Goal: Information Seeking & Learning: Learn about a topic

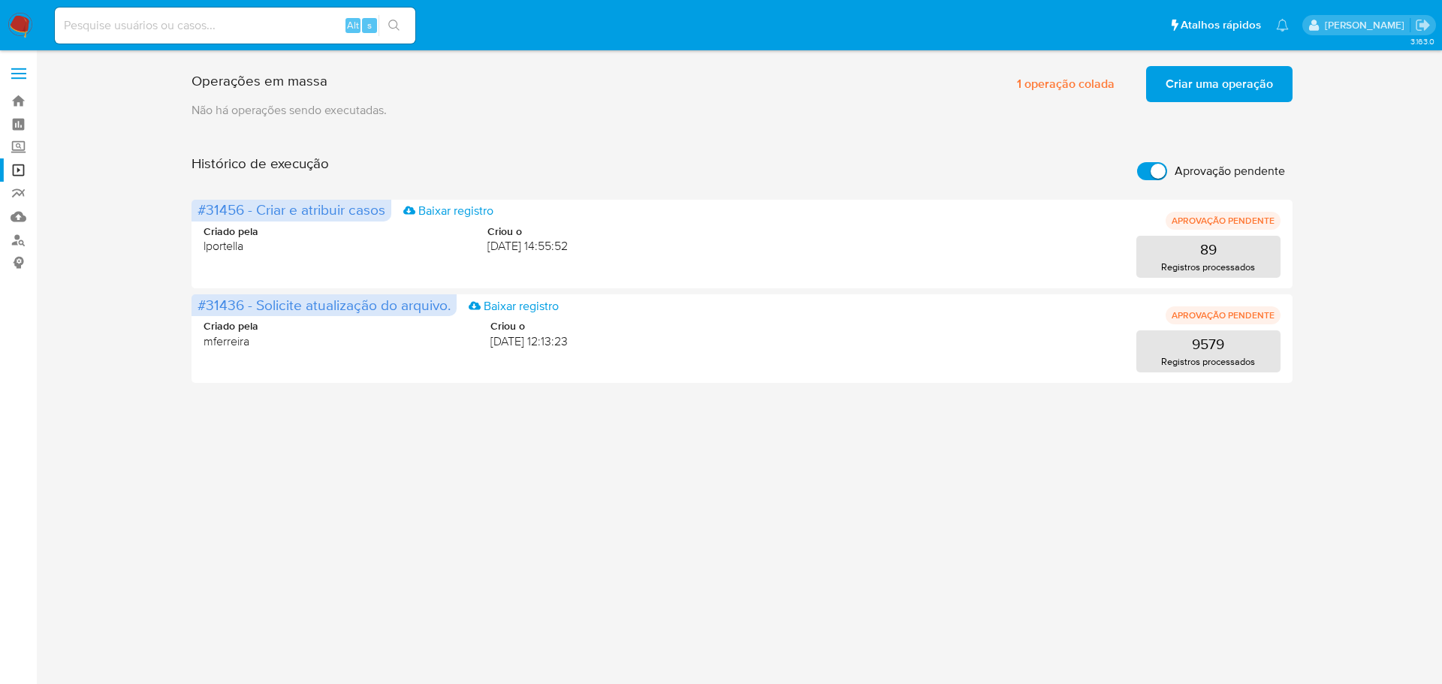
click at [10, 24] on img at bounding box center [21, 26] width 26 height 26
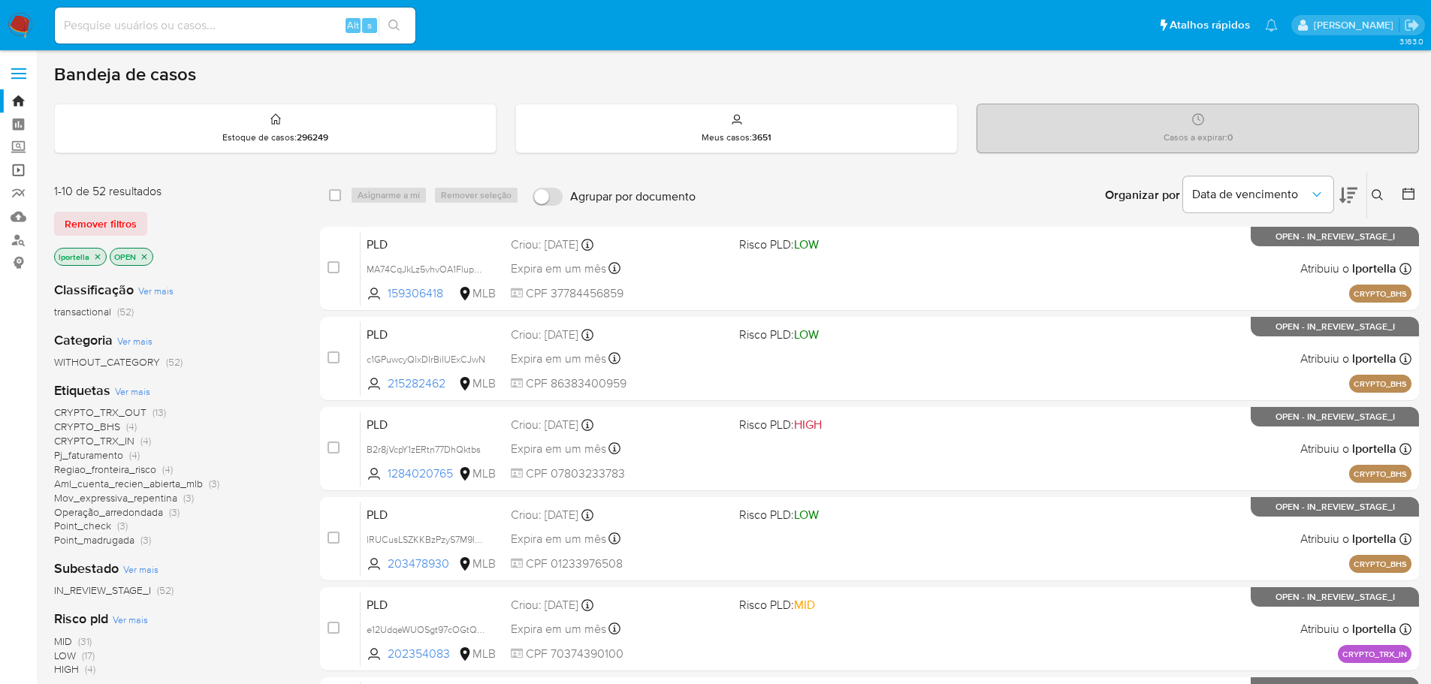
click at [24, 167] on link "Operações em massa" at bounding box center [89, 169] width 179 height 23
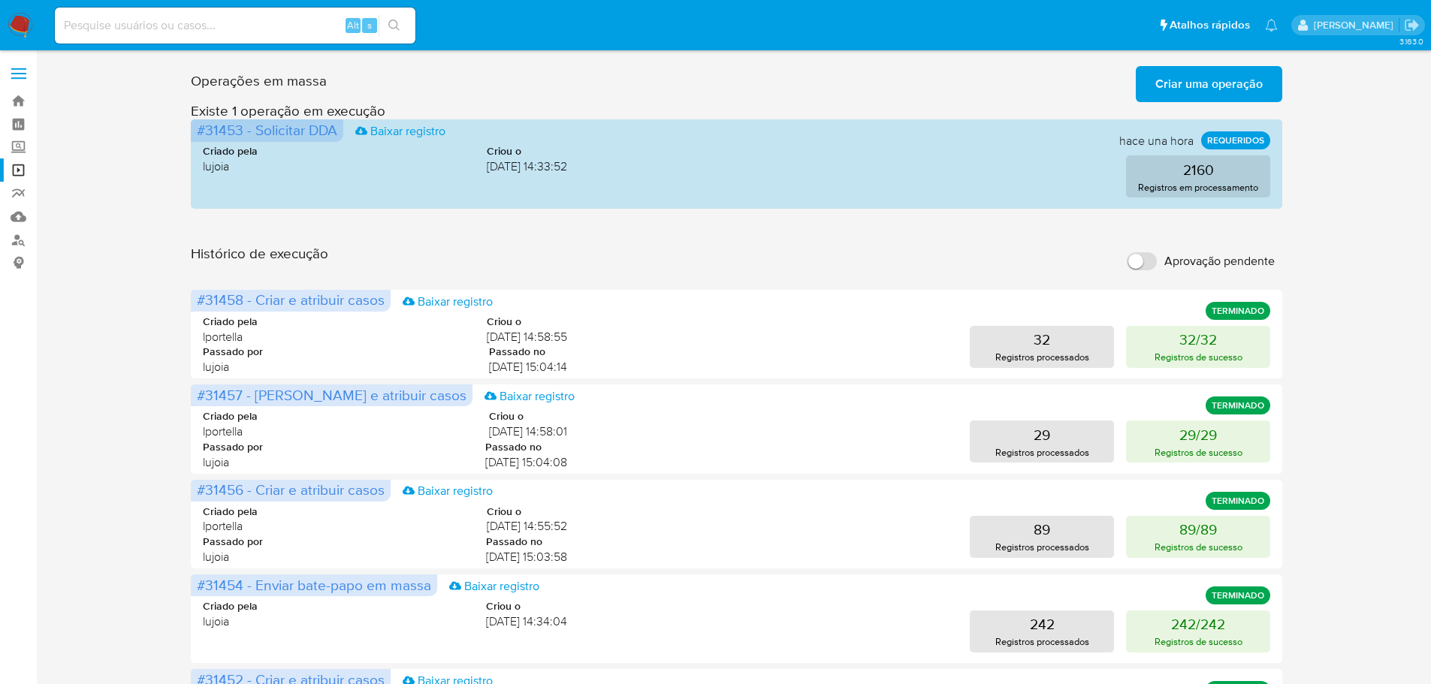
click at [1145, 264] on input "Aprovação pendente" at bounding box center [1142, 261] width 30 height 18
checkbox input "true"
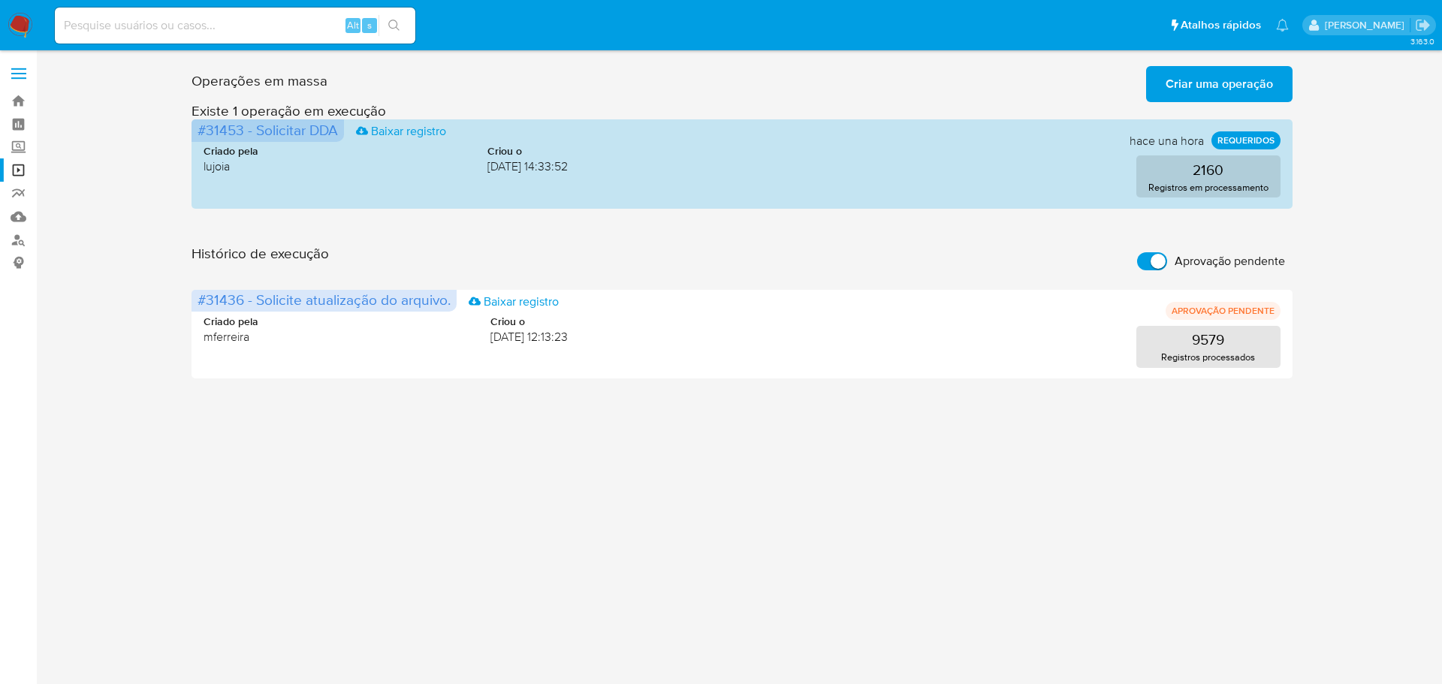
click at [1212, 76] on span "Criar uma operação" at bounding box center [1219, 84] width 107 height 33
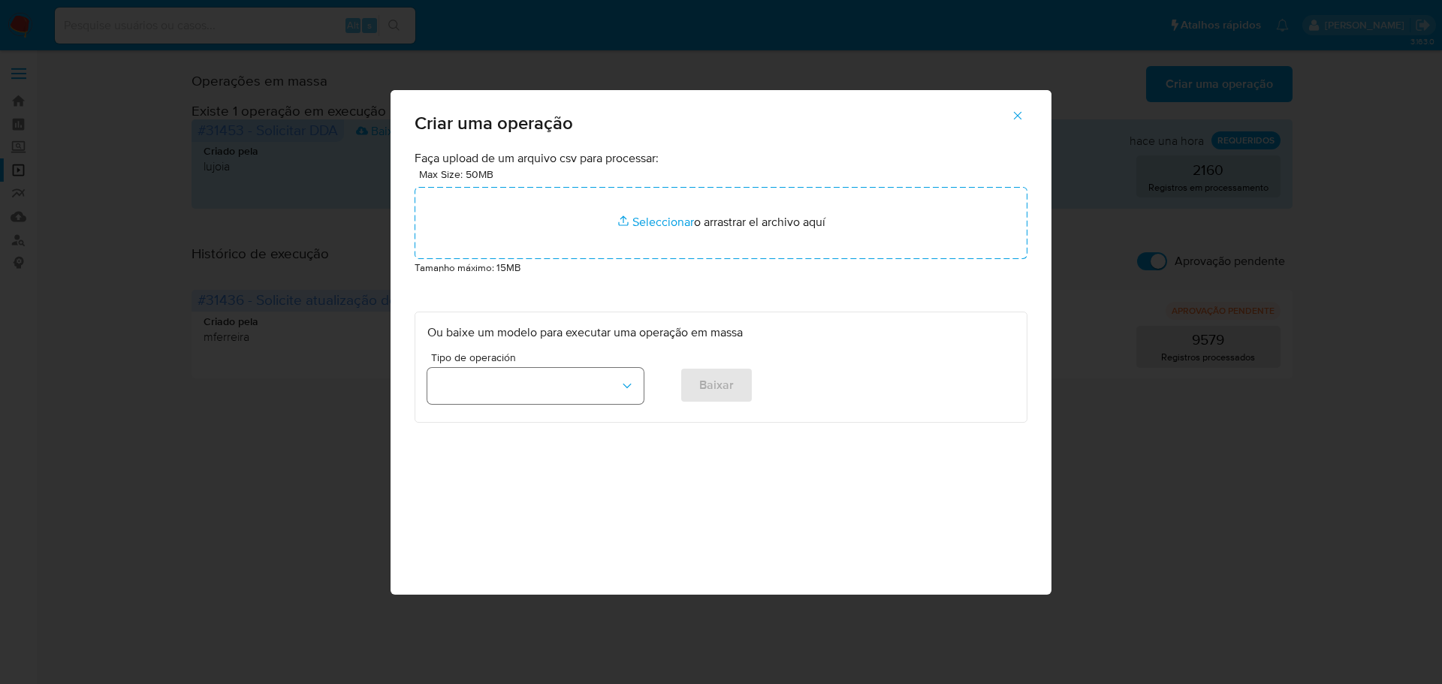
click at [517, 387] on button "button" at bounding box center [535, 386] width 216 height 36
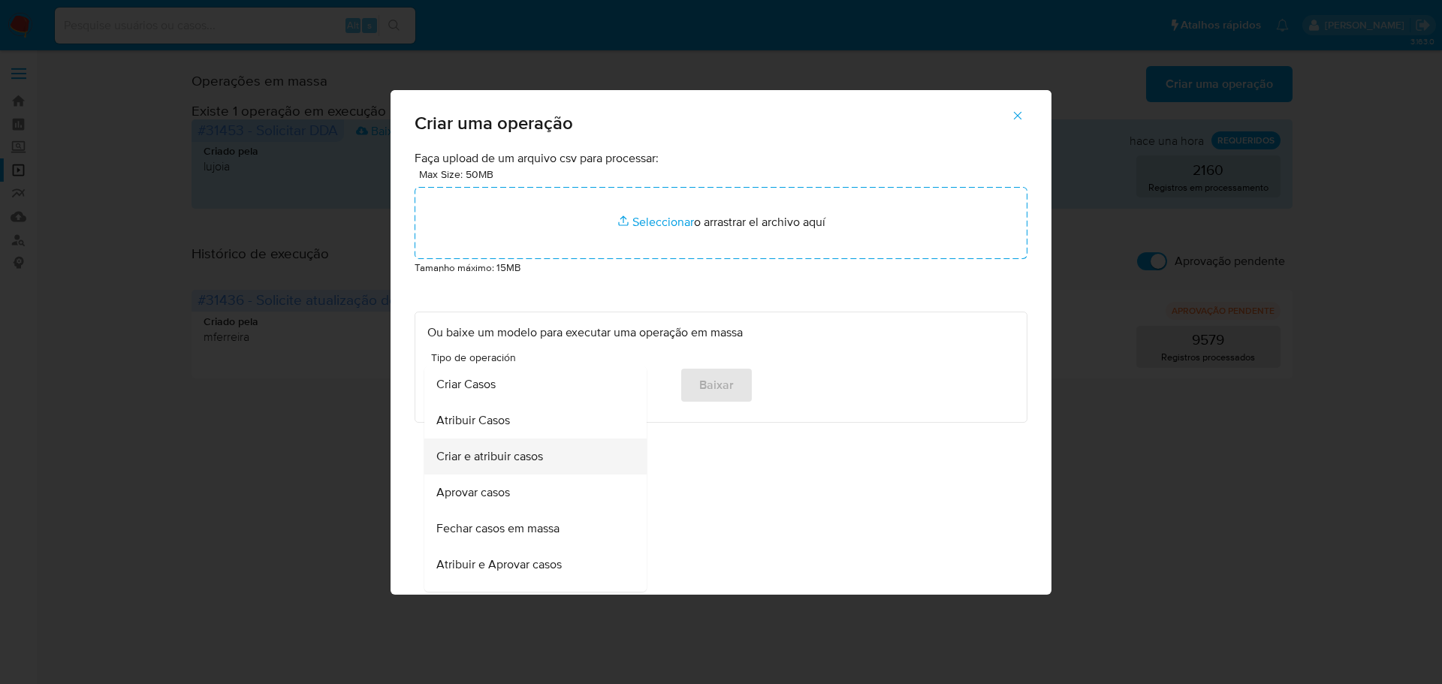
click at [500, 454] on span "Criar e atribuir casos" at bounding box center [489, 456] width 107 height 15
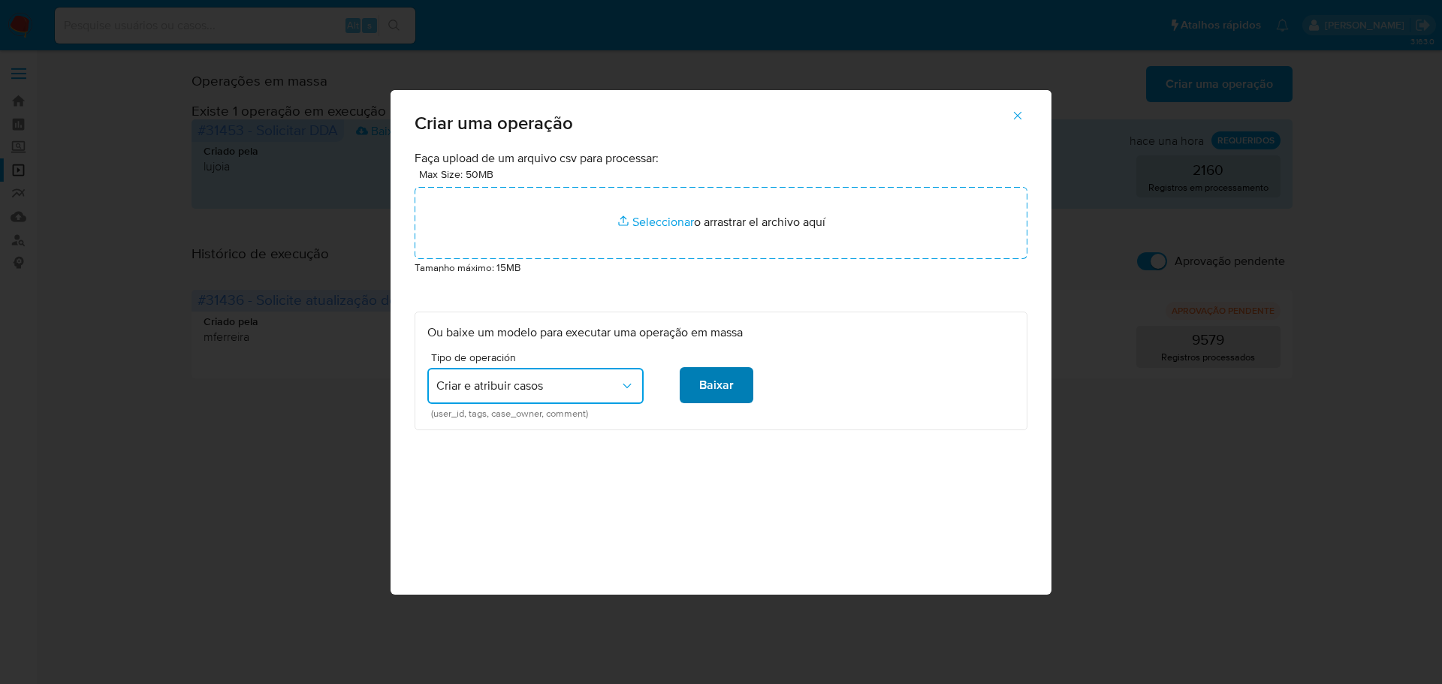
click at [729, 385] on span "Baixar" at bounding box center [716, 385] width 35 height 33
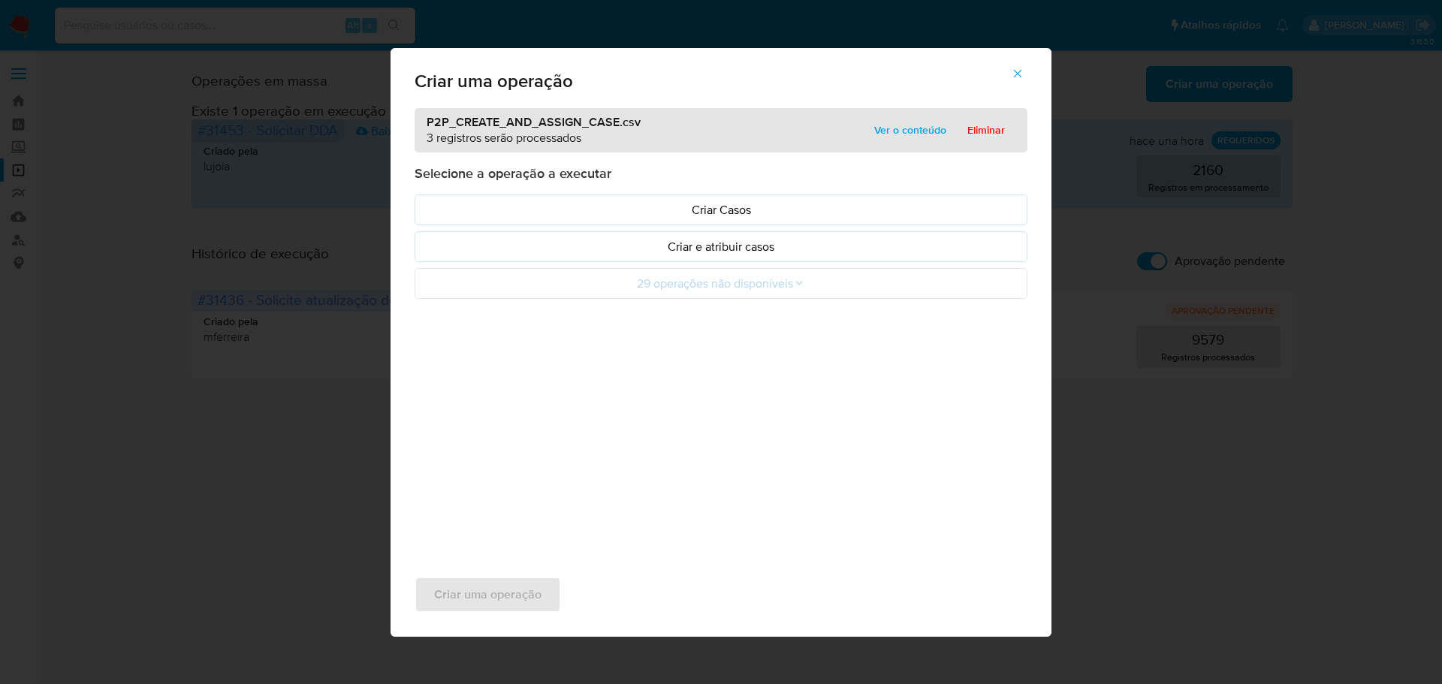
drag, startPoint x: 630, startPoint y: 235, endPoint x: 928, endPoint y: 130, distance: 316.2
click at [928, 130] on span "Ver o conteúdo" at bounding box center [910, 129] width 72 height 21
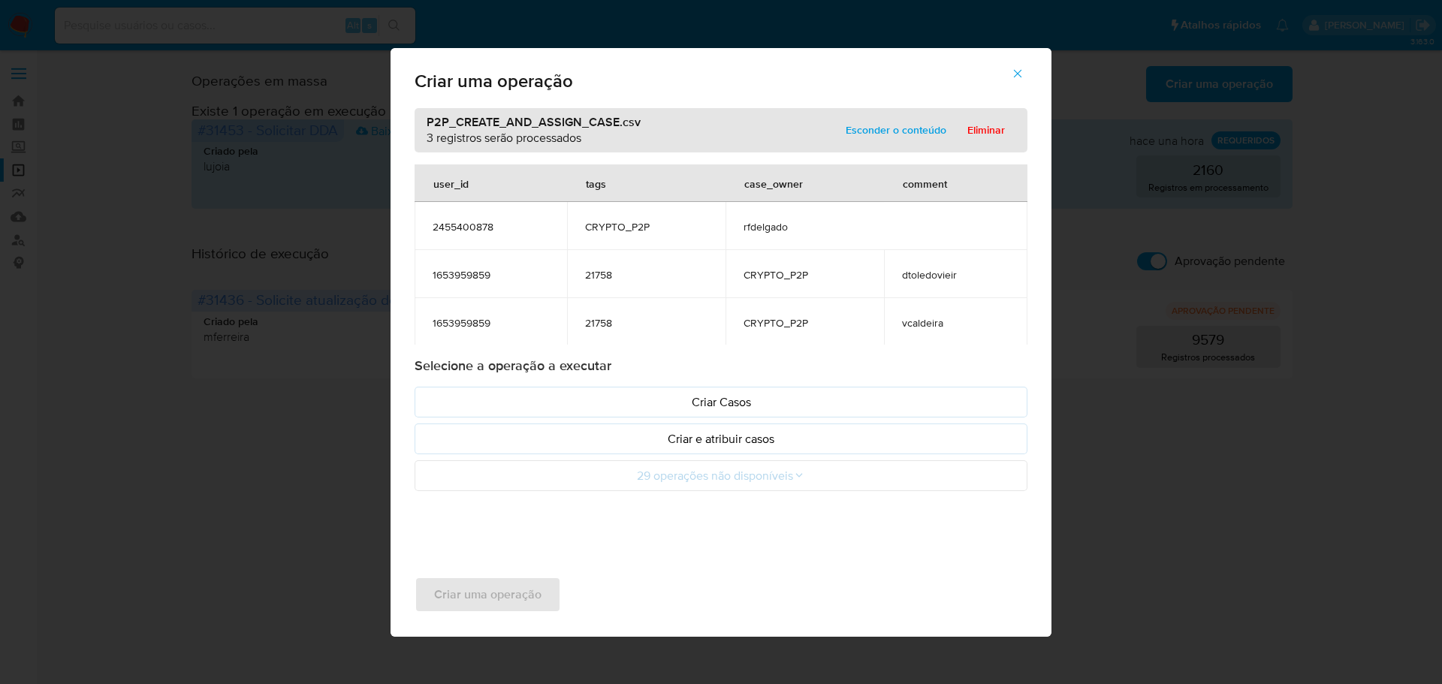
scroll to position [2, 0]
click at [1022, 73] on icon "button" at bounding box center [1018, 74] width 14 height 14
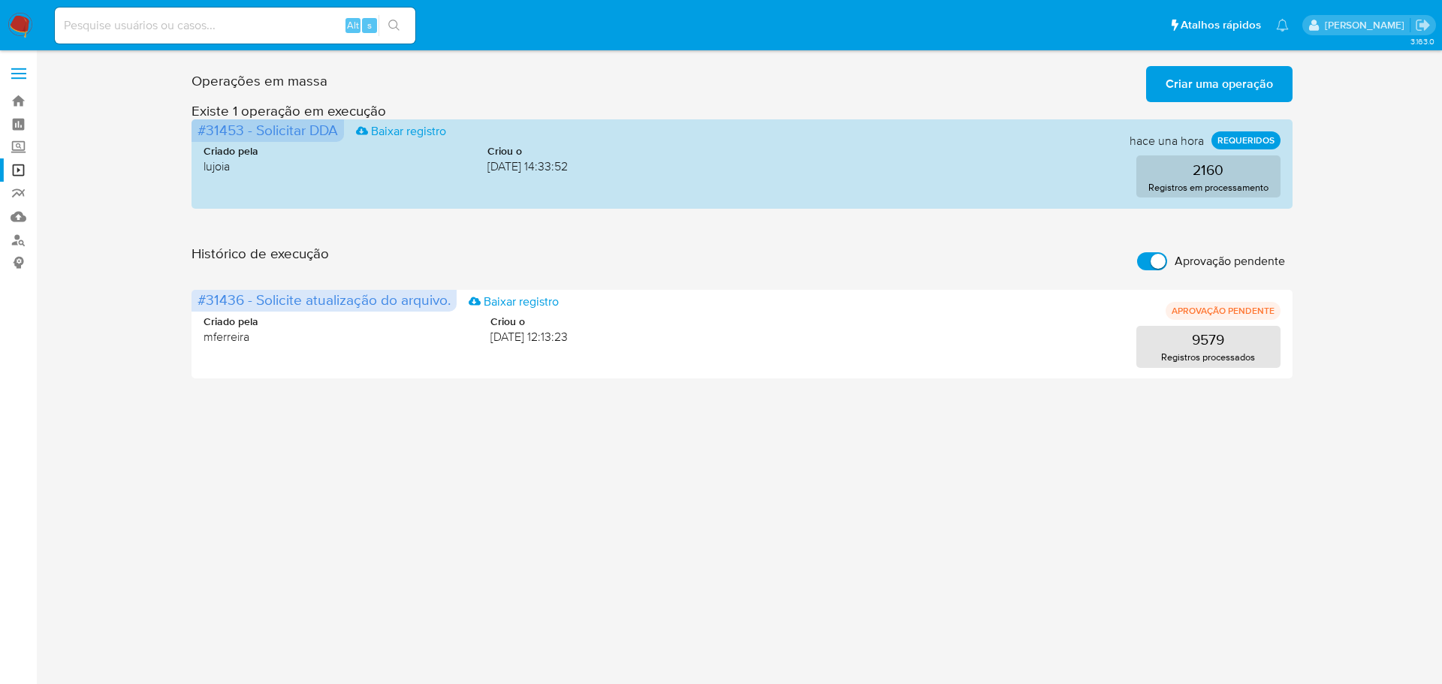
click at [1266, 82] on span "Criar uma operação" at bounding box center [1219, 84] width 107 height 33
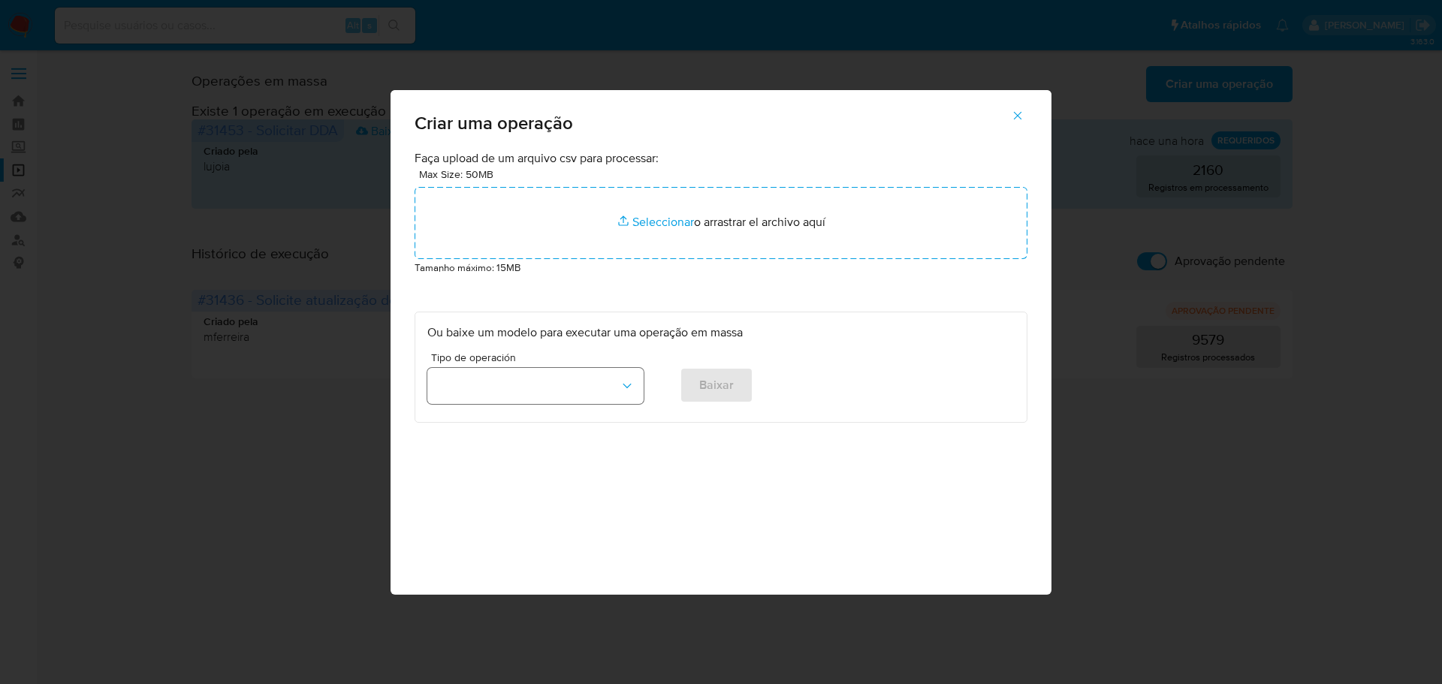
click at [545, 373] on button "button" at bounding box center [535, 386] width 216 height 36
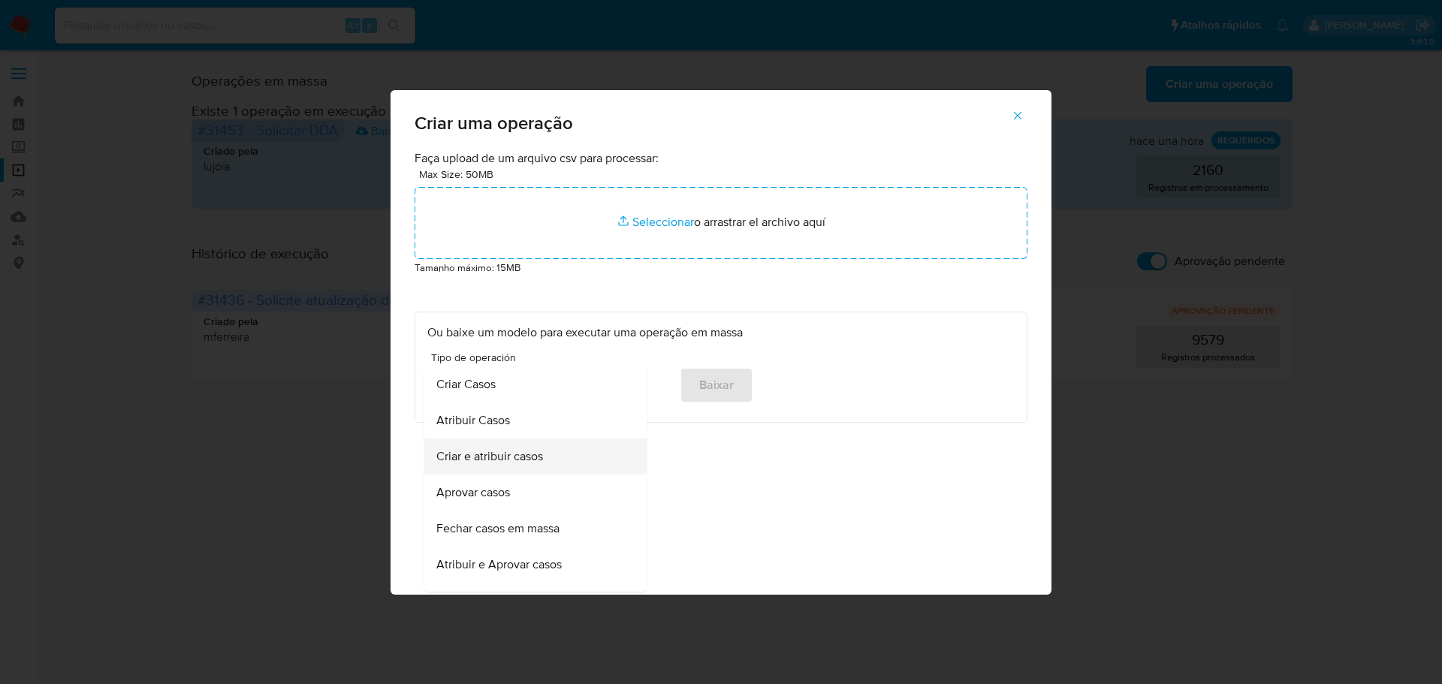
click at [503, 460] on span "Criar e atribuir casos" at bounding box center [489, 456] width 107 height 15
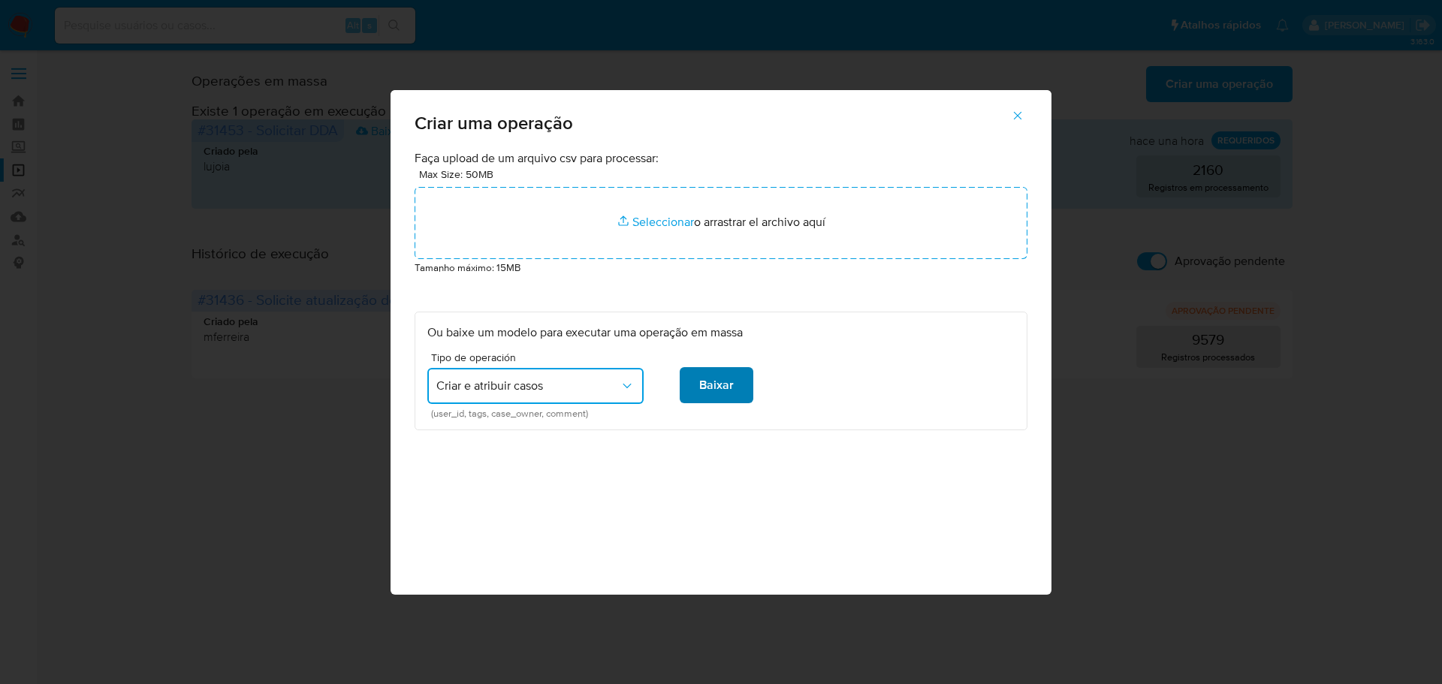
click at [695, 380] on button "Baixar" at bounding box center [717, 385] width 74 height 36
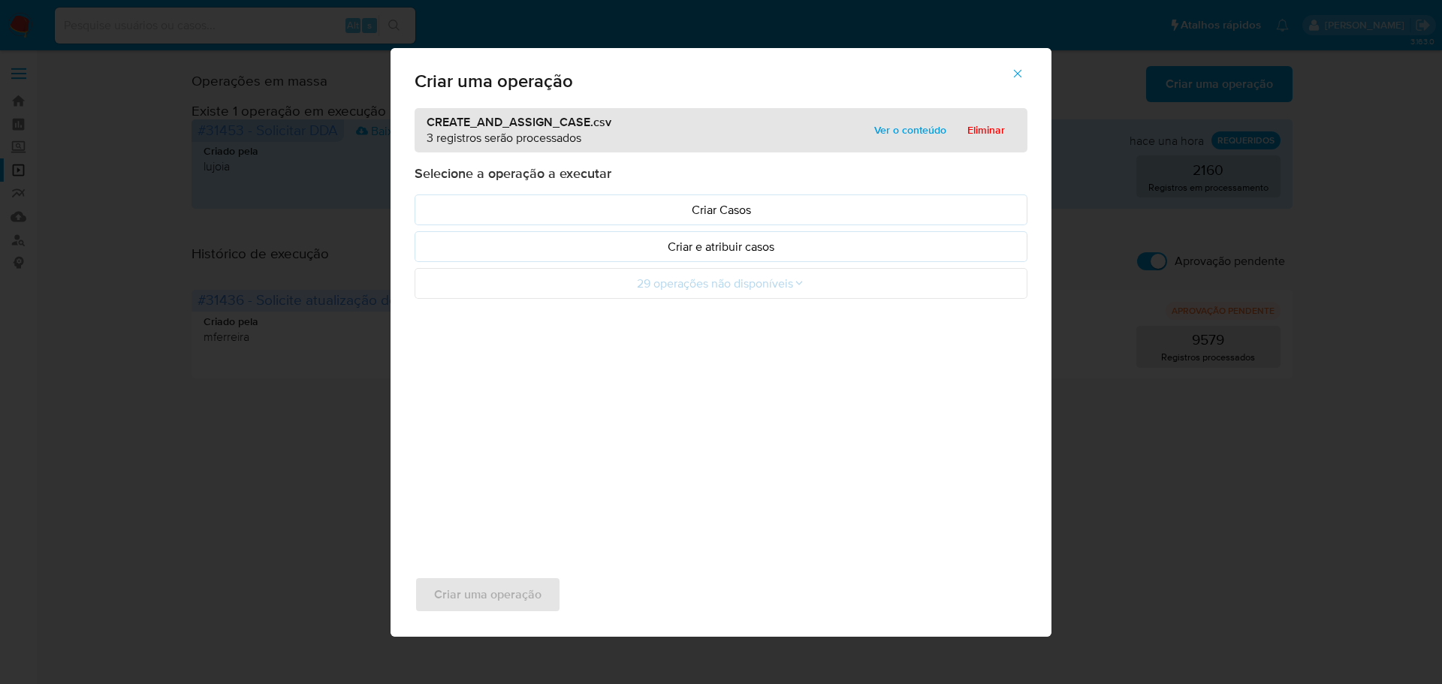
click at [912, 131] on span "Ver o conteúdo" at bounding box center [910, 129] width 72 height 21
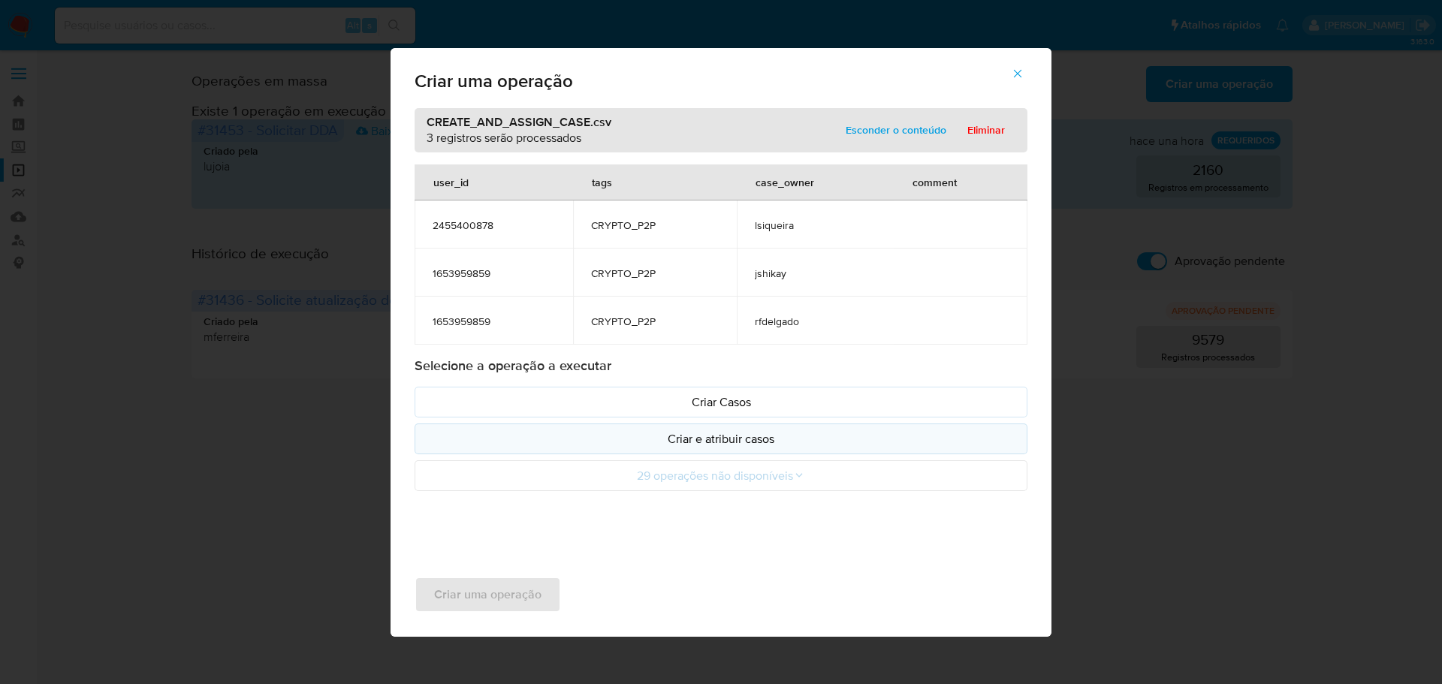
click at [718, 438] on p "Criar e atribuir casos" at bounding box center [720, 438] width 587 height 17
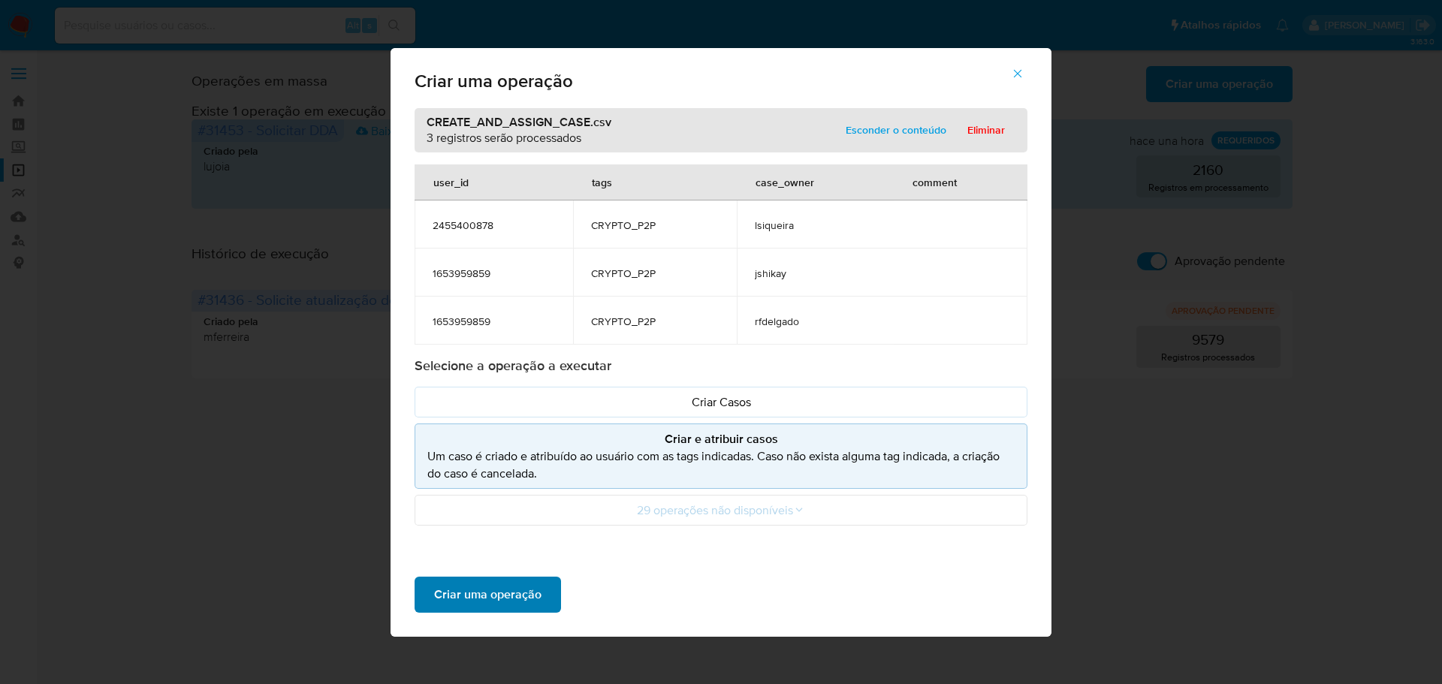
click at [460, 596] on span "Criar uma operação" at bounding box center [487, 594] width 107 height 33
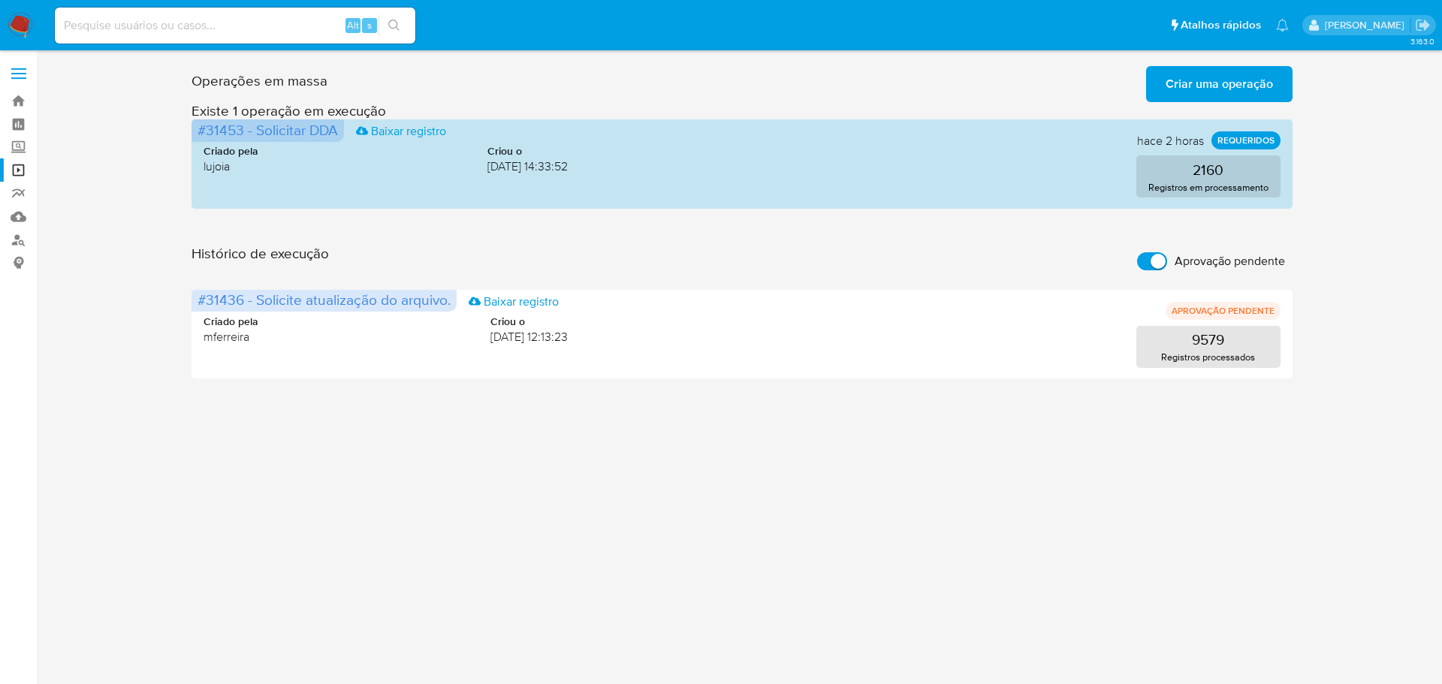
click at [23, 21] on img at bounding box center [21, 26] width 26 height 26
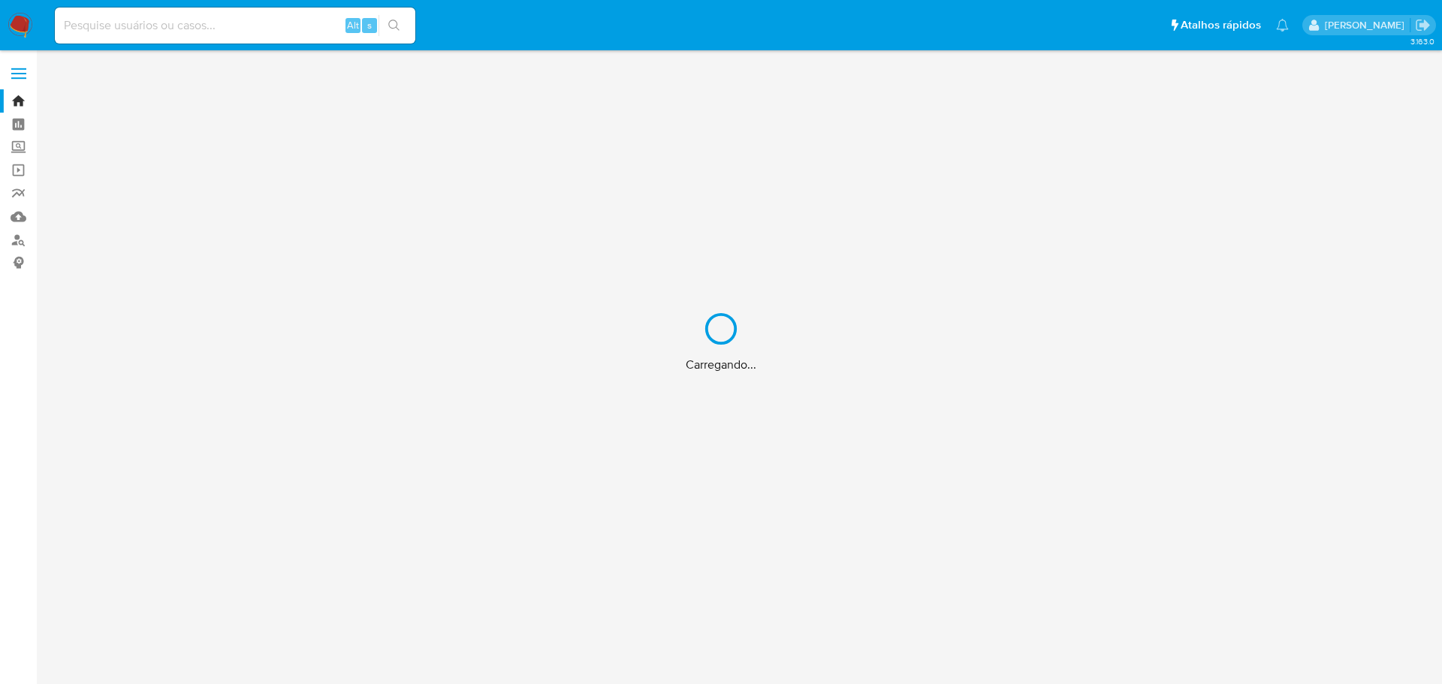
click at [174, 32] on div "Carregando..." at bounding box center [721, 342] width 1442 height 684
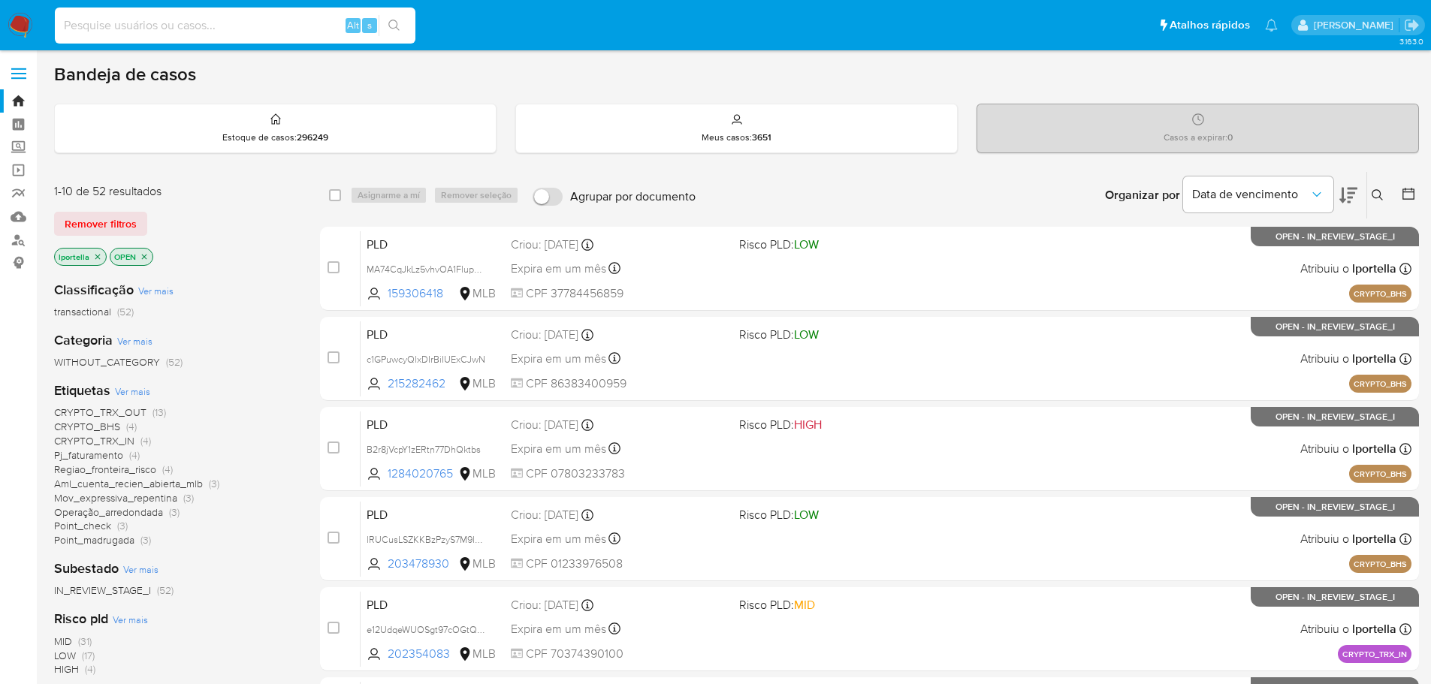
click at [129, 26] on input at bounding box center [235, 26] width 361 height 20
paste input "peemqoJ39rBB9ykM4wK9Ta0k"
type input "peemqoJ39rBB9ykM4wK9Ta0k"
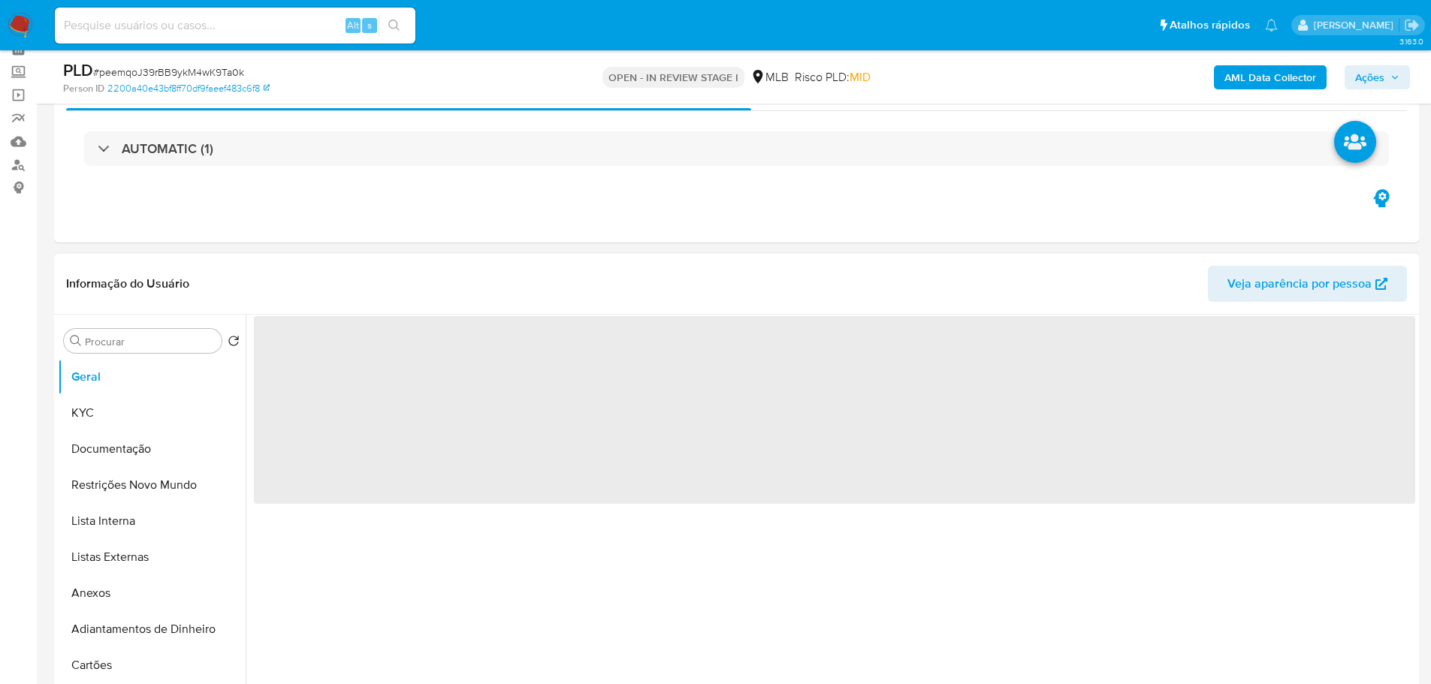
scroll to position [526, 0]
select select "10"
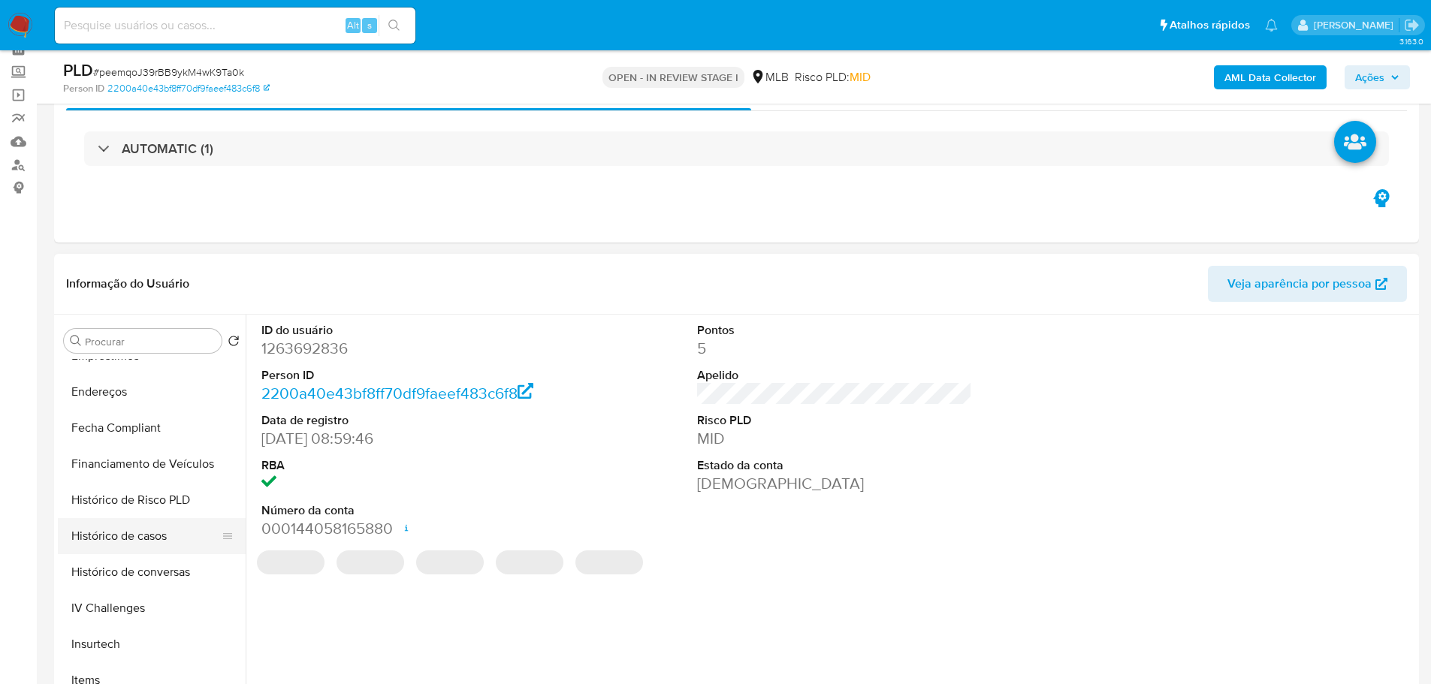
click at [143, 530] on button "Histórico de casos" at bounding box center [146, 536] width 176 height 36
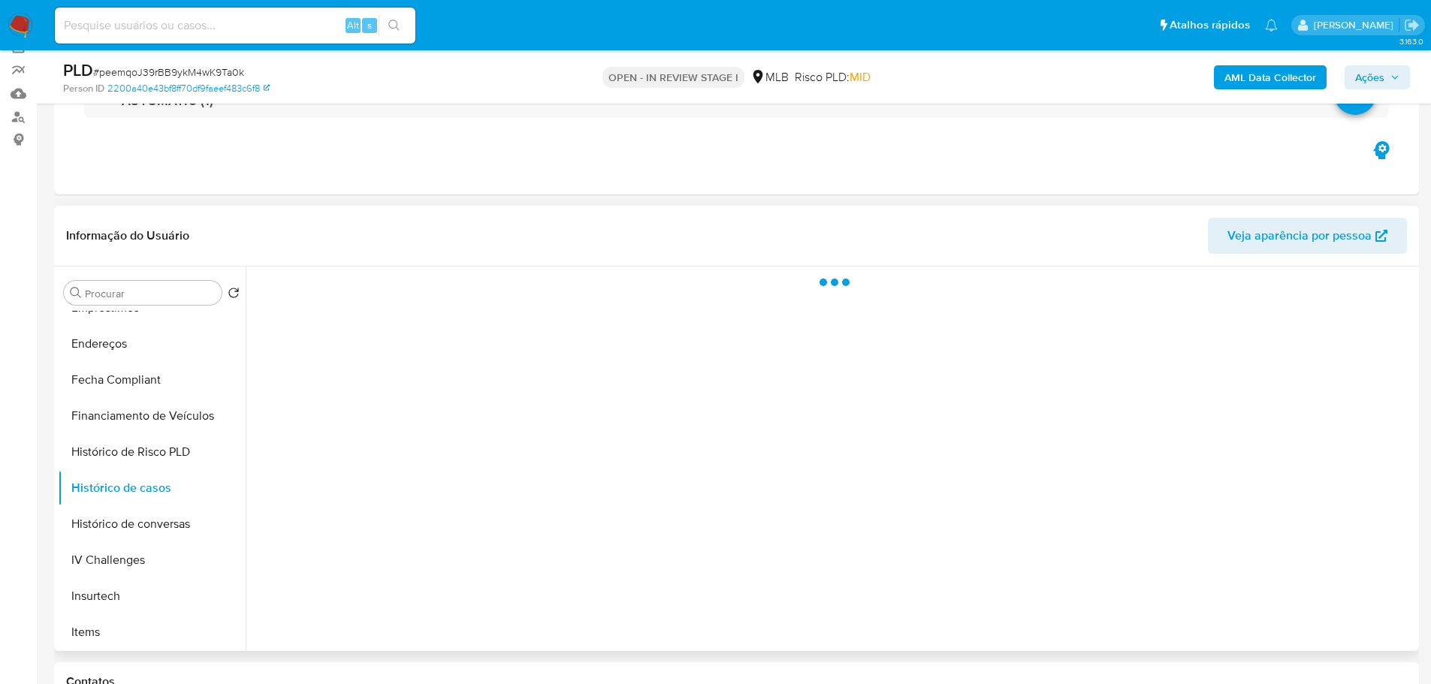
scroll to position [150, 0]
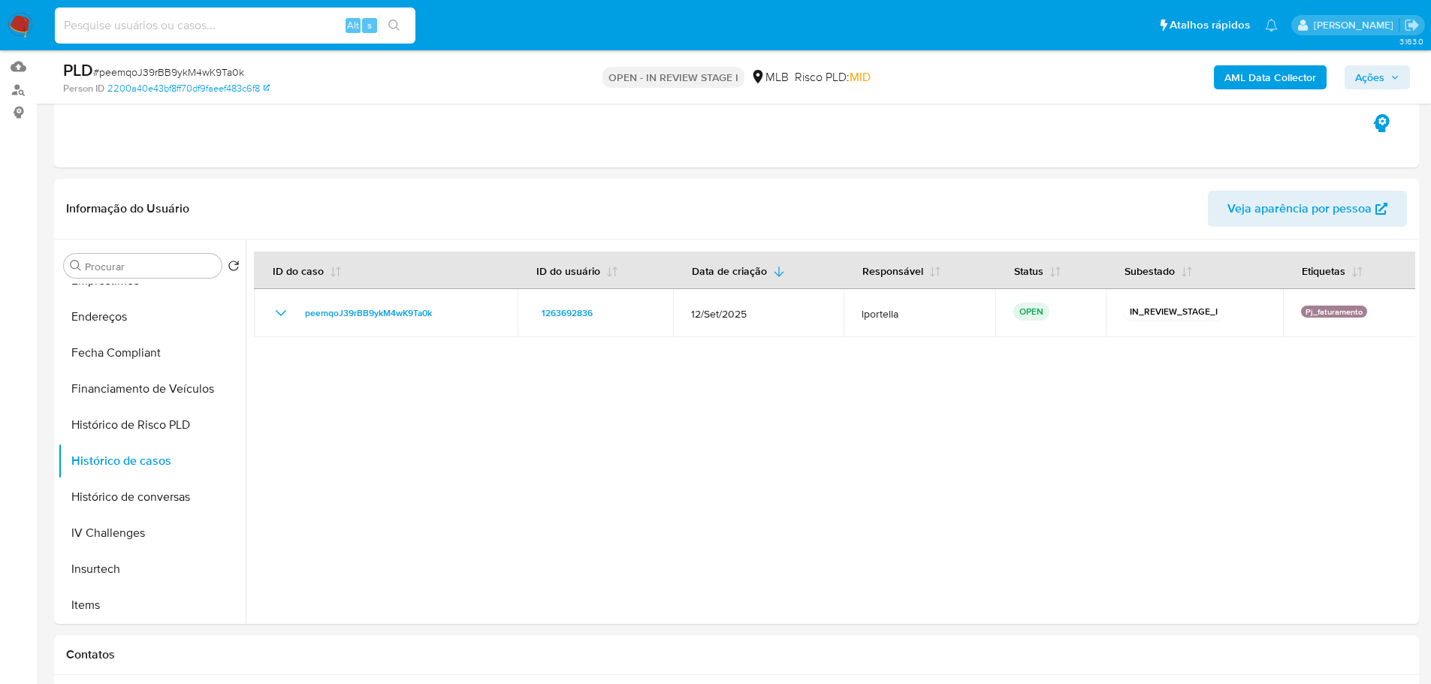
click at [220, 23] on input at bounding box center [235, 26] width 361 height 20
paste input "H2WSNOBLXjdyK6wZ080tmqOf"
type input "H2WSNOBLXjdyK6wZ080tmqOf"
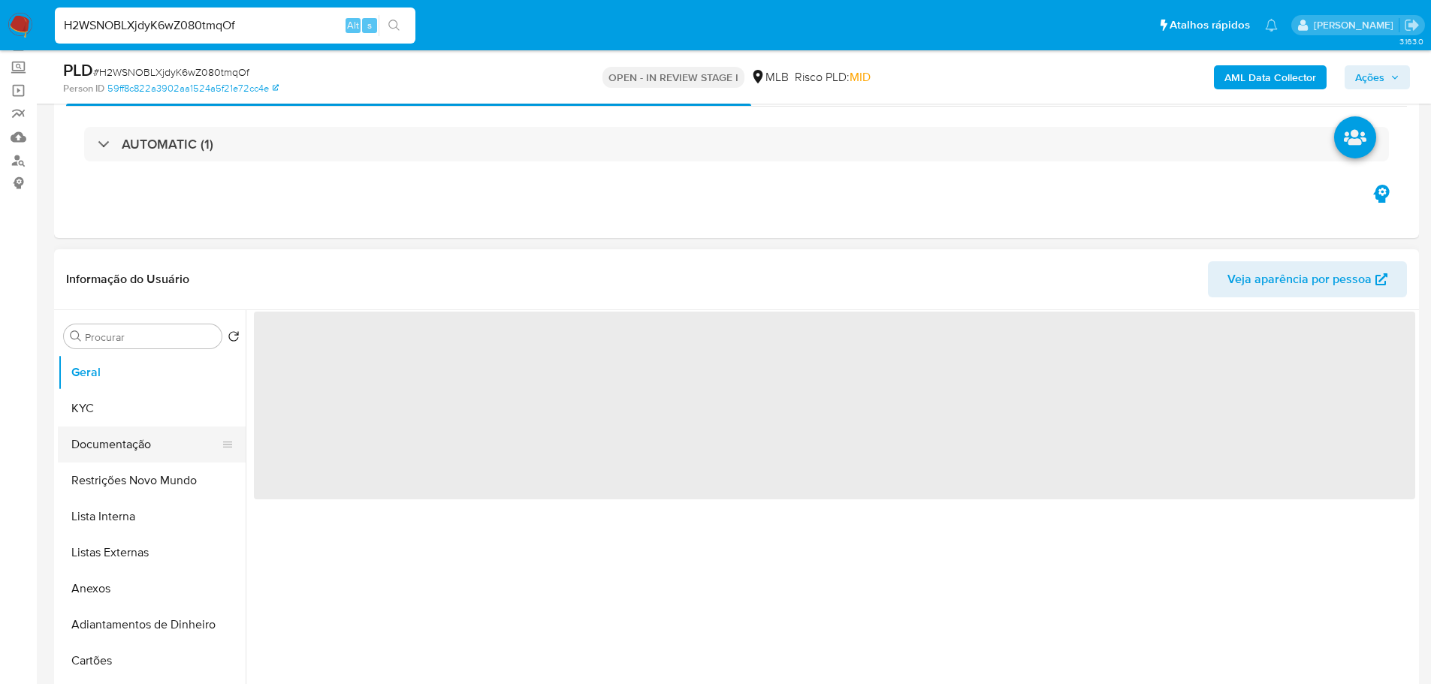
scroll to position [150, 0]
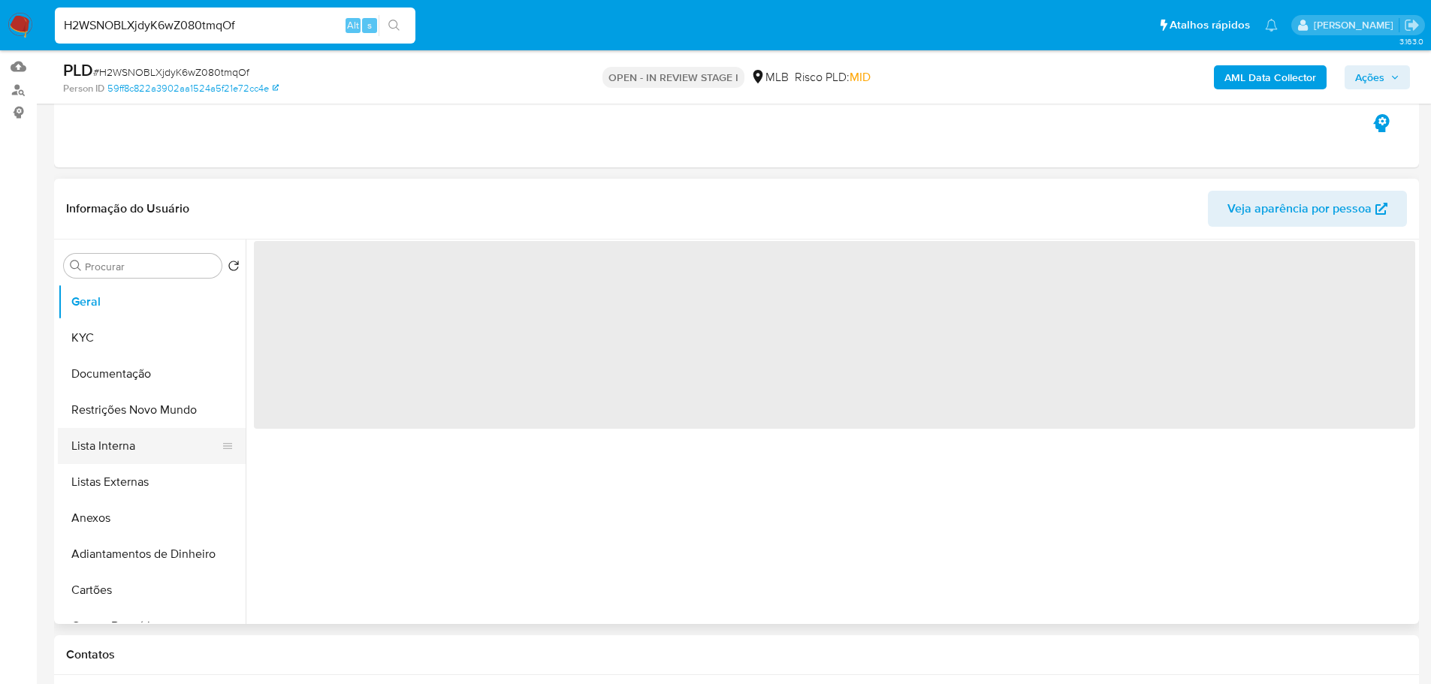
select select "10"
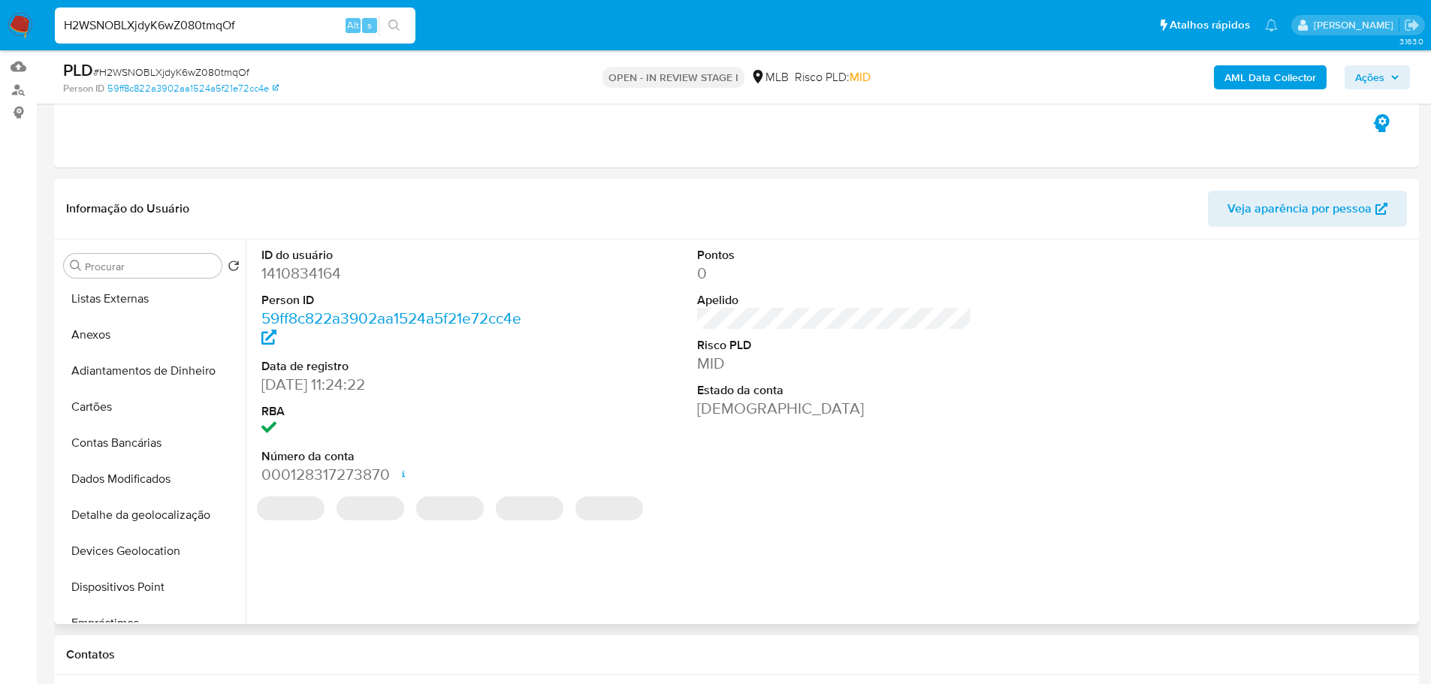
scroll to position [526, 0]
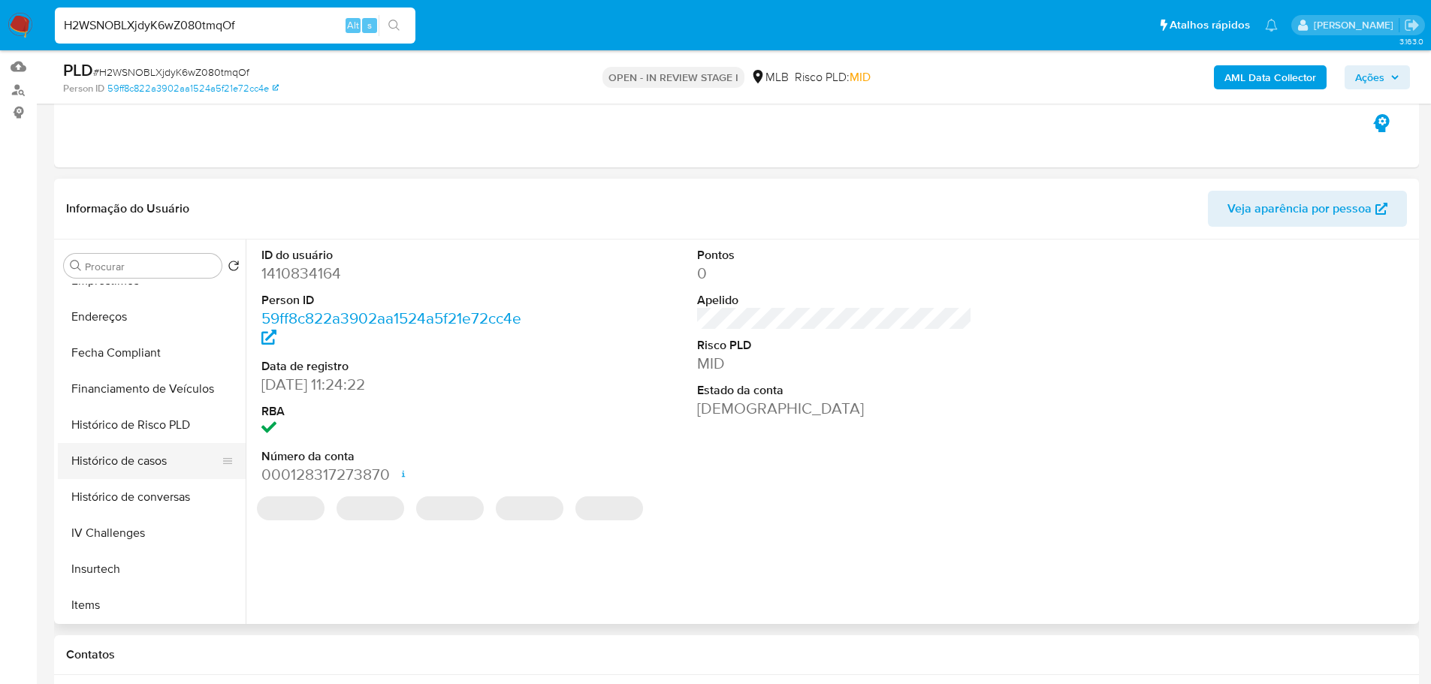
click at [153, 454] on button "Histórico de casos" at bounding box center [146, 461] width 176 height 36
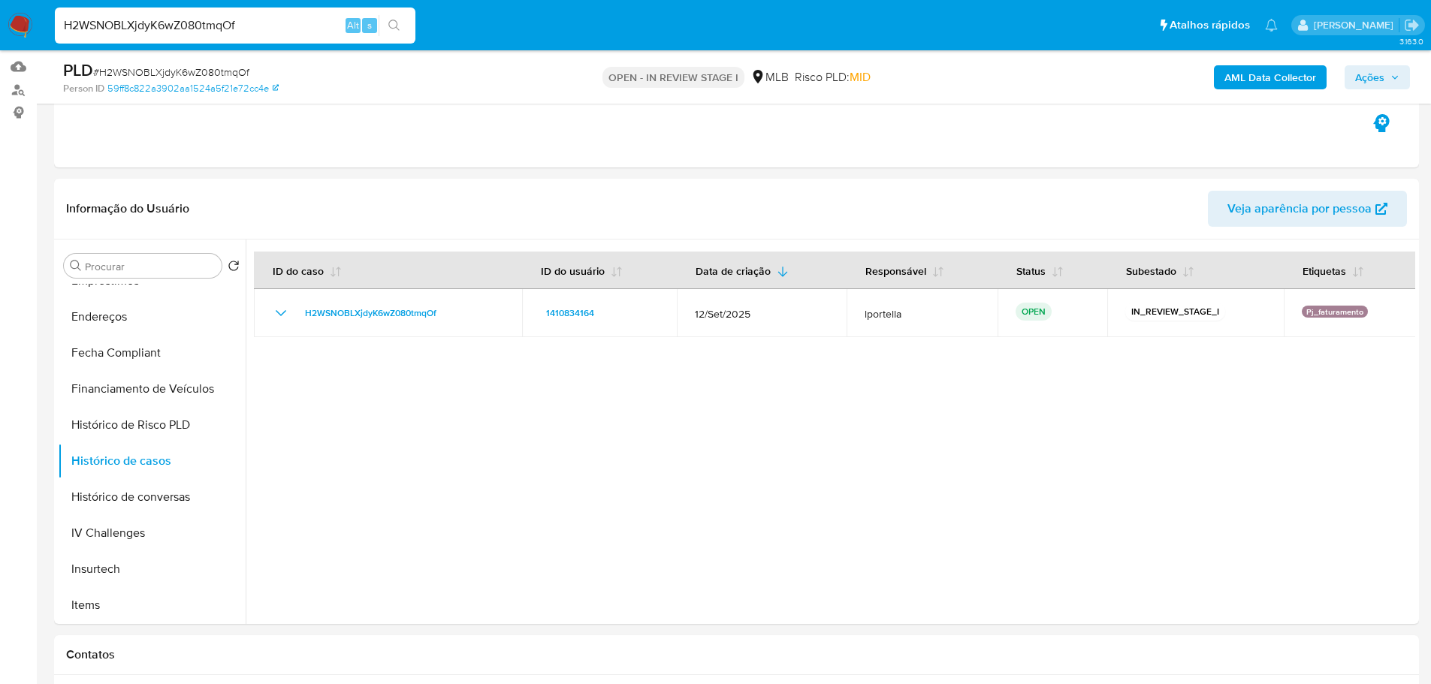
click at [237, 23] on input "H2WSNOBLXjdyK6wZ080tmqOf" at bounding box center [235, 26] width 361 height 20
paste input "qTg0zsEl52rQnPreHl1DcaHW"
type input "qTg0zsEl52rQnPreHl1DcaHW"
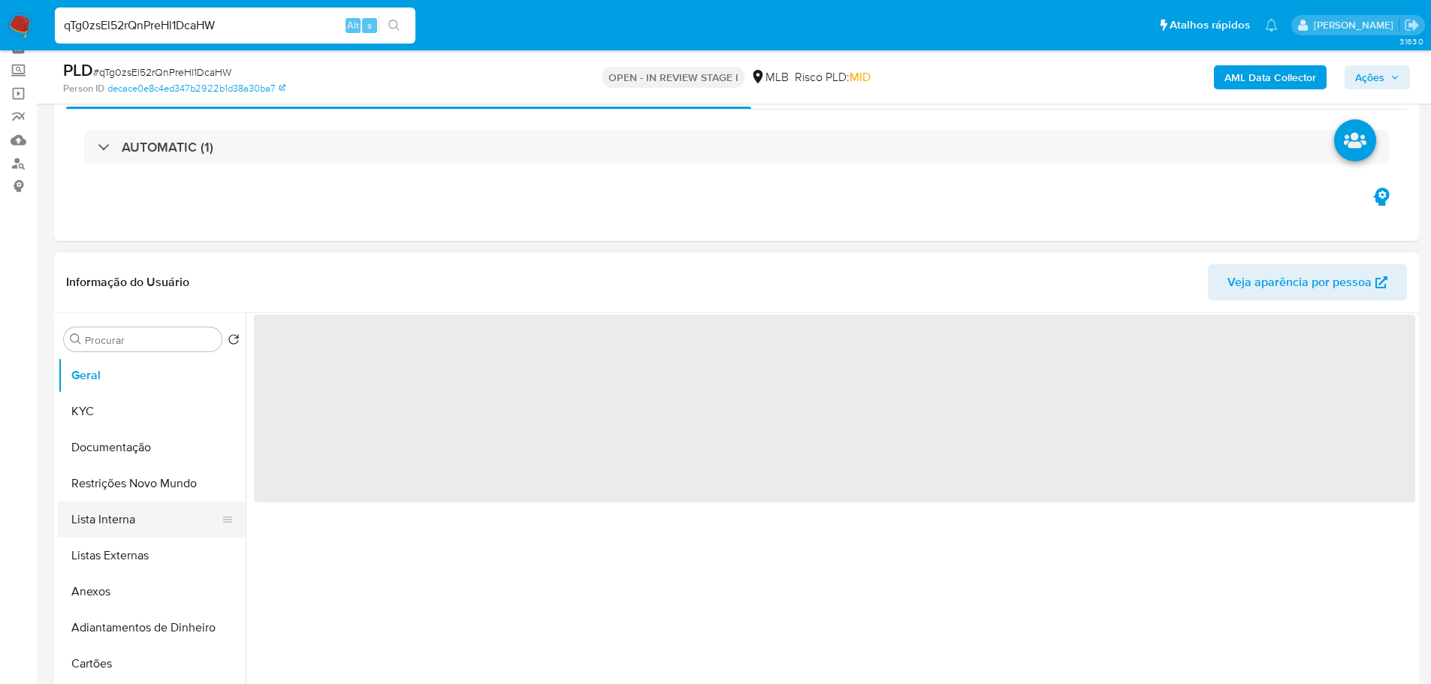
scroll to position [150, 0]
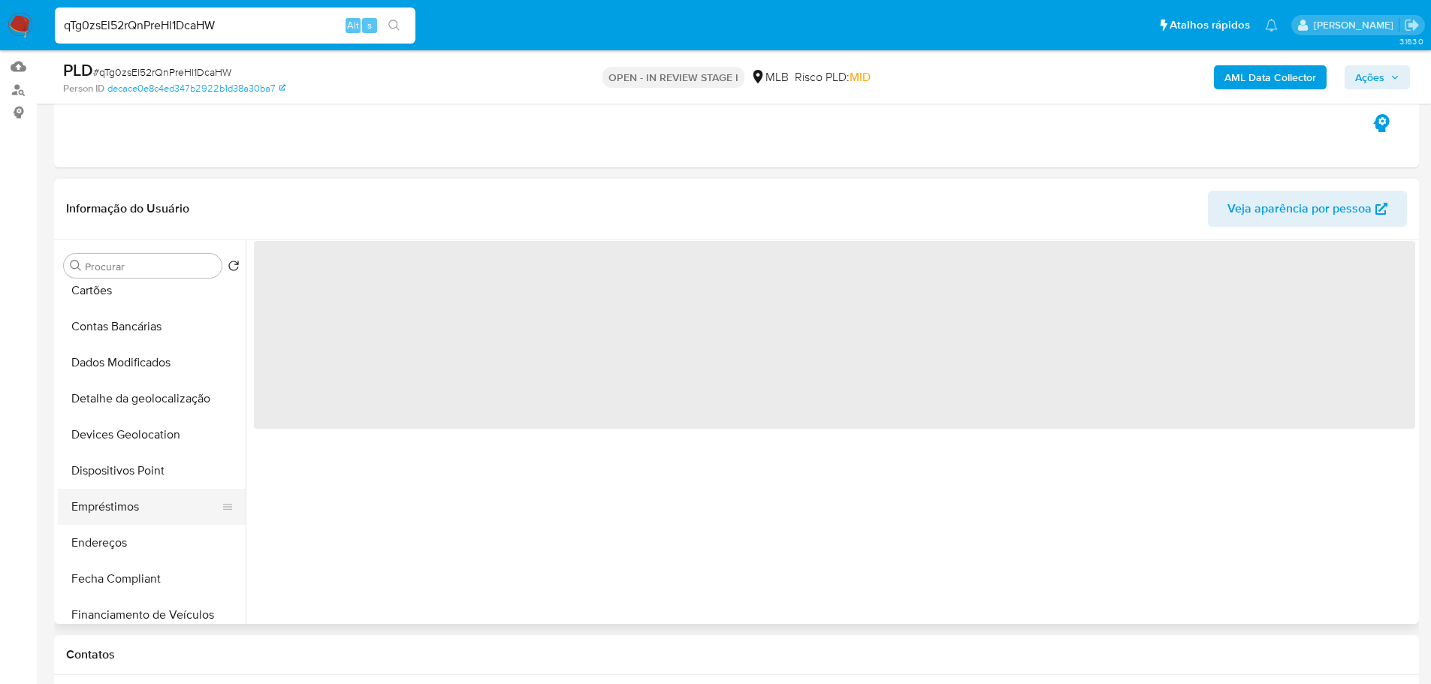
select select "10"
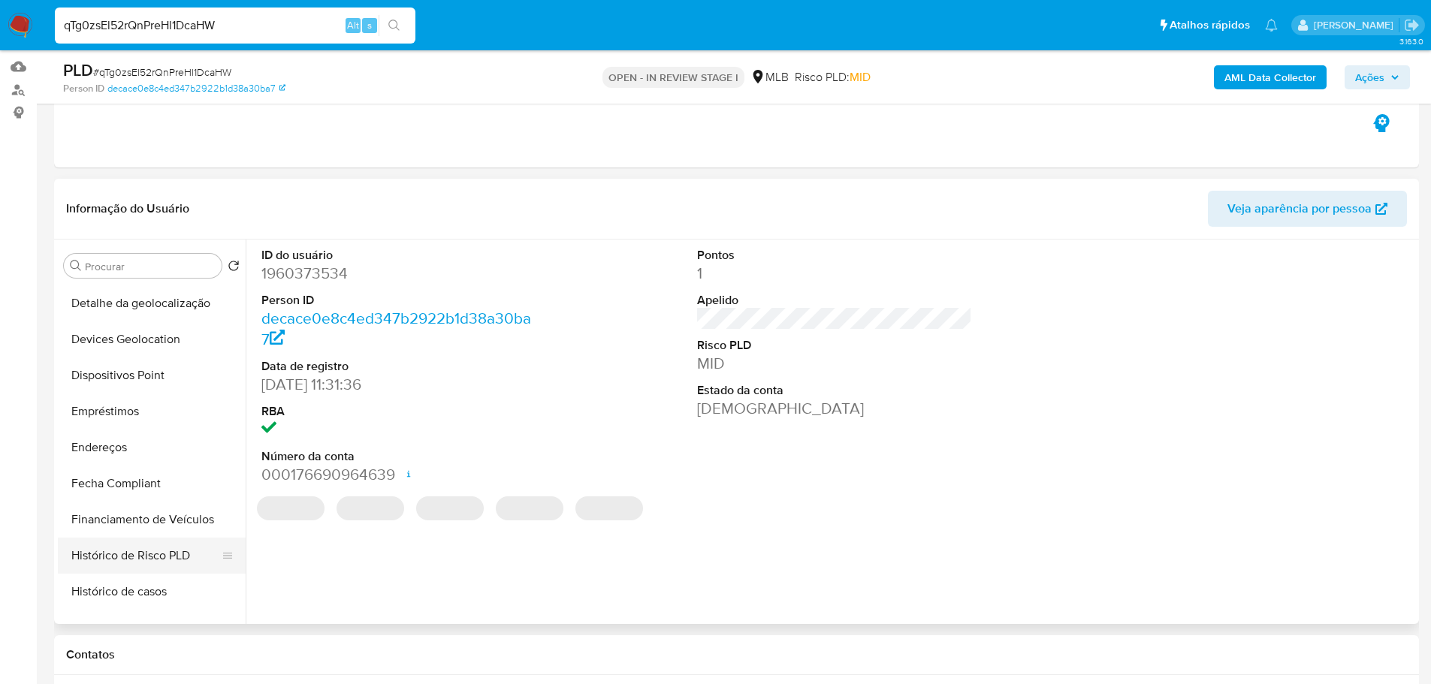
scroll to position [451, 0]
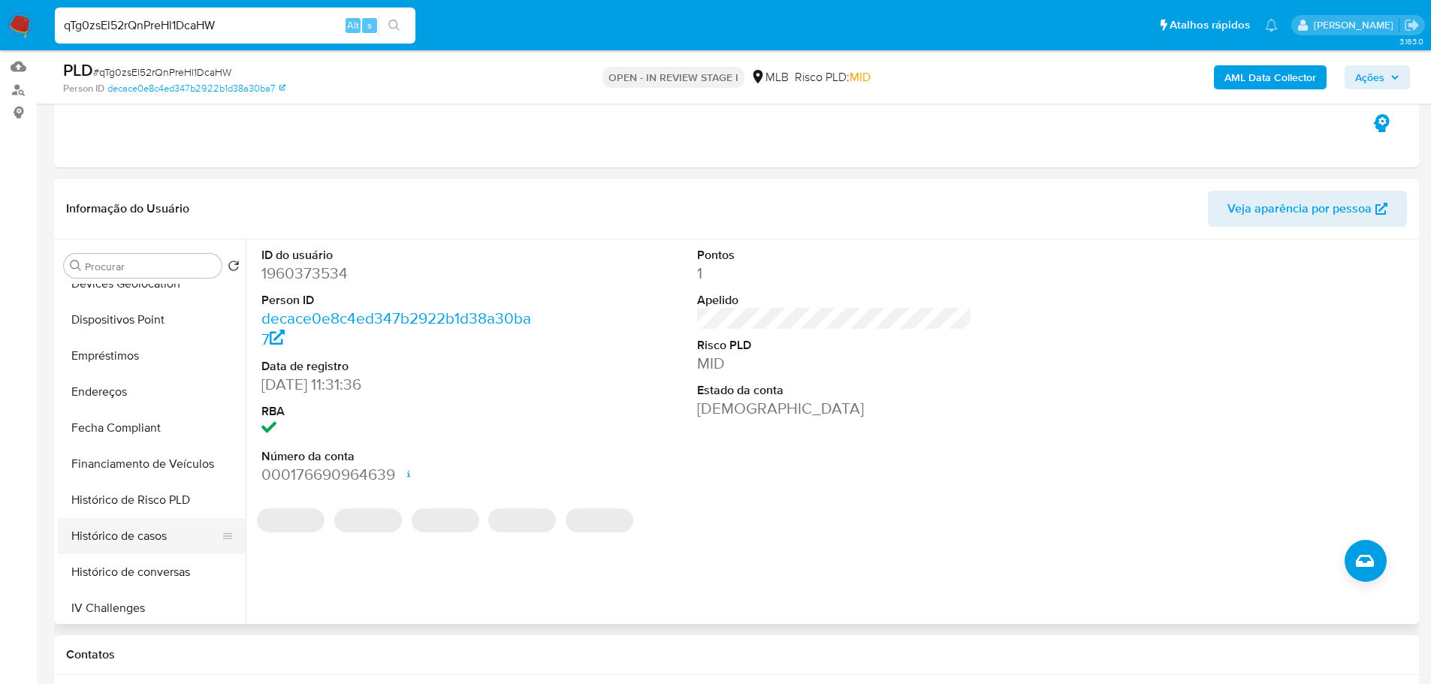
click at [150, 542] on button "Histórico de casos" at bounding box center [146, 536] width 176 height 36
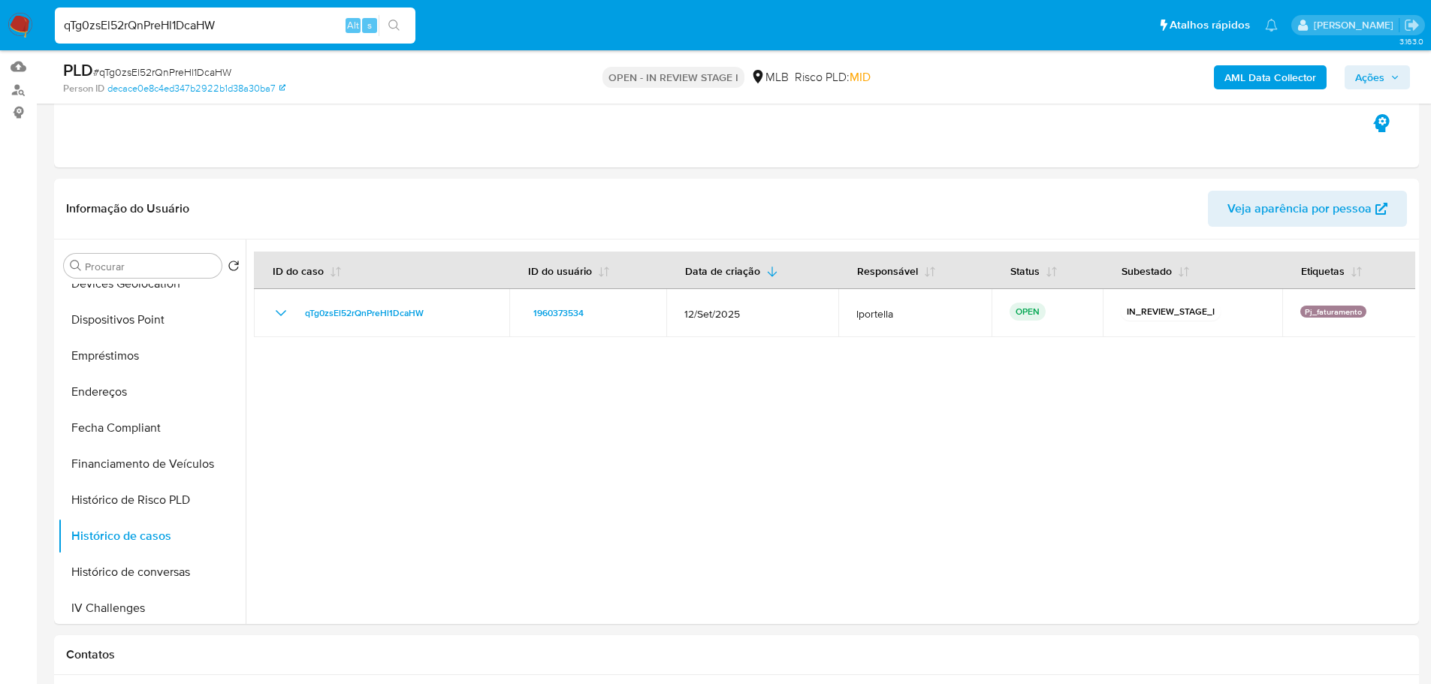
click at [126, 21] on input "qTg0zsEl52rQnPreHl1DcaHW" at bounding box center [235, 26] width 361 height 20
paste input "a3dIsj7S9PAcnGN0cnShIO2d"
type input "a3dIsj7S9PAcnGN0cnShIO2d"
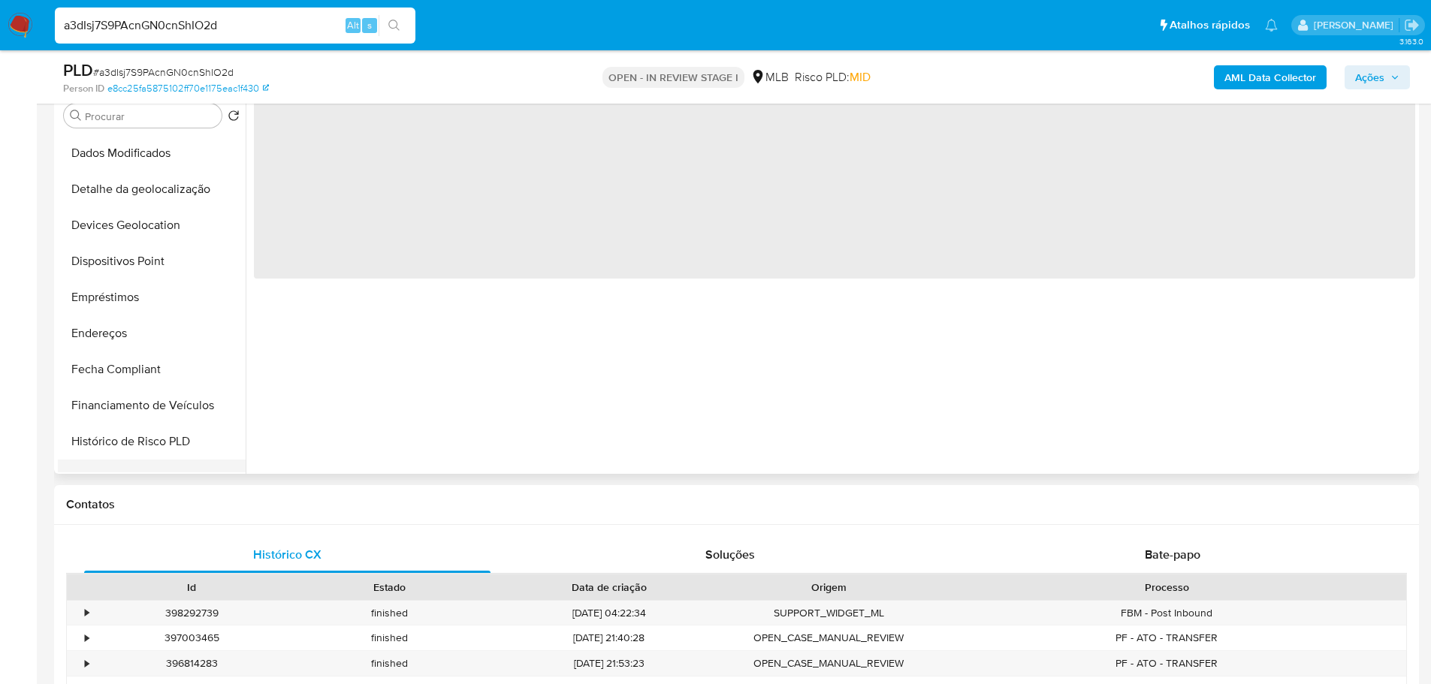
scroll to position [451, 0]
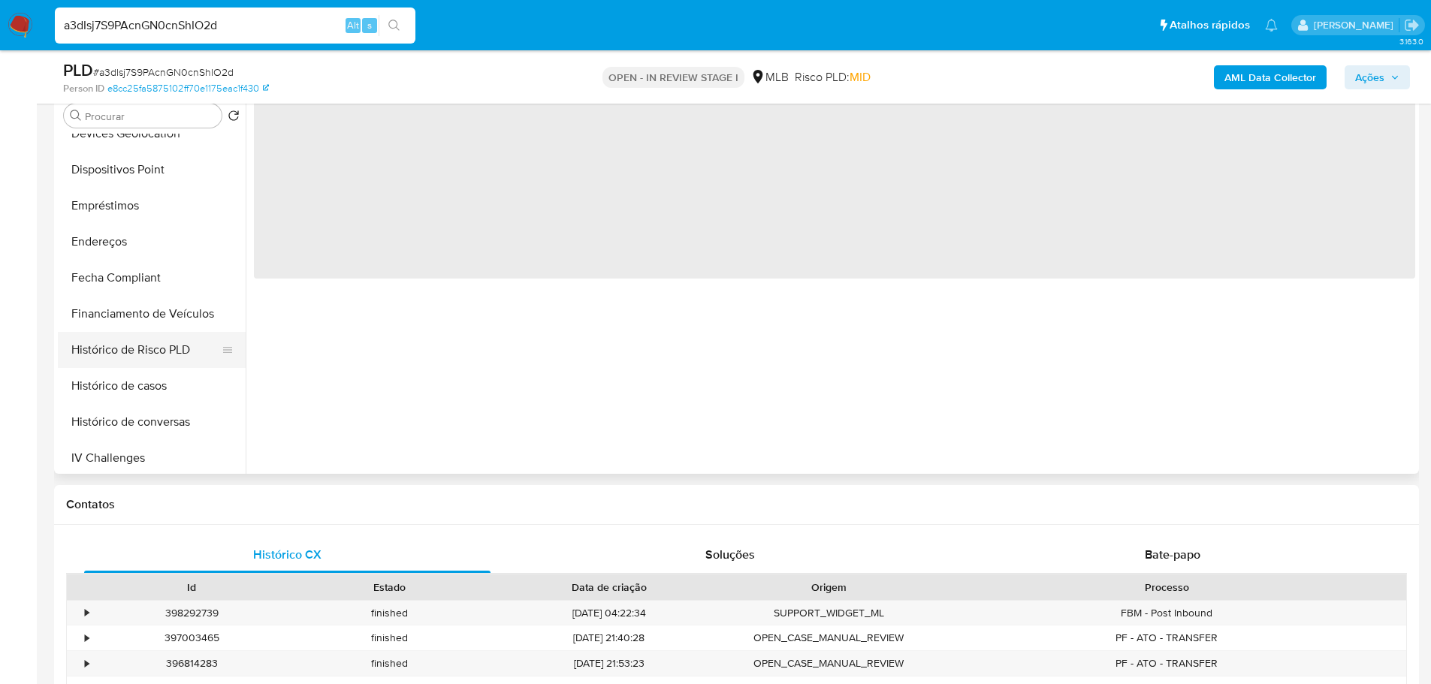
select select "10"
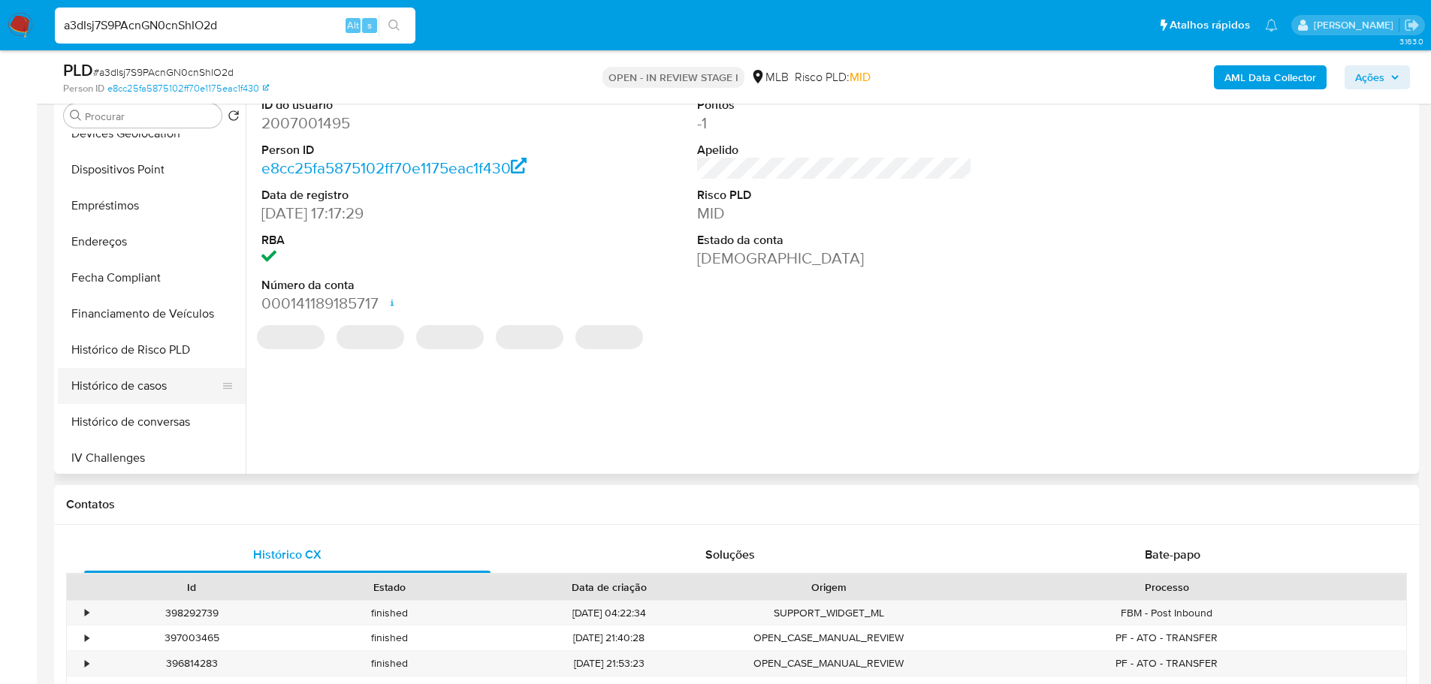
click at [152, 388] on button "Histórico de casos" at bounding box center [146, 386] width 176 height 36
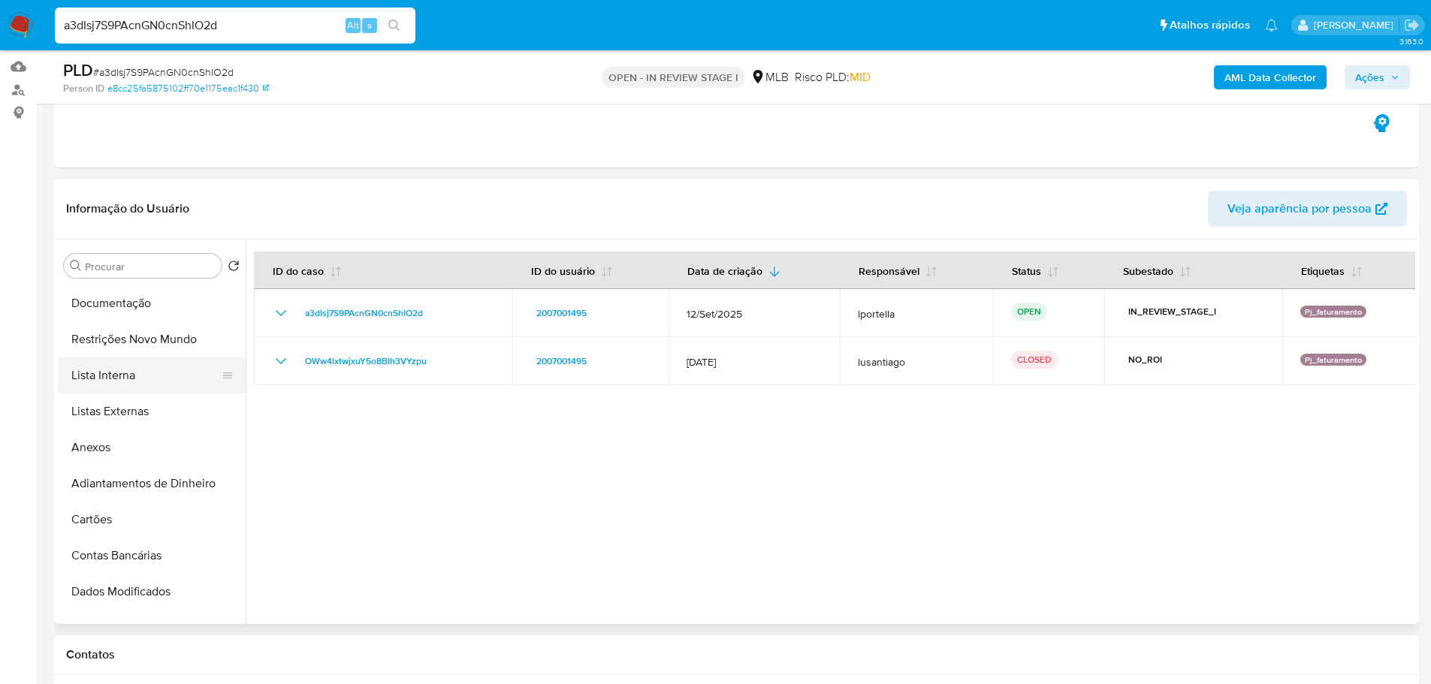
scroll to position [0, 0]
click at [196, 27] on input "a3dIsj7S9PAcnGN0cnShIO2d" at bounding box center [235, 26] width 361 height 20
paste input "peemqoJ39rBB9ykM4wK9Ta0k"
type input "peemqoJ39rBB9ykM4wK9Ta0k"
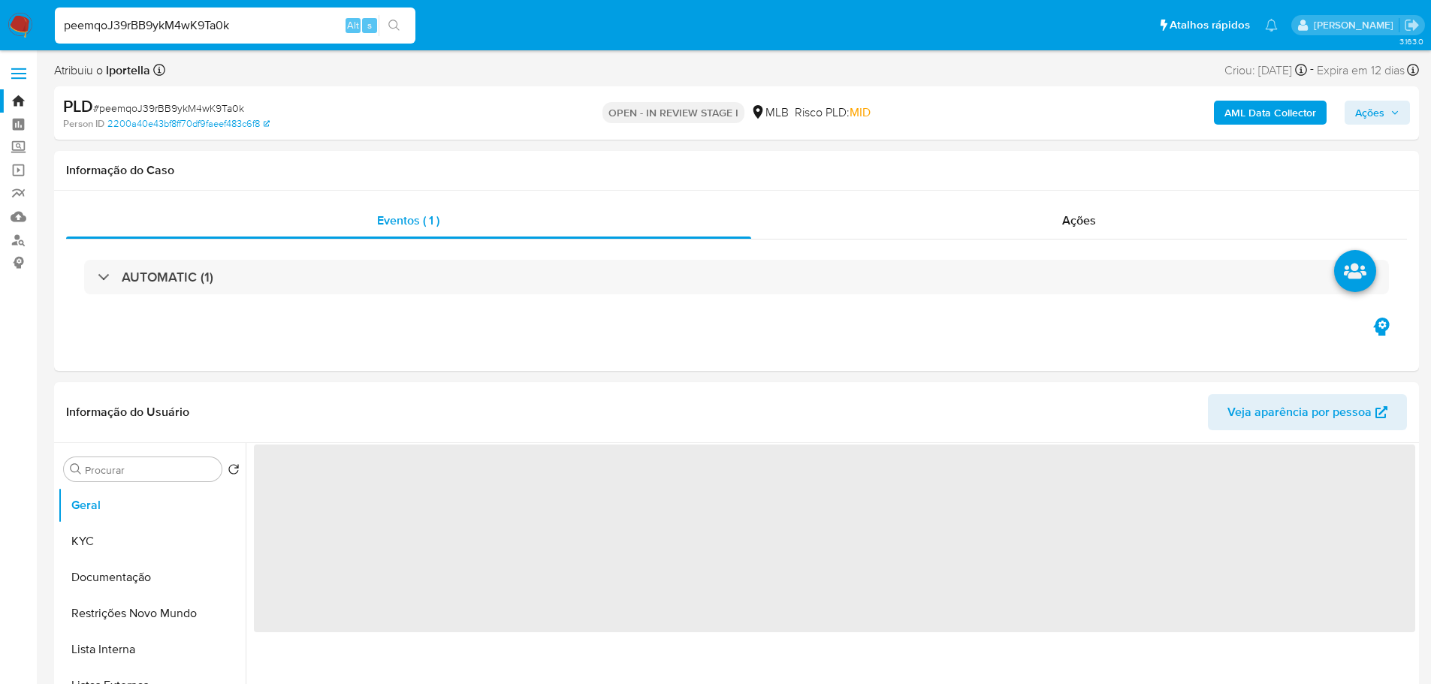
select select "10"
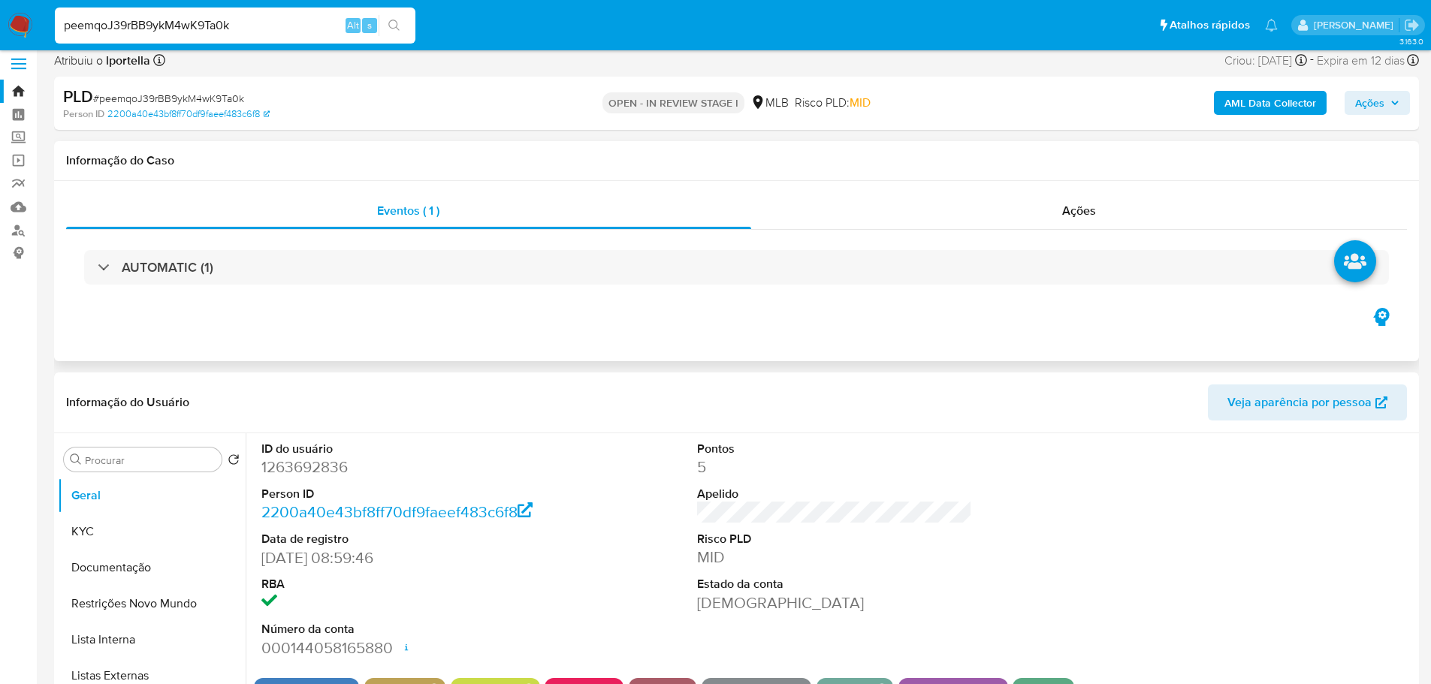
scroll to position [75, 0]
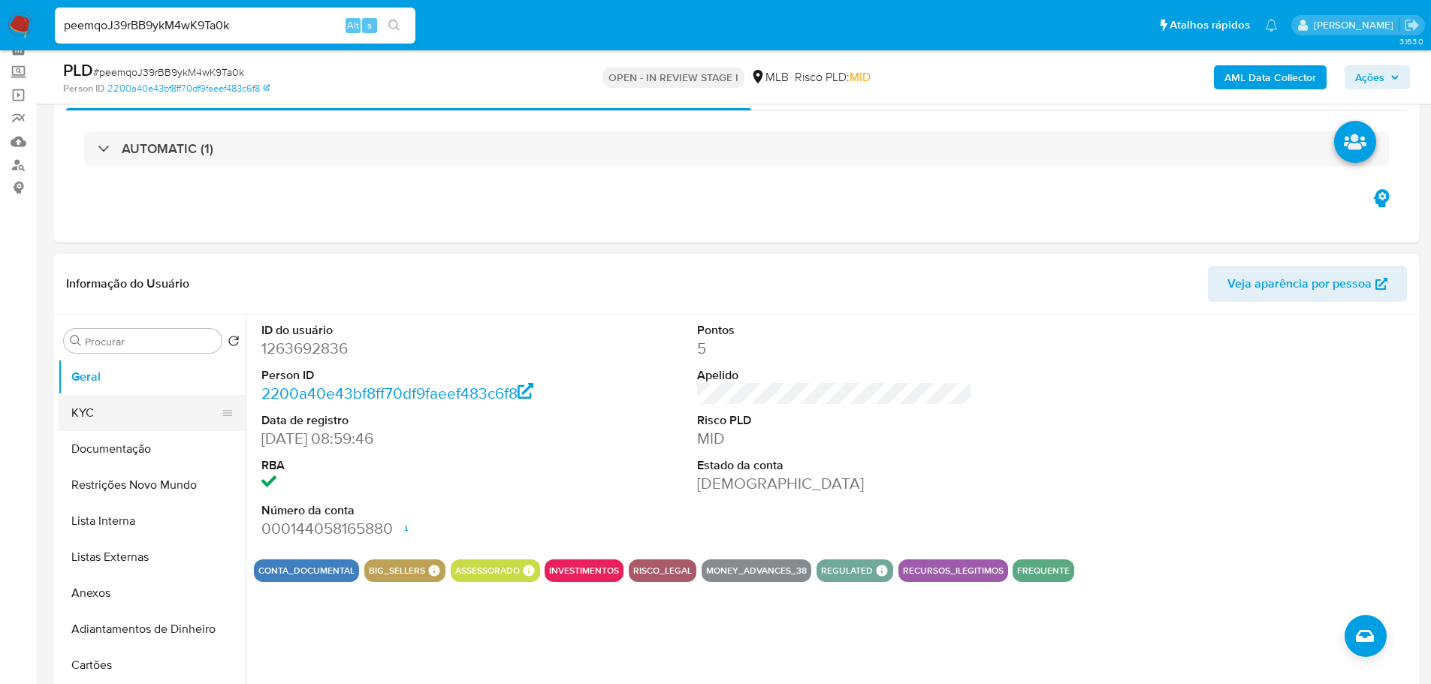
click at [130, 418] on button "KYC" at bounding box center [146, 413] width 176 height 36
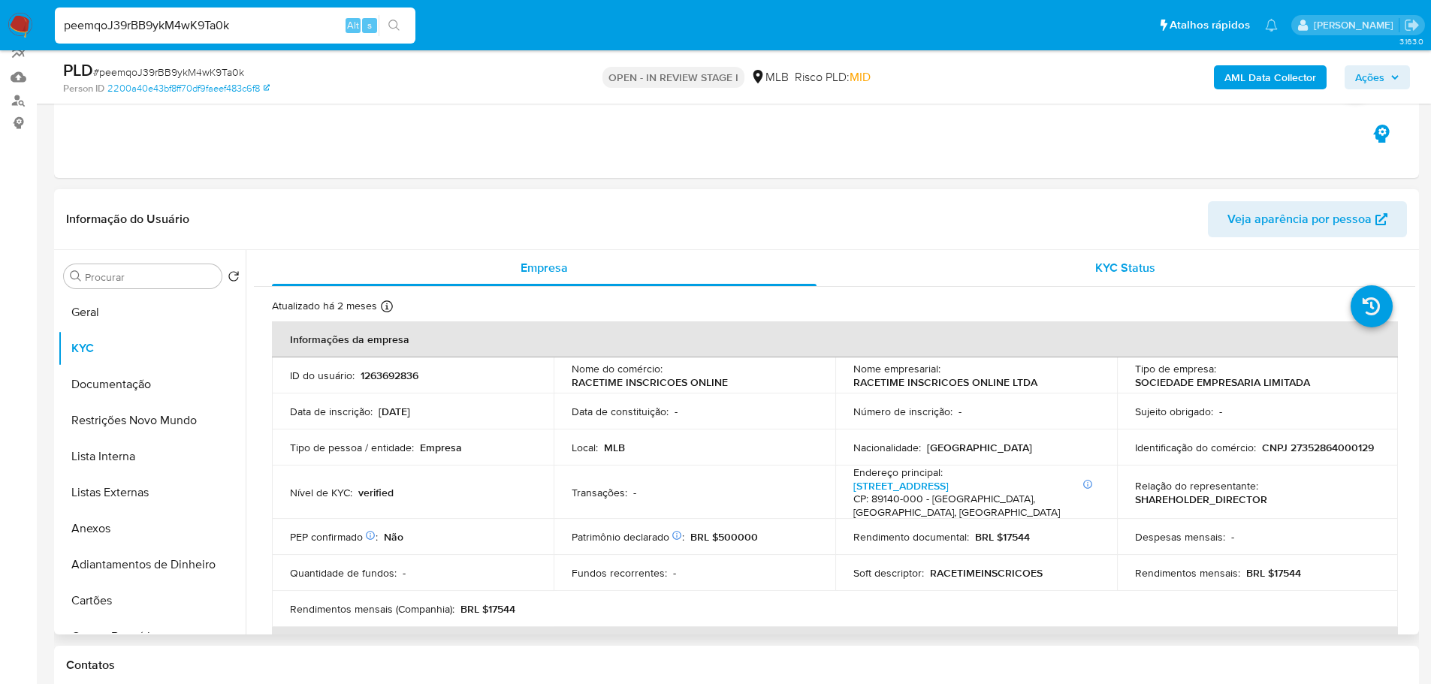
scroll to position [225, 0]
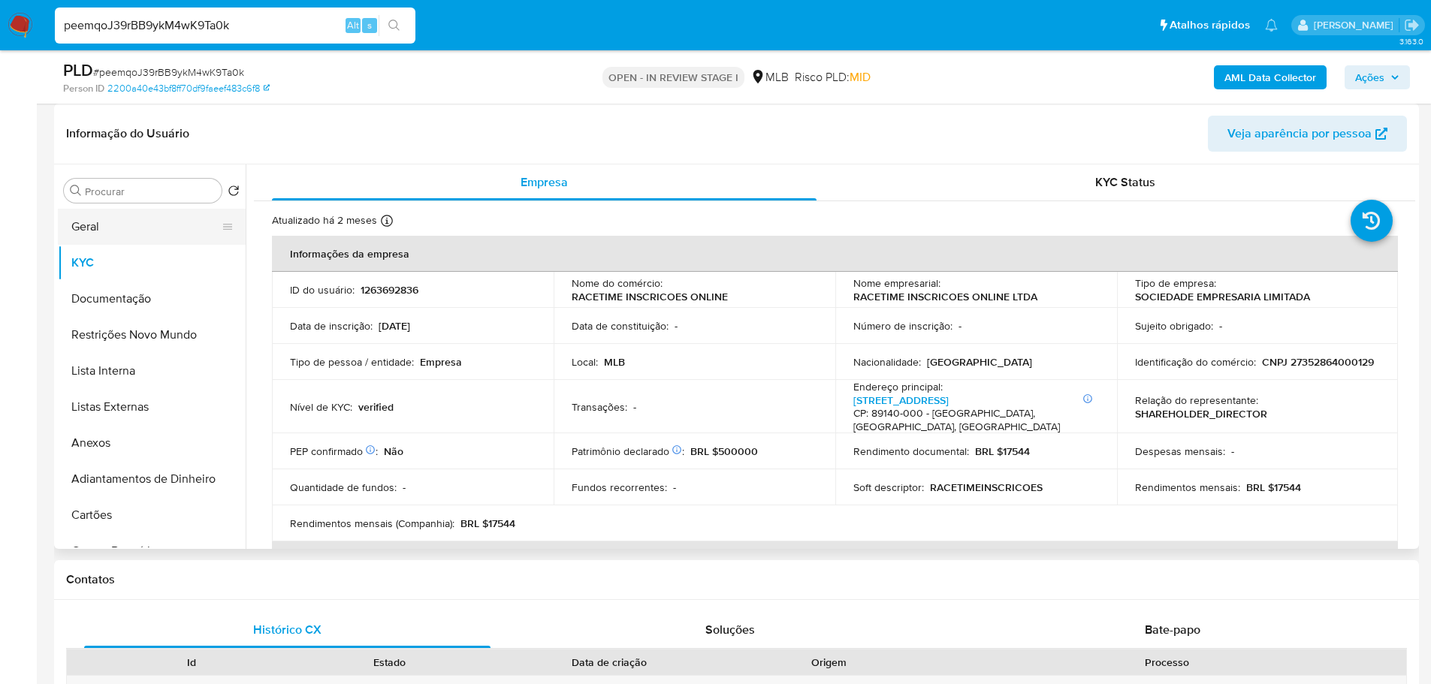
click at [128, 227] on button "Geral" at bounding box center [146, 227] width 176 height 36
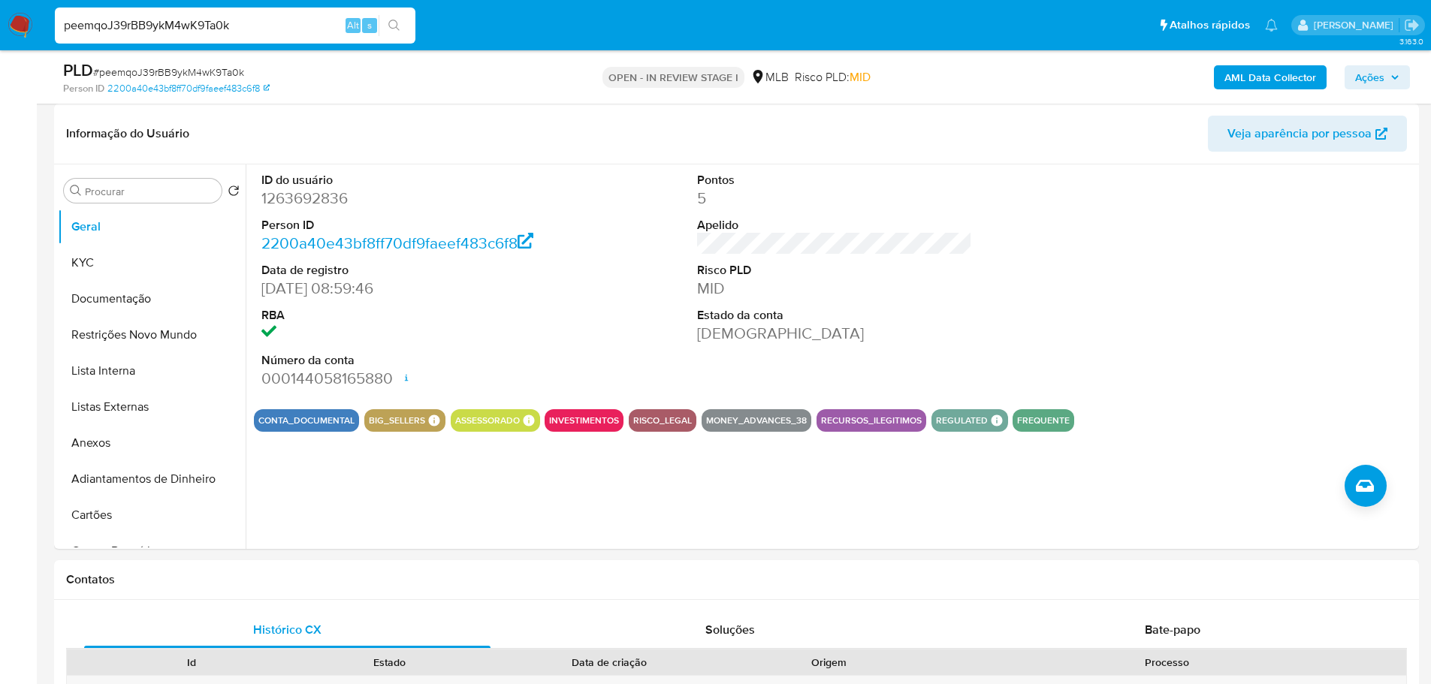
drag, startPoint x: 381, startPoint y: 553, endPoint x: 71, endPoint y: 445, distance: 327.6
click at [145, 270] on button "KYC" at bounding box center [146, 263] width 176 height 36
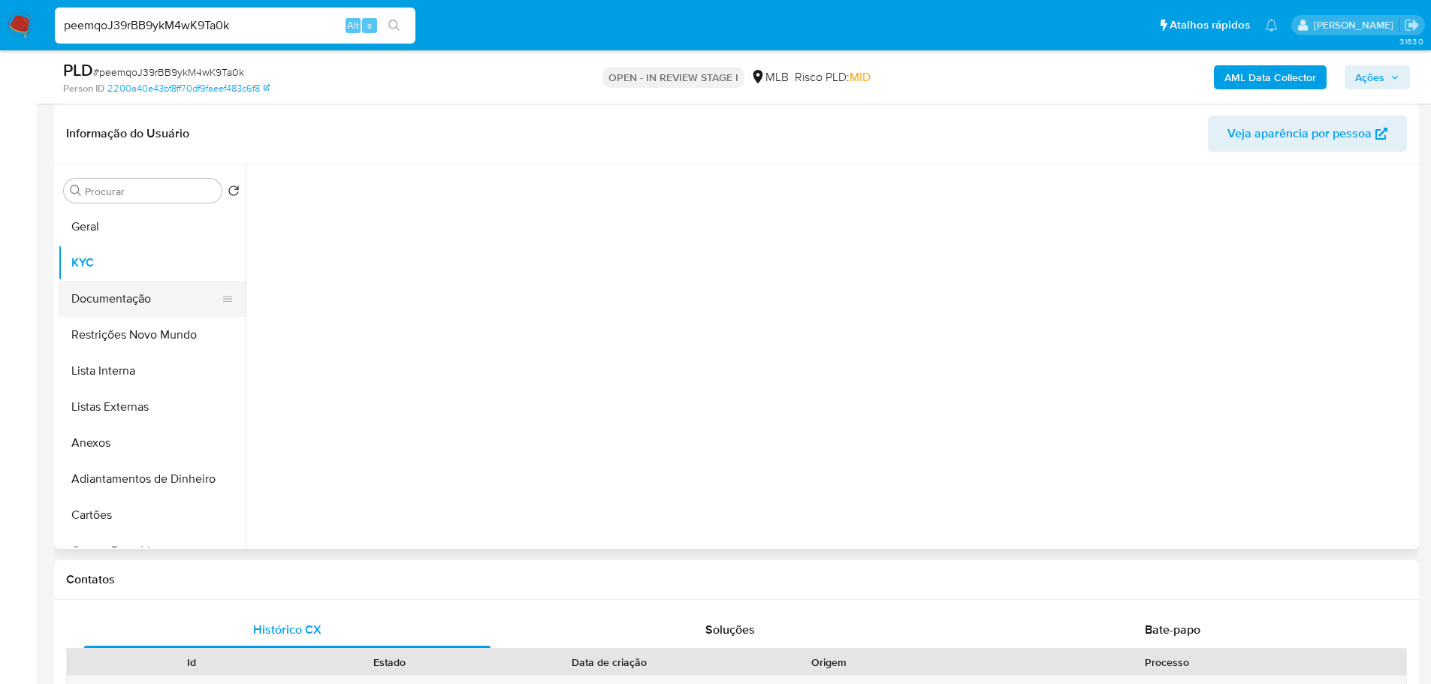
click at [146, 285] on button "Documentação" at bounding box center [146, 299] width 176 height 36
click at [88, 258] on button "KYC" at bounding box center [146, 263] width 176 height 36
click at [109, 299] on button "Documentação" at bounding box center [146, 299] width 176 height 36
click at [156, 259] on button "KYC" at bounding box center [146, 263] width 176 height 36
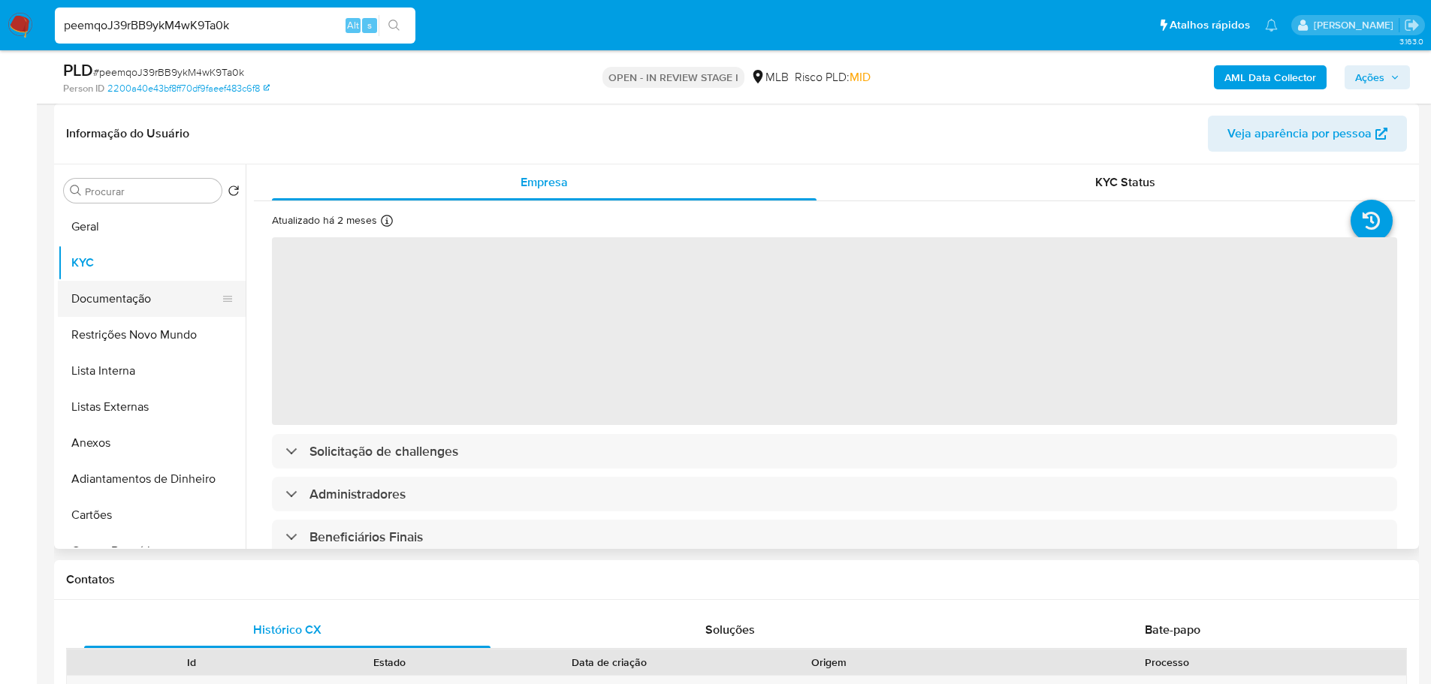
click at [147, 314] on button "Documentação" at bounding box center [146, 299] width 176 height 36
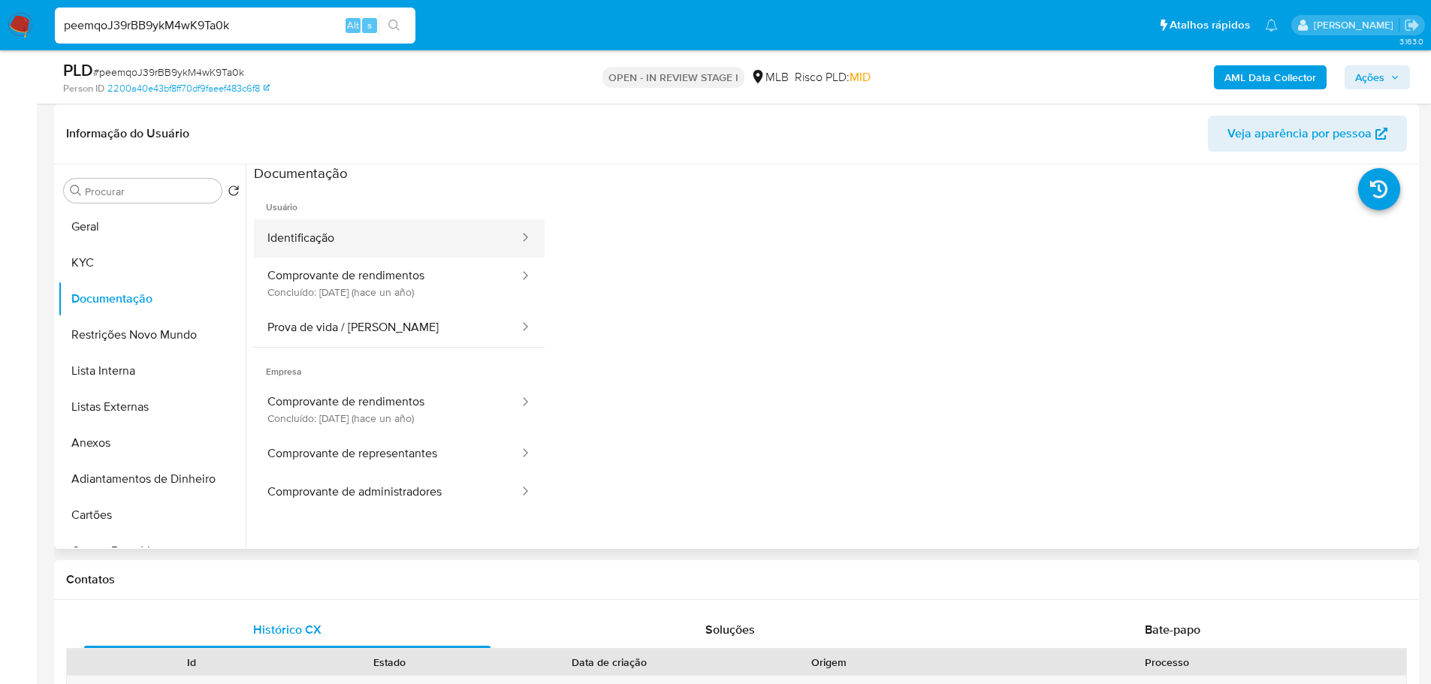
click at [364, 251] on button "Identificação" at bounding box center [387, 238] width 267 height 38
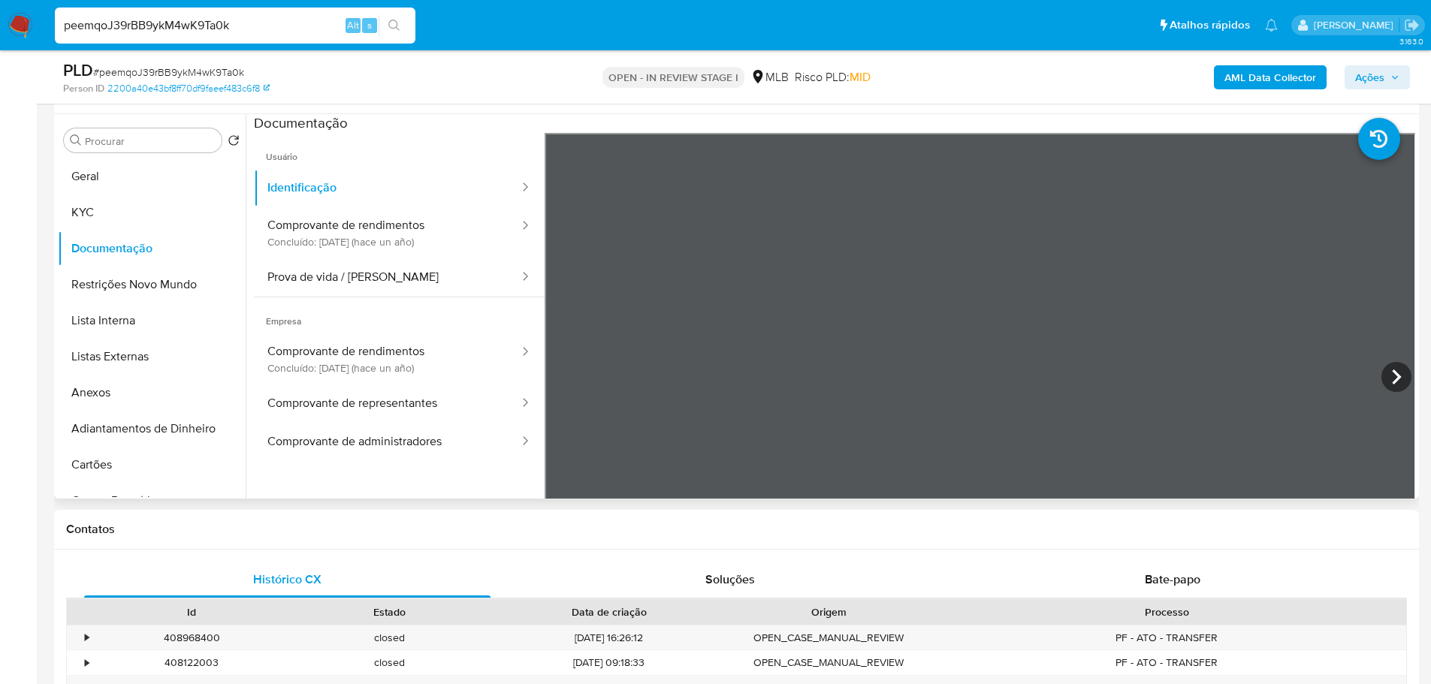
scroll to position [300, 0]
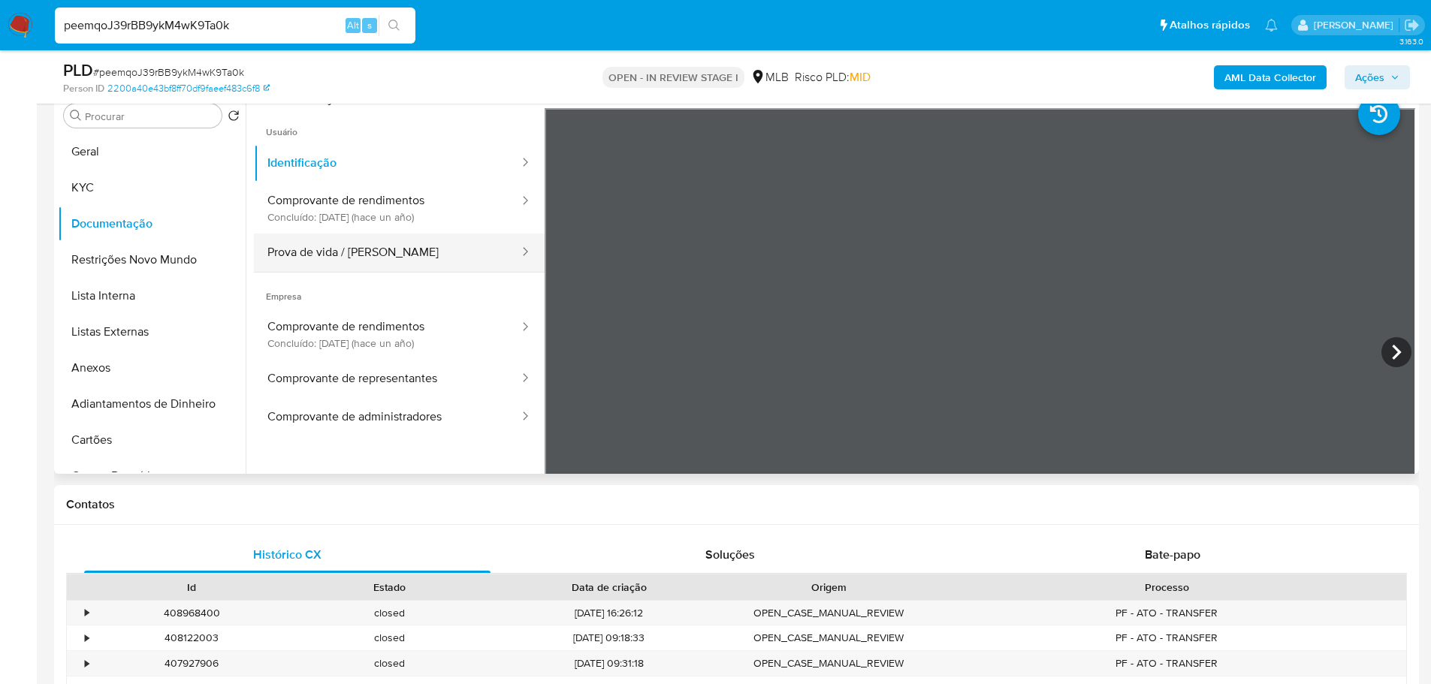
drag, startPoint x: 370, startPoint y: 252, endPoint x: 381, endPoint y: 254, distance: 11.4
click at [370, 252] on button "Prova de vida / [PERSON_NAME]" at bounding box center [387, 253] width 267 height 38
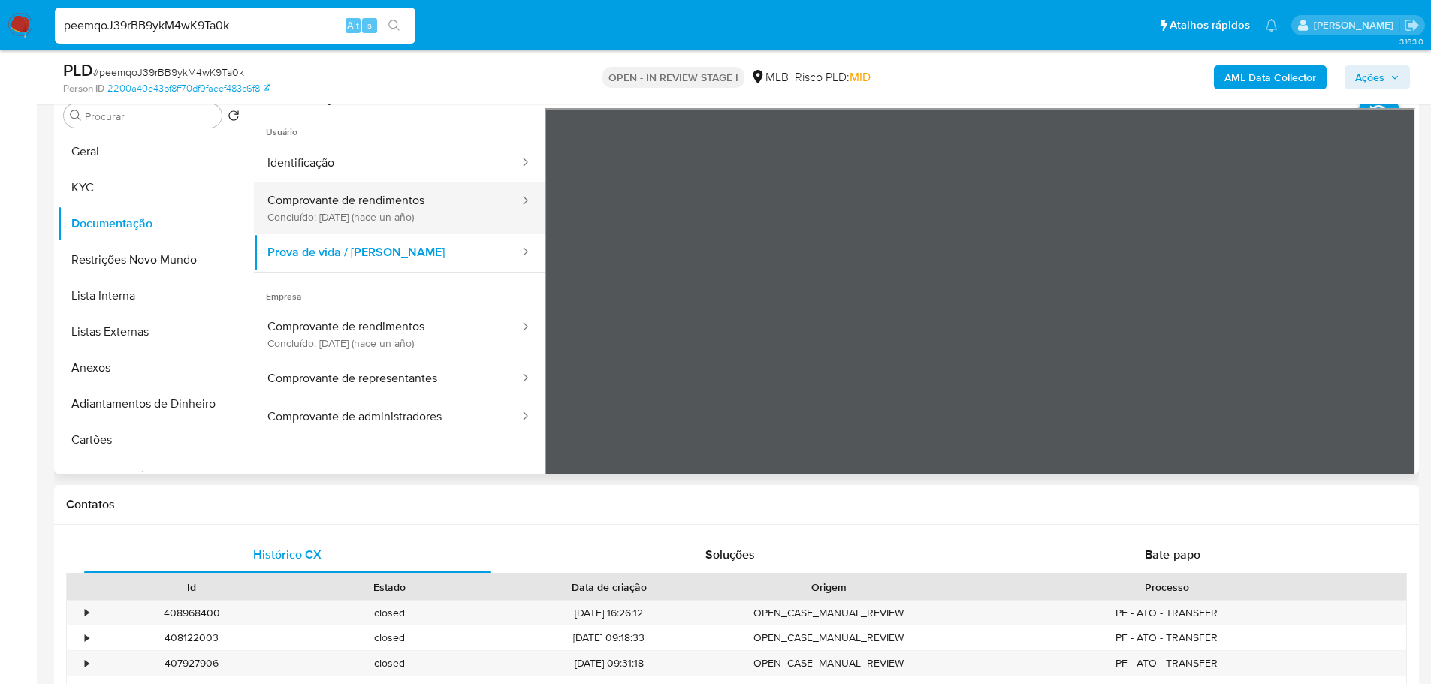
click at [409, 200] on button "Comprovante de rendimentos Concluído: 12/09/2024 (hace un año)" at bounding box center [387, 208] width 267 height 51
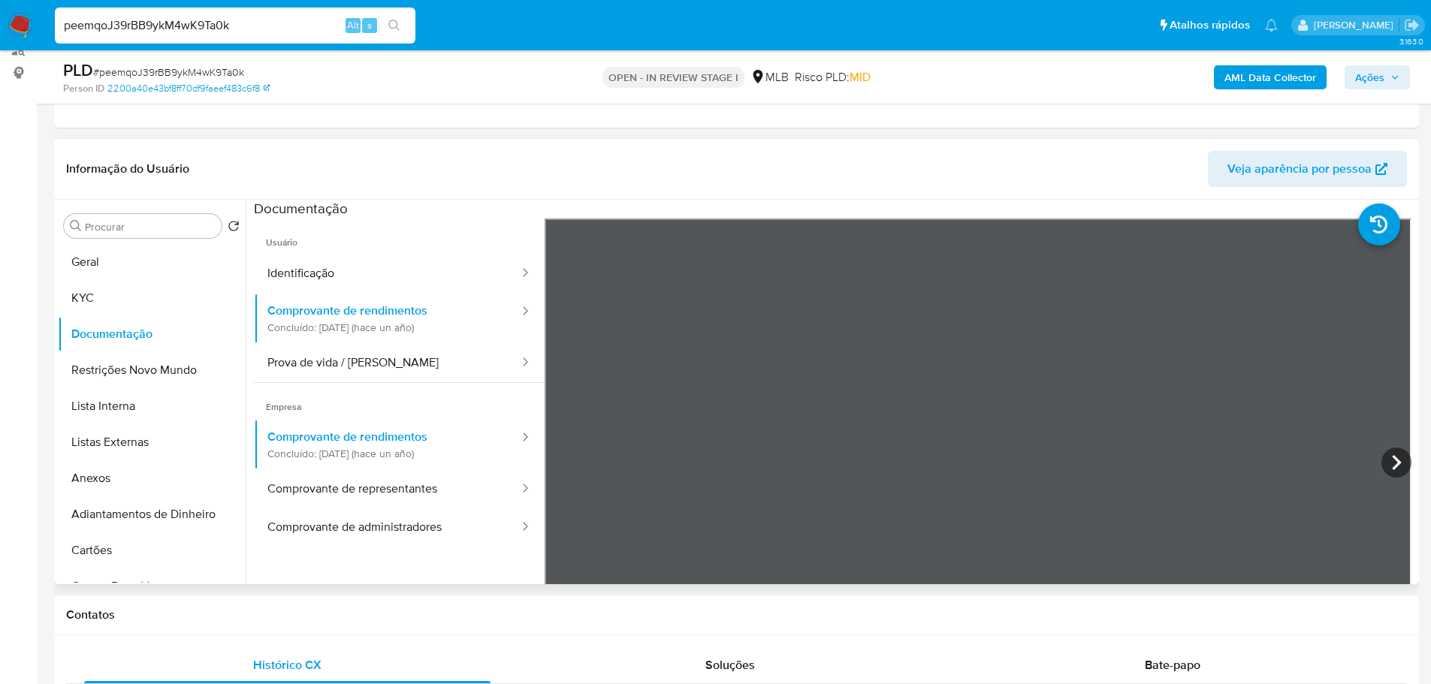
scroll to position [225, 0]
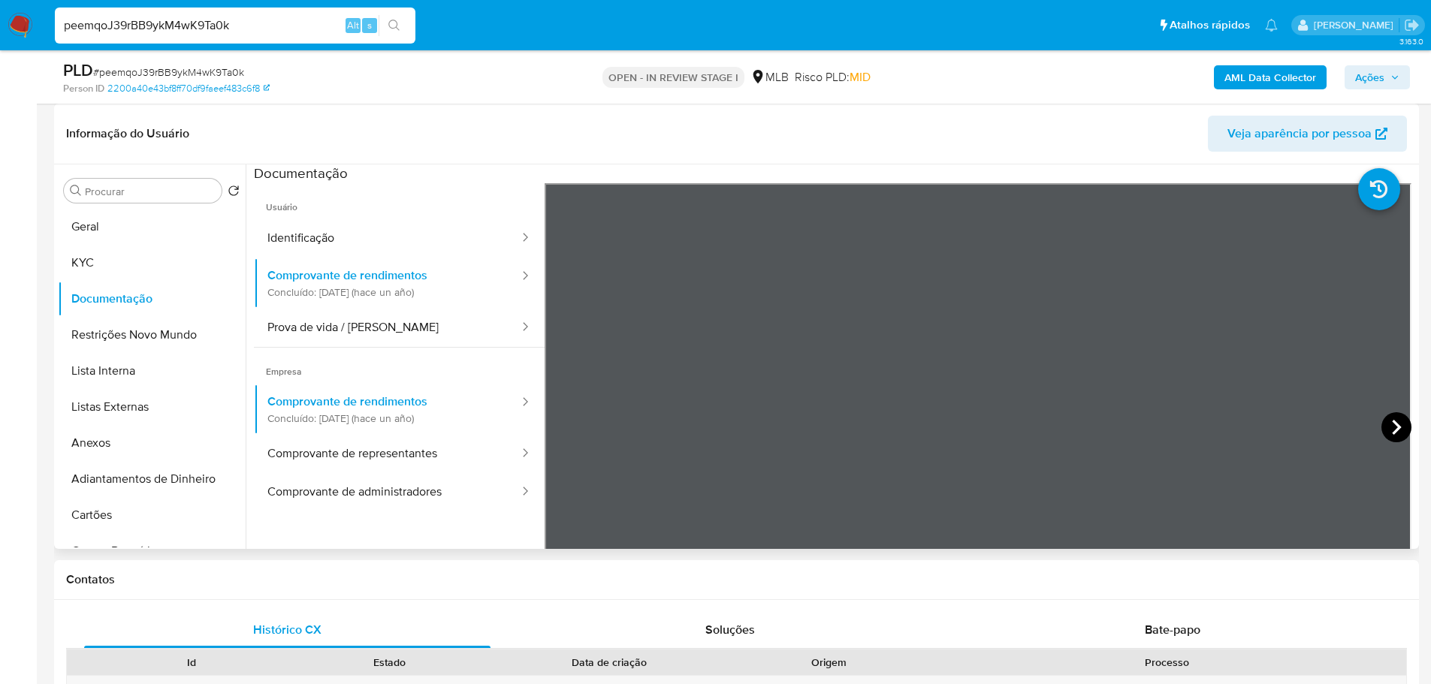
click at [1386, 429] on icon at bounding box center [1396, 427] width 30 height 30
click at [133, 262] on button "KYC" at bounding box center [146, 263] width 176 height 36
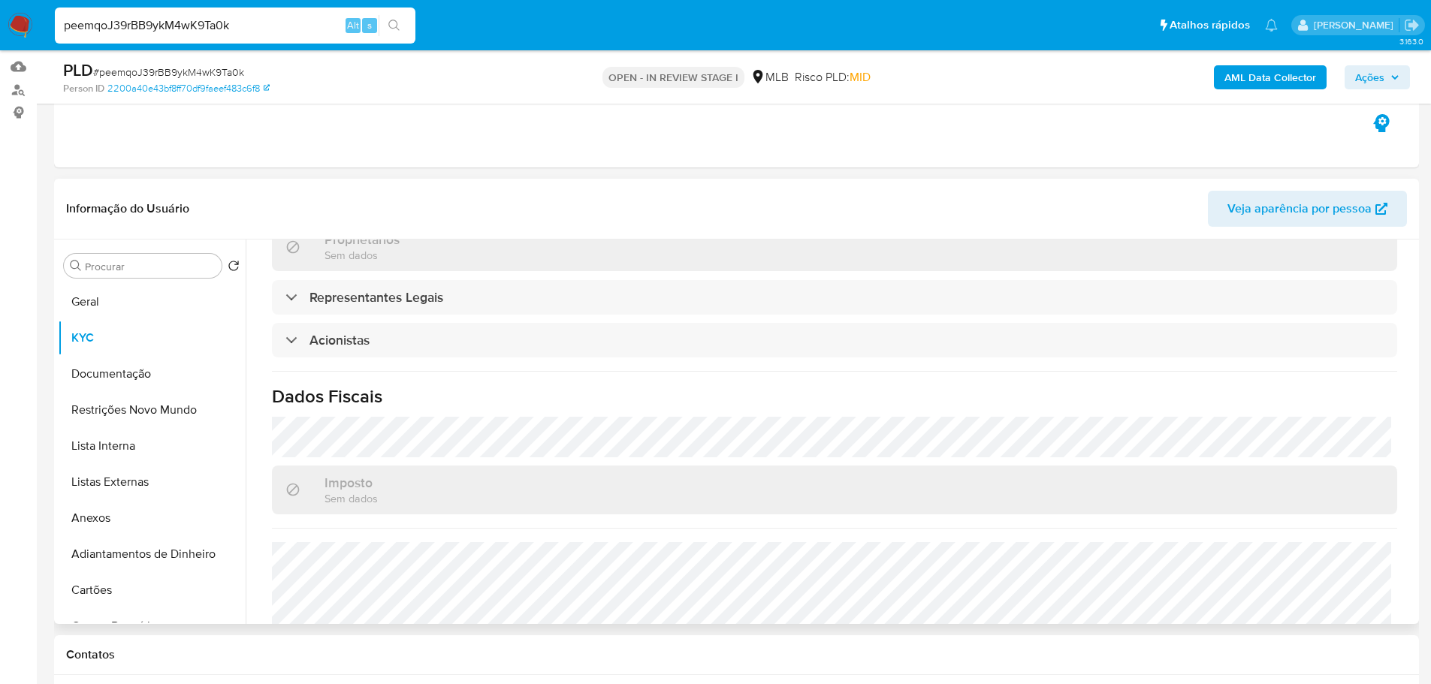
scroll to position [708, 0]
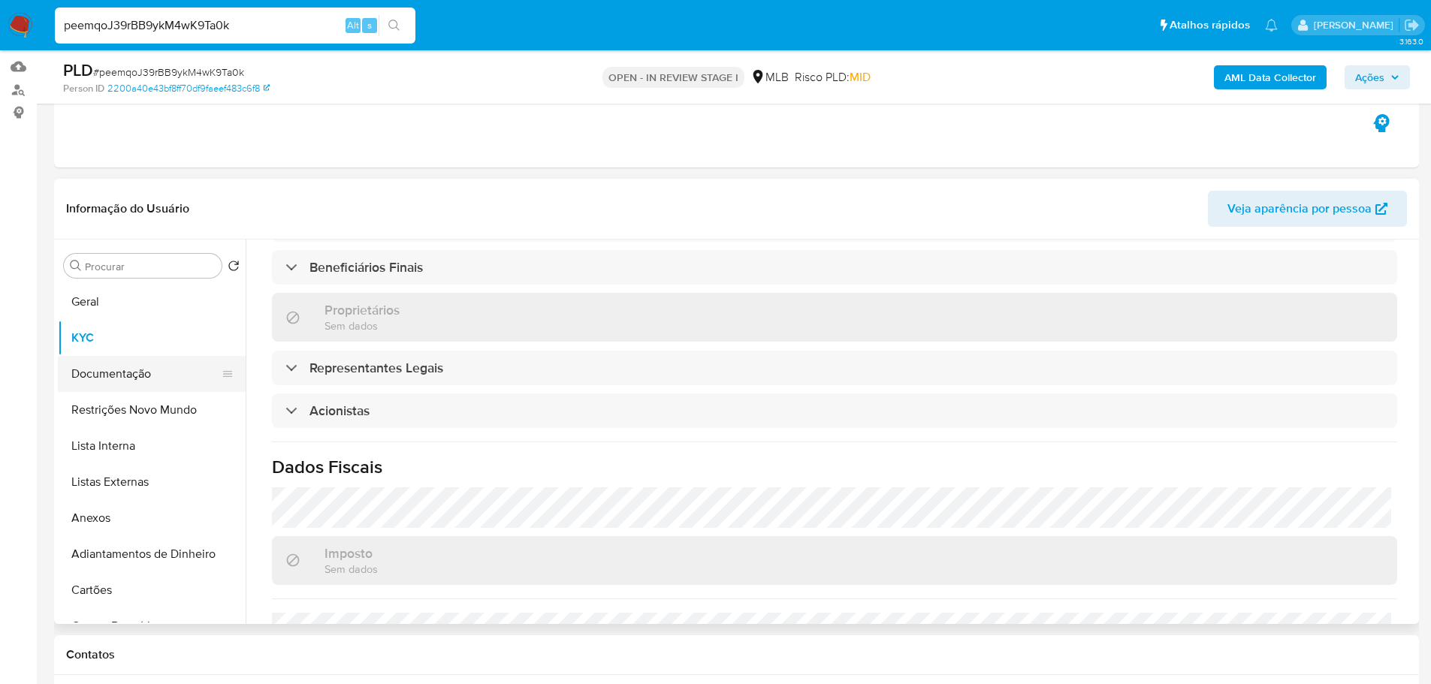
click at [104, 388] on button "Documentação" at bounding box center [146, 374] width 176 height 36
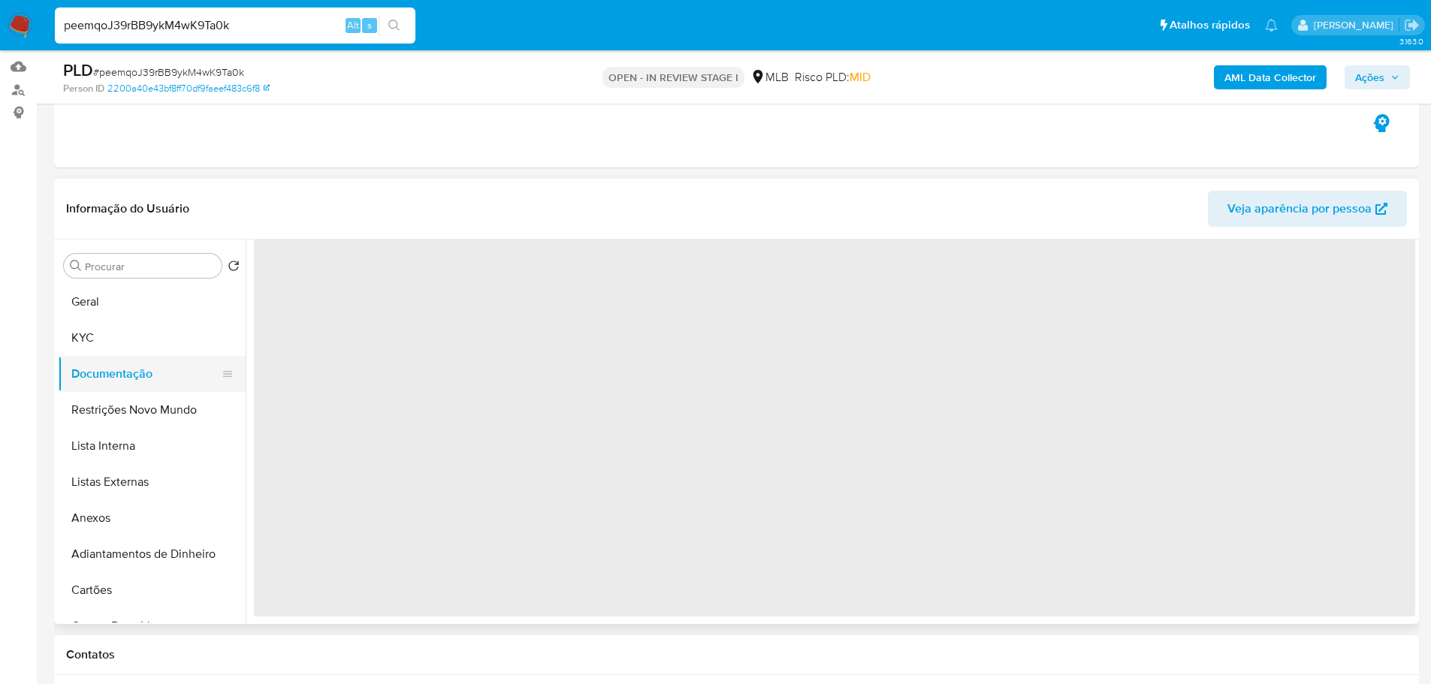
scroll to position [0, 0]
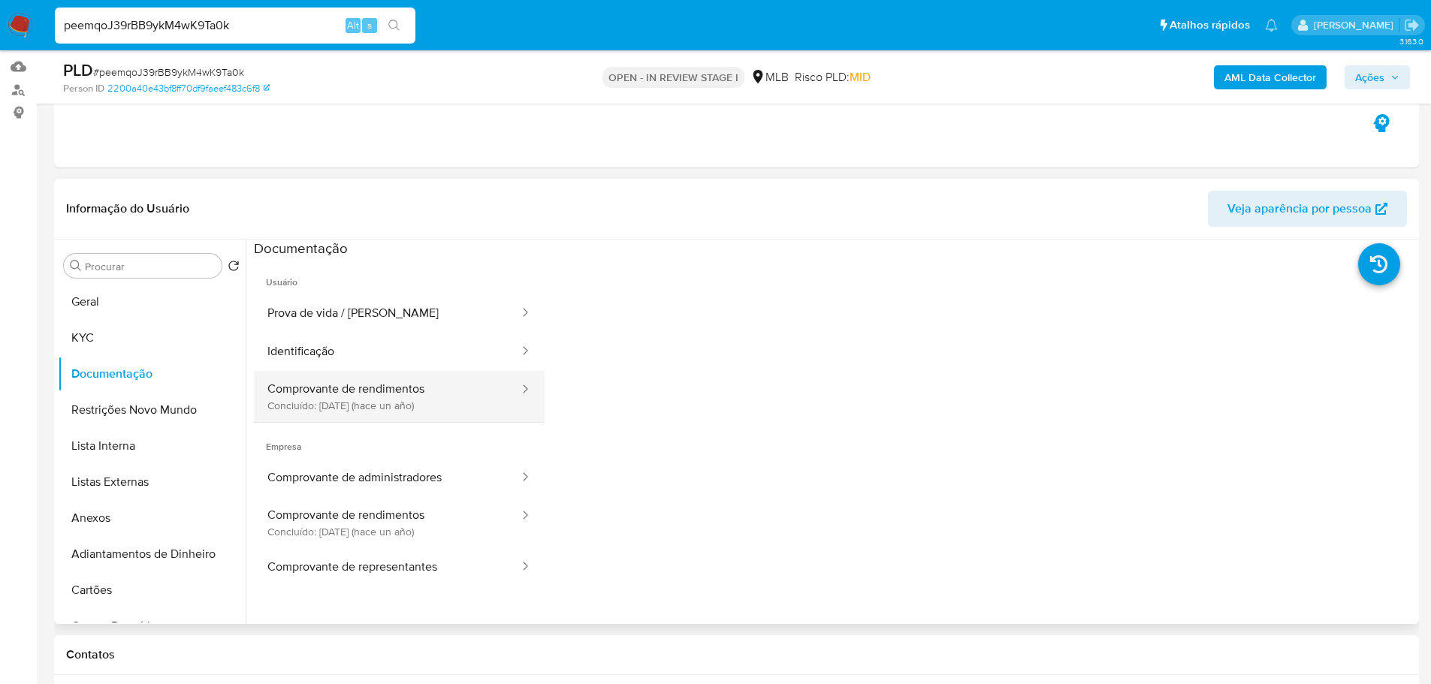
click at [414, 405] on button "Comprovante de rendimentos Concluído: 12/09/2024 (hace un año)" at bounding box center [387, 396] width 267 height 51
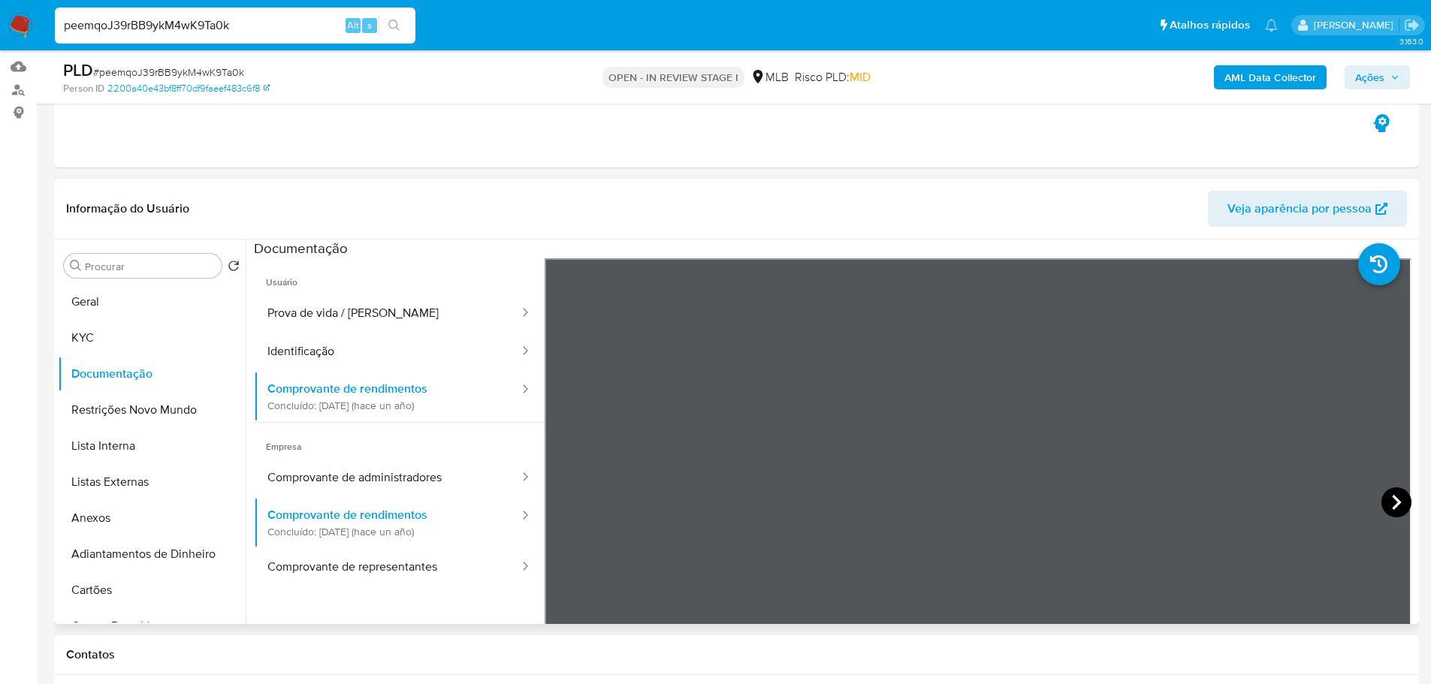
click at [1383, 497] on icon at bounding box center [1396, 502] width 30 height 30
click at [569, 497] on icon at bounding box center [563, 502] width 30 height 30
click at [1398, 502] on icon at bounding box center [1396, 502] width 30 height 30
click at [568, 503] on icon at bounding box center [563, 502] width 30 height 30
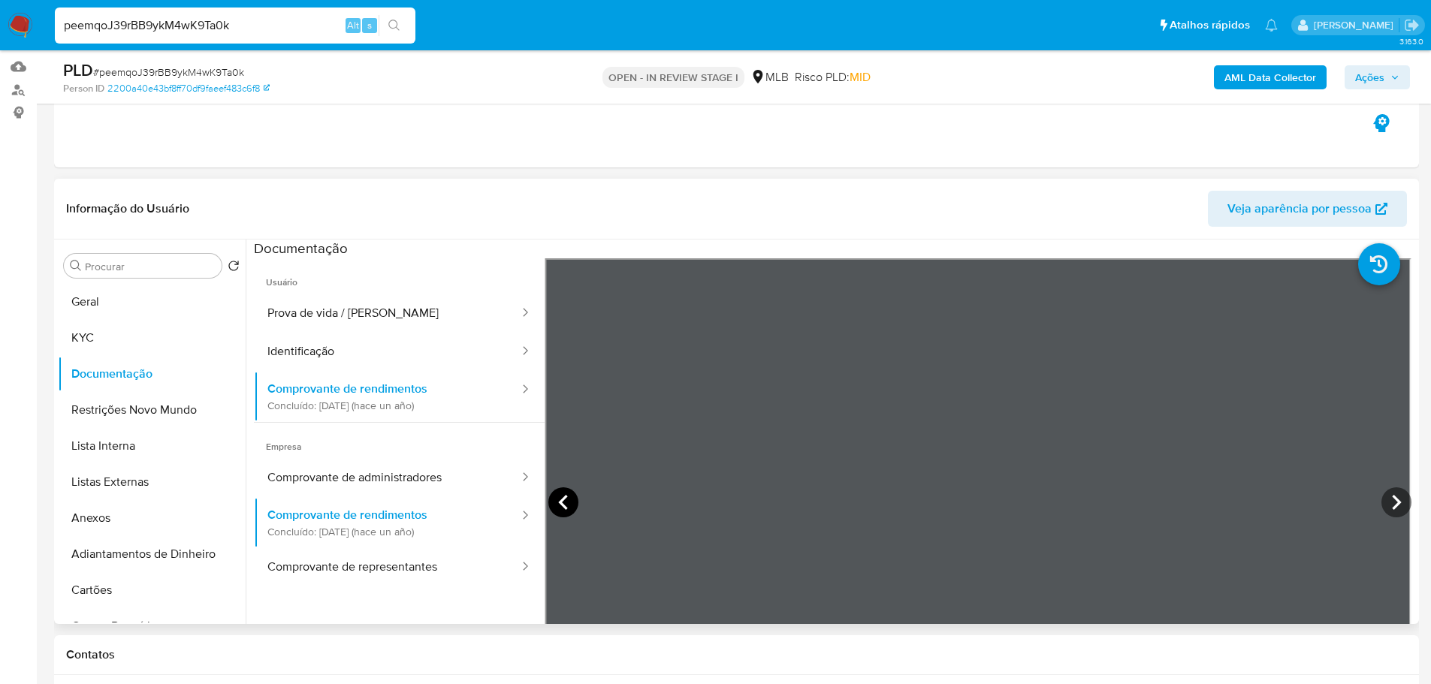
click at [571, 501] on icon at bounding box center [563, 502] width 30 height 30
click at [312, 164] on div "Eventos ( 1 ) Ações AUTOMATIC (1)" at bounding box center [736, 77] width 1365 height 180
click at [339, 320] on button "Prova de vida / [PERSON_NAME]" at bounding box center [387, 313] width 267 height 38
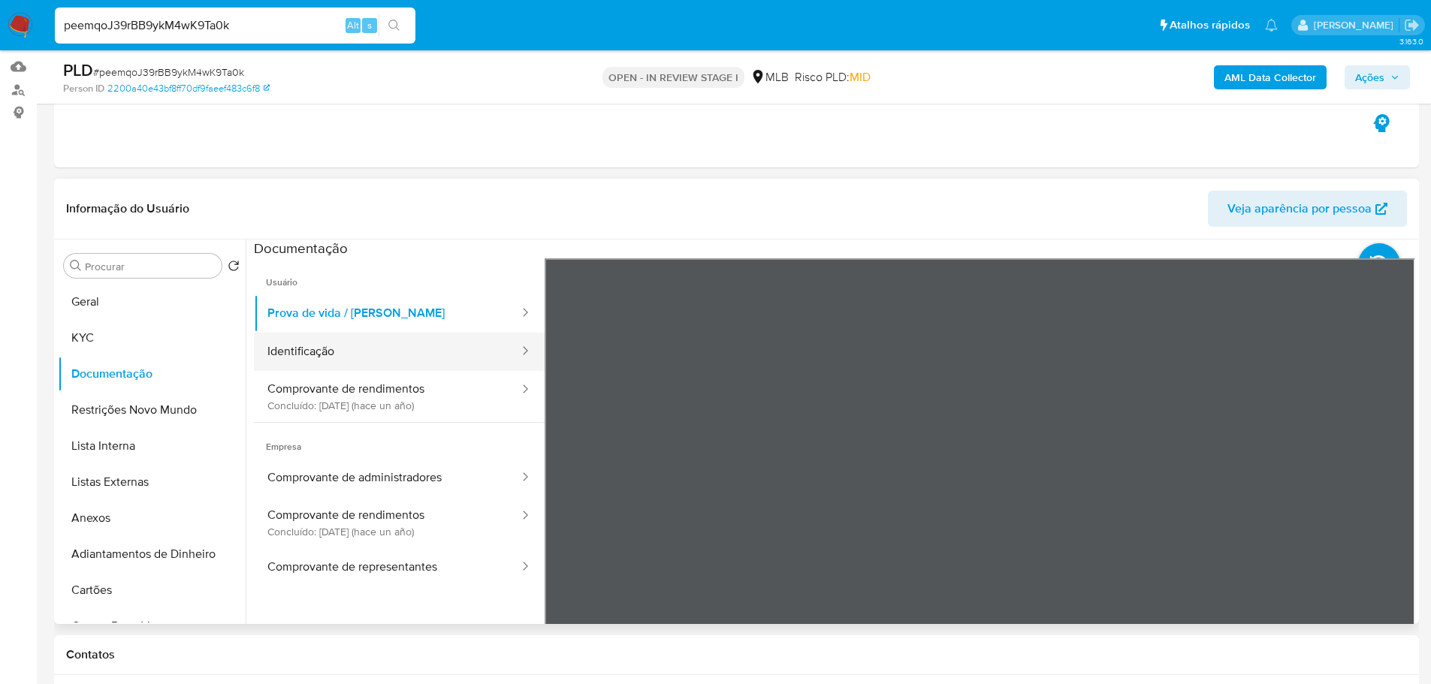
click at [341, 340] on button "Identificação" at bounding box center [387, 352] width 267 height 38
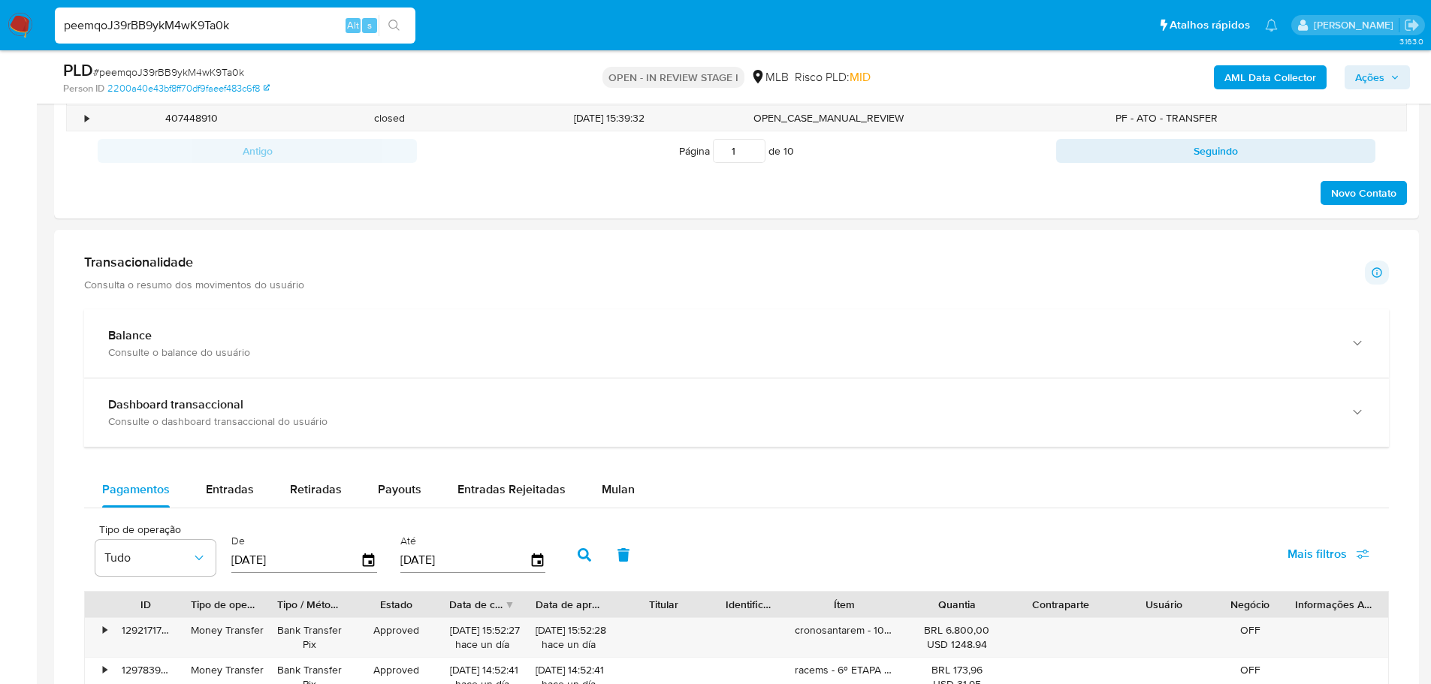
scroll to position [976, 0]
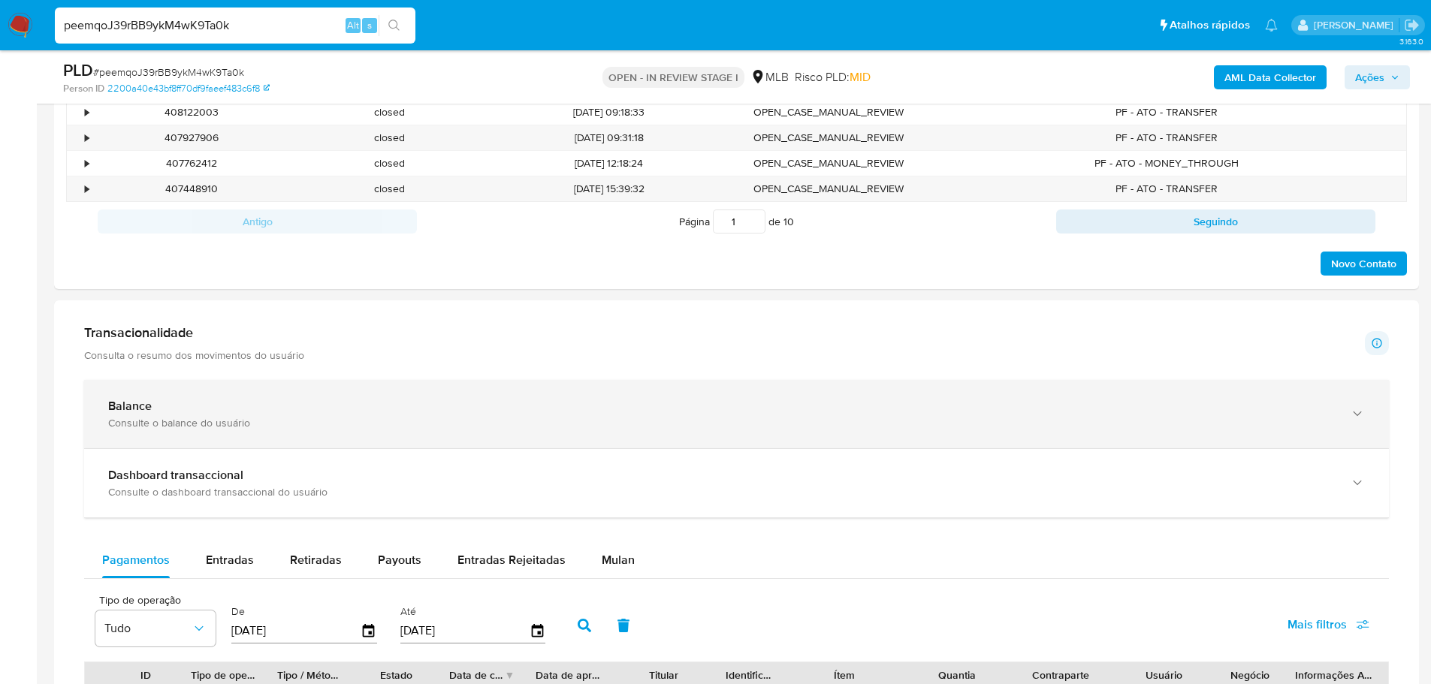
click at [262, 406] on div "Balance" at bounding box center [721, 406] width 1227 height 15
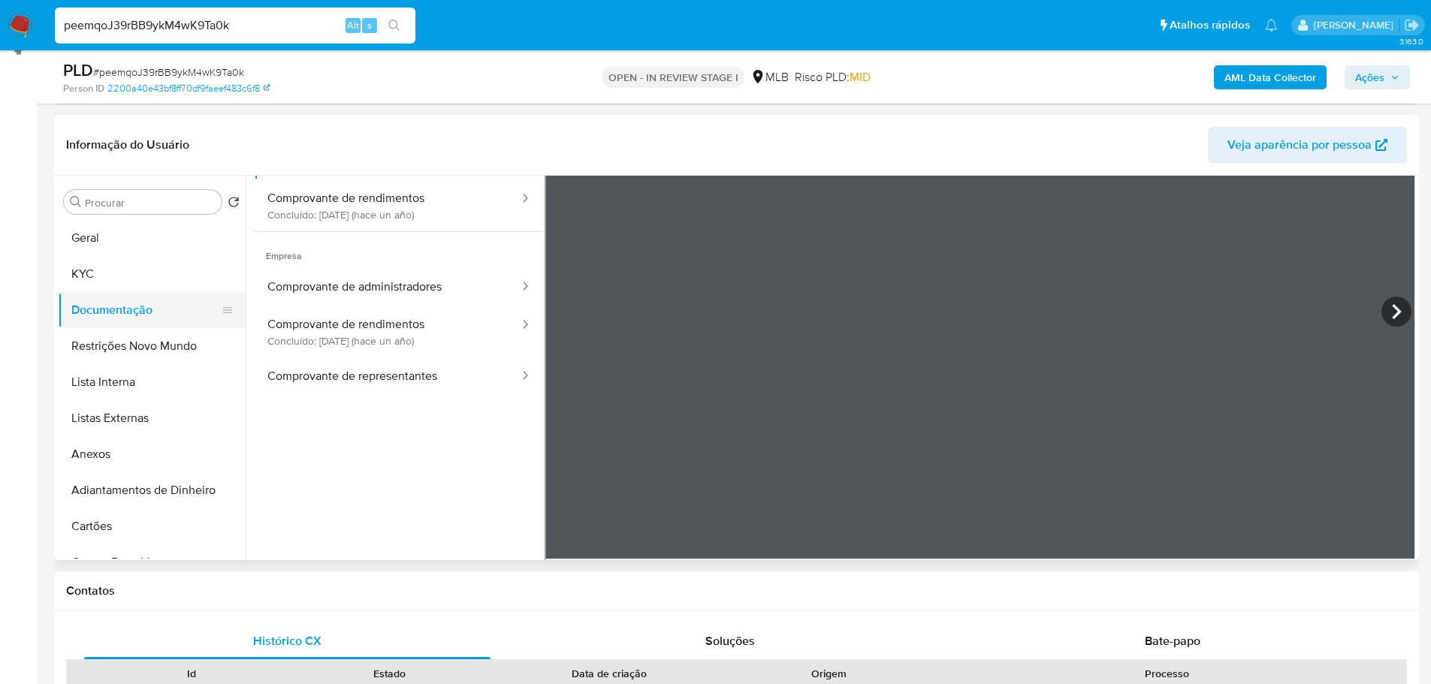
scroll to position [75, 0]
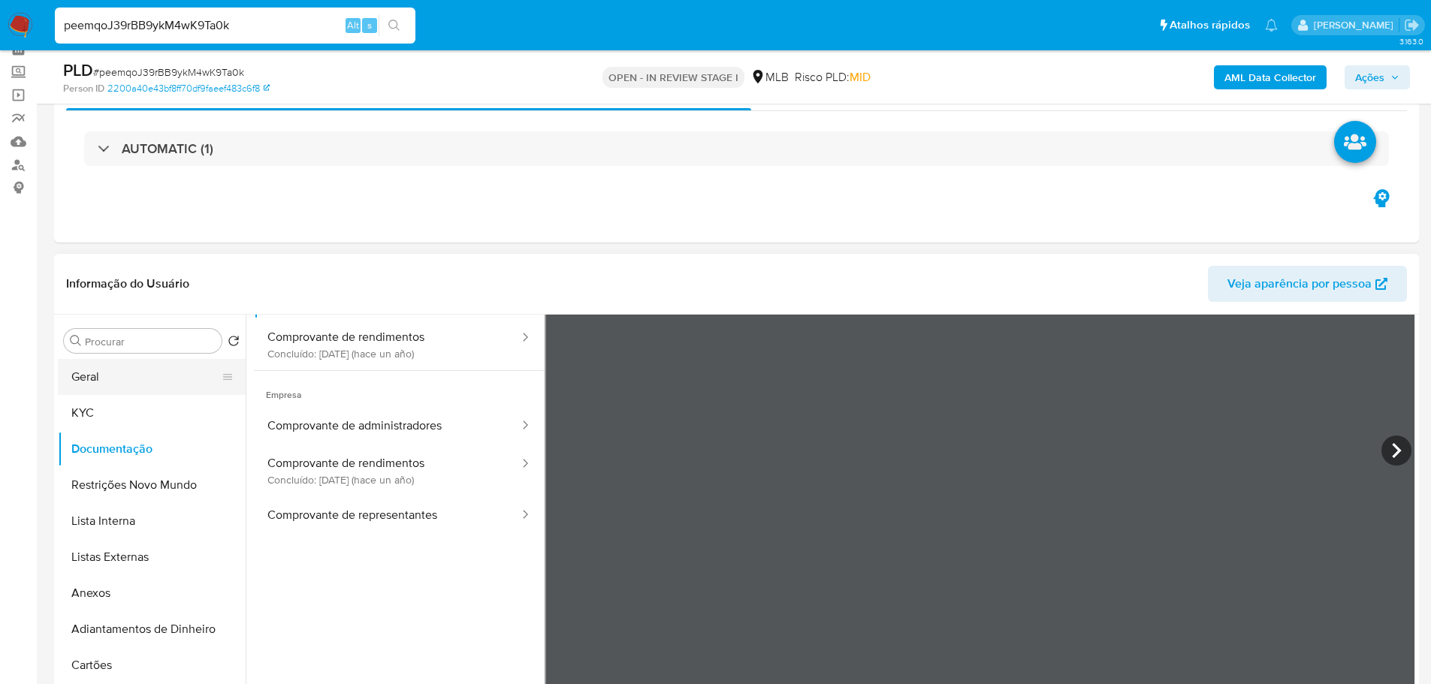
click at [118, 380] on button "Geral" at bounding box center [146, 377] width 176 height 36
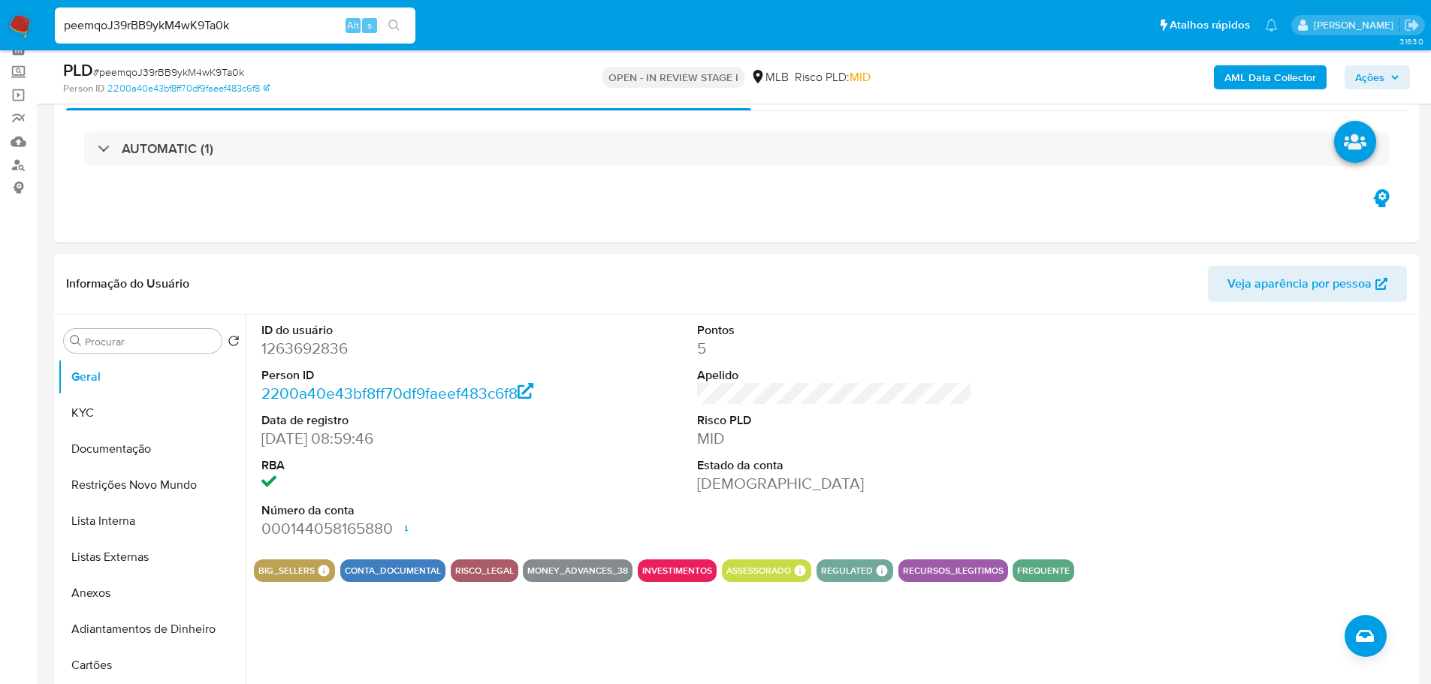
drag, startPoint x: 379, startPoint y: 4, endPoint x: 612, endPoint y: 354, distance: 420.4
click at [612, 354] on div "ID do usuário 1263692836 Person ID 2200a40e43bf8ff70df9faeef483c6f8 Data de reg…" at bounding box center [834, 431] width 1161 height 233
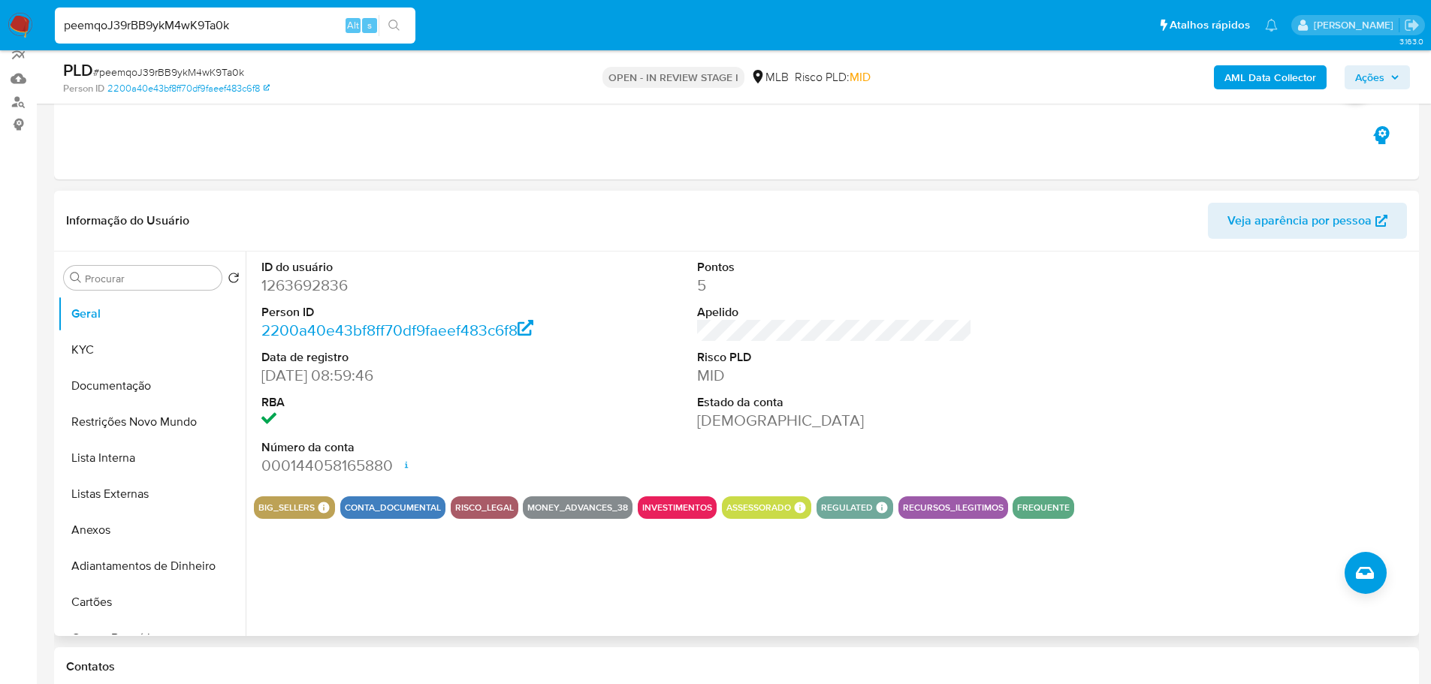
scroll to position [225, 0]
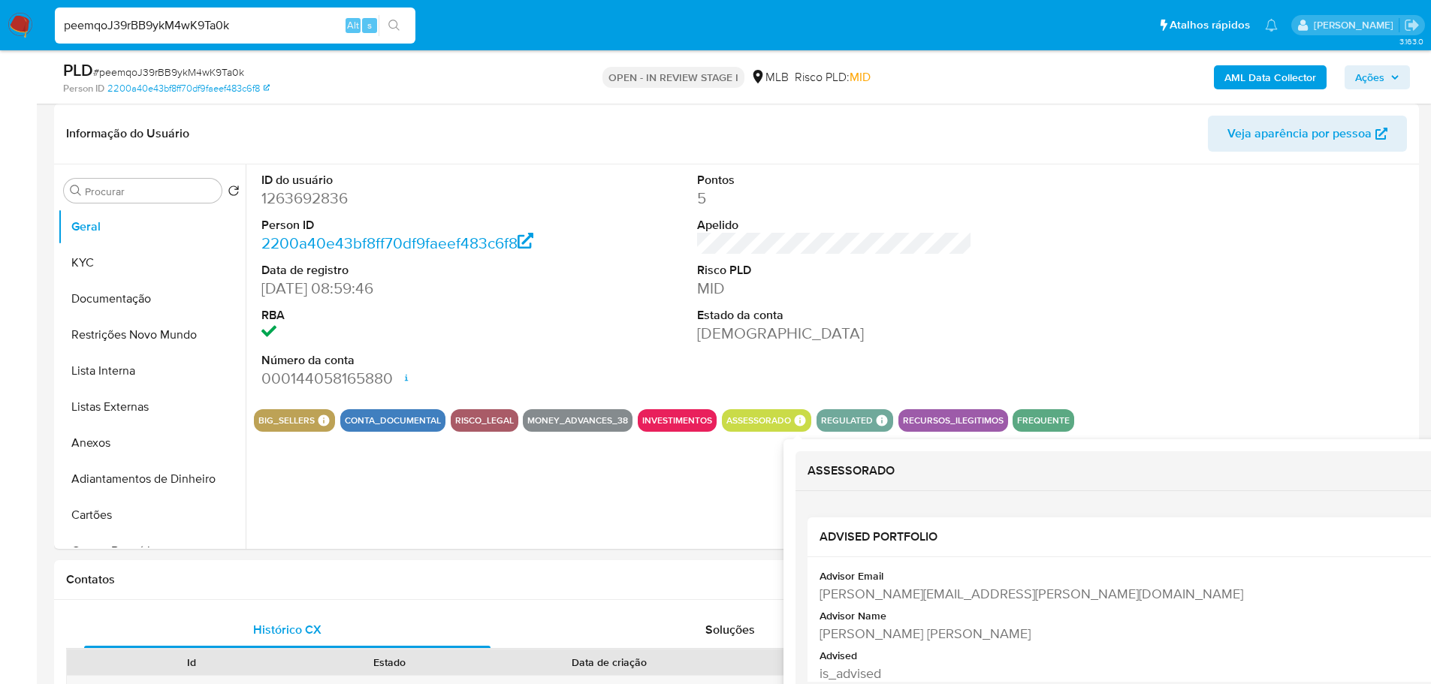
drag, startPoint x: 1029, startPoint y: 629, endPoint x: 822, endPoint y: 629, distance: 207.3
click at [822, 629] on div "Timoteo Antonio Pacheco Da Silva" at bounding box center [1159, 633] width 681 height 19
copy div "Timoteo Antonio Pacheco Da Silva"
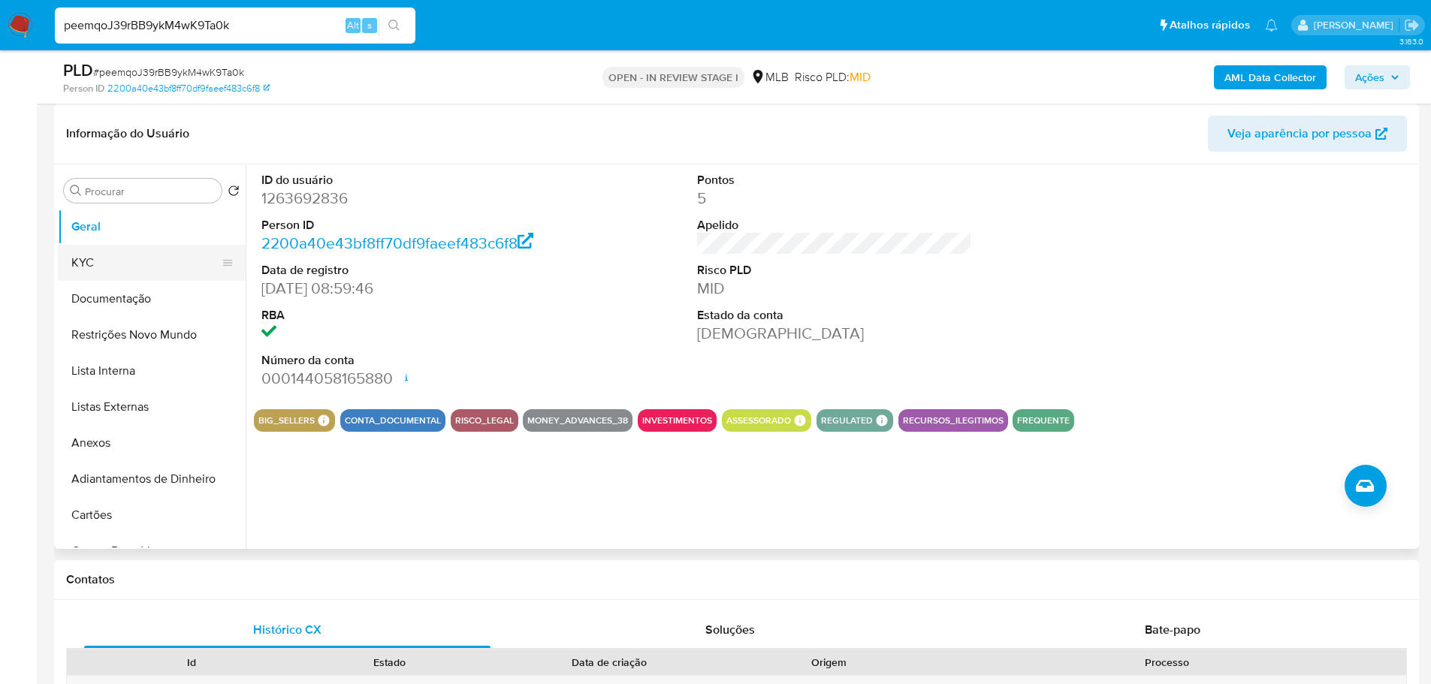
drag, startPoint x: 99, startPoint y: 264, endPoint x: 114, endPoint y: 270, distance: 15.9
click at [99, 264] on button "KYC" at bounding box center [146, 263] width 176 height 36
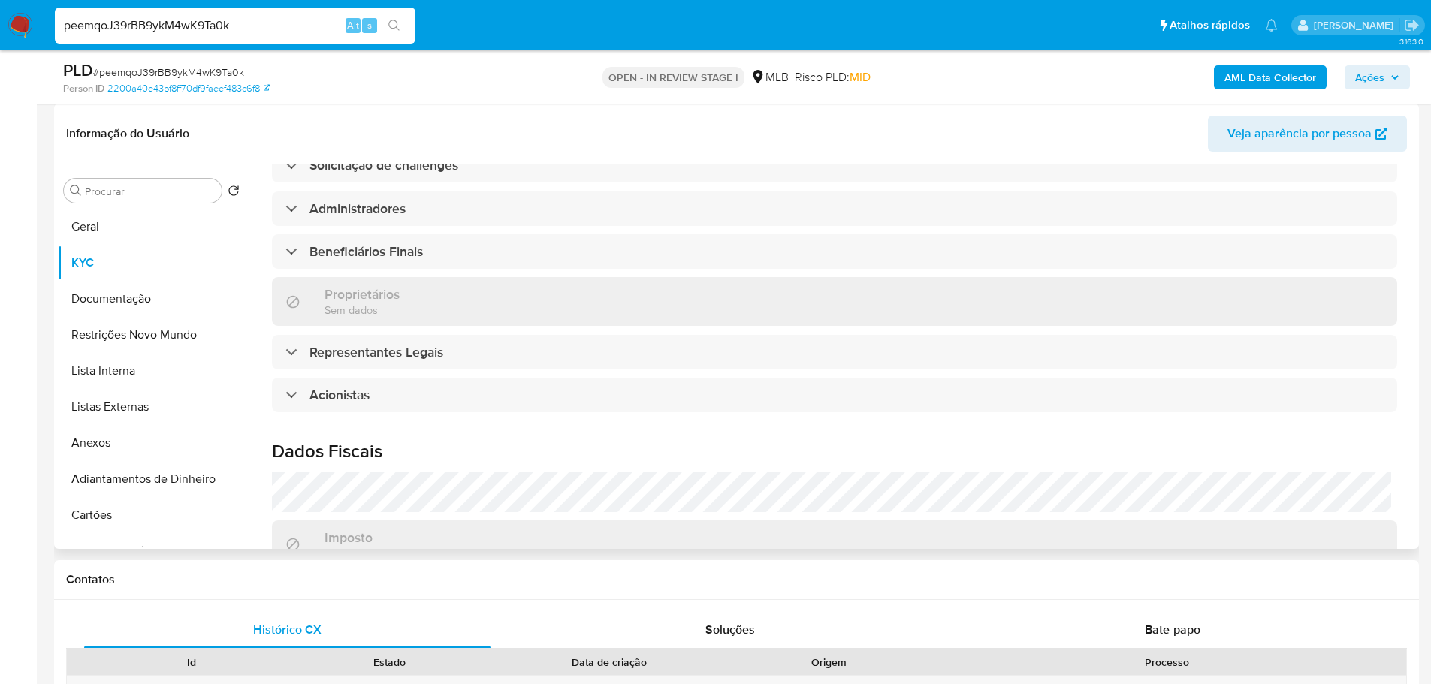
scroll to position [751, 0]
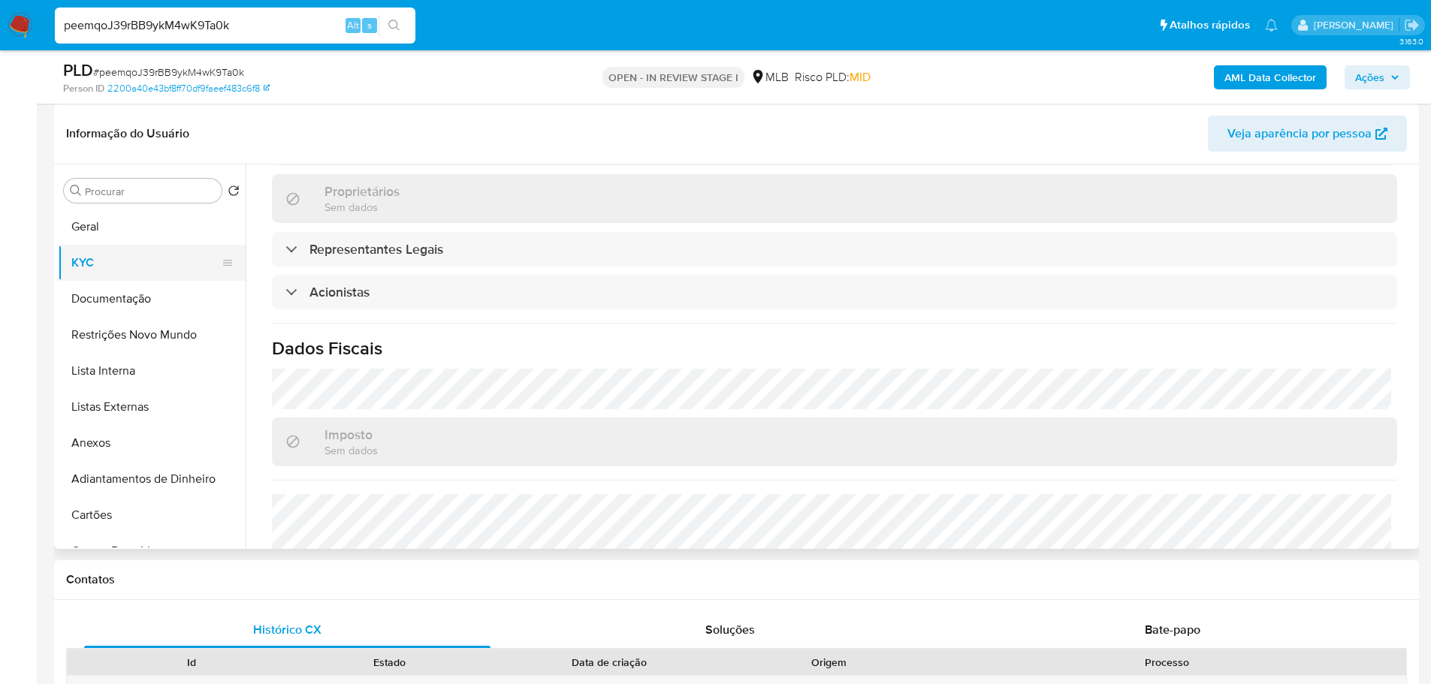
click at [104, 245] on button "KYC" at bounding box center [146, 263] width 176 height 36
click at [115, 231] on button "Geral" at bounding box center [146, 227] width 176 height 36
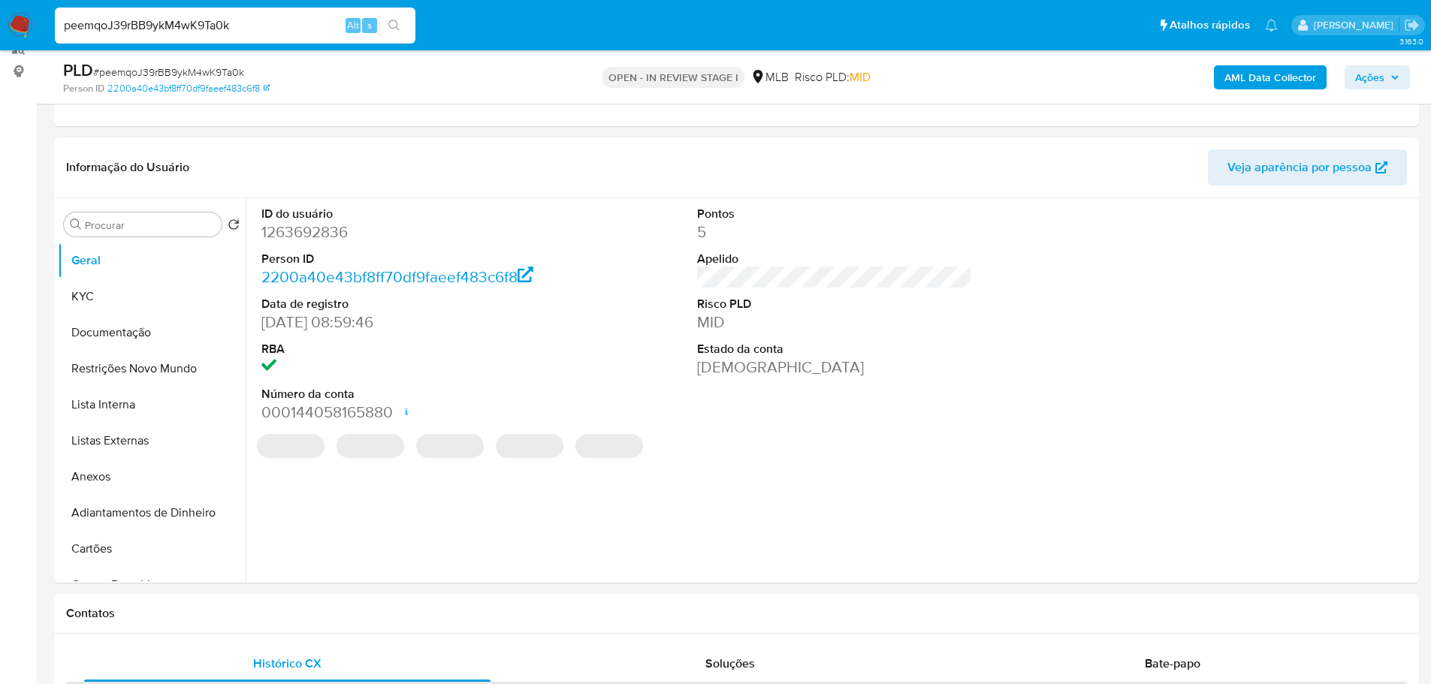
scroll to position [188, 0]
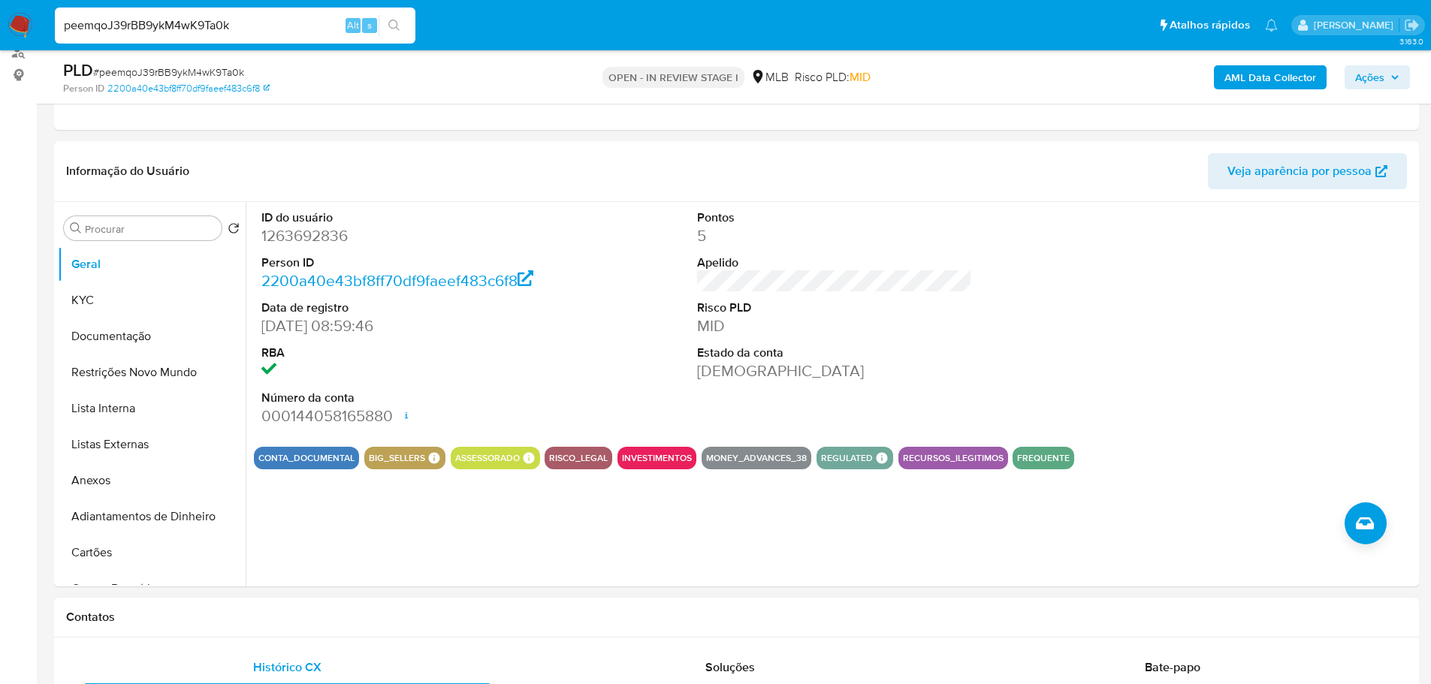
click at [216, 628] on div "Contatos" at bounding box center [736, 618] width 1365 height 40
click at [125, 299] on button "KYC" at bounding box center [146, 300] width 176 height 36
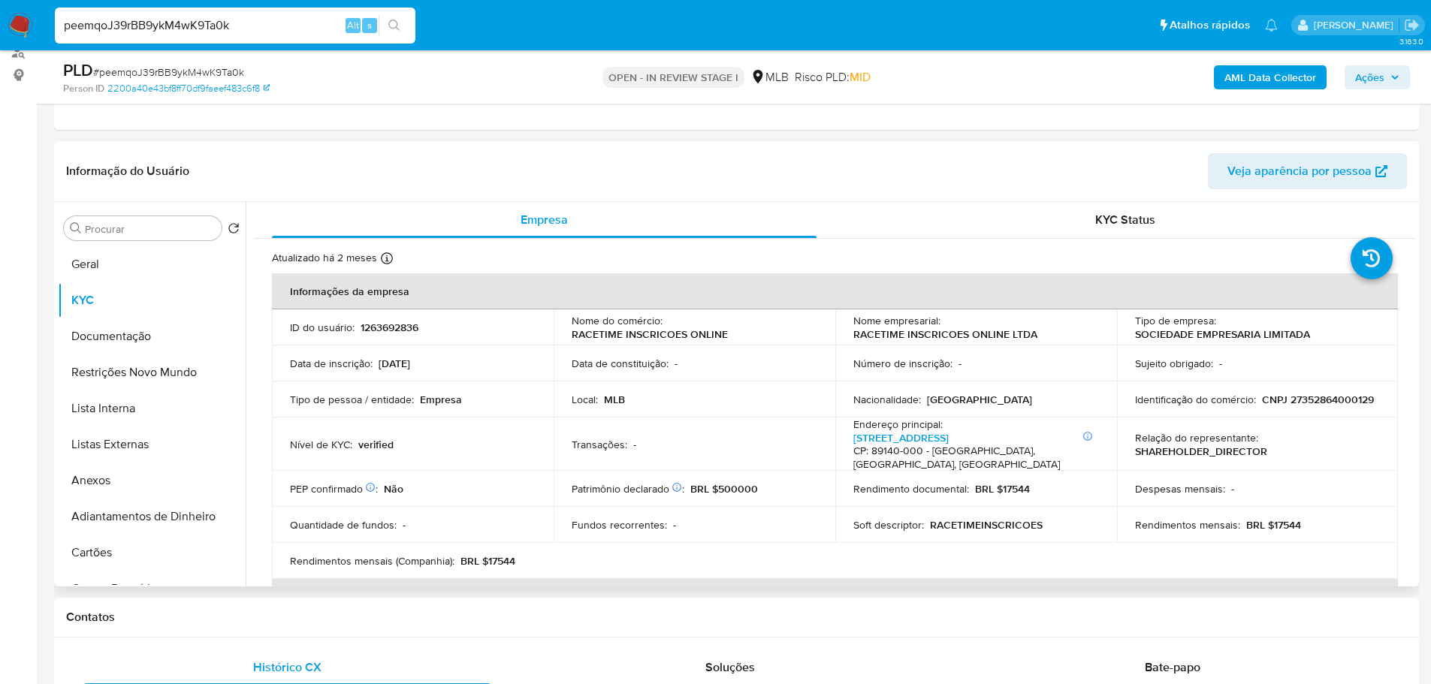
drag, startPoint x: 346, startPoint y: 641, endPoint x: 282, endPoint y: 585, distance: 84.7
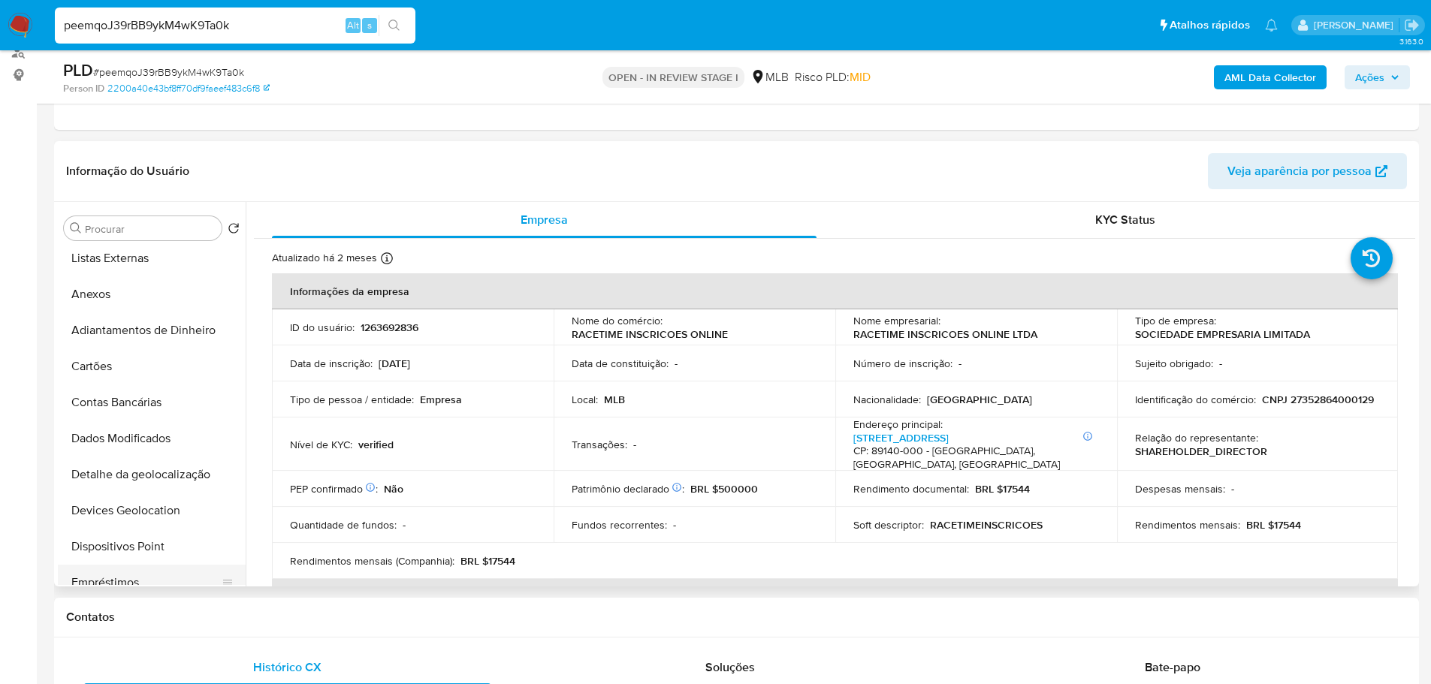
scroll to position [300, 0]
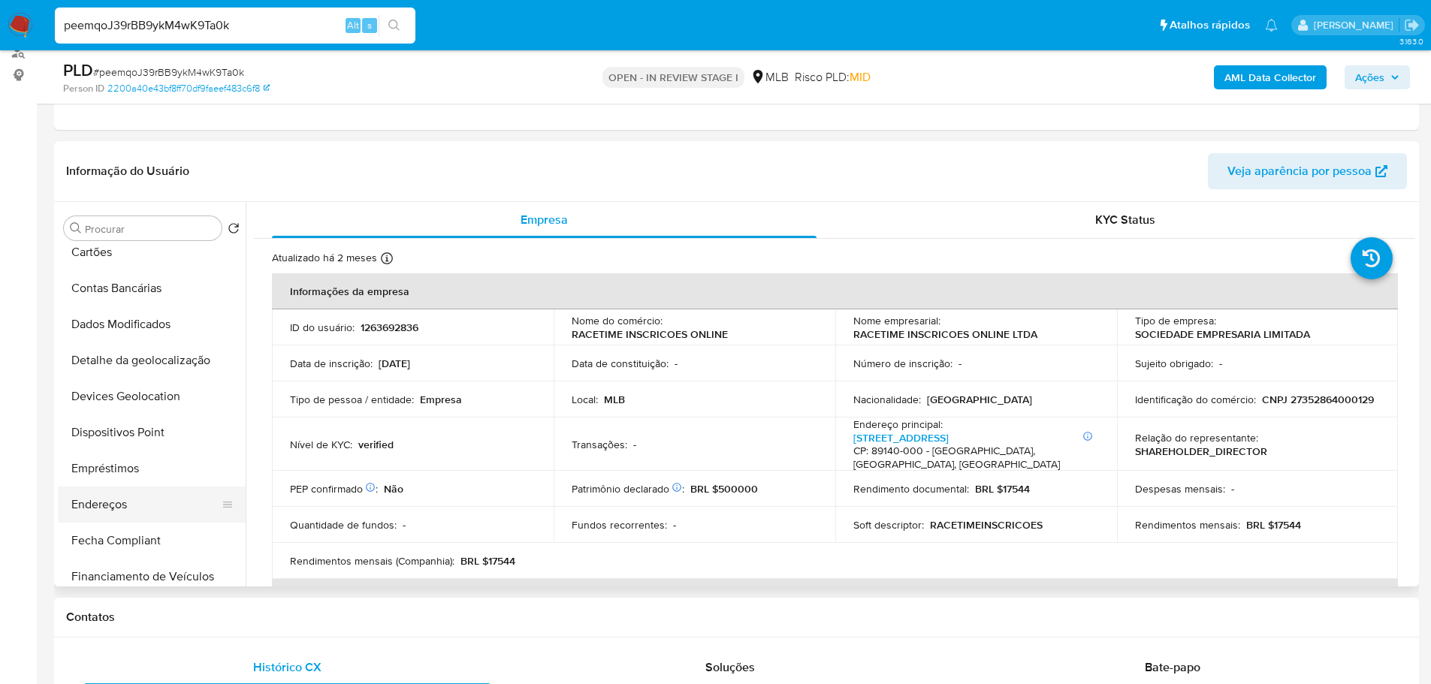
click at [124, 507] on button "Endereços" at bounding box center [146, 505] width 176 height 36
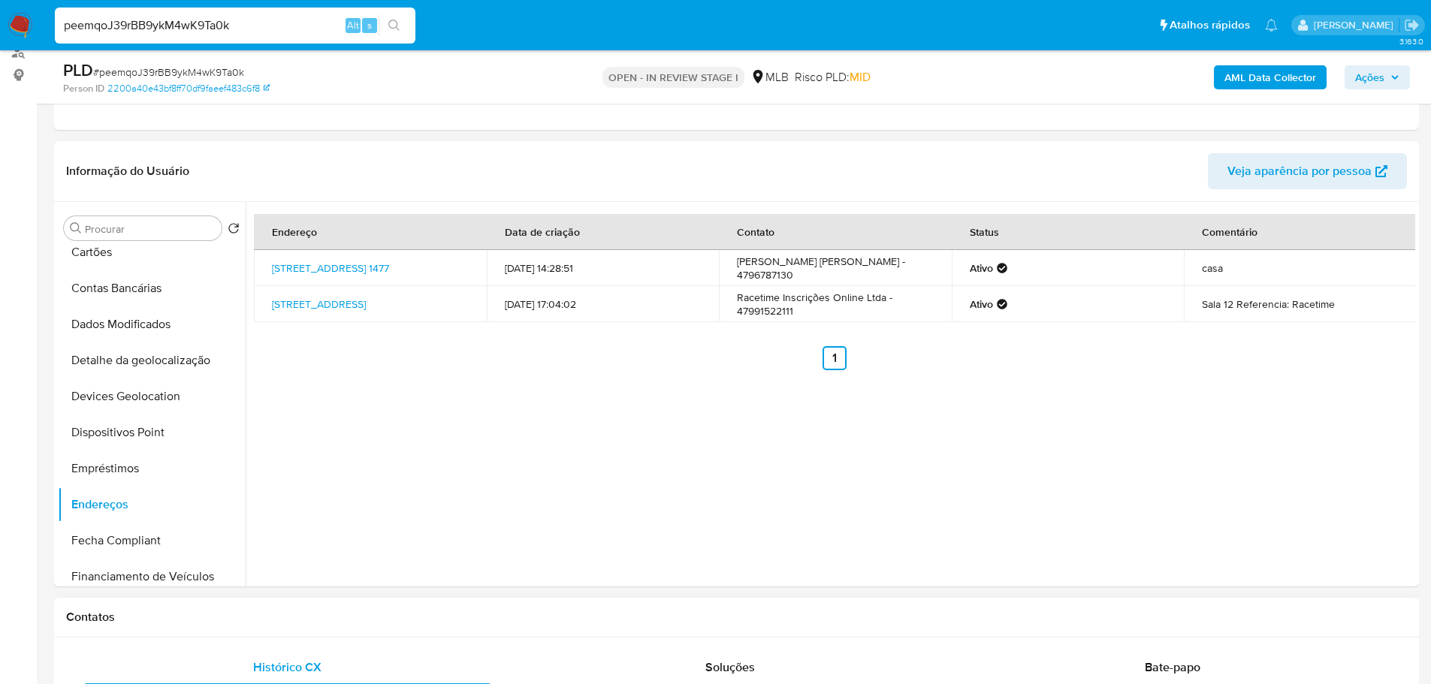
click at [198, 608] on div "Contatos" at bounding box center [736, 618] width 1365 height 40
click at [166, 370] on button "Detalhe da geolocalização" at bounding box center [146, 361] width 176 height 36
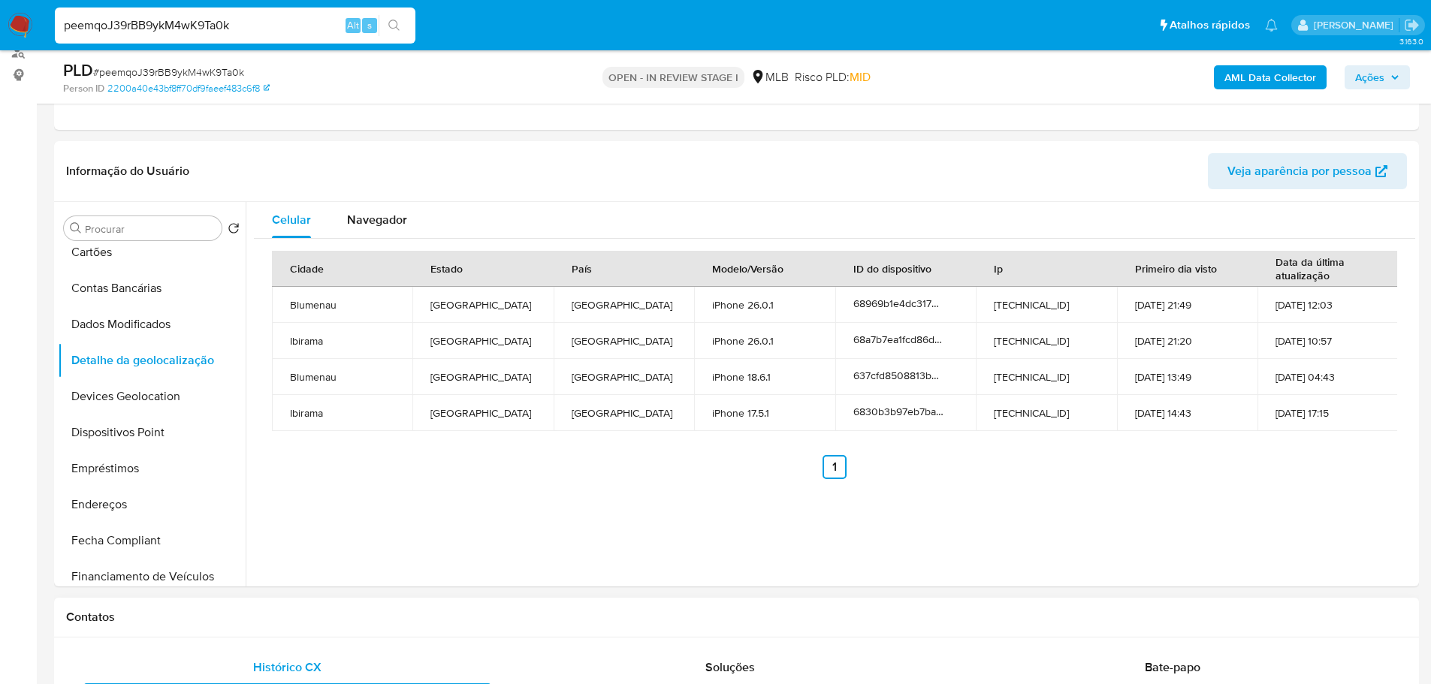
click at [353, 610] on h1 "Contatos" at bounding box center [736, 617] width 1341 height 15
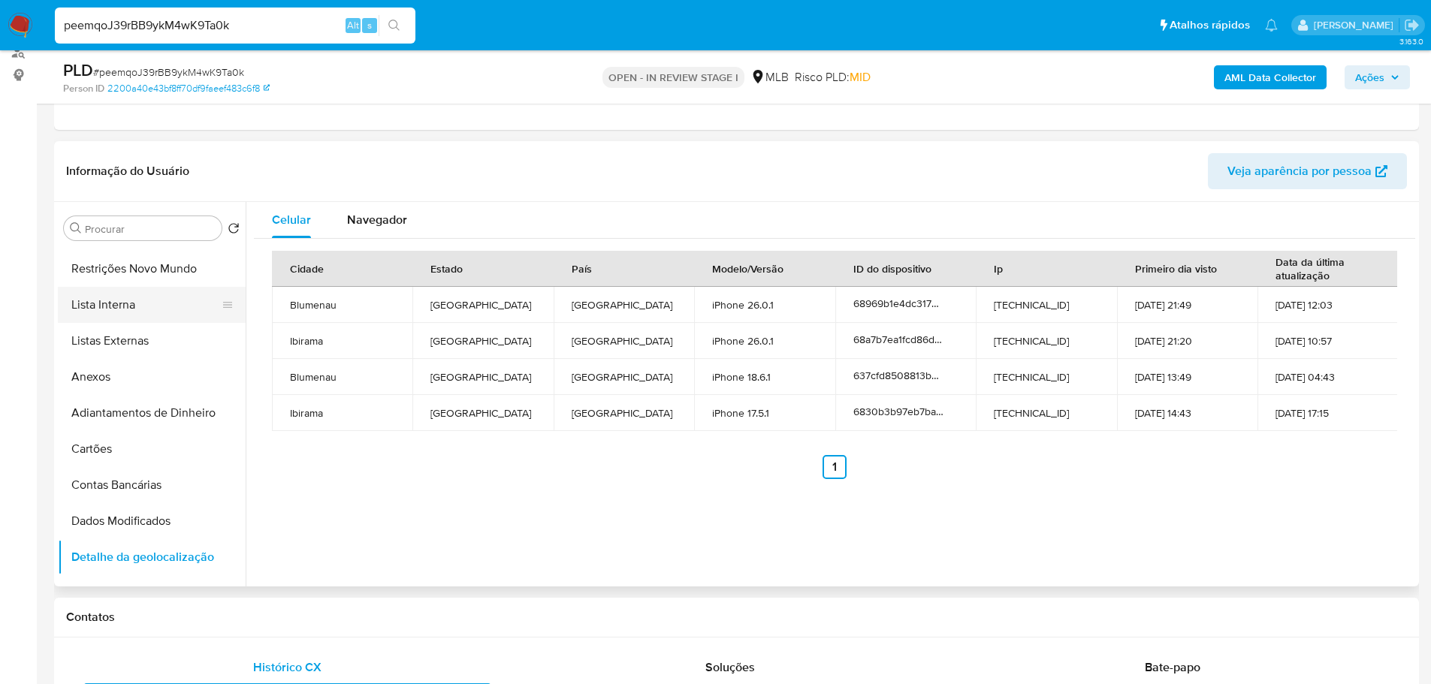
scroll to position [0, 0]
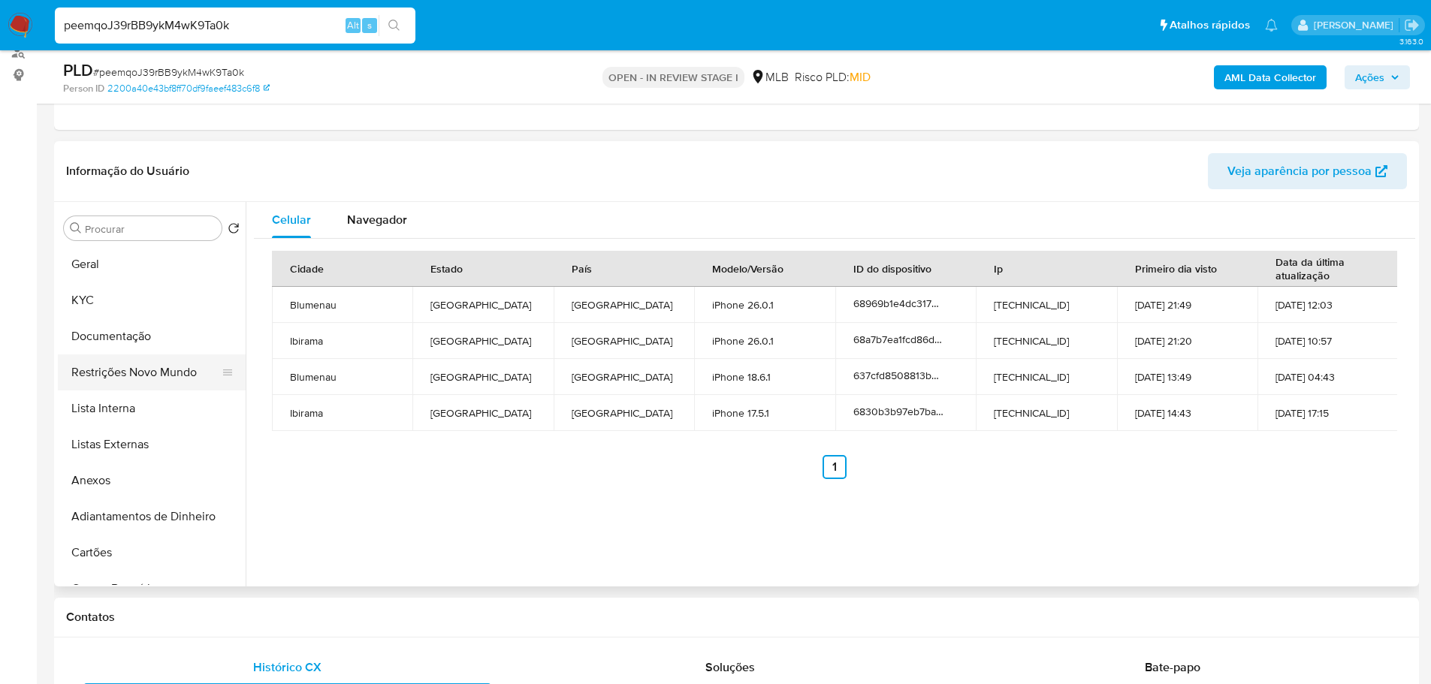
click at [138, 373] on button "Restrições Novo Mundo" at bounding box center [146, 373] width 176 height 36
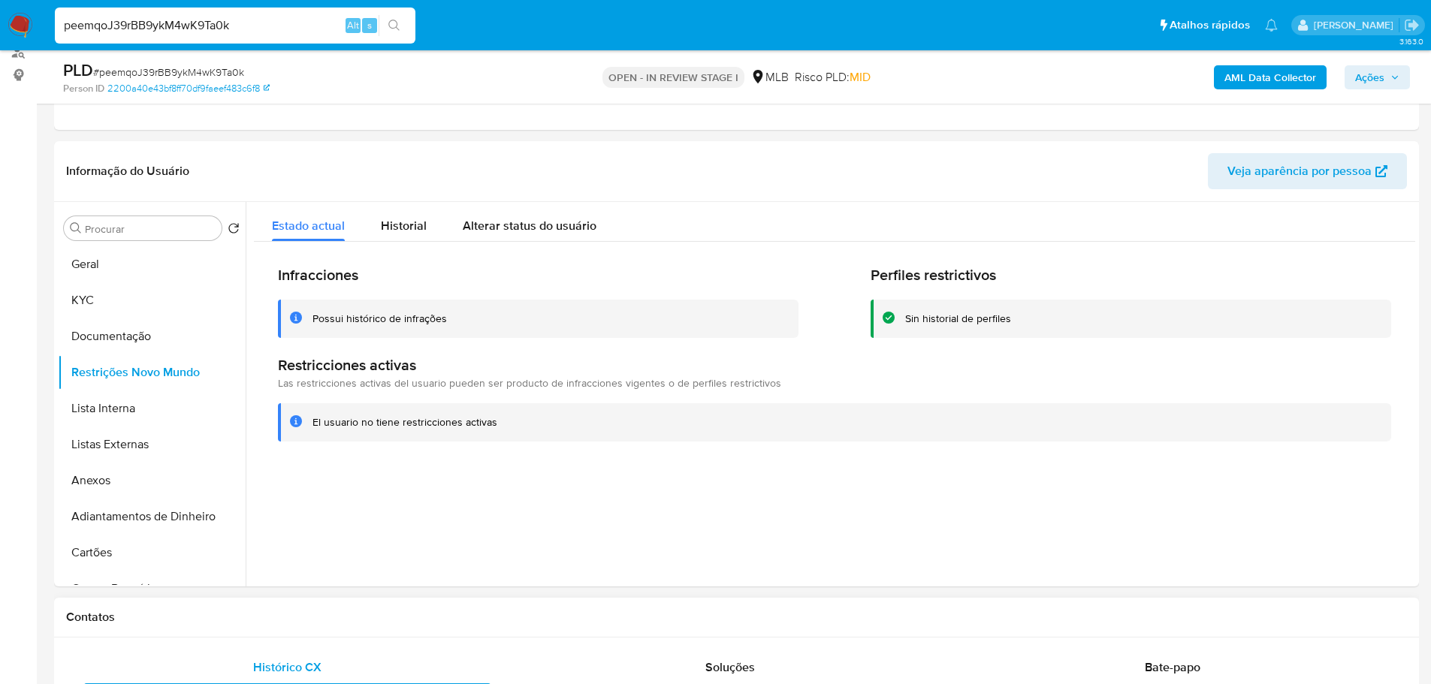
click at [225, 628] on div "Contatos" at bounding box center [736, 618] width 1365 height 40
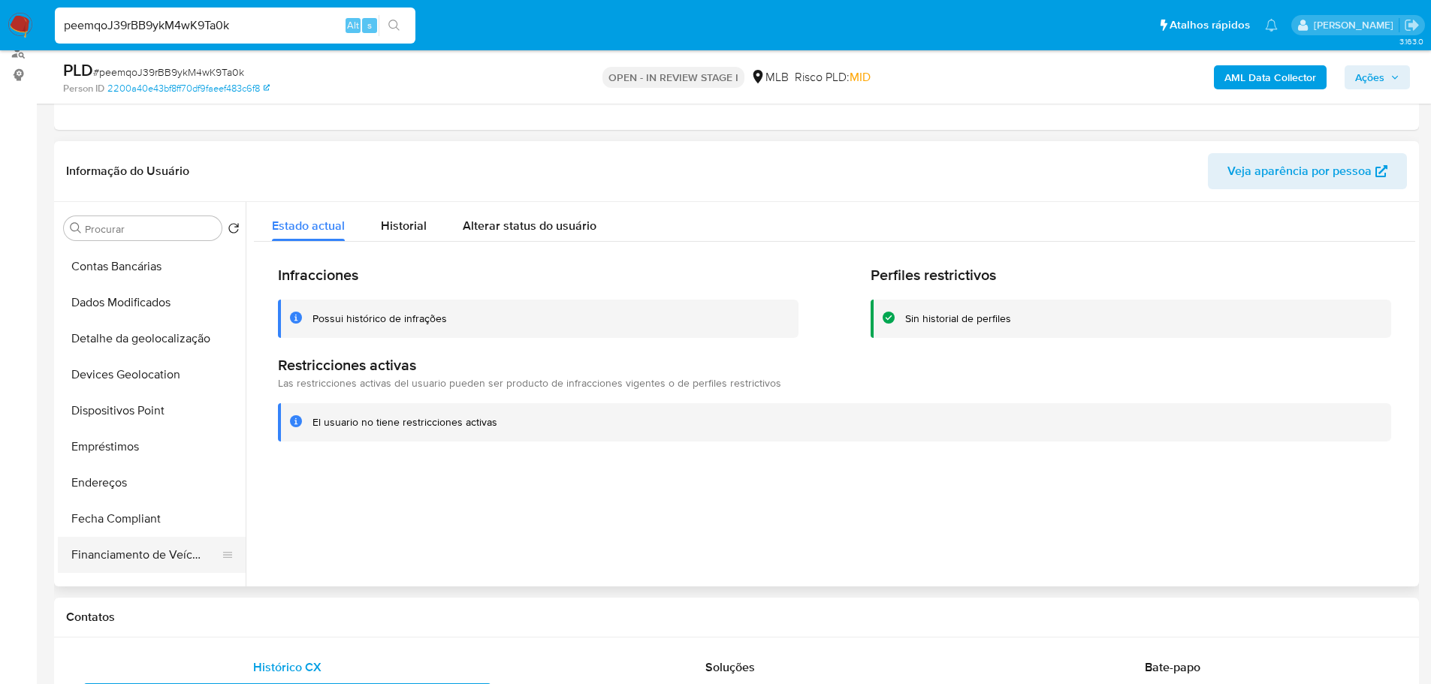
scroll to position [376, 0]
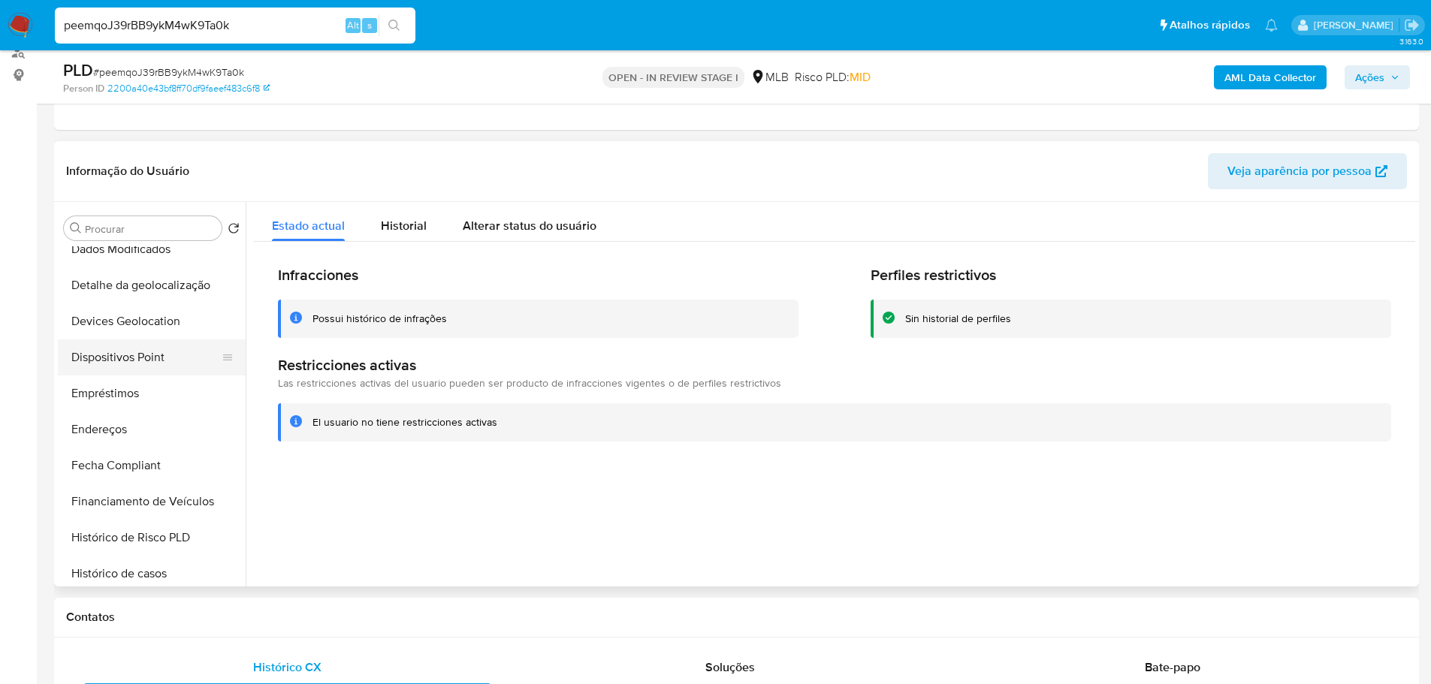
click at [146, 373] on button "Dispositivos Point" at bounding box center [146, 358] width 176 height 36
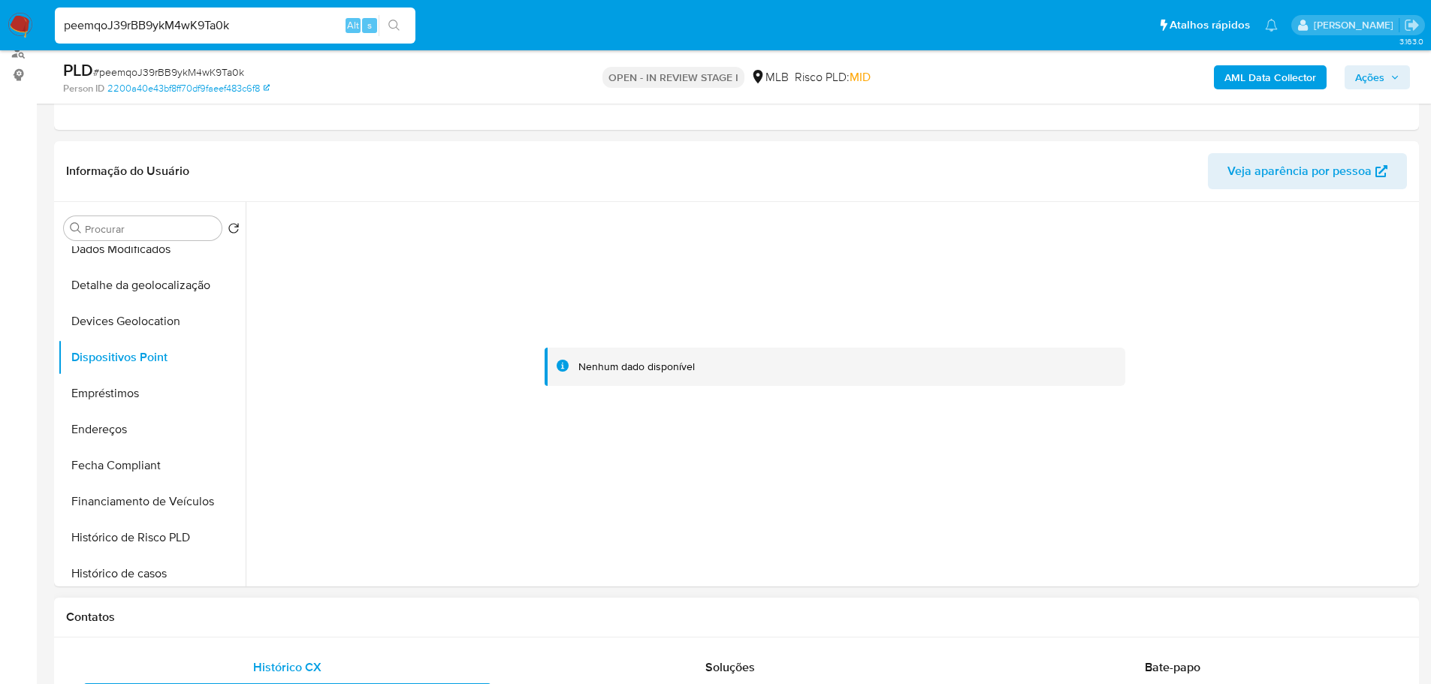
click at [821, 608] on div "Contatos" at bounding box center [736, 618] width 1365 height 40
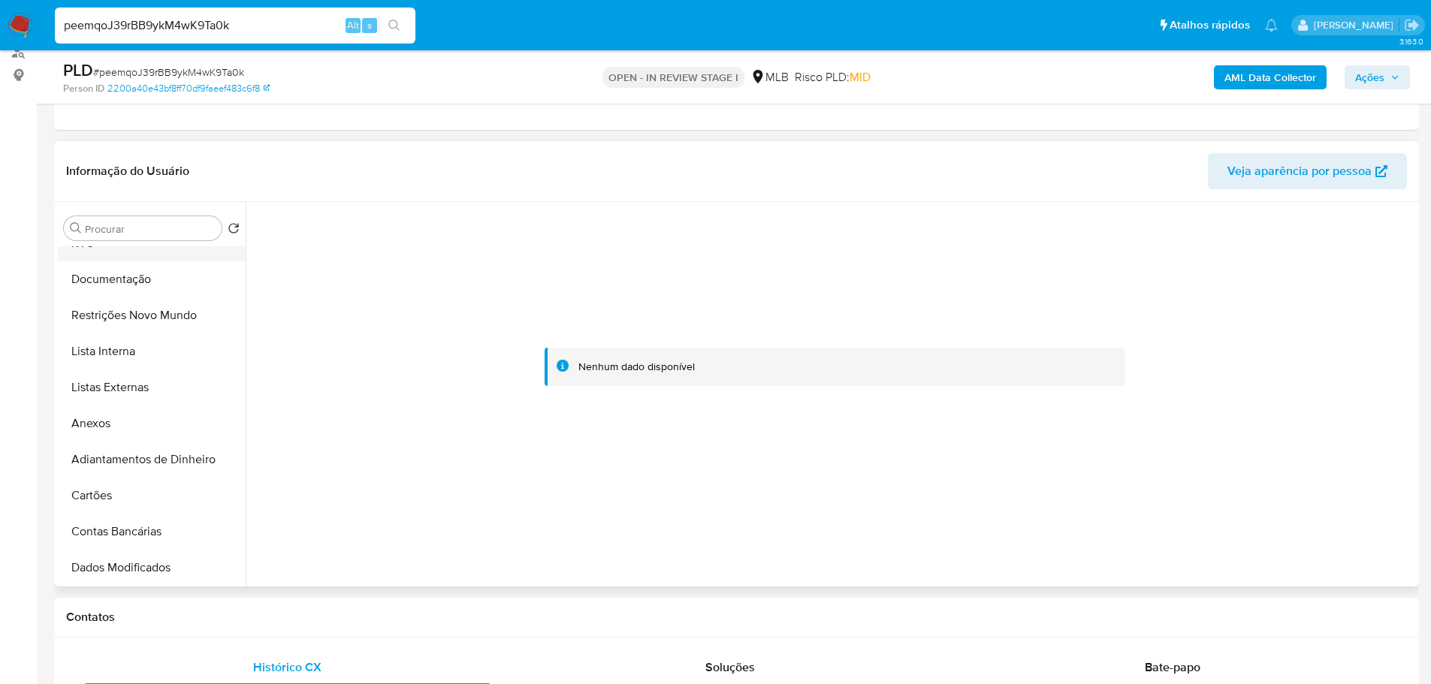
scroll to position [0, 0]
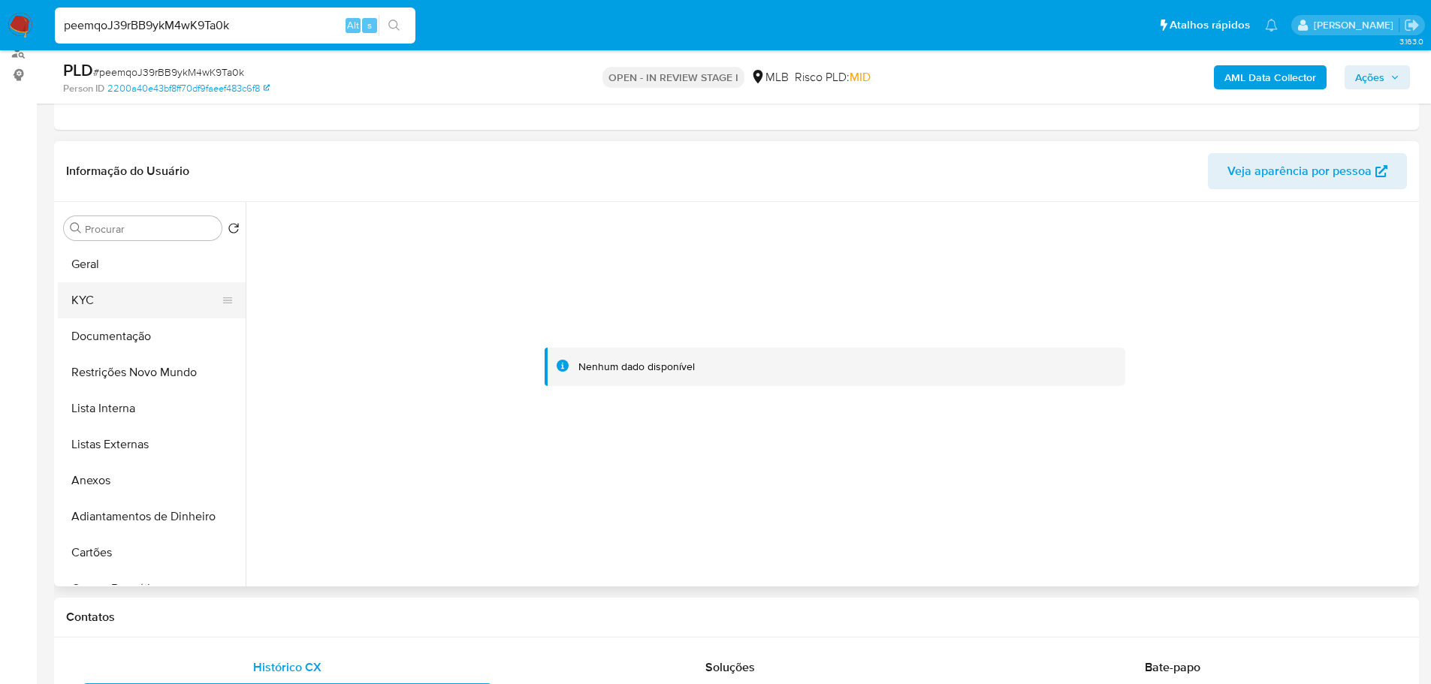
click at [107, 304] on button "KYC" at bounding box center [146, 300] width 176 height 36
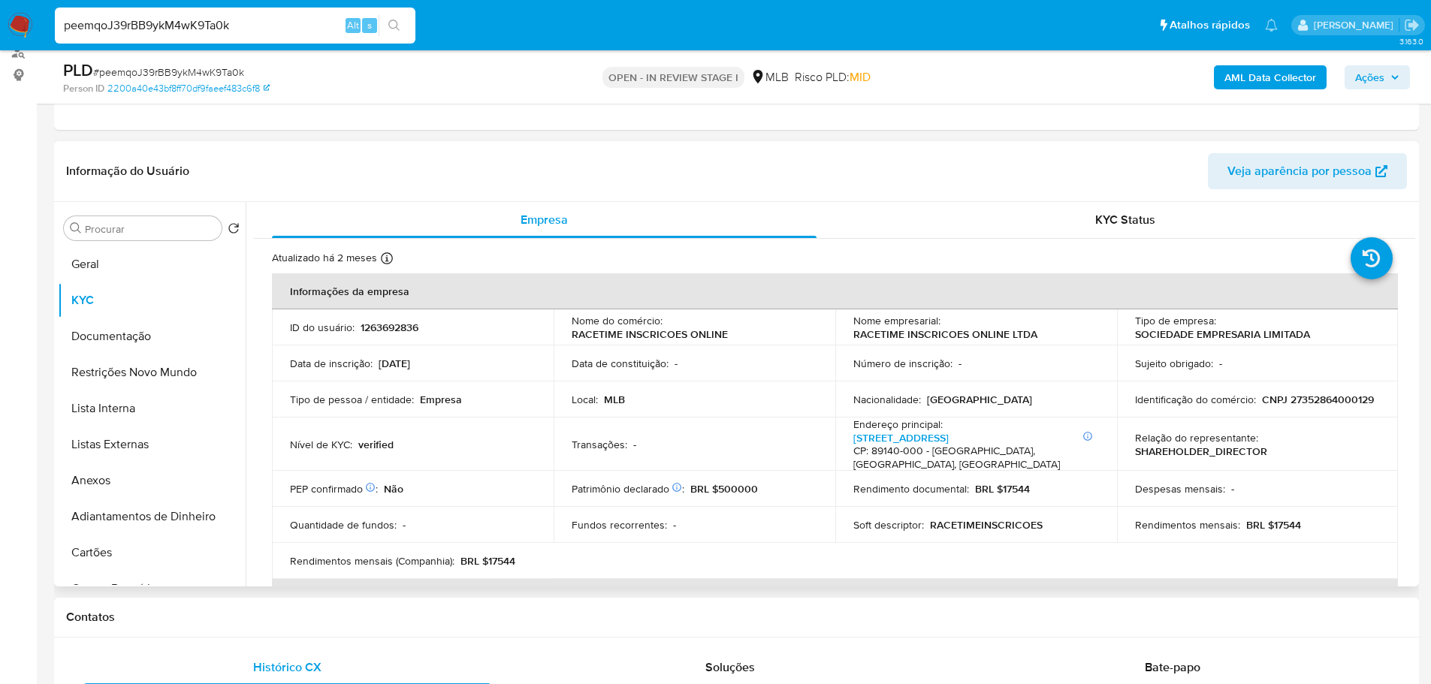
click at [1262, 406] on p "CNPJ 27352864000129" at bounding box center [1318, 400] width 112 height 14
copy p "27352864000129"
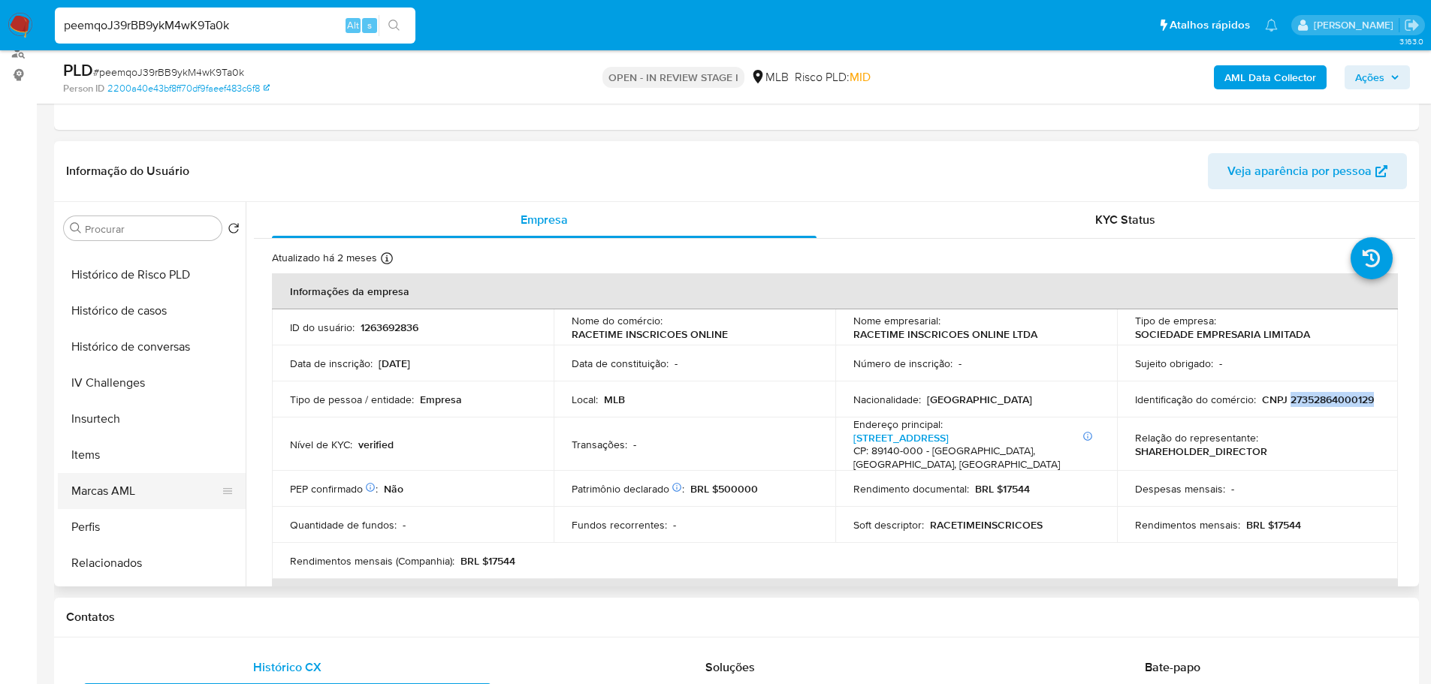
scroll to position [439, 0]
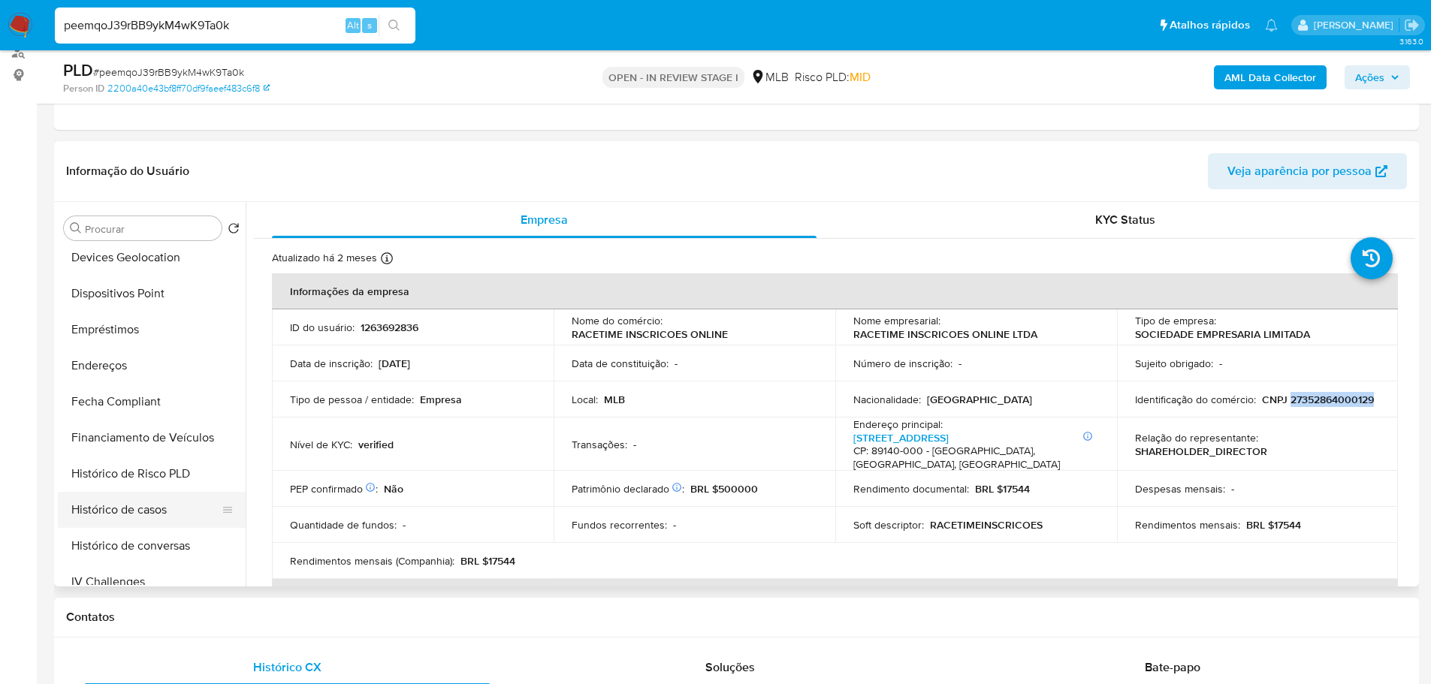
click at [119, 512] on button "Histórico de casos" at bounding box center [146, 510] width 176 height 36
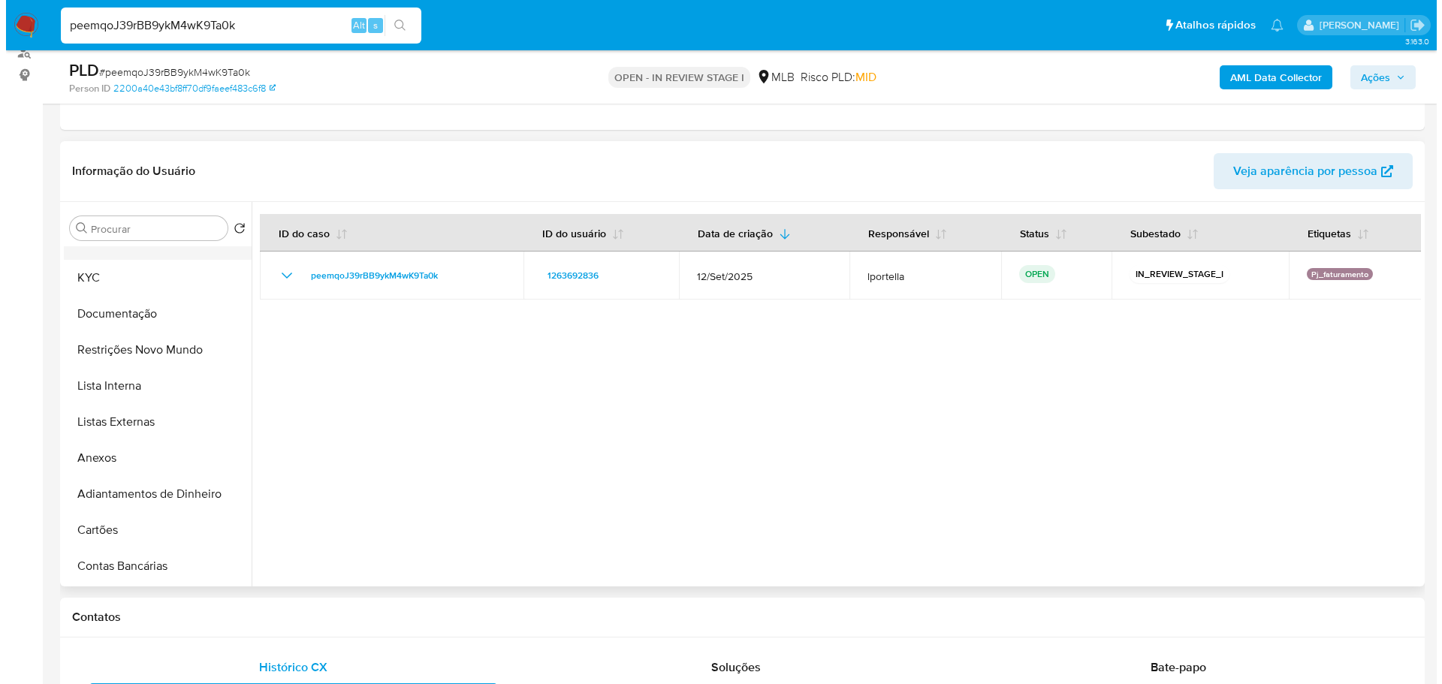
scroll to position [0, 0]
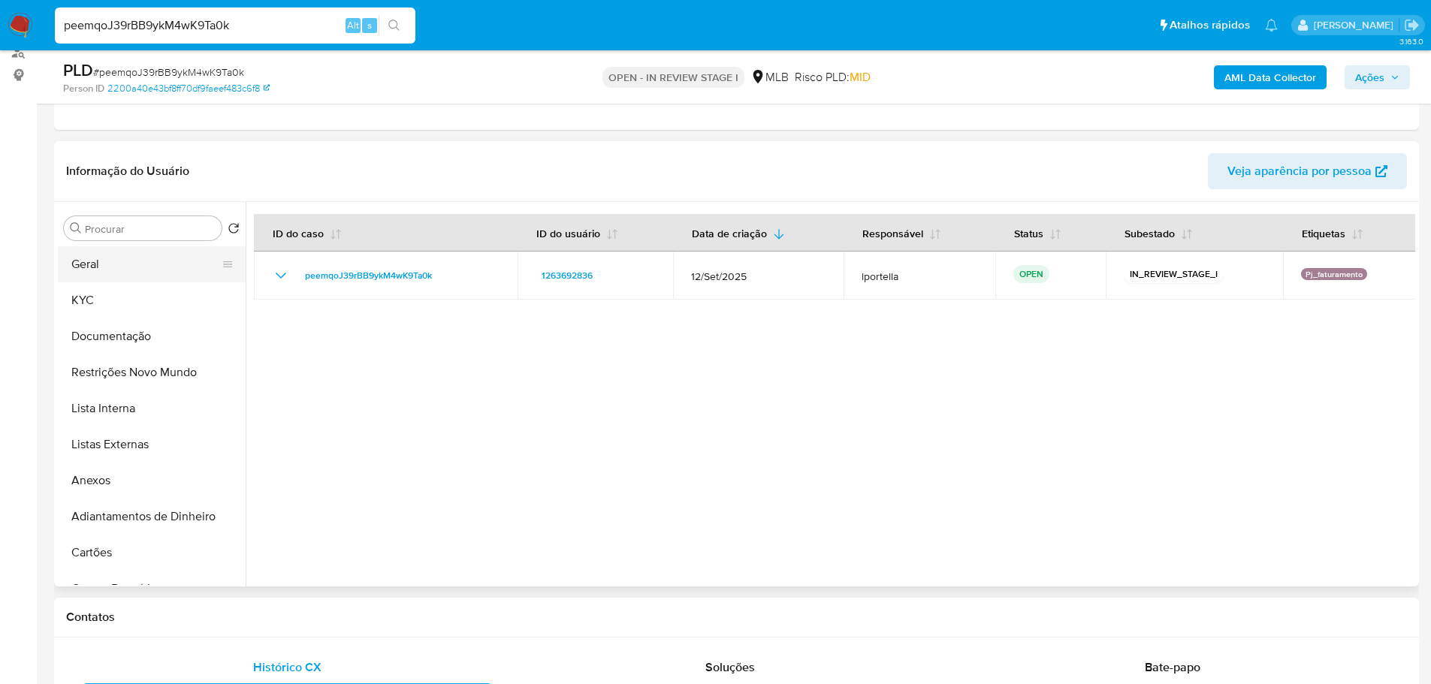
click at [120, 265] on button "Geral" at bounding box center [146, 264] width 176 height 36
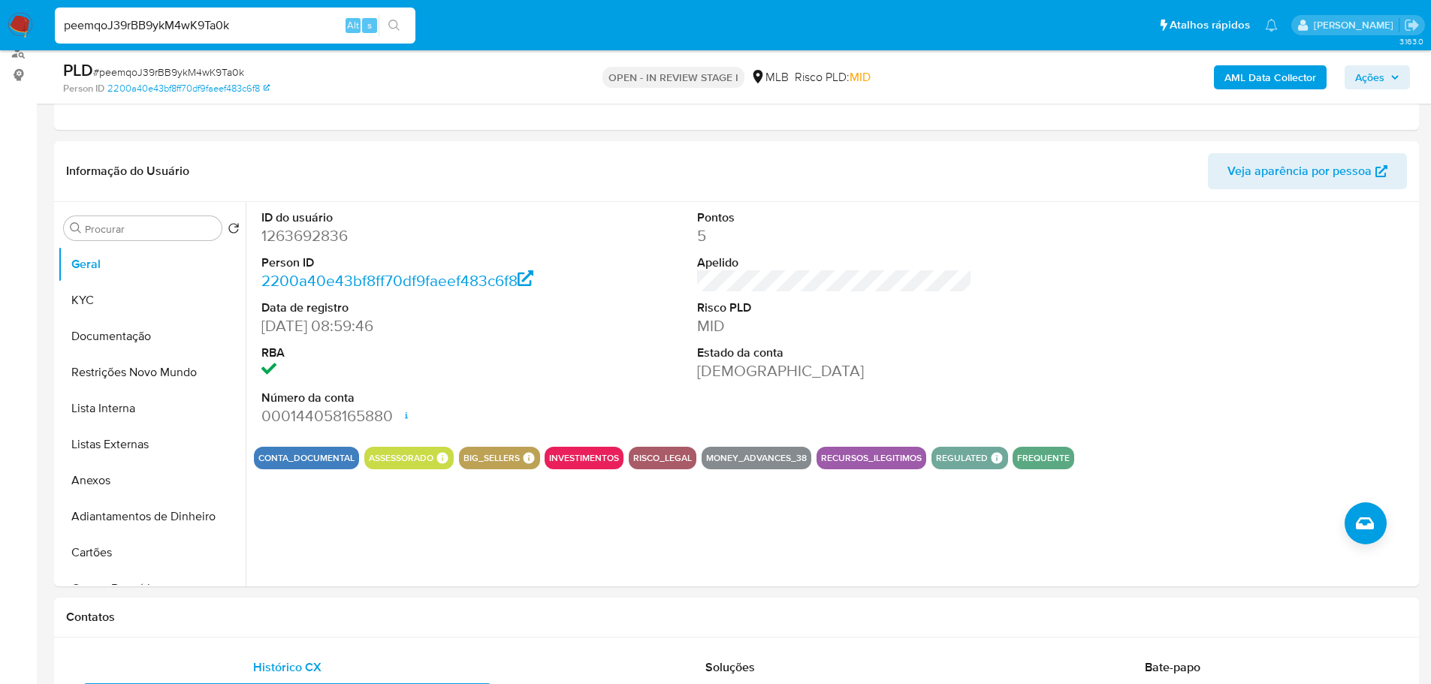
click at [1408, 92] on div "AML Data Collector Ações" at bounding box center [1187, 76] width 445 height 35
click at [1390, 83] on span "Ações" at bounding box center [1377, 77] width 44 height 21
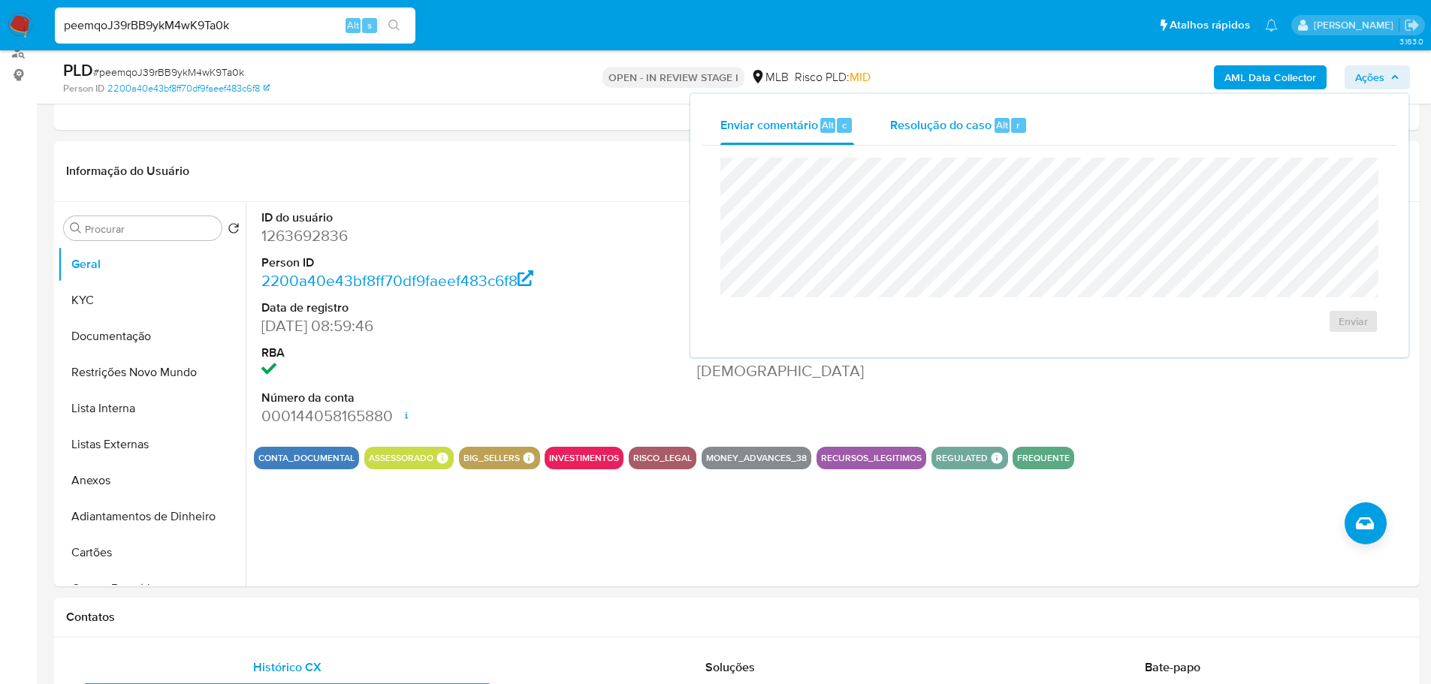
click at [958, 137] on div "Resolução do caso Alt r" at bounding box center [958, 125] width 137 height 39
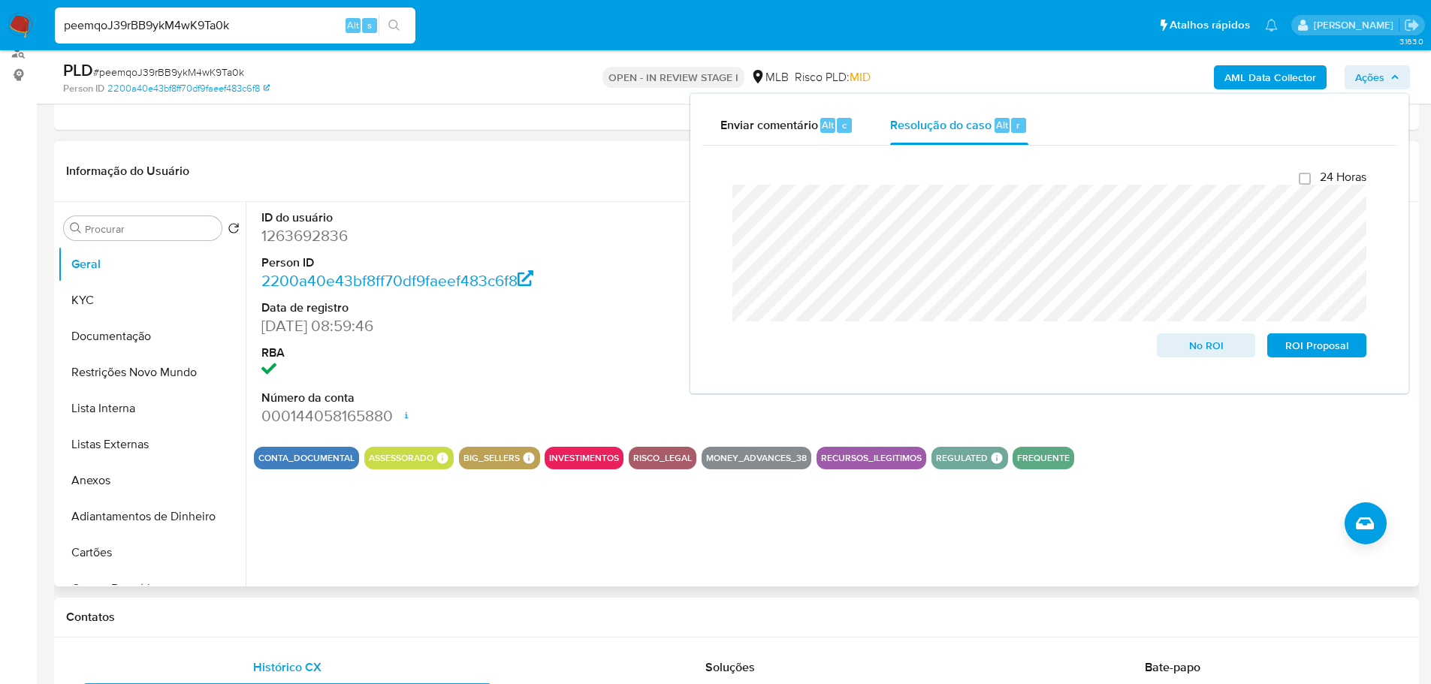
click at [529, 201] on div "Informação do Usuário Veja aparência por pessoa" at bounding box center [736, 171] width 1365 height 61
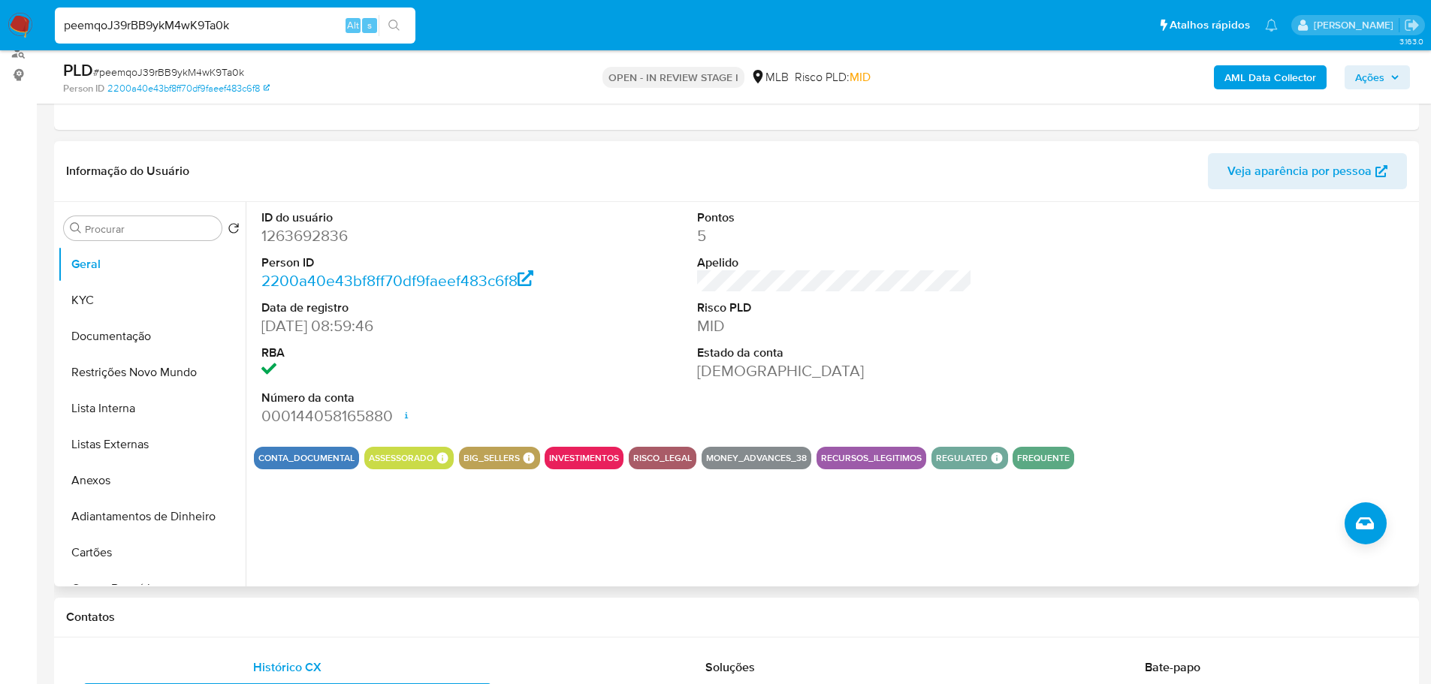
click at [529, 201] on div "Informação do Usuário Veja aparência por pessoa" at bounding box center [736, 171] width 1365 height 61
click at [1253, 88] on b "AML Data Collector" at bounding box center [1270, 77] width 92 height 24
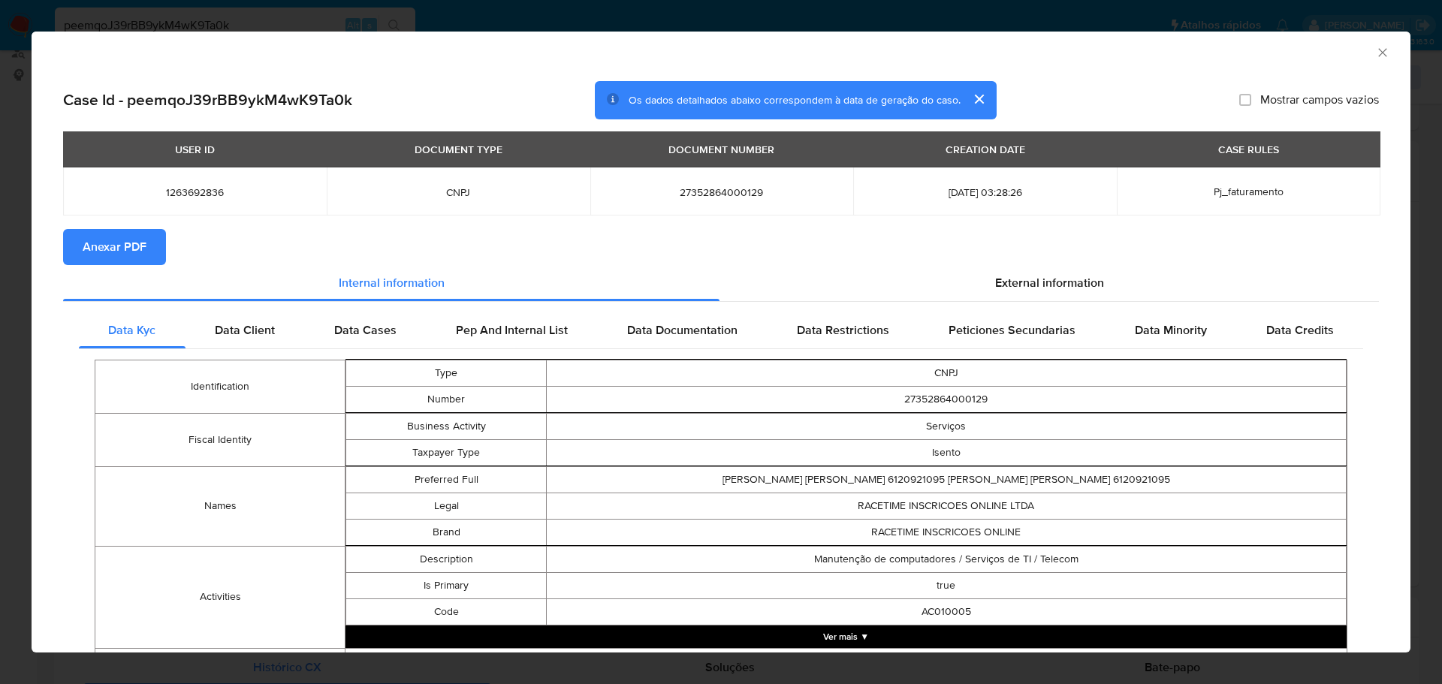
click at [142, 246] on span "Anexar PDF" at bounding box center [115, 247] width 64 height 33
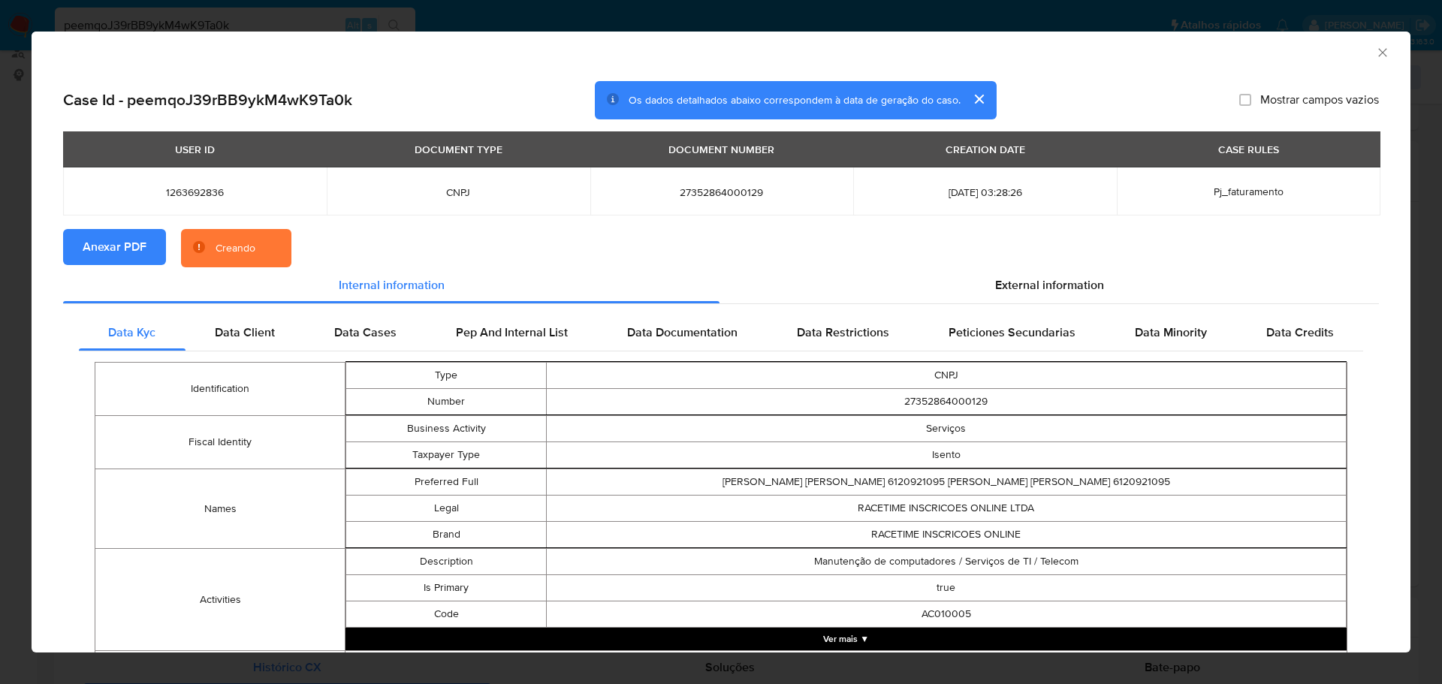
click at [1375, 50] on icon "Fechar a janela" at bounding box center [1382, 52] width 15 height 15
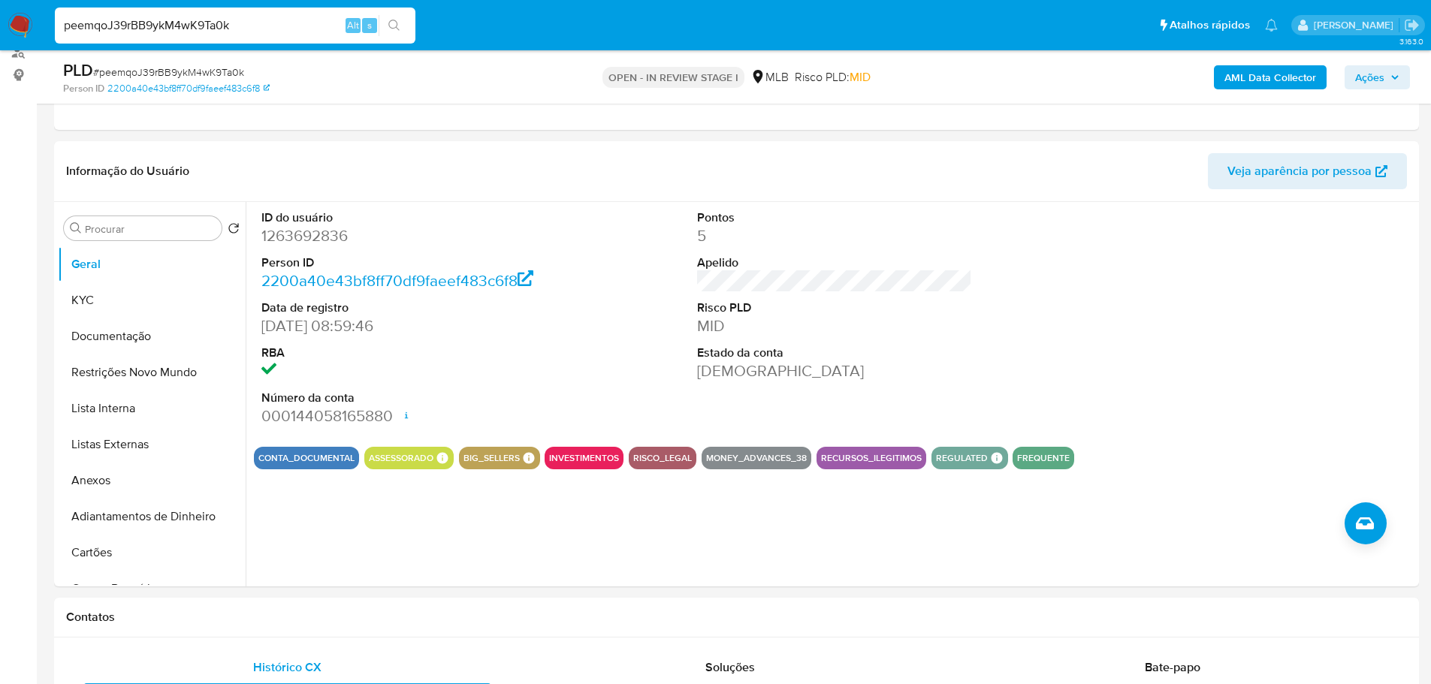
click at [1366, 77] on span "Ações" at bounding box center [1369, 77] width 29 height 24
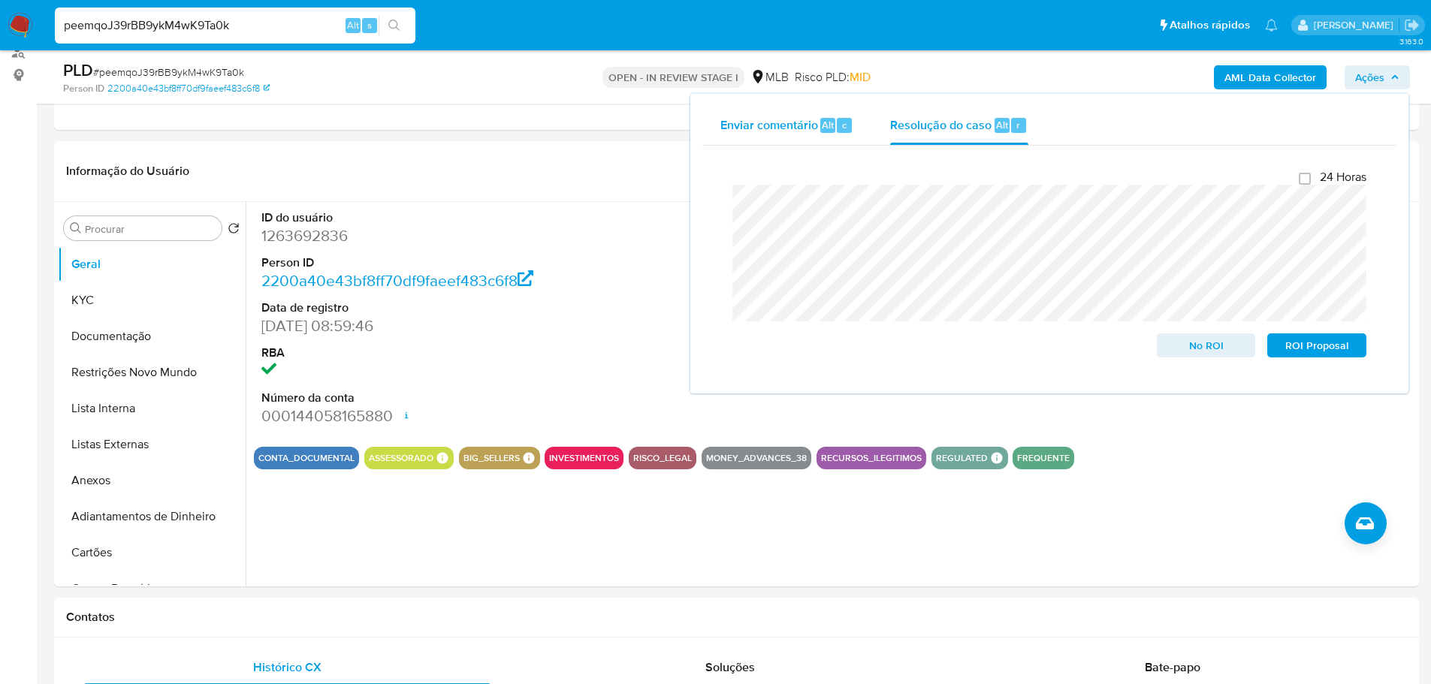
click at [743, 122] on span "Enviar comentário" at bounding box center [769, 124] width 98 height 17
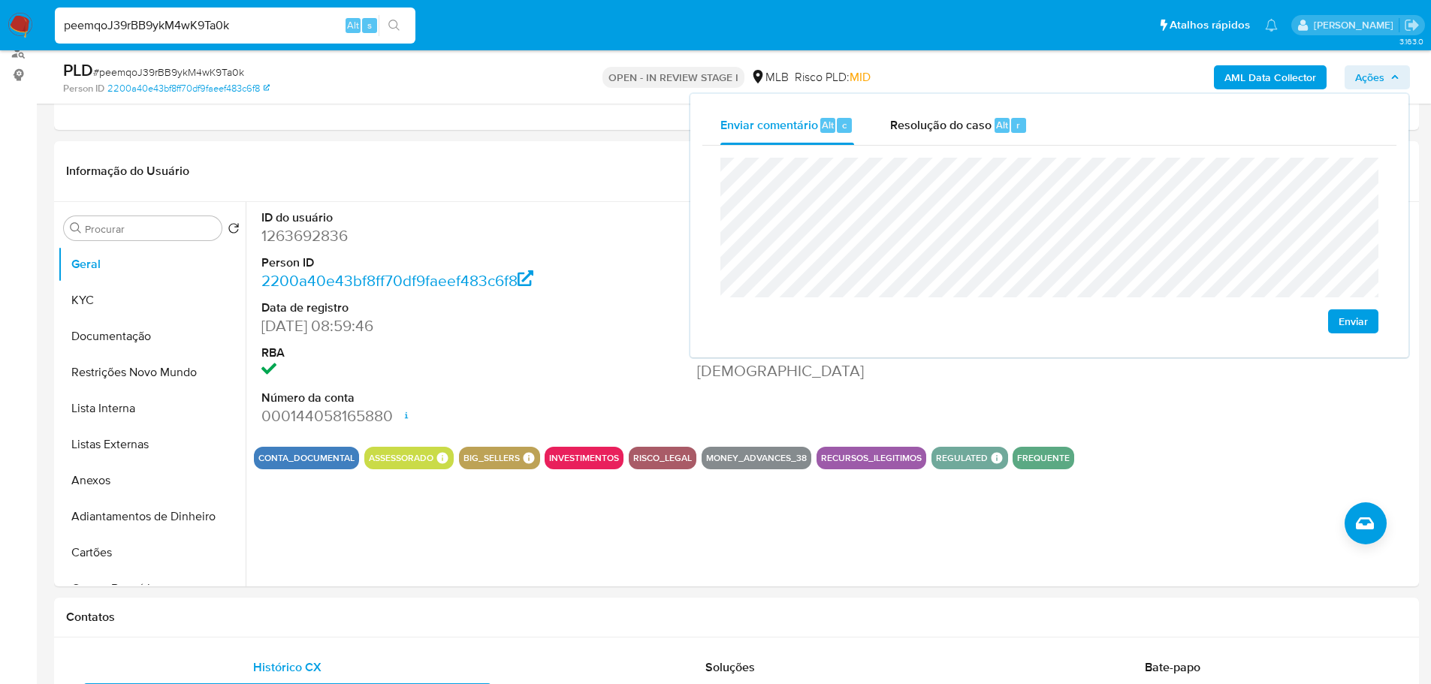
click at [1349, 323] on span "Enviar" at bounding box center [1353, 321] width 29 height 21
click at [936, 119] on span "Resolução do caso" at bounding box center [940, 124] width 101 height 17
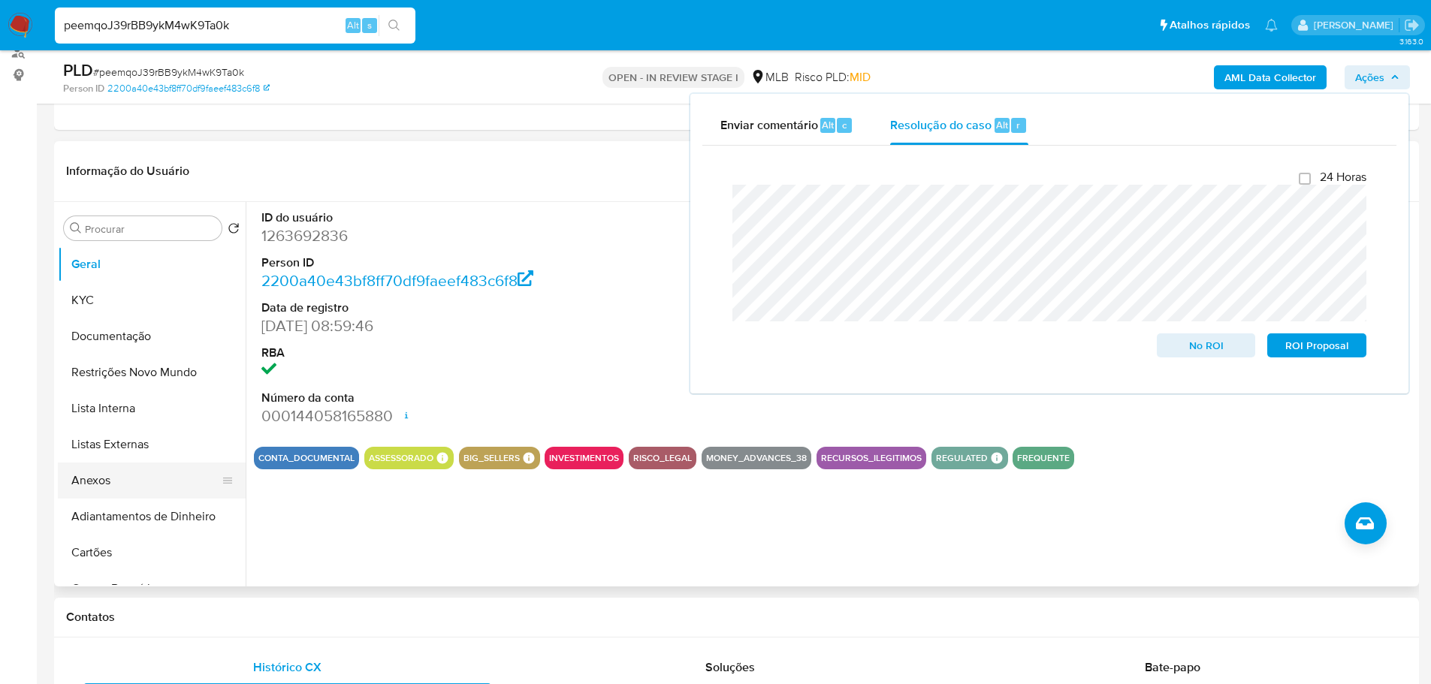
click at [104, 484] on button "Anexos" at bounding box center [146, 481] width 176 height 36
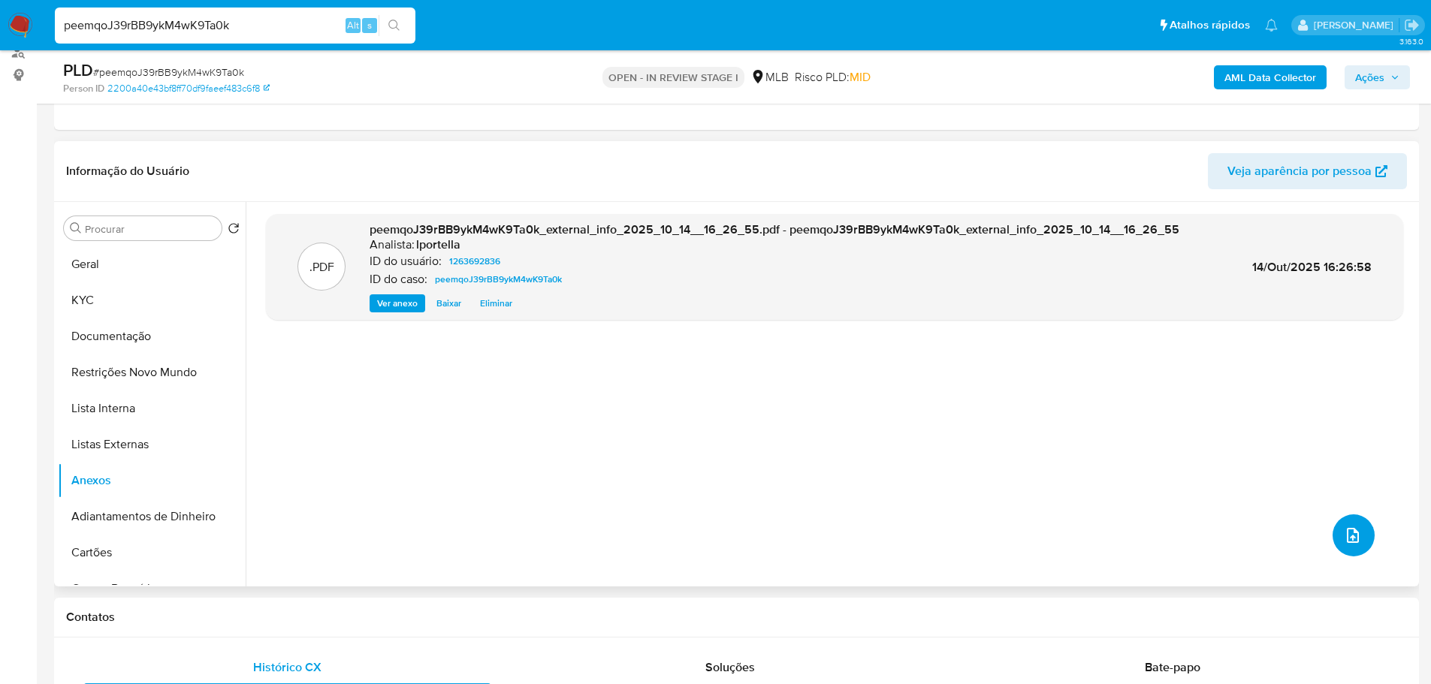
click at [1347, 530] on icon "upload-file" at bounding box center [1353, 535] width 12 height 15
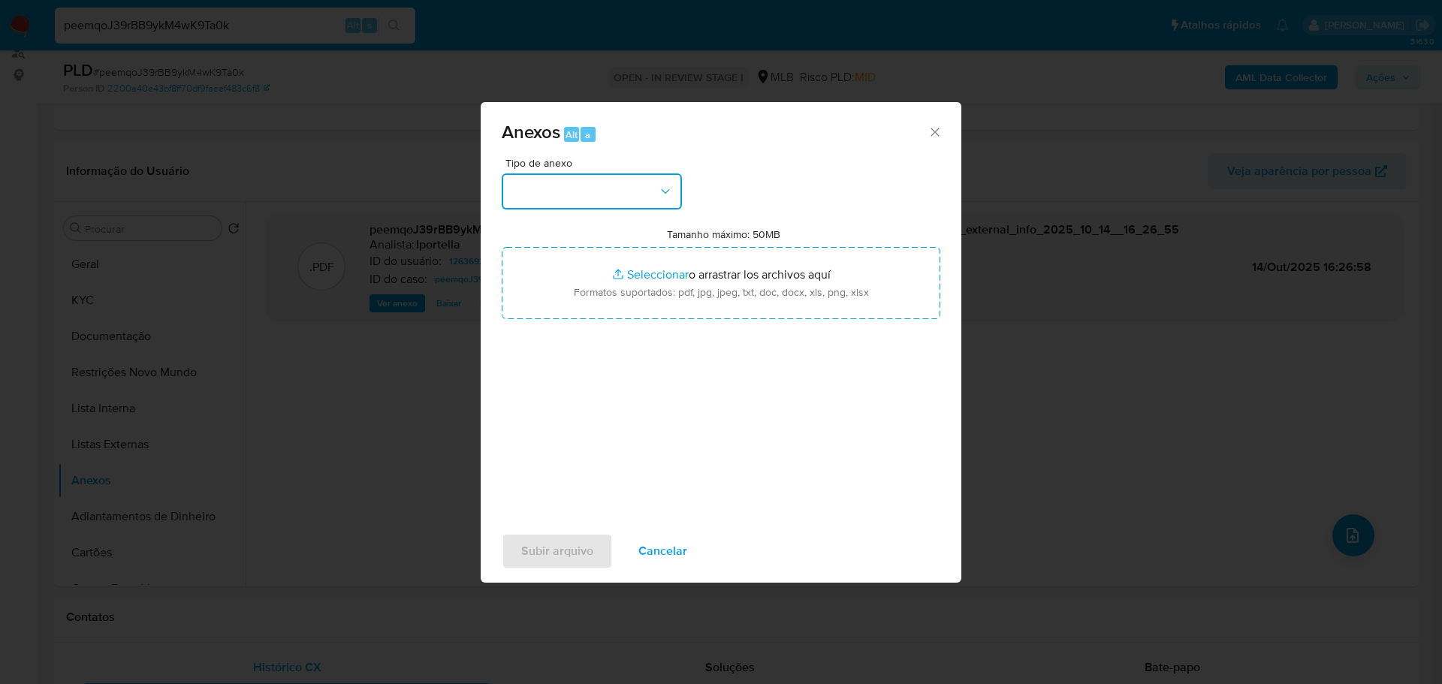
click at [602, 184] on button "button" at bounding box center [592, 192] width 180 height 36
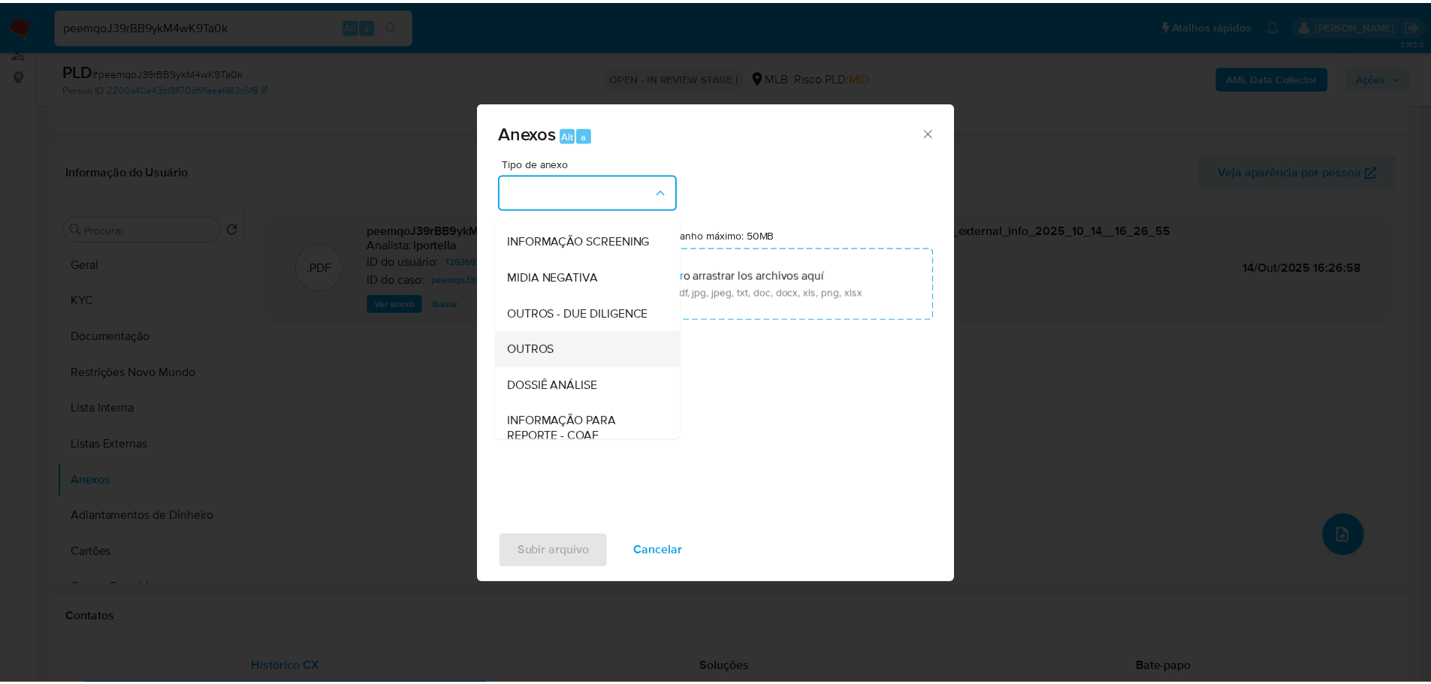
scroll to position [231, 0]
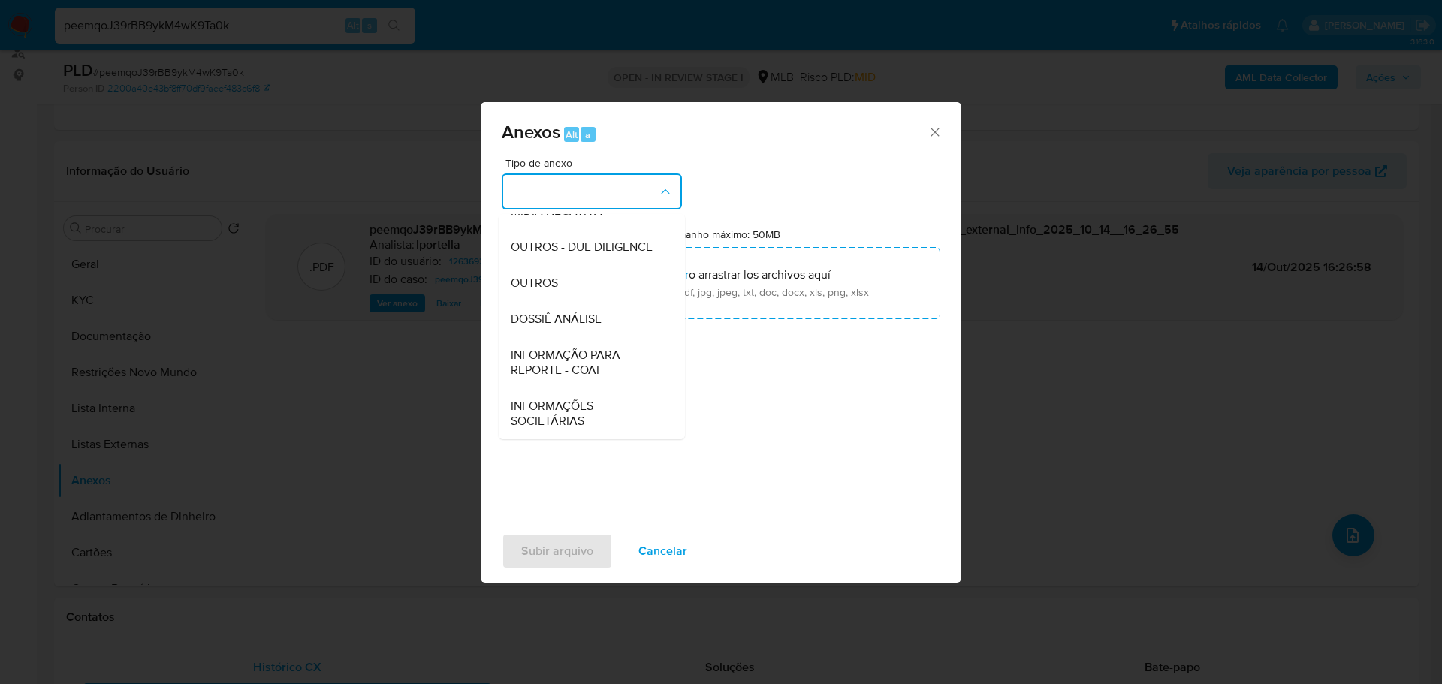
drag, startPoint x: 572, startPoint y: 282, endPoint x: 32, endPoint y: 291, distance: 539.4
click at [563, 283] on div "OUTROS" at bounding box center [587, 283] width 153 height 36
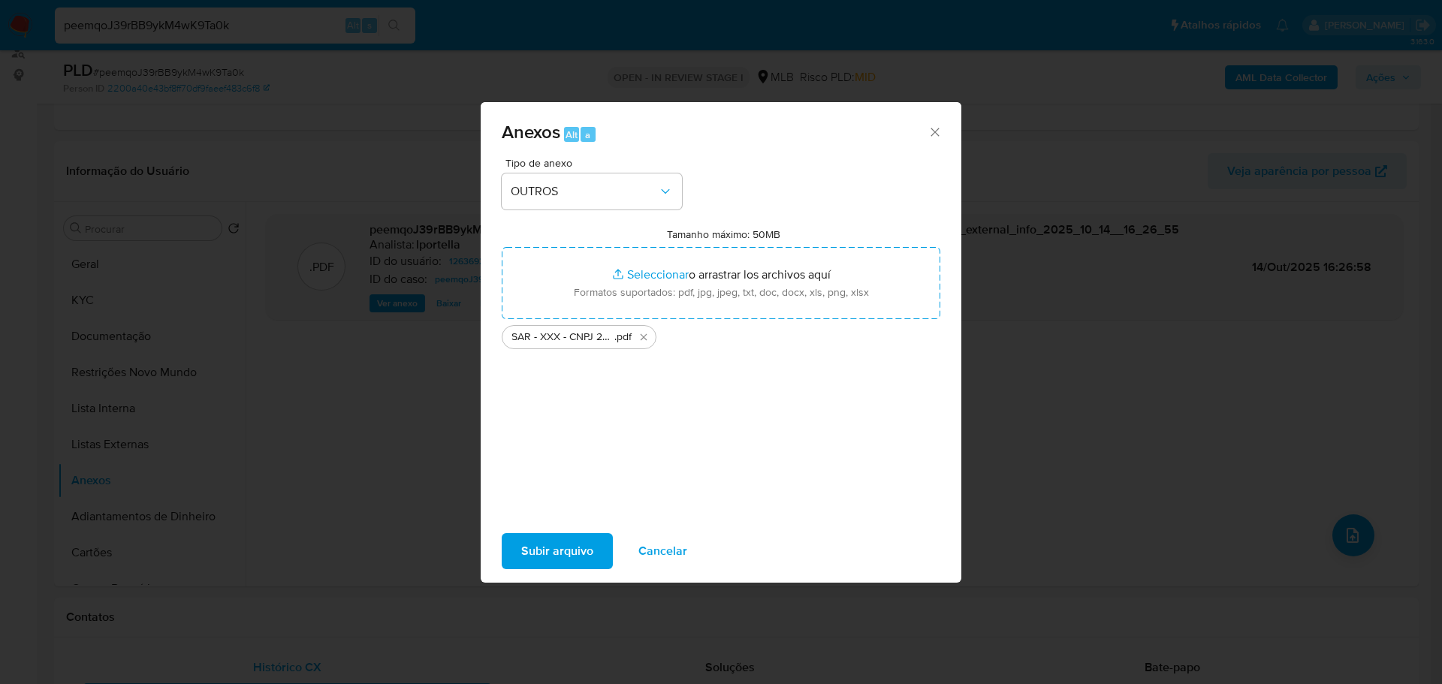
click at [575, 556] on span "Subir arquivo" at bounding box center [557, 551] width 72 height 33
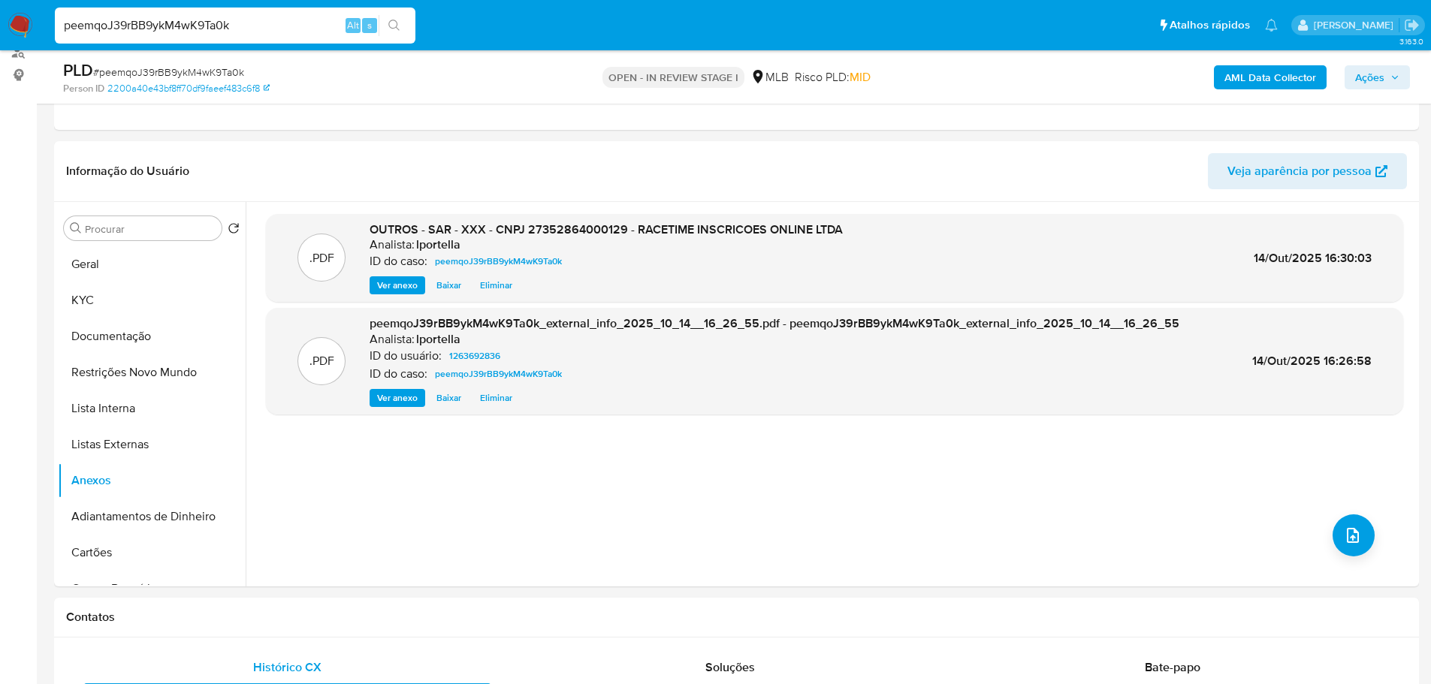
click at [1368, 72] on span "Ações" at bounding box center [1369, 77] width 29 height 24
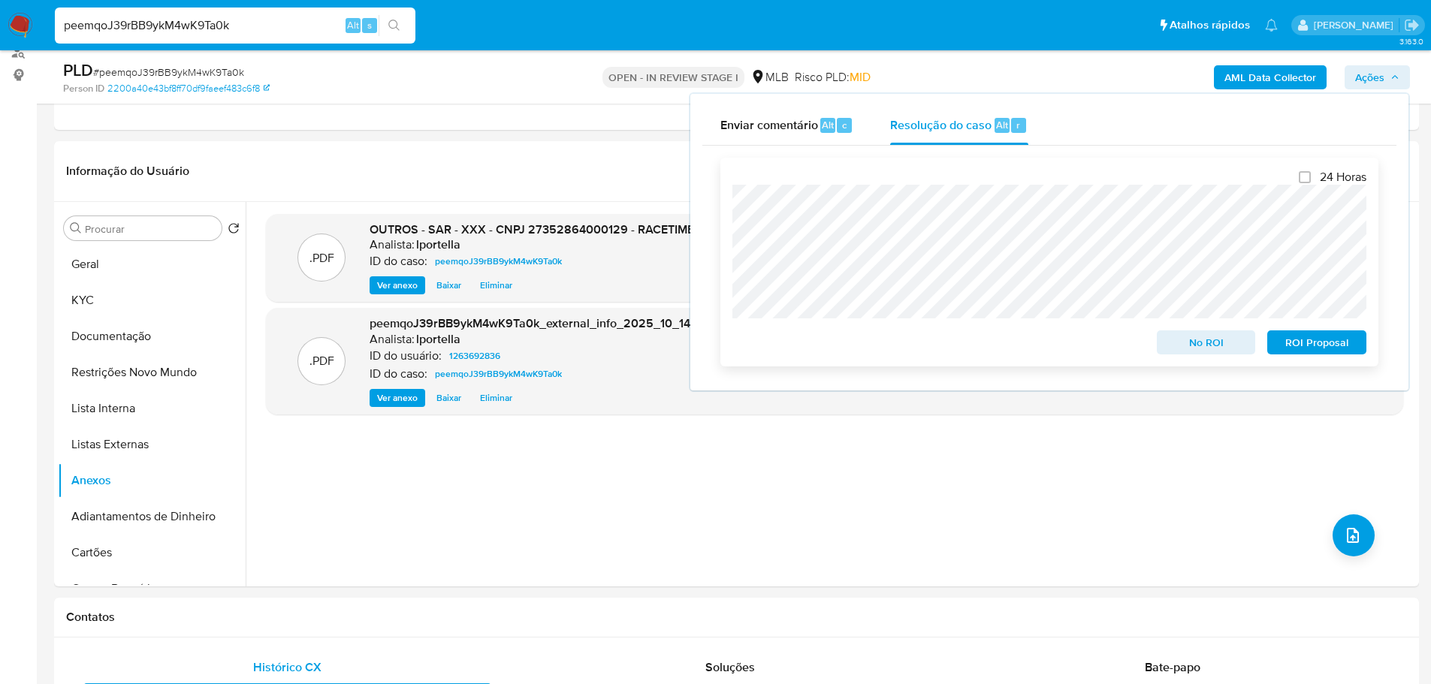
click at [1336, 345] on span "ROI Proposal" at bounding box center [1317, 342] width 78 height 21
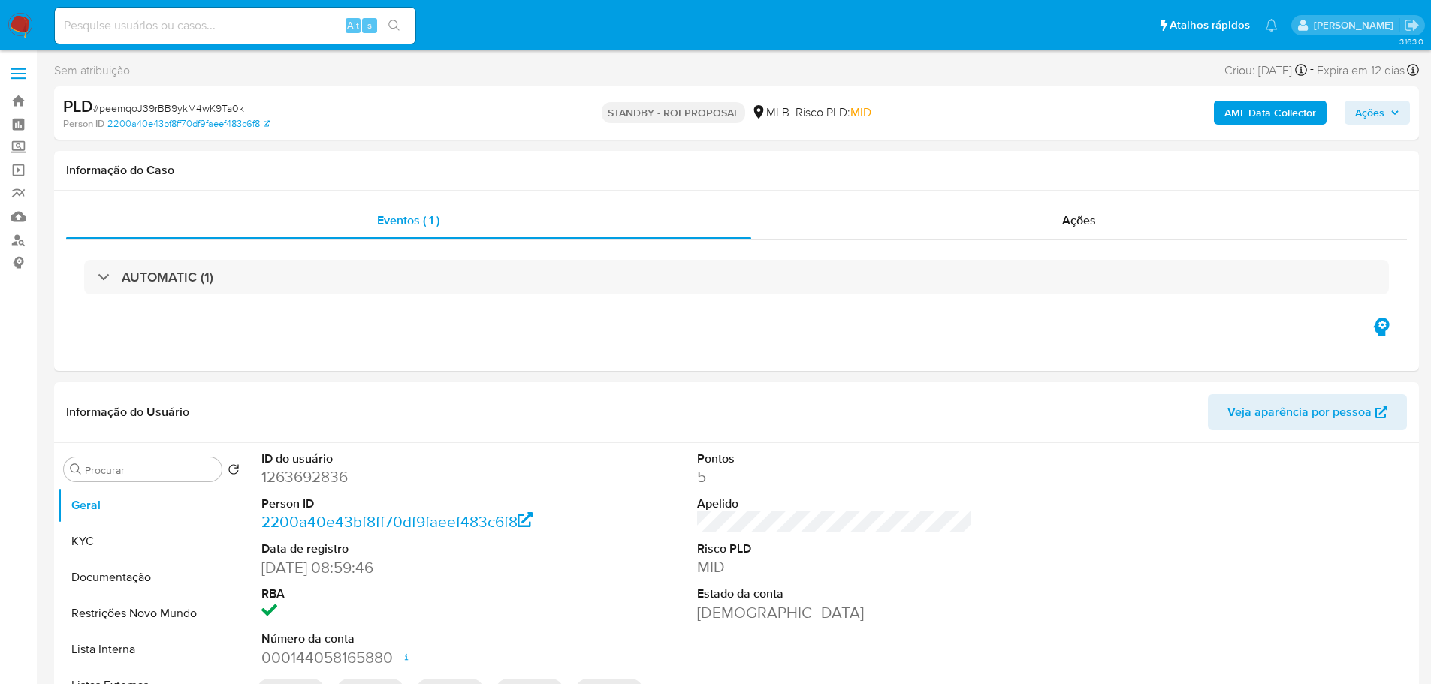
select select "10"
click at [201, 111] on span "# peemqoJ39rBB9ykM4wK9Ta0k" at bounding box center [168, 108] width 151 height 15
copy span "peemqoJ39rBB9ykM4wK9Ta0k"
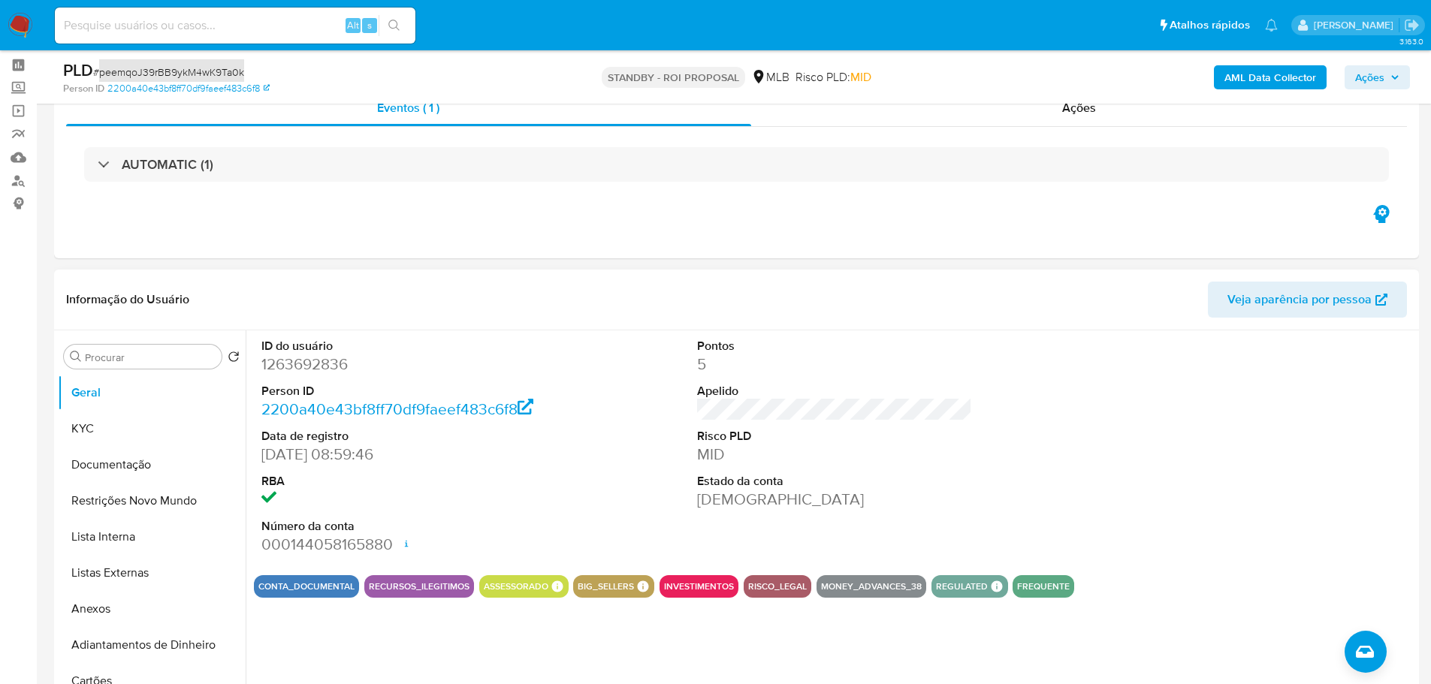
scroll to position [150, 0]
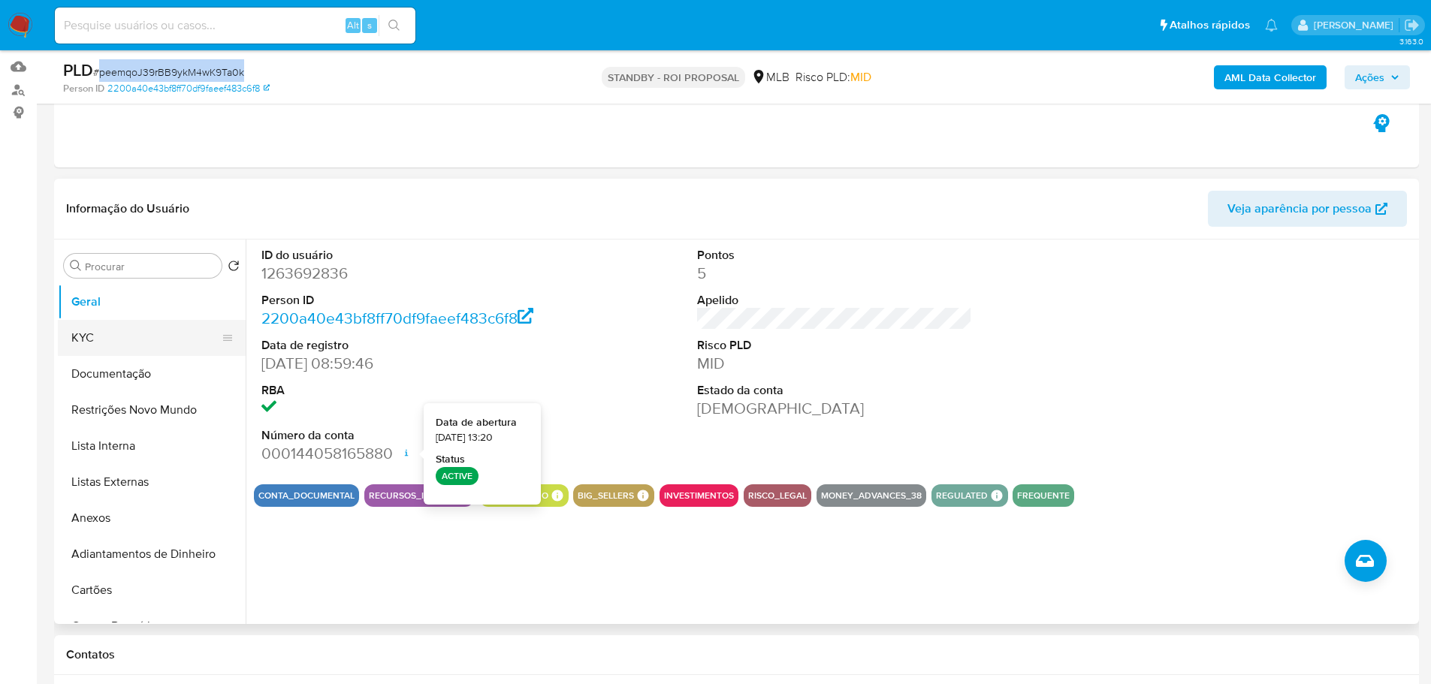
click at [147, 342] on button "KYC" at bounding box center [146, 338] width 176 height 36
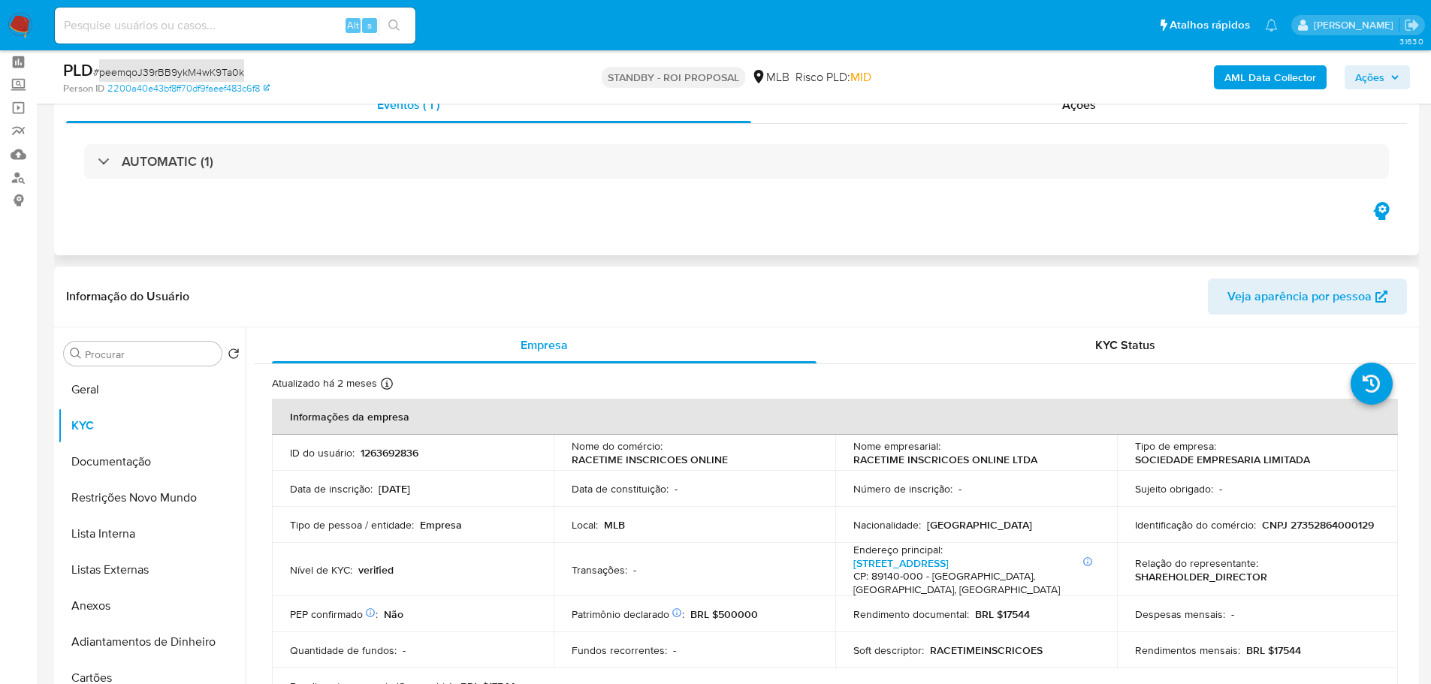
scroll to position [0, 0]
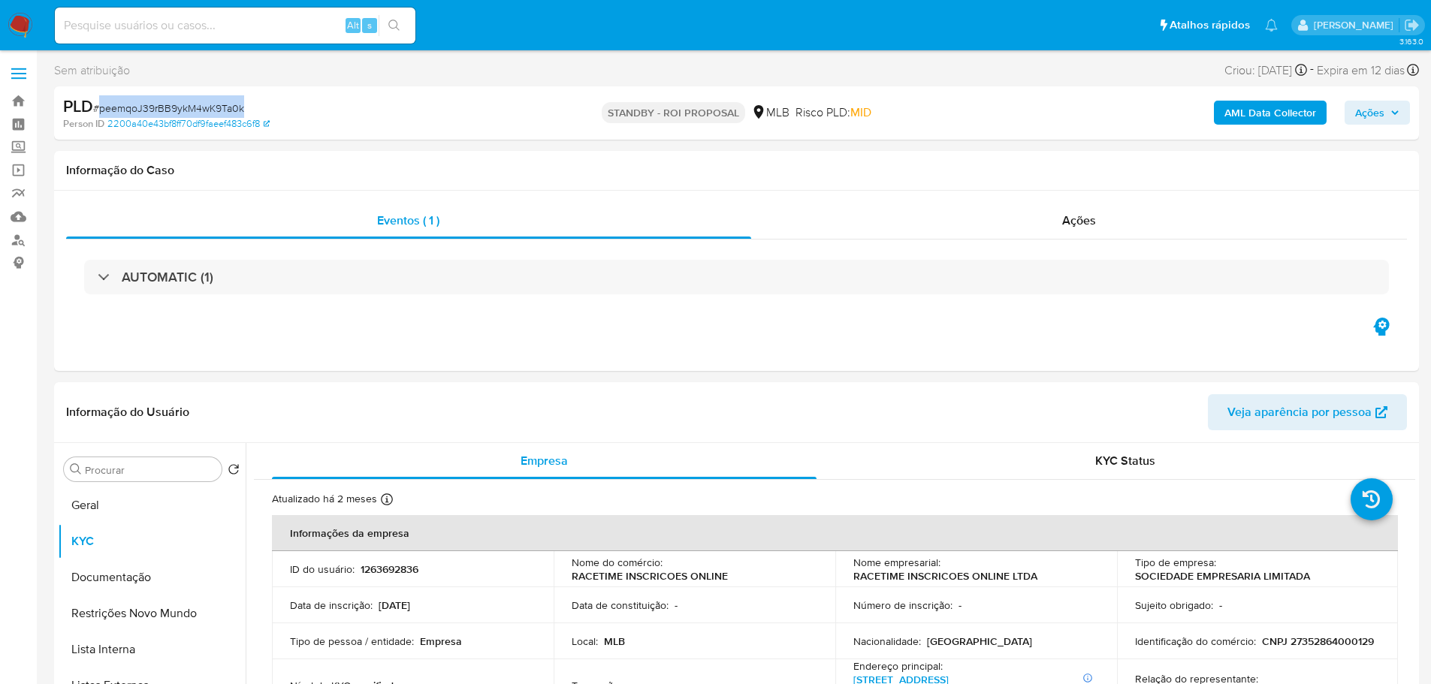
drag, startPoint x: 22, startPoint y: 21, endPoint x: 61, endPoint y: 7, distance: 41.6
click at [22, 21] on img at bounding box center [21, 26] width 26 height 26
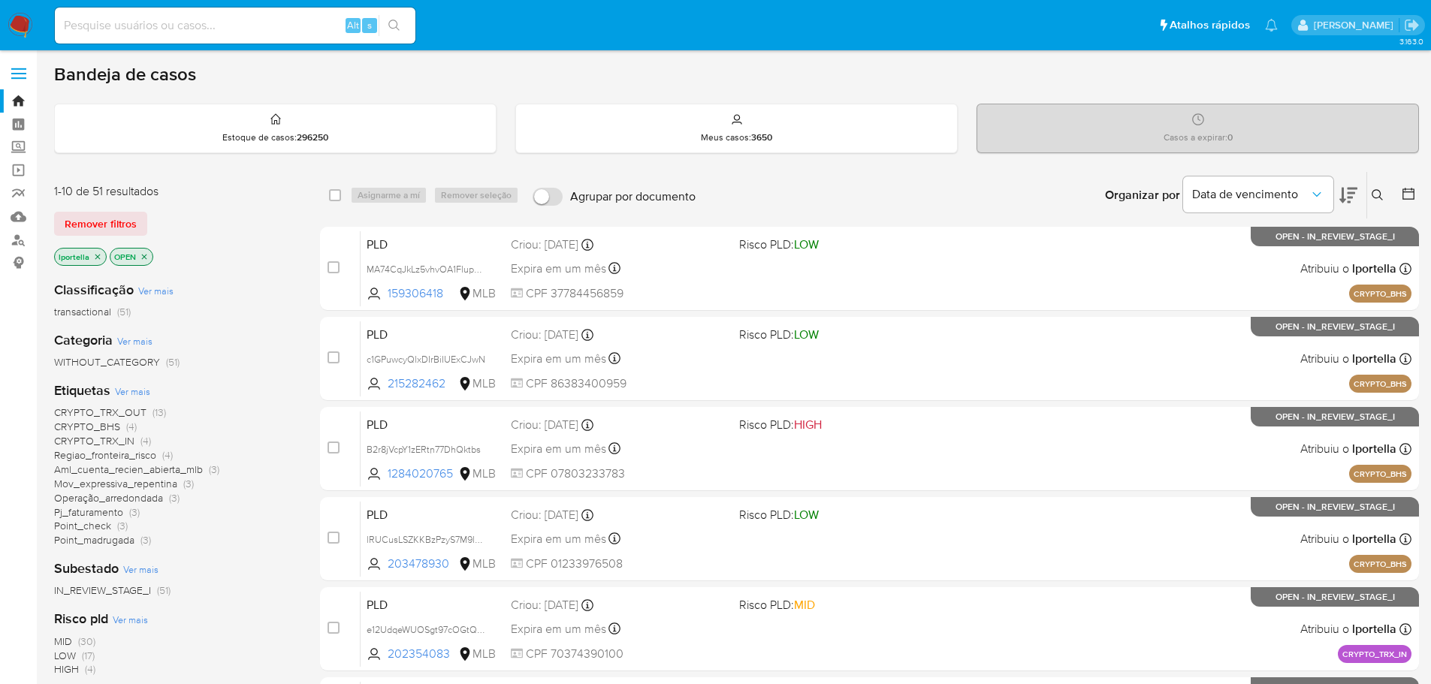
click at [249, 12] on div "Alt s" at bounding box center [235, 26] width 361 height 36
click at [249, 18] on input at bounding box center [235, 26] width 361 height 20
paste input "a3dIsj7S9PAcnGN0cnShIO2d"
type input "a3dIsj7S9PAcnGN0cnShIO2d"
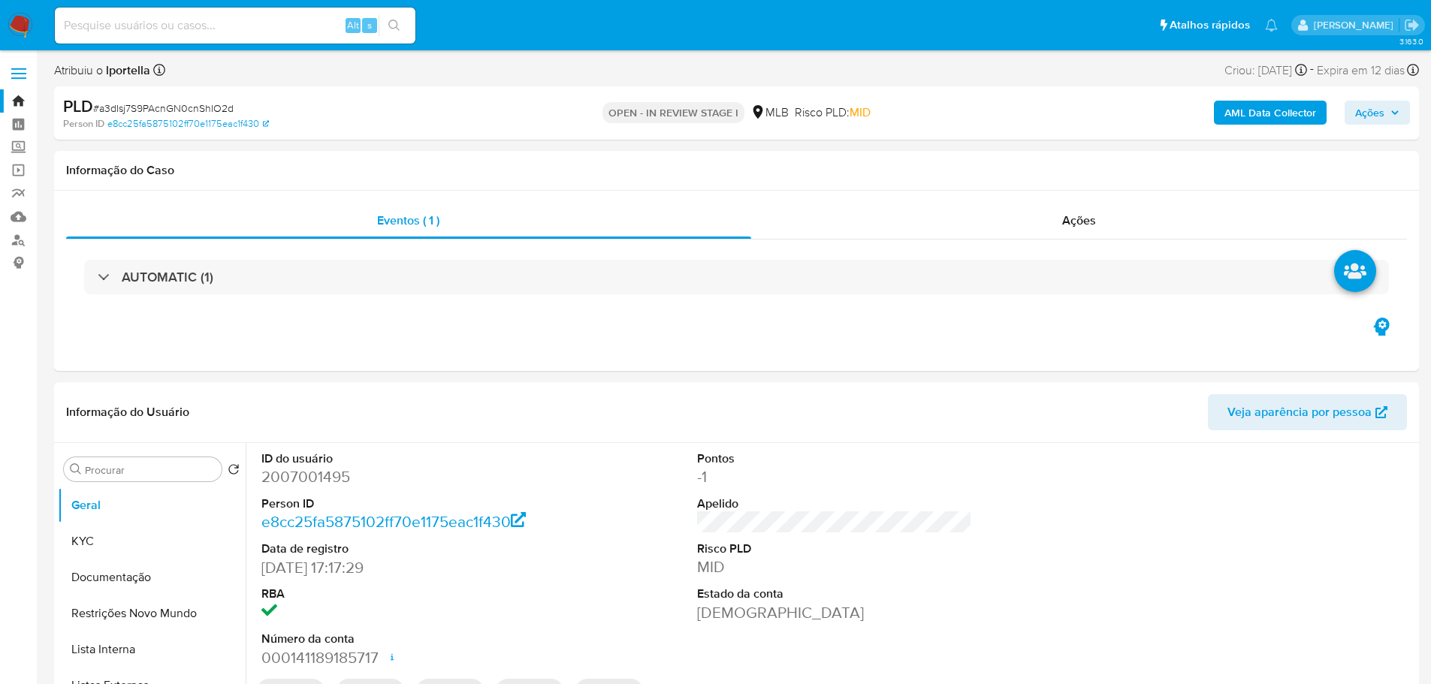
select select "10"
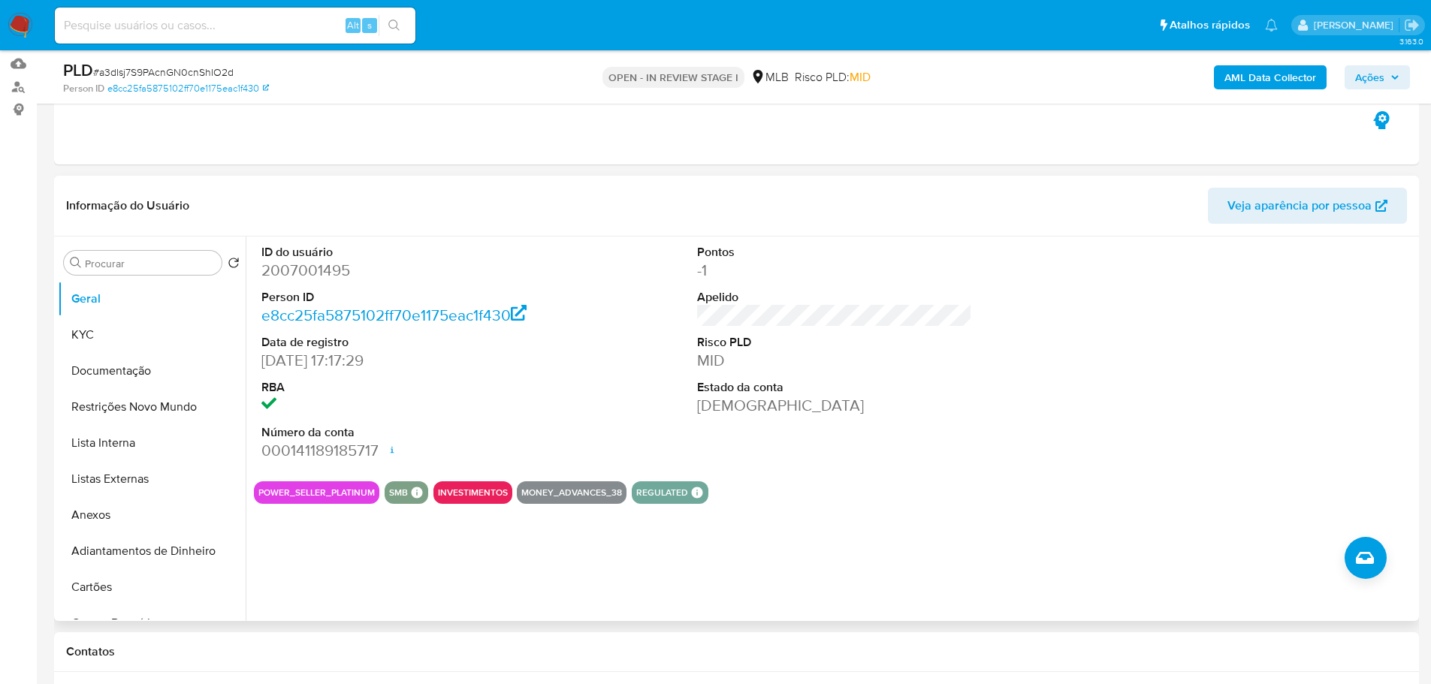
scroll to position [225, 0]
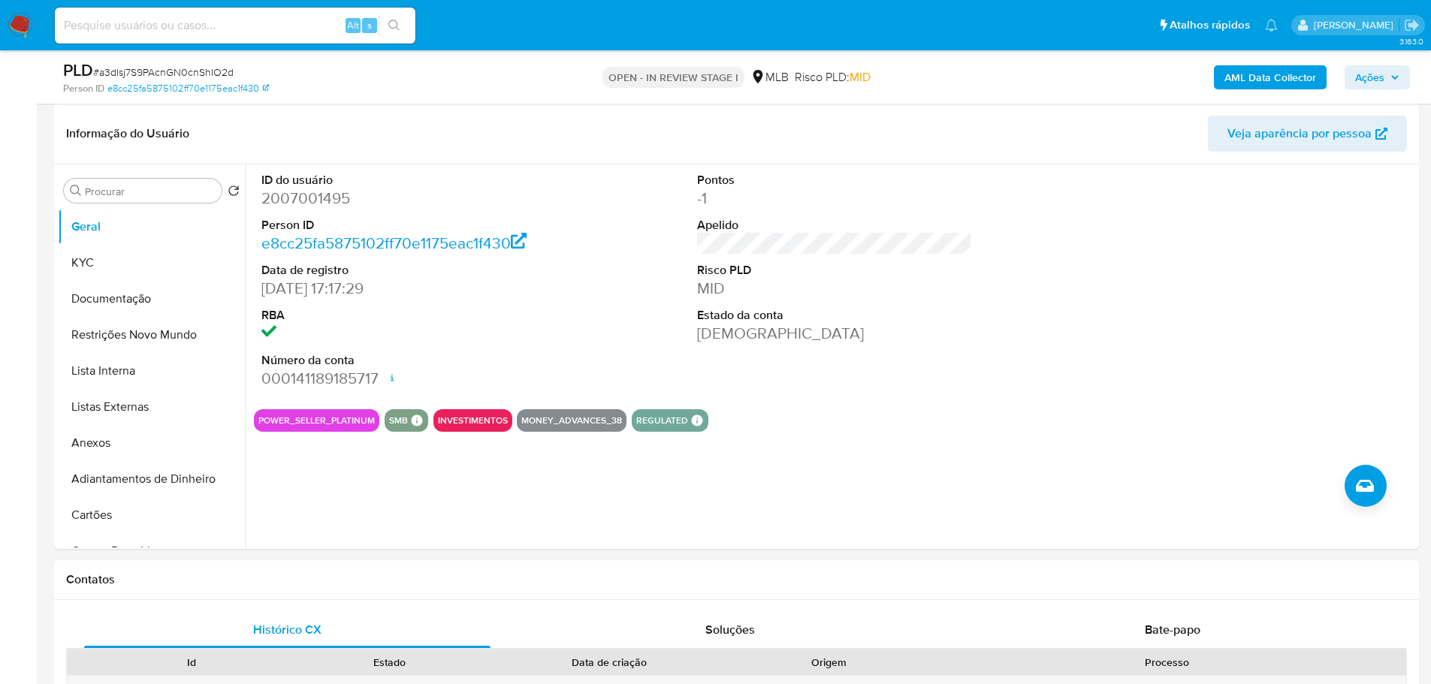
click at [342, 594] on div "Contatos" at bounding box center [736, 580] width 1365 height 40
click at [140, 263] on button "KYC" at bounding box center [146, 263] width 176 height 36
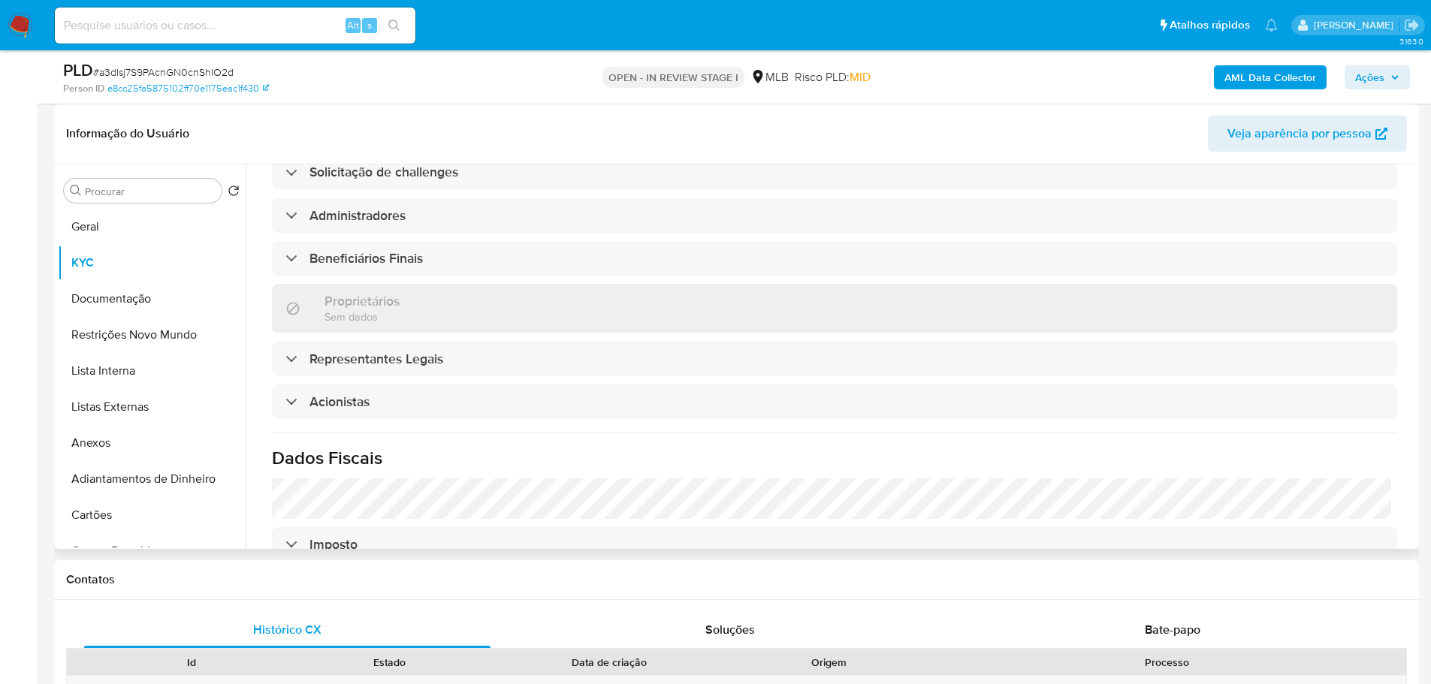
scroll to position [852, 0]
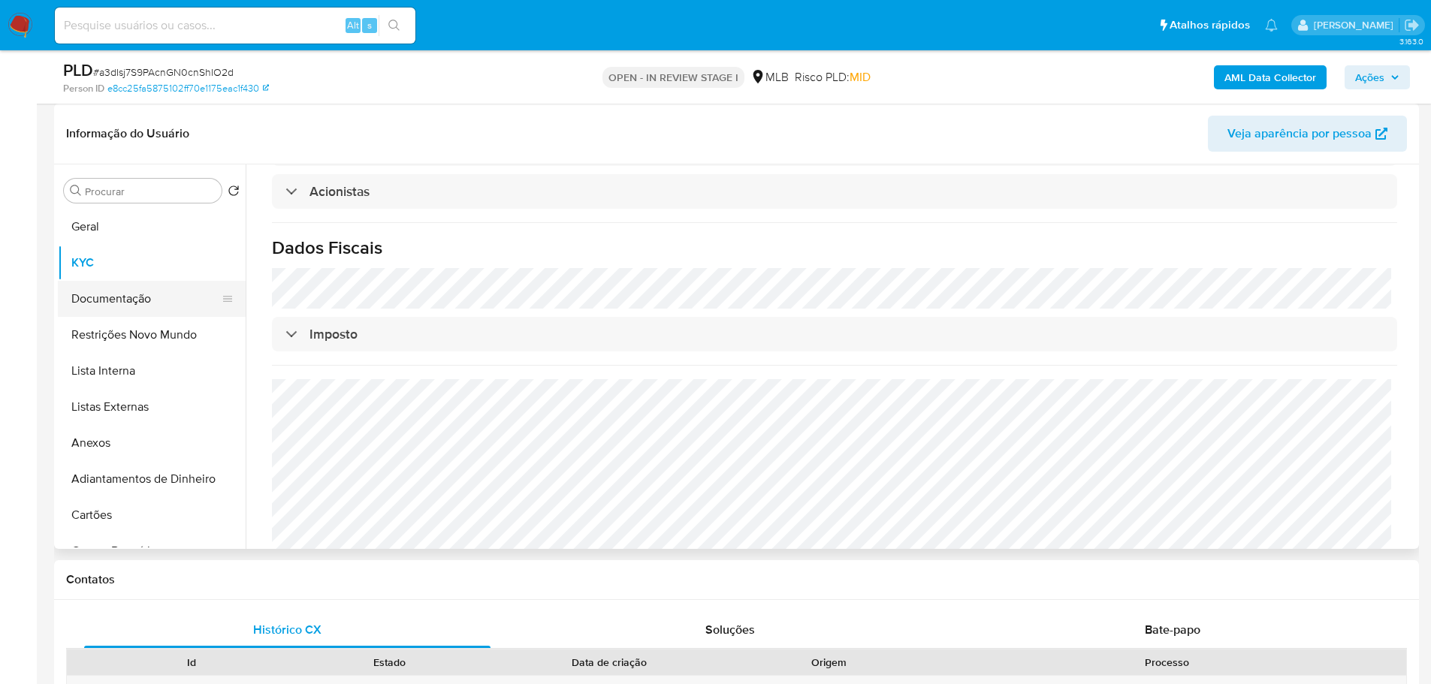
click at [107, 297] on button "Documentação" at bounding box center [146, 299] width 176 height 36
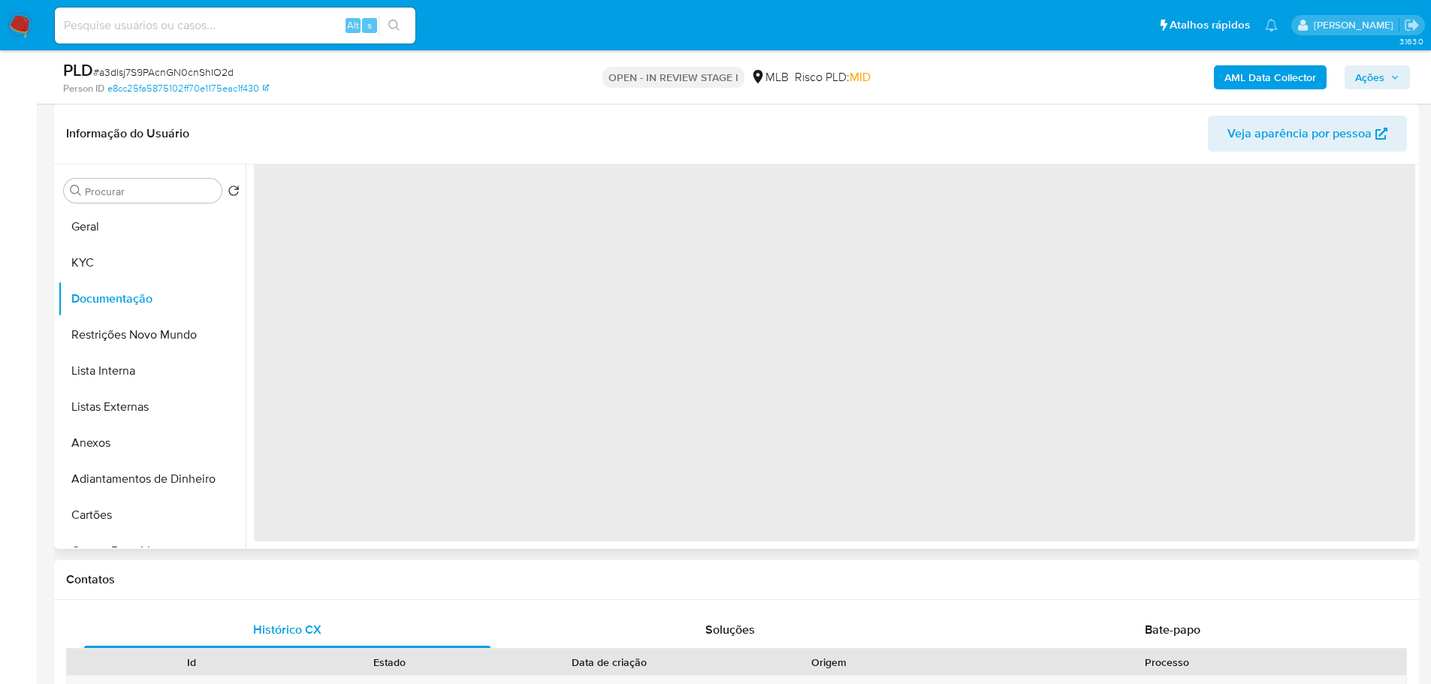
scroll to position [0, 0]
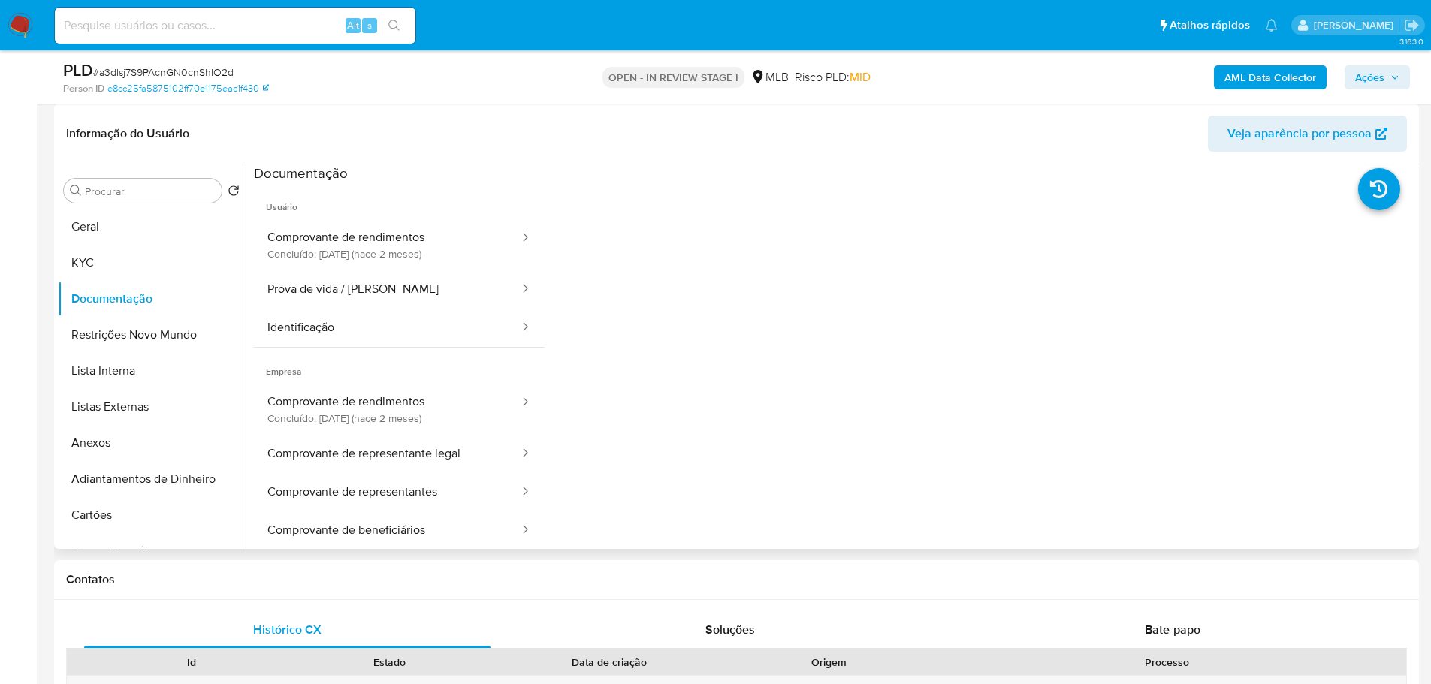
click at [306, 205] on span "Usuário" at bounding box center [399, 201] width 291 height 36
click at [317, 234] on button "Comprovante de rendimentos Concluído: 01/08/2025 (hace 2 meses)" at bounding box center [387, 244] width 267 height 51
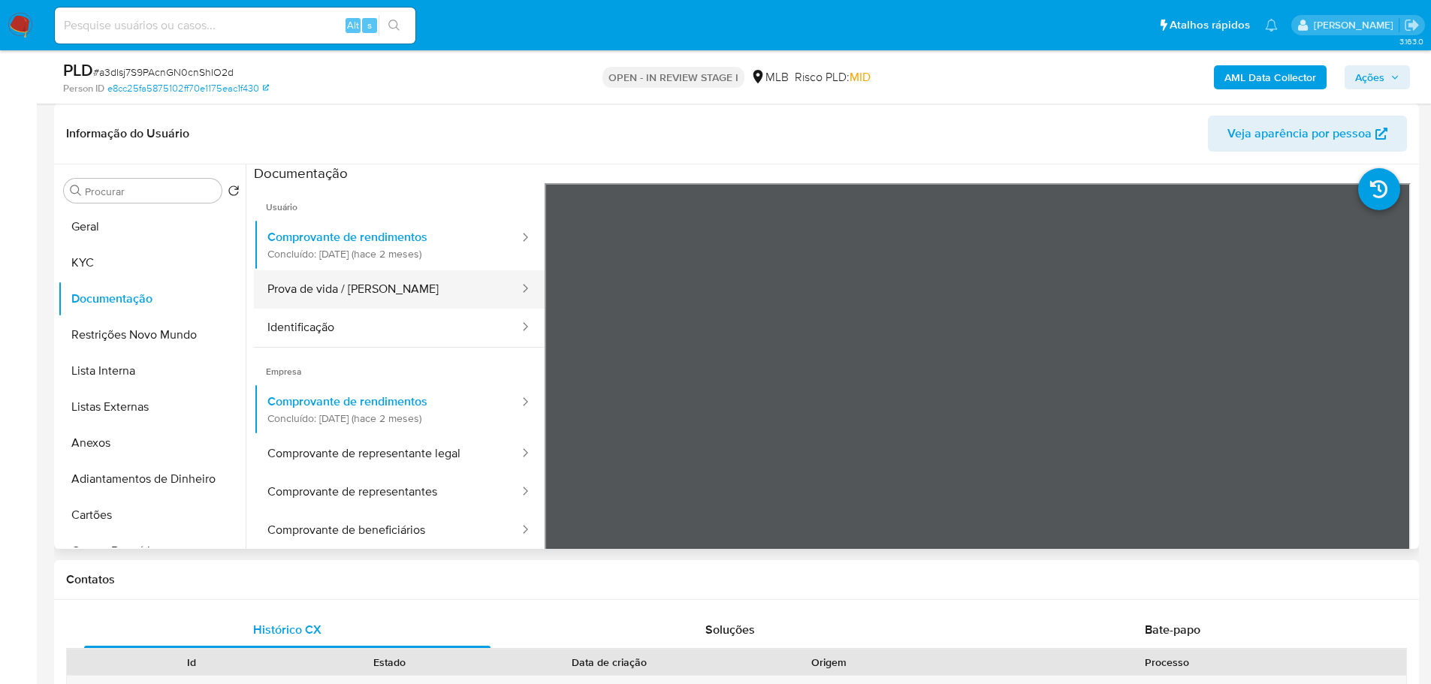
click at [329, 291] on button "Prova de vida / Selfie" at bounding box center [387, 289] width 267 height 38
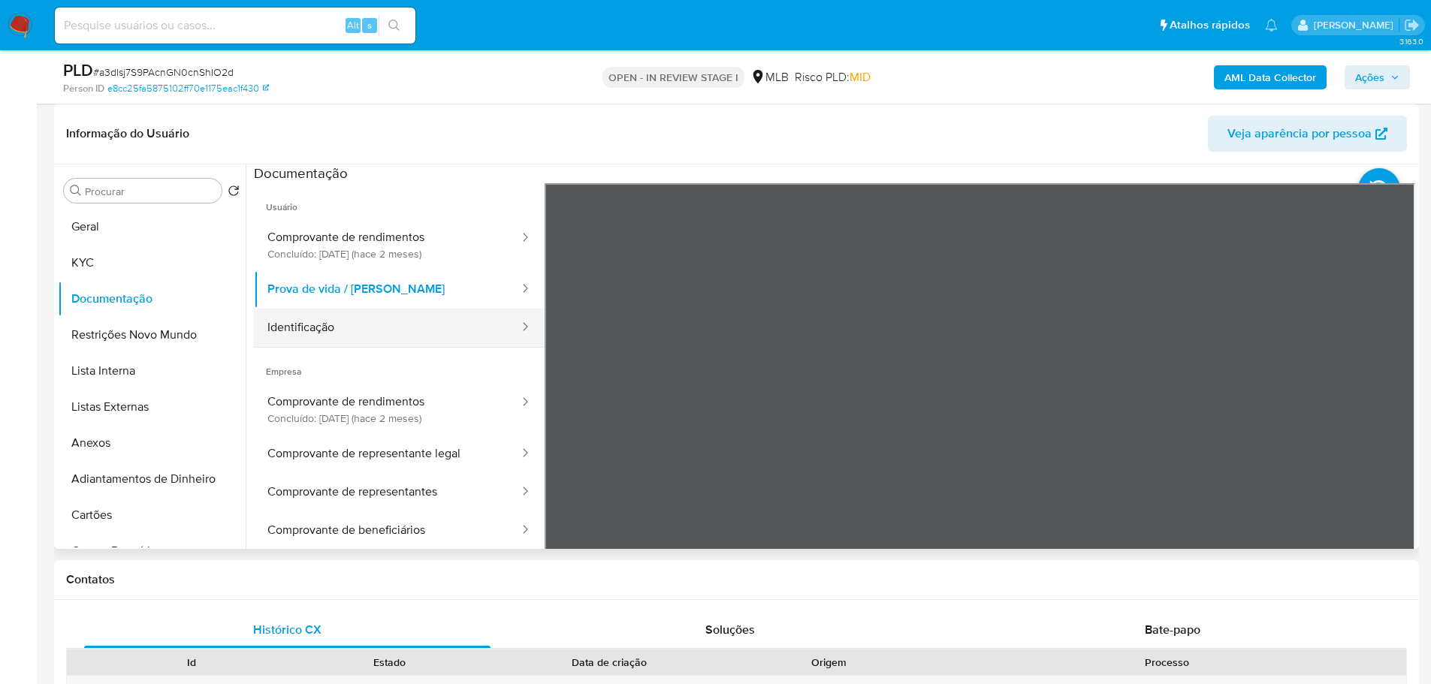
click at [385, 326] on button "Identificação" at bounding box center [387, 328] width 267 height 38
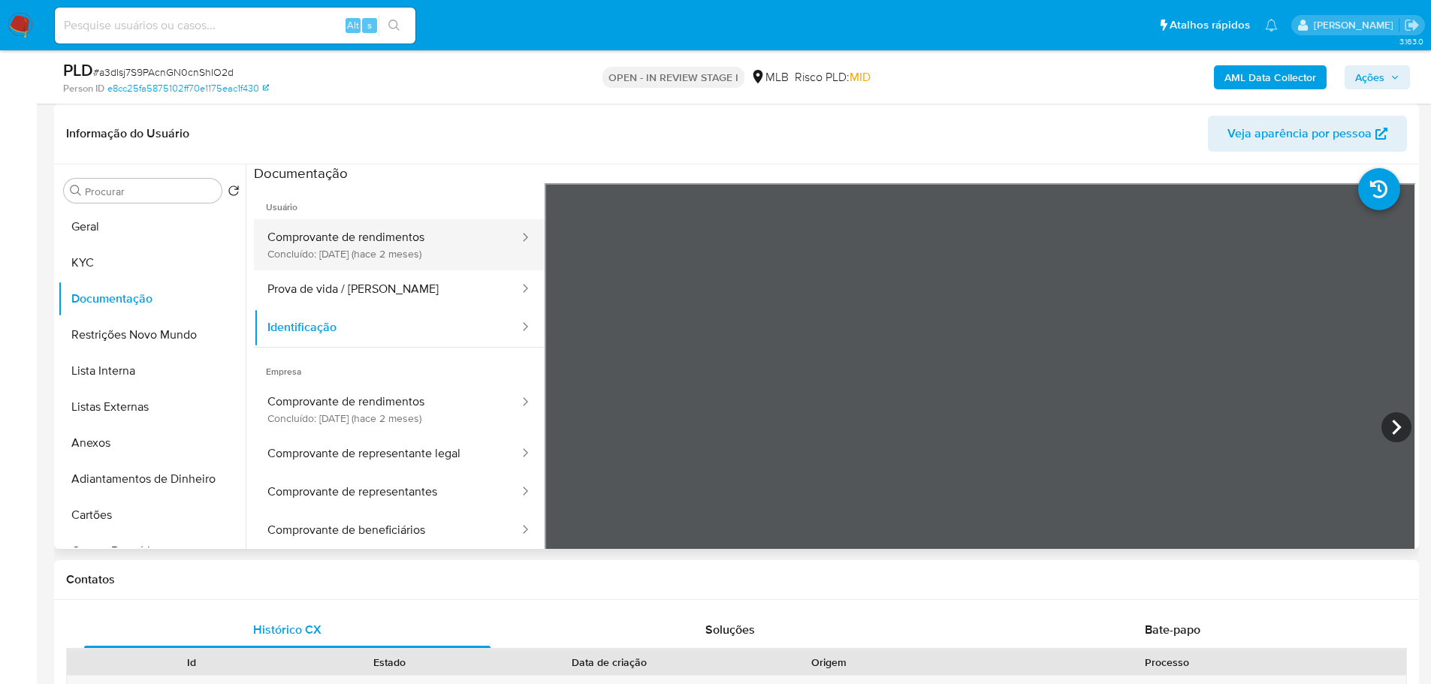
click at [409, 267] on button "Comprovante de rendimentos Concluído: 01/08/2025 (hace 2 meses)" at bounding box center [387, 244] width 267 height 51
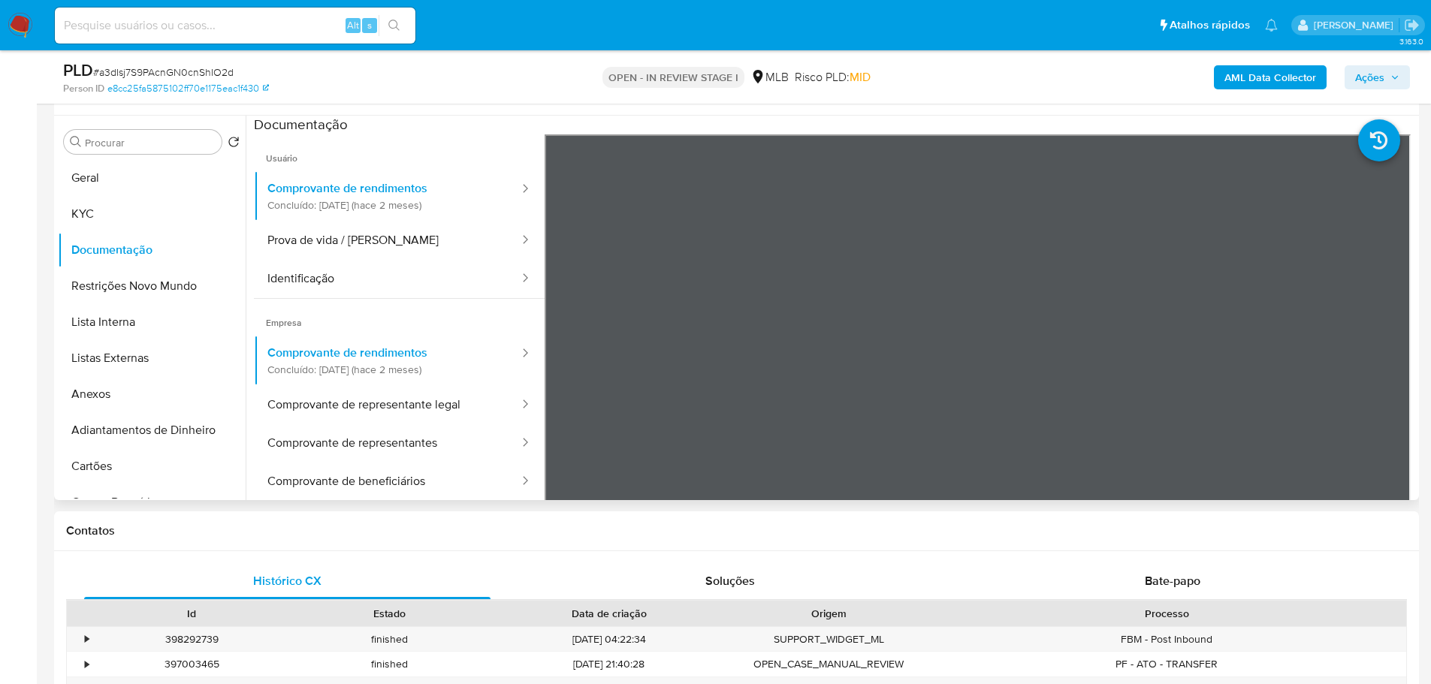
scroll to position [300, 0]
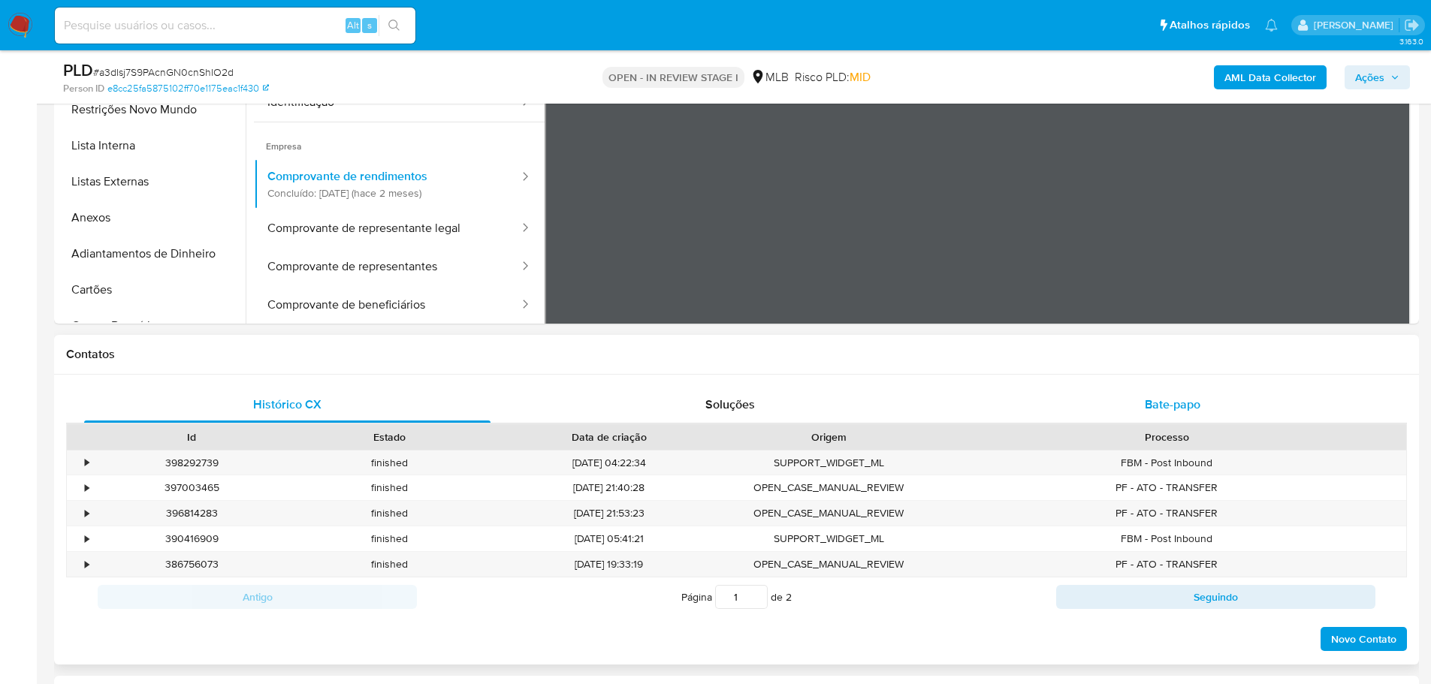
click at [1162, 397] on span "Bate-papo" at bounding box center [1173, 404] width 56 height 17
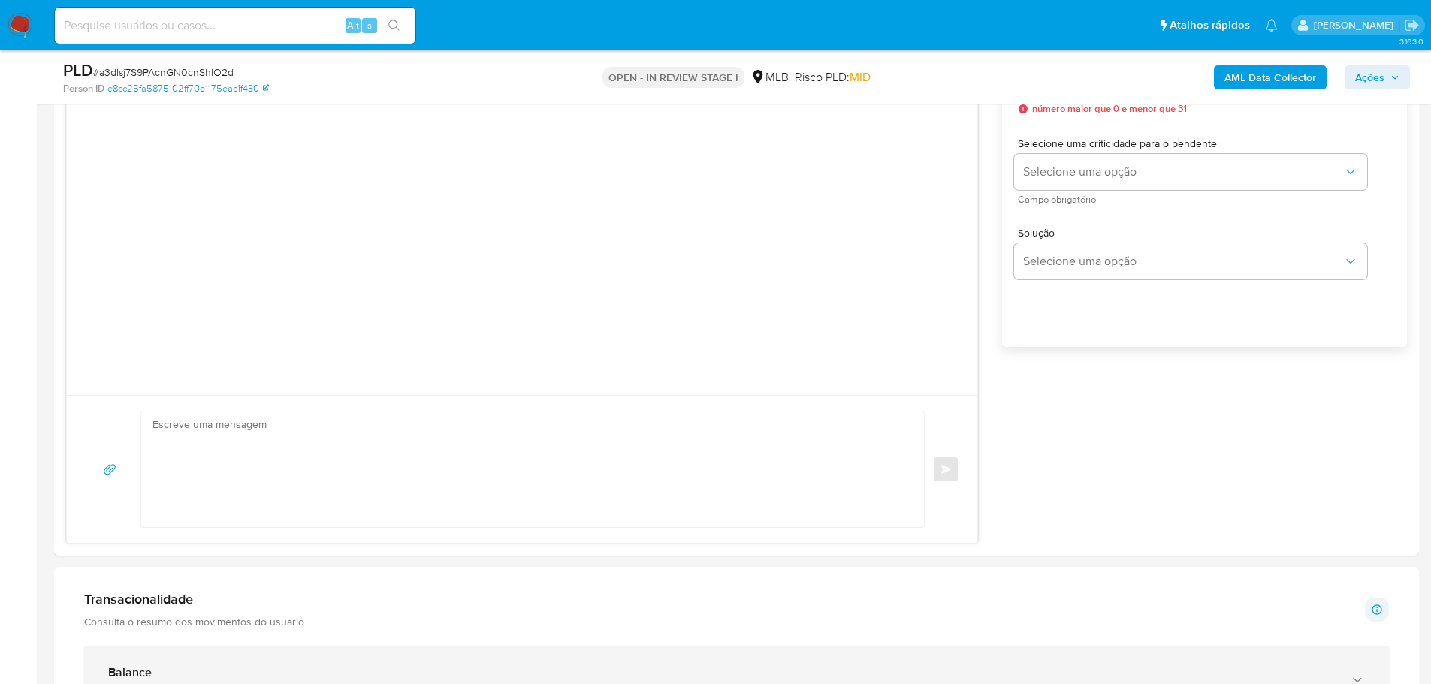
scroll to position [1127, 0]
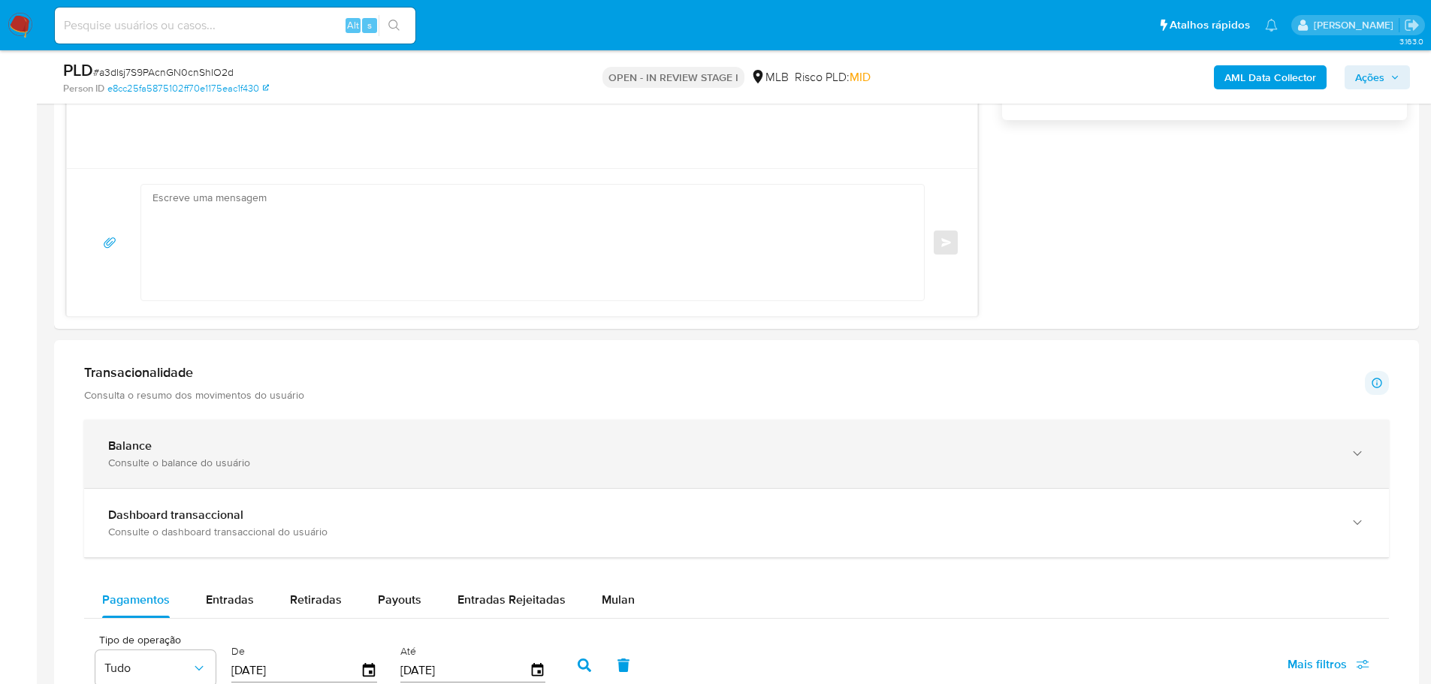
click at [267, 450] on div "Balance" at bounding box center [721, 446] width 1227 height 15
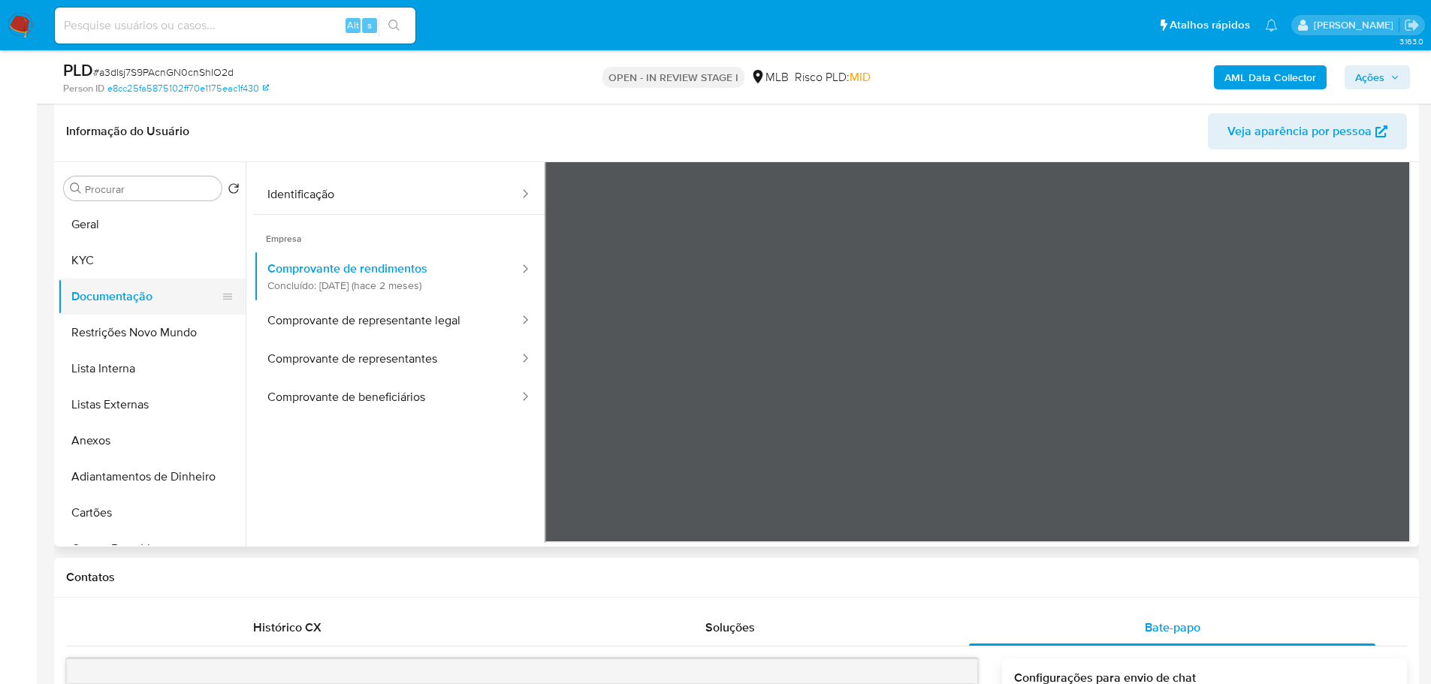
scroll to position [225, 0]
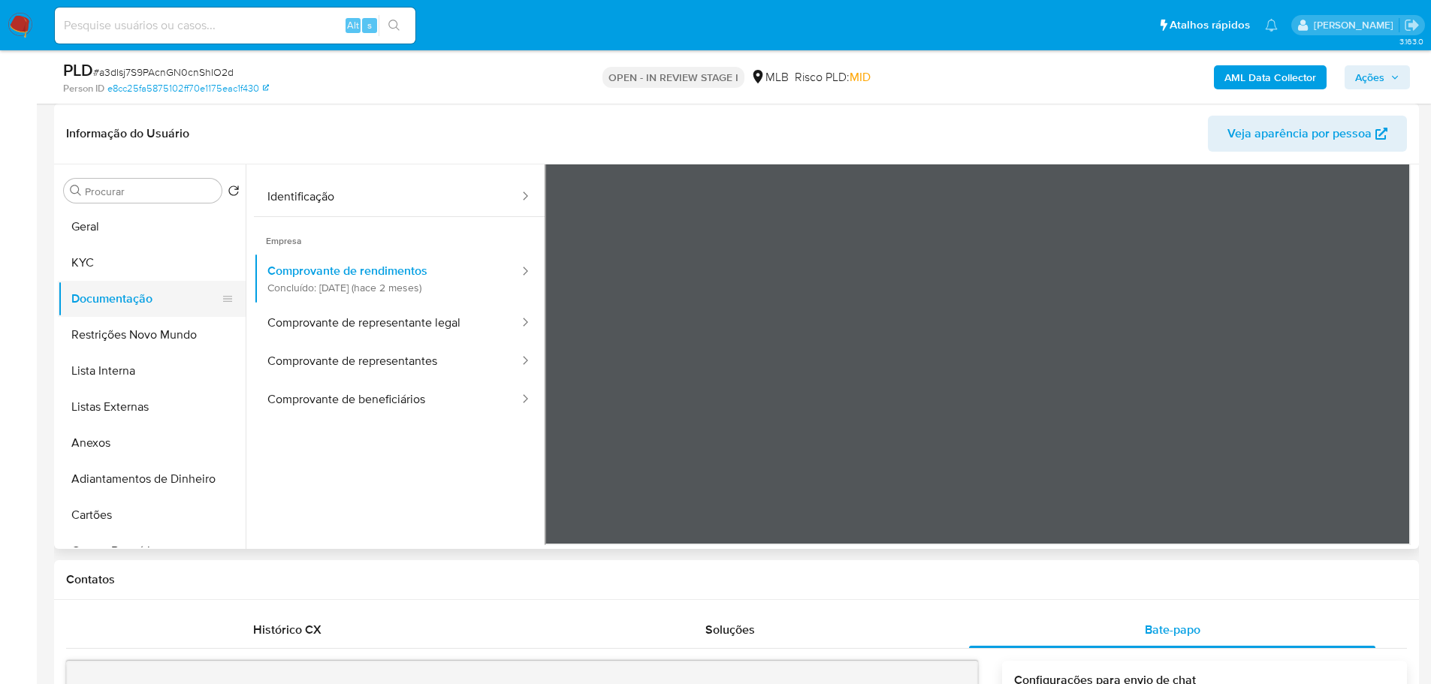
click at [116, 282] on button "Documentação" at bounding box center [146, 299] width 176 height 36
click at [116, 264] on button "KYC" at bounding box center [146, 263] width 176 height 36
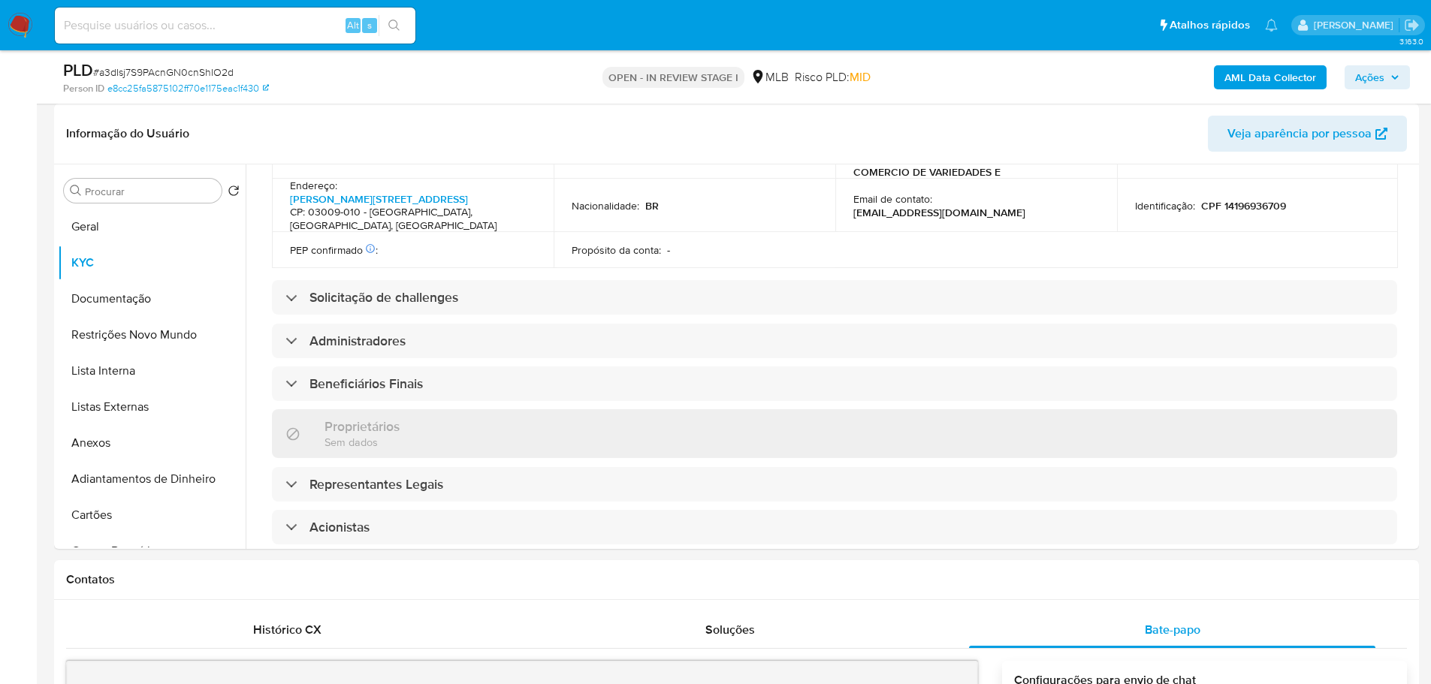
scroll to position [853, 0]
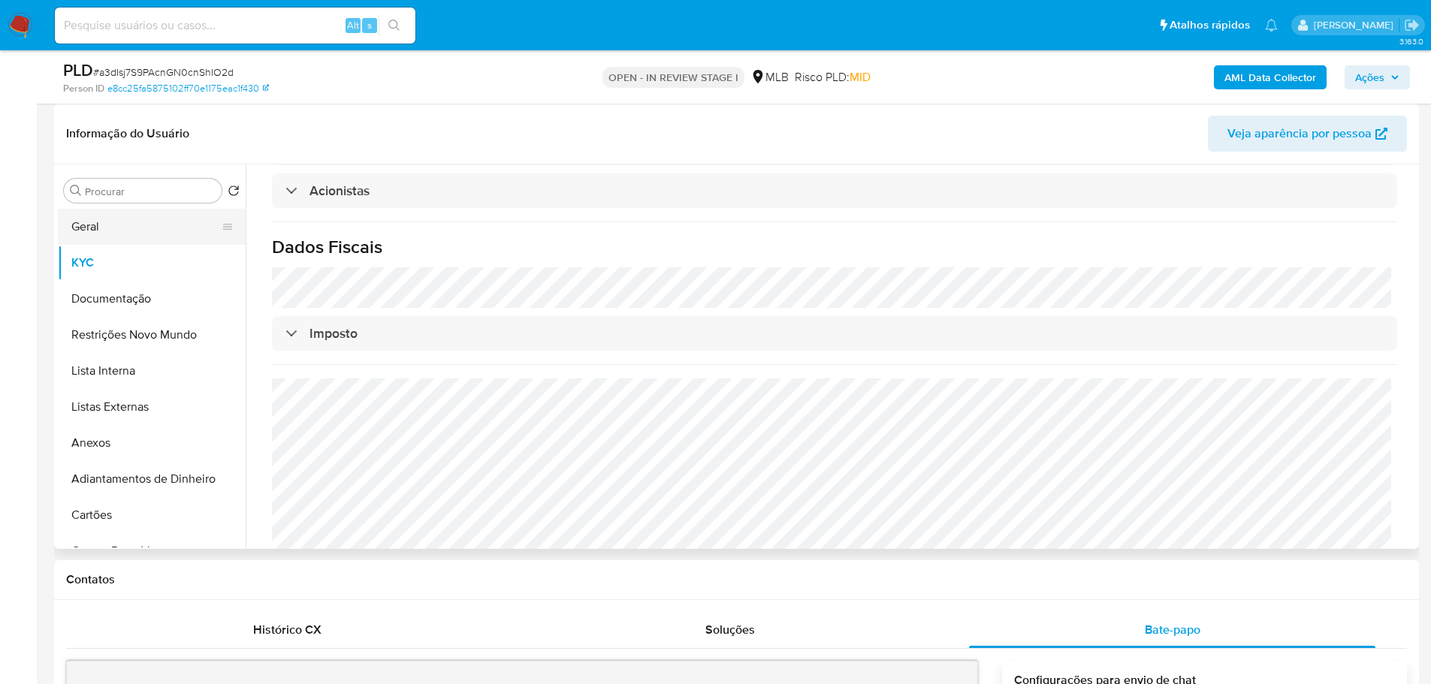
click at [99, 225] on button "Geral" at bounding box center [146, 227] width 176 height 36
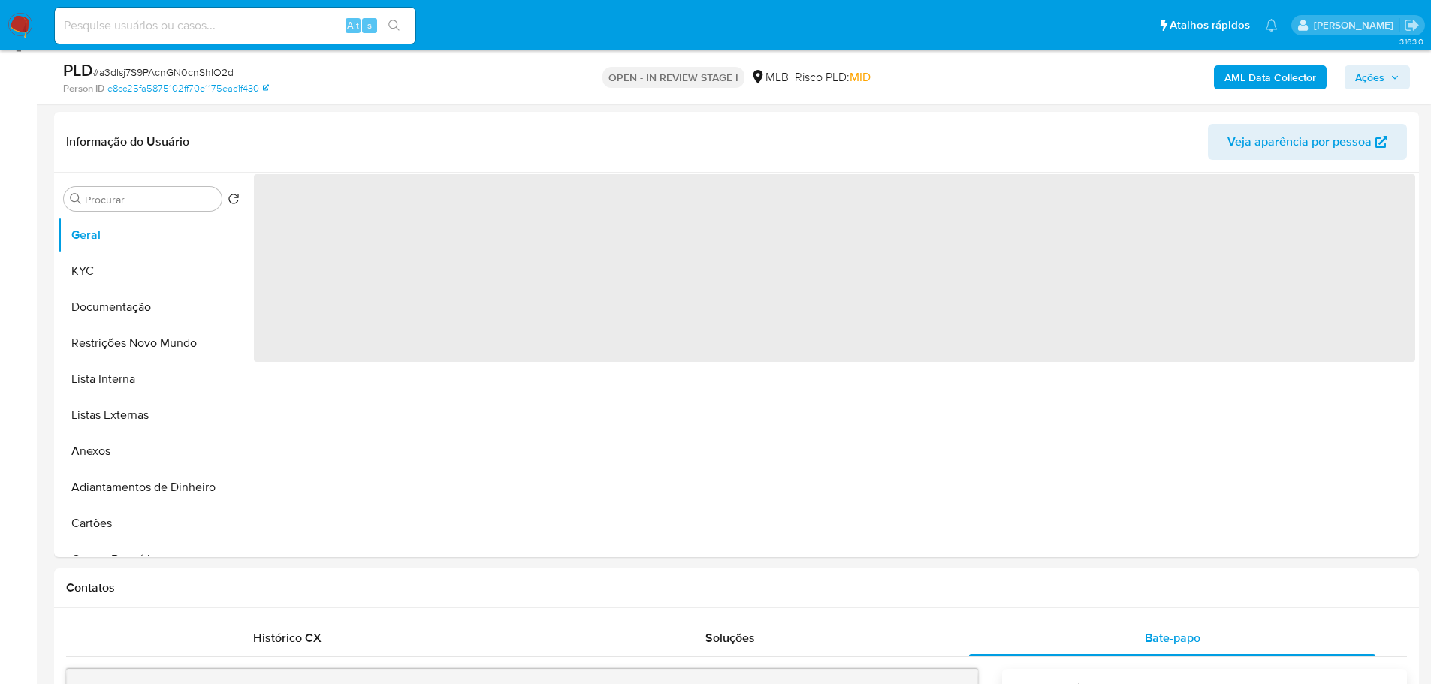
scroll to position [189, 0]
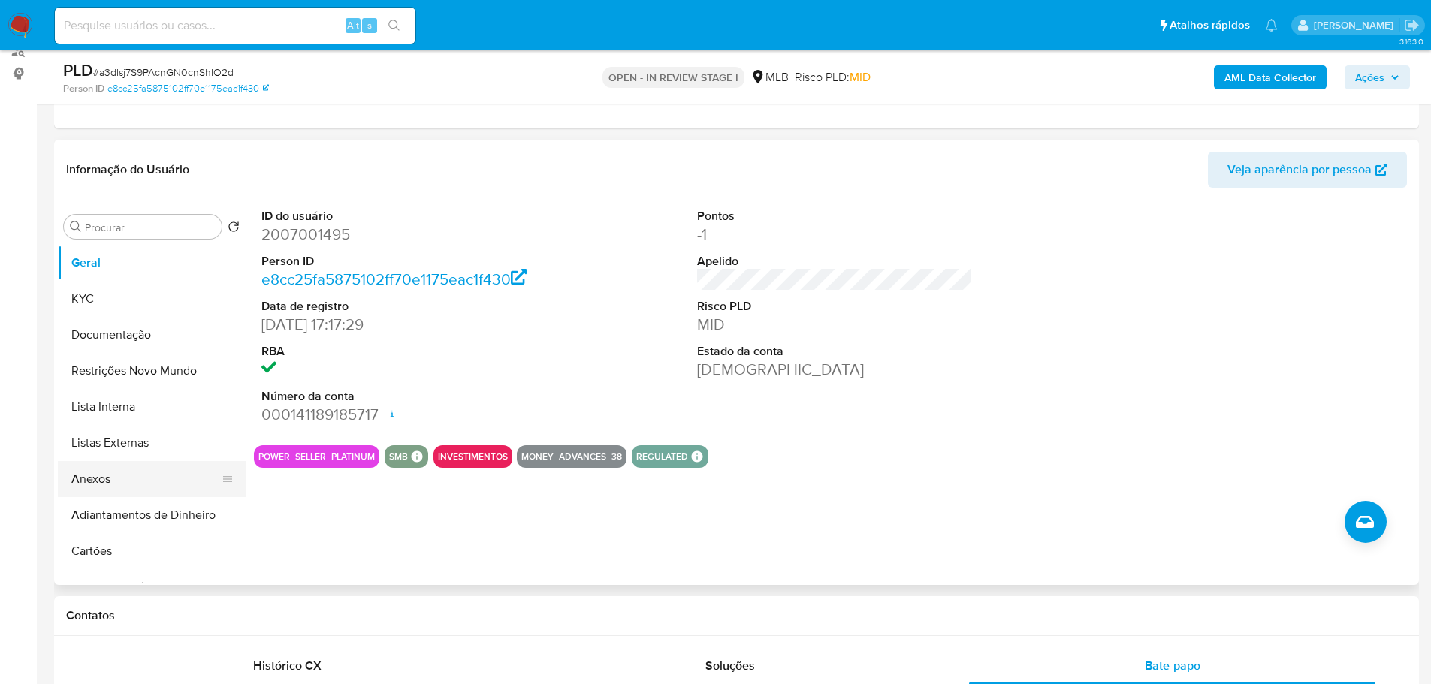
drag, startPoint x: 161, startPoint y: 610, endPoint x: 115, endPoint y: 480, distance: 137.8
click at [161, 610] on h1 "Contatos" at bounding box center [736, 615] width 1341 height 15
click at [86, 294] on button "KYC" at bounding box center [146, 299] width 176 height 36
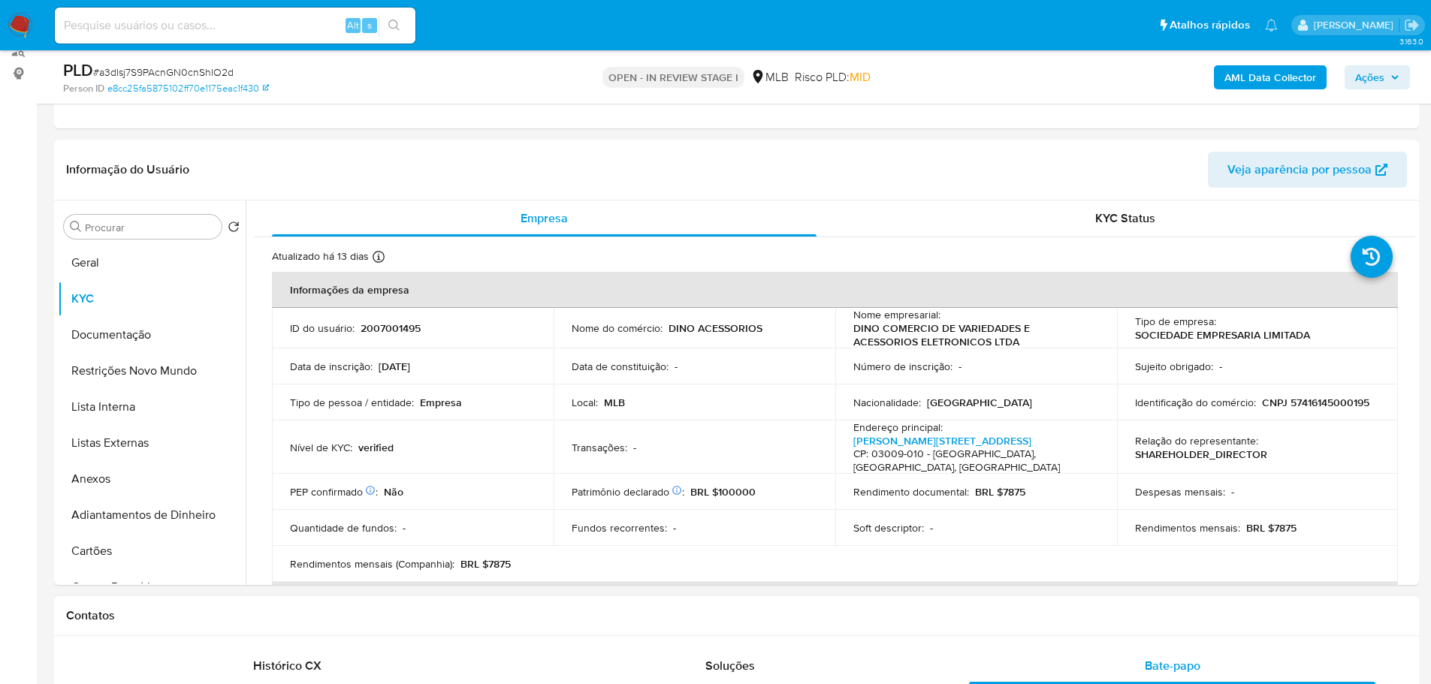
click at [306, 617] on h1 "Contatos" at bounding box center [736, 615] width 1341 height 15
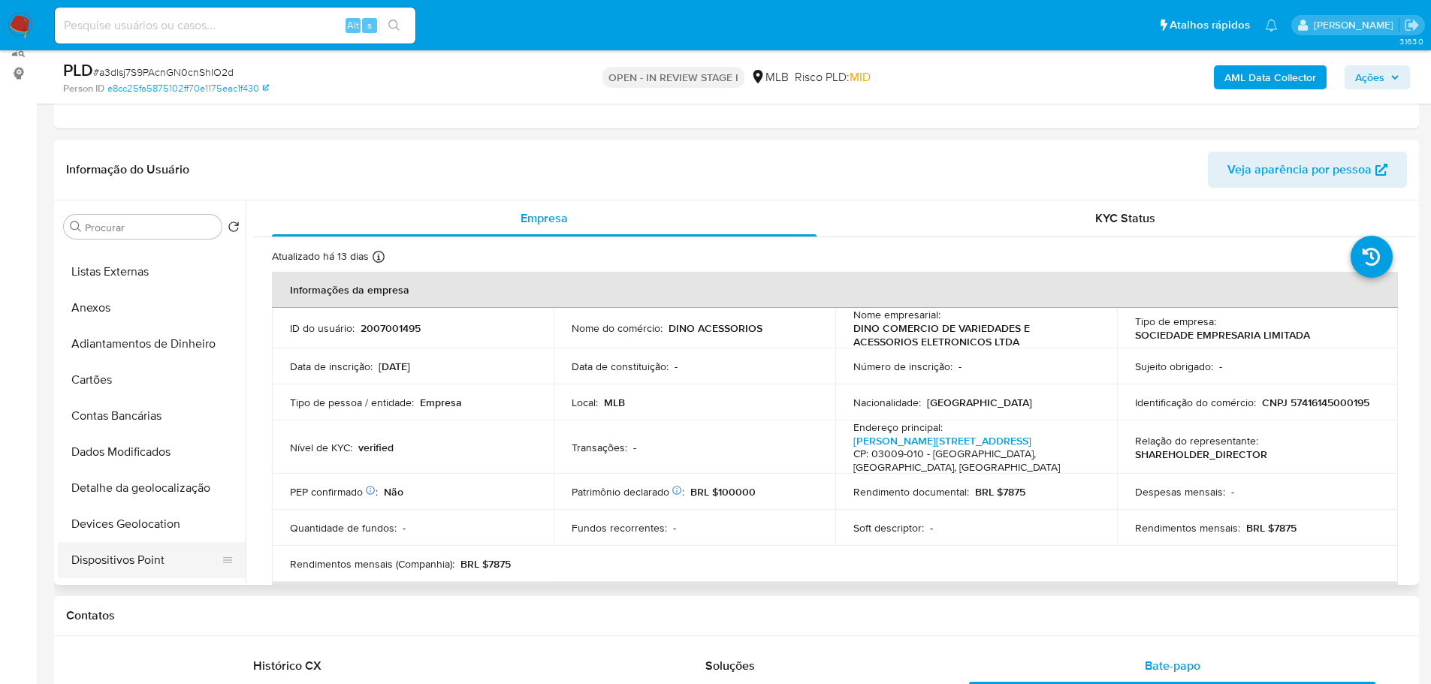
scroll to position [300, 0]
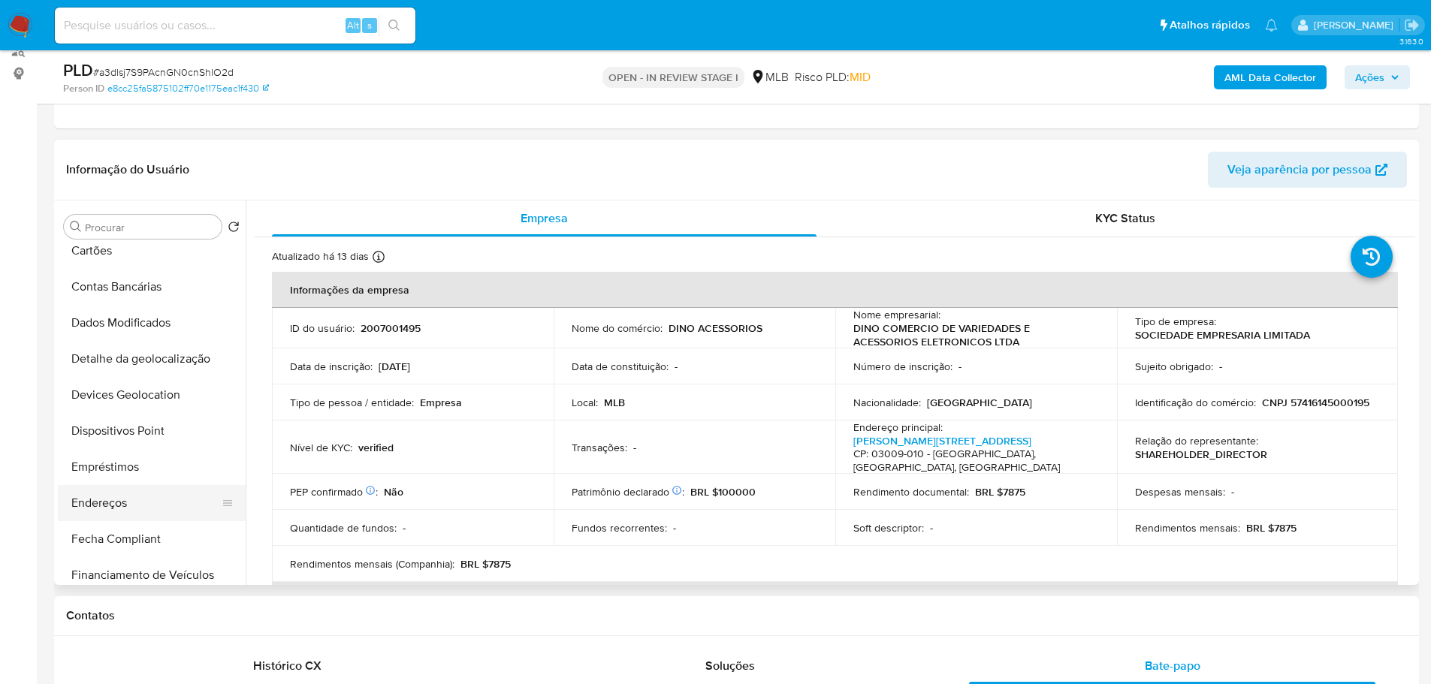
click at [114, 493] on button "Endereços" at bounding box center [146, 503] width 176 height 36
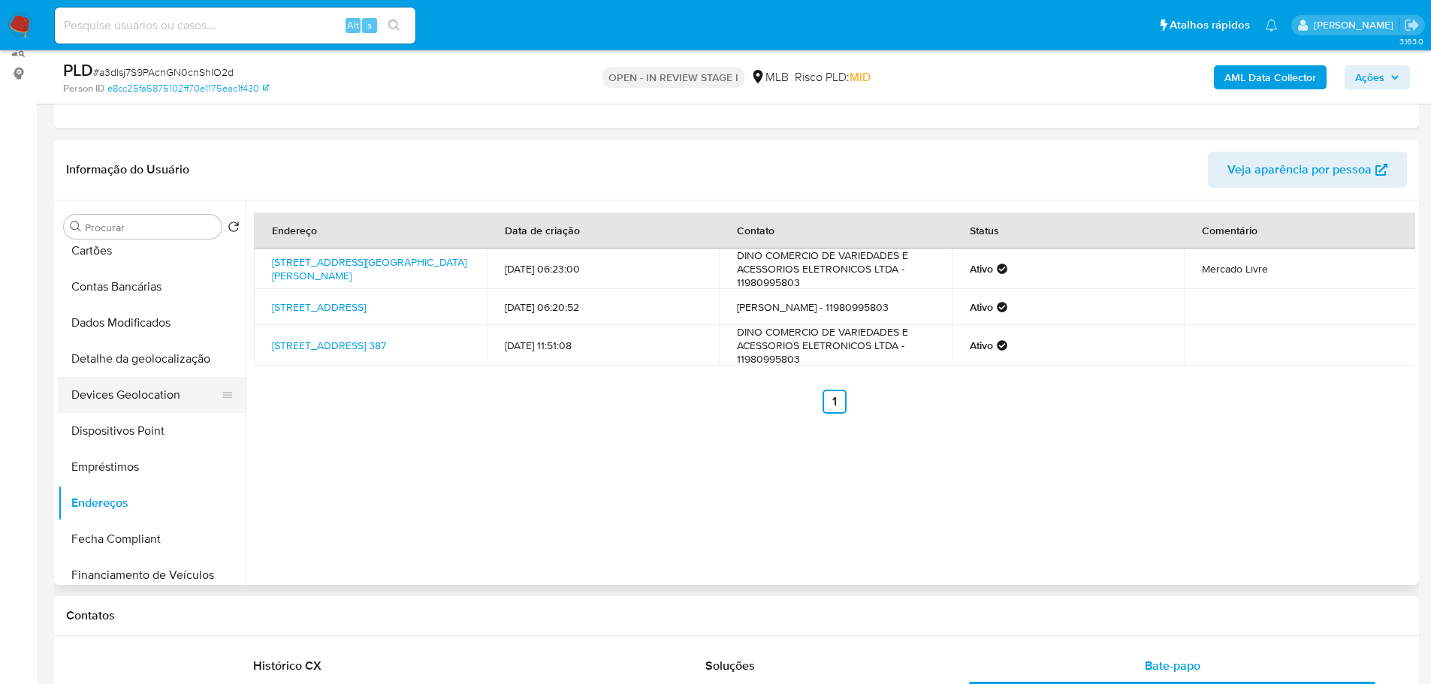
drag, startPoint x: 240, startPoint y: 613, endPoint x: 155, endPoint y: 393, distance: 235.9
click at [239, 613] on h1 "Contatos" at bounding box center [736, 615] width 1341 height 15
click at [152, 367] on button "Detalhe da geolocalização" at bounding box center [146, 359] width 176 height 36
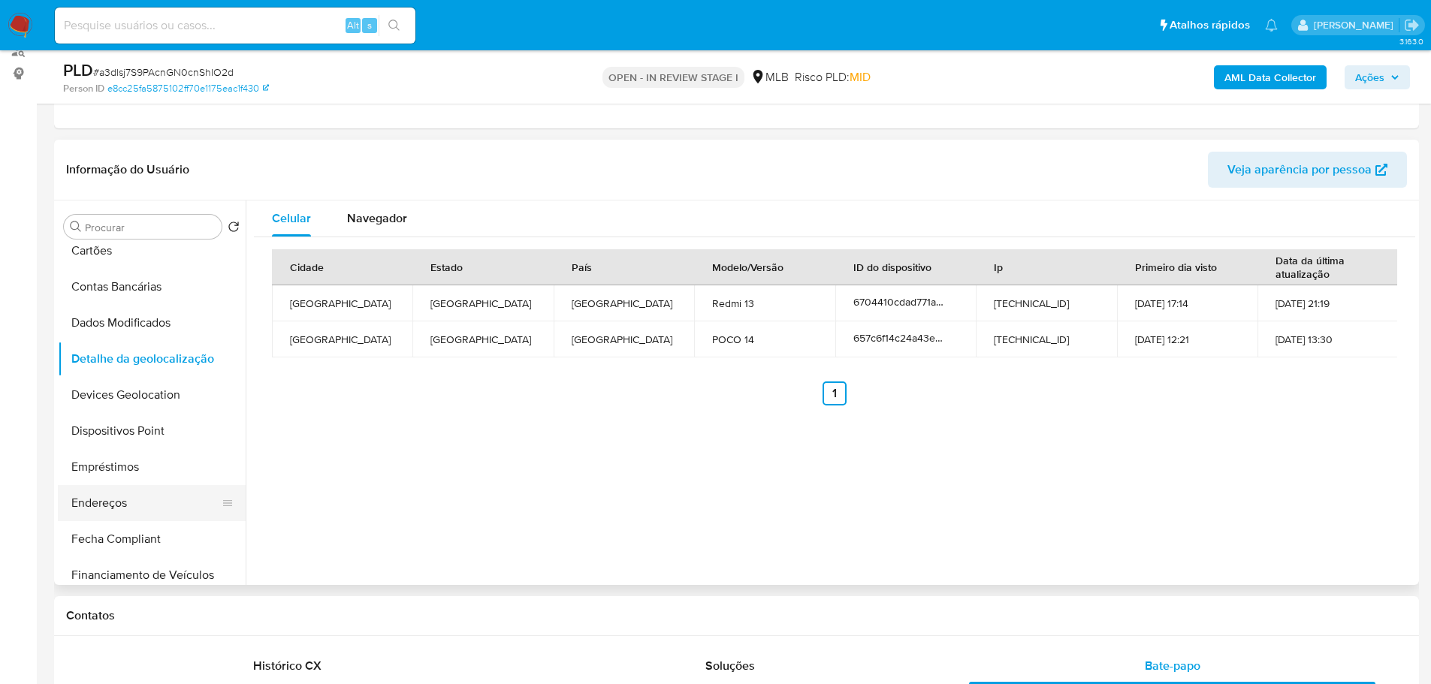
click at [350, 616] on h1 "Contatos" at bounding box center [736, 615] width 1341 height 15
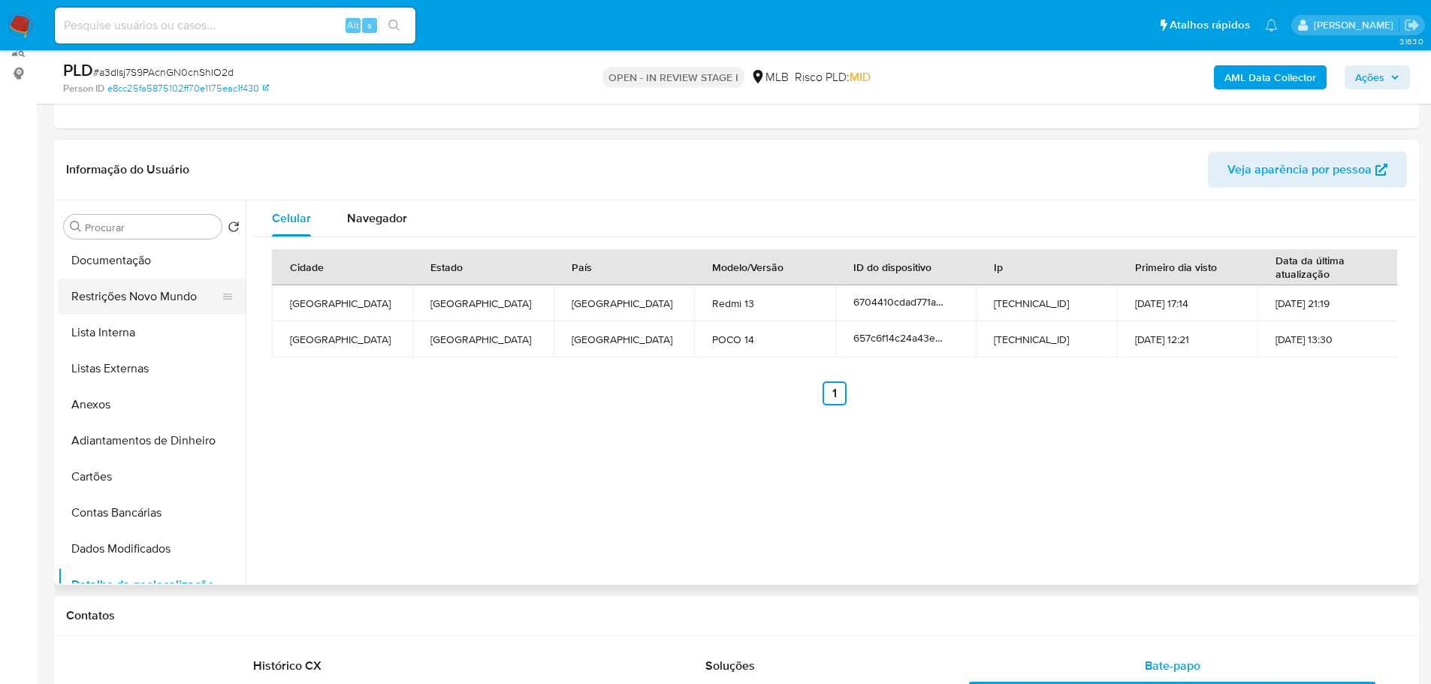
scroll to position [0, 0]
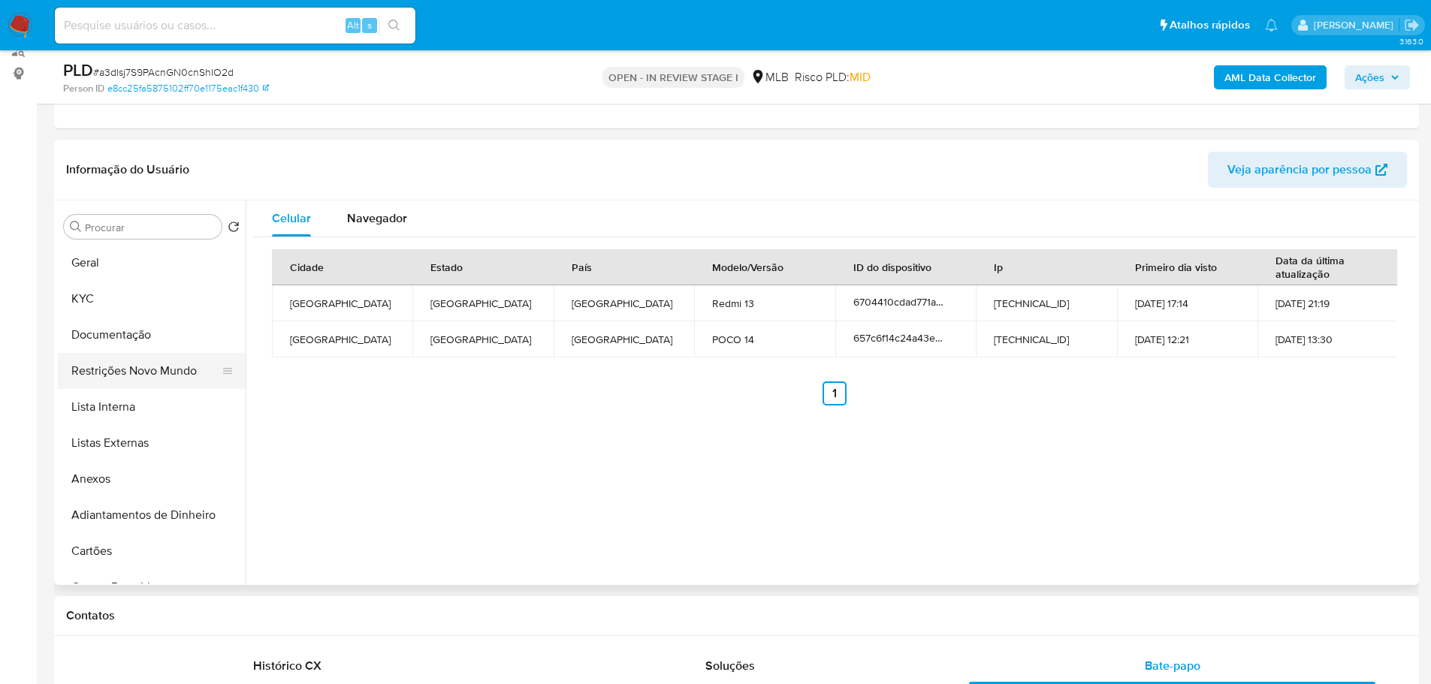
click at [121, 359] on button "Restrições Novo Mundo" at bounding box center [146, 371] width 176 height 36
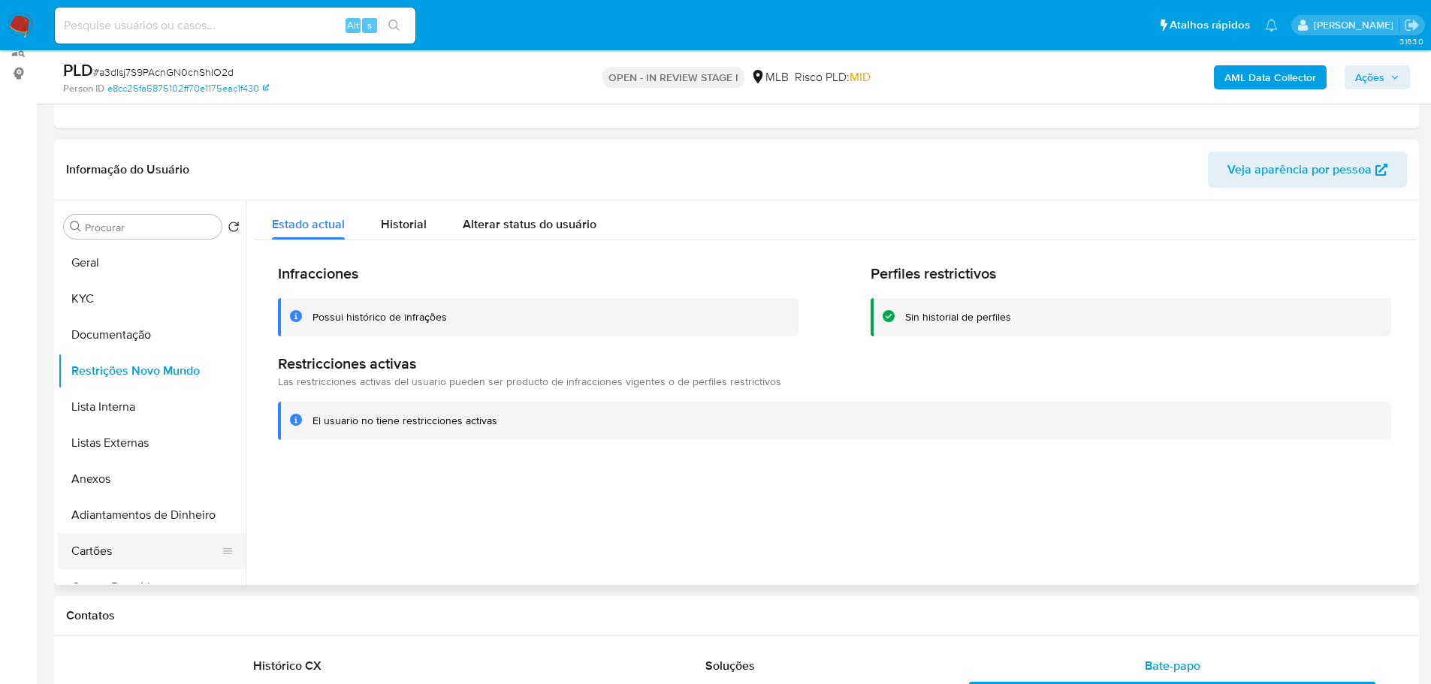
drag, startPoint x: 317, startPoint y: 609, endPoint x: 231, endPoint y: 544, distance: 108.3
click at [315, 609] on h1 "Contatos" at bounding box center [736, 615] width 1341 height 15
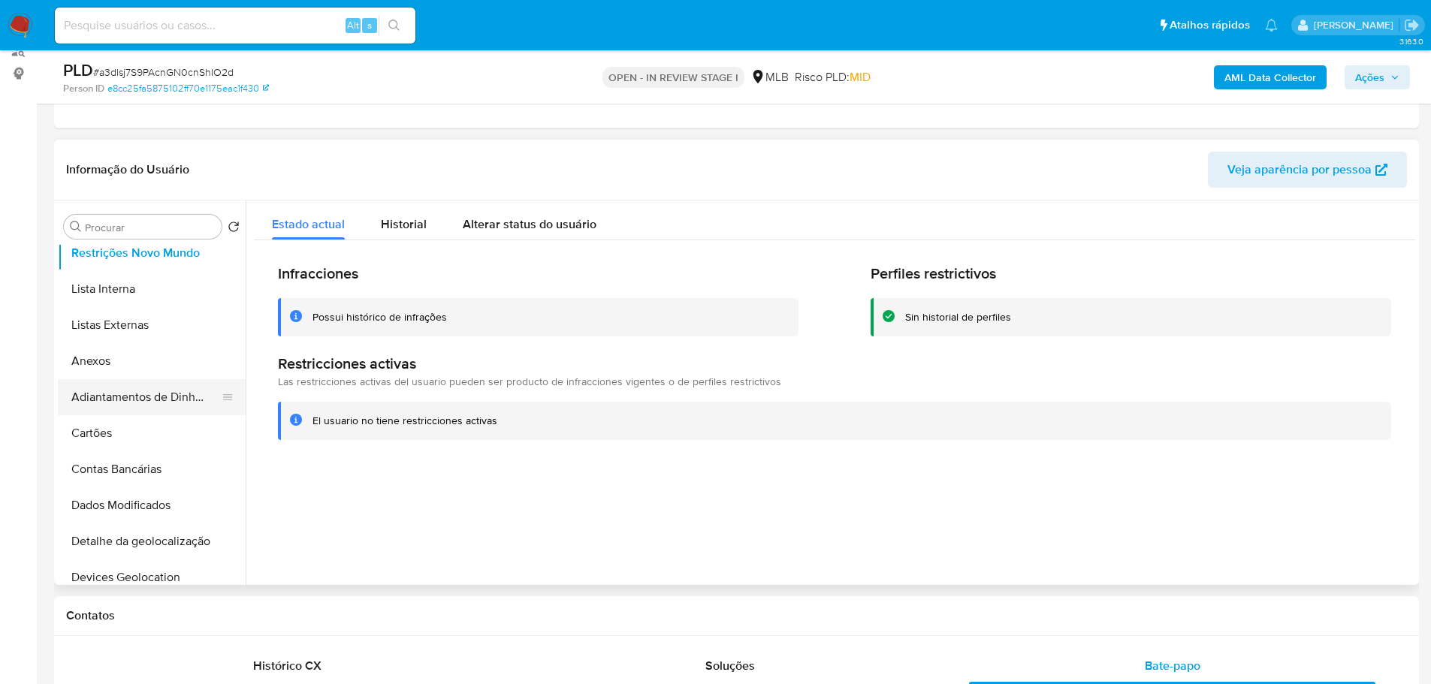
scroll to position [225, 0]
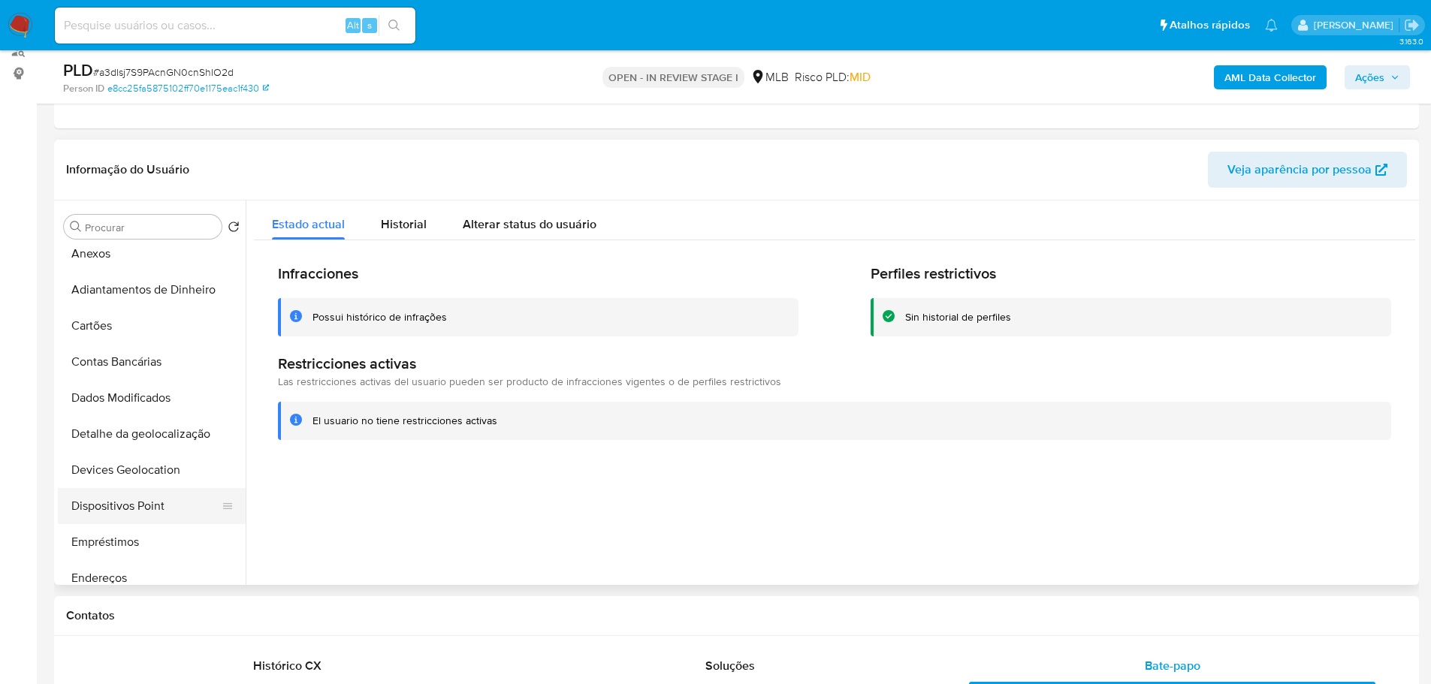
click at [142, 499] on button "Dispositivos Point" at bounding box center [146, 506] width 176 height 36
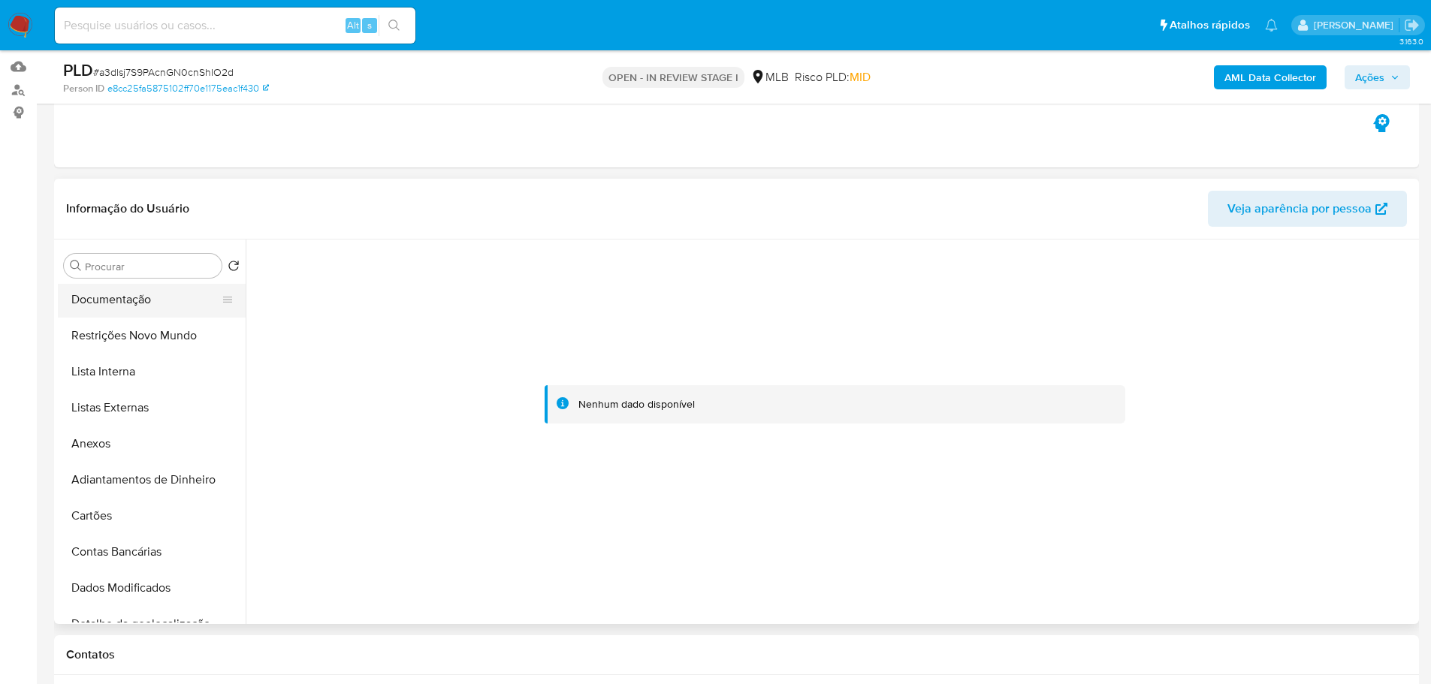
scroll to position [0, 0]
click at [90, 336] on button "KYC" at bounding box center [146, 338] width 176 height 36
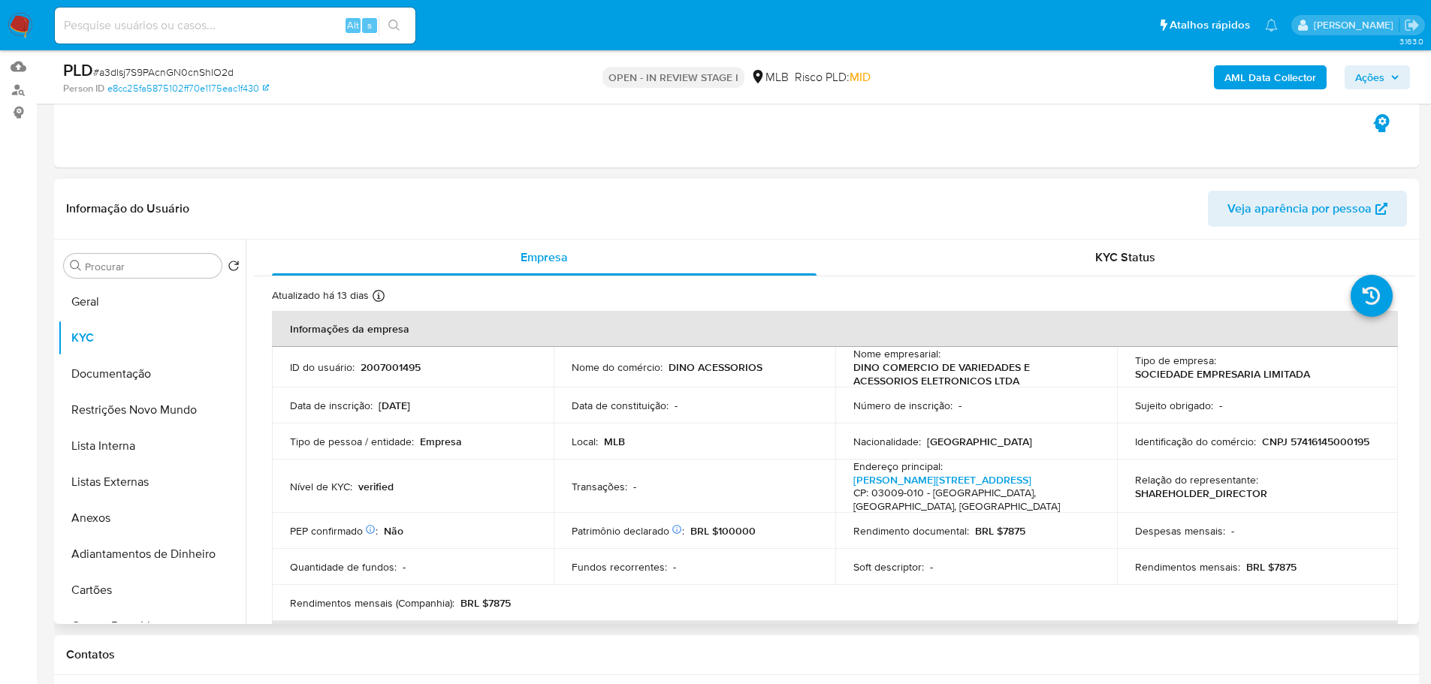
click at [1291, 439] on p "CNPJ 57416145000195" at bounding box center [1315, 442] width 107 height 14
copy p "57416145000195"
click at [118, 306] on button "Geral" at bounding box center [146, 302] width 176 height 36
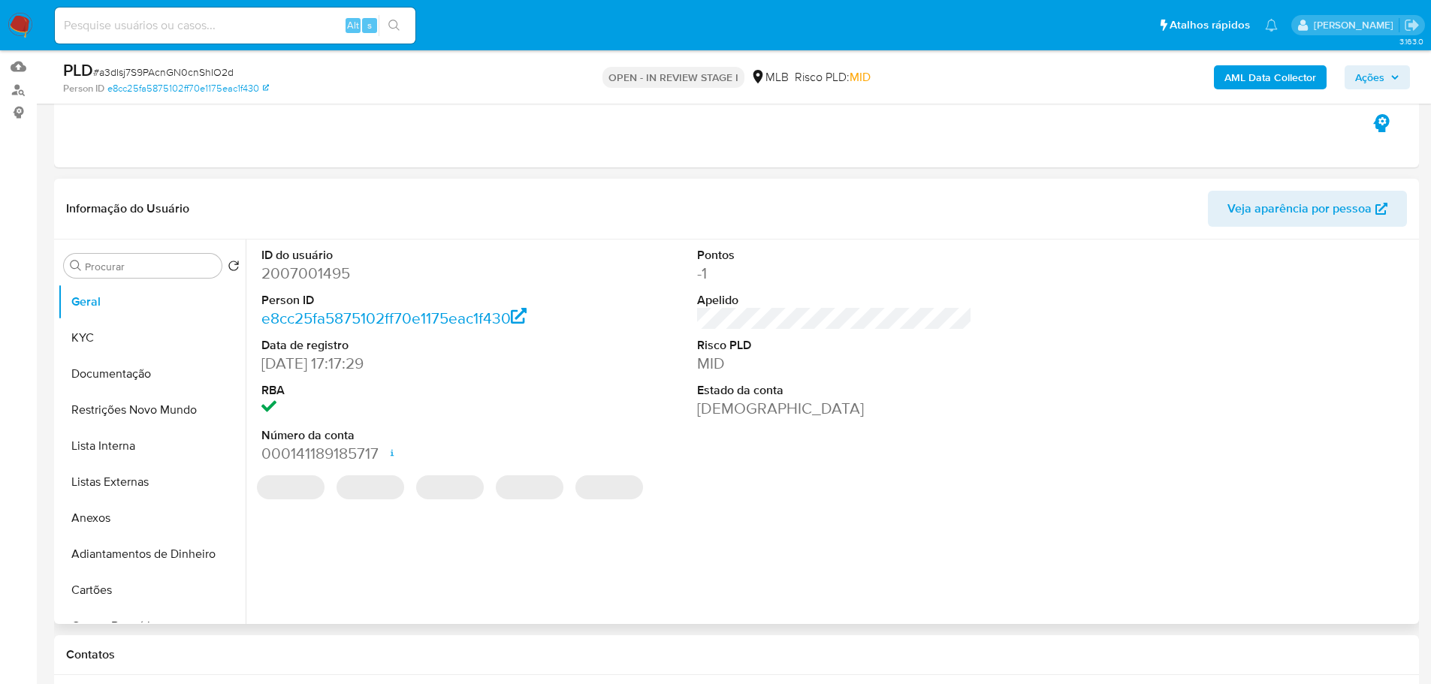
click at [300, 282] on dd "2007001495" at bounding box center [399, 273] width 276 height 21
click at [299, 282] on dd "2007001495" at bounding box center [399, 273] width 276 height 21
copy dd "2007001495"
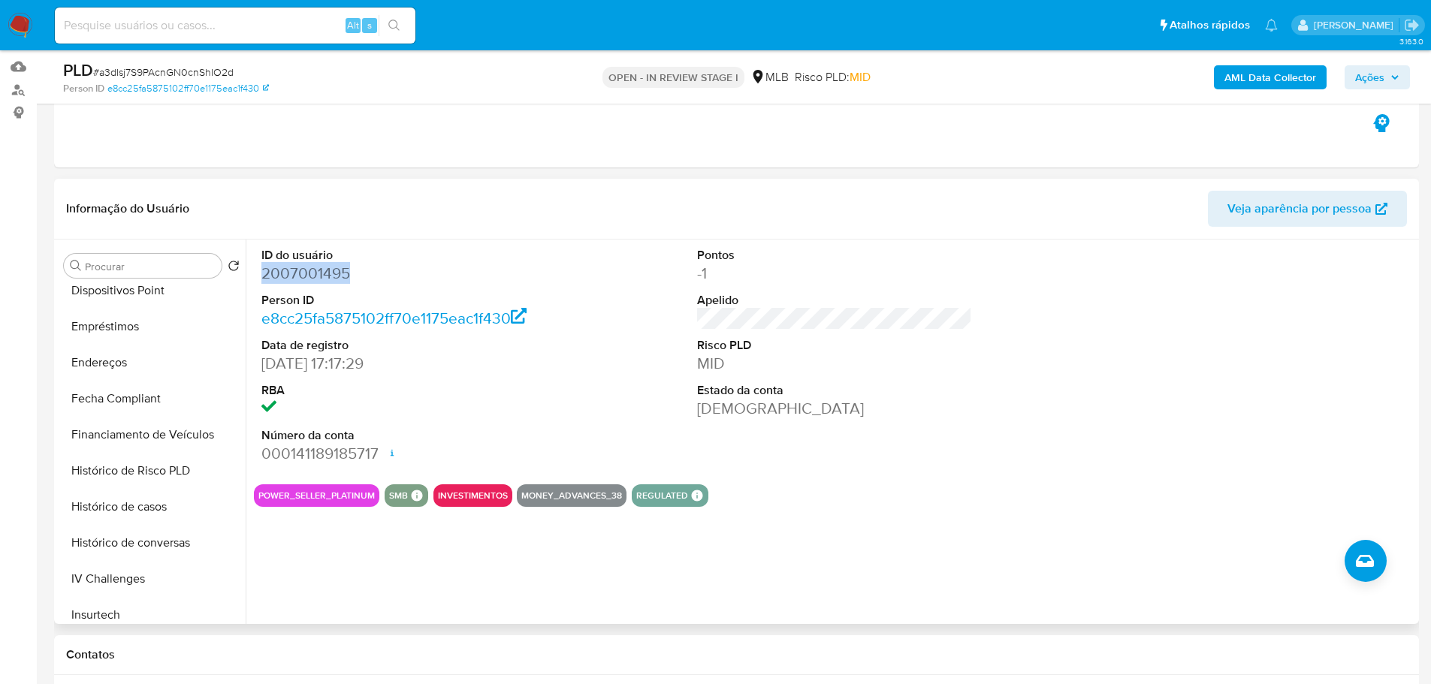
scroll to position [676, 0]
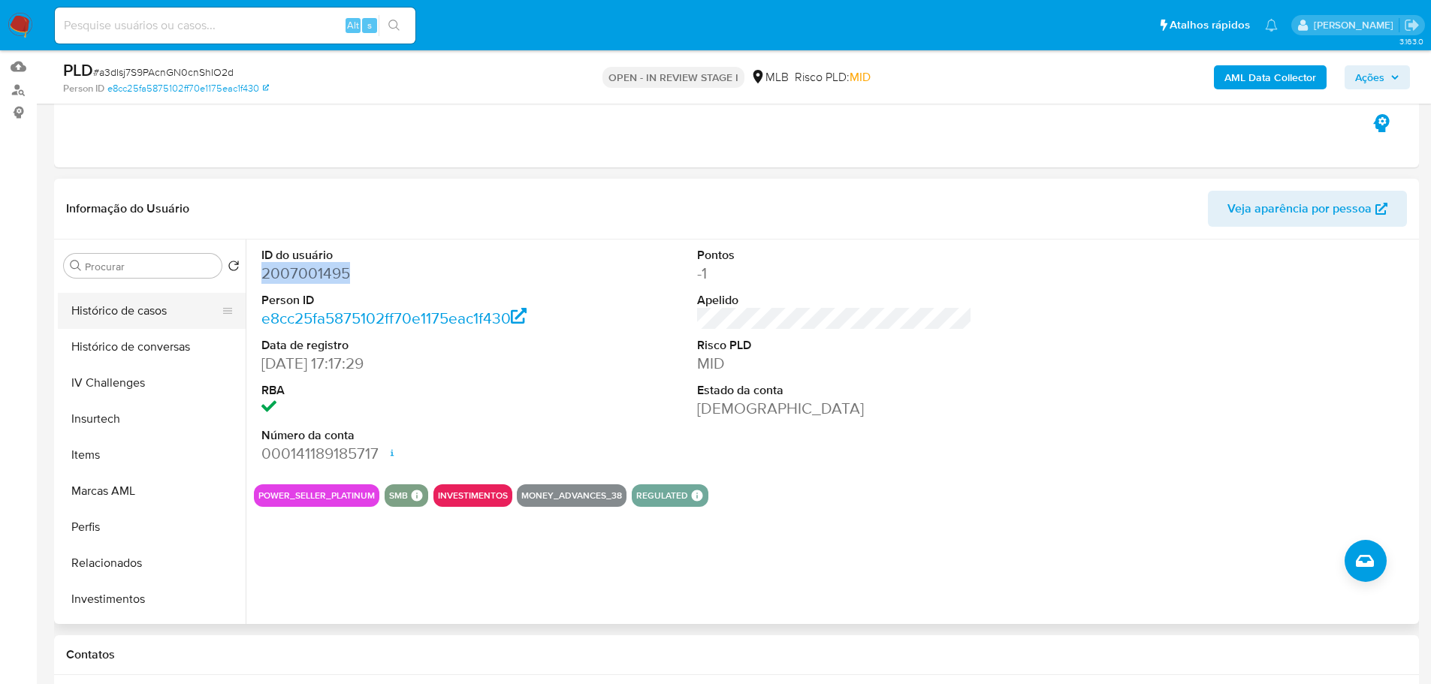
click at [120, 312] on button "Histórico de casos" at bounding box center [146, 311] width 176 height 36
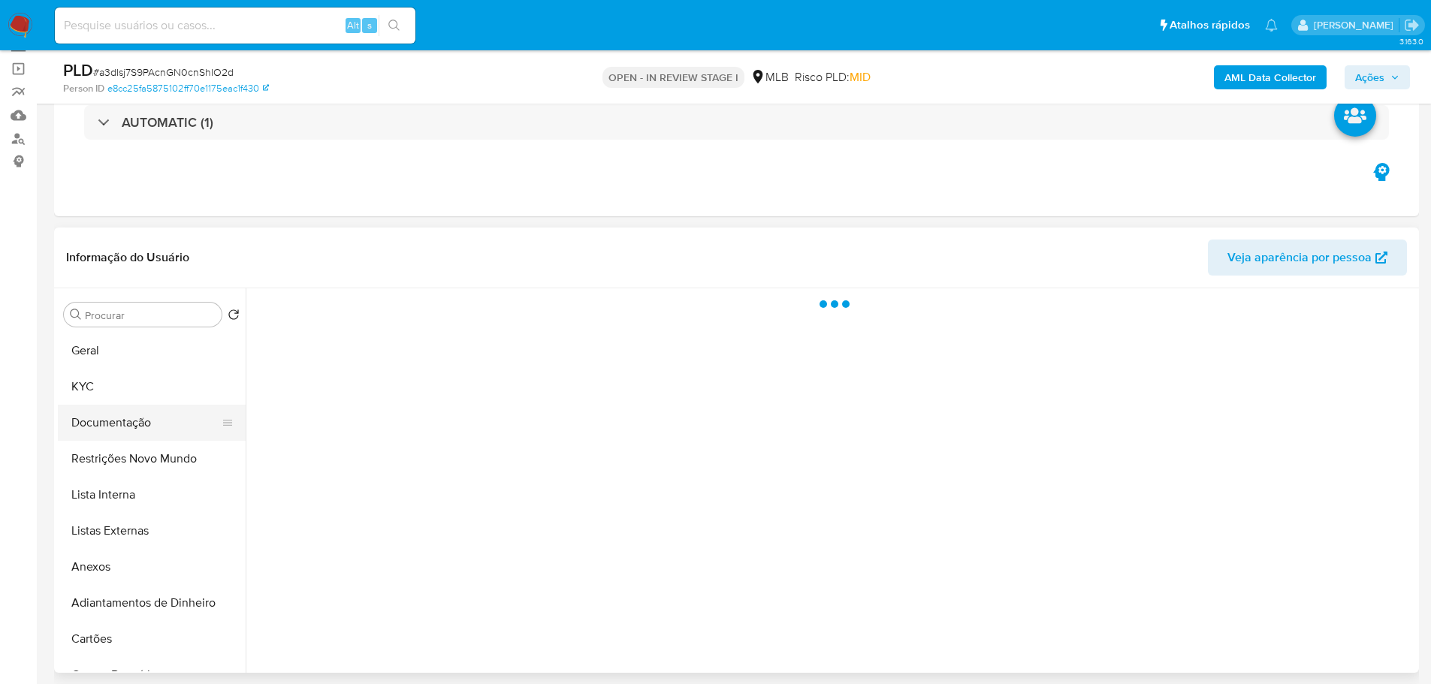
scroll to position [75, 0]
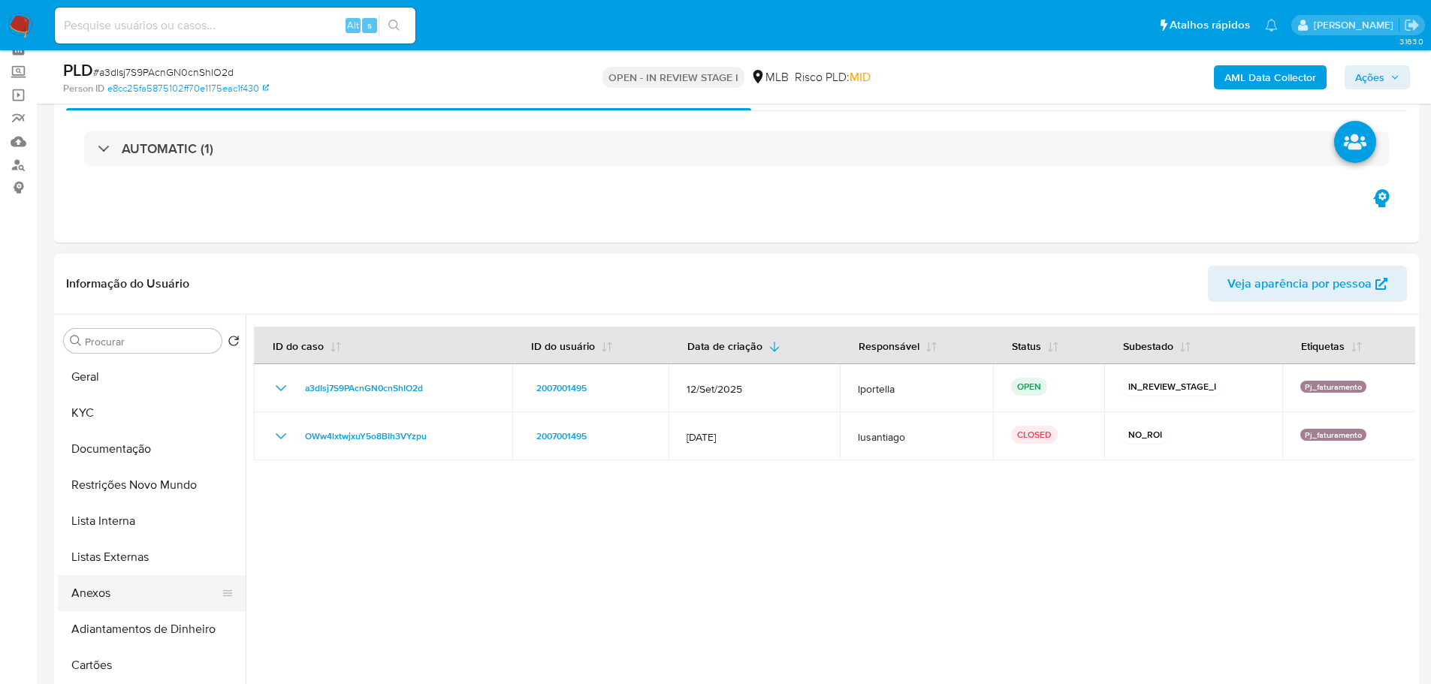
click at [84, 592] on button "Anexos" at bounding box center [146, 593] width 176 height 36
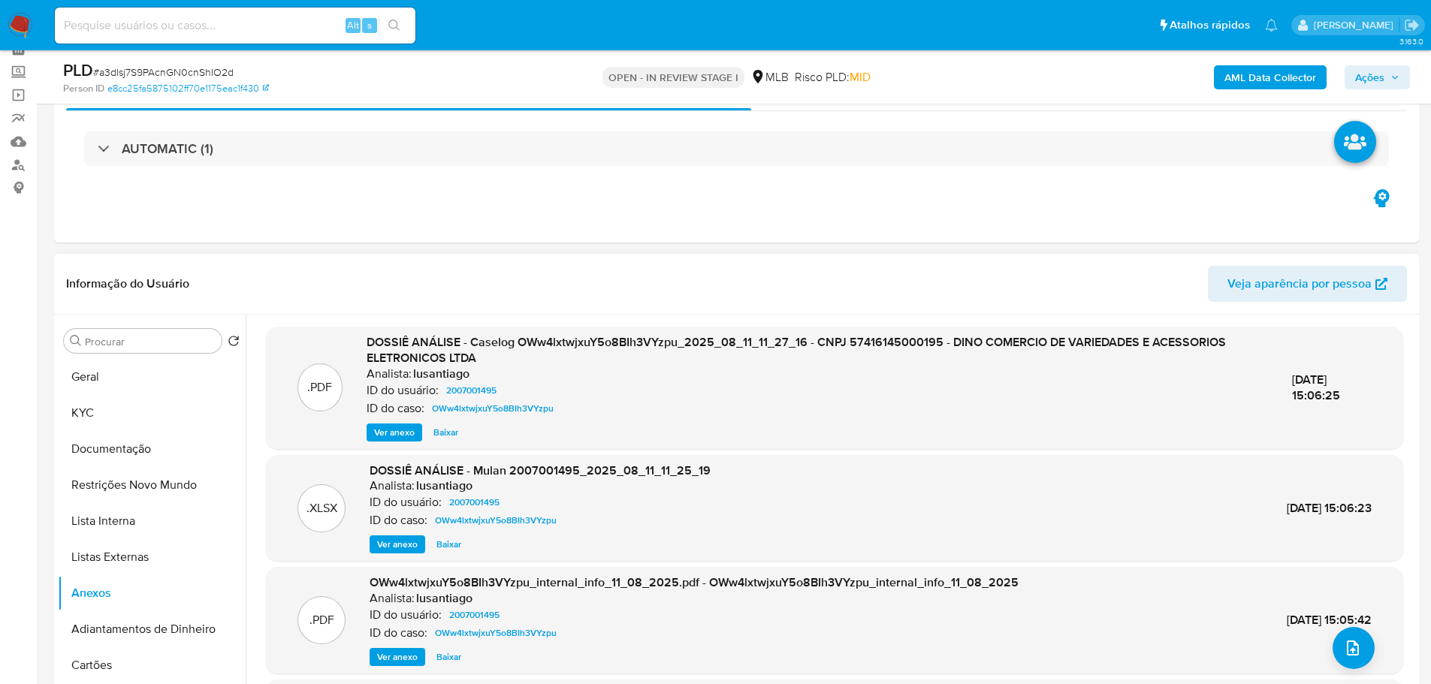
click at [393, 436] on span "Ver anexo" at bounding box center [394, 432] width 41 height 15
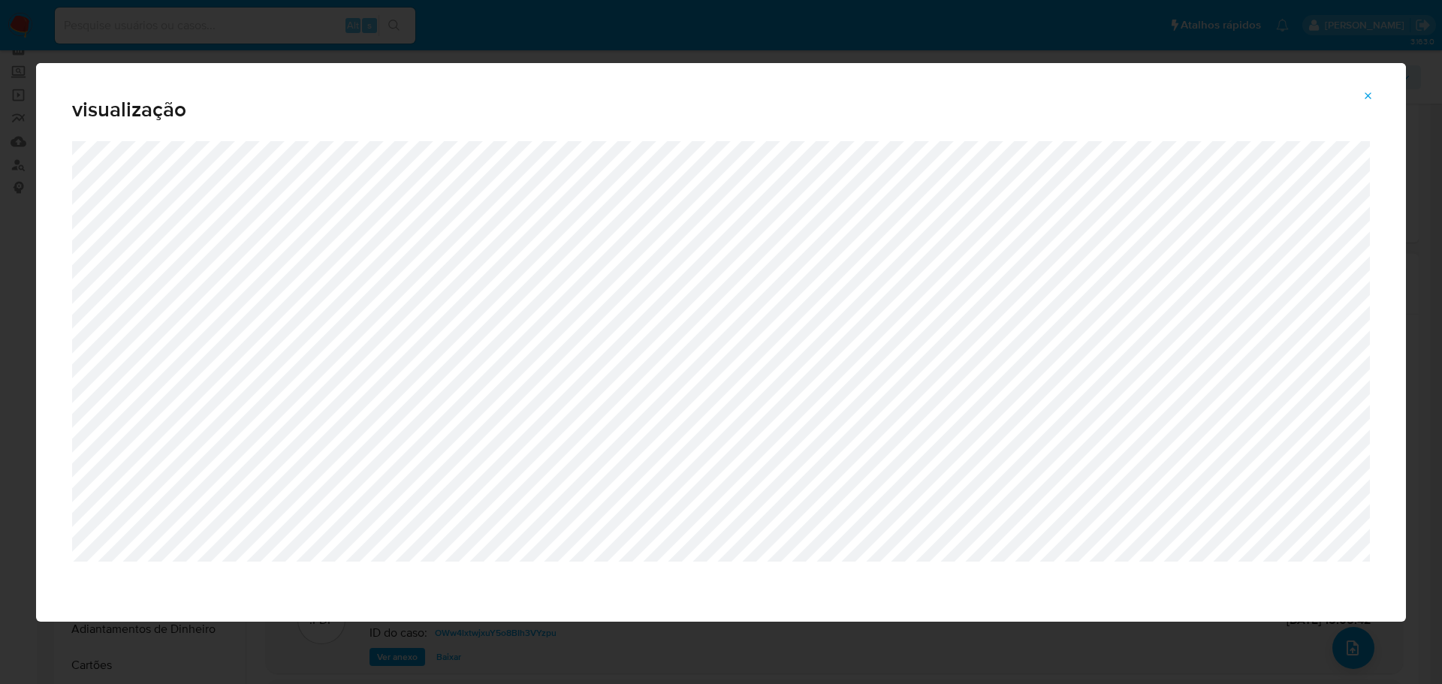
click at [1366, 97] on icon "Attachment preview" at bounding box center [1369, 96] width 12 height 12
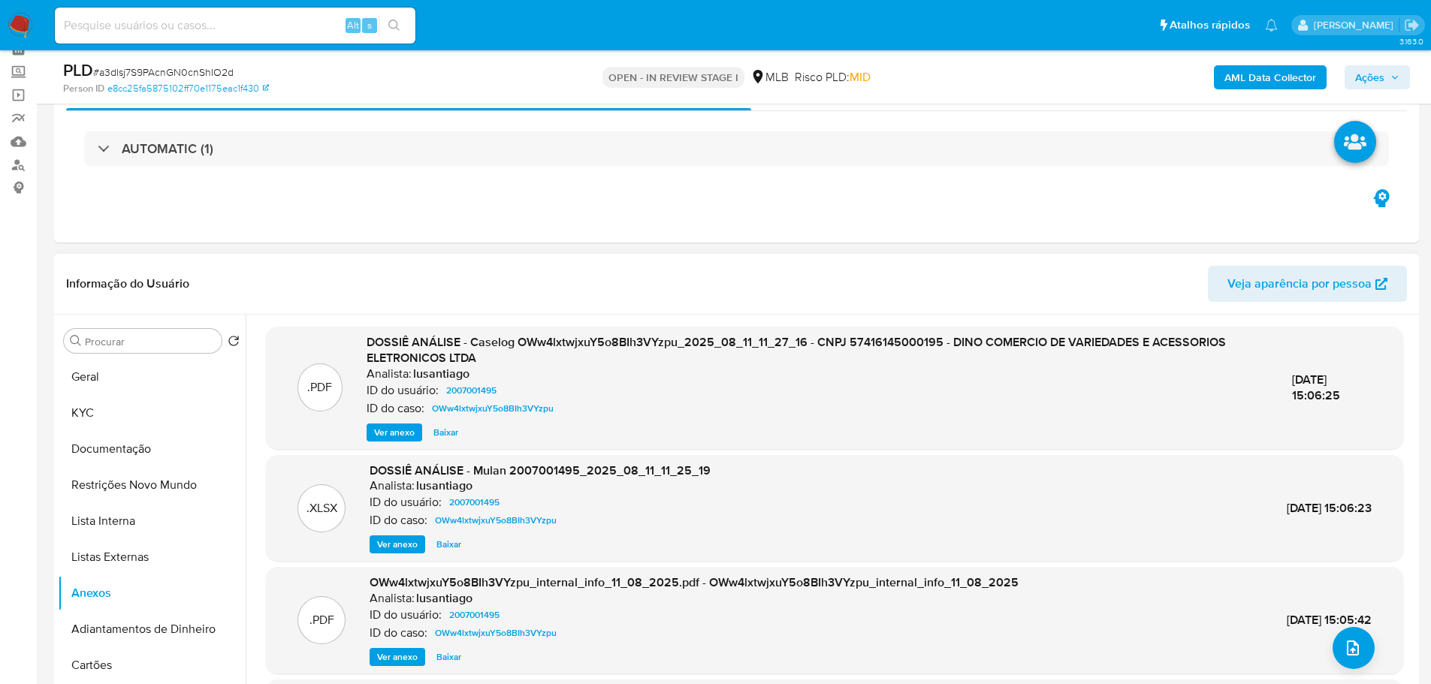
click at [1236, 77] on b "AML Data Collector" at bounding box center [1270, 77] width 92 height 24
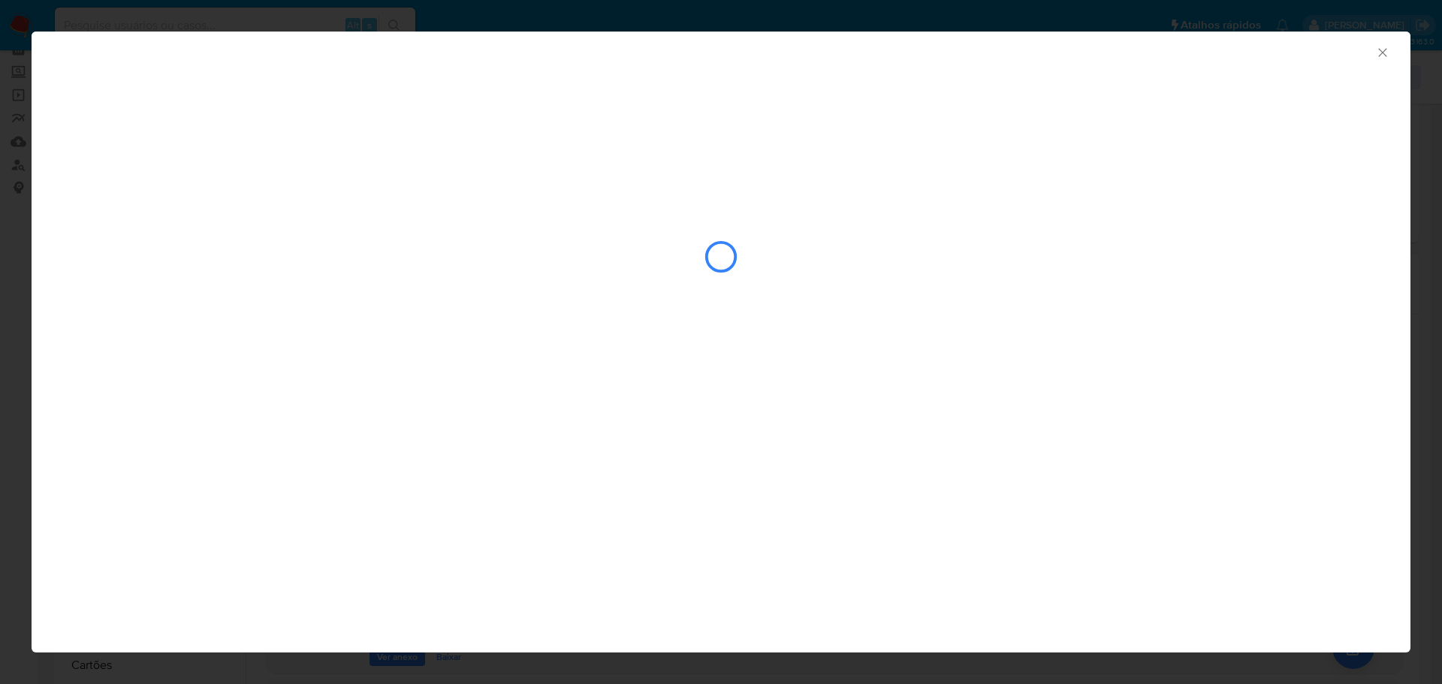
click at [346, 298] on div "closure-recommendation-modal" at bounding box center [721, 257] width 1316 height 150
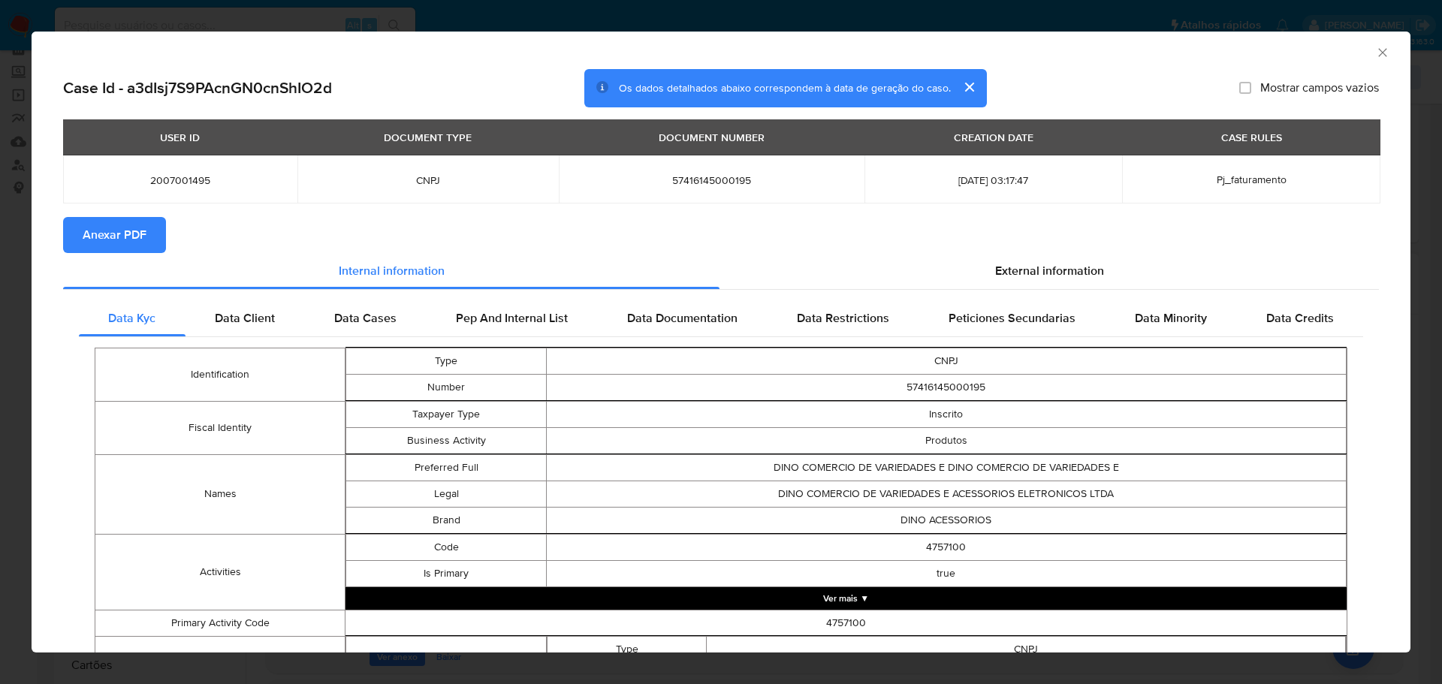
click at [122, 237] on span "Anexar PDF" at bounding box center [115, 235] width 64 height 33
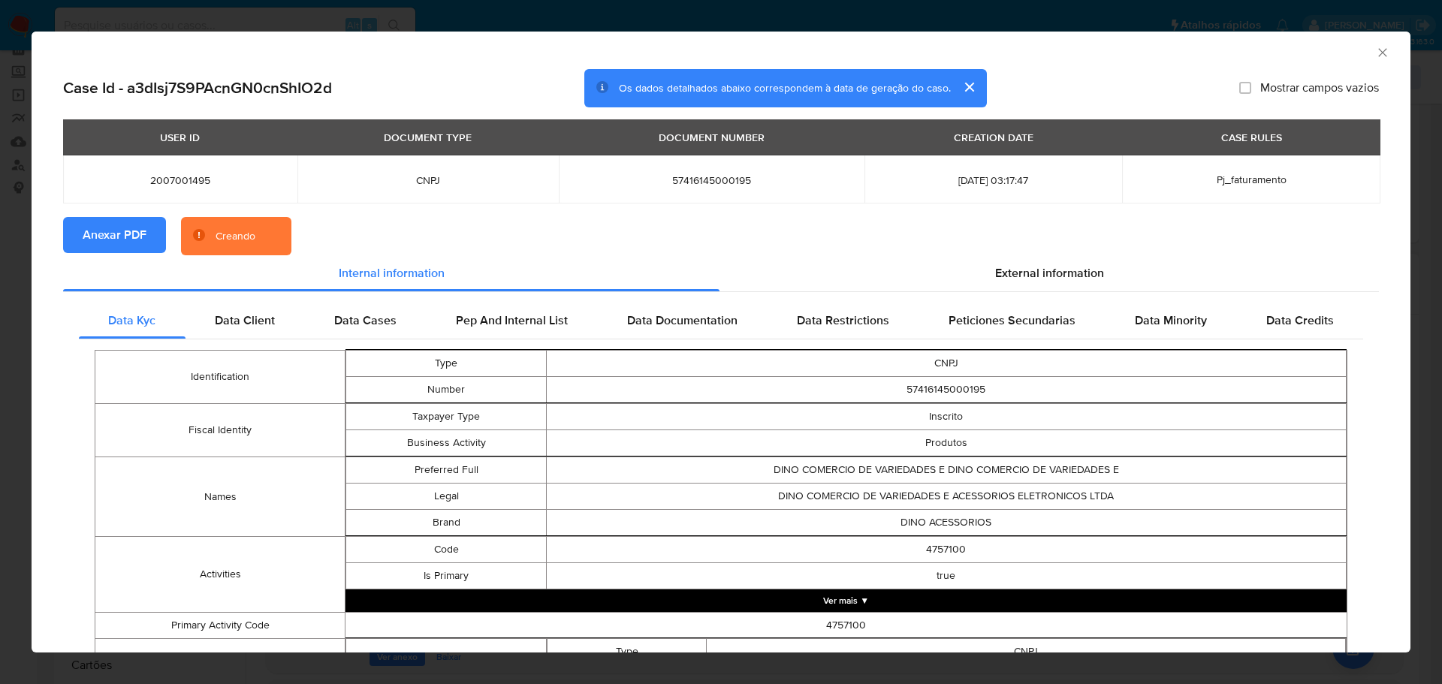
click at [1375, 56] on icon "Fechar a janela" at bounding box center [1382, 52] width 15 height 15
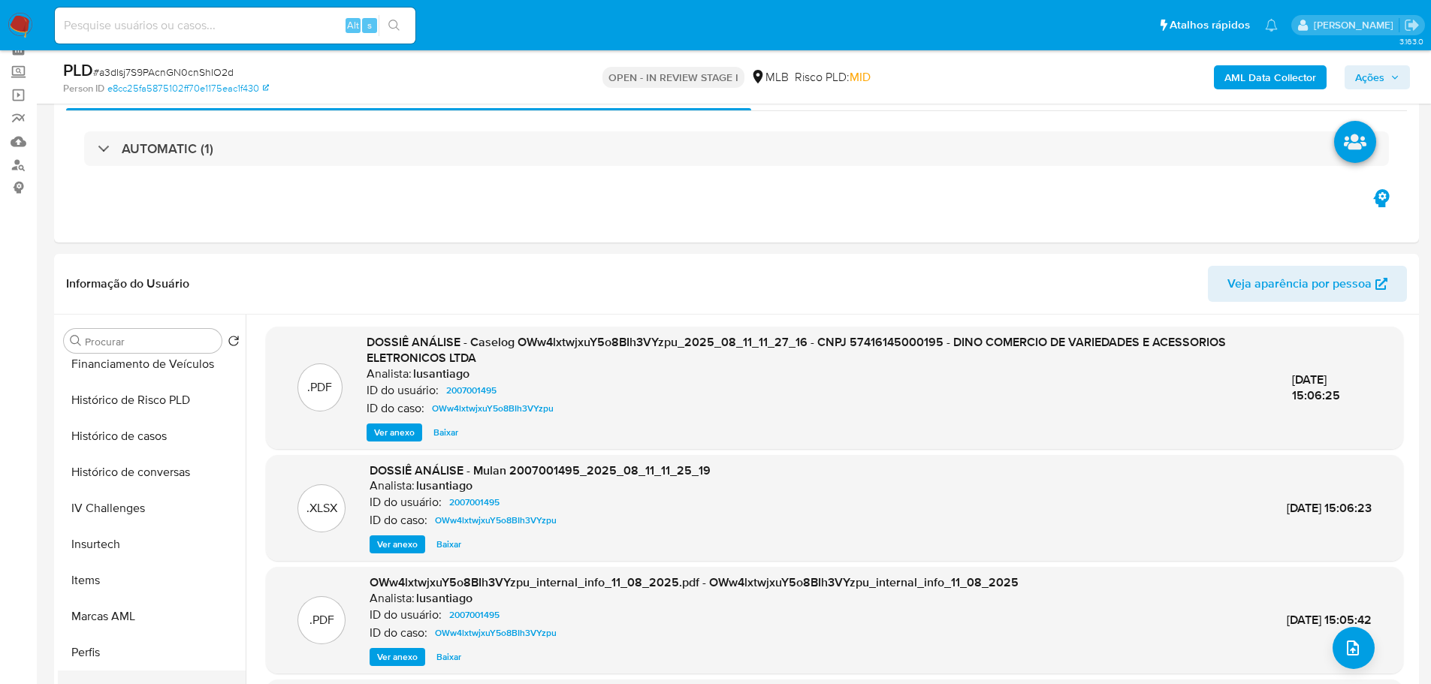
scroll to position [751, 0]
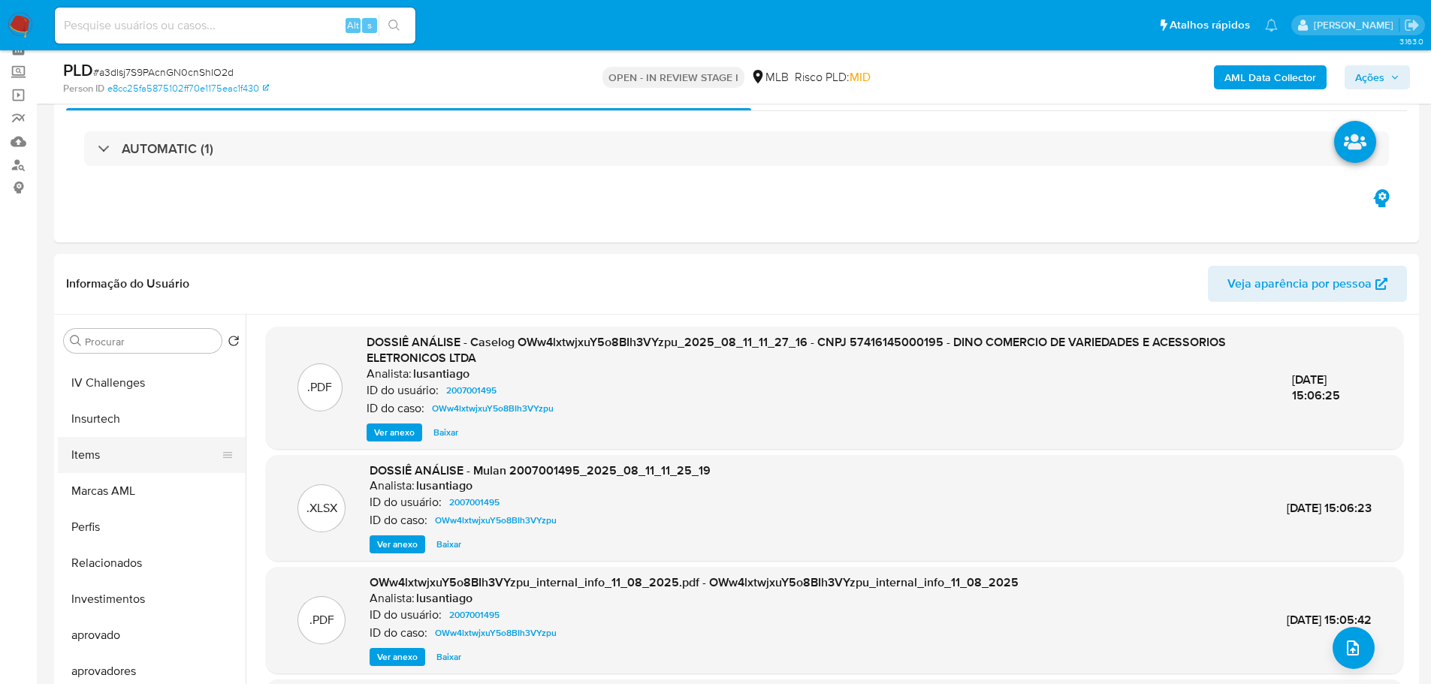
click at [102, 442] on button "Items" at bounding box center [146, 455] width 176 height 36
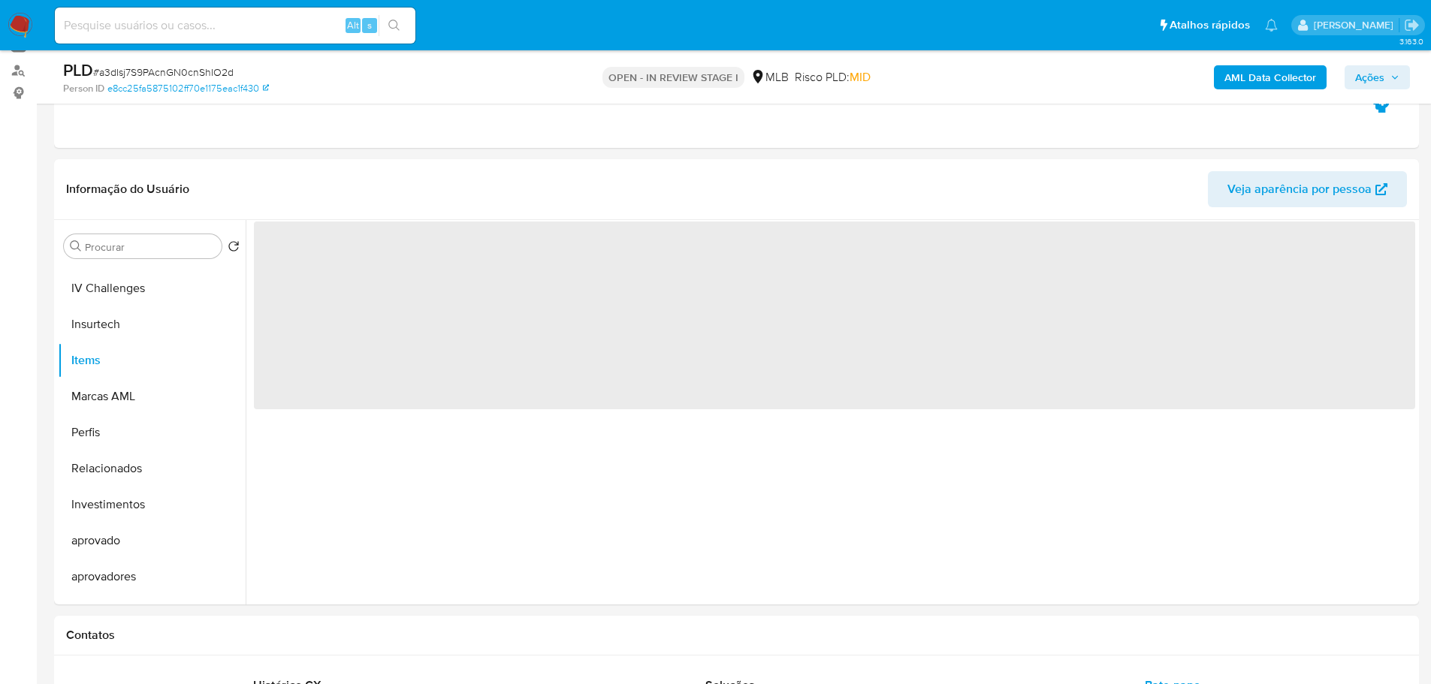
scroll to position [225, 0]
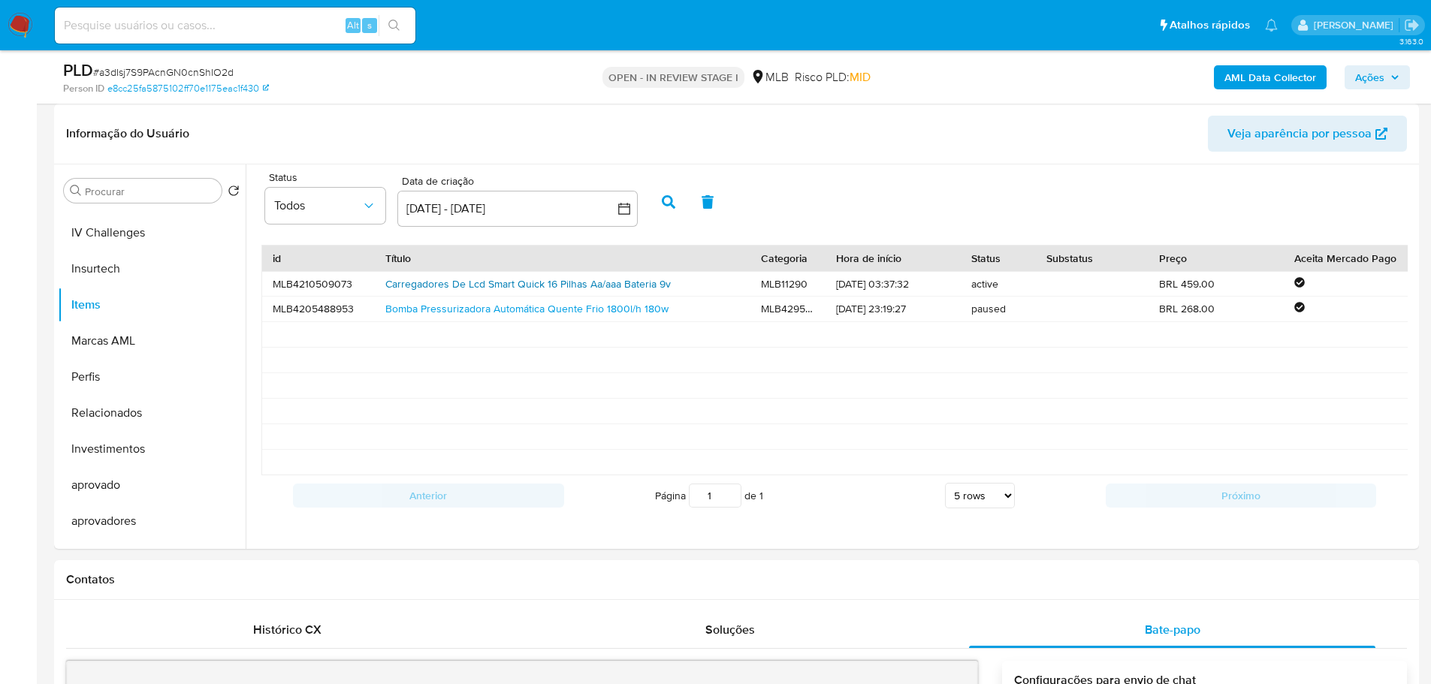
click at [472, 279] on link "Carregadores De Lcd Smart Quick 16 Pilhas Aa/aaa Bateria 9v" at bounding box center [527, 283] width 285 height 15
click at [479, 304] on link "Bomba Pressurizadora Automática Quente Frio 1800l/h 180w" at bounding box center [526, 308] width 283 height 15
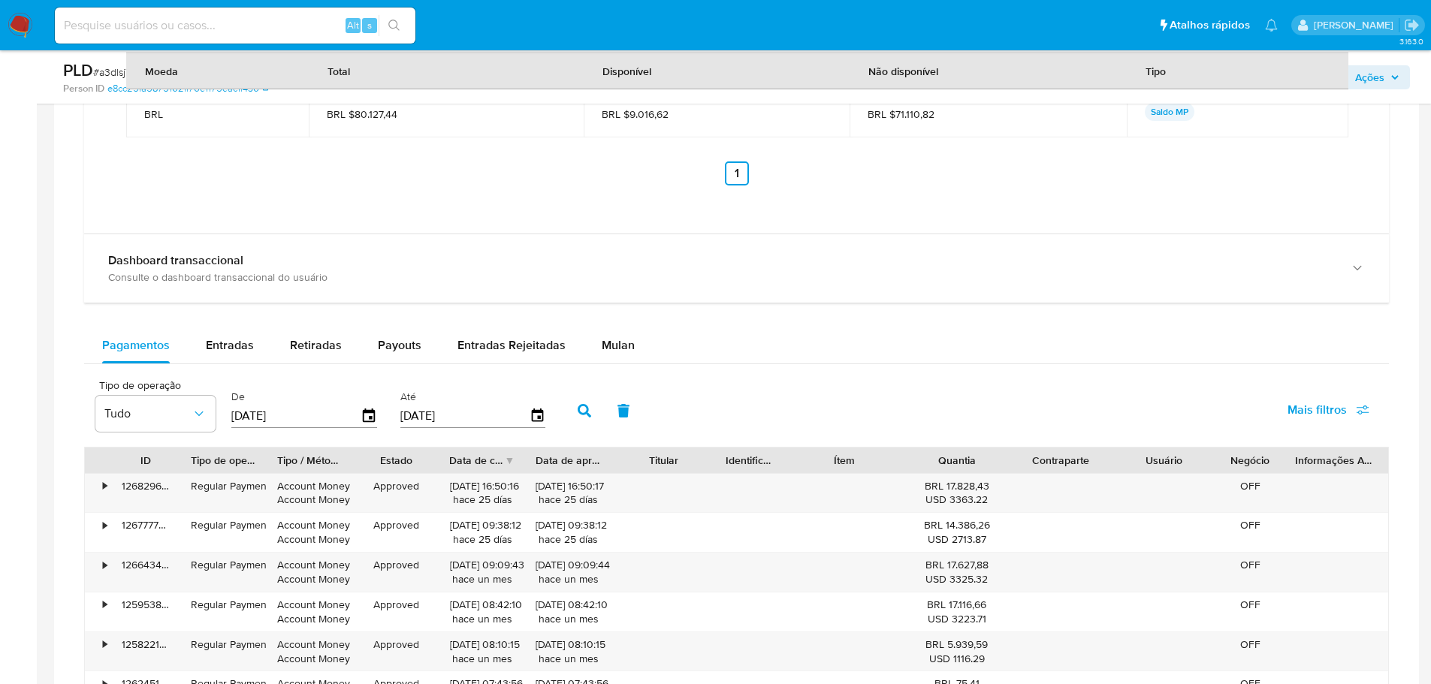
drag, startPoint x: 204, startPoint y: 361, endPoint x: 253, endPoint y: 317, distance: 66.0
click at [205, 361] on button "Entradas" at bounding box center [230, 345] width 84 height 36
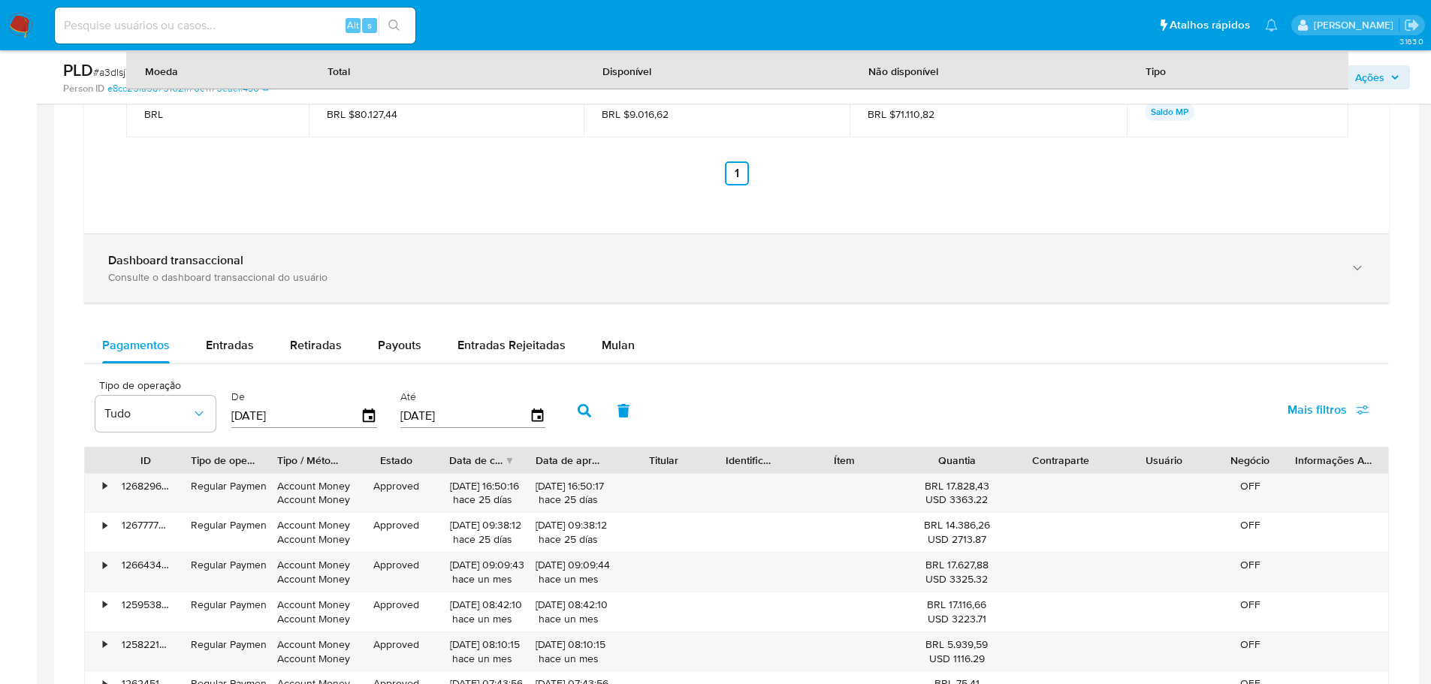
select select "10"
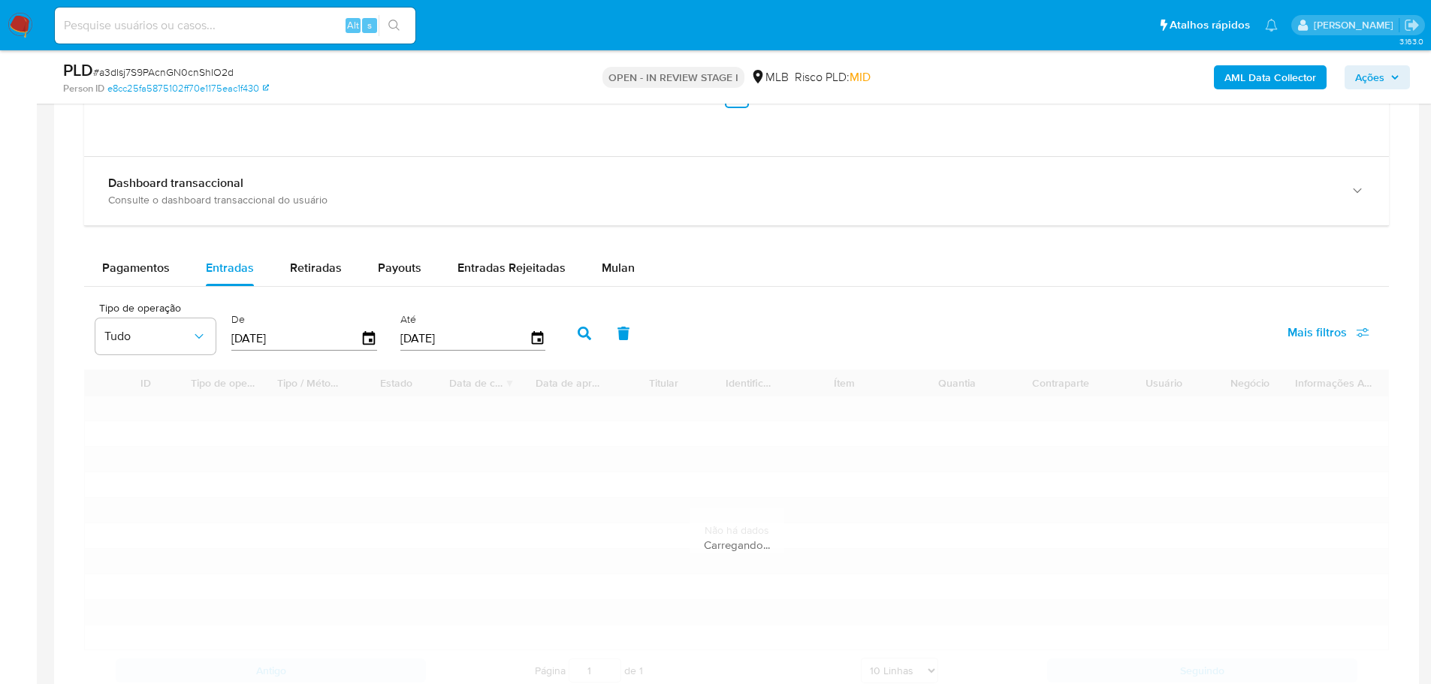
scroll to position [2178, 0]
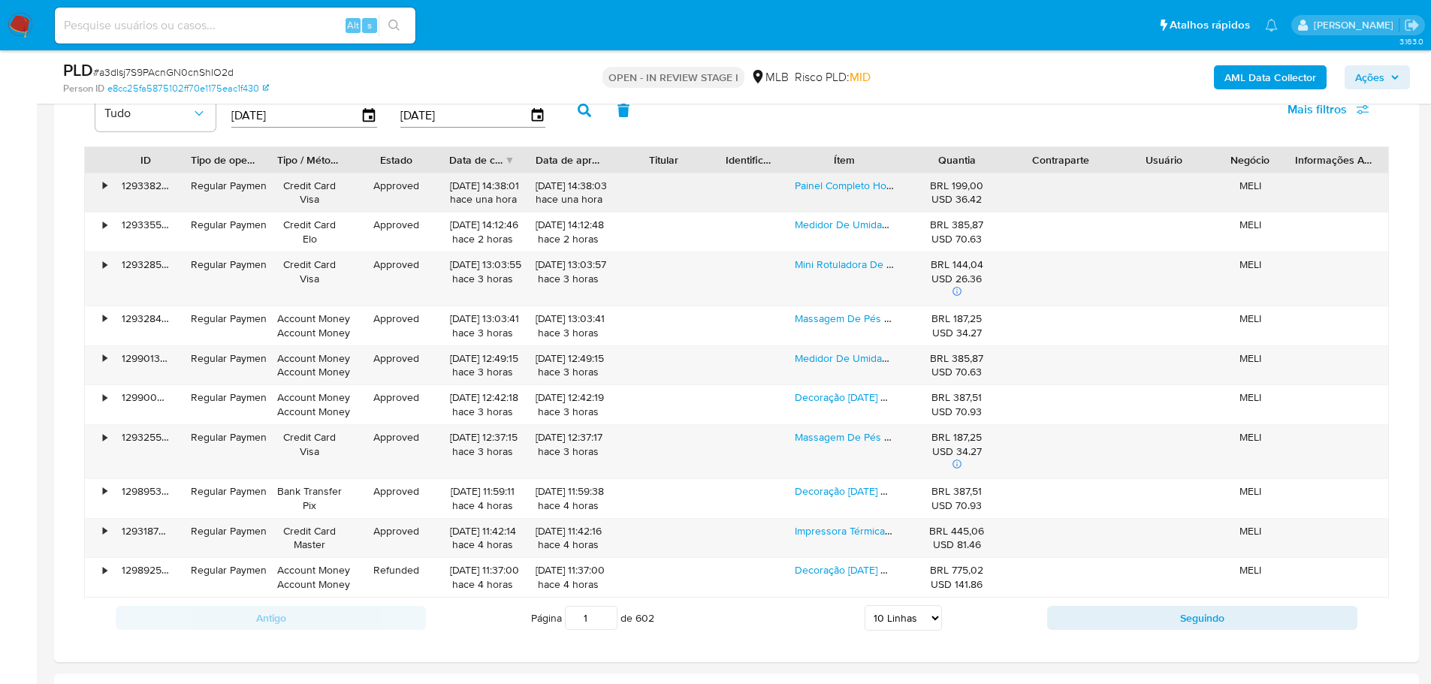
type button "1"
click at [853, 193] on div "Painel Completo Honda Cb 300r Mod Original 2009 A 2012" at bounding box center [844, 193] width 121 height 39
click at [834, 192] on link "Painel Completo Honda Cb 300r Mod Original 2009 A 2012" at bounding box center [939, 185] width 288 height 15
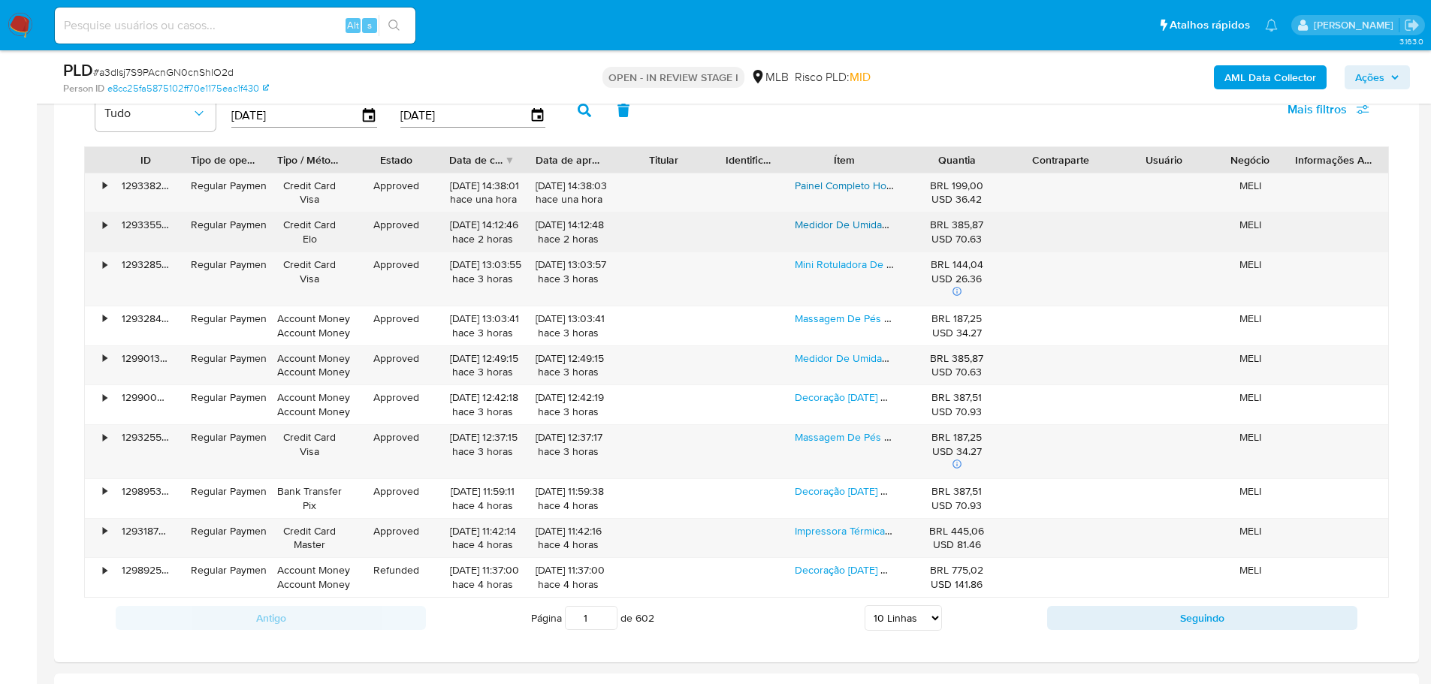
click at [828, 222] on link "Medidor De Umidade De Grãos De Café, Arroz, Milho Digital" at bounding box center [934, 224] width 279 height 15
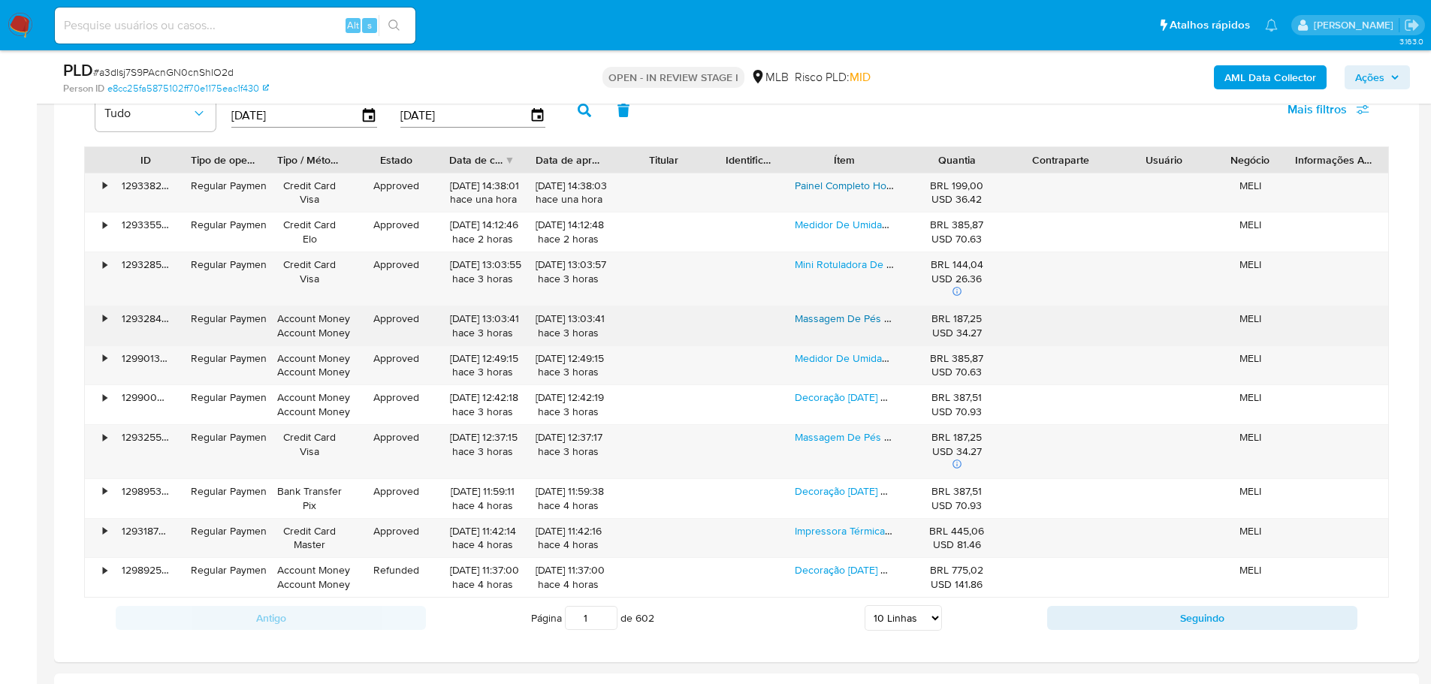
click at [844, 322] on link "Massagem De Pés E Pernas Bivolt Terapia Shiatsu Aquecimento Preto" at bounding box center [957, 318] width 324 height 15
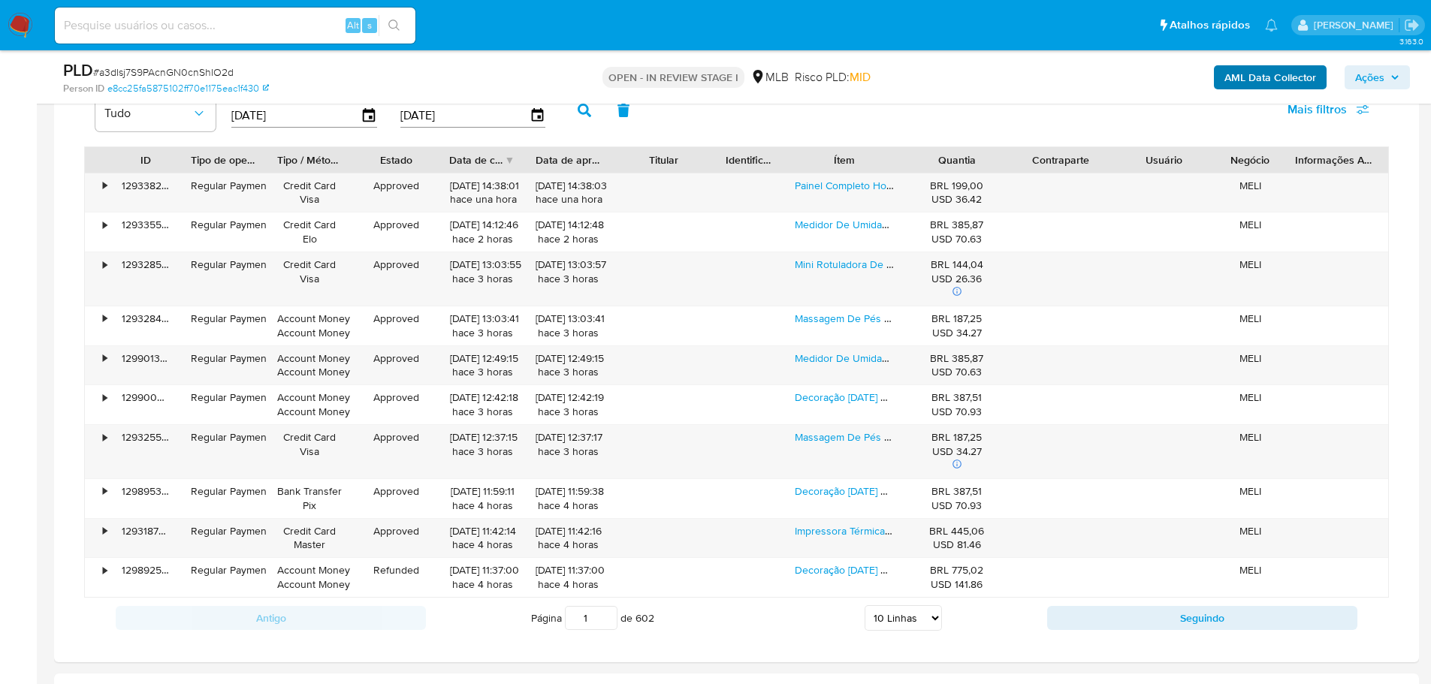
drag, startPoint x: 1382, startPoint y: 75, endPoint x: 1321, endPoint y: 87, distance: 62.0
click at [1380, 74] on span "Ações" at bounding box center [1369, 77] width 29 height 24
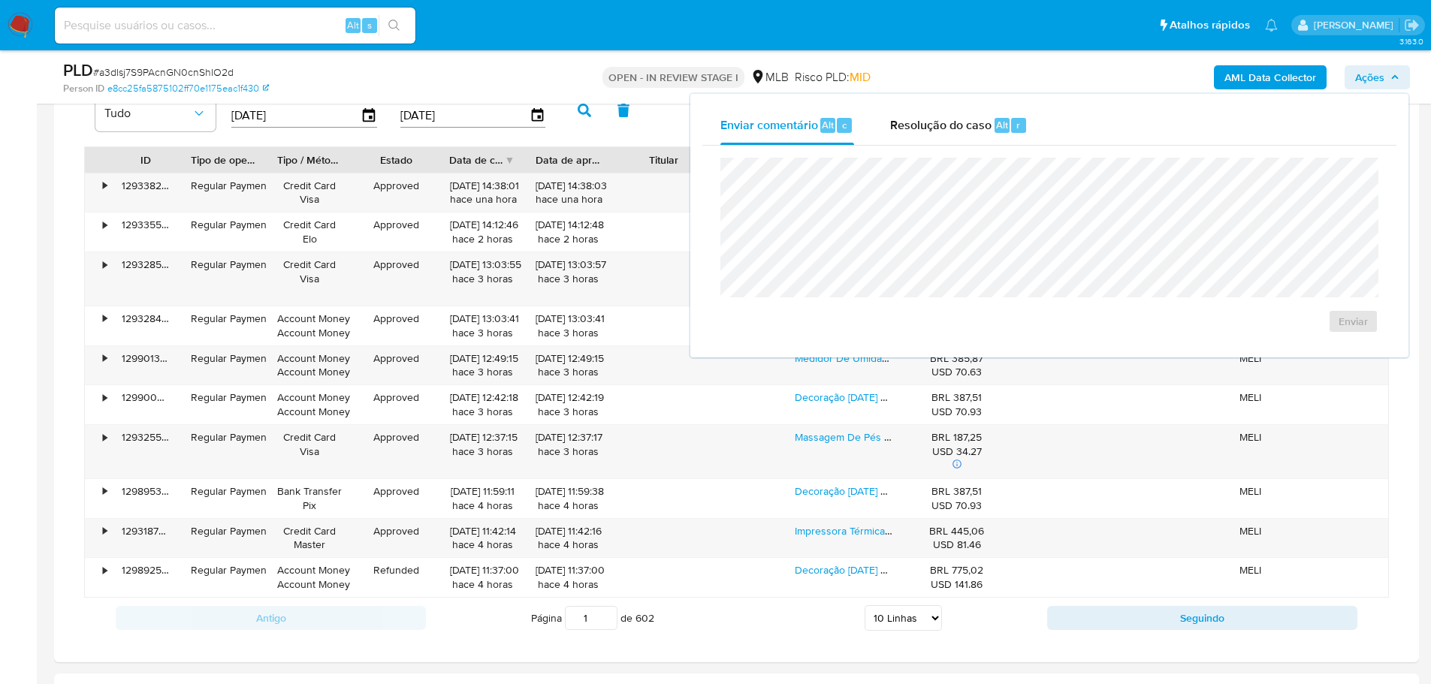
drag, startPoint x: 948, startPoint y: 122, endPoint x: 941, endPoint y: 154, distance: 33.0
click at [948, 122] on span "Resolução do caso" at bounding box center [940, 124] width 101 height 17
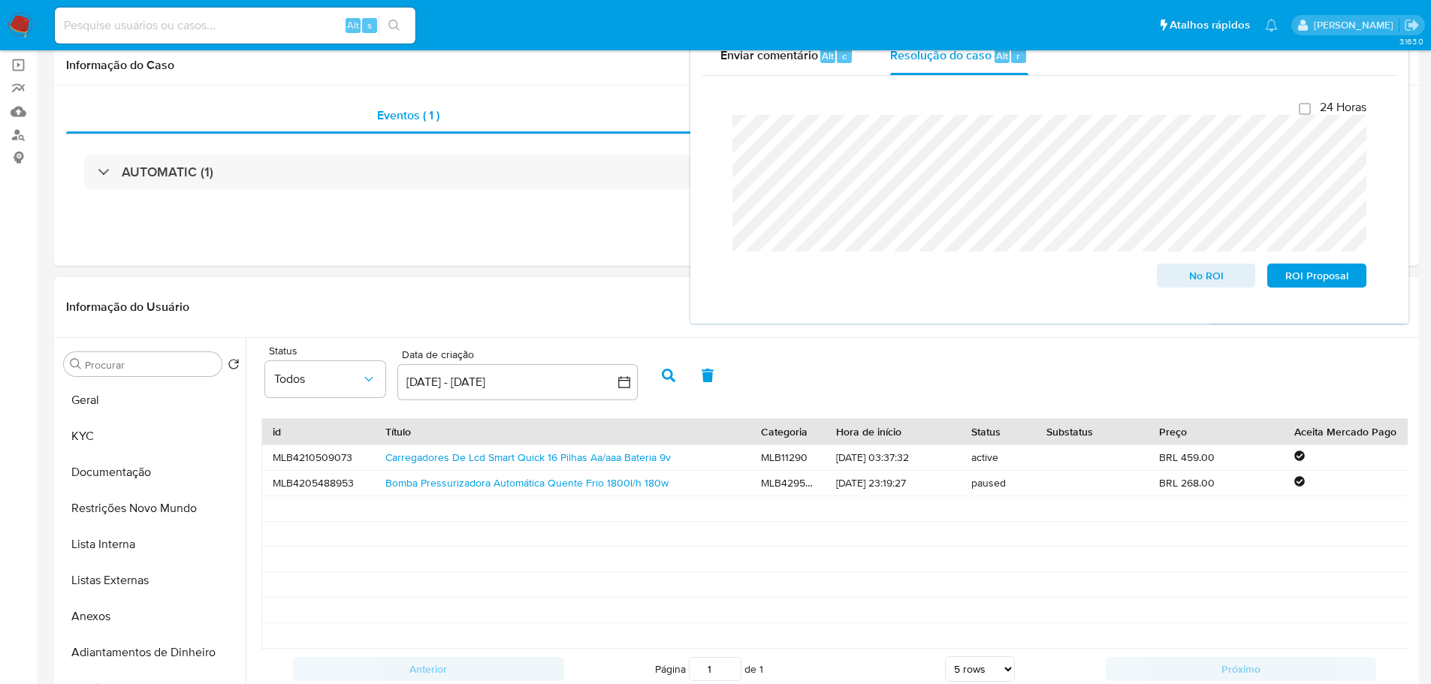
scroll to position [0, 0]
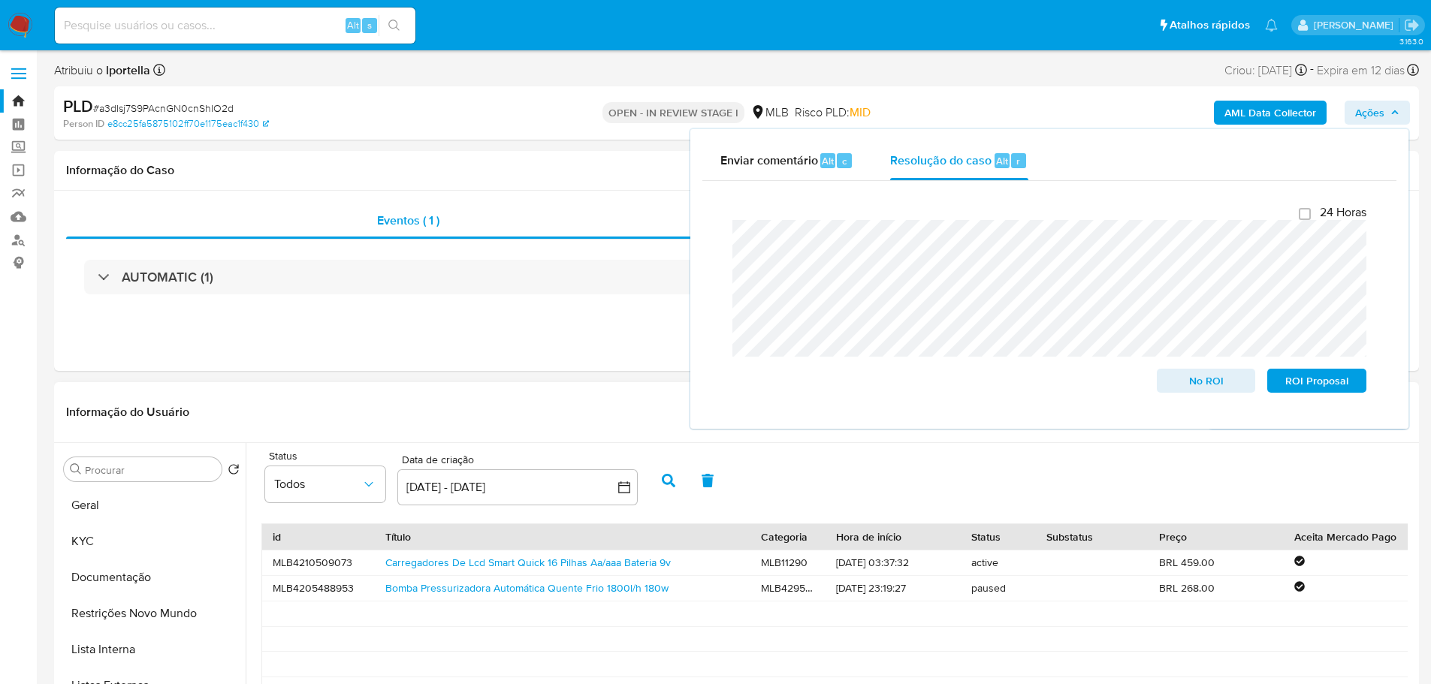
drag, startPoint x: 93, startPoint y: 507, endPoint x: 254, endPoint y: 229, distance: 321.1
click at [93, 507] on button "Geral" at bounding box center [152, 505] width 188 height 36
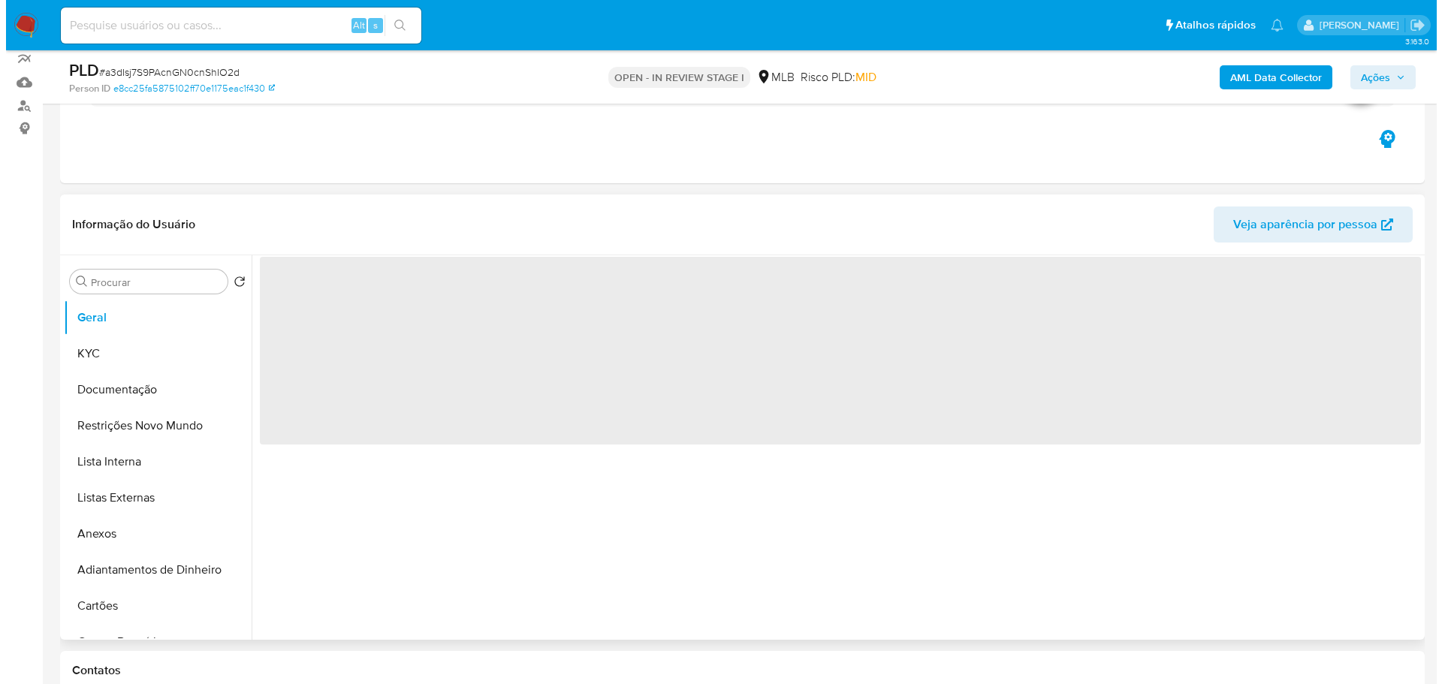
scroll to position [225, 0]
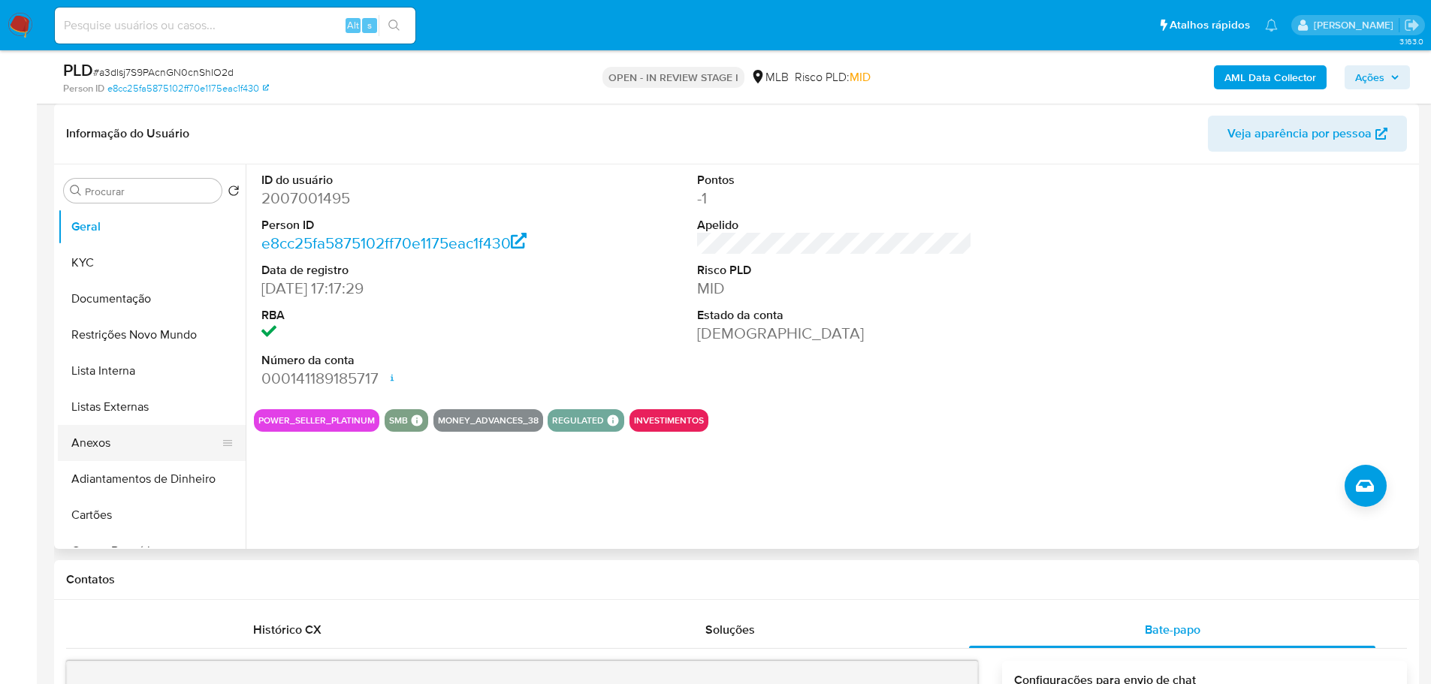
click at [157, 454] on button "Anexos" at bounding box center [146, 443] width 176 height 36
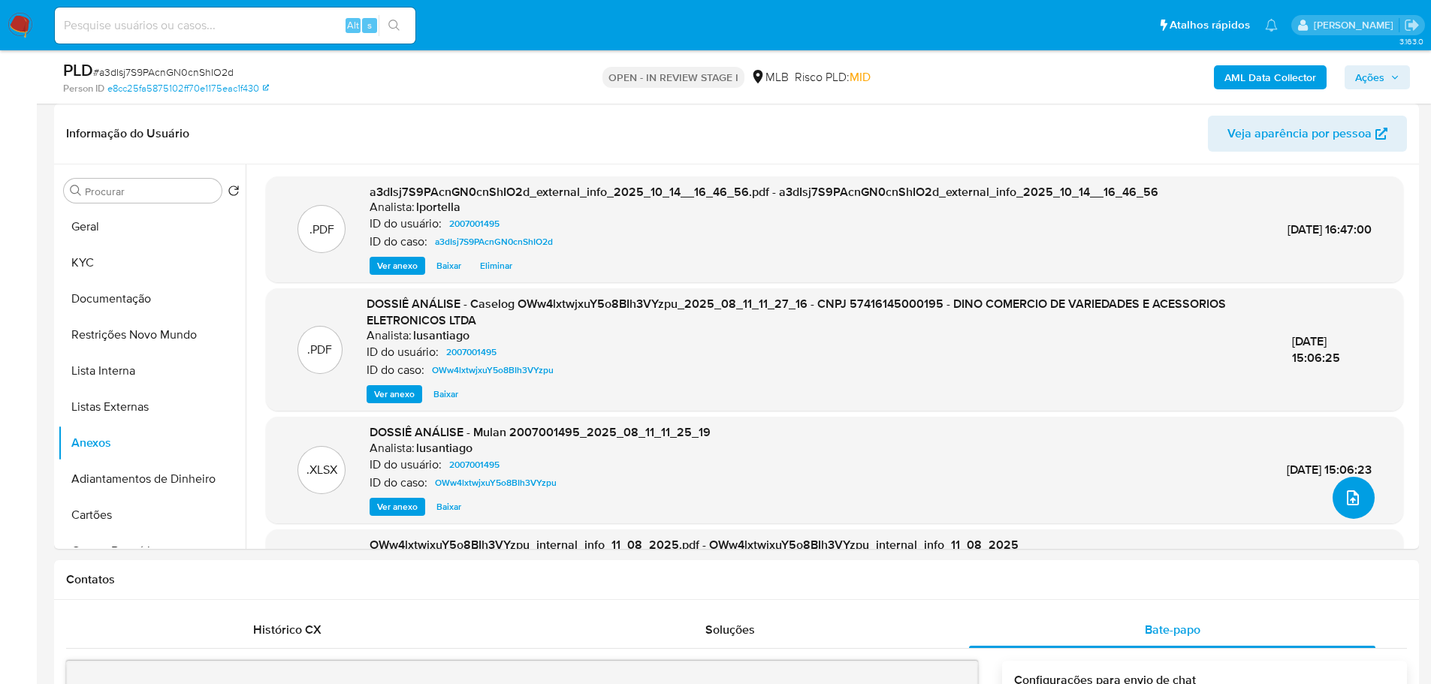
click at [1354, 500] on icon "upload-file" at bounding box center [1353, 498] width 18 height 18
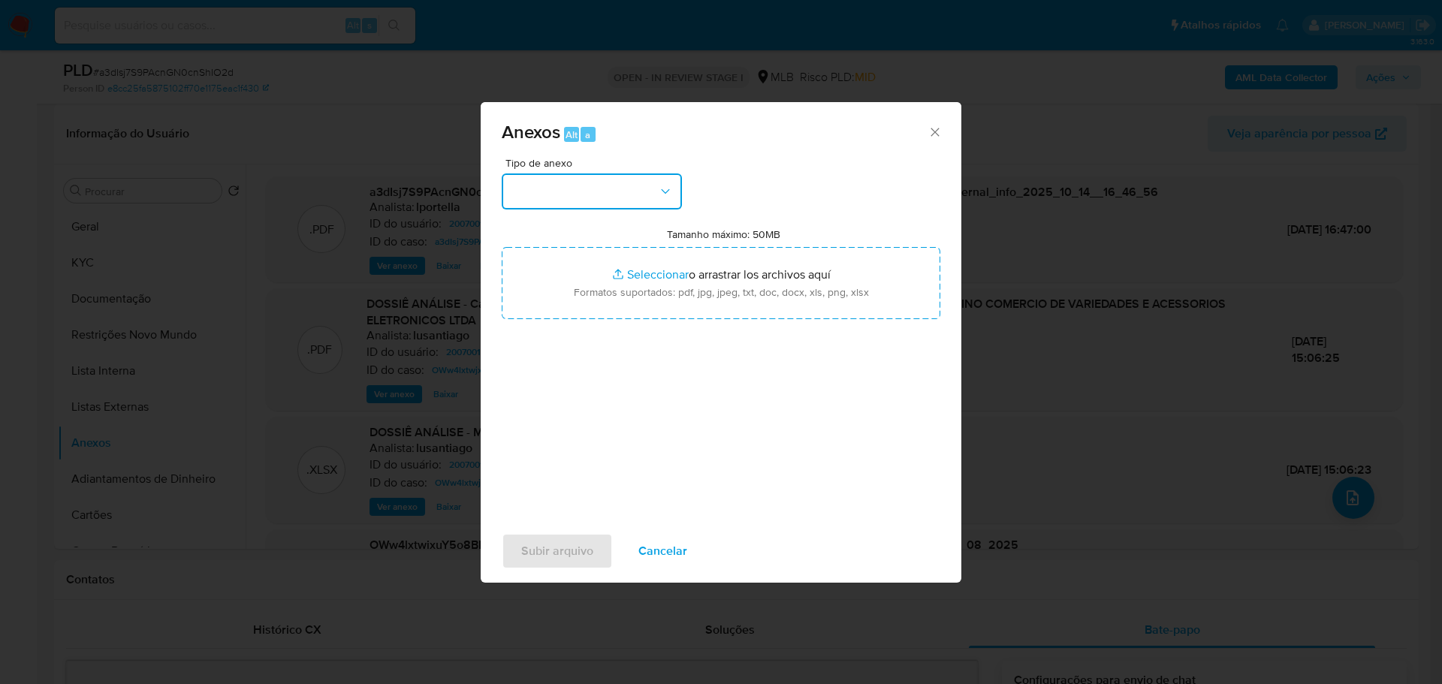
click at [553, 185] on button "button" at bounding box center [592, 192] width 180 height 36
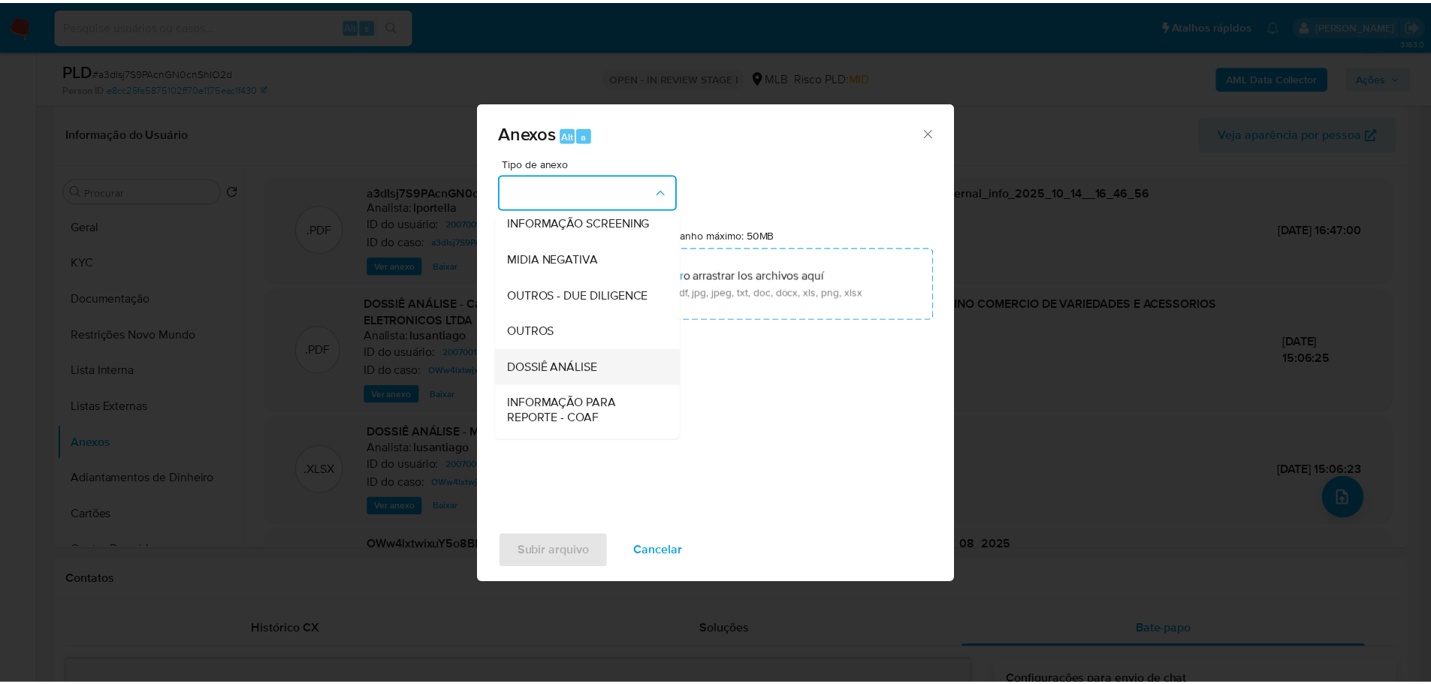
scroll to position [231, 0]
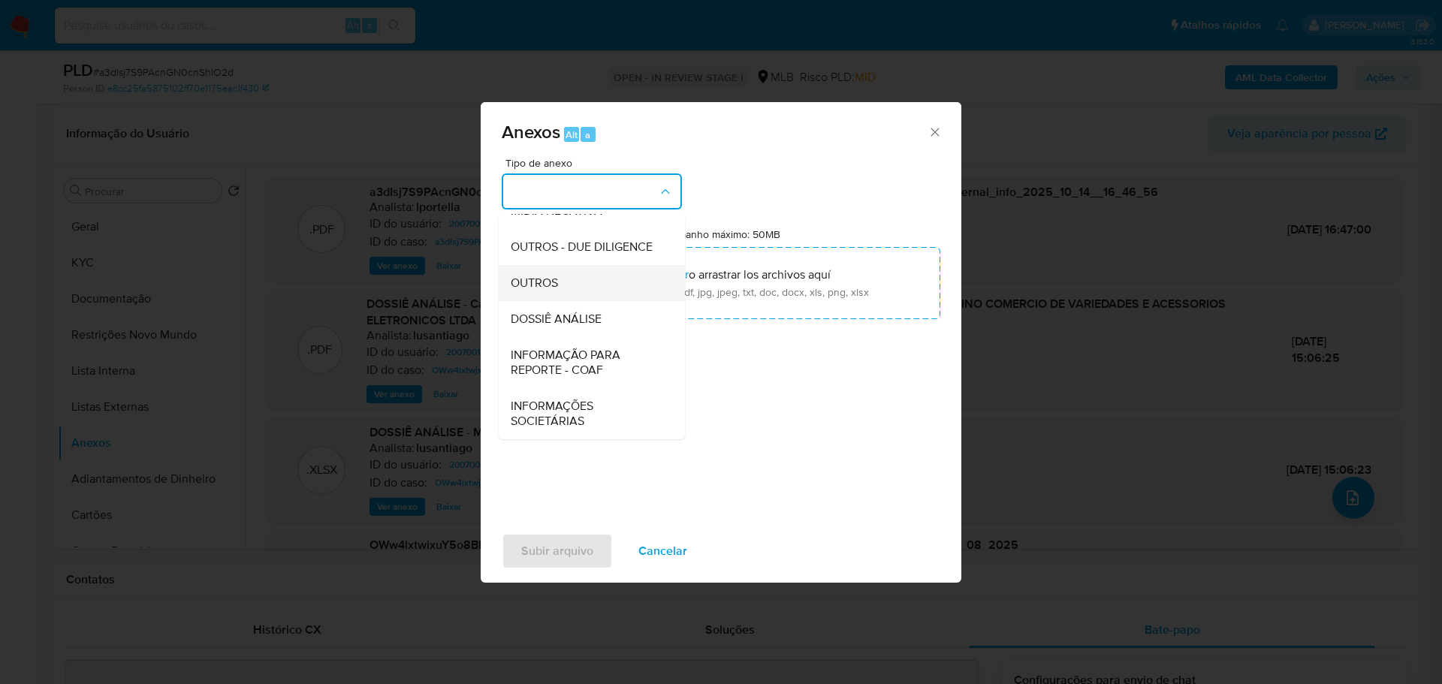
click at [547, 282] on span "OUTROS" at bounding box center [534, 283] width 47 height 15
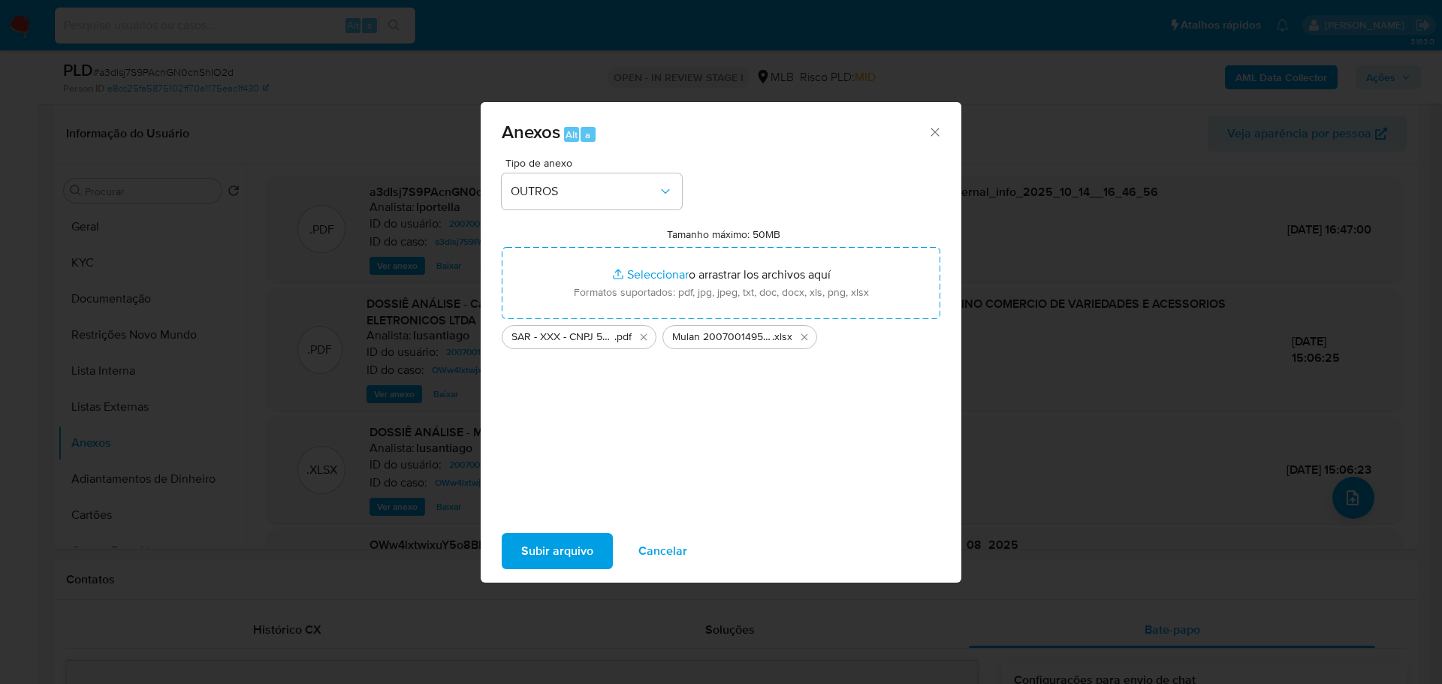
click at [584, 554] on span "Subir arquivo" at bounding box center [557, 551] width 72 height 33
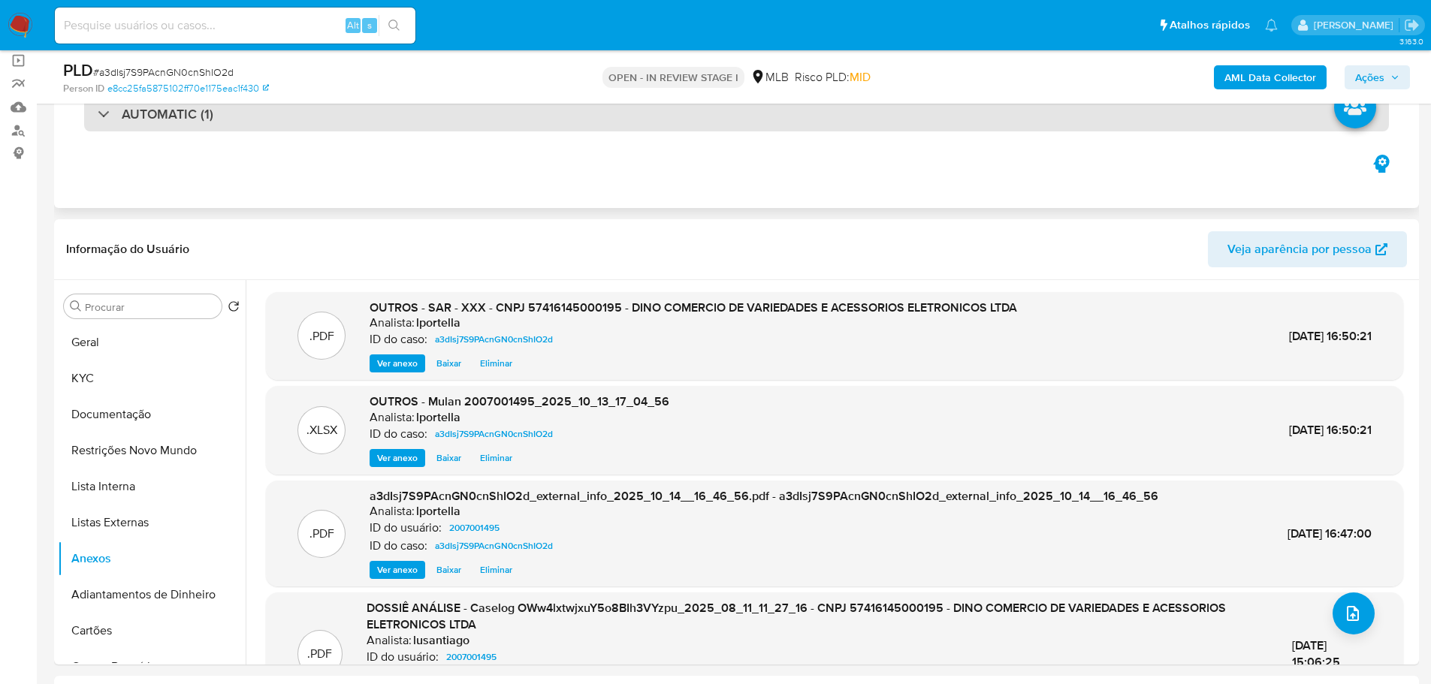
scroll to position [0, 0]
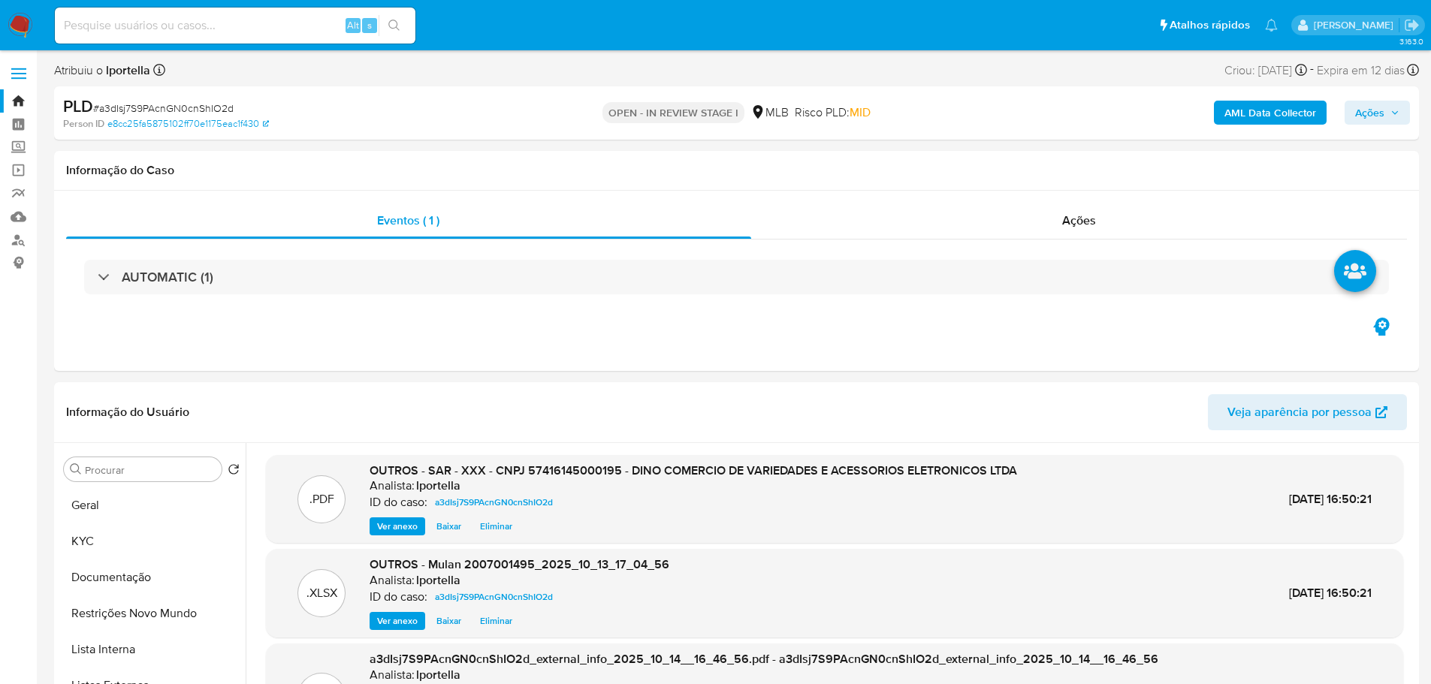
click at [1360, 112] on span "Ações" at bounding box center [1369, 113] width 29 height 24
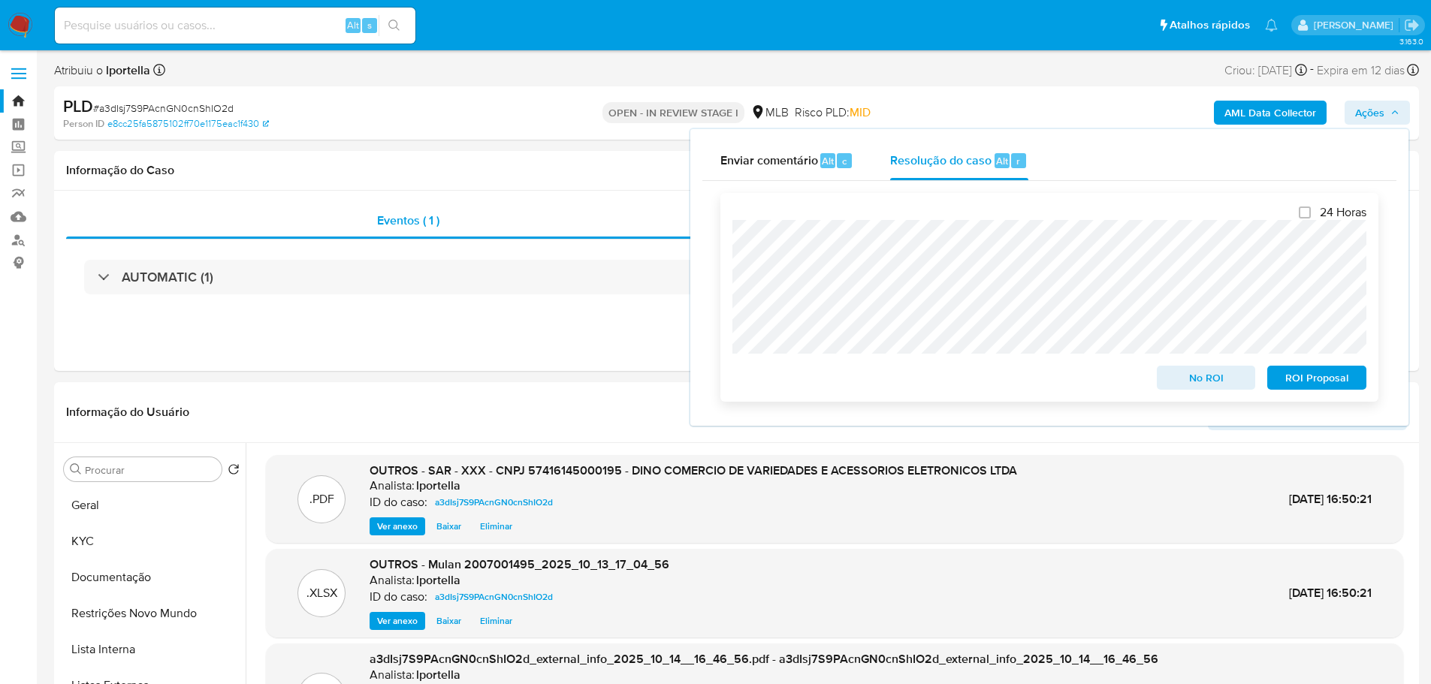
click at [1290, 385] on span "ROI Proposal" at bounding box center [1317, 377] width 78 height 21
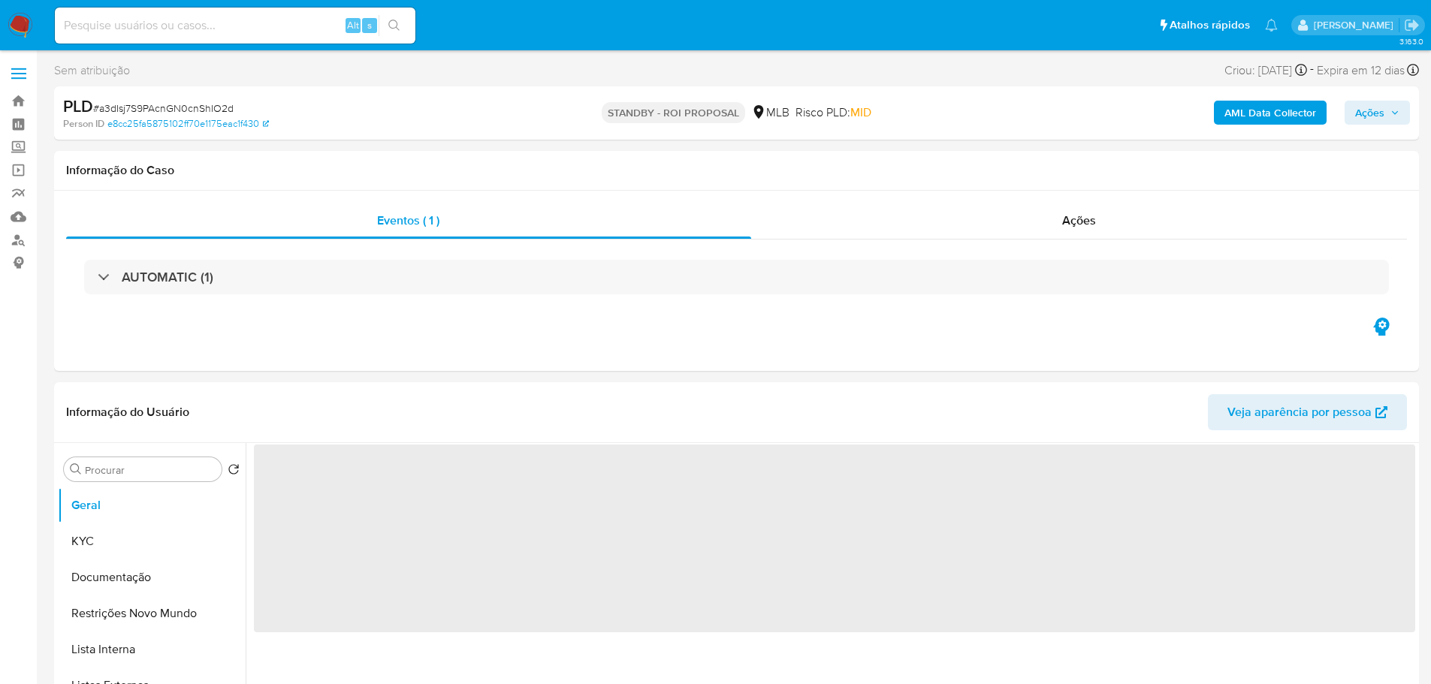
select select "10"
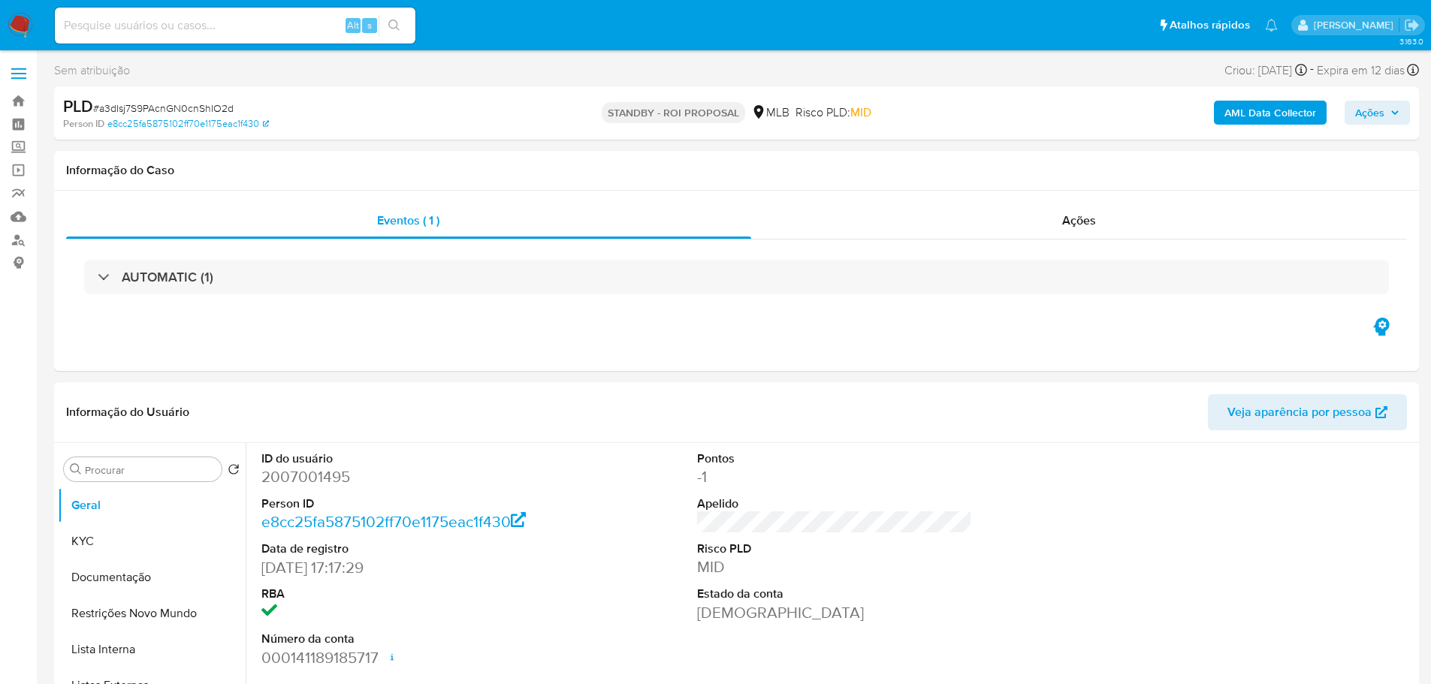
click at [162, 108] on span "# a3dIsj7S9PAcnGN0cnShIO2d" at bounding box center [163, 108] width 140 height 15
copy span "a3dIsj7S9PAcnGN0cnShIO2d"
click at [97, 536] on button "KYC" at bounding box center [146, 542] width 176 height 36
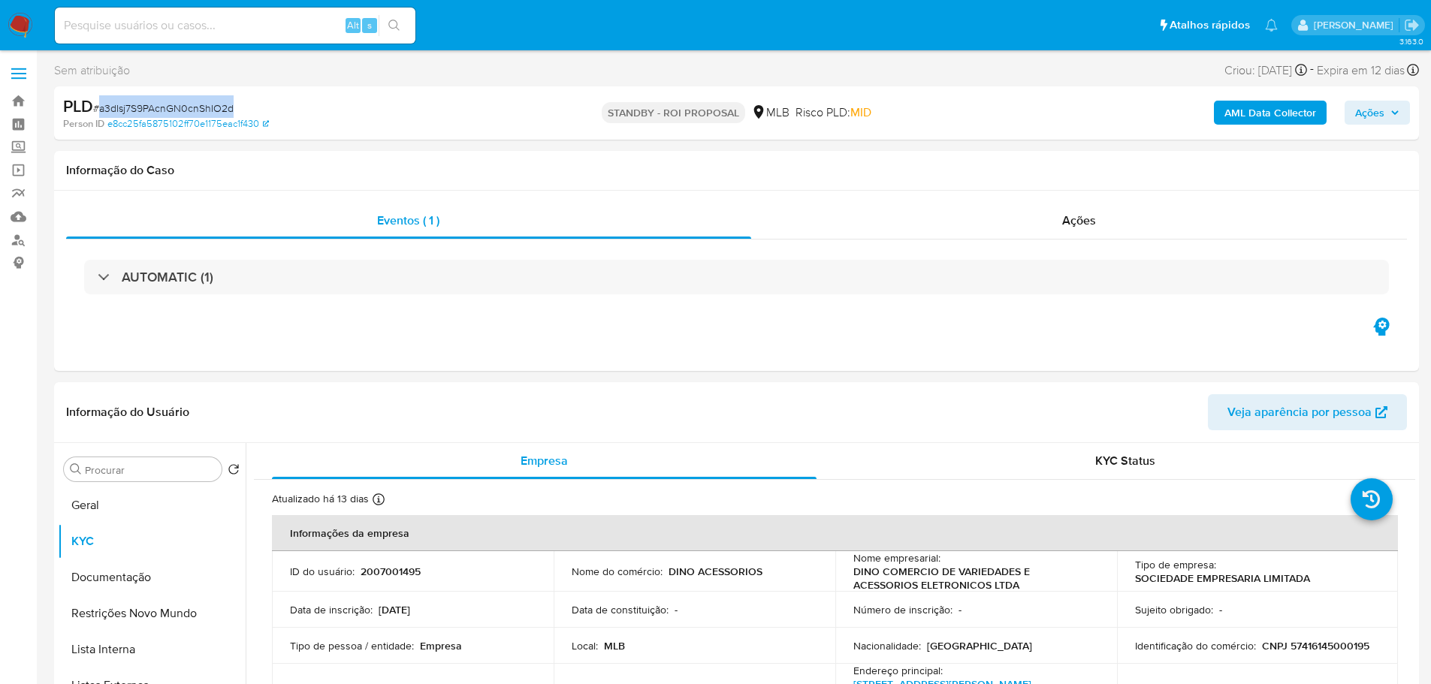
click at [14, 26] on img at bounding box center [21, 26] width 26 height 26
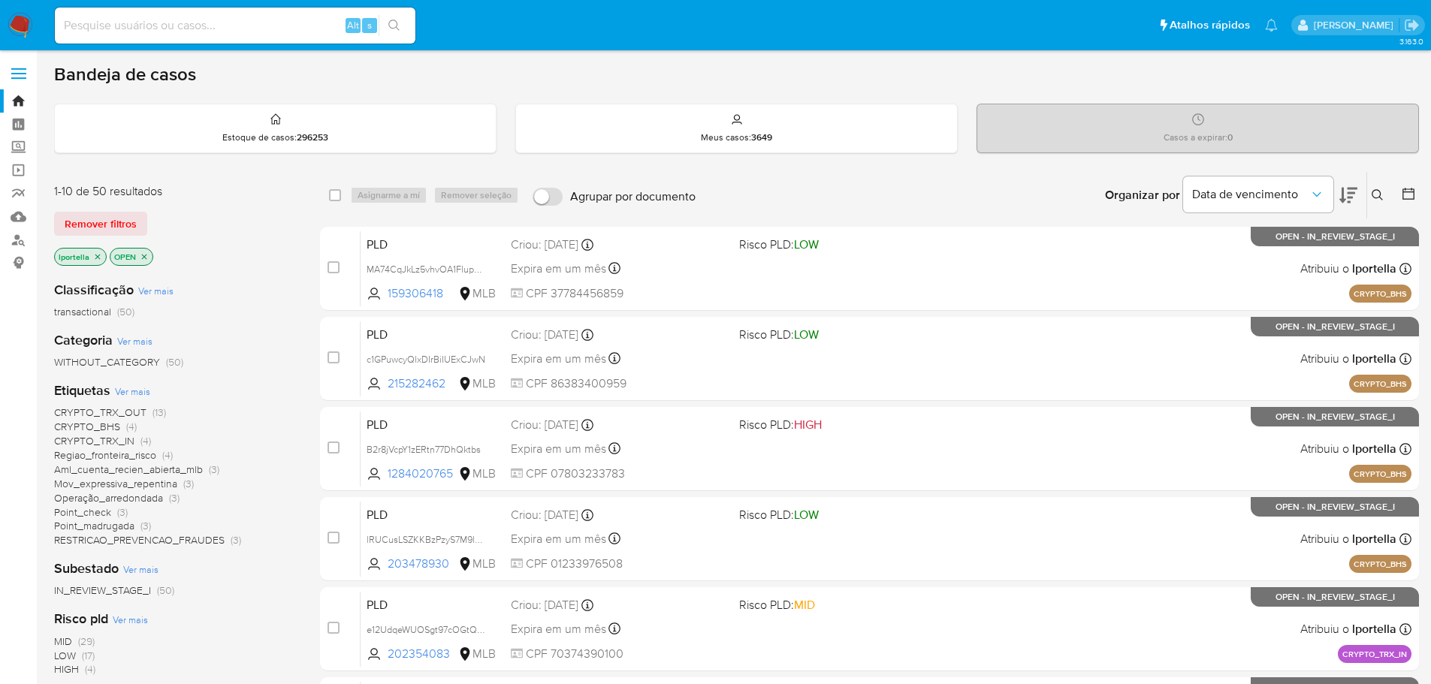
click at [137, 35] on input at bounding box center [235, 26] width 361 height 20
paste input "2007001495"
type input "2007001495"
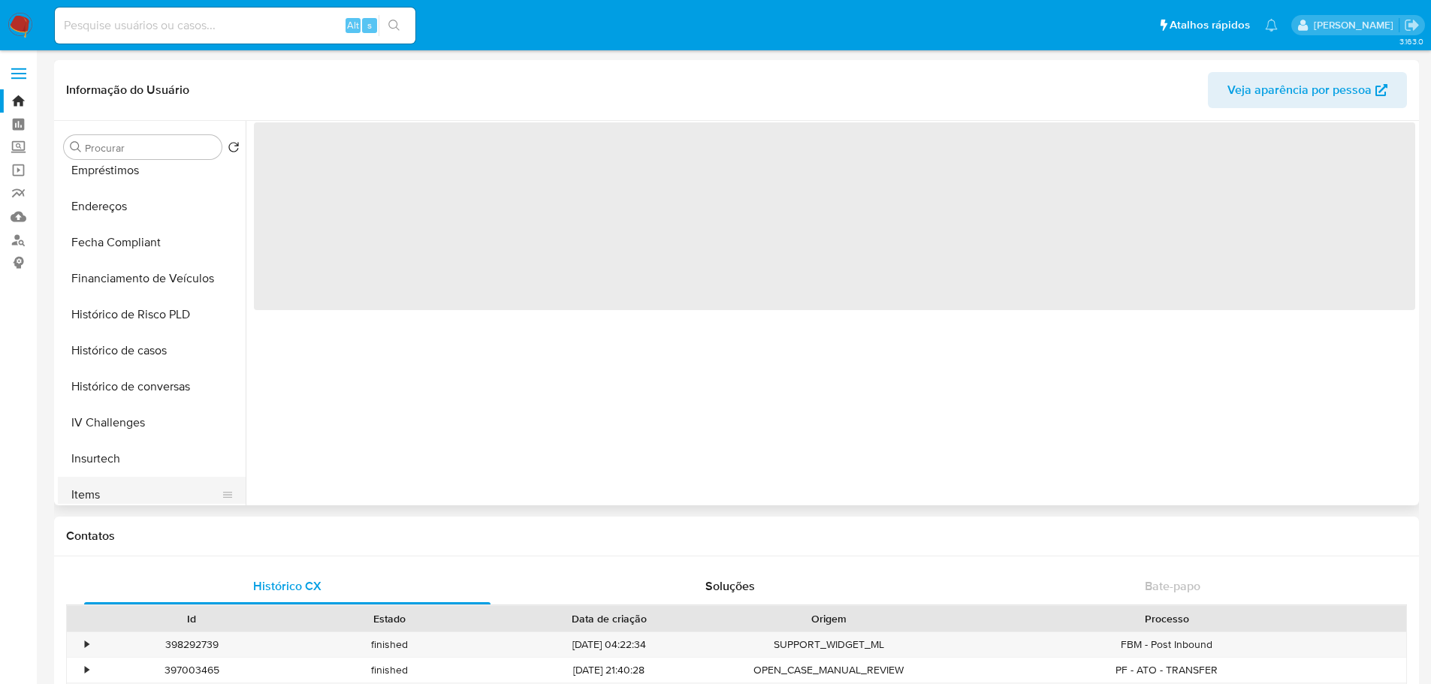
scroll to position [601, 0]
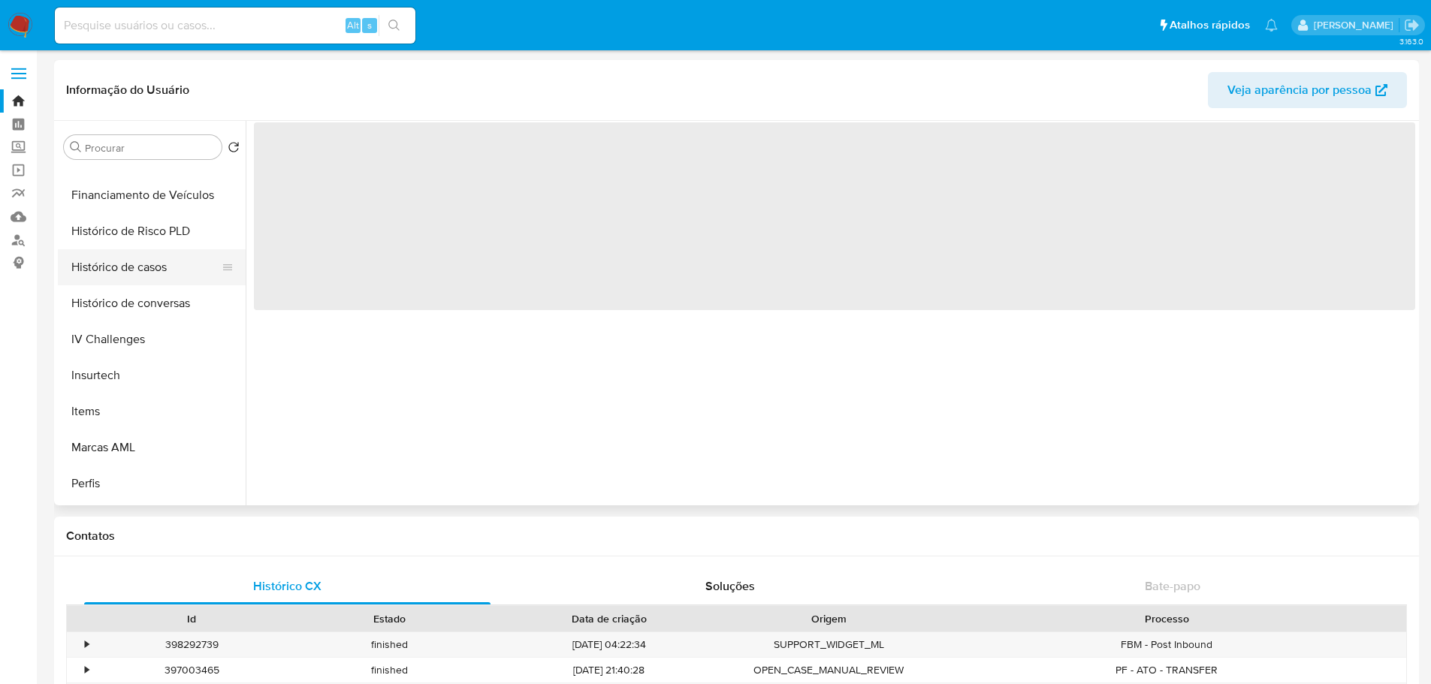
click at [120, 261] on button "Histórico de casos" at bounding box center [146, 267] width 176 height 36
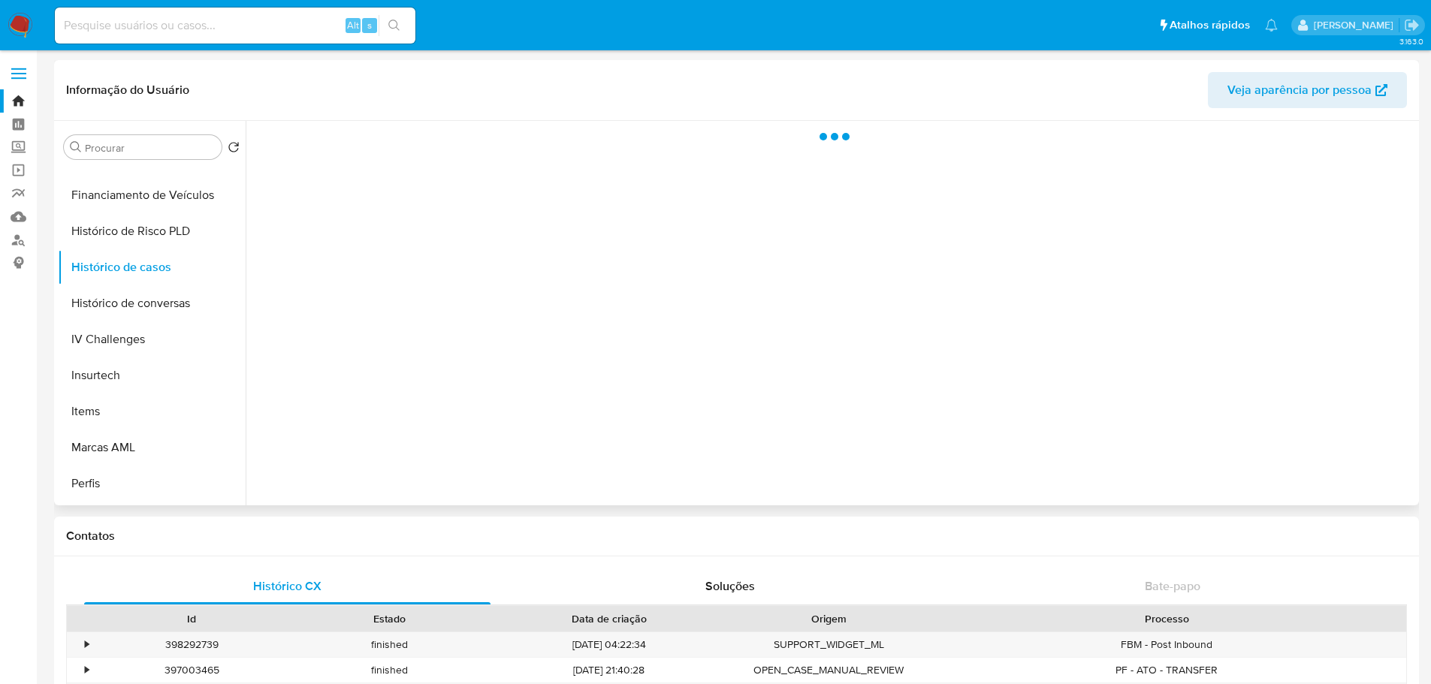
select select "10"
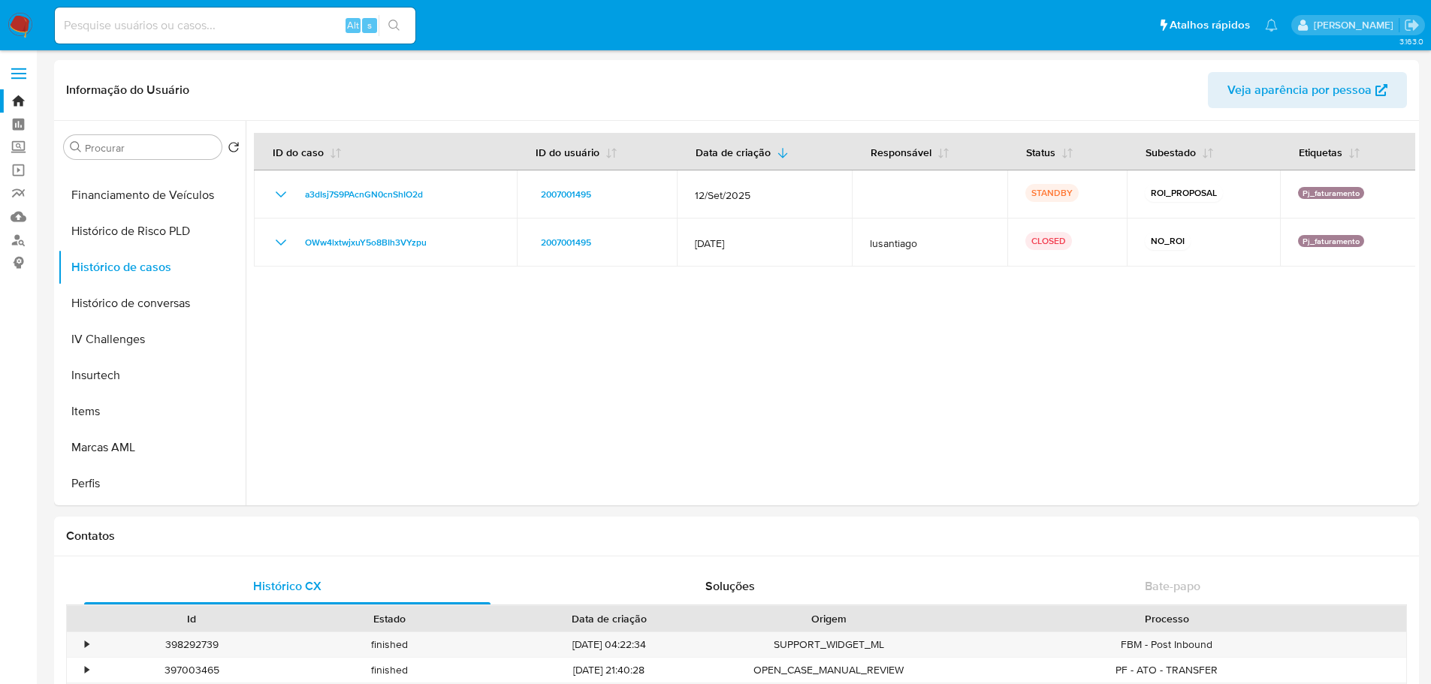
drag, startPoint x: 23, startPoint y: 14, endPoint x: 16, endPoint y: 11, distance: 7.8
click at [23, 14] on img at bounding box center [21, 26] width 26 height 26
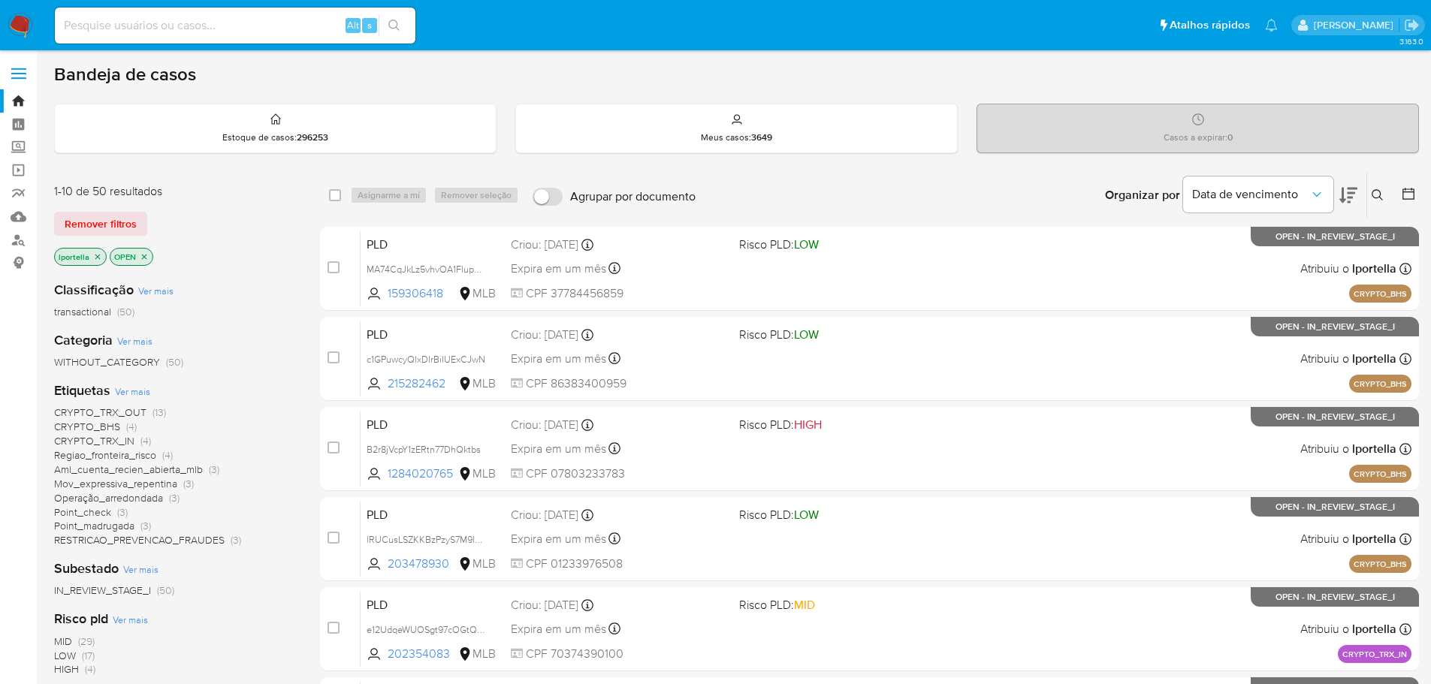
click at [226, 35] on div "Alt s" at bounding box center [235, 26] width 361 height 36
click at [211, 29] on input at bounding box center [235, 26] width 361 height 20
paste input "qTg0zsEl52rQnPreHl1DcaHW"
type input "qTg0zsEl52rQnPreHl1DcaHW"
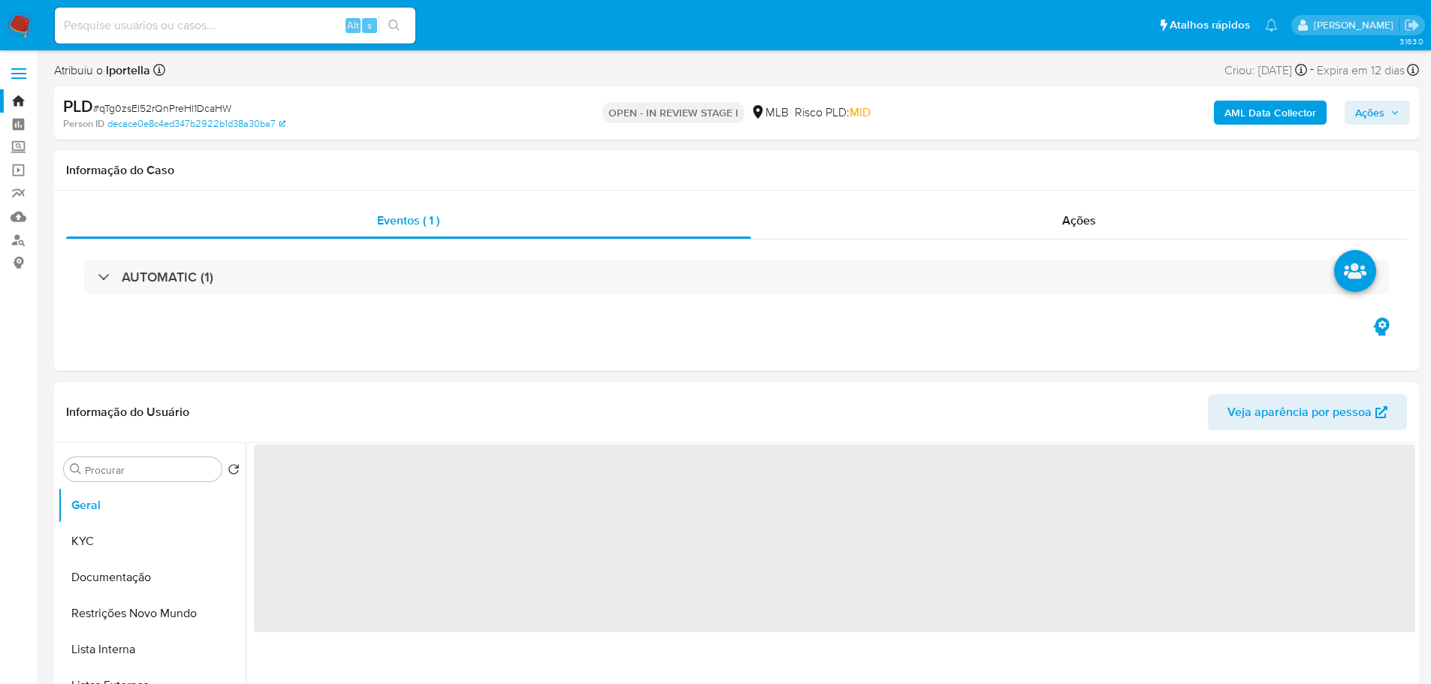
select select "10"
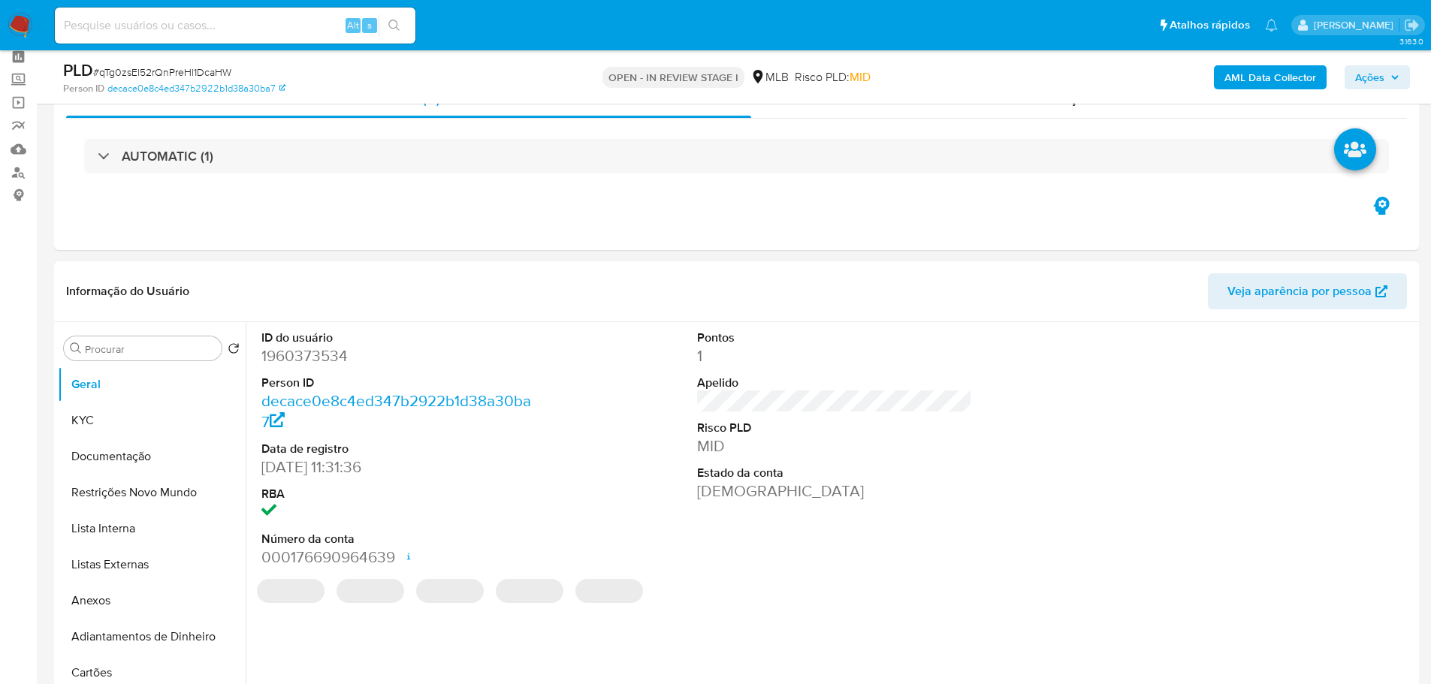
scroll to position [150, 0]
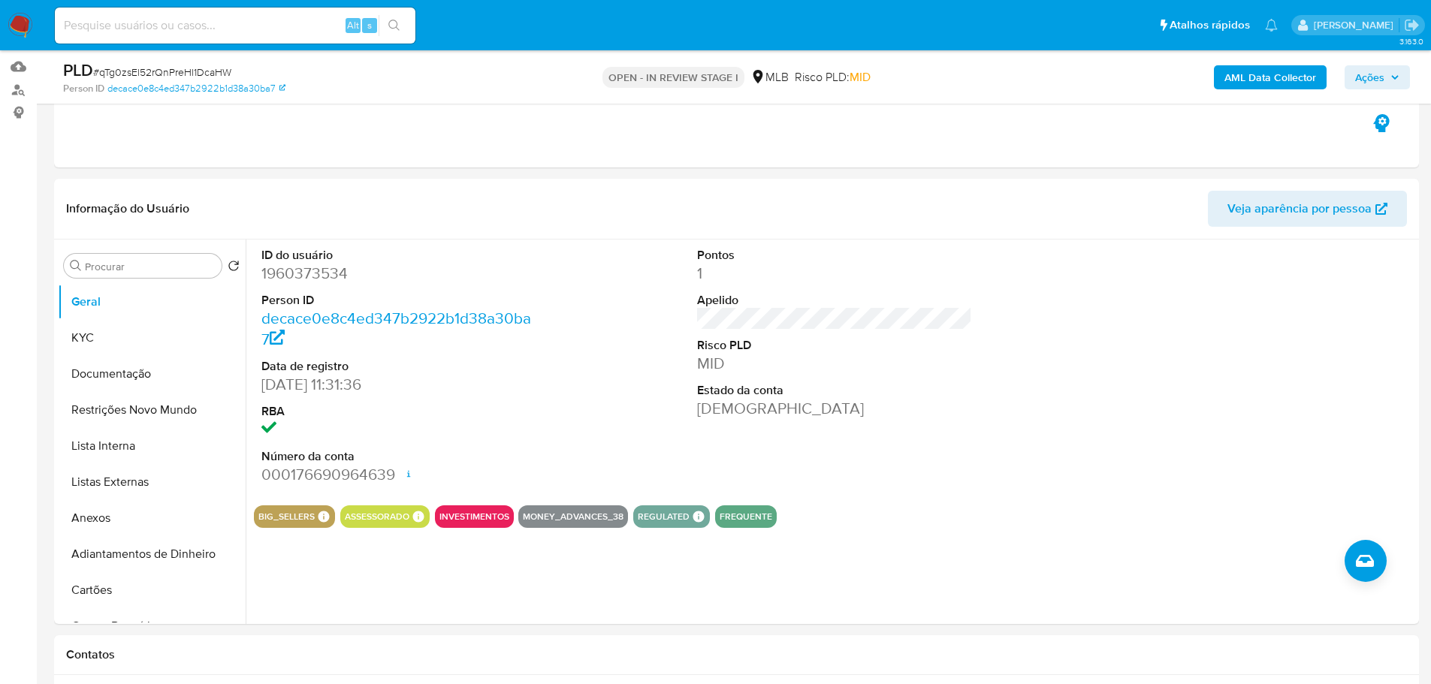
drag, startPoint x: 297, startPoint y: 625, endPoint x: 309, endPoint y: 628, distance: 13.1
click at [77, 335] on button "KYC" at bounding box center [146, 338] width 176 height 36
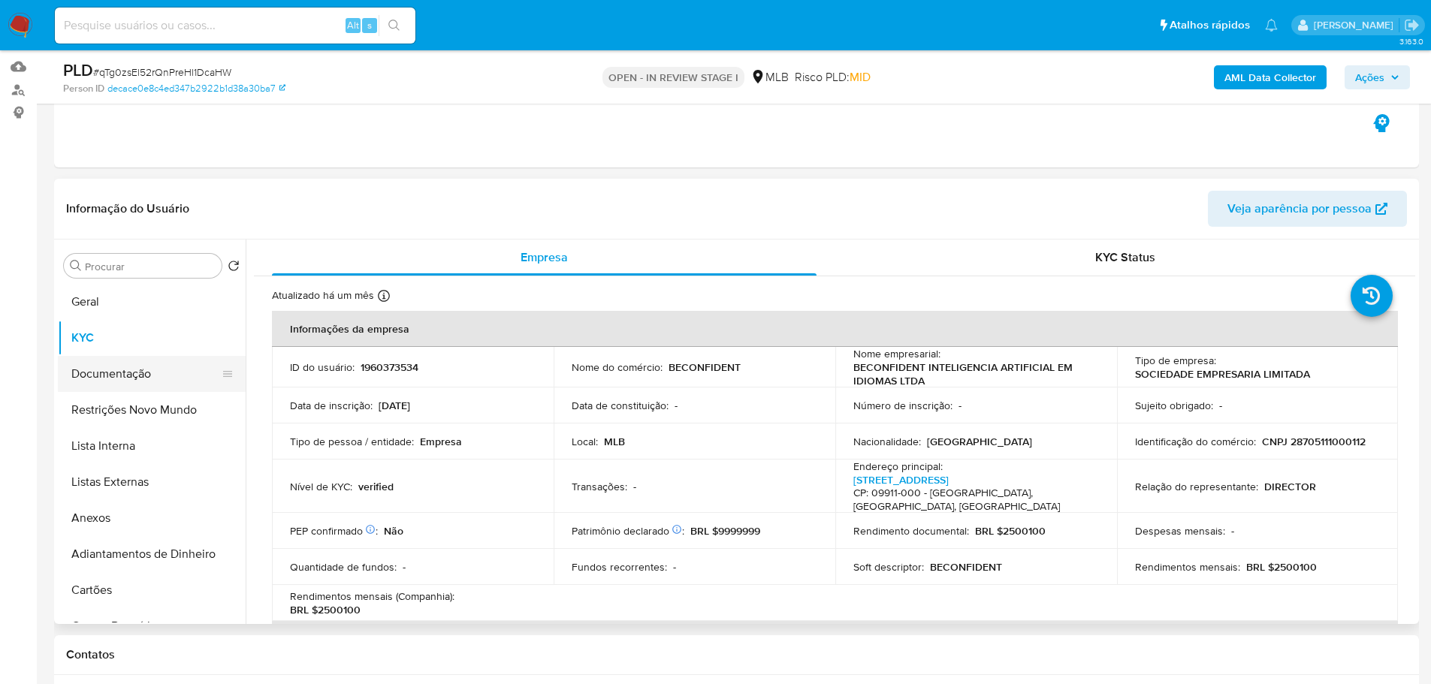
click at [164, 367] on button "Documentação" at bounding box center [146, 374] width 176 height 36
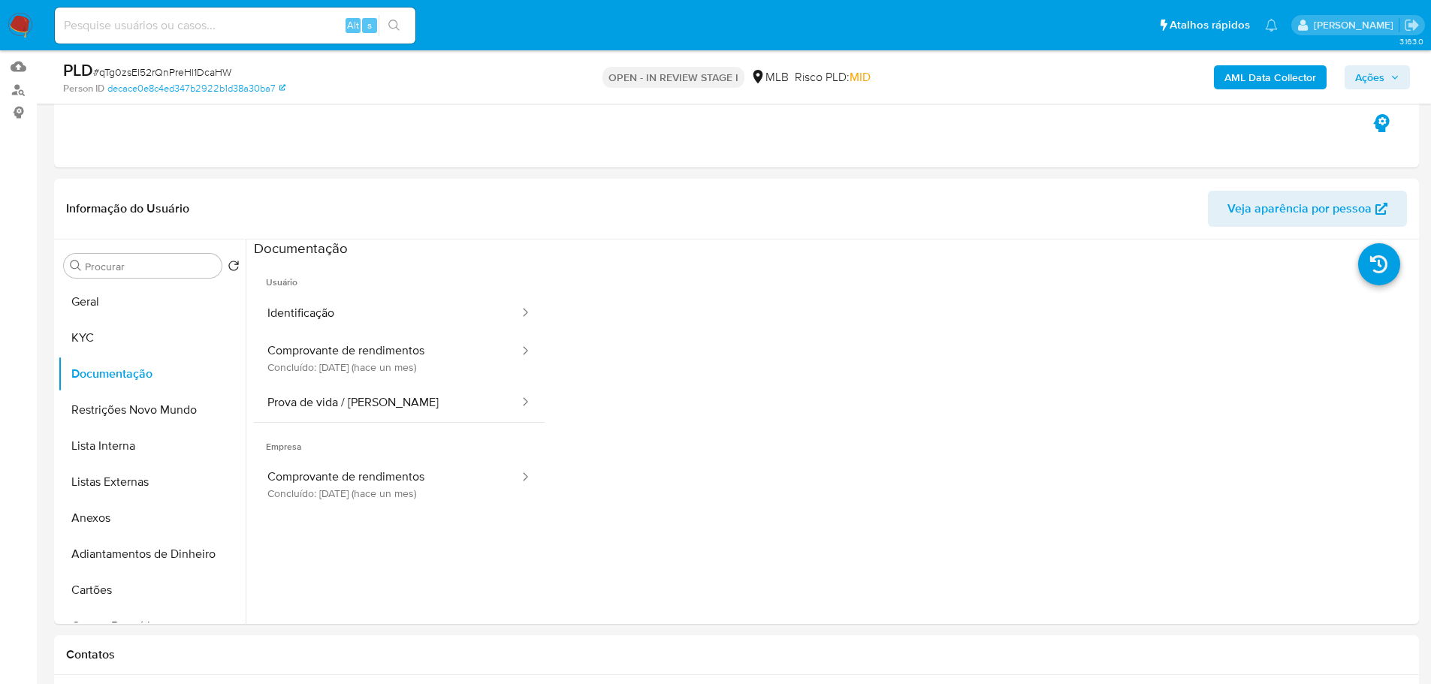
click at [318, 307] on button "Identificação" at bounding box center [387, 313] width 267 height 38
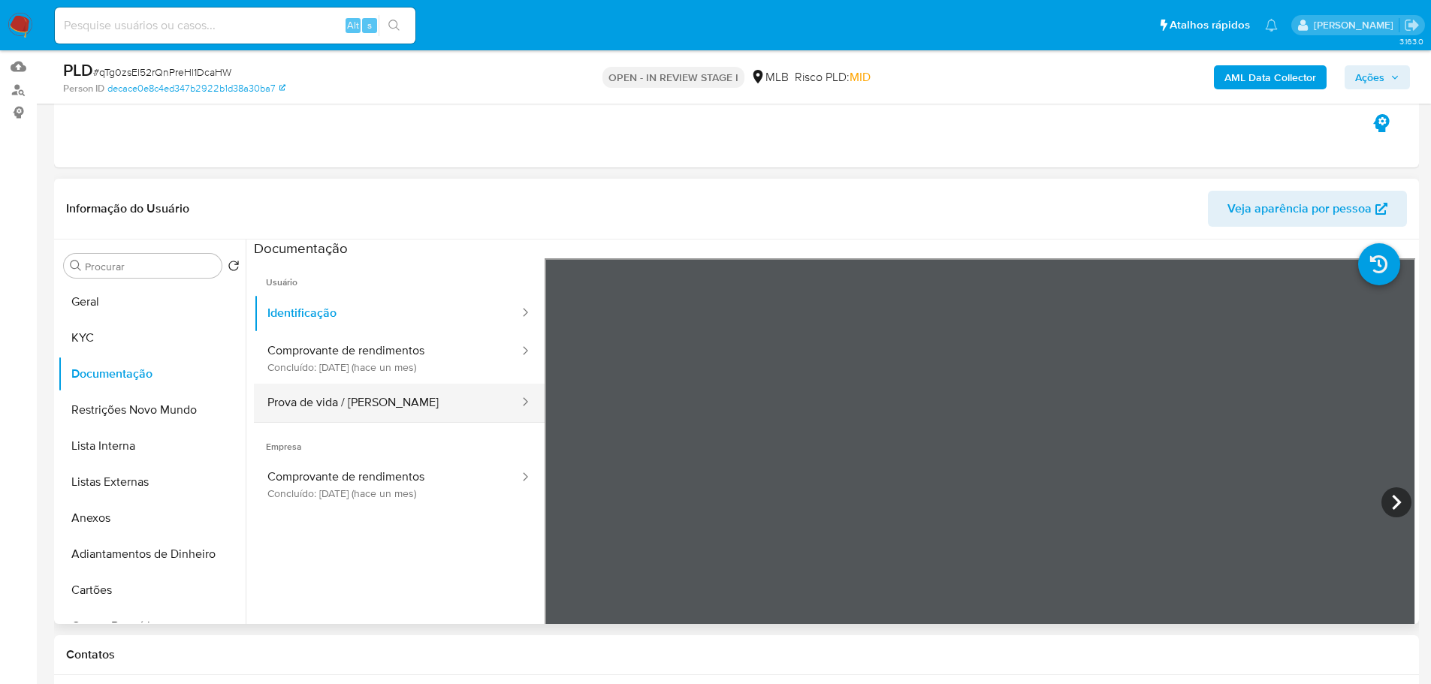
click at [509, 391] on div at bounding box center [521, 403] width 24 height 38
click at [403, 406] on button "Prova de vida / Selfie" at bounding box center [387, 403] width 267 height 38
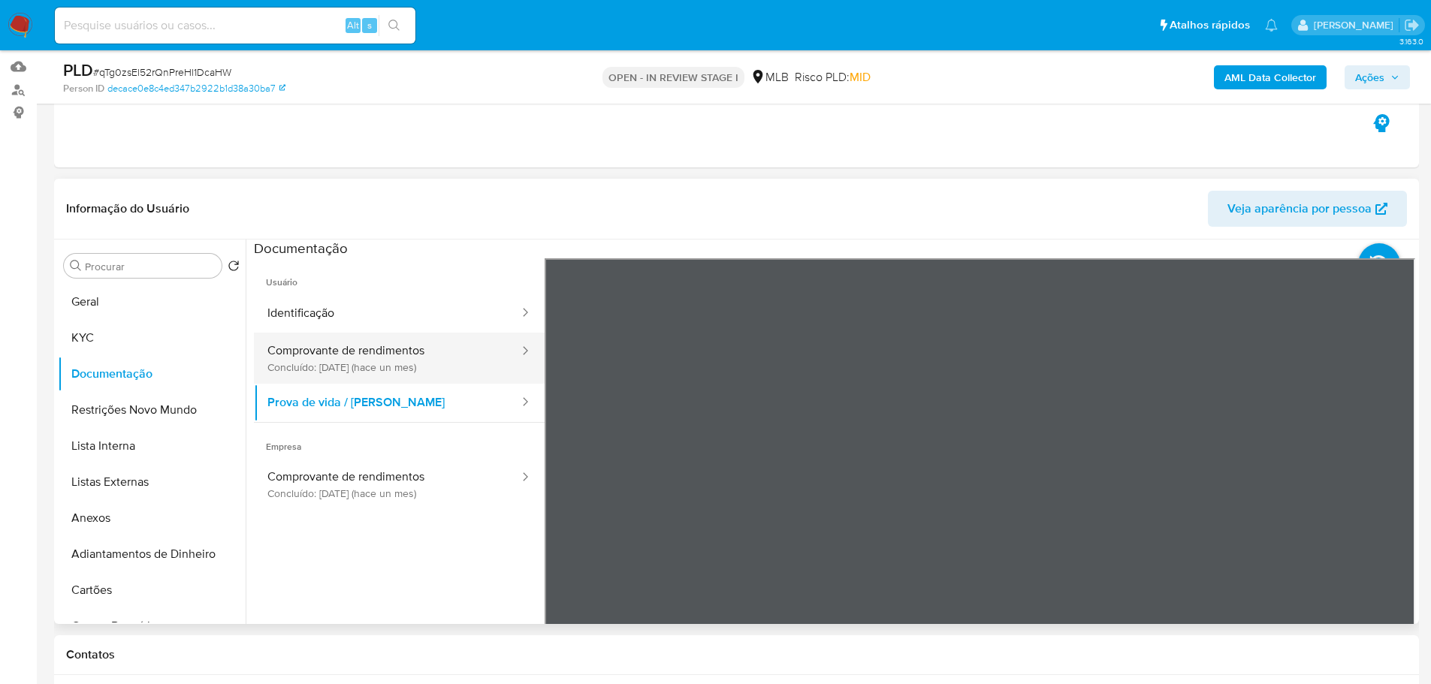
click at [454, 376] on button "Comprovante de rendimentos Concluído: 17/09/2025 (hace un mes)" at bounding box center [387, 358] width 267 height 51
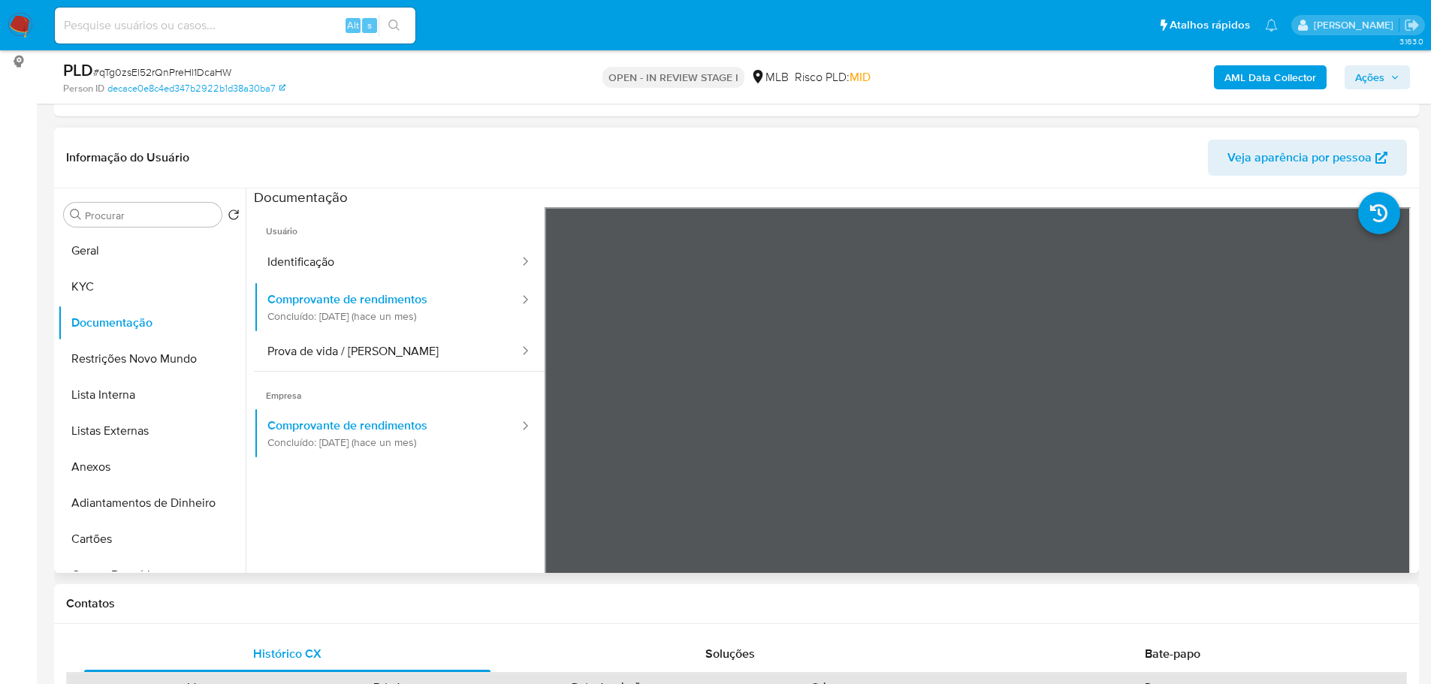
scroll to position [225, 0]
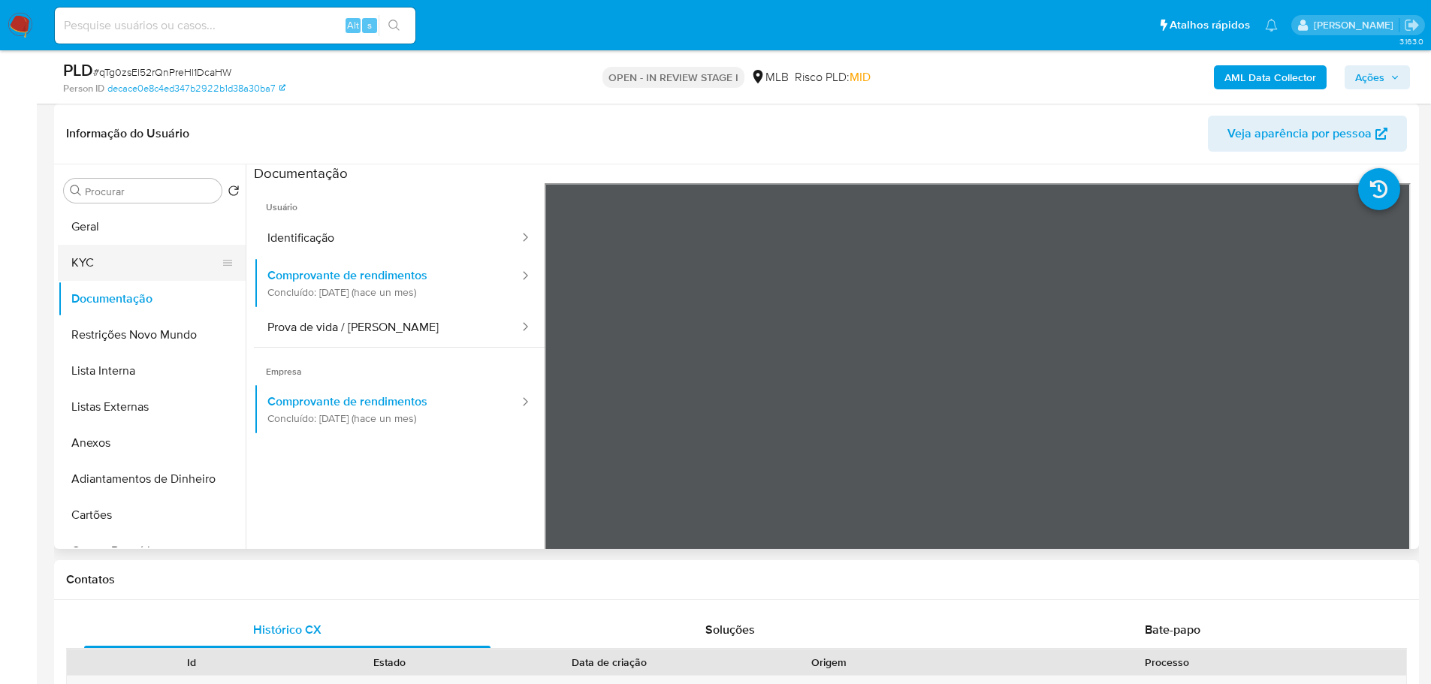
click at [67, 259] on button "KYC" at bounding box center [146, 263] width 176 height 36
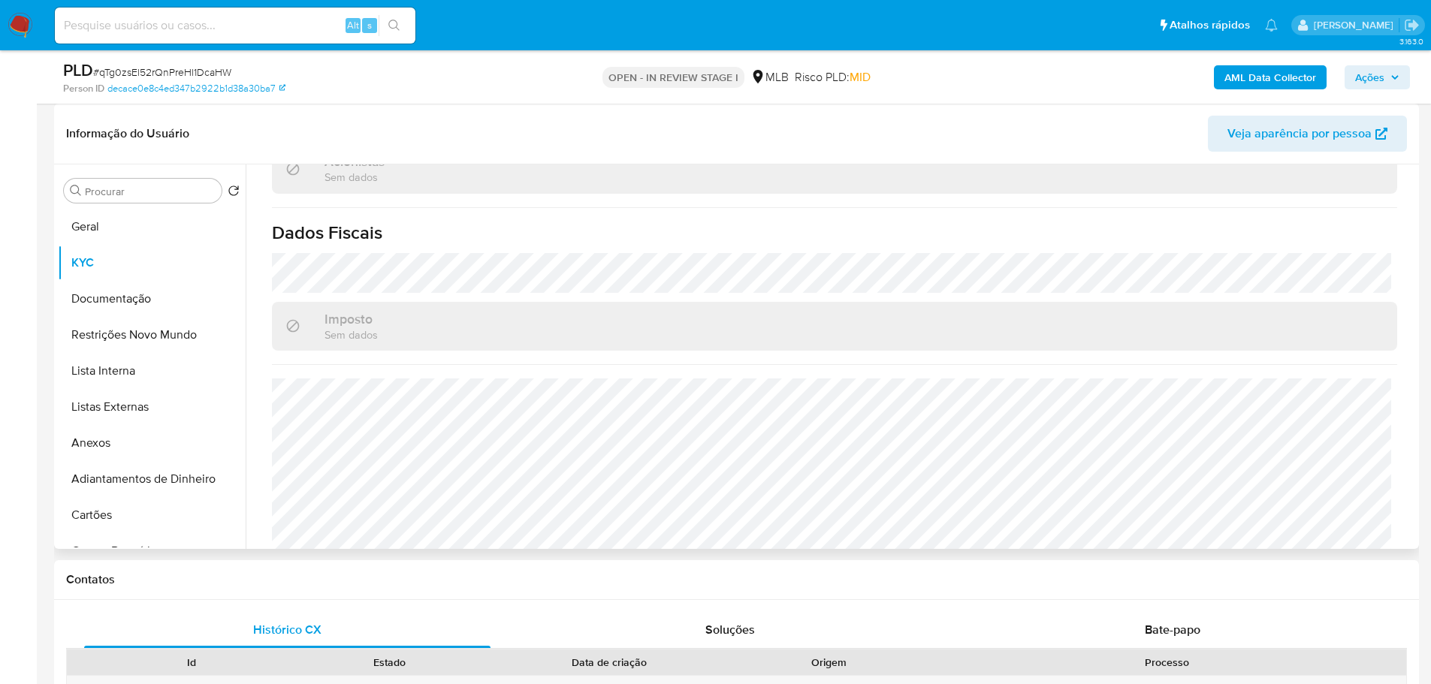
scroll to position [526, 0]
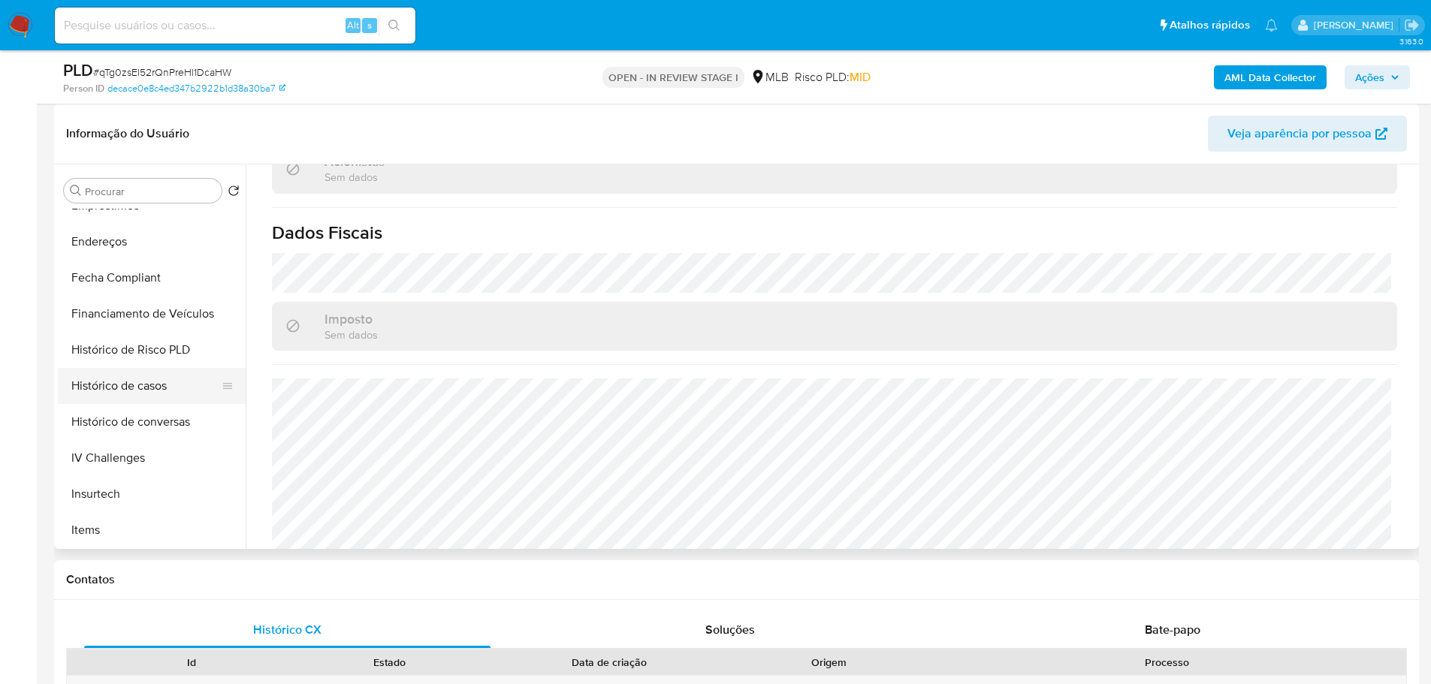
click at [157, 385] on button "Histórico de casos" at bounding box center [146, 386] width 176 height 36
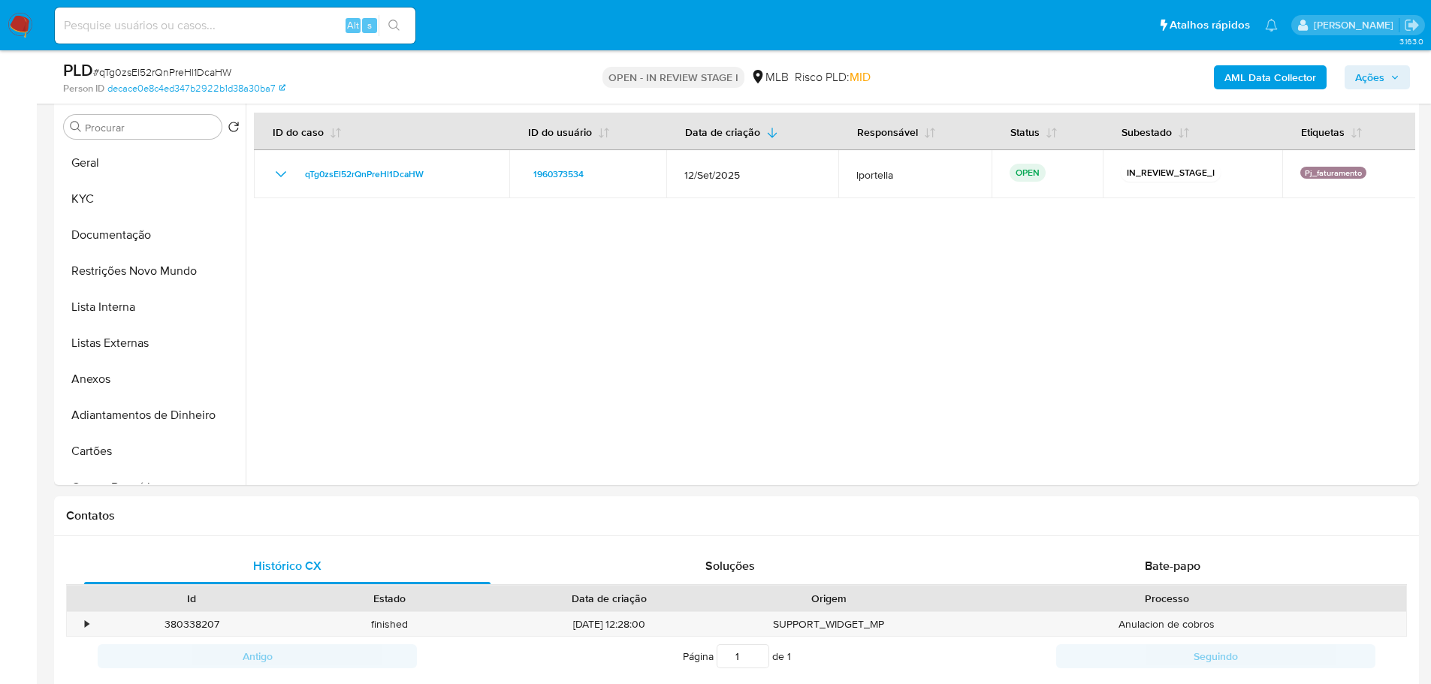
scroll to position [826, 0]
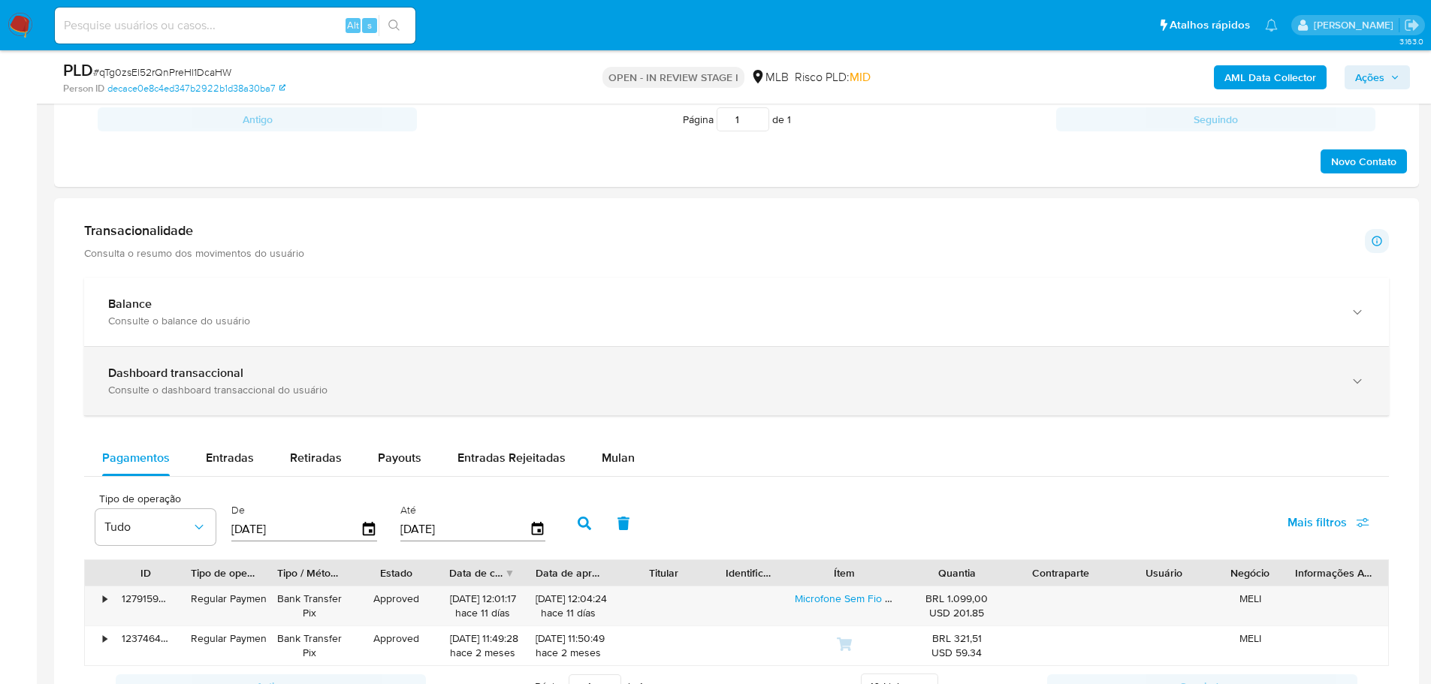
click at [289, 347] on div "Dashboard transaccional Consulte o dashboard transaccional do usuário" at bounding box center [736, 381] width 1305 height 68
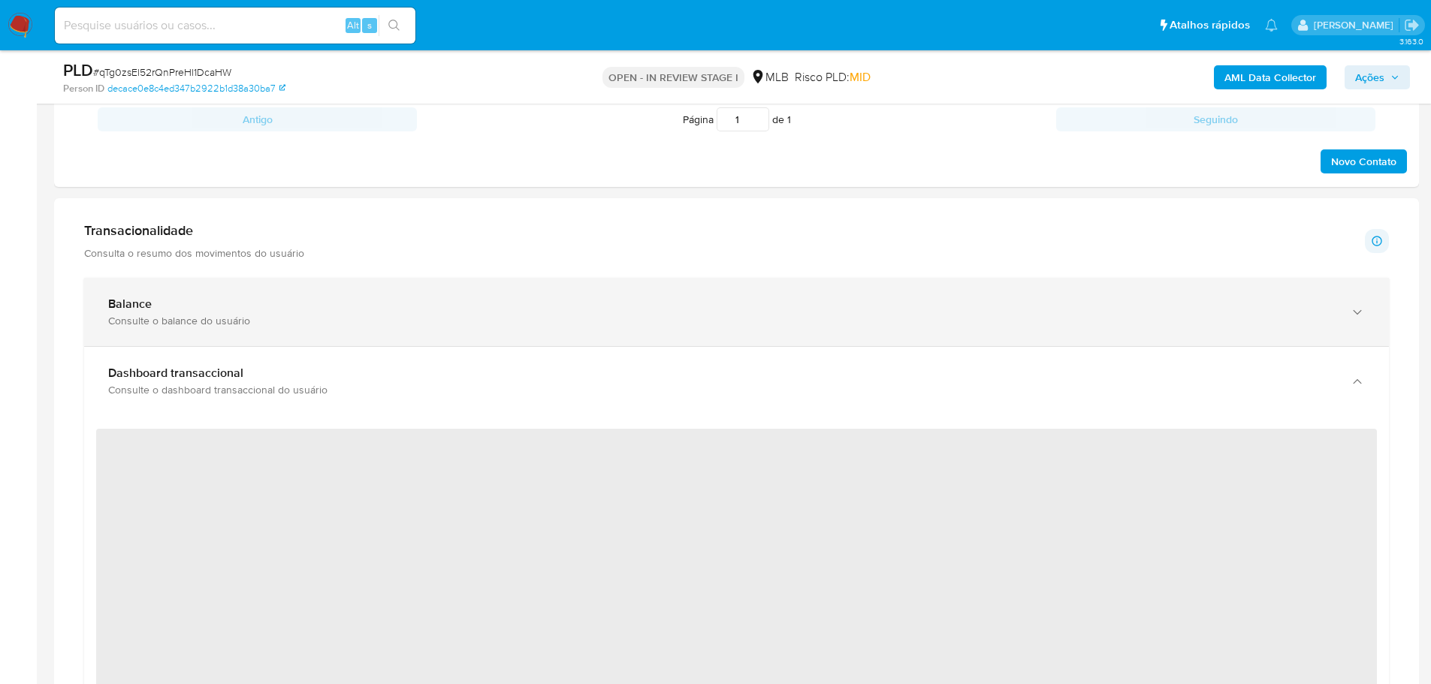
click at [276, 318] on div "Consulte o balance do usuário" at bounding box center [721, 321] width 1227 height 14
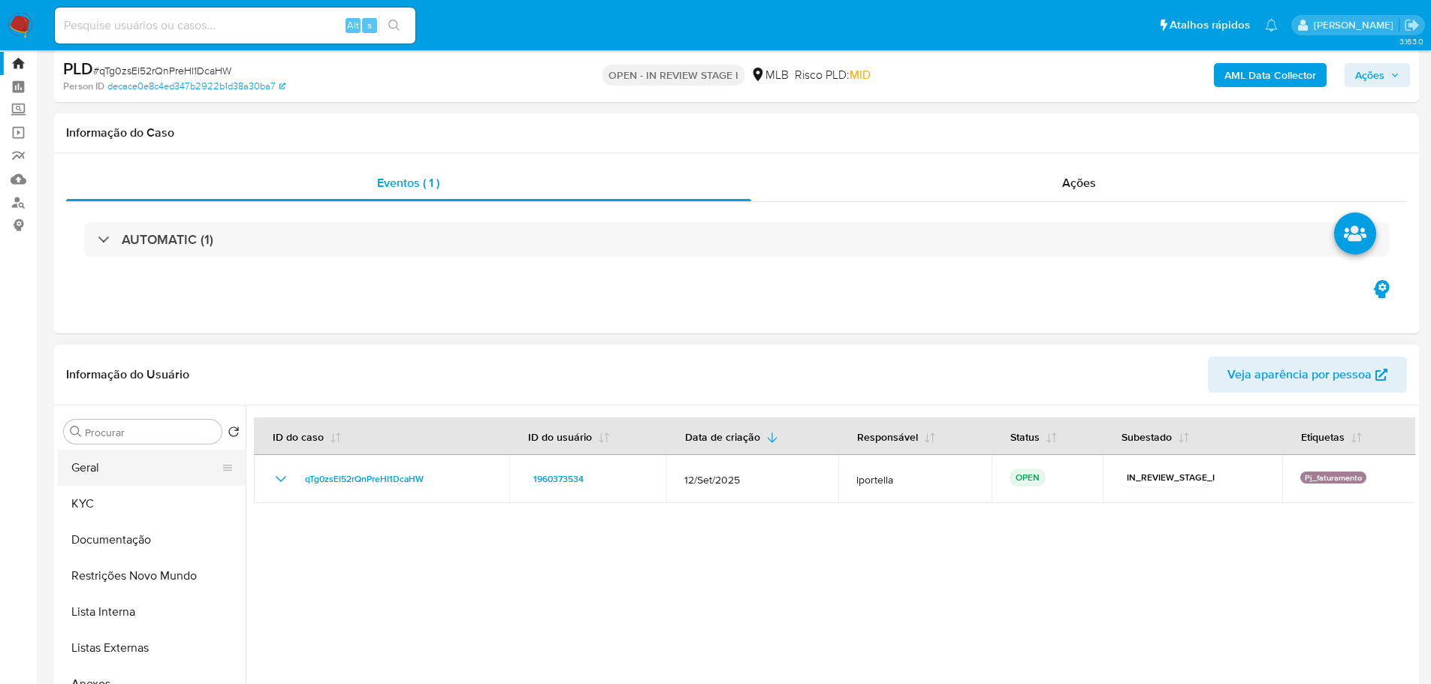
scroll to position [0, 0]
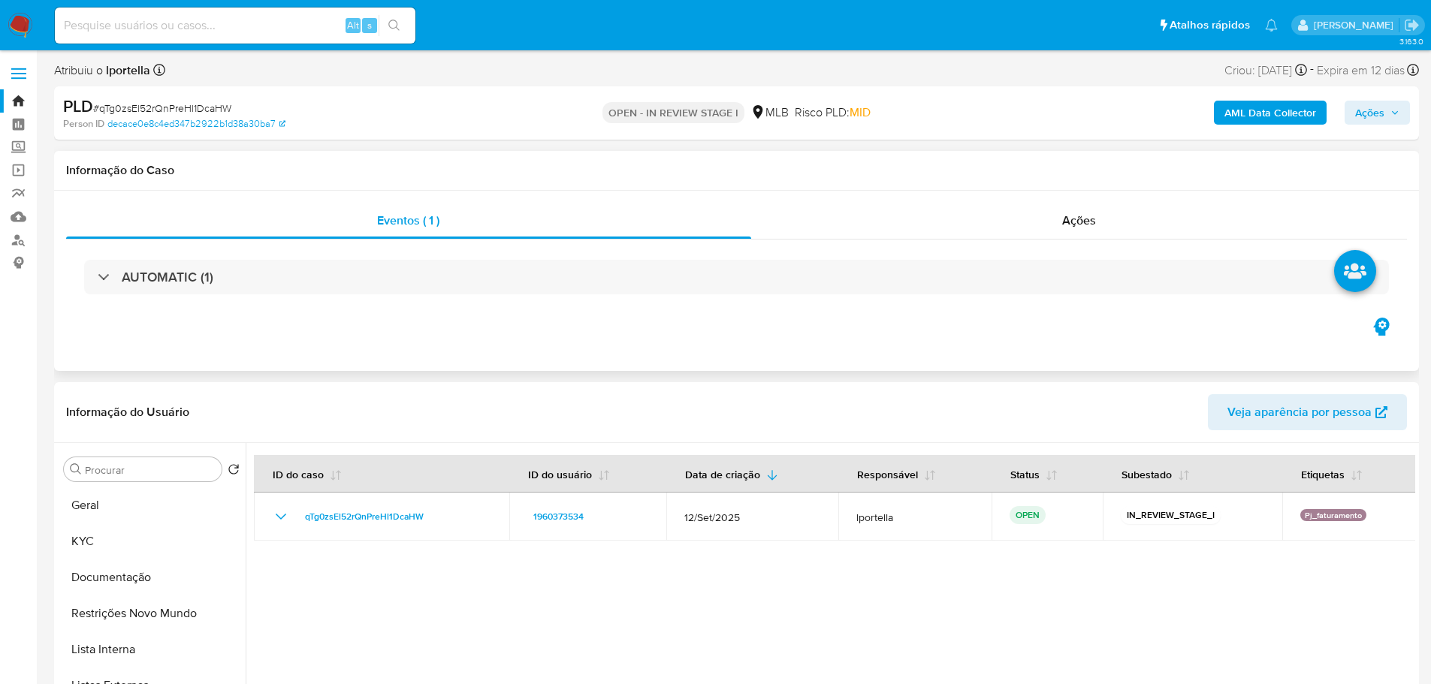
drag, startPoint x: 124, startPoint y: 496, endPoint x: 334, endPoint y: 350, distance: 255.3
click at [123, 496] on button "Geral" at bounding box center [152, 505] width 188 height 36
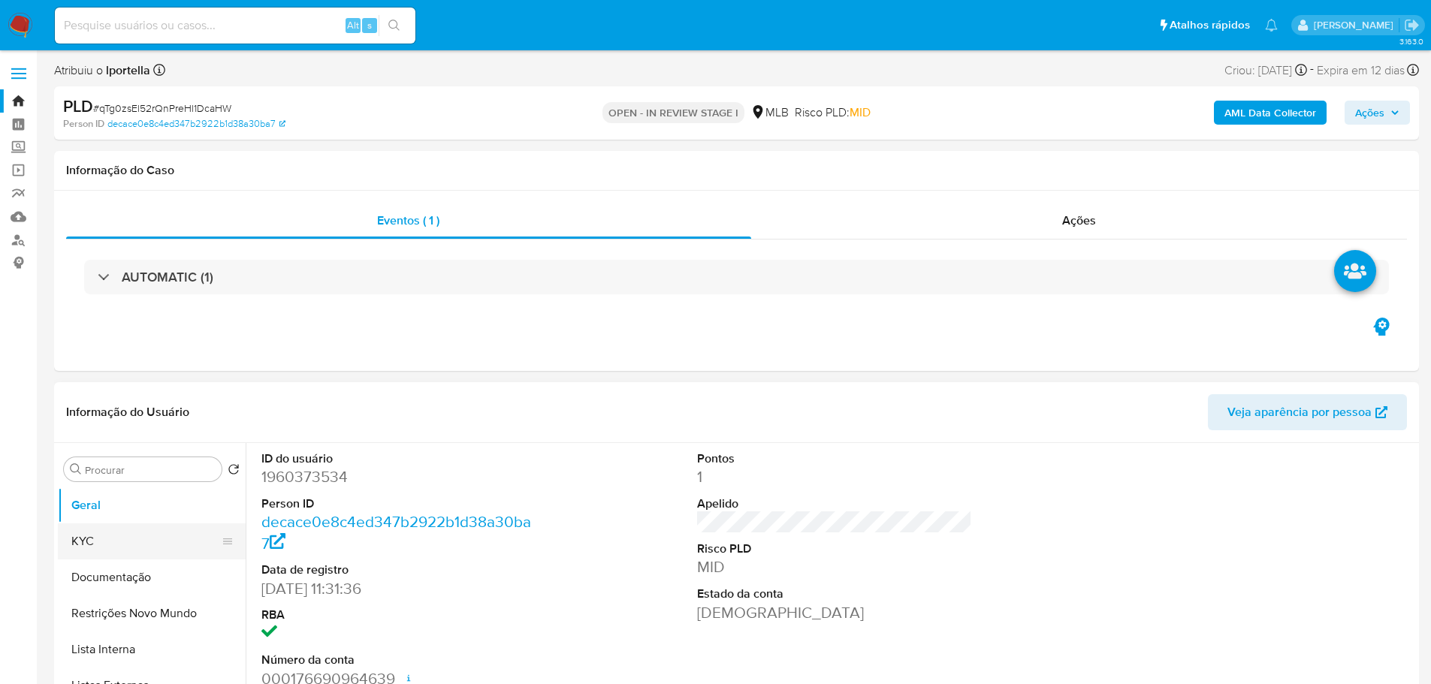
click at [101, 554] on button "KYC" at bounding box center [146, 542] width 176 height 36
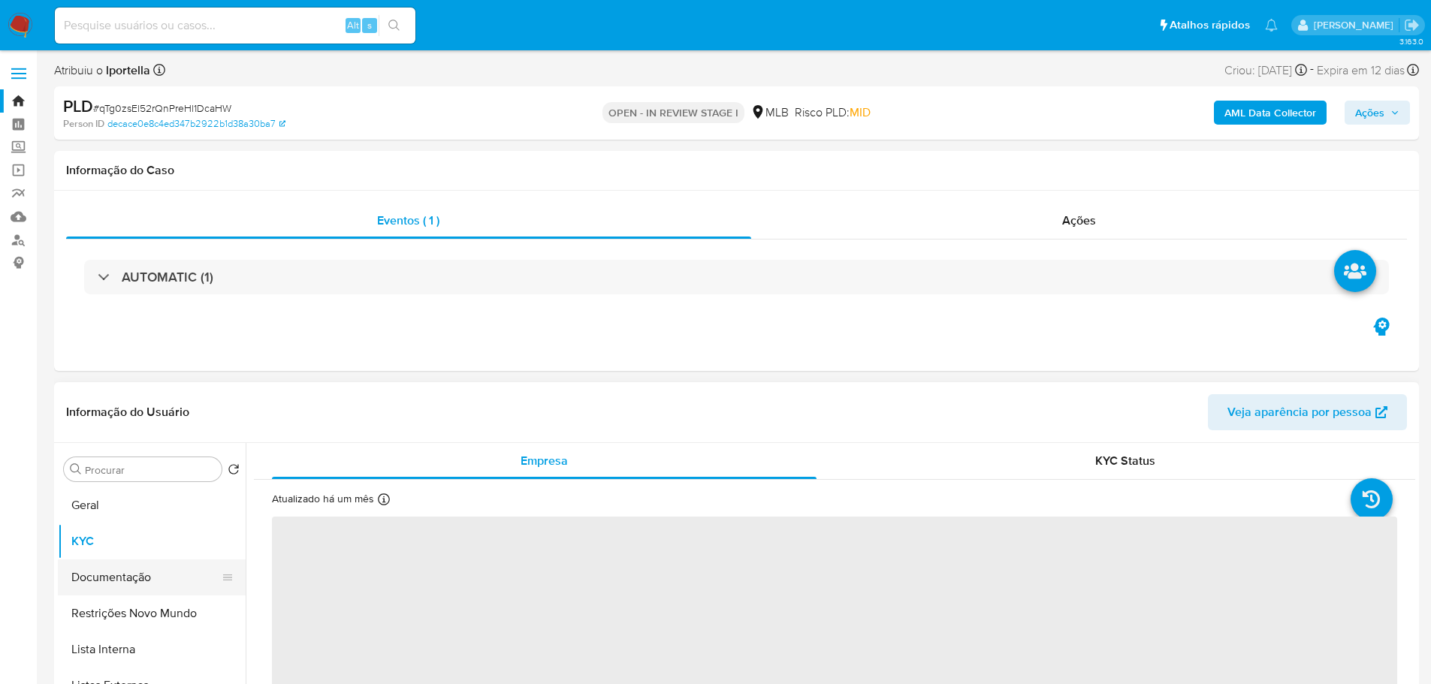
click at [105, 571] on button "Documentação" at bounding box center [146, 578] width 176 height 36
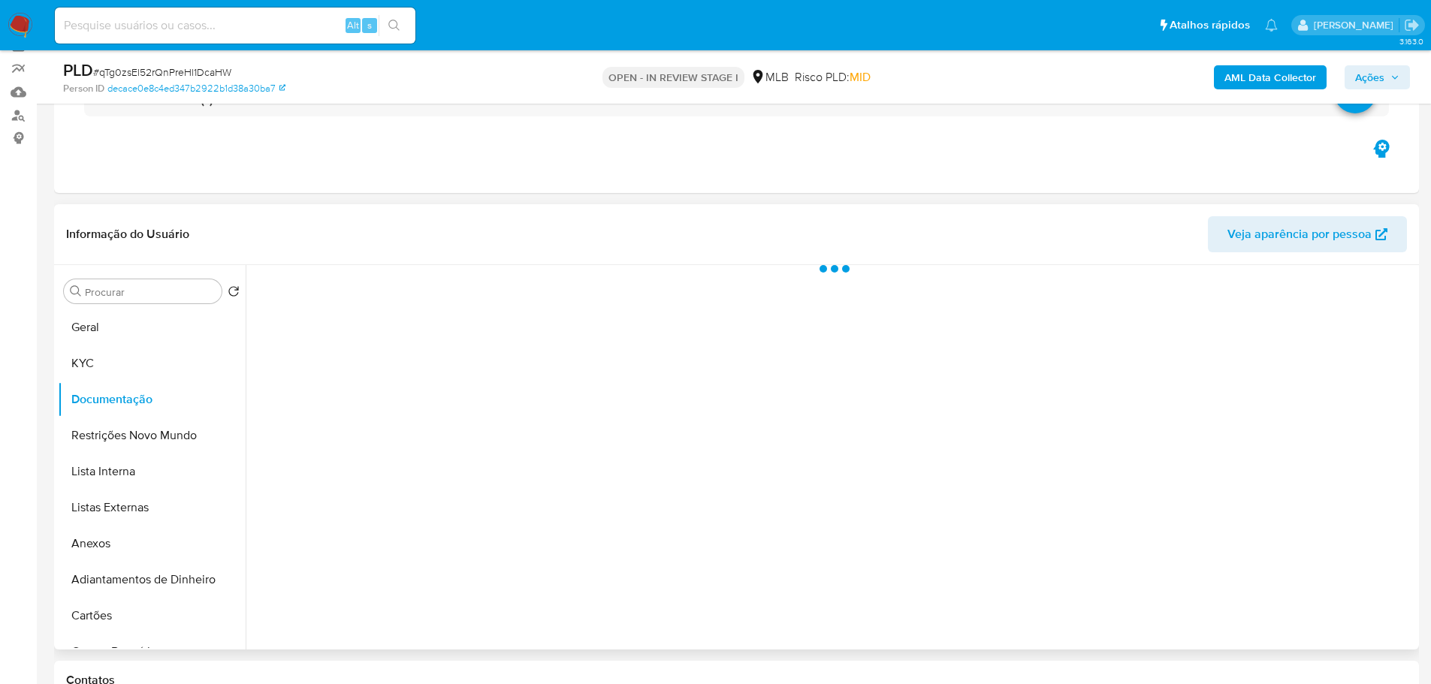
scroll to position [225, 0]
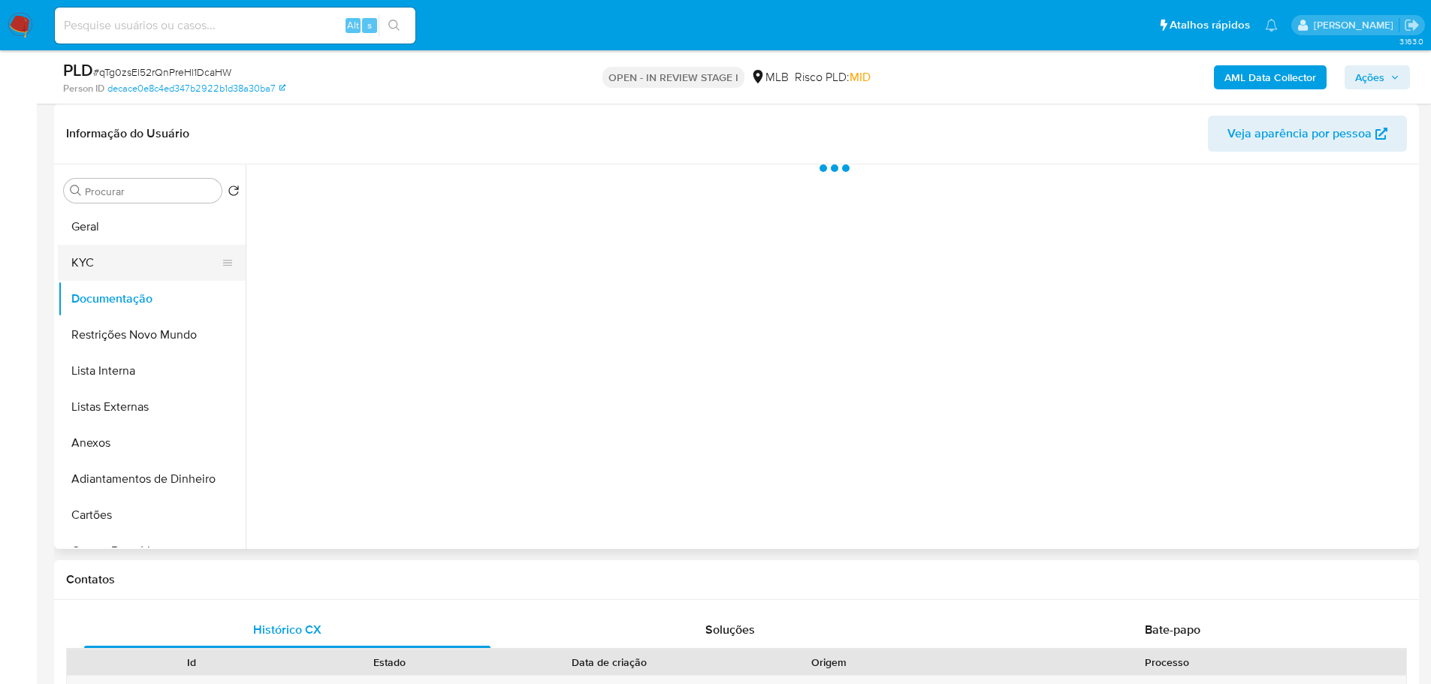
click at [115, 271] on button "KYC" at bounding box center [146, 263] width 176 height 36
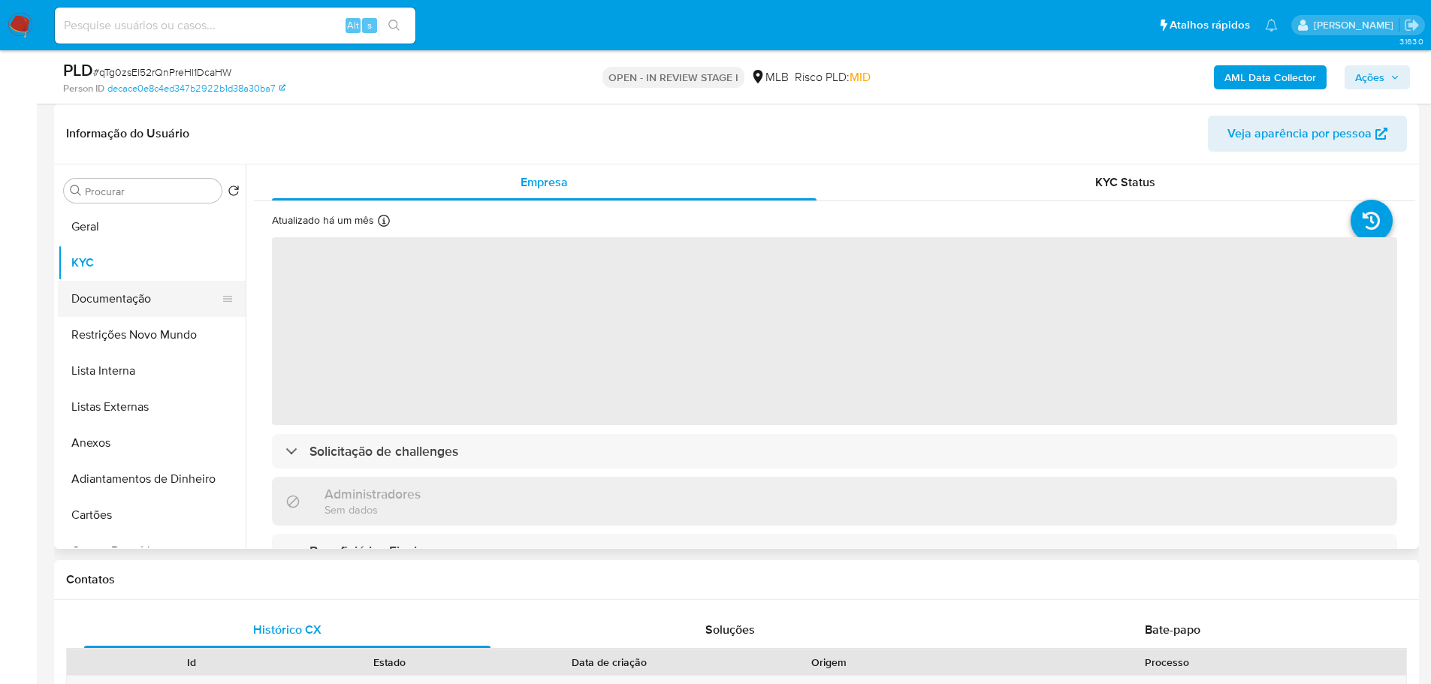
click at [130, 303] on button "Documentação" at bounding box center [146, 299] width 176 height 36
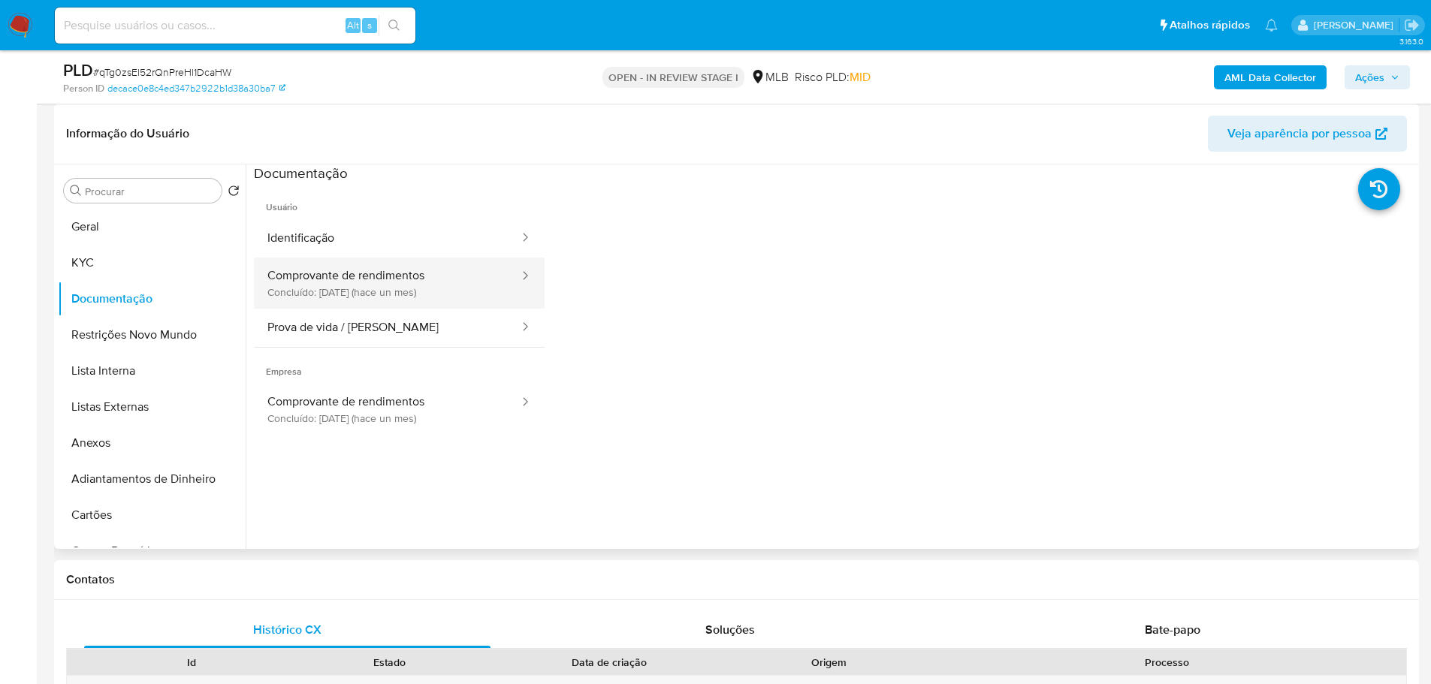
click at [381, 293] on button "Comprovante de rendimentos Concluído: 17/09/2025 (hace un mes)" at bounding box center [387, 283] width 267 height 51
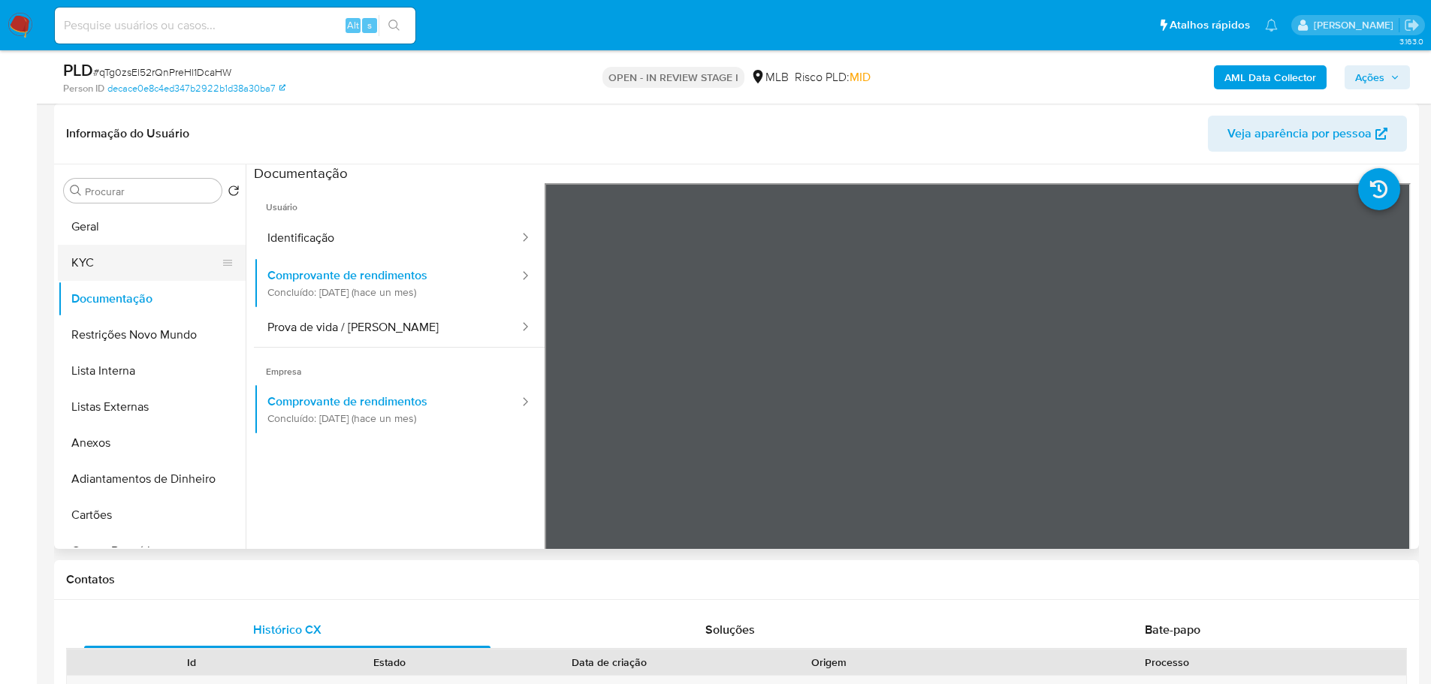
click at [145, 274] on button "KYC" at bounding box center [146, 263] width 176 height 36
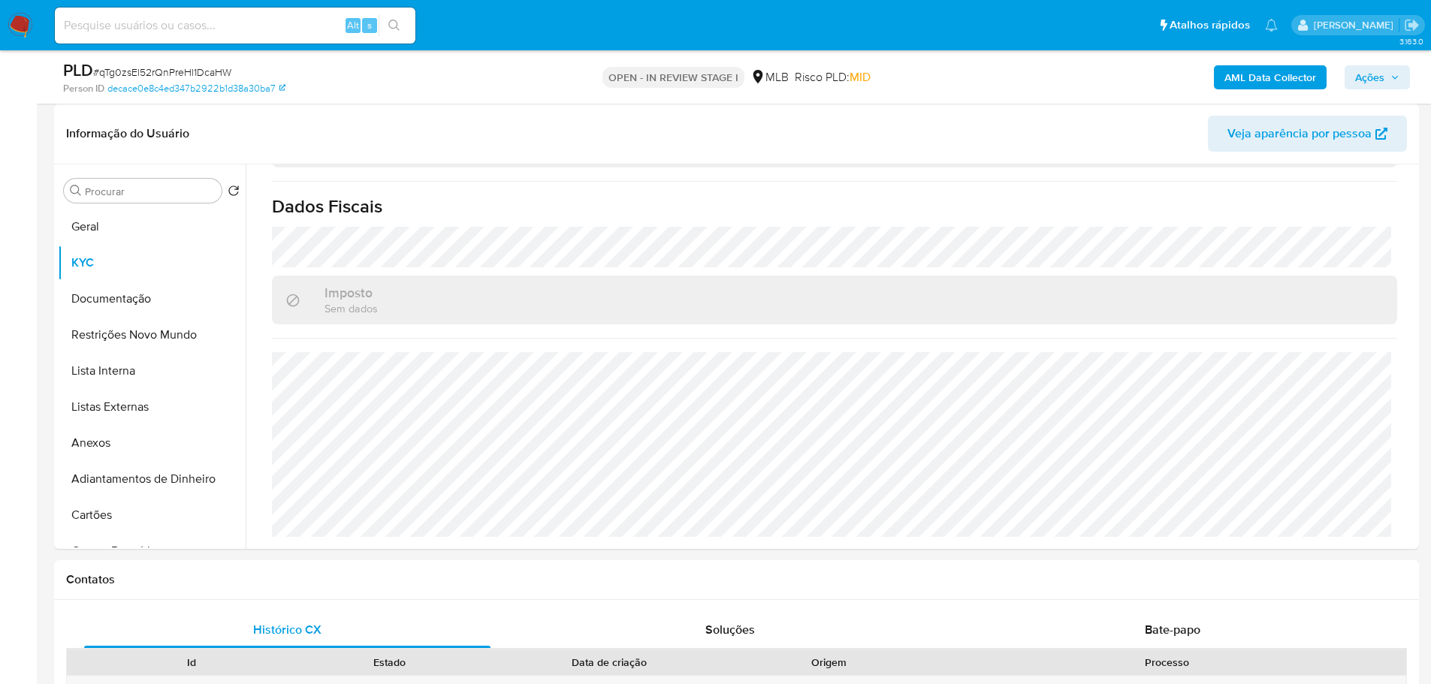
scroll to position [896, 0]
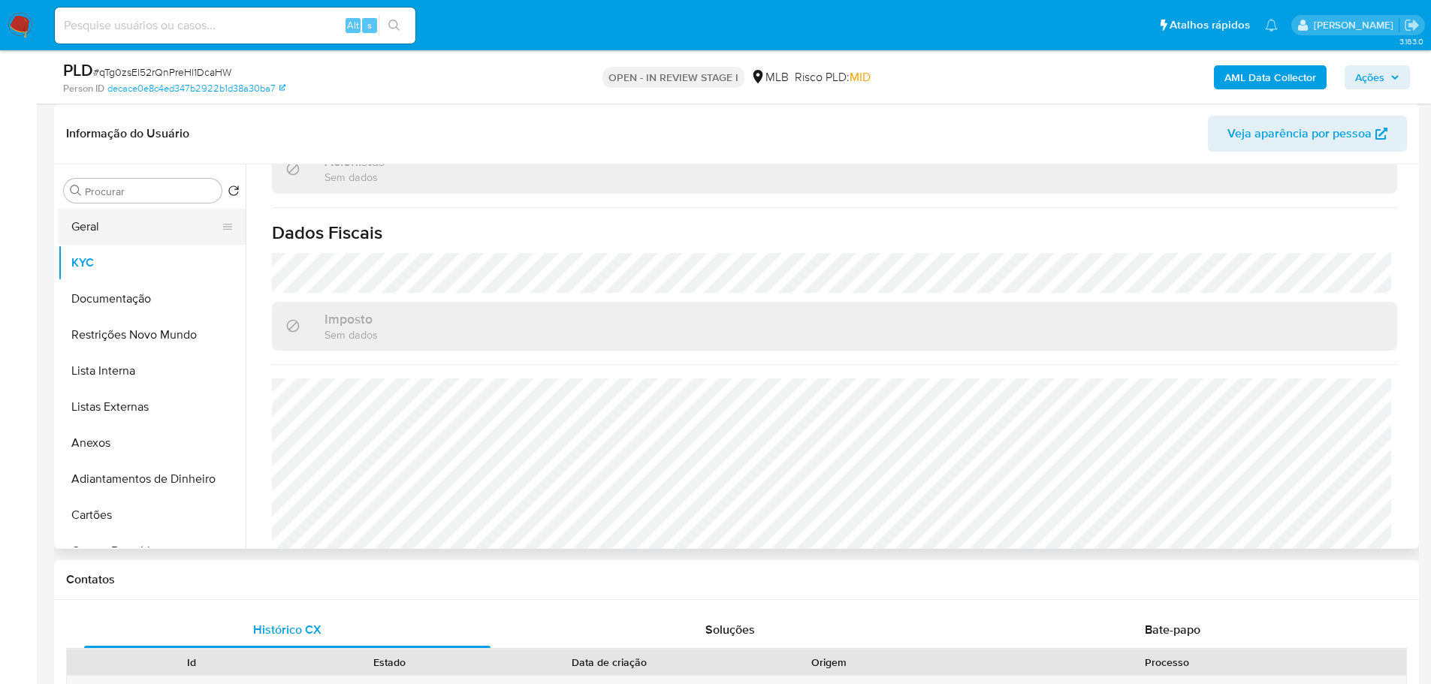
click at [151, 235] on button "Geral" at bounding box center [146, 227] width 176 height 36
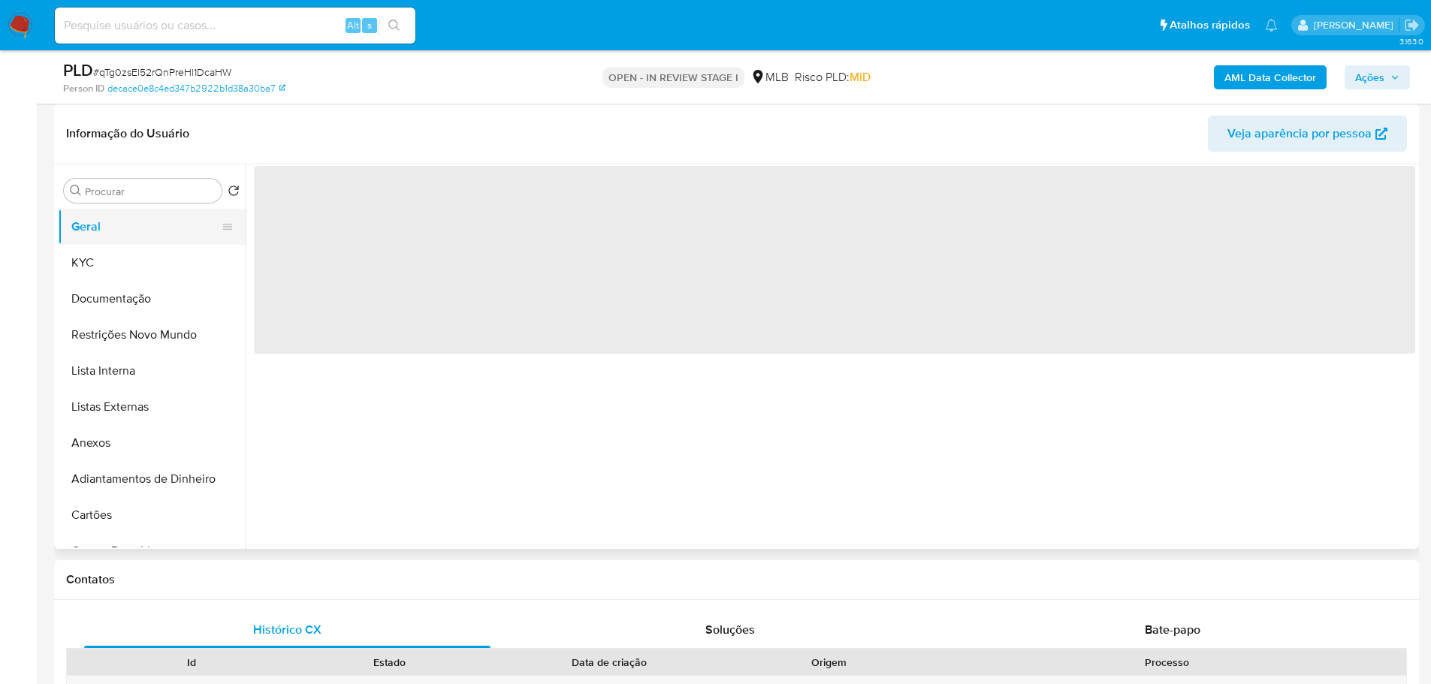
scroll to position [0, 0]
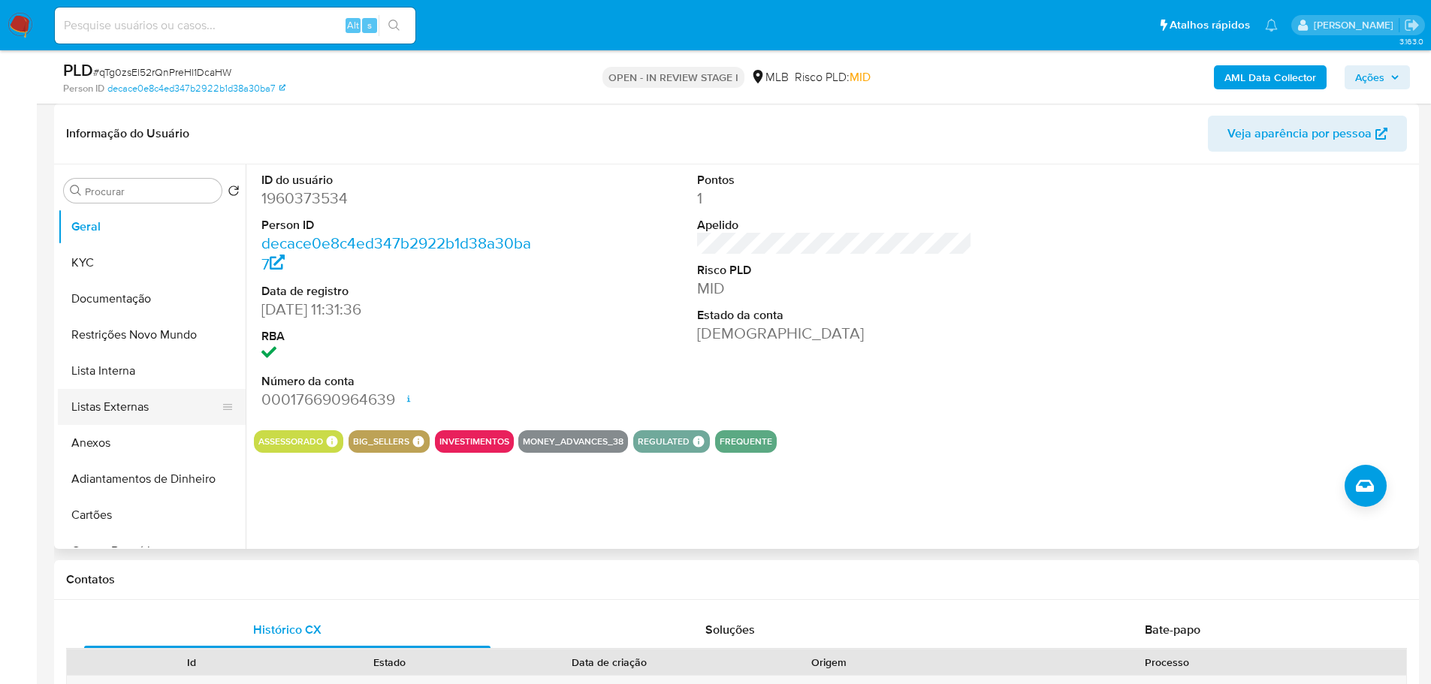
drag, startPoint x: 187, startPoint y: 573, endPoint x: 103, endPoint y: 401, distance: 191.5
click at [187, 574] on h1 "Contatos" at bounding box center [736, 579] width 1341 height 15
click at [97, 267] on button "KYC" at bounding box center [146, 263] width 176 height 36
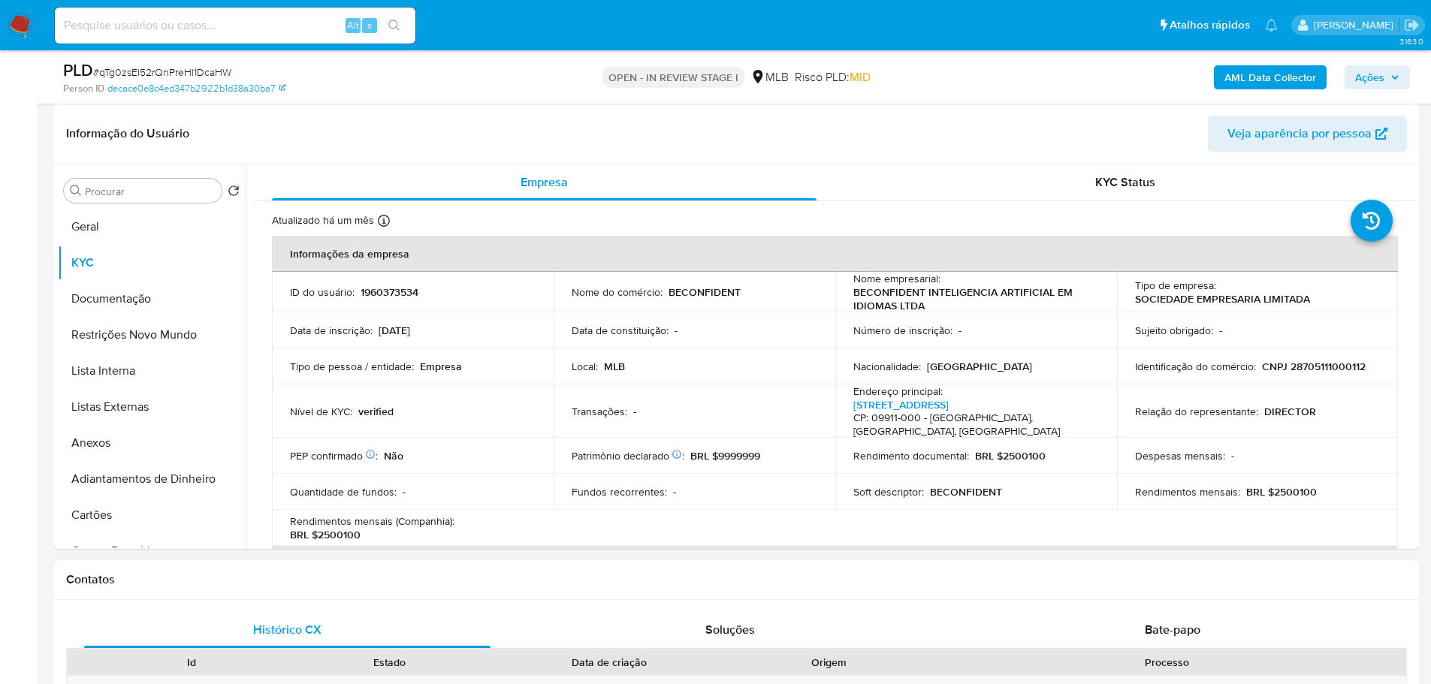
click at [212, 591] on div "Contatos" at bounding box center [736, 580] width 1365 height 40
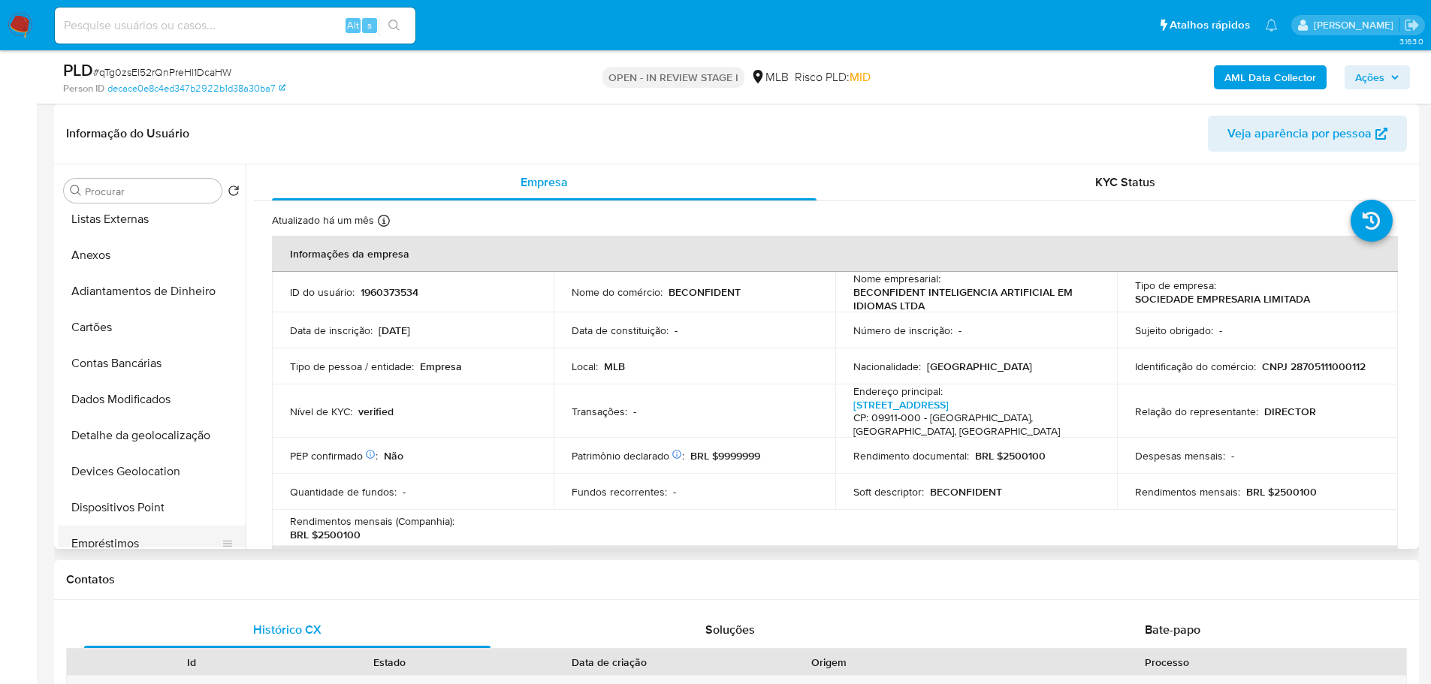
scroll to position [300, 0]
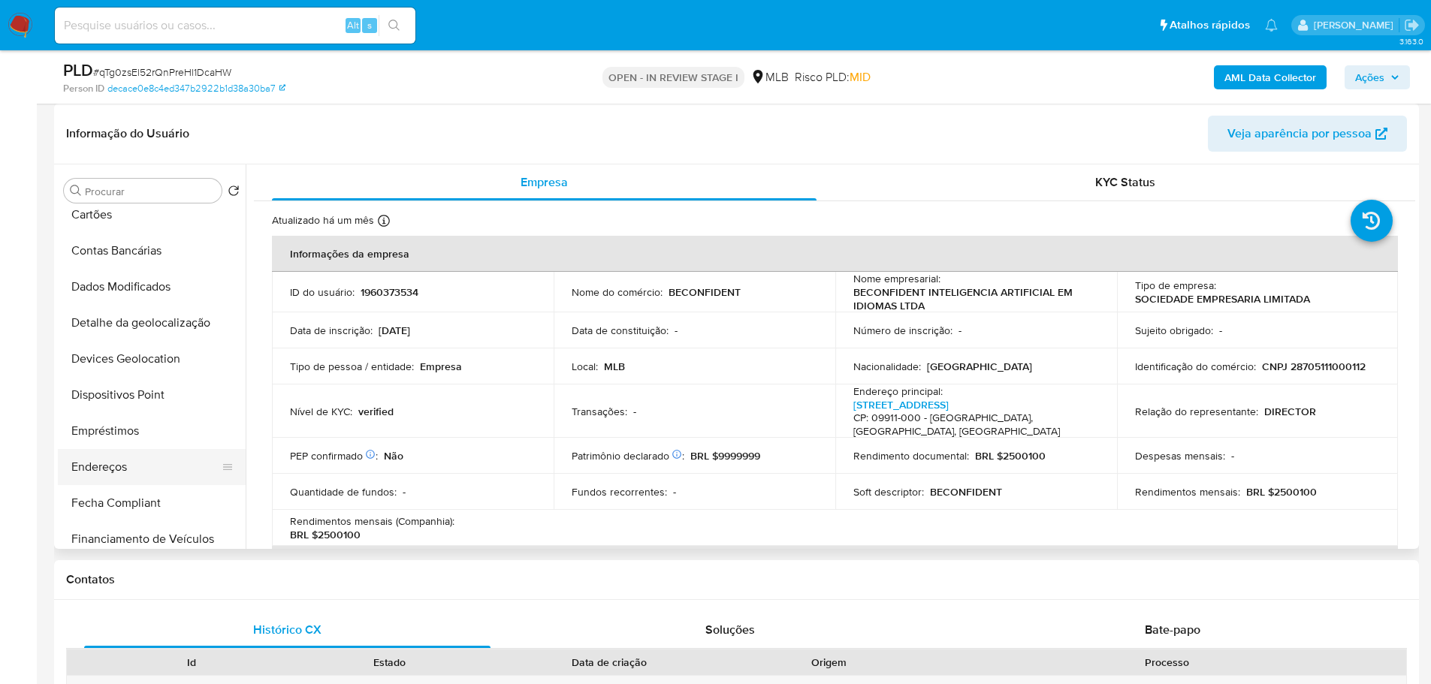
drag, startPoint x: 122, startPoint y: 466, endPoint x: 89, endPoint y: 468, distance: 33.1
click at [120, 466] on button "Endereços" at bounding box center [146, 467] width 176 height 36
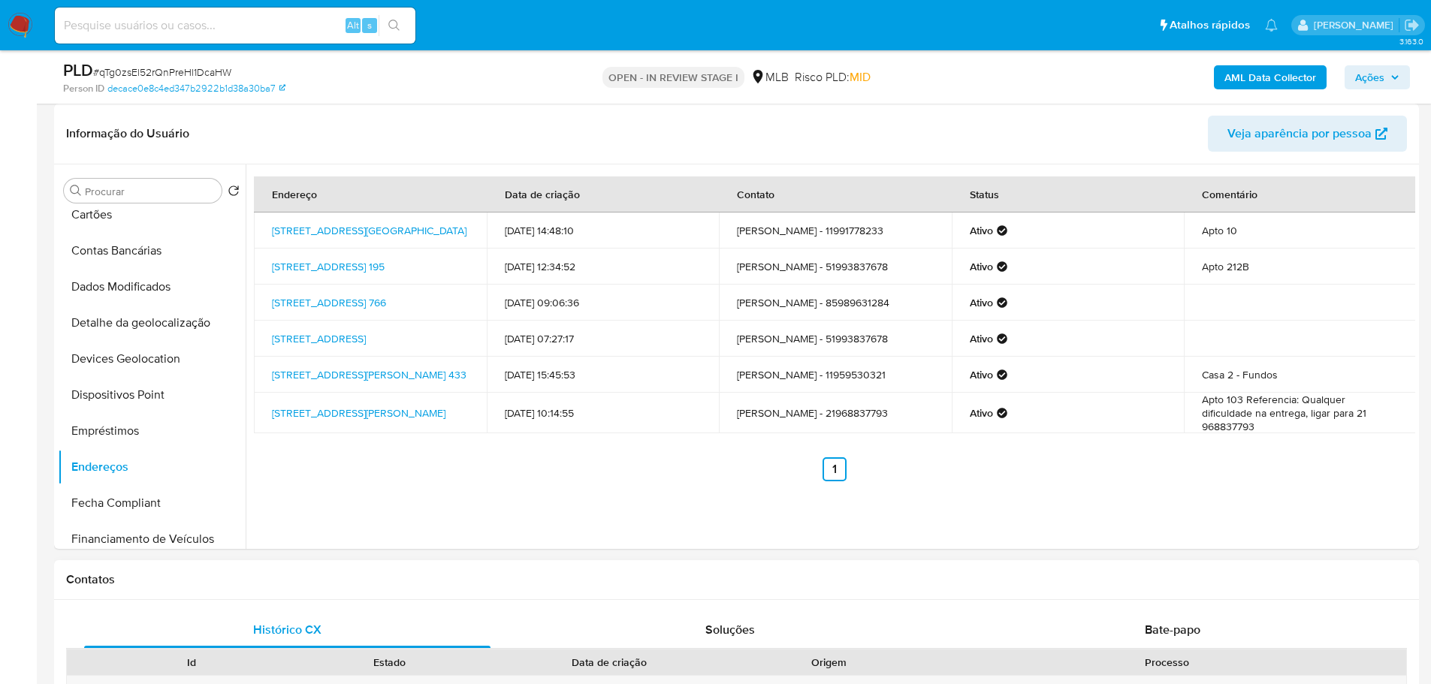
click at [215, 588] on div "Contatos" at bounding box center [736, 580] width 1365 height 40
click at [158, 315] on button "Detalhe da geolocalização" at bounding box center [146, 323] width 176 height 36
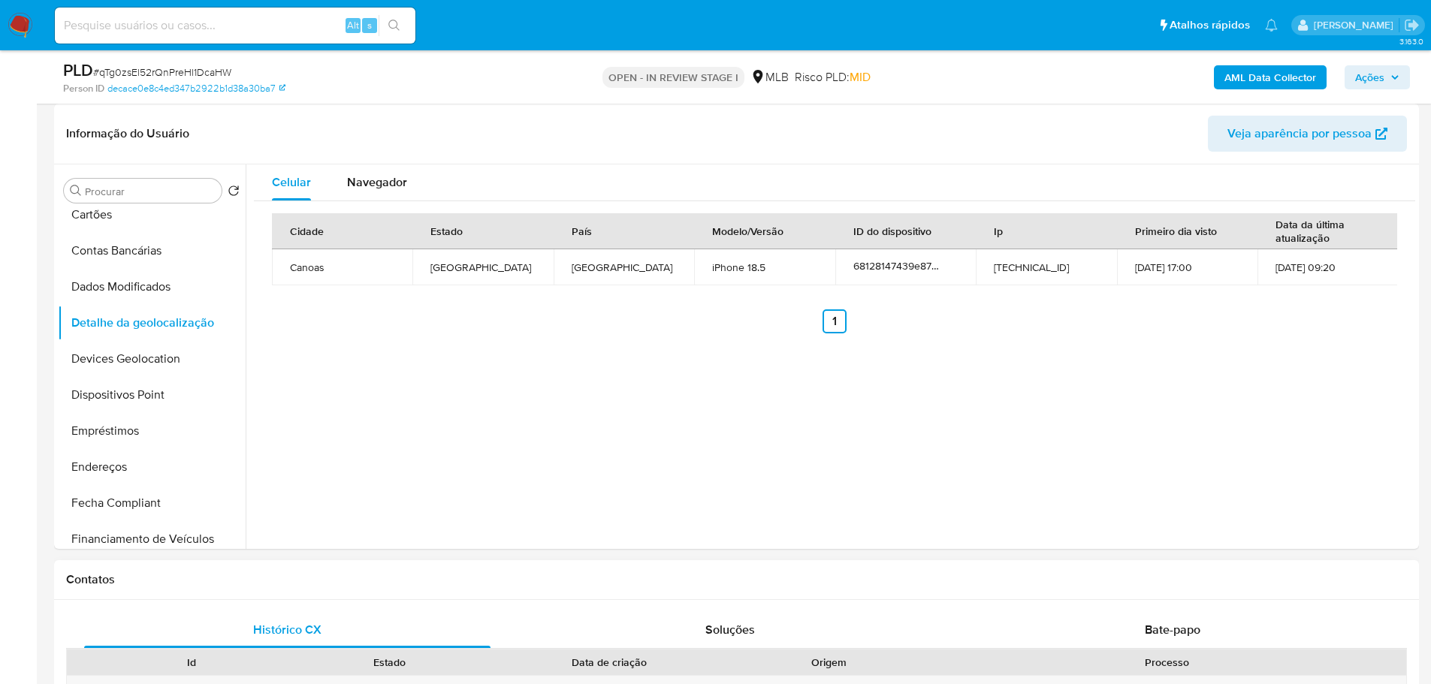
click at [264, 583] on h1 "Contatos" at bounding box center [736, 579] width 1341 height 15
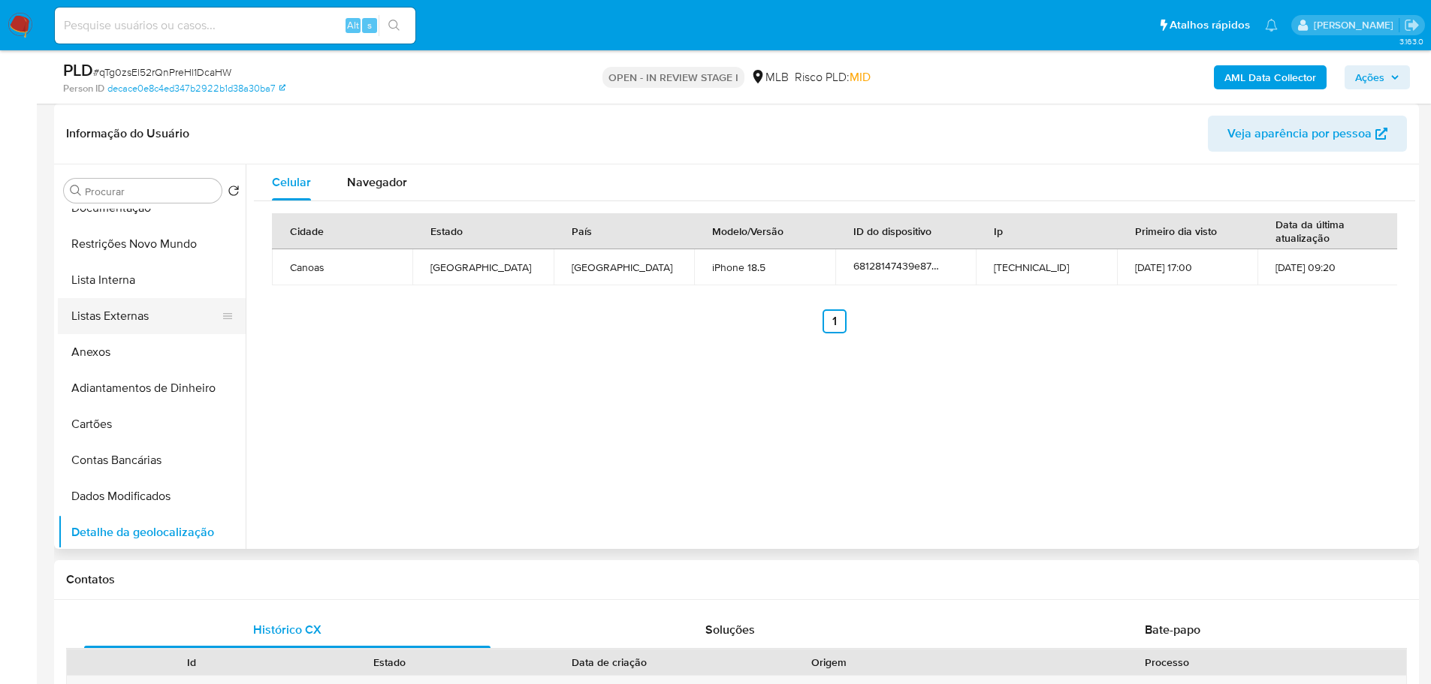
scroll to position [0, 0]
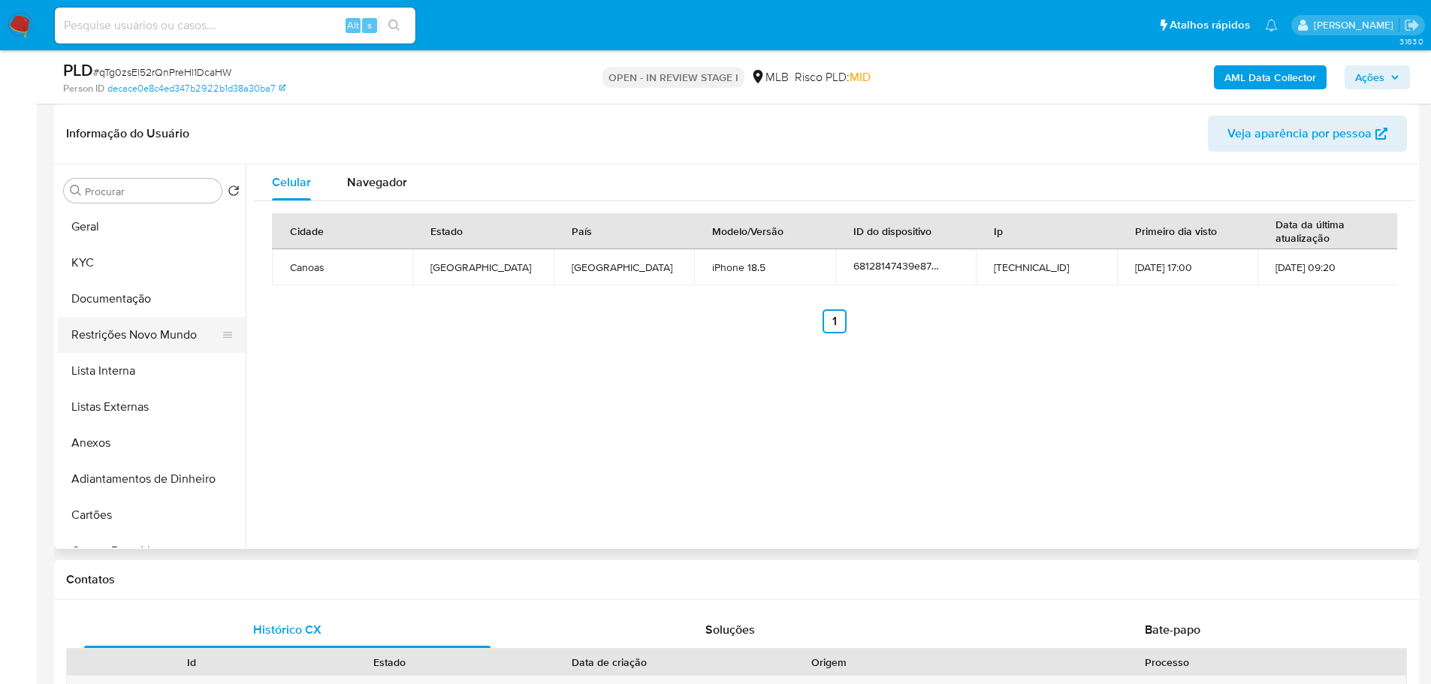
click at [119, 327] on button "Restrições Novo Mundo" at bounding box center [146, 335] width 176 height 36
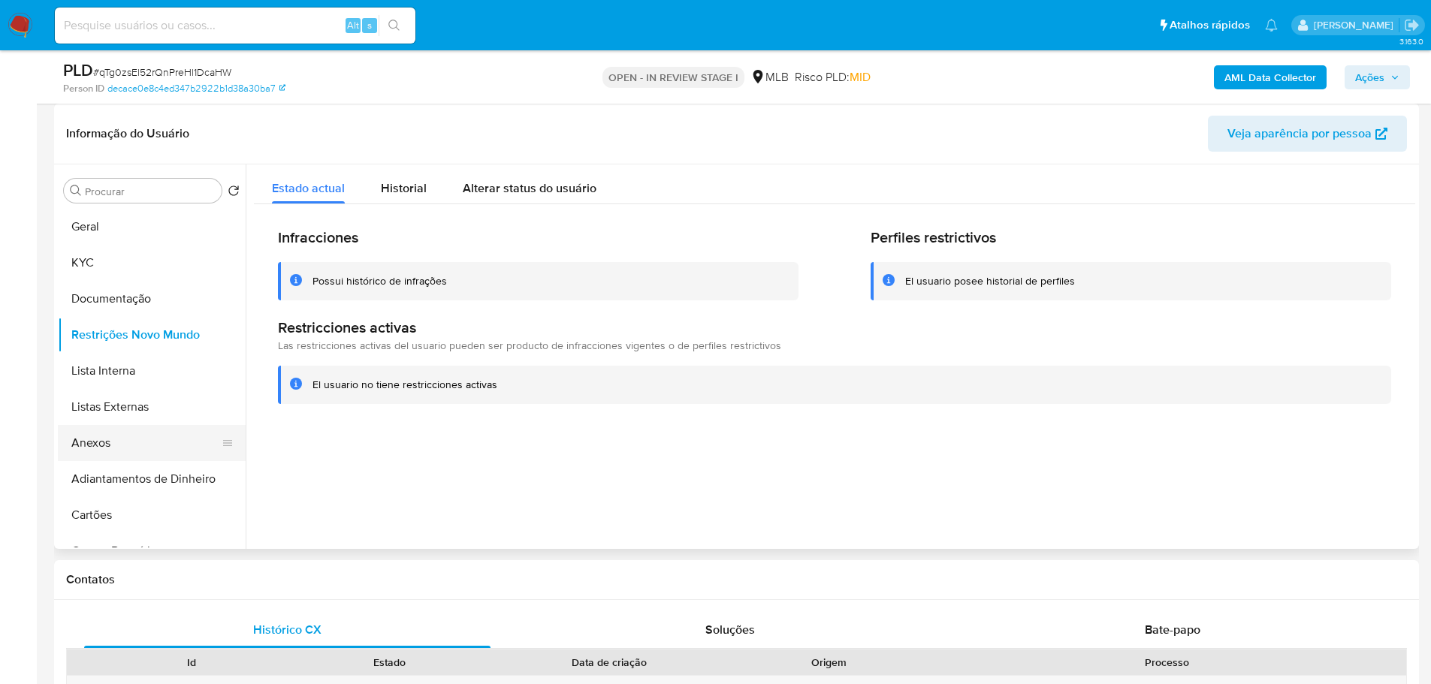
drag, startPoint x: 225, startPoint y: 584, endPoint x: 169, endPoint y: 458, distance: 137.2
click at [225, 584] on h1 "Contatos" at bounding box center [736, 579] width 1341 height 15
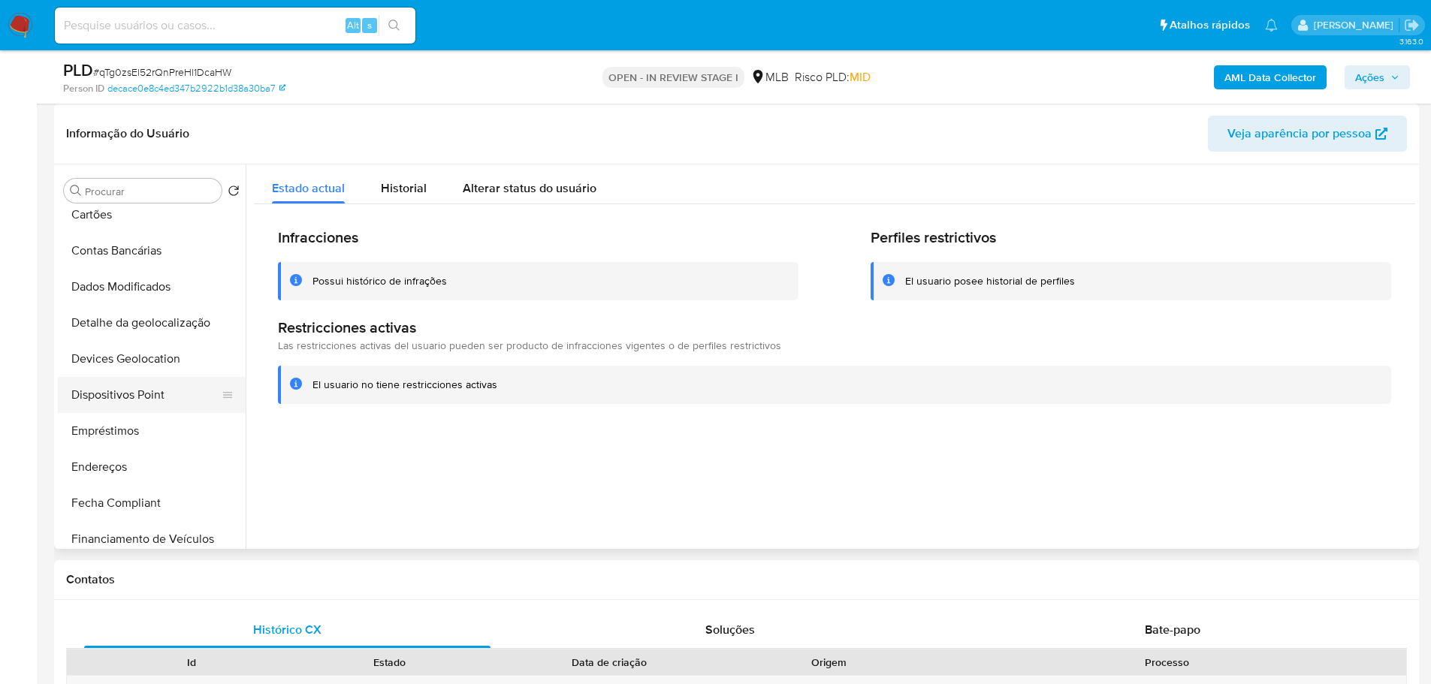
click at [166, 400] on button "Dispositivos Point" at bounding box center [146, 395] width 176 height 36
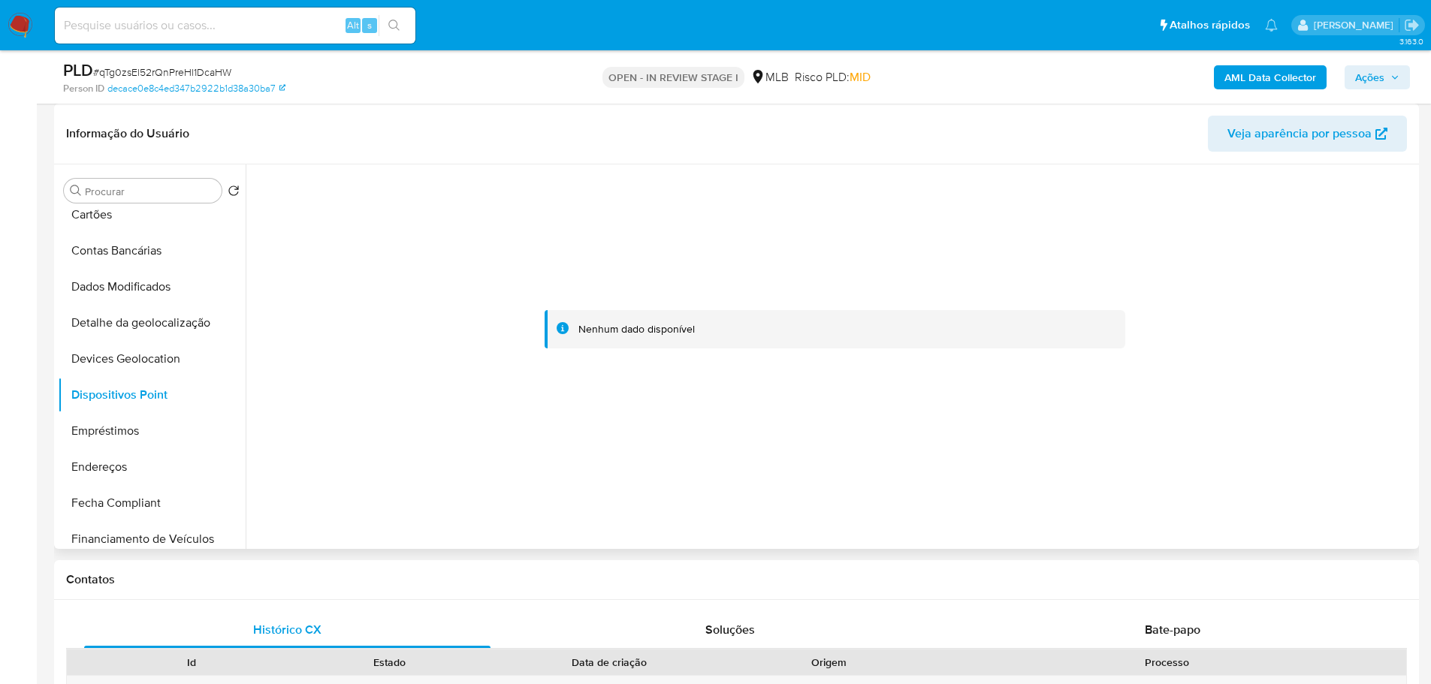
click at [1061, 300] on div at bounding box center [834, 329] width 1161 height 331
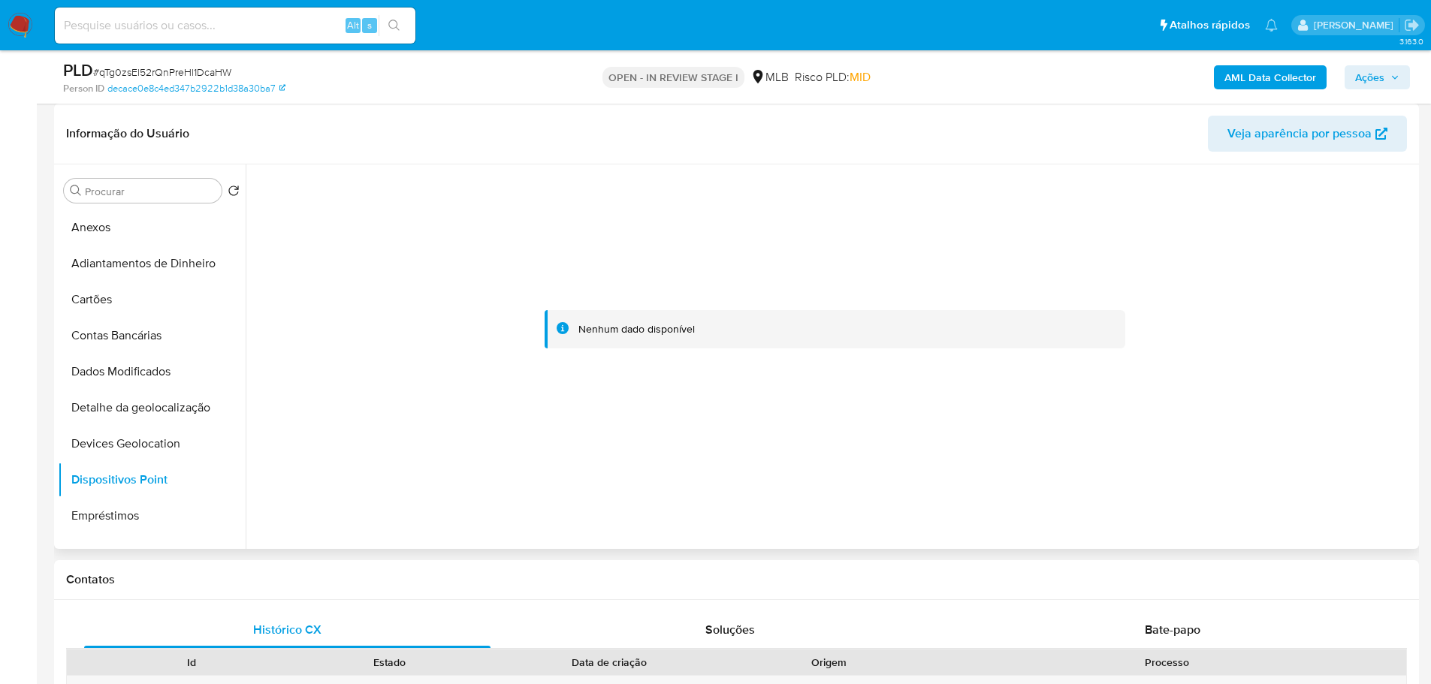
scroll to position [0, 0]
click at [97, 261] on button "KYC" at bounding box center [146, 263] width 176 height 36
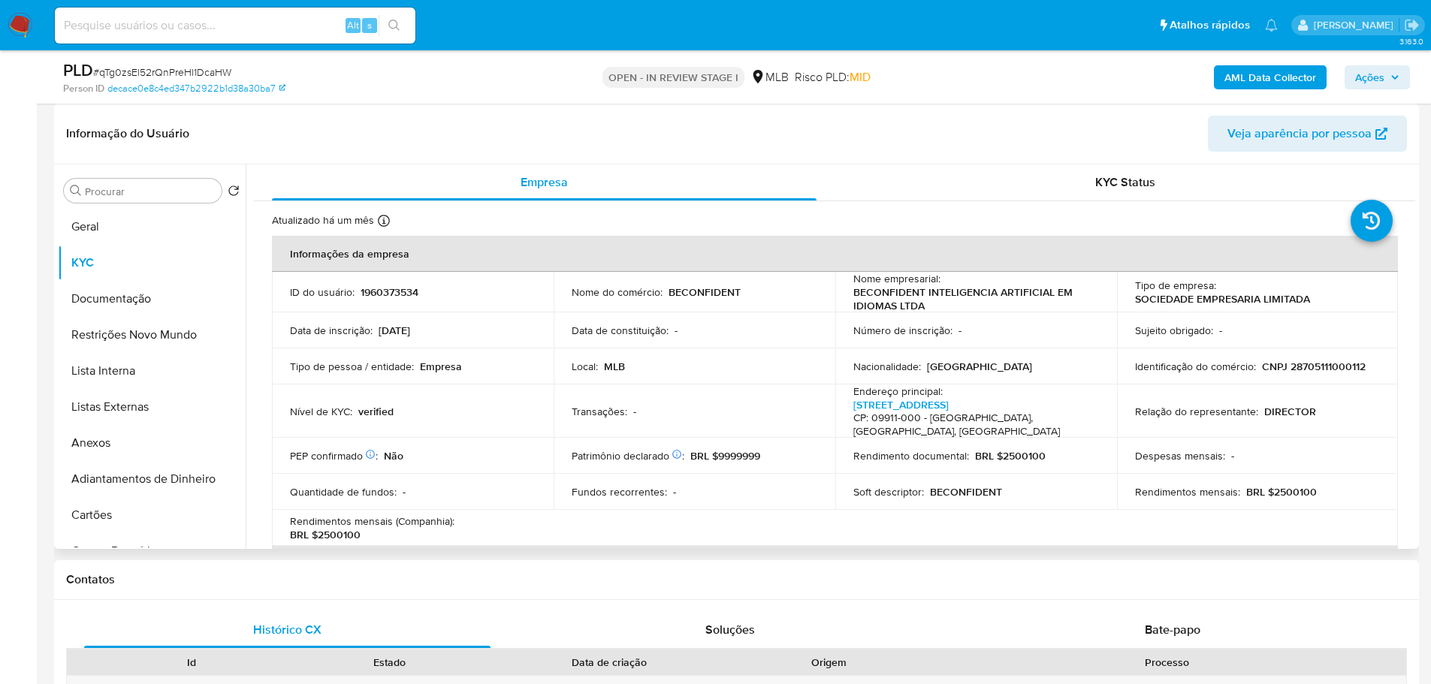
click at [1350, 358] on td "Identificação do comércio : CNPJ 28705111000112" at bounding box center [1258, 367] width 282 height 36
click at [1348, 366] on p "CNPJ 28705111000112" at bounding box center [1314, 367] width 104 height 14
copy p "28705111000112"
click at [122, 224] on button "Geral" at bounding box center [146, 227] width 176 height 36
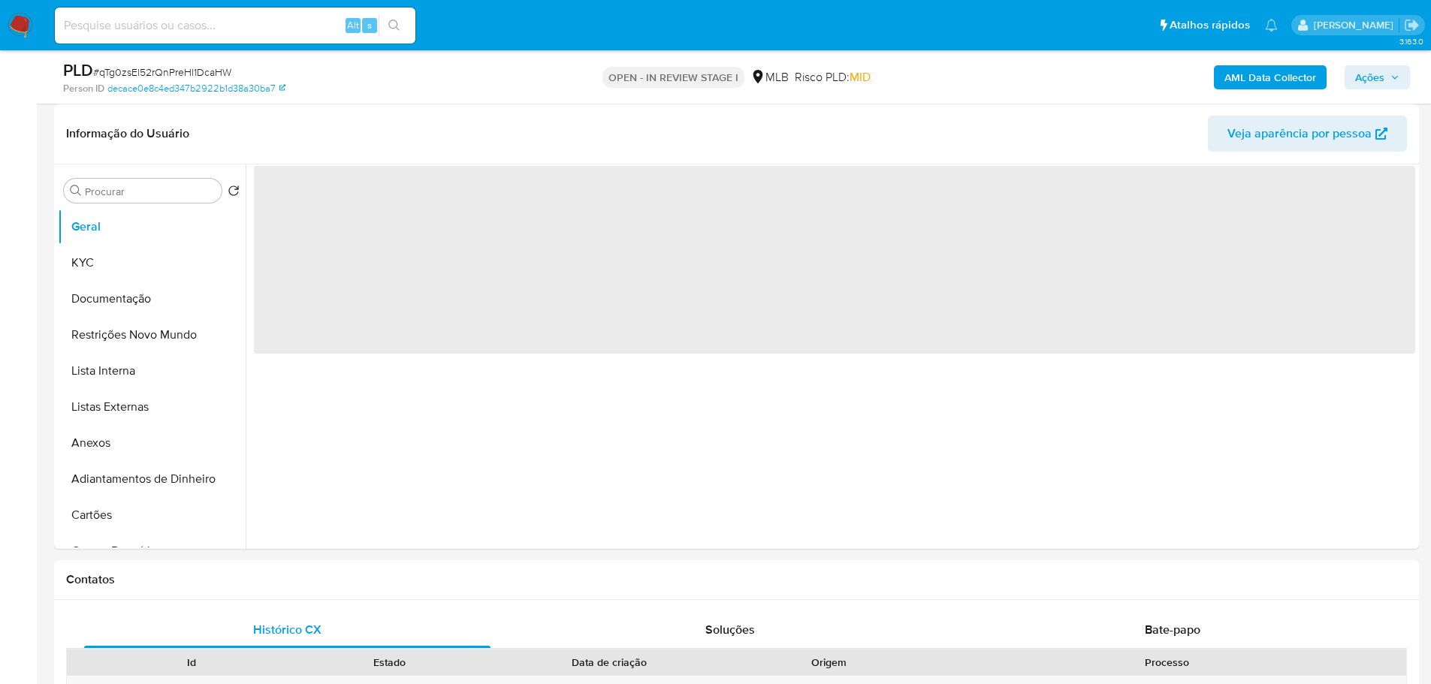
click at [1278, 77] on b "AML Data Collector" at bounding box center [1270, 77] width 92 height 24
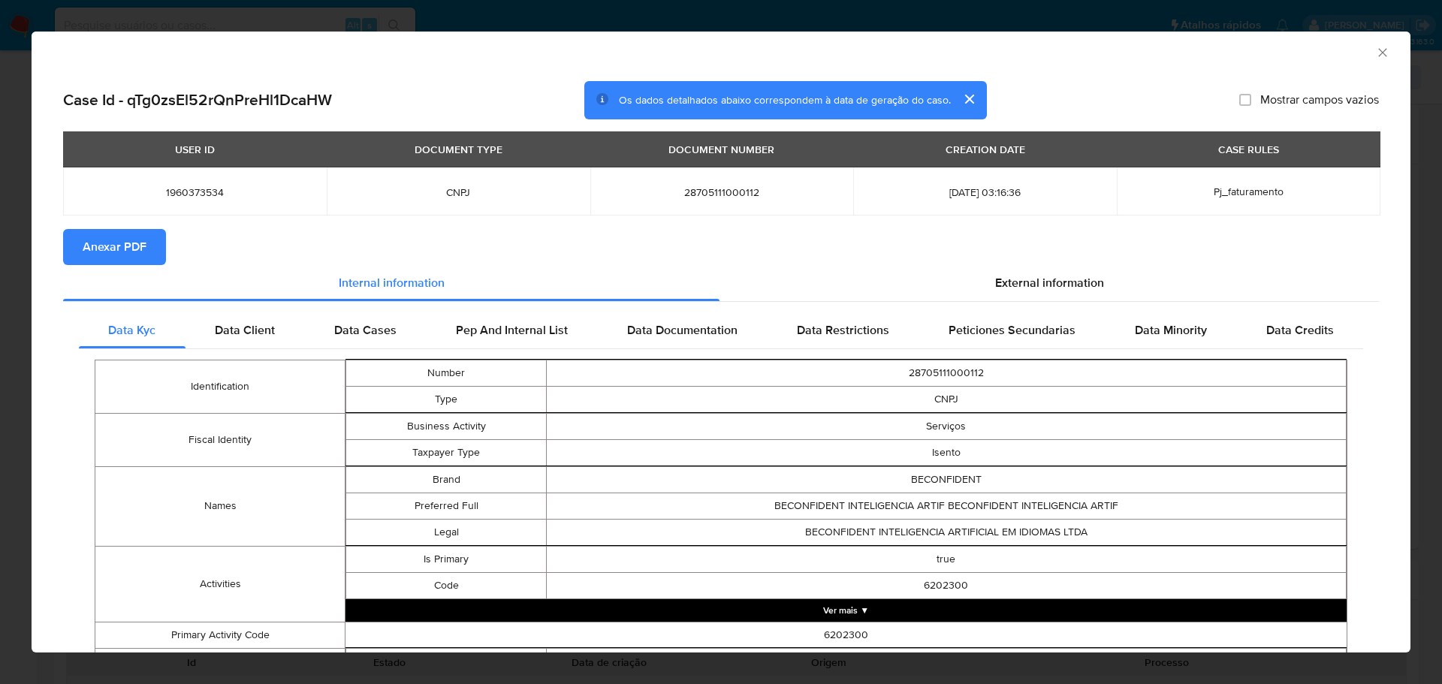
click at [137, 263] on span "Anexar PDF" at bounding box center [115, 247] width 64 height 33
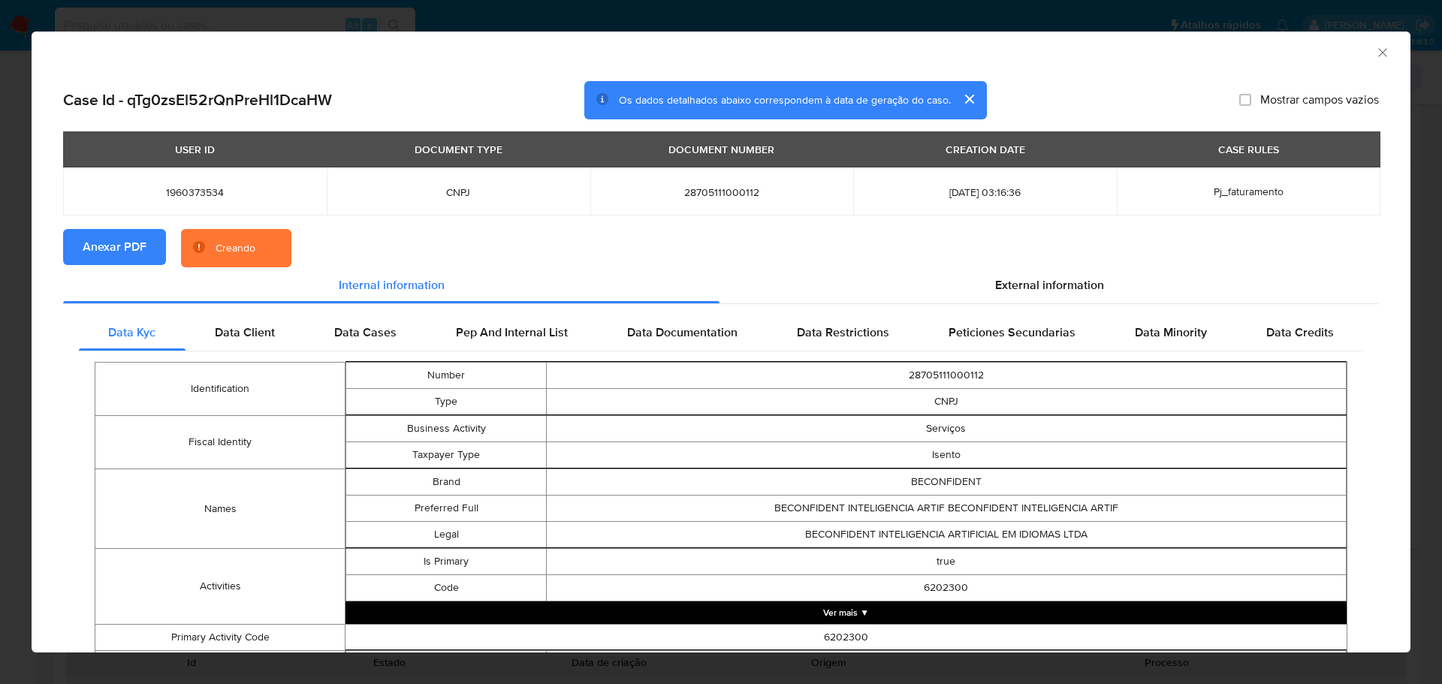
click at [1382, 47] on div "AML Data Collector" at bounding box center [721, 51] width 1379 height 38
click at [1378, 54] on icon "Fechar a janela" at bounding box center [1382, 52] width 8 height 8
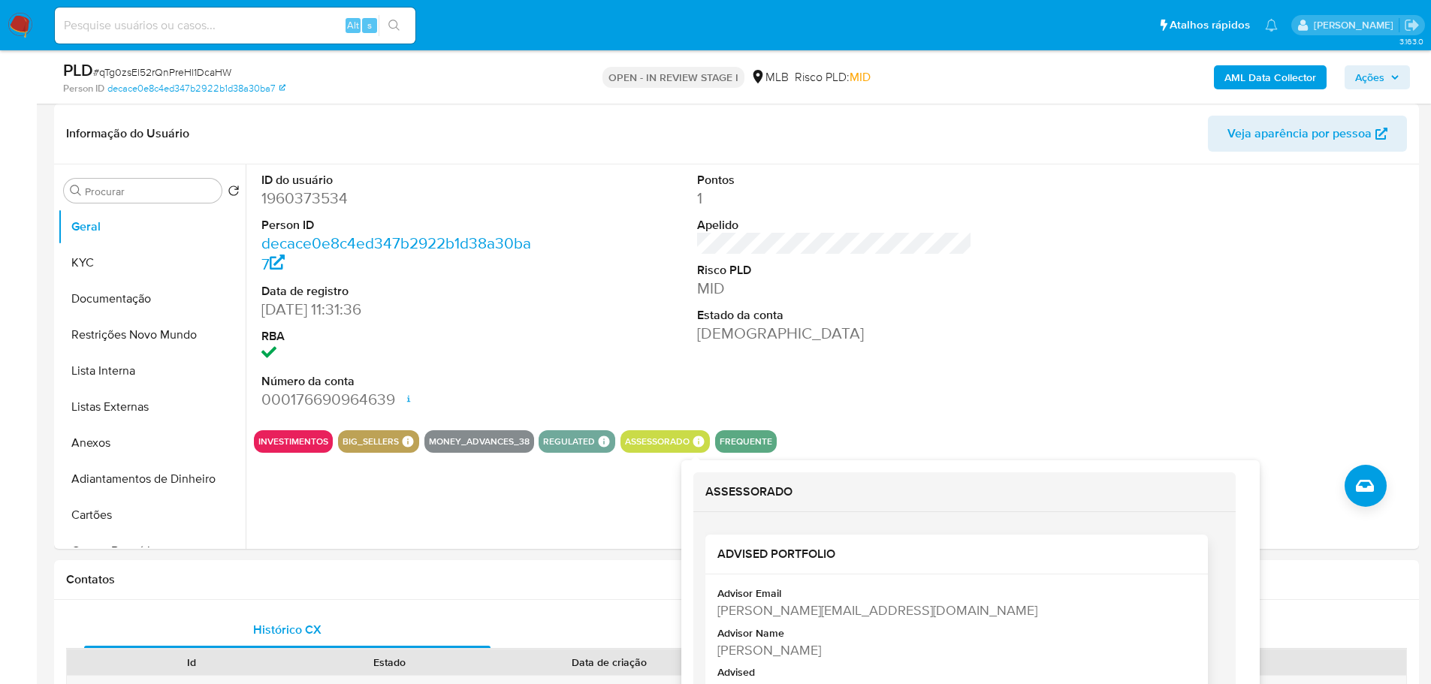
drag, startPoint x: 949, startPoint y: 655, endPoint x: 716, endPoint y: 656, distance: 232.9
click at [716, 656] on div "Advisor Email natalia.mansur@mercadopago.com.br Advisor Name Natalia Mansur Gar…" at bounding box center [956, 646] width 503 height 143
copy div "Natalia Mansur Garcia Dionizio Da Silva"
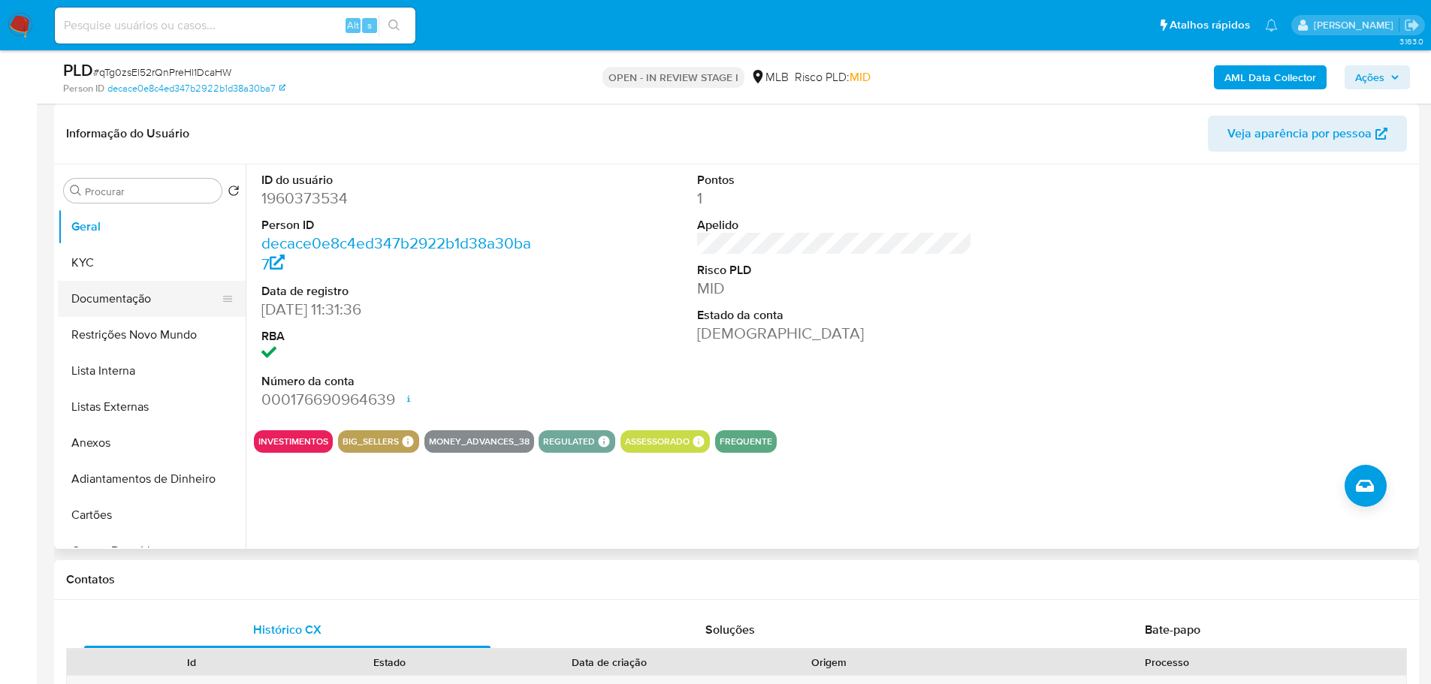
click at [92, 299] on button "Documentação" at bounding box center [146, 299] width 176 height 36
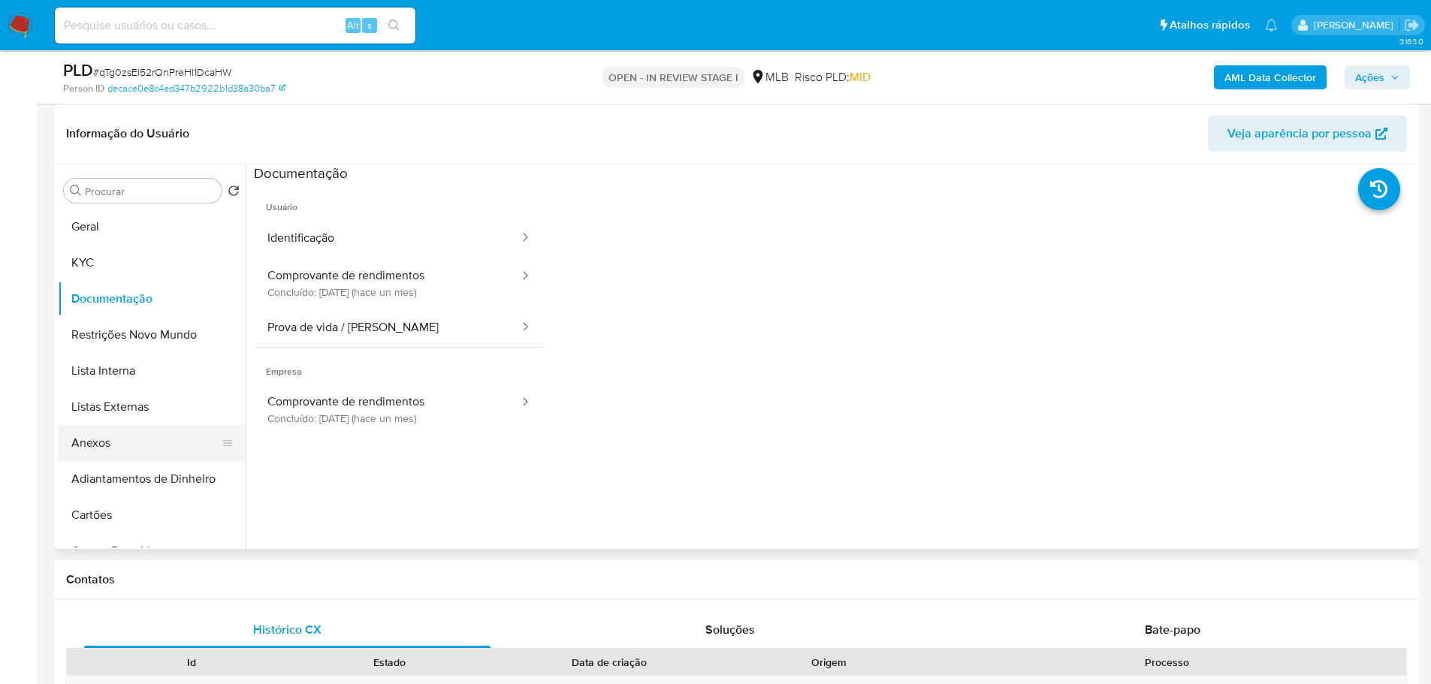
click at [128, 441] on button "Anexos" at bounding box center [146, 443] width 176 height 36
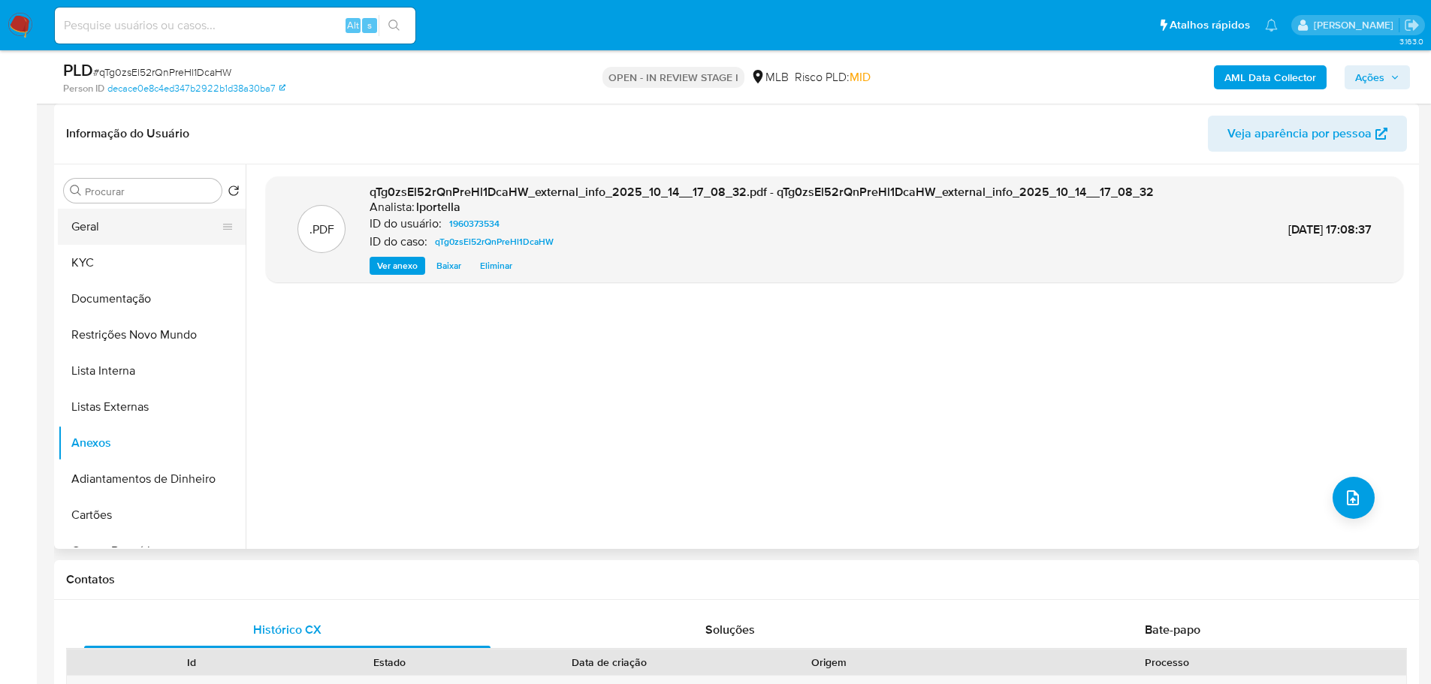
click at [119, 235] on button "Geral" at bounding box center [146, 227] width 176 height 36
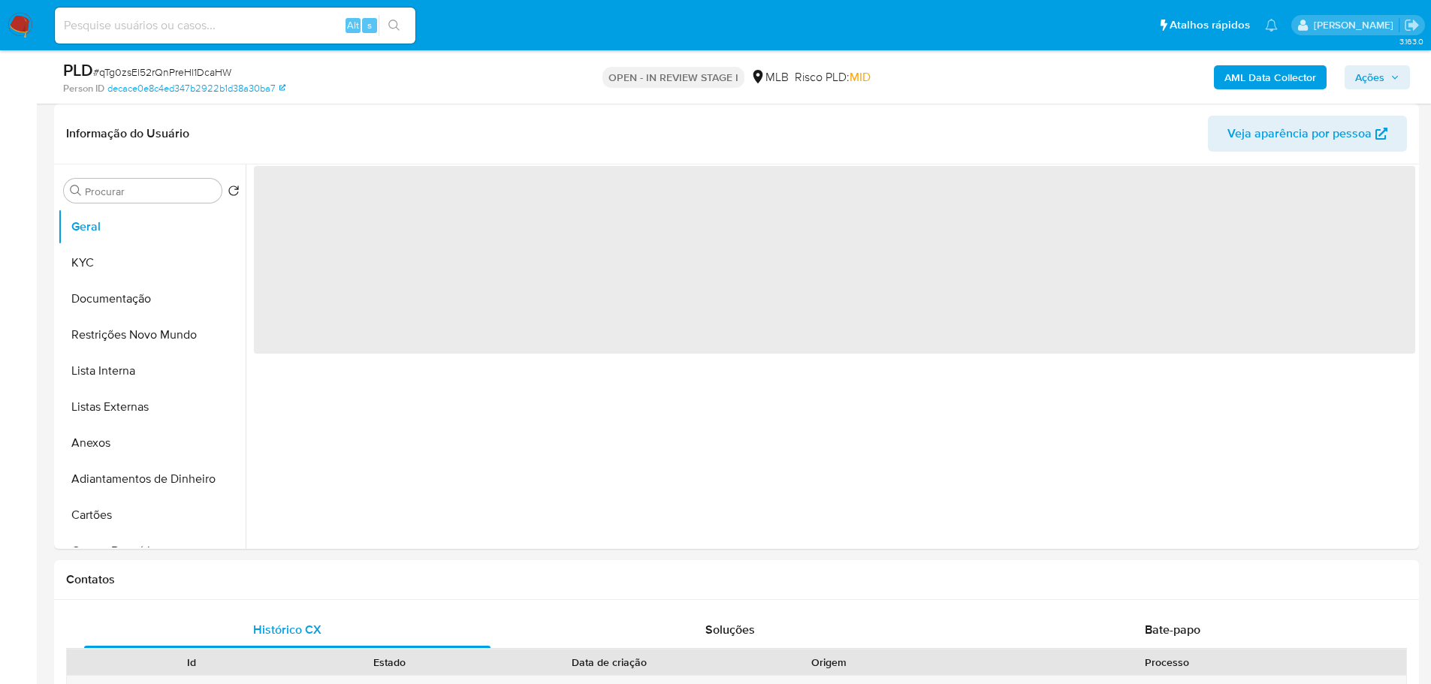
click at [1407, 73] on button "Ações" at bounding box center [1377, 77] width 65 height 24
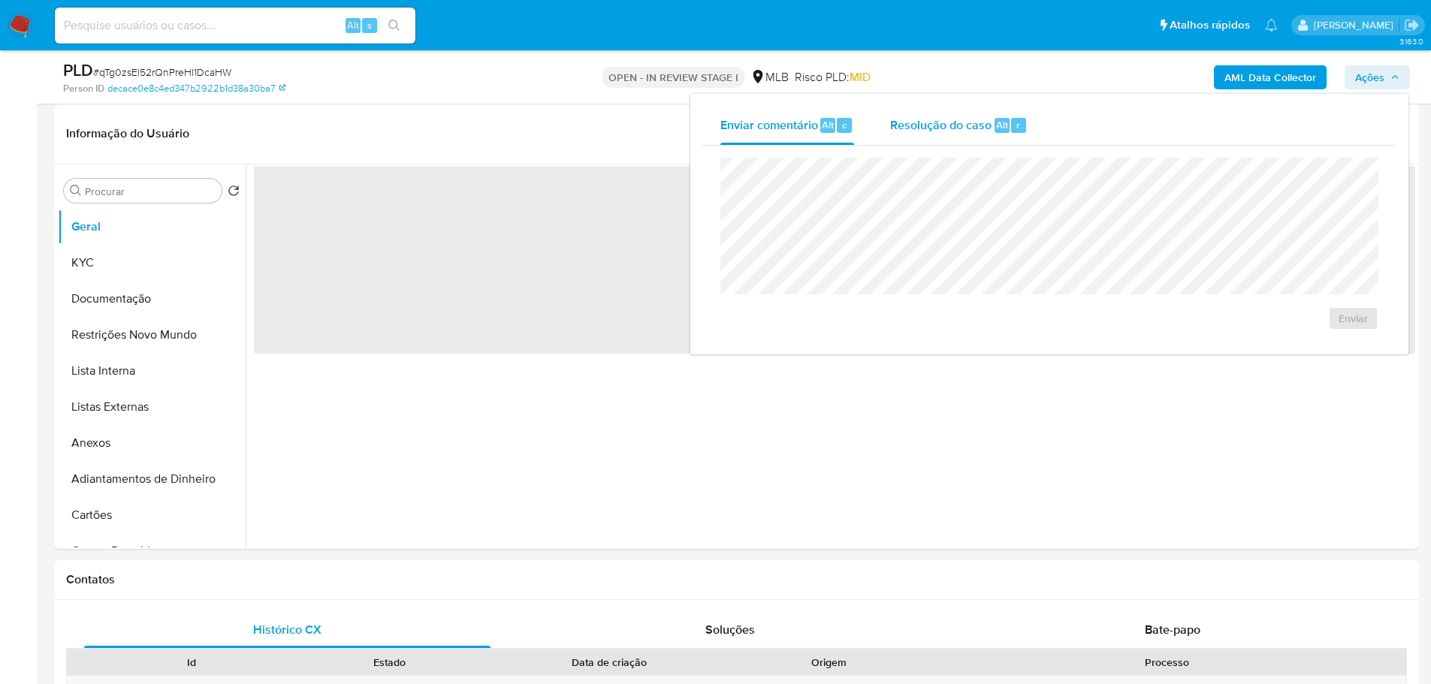
click at [996, 124] on span "Alt" at bounding box center [1002, 125] width 12 height 14
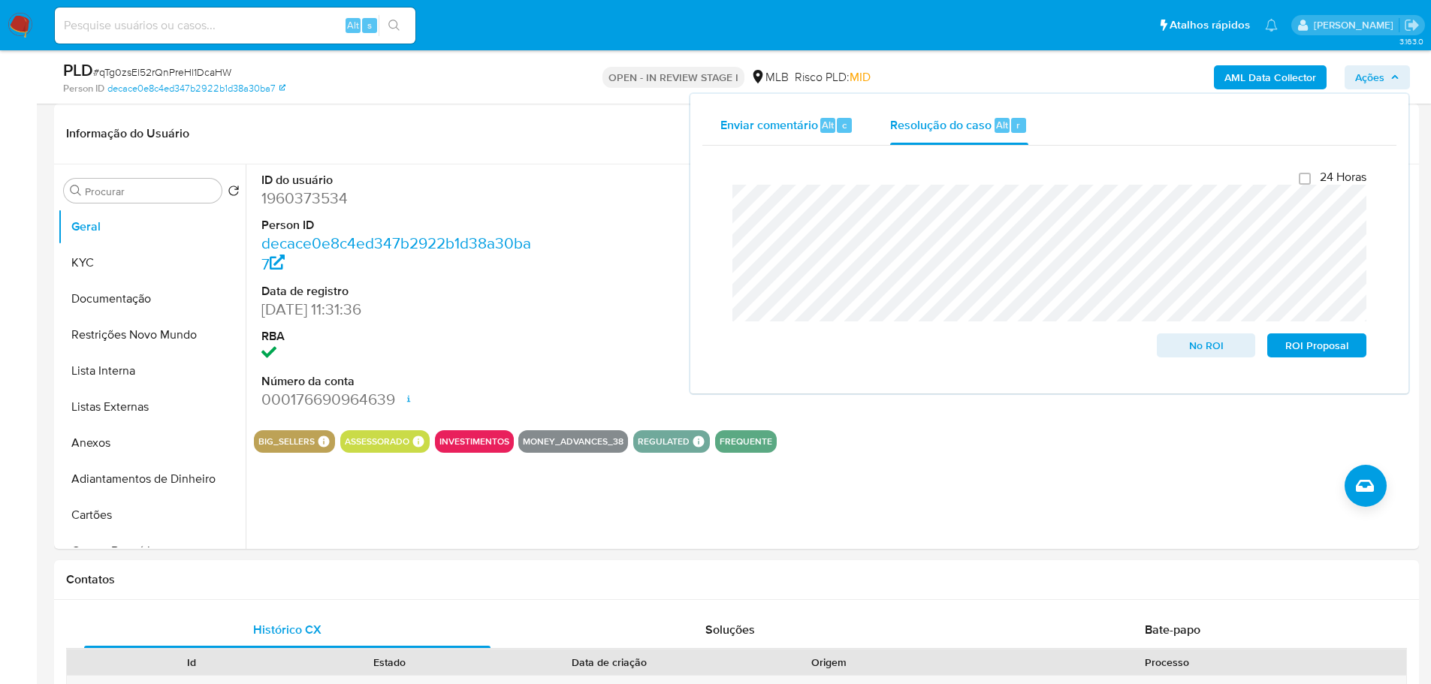
click at [795, 125] on span "Enviar comentário" at bounding box center [769, 124] width 98 height 17
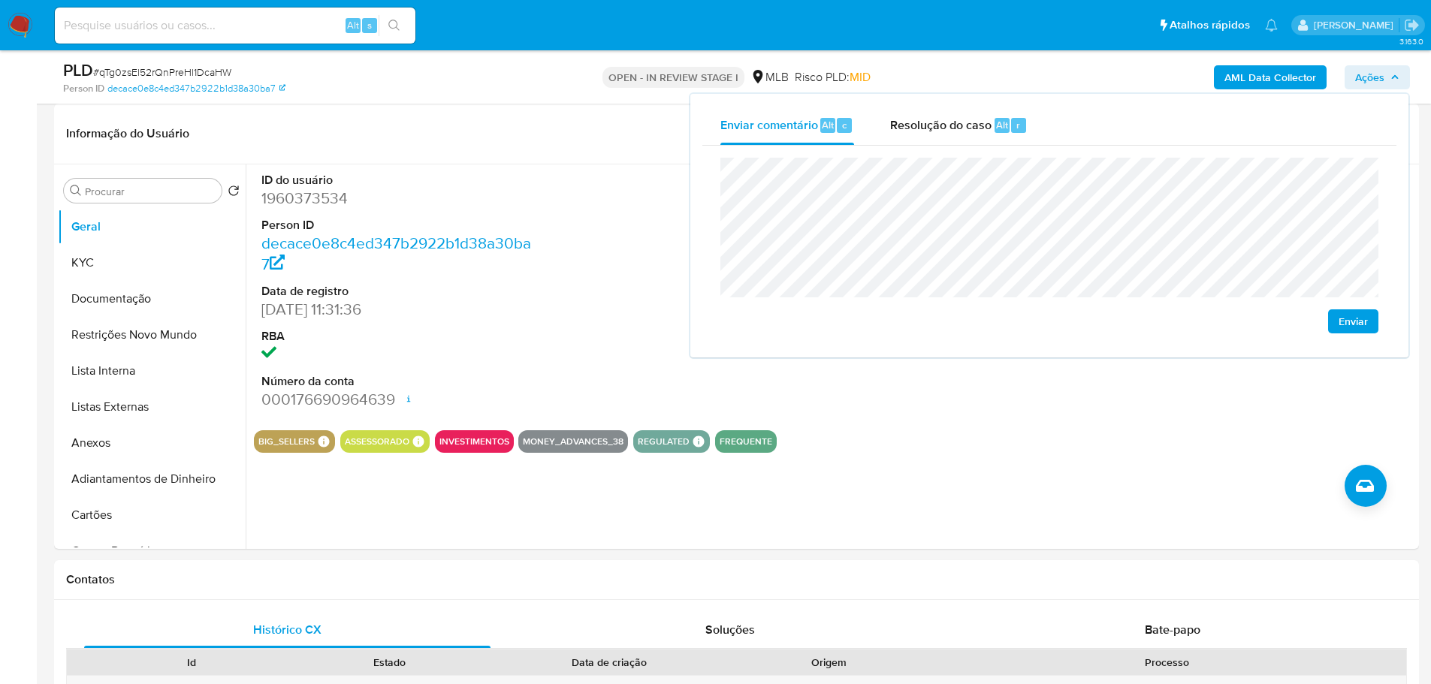
click at [1350, 321] on span "Enviar" at bounding box center [1353, 321] width 29 height 21
click at [959, 128] on span "Resolução do caso" at bounding box center [940, 124] width 101 height 17
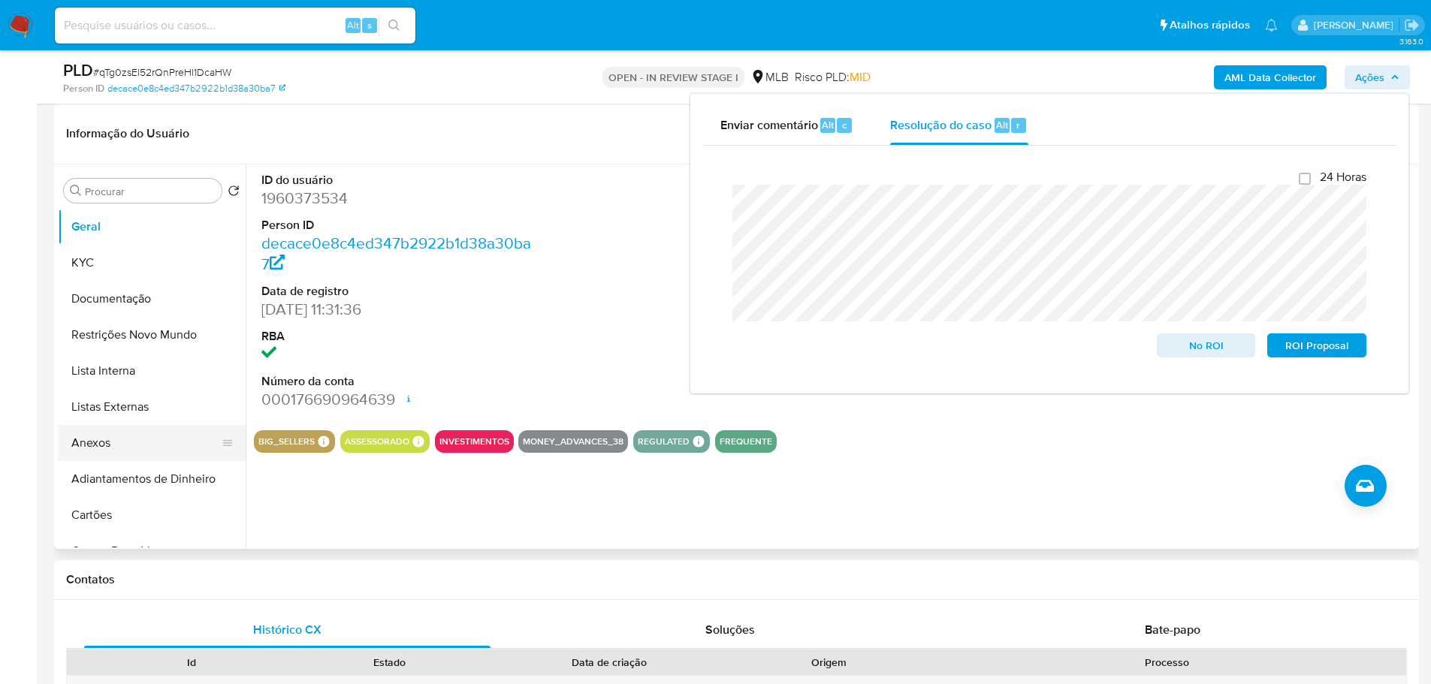
click at [143, 439] on button "Anexos" at bounding box center [146, 443] width 176 height 36
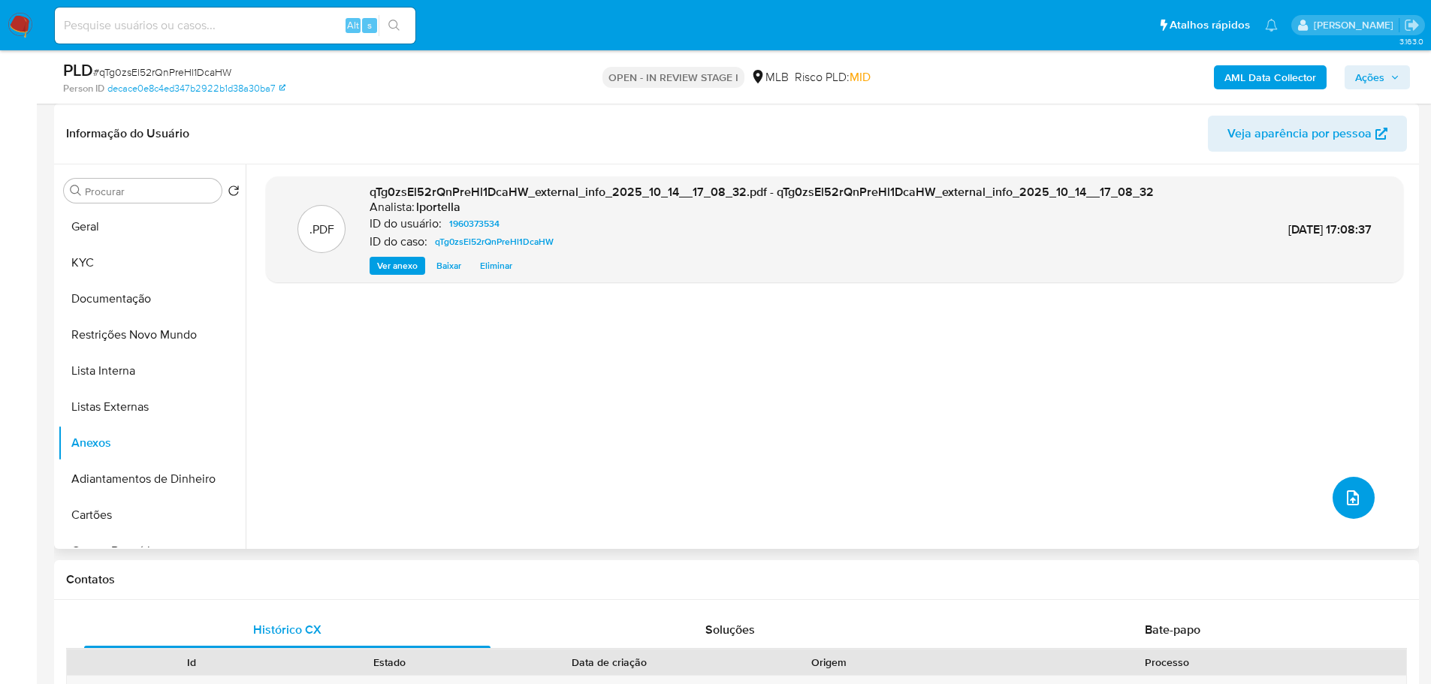
click at [1345, 511] on button "upload-file" at bounding box center [1354, 498] width 42 height 42
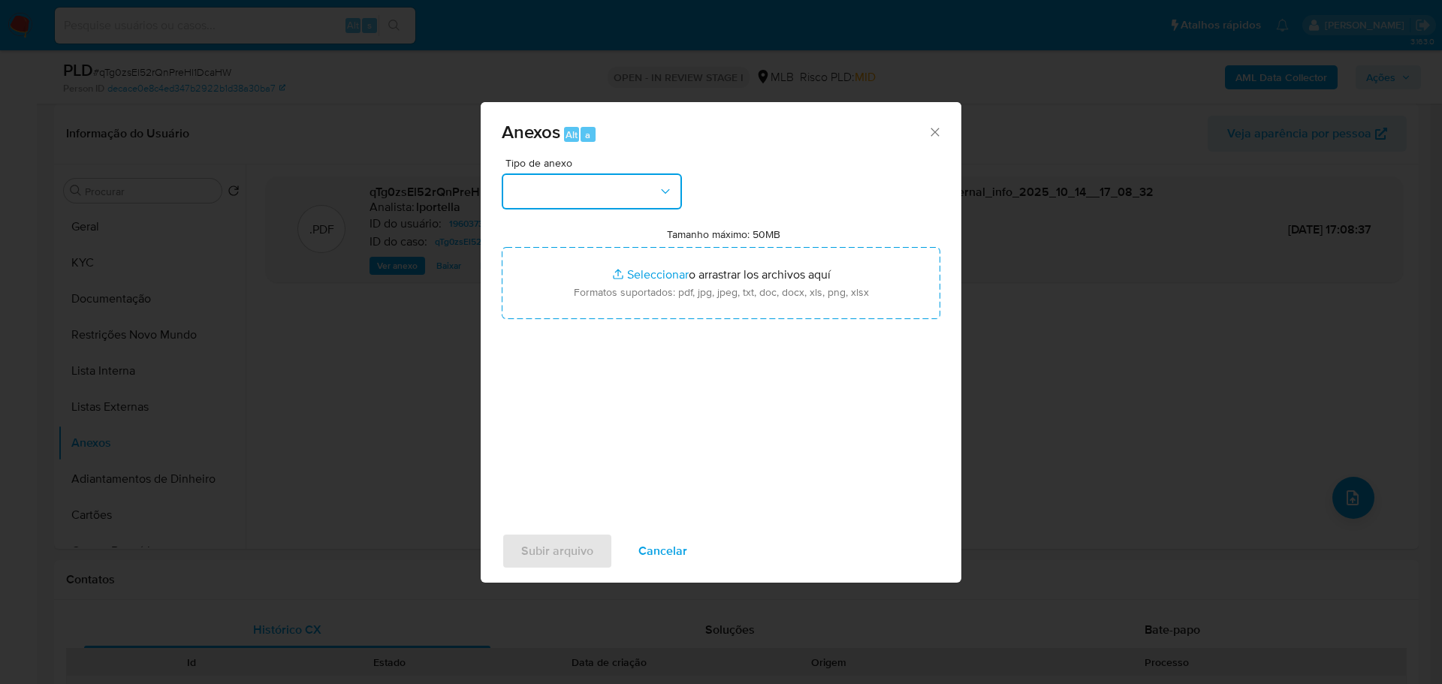
click at [617, 199] on button "button" at bounding box center [592, 192] width 180 height 36
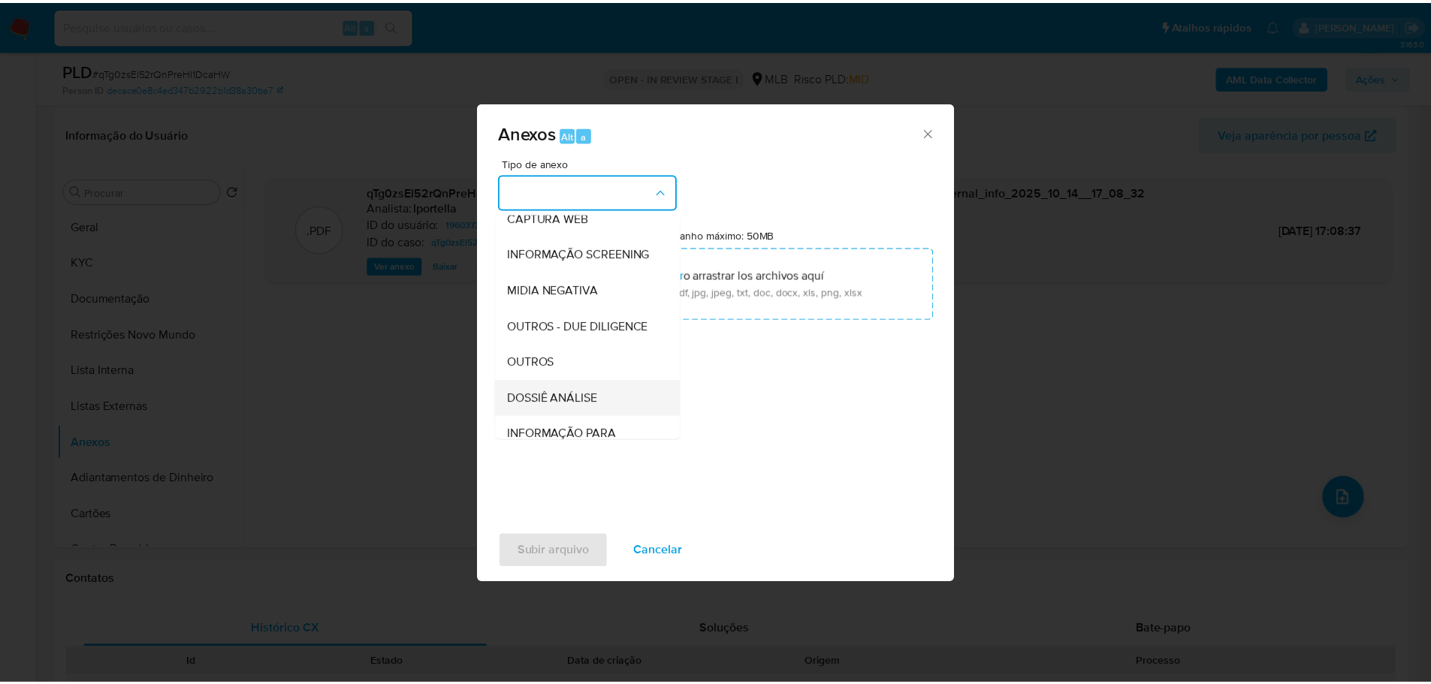
scroll to position [231, 0]
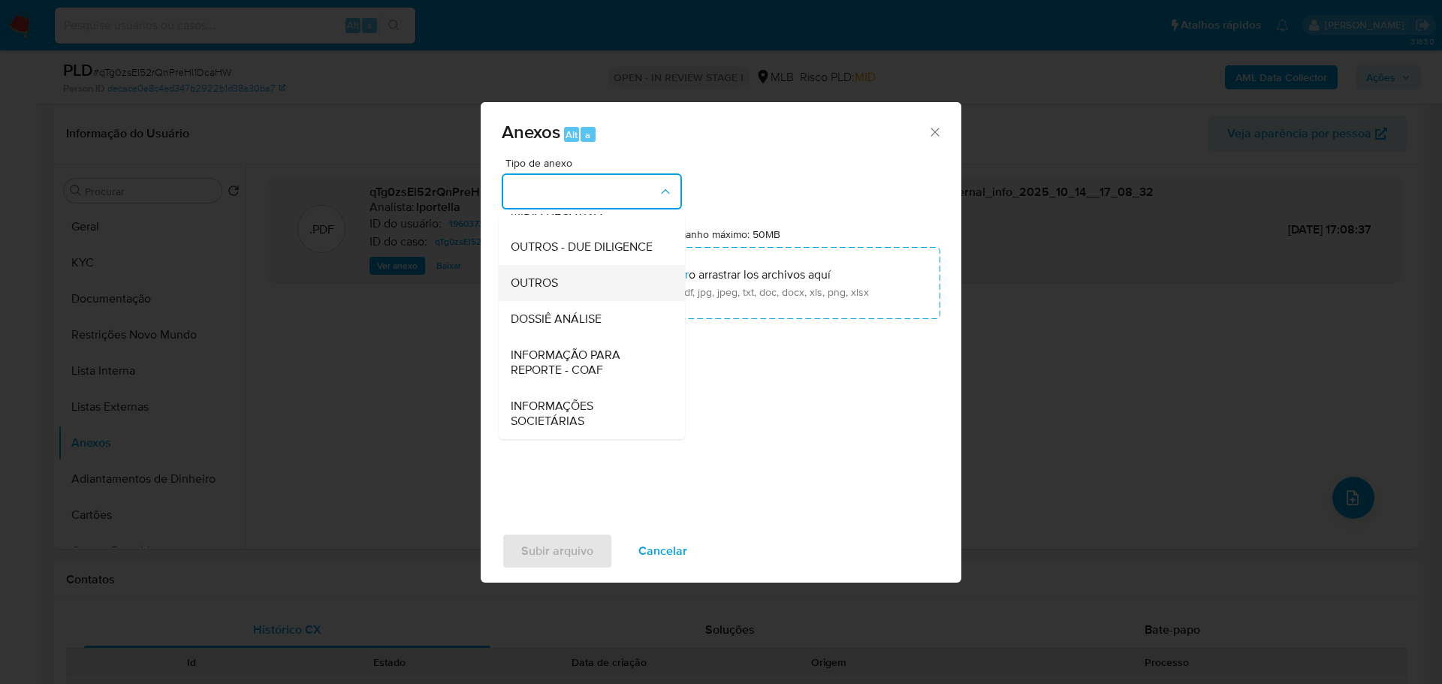
click at [563, 291] on div "OUTROS" at bounding box center [587, 283] width 153 height 36
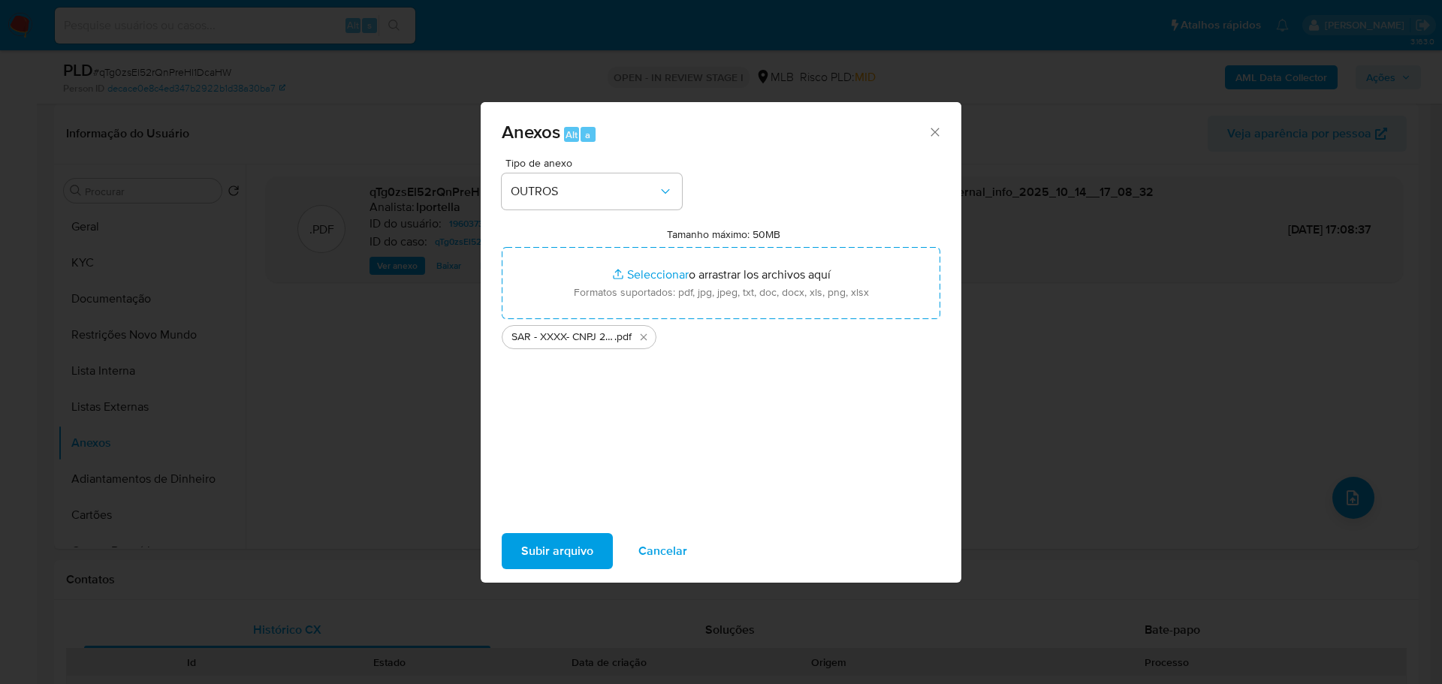
click at [569, 557] on span "Subir arquivo" at bounding box center [557, 551] width 72 height 33
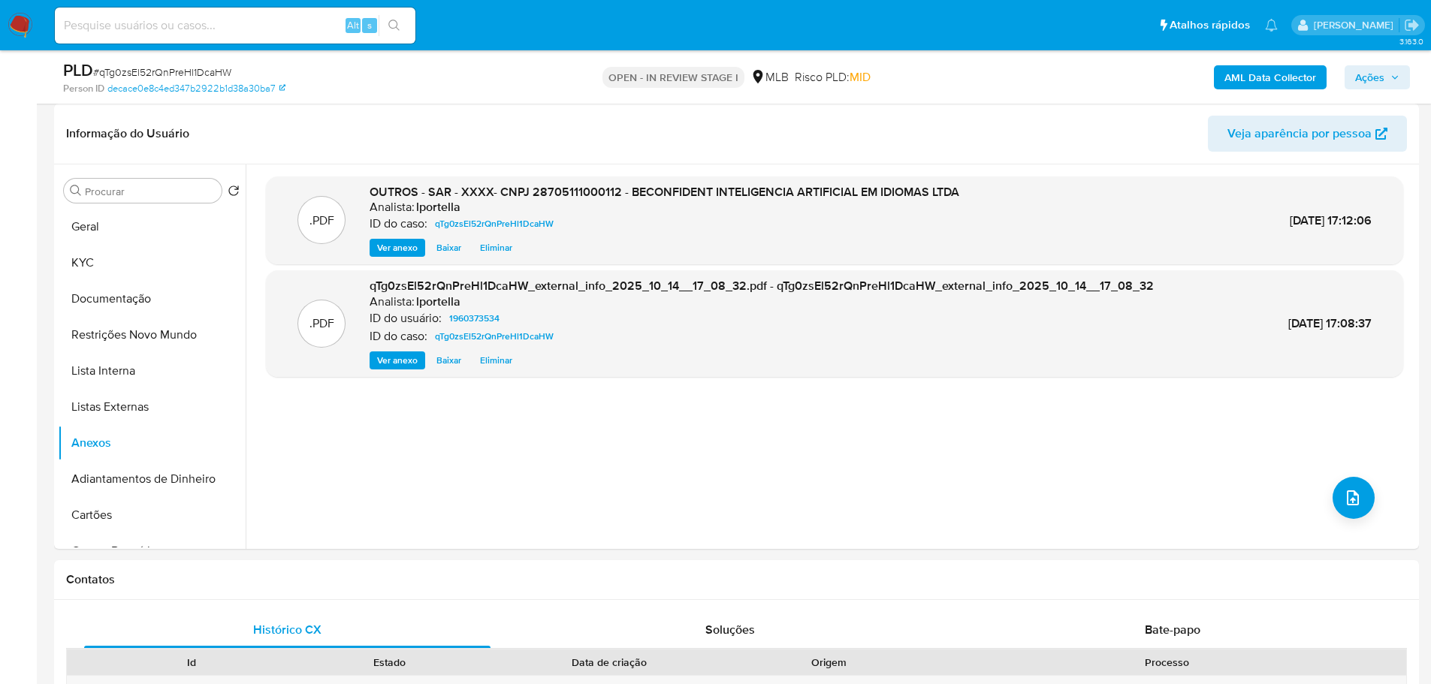
click at [1366, 68] on span "Ações" at bounding box center [1369, 77] width 29 height 24
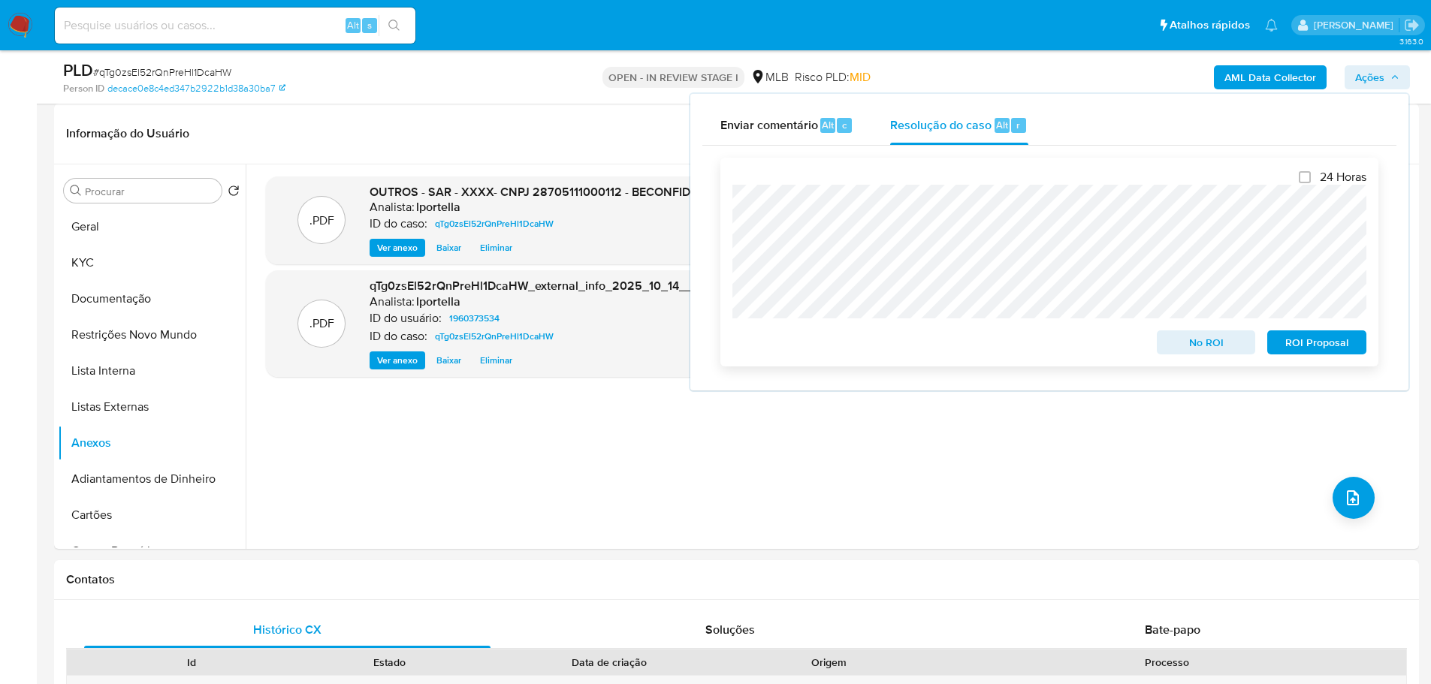
click at [1333, 349] on span "ROI Proposal" at bounding box center [1317, 342] width 78 height 21
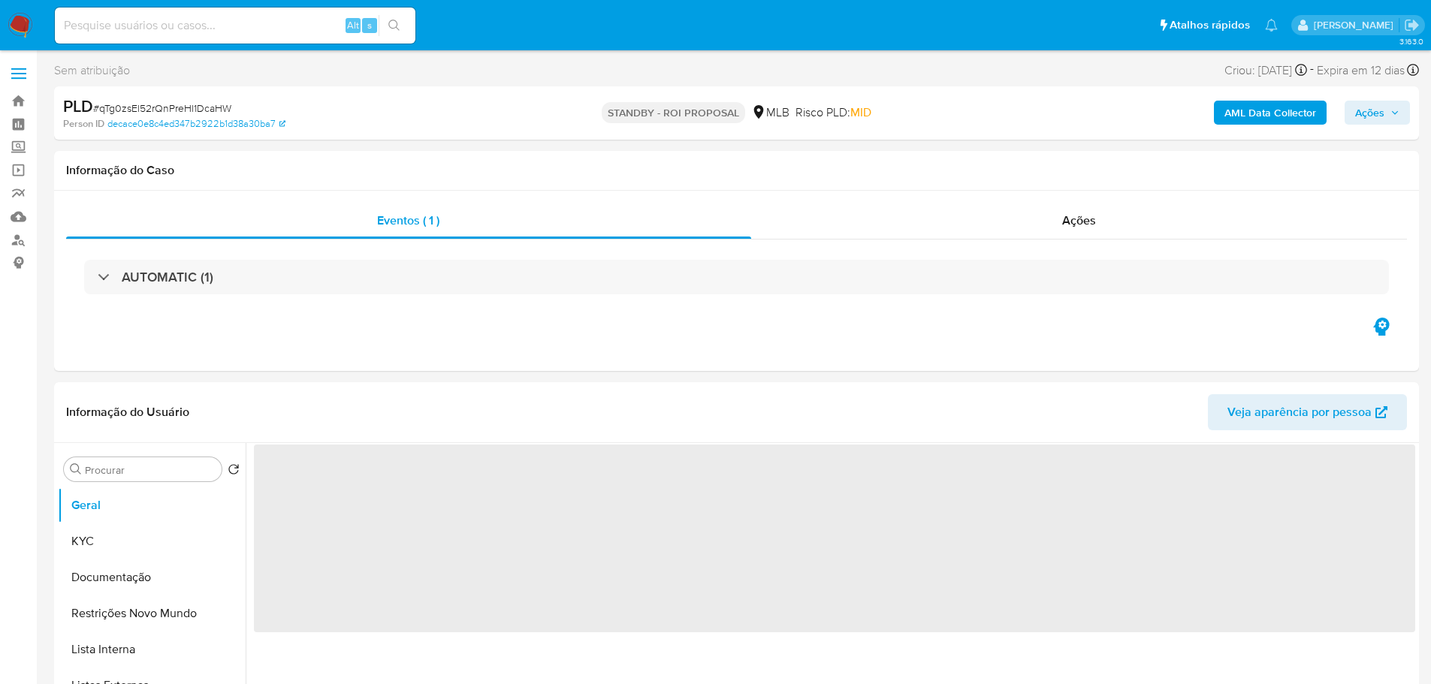
select select "10"
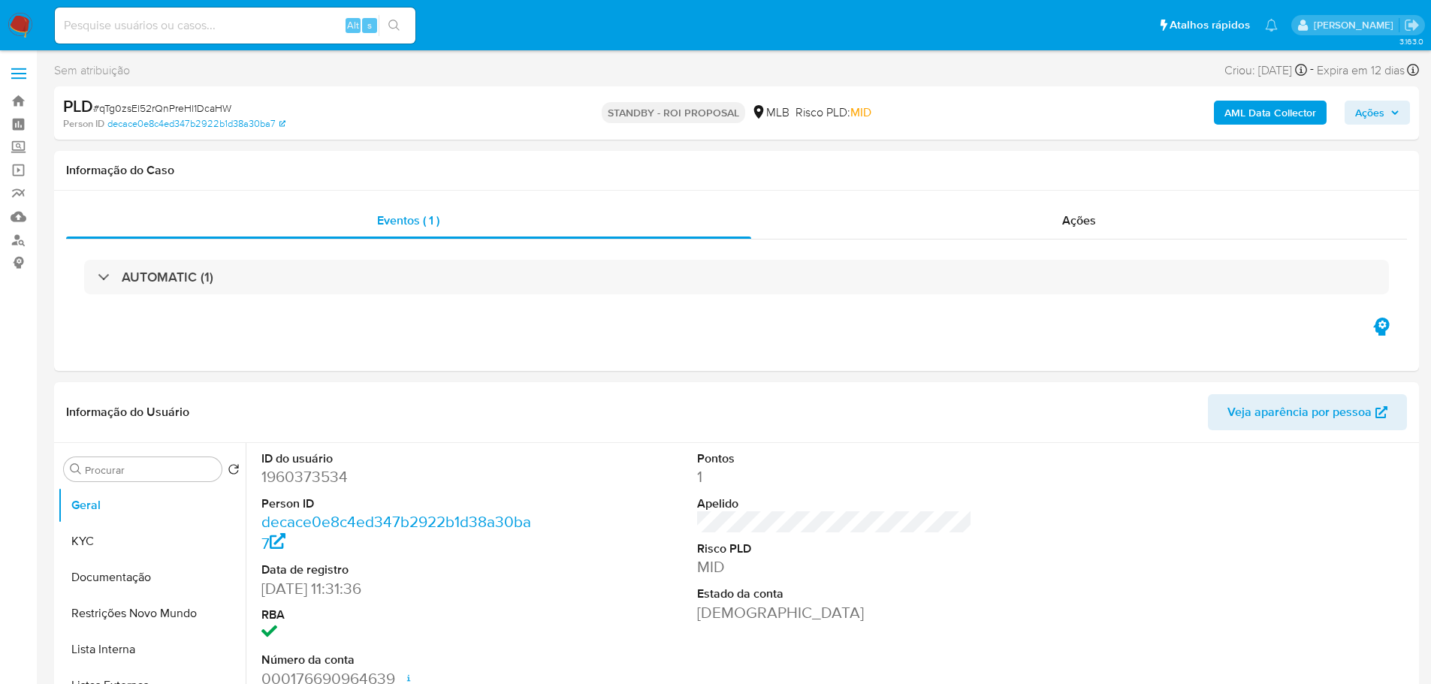
click at [152, 107] on span "# qTg0zsEl52rQnPreHl1DcaHW" at bounding box center [162, 108] width 138 height 15
copy span "qTg0zsEl52rQnPreHl1DcaHW"
click at [20, 28] on img at bounding box center [21, 26] width 26 height 26
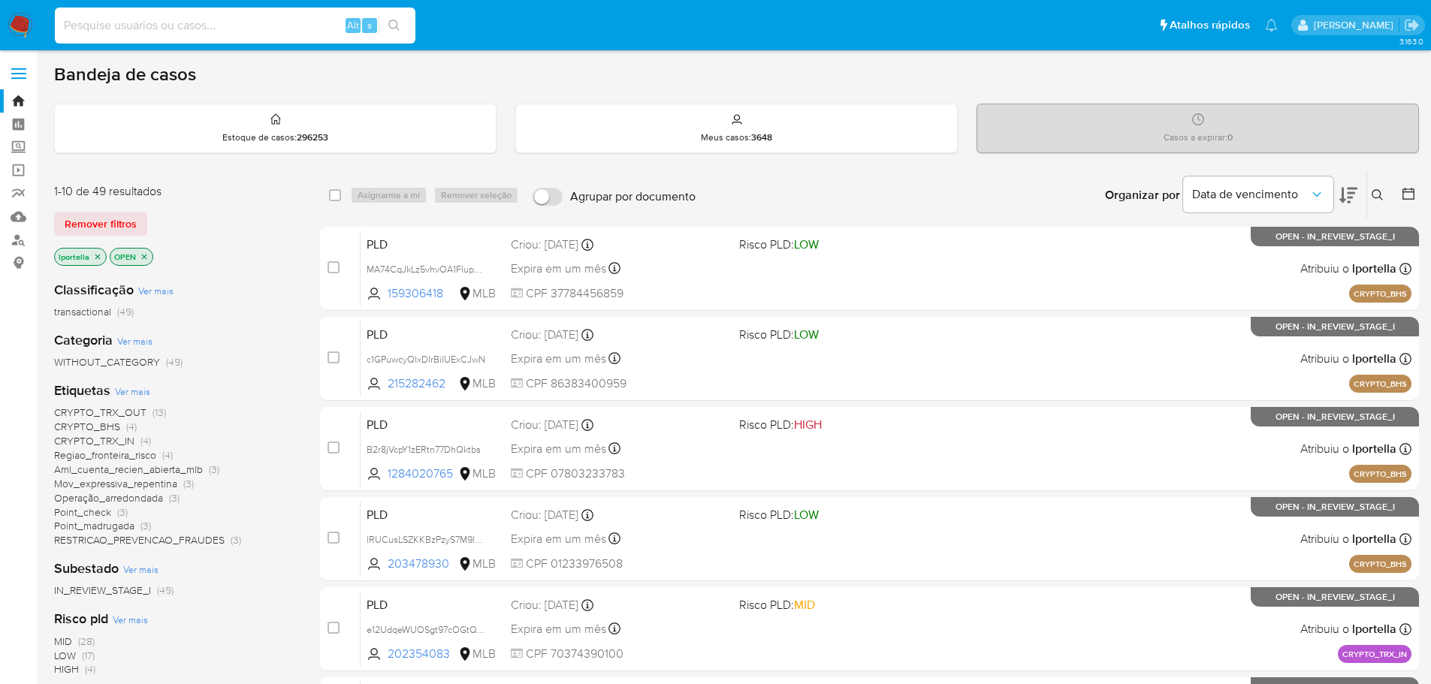
click at [183, 16] on input at bounding box center [235, 26] width 361 height 20
paste input "H2WSNOBLXjdyK6wZ080tmqOf"
type input "H2WSNOBLXjdyK6wZ080tmqOf"
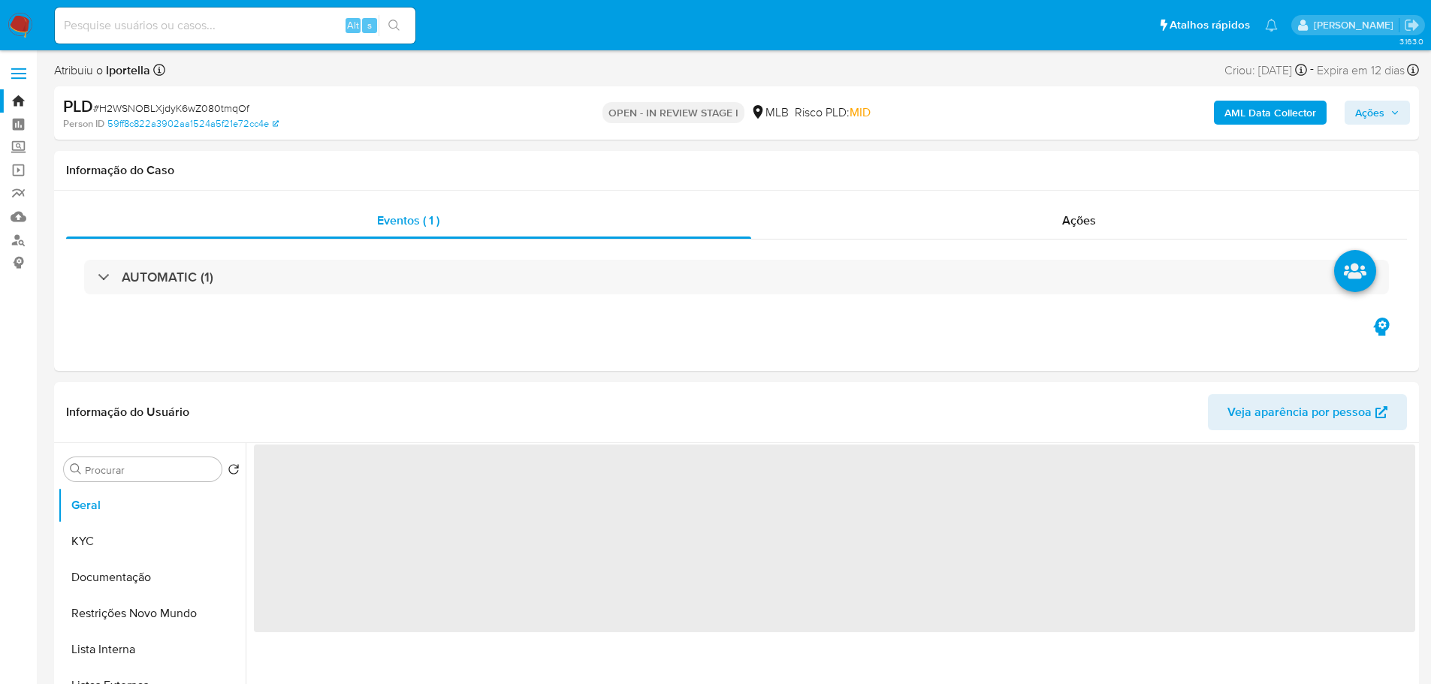
select select "10"
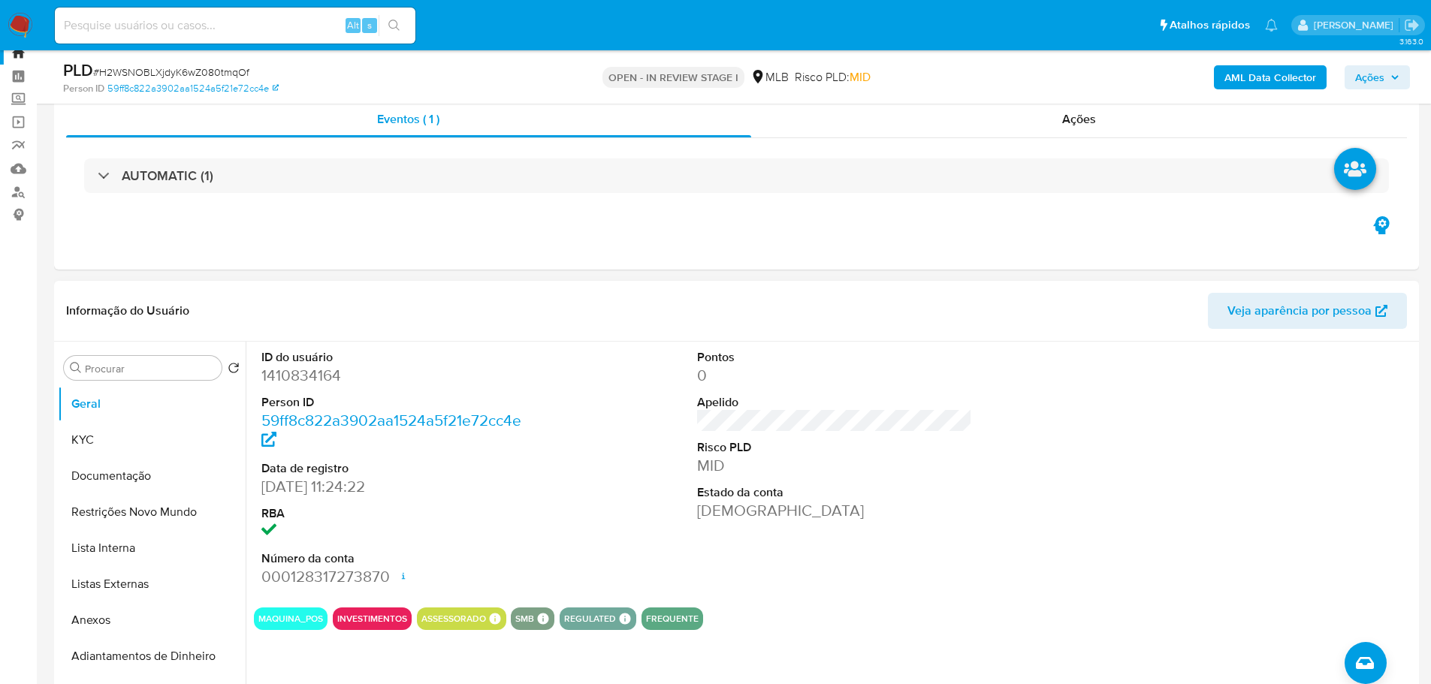
scroll to position [75, 0]
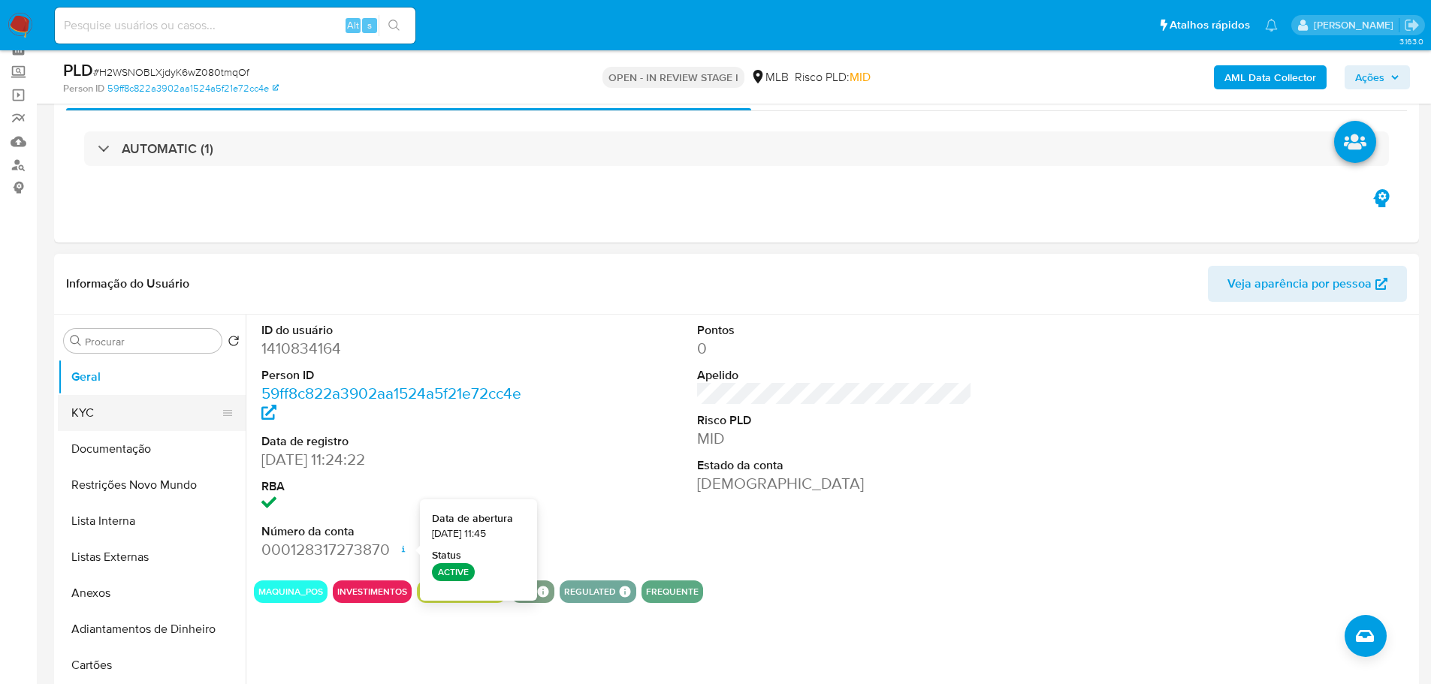
click at [168, 418] on button "KYC" at bounding box center [146, 413] width 176 height 36
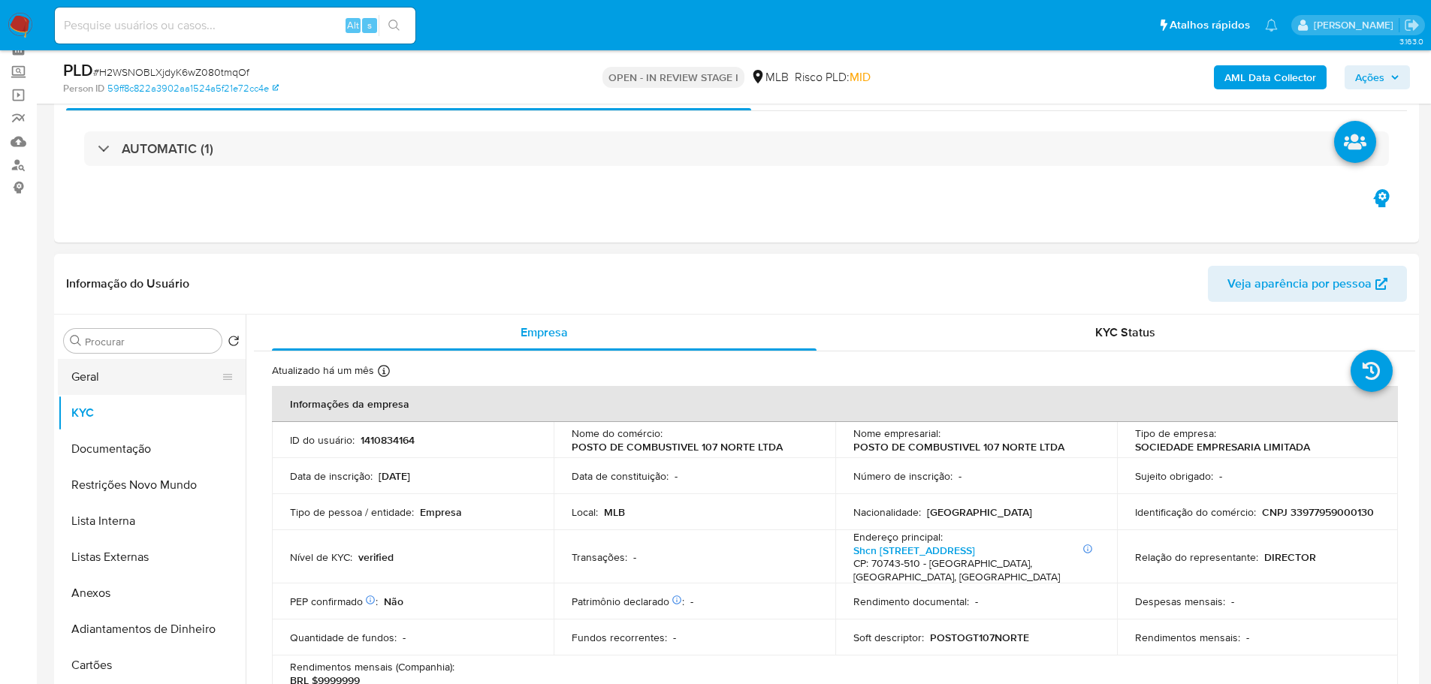
drag, startPoint x: 70, startPoint y: 367, endPoint x: 168, endPoint y: 340, distance: 101.5
click at [71, 367] on button "Geral" at bounding box center [152, 377] width 188 height 36
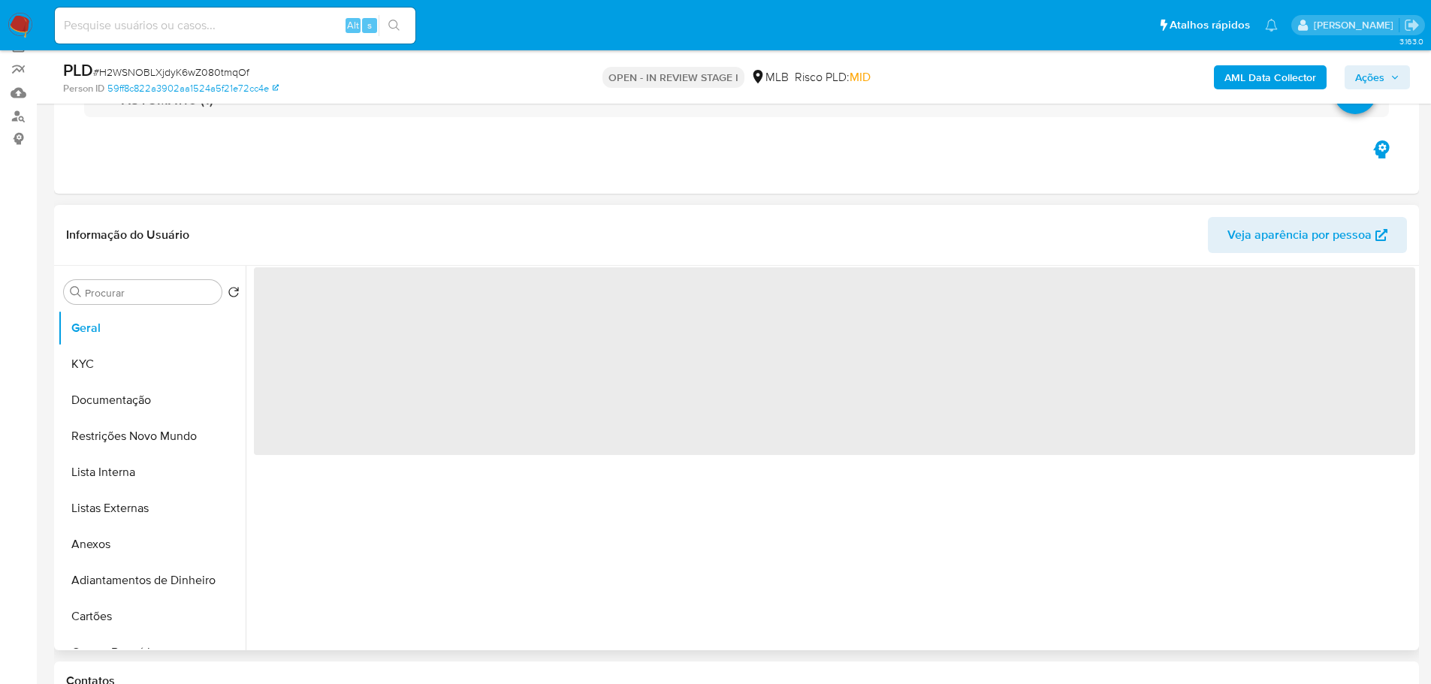
scroll to position [150, 0]
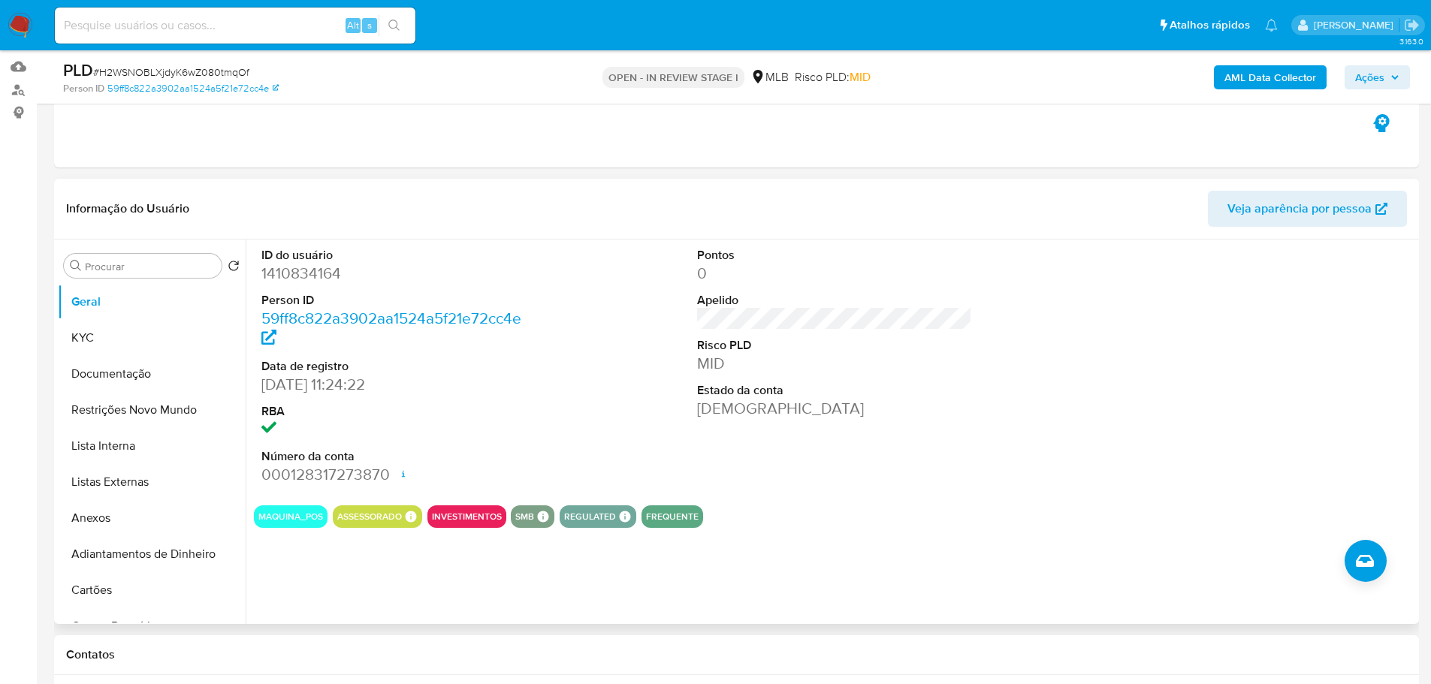
click at [270, 623] on div "ID do usuário 1410834164 Person ID 59ff8c822a3902aa1524a5f21e72cc4e Data de reg…" at bounding box center [831, 432] width 1170 height 385
click at [168, 340] on button "KYC" at bounding box center [146, 338] width 176 height 36
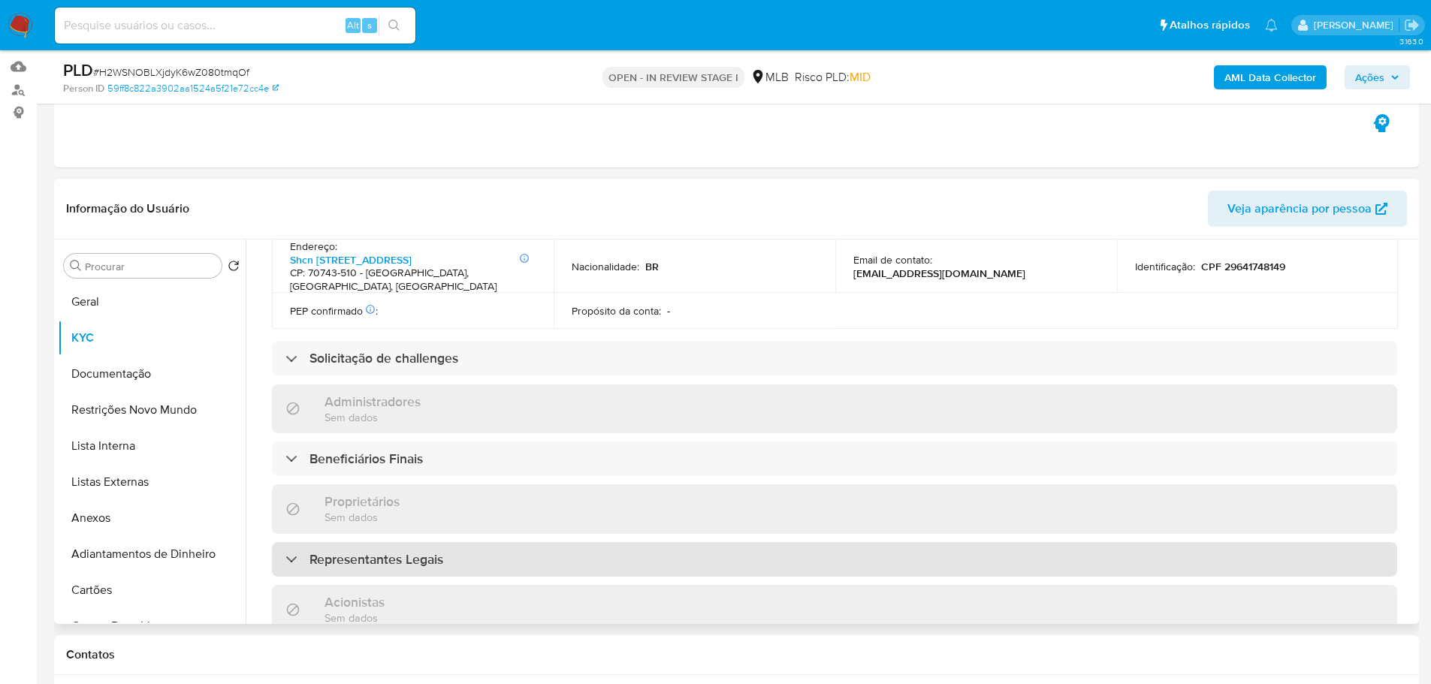
scroll to position [857, 0]
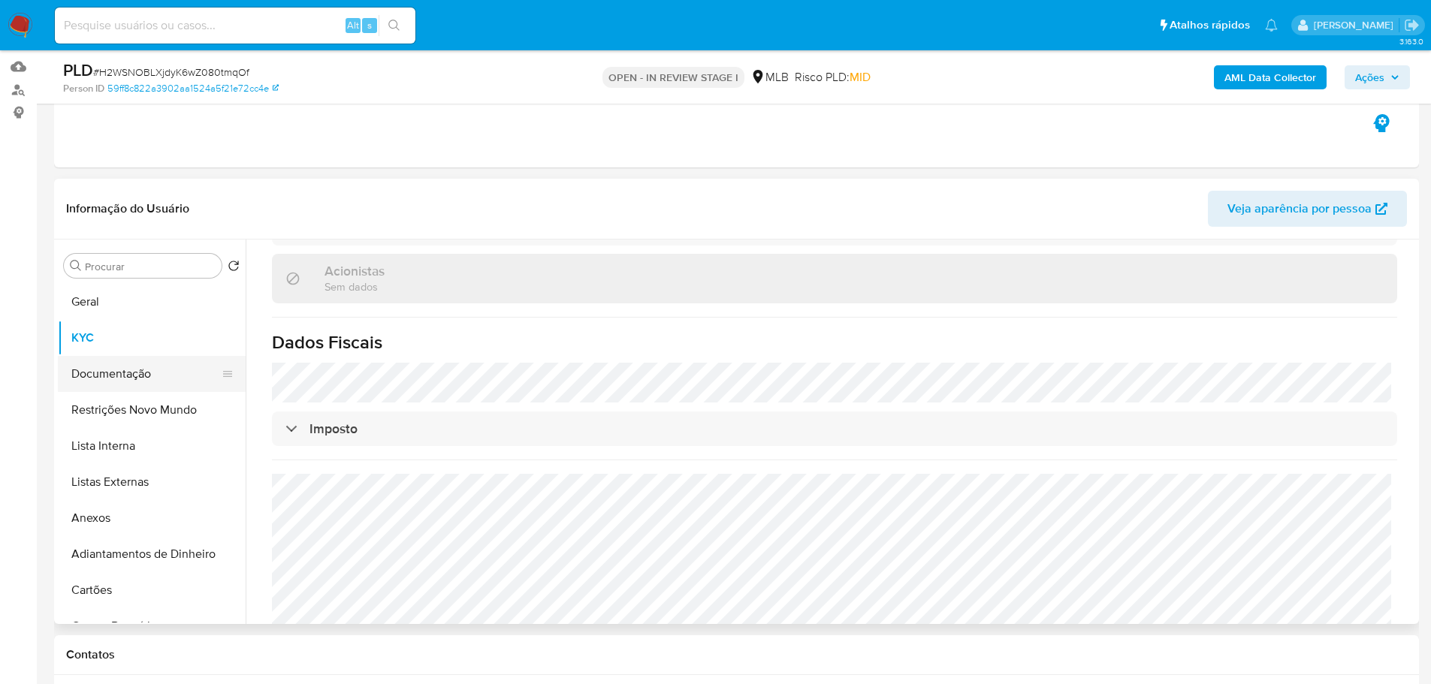
click at [107, 373] on button "Documentação" at bounding box center [146, 374] width 176 height 36
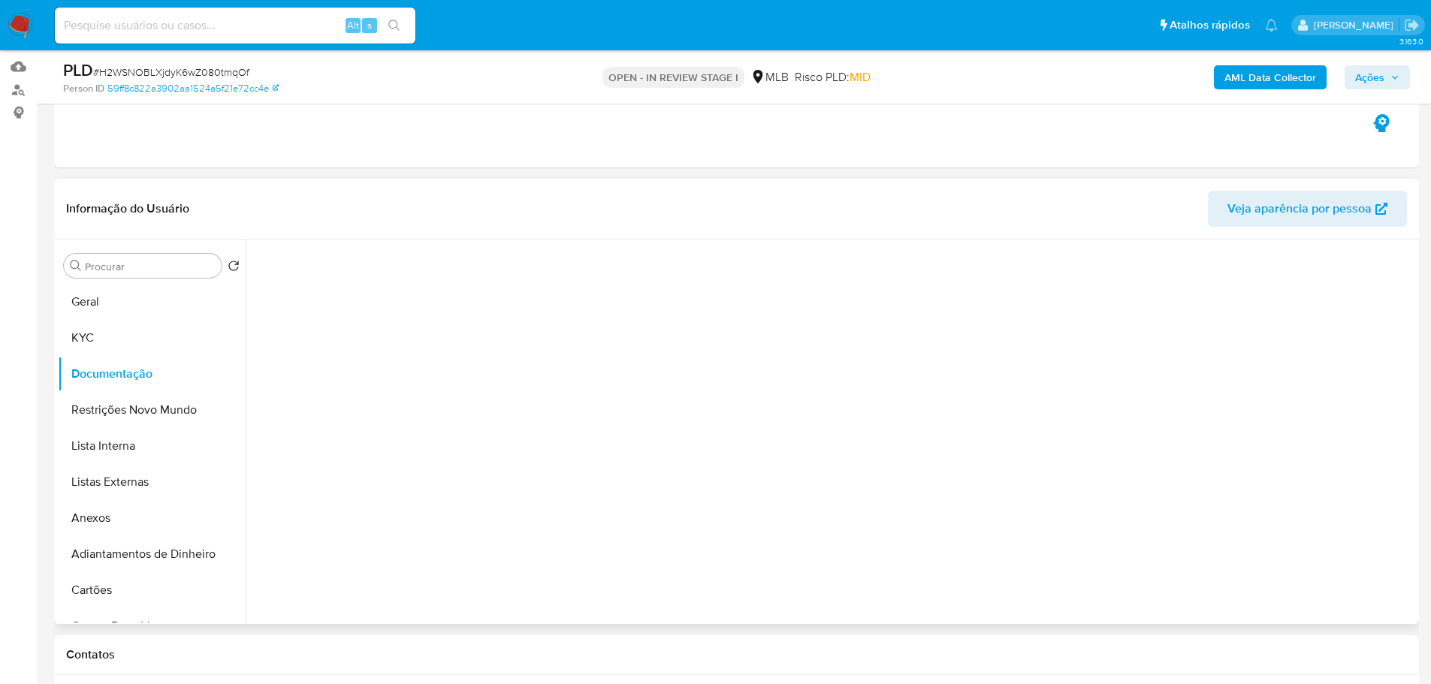
scroll to position [0, 0]
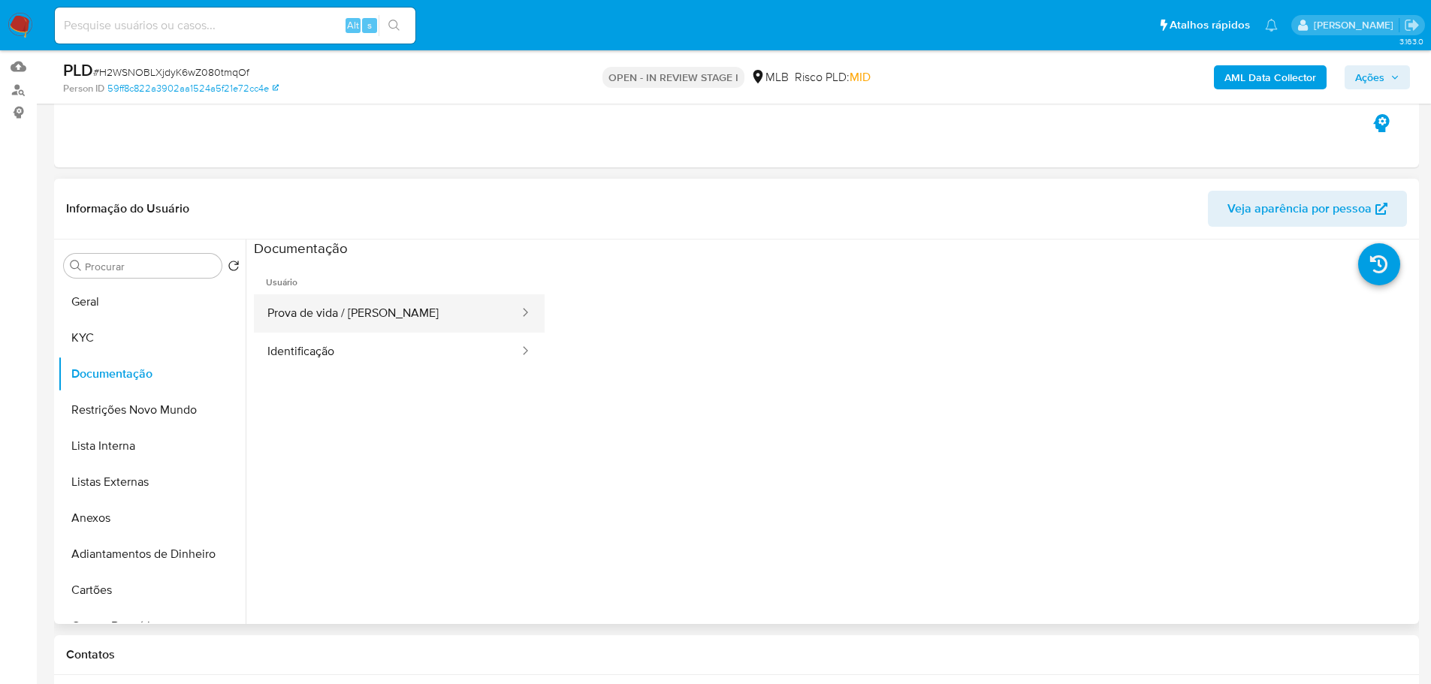
click at [353, 297] on button "Prova de vida / [PERSON_NAME]" at bounding box center [387, 313] width 267 height 38
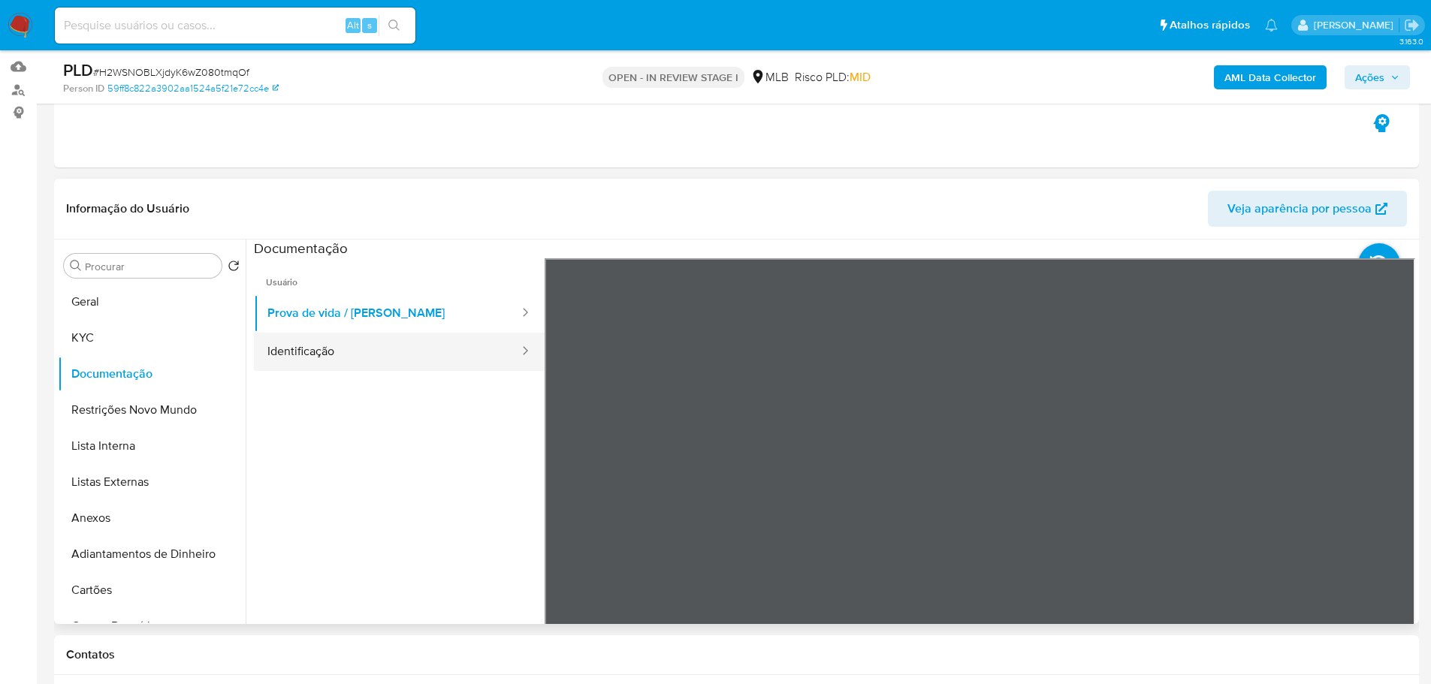
click at [318, 361] on button "Identificação" at bounding box center [387, 352] width 267 height 38
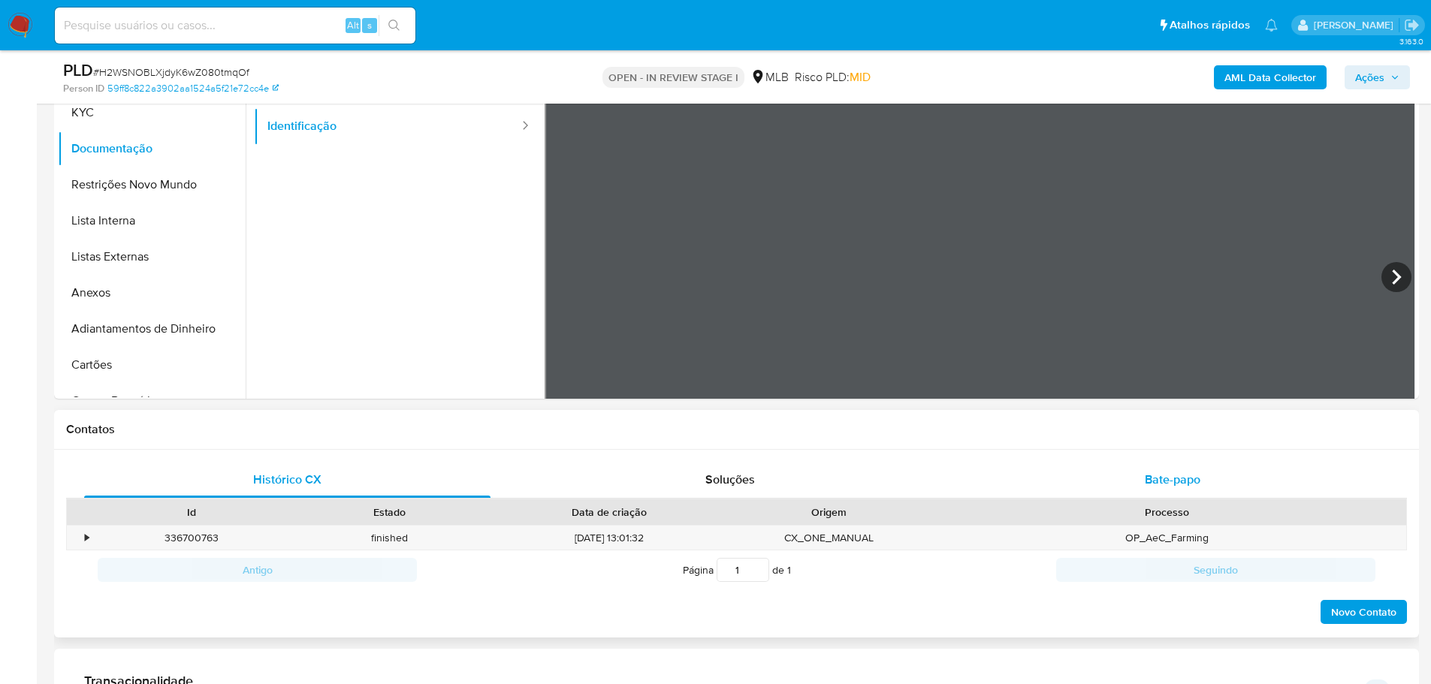
click at [1209, 479] on div "Bate-papo" at bounding box center [1172, 480] width 406 height 36
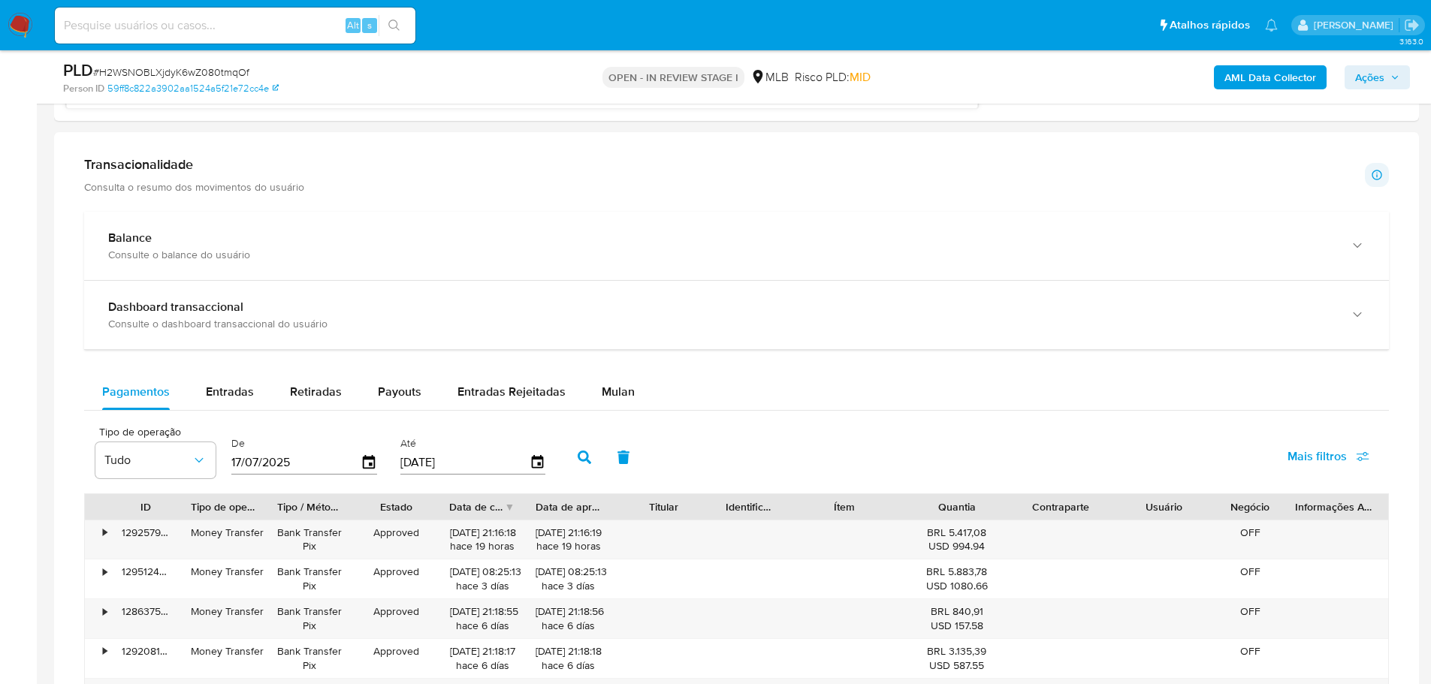
scroll to position [1352, 0]
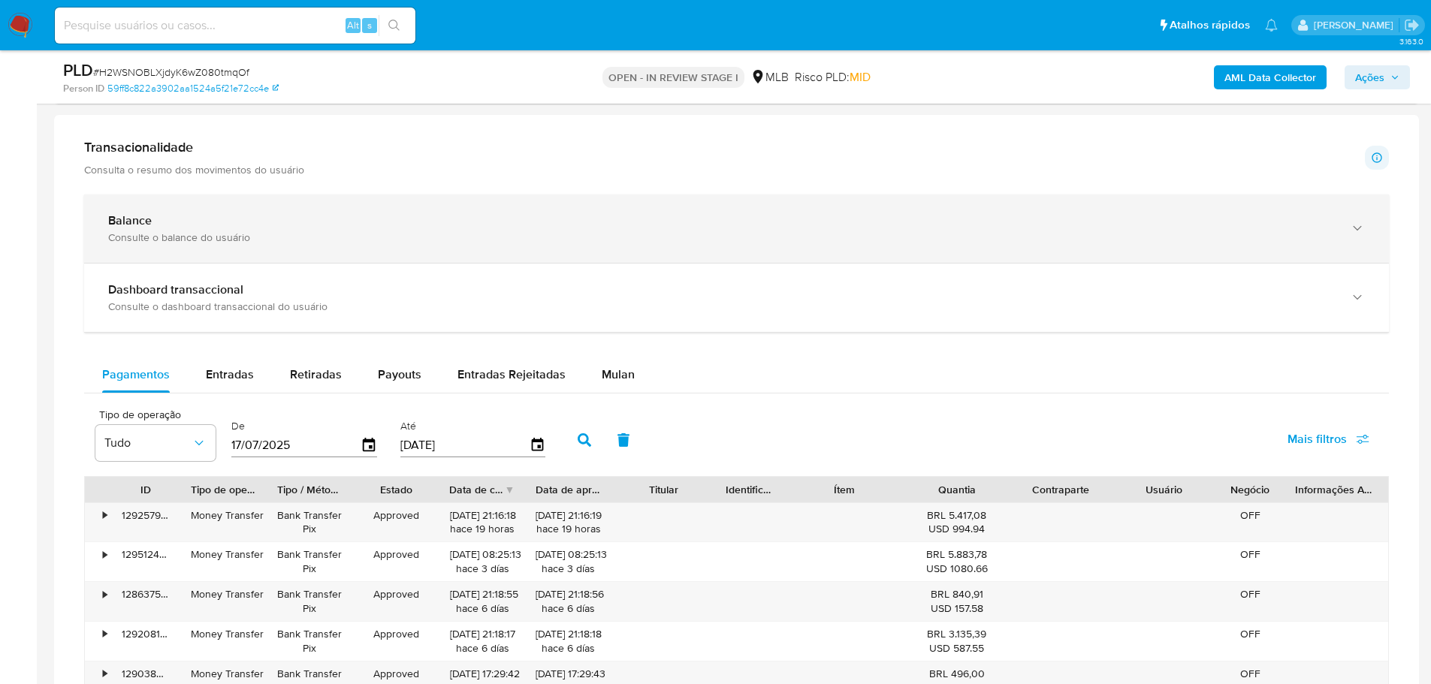
click at [451, 216] on div "Balance" at bounding box center [721, 220] width 1227 height 15
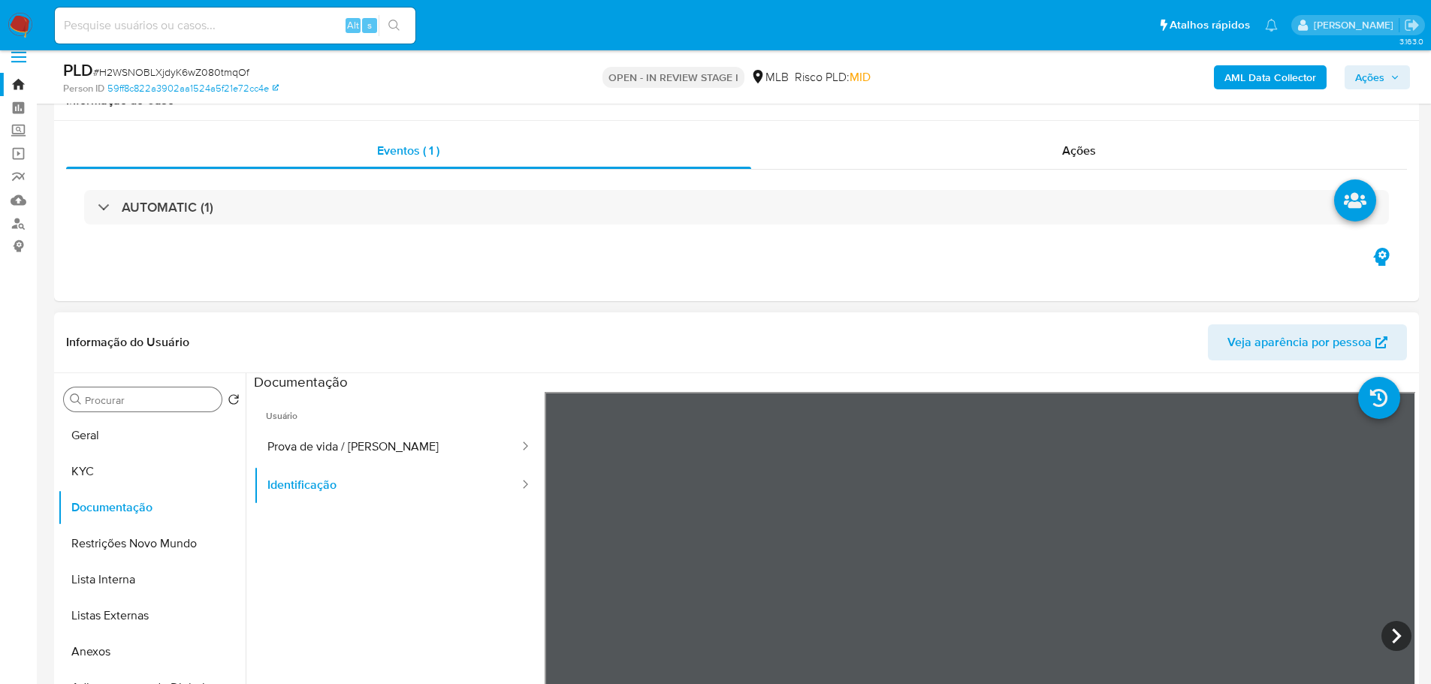
scroll to position [0, 0]
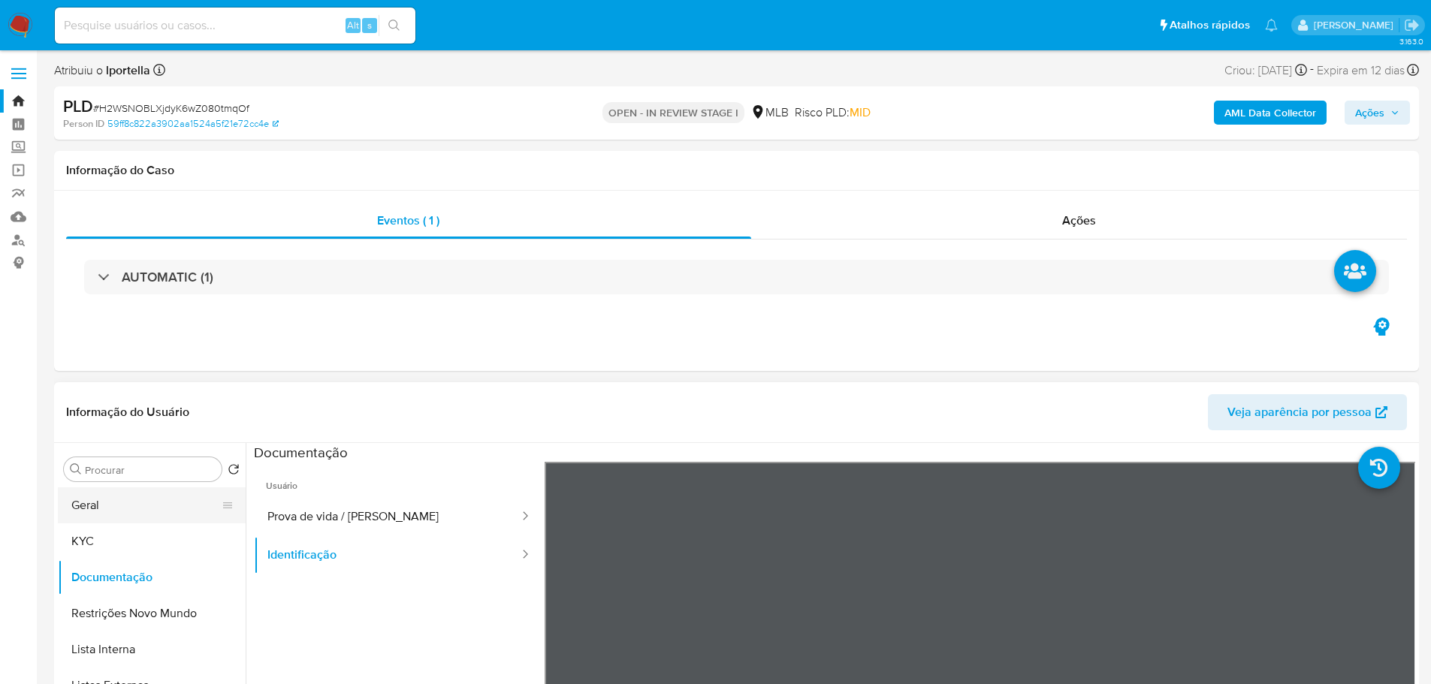
click at [116, 494] on button "Geral" at bounding box center [146, 505] width 176 height 36
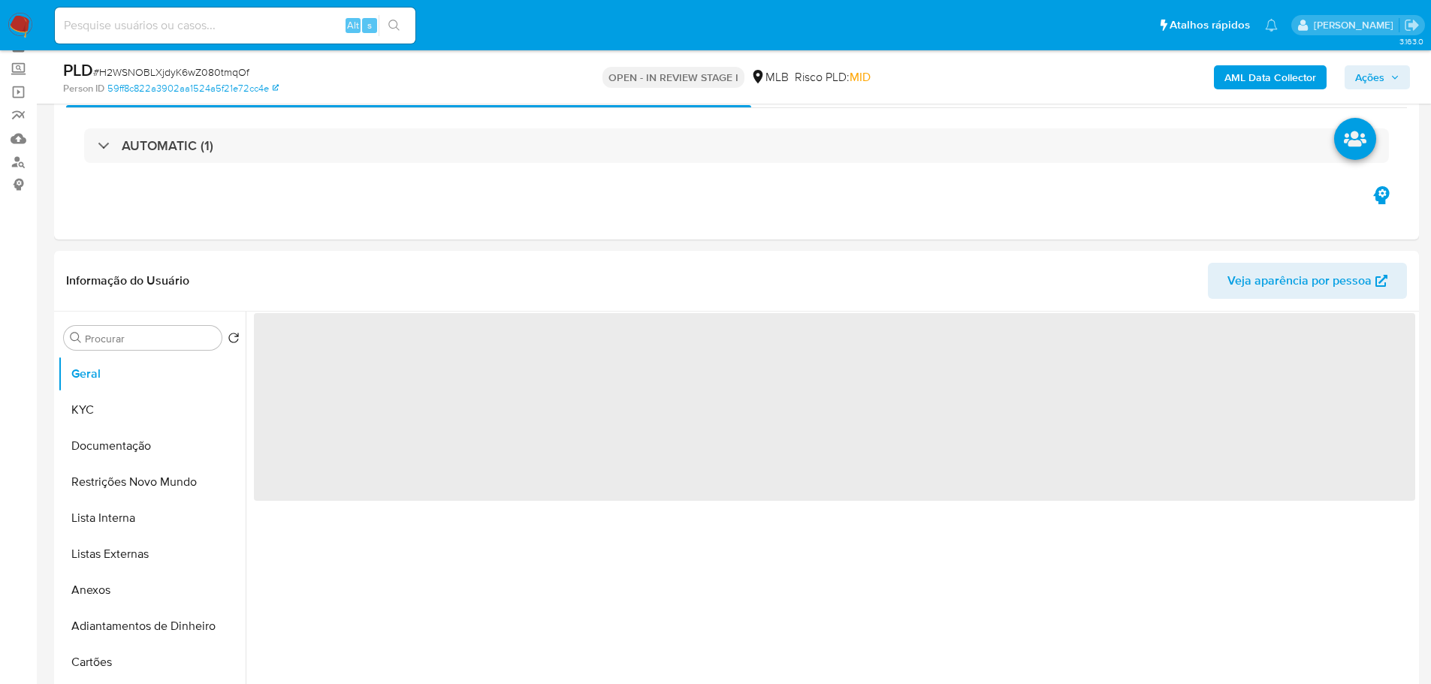
scroll to position [150, 0]
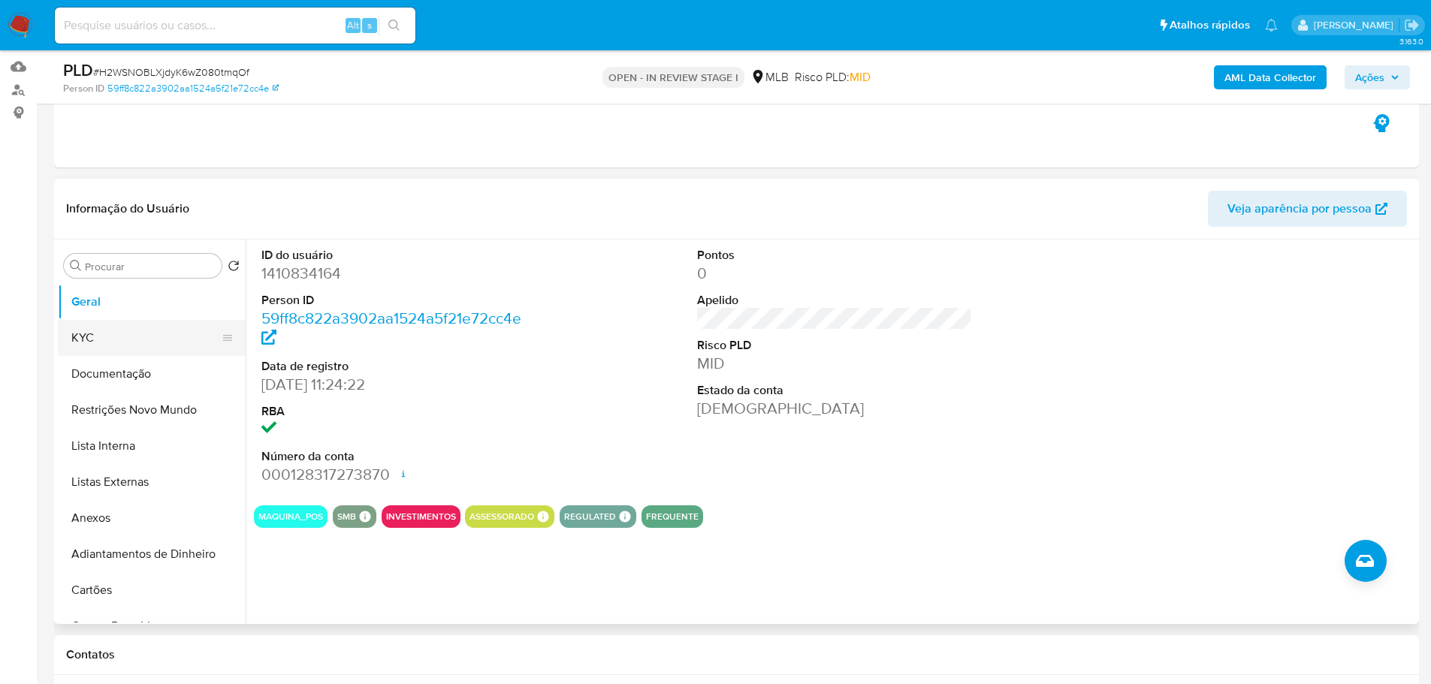
click at [134, 350] on button "KYC" at bounding box center [146, 338] width 176 height 36
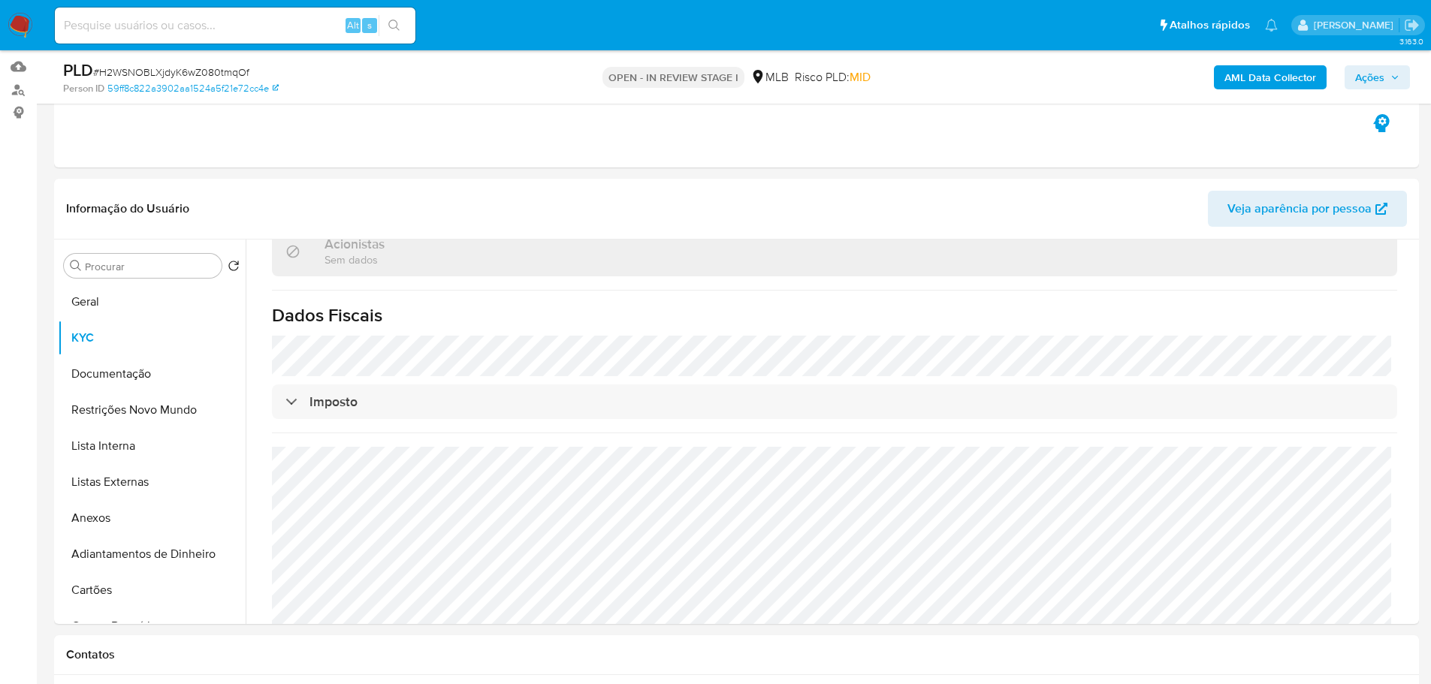
scroll to position [857, 0]
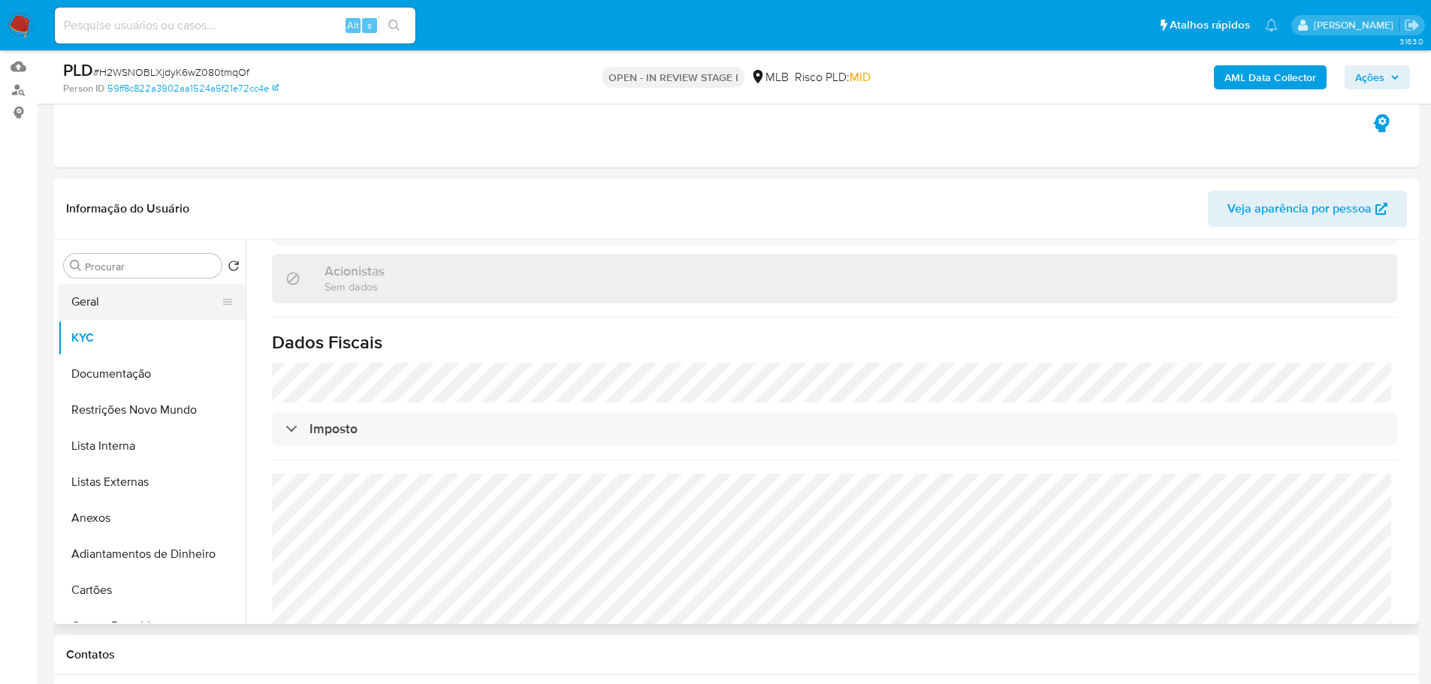
click at [113, 296] on button "Geral" at bounding box center [146, 302] width 176 height 36
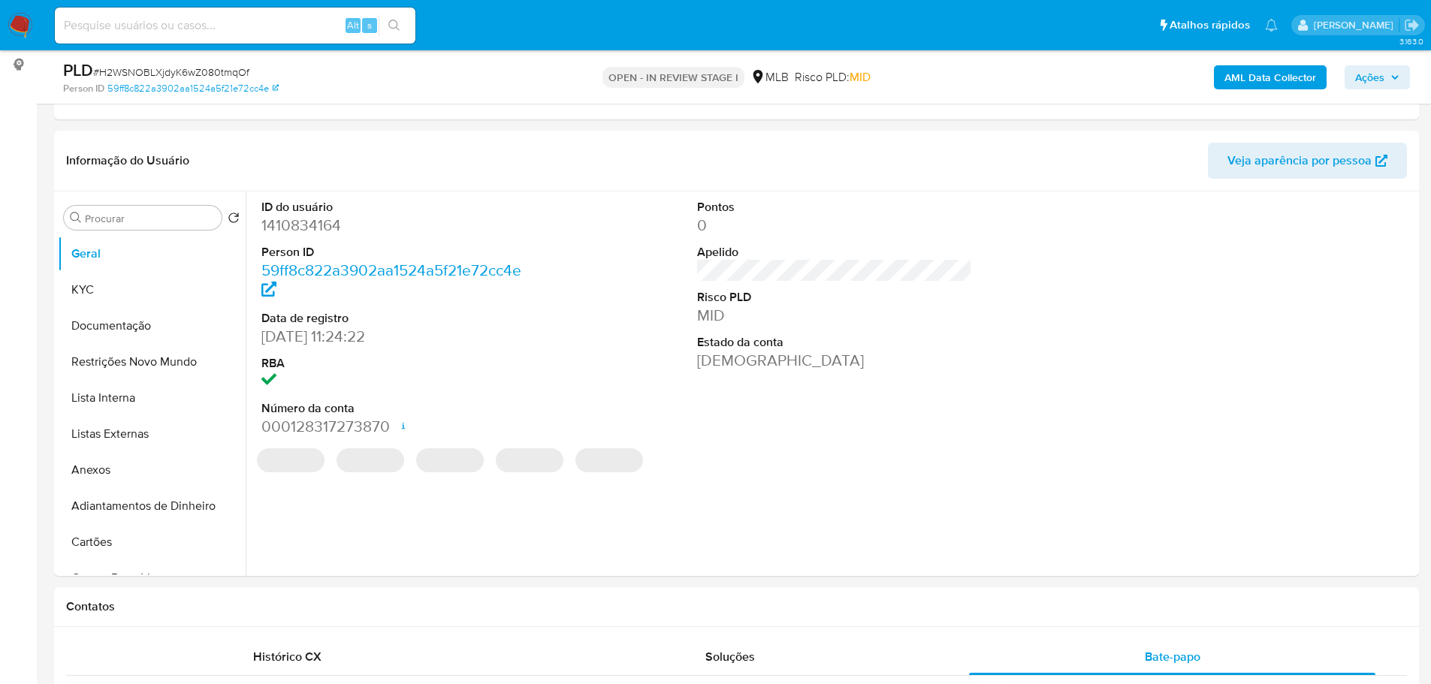
scroll to position [191, 0]
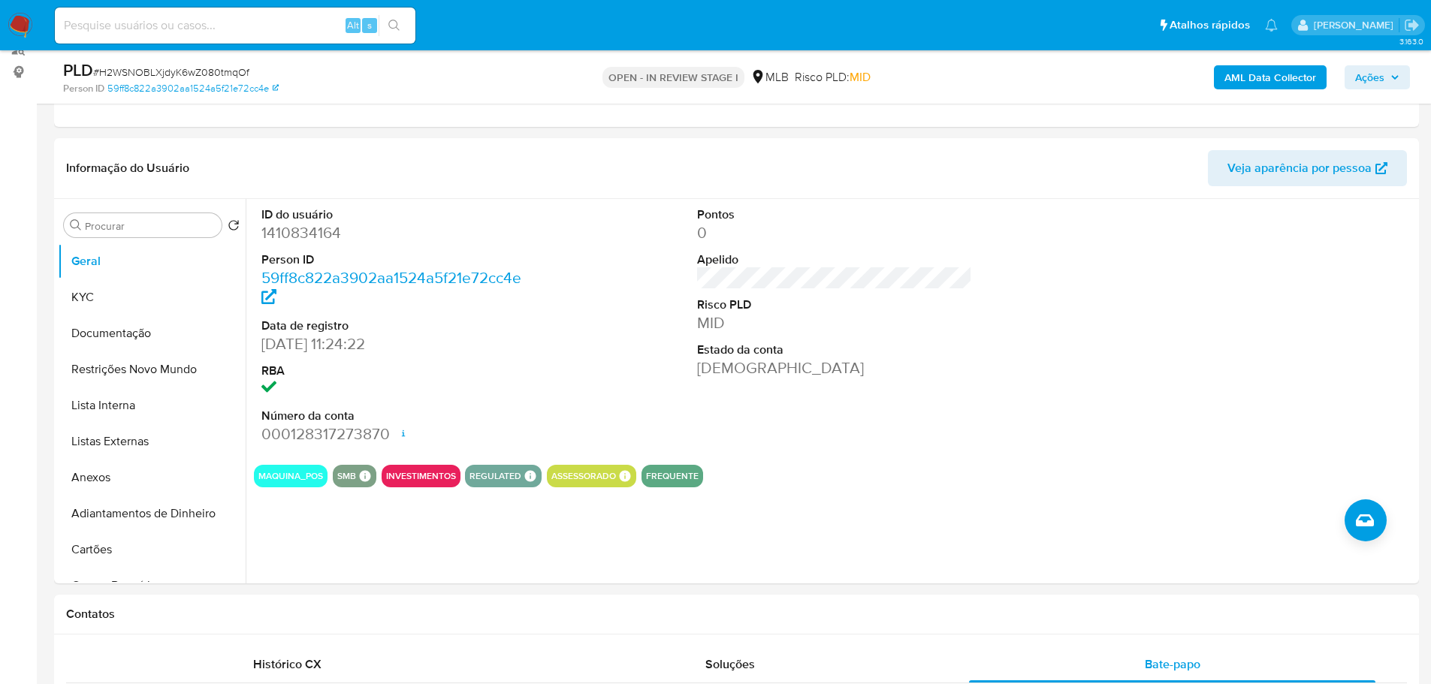
drag, startPoint x: 391, startPoint y: 620, endPoint x: 420, endPoint y: 590, distance: 41.4
click at [391, 620] on h1 "Contatos" at bounding box center [736, 614] width 1341 height 15
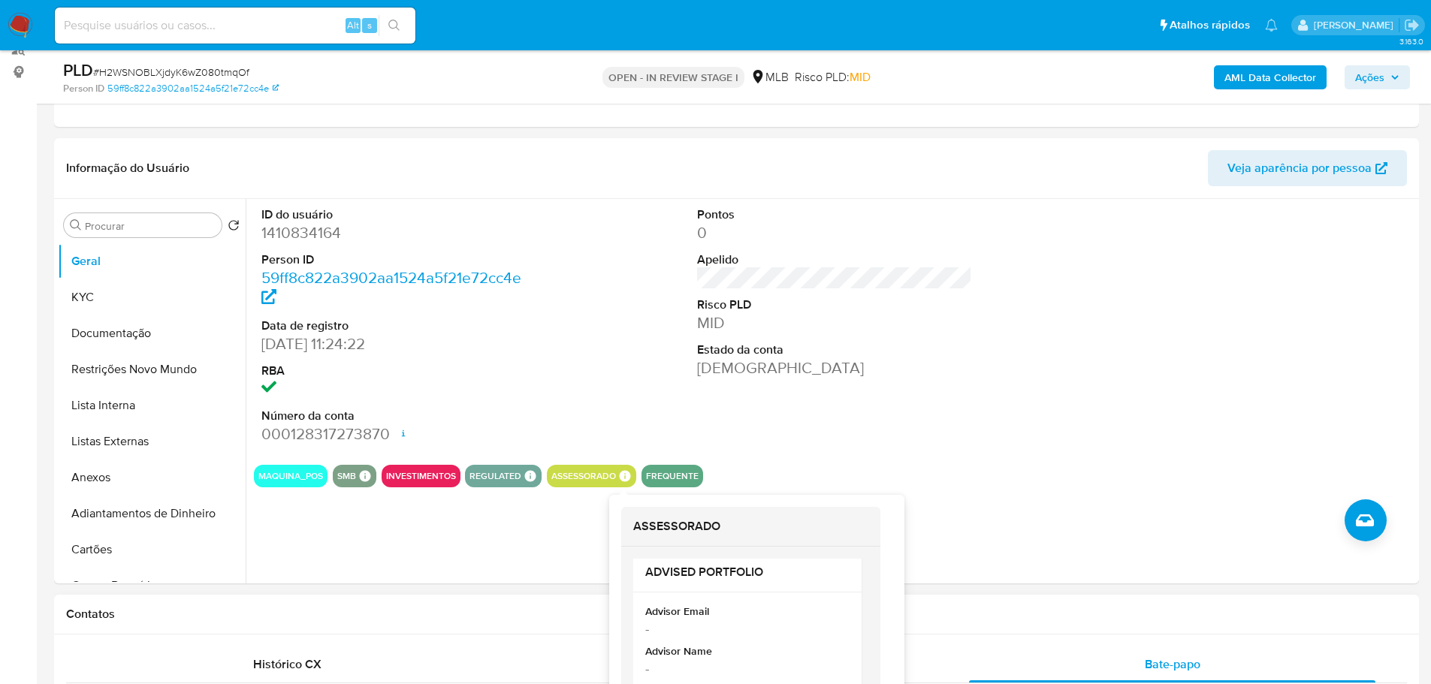
scroll to position [14, 0]
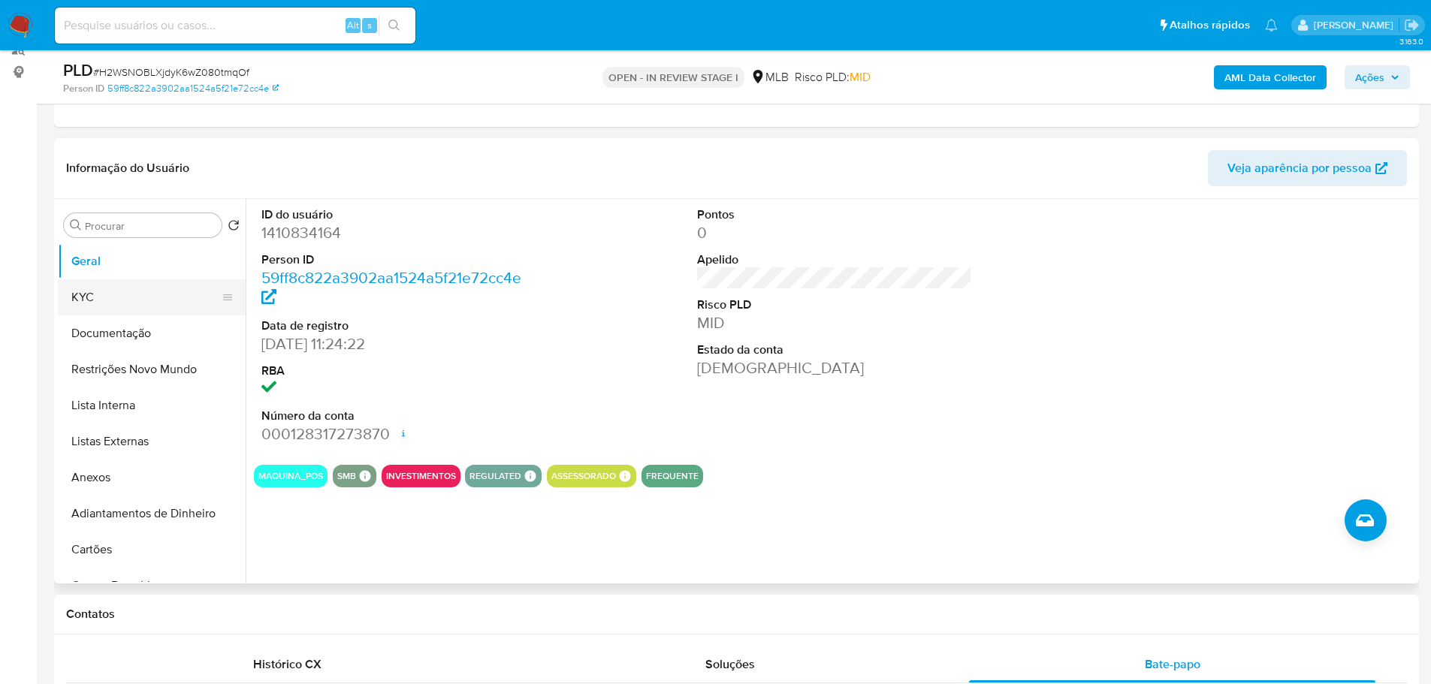
click at [103, 286] on button "KYC" at bounding box center [146, 297] width 176 height 36
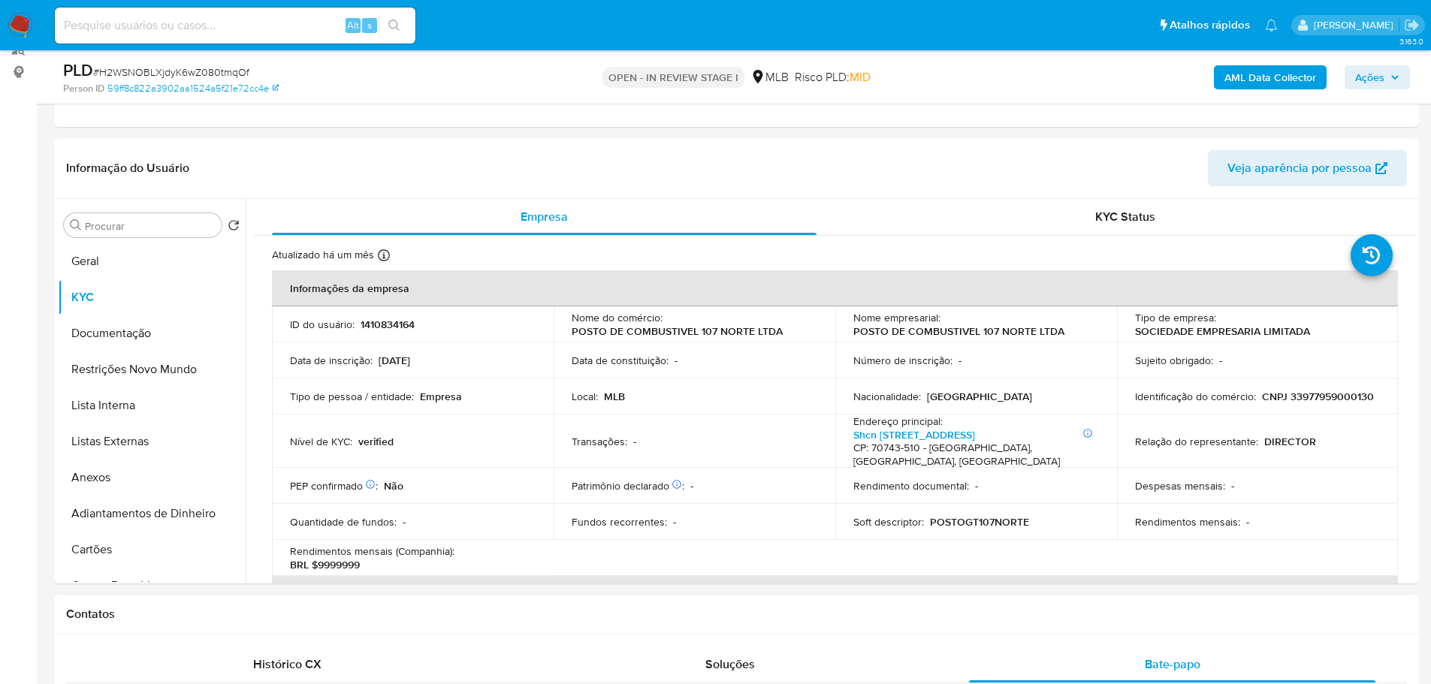
click at [284, 623] on div "Contatos" at bounding box center [736, 615] width 1365 height 40
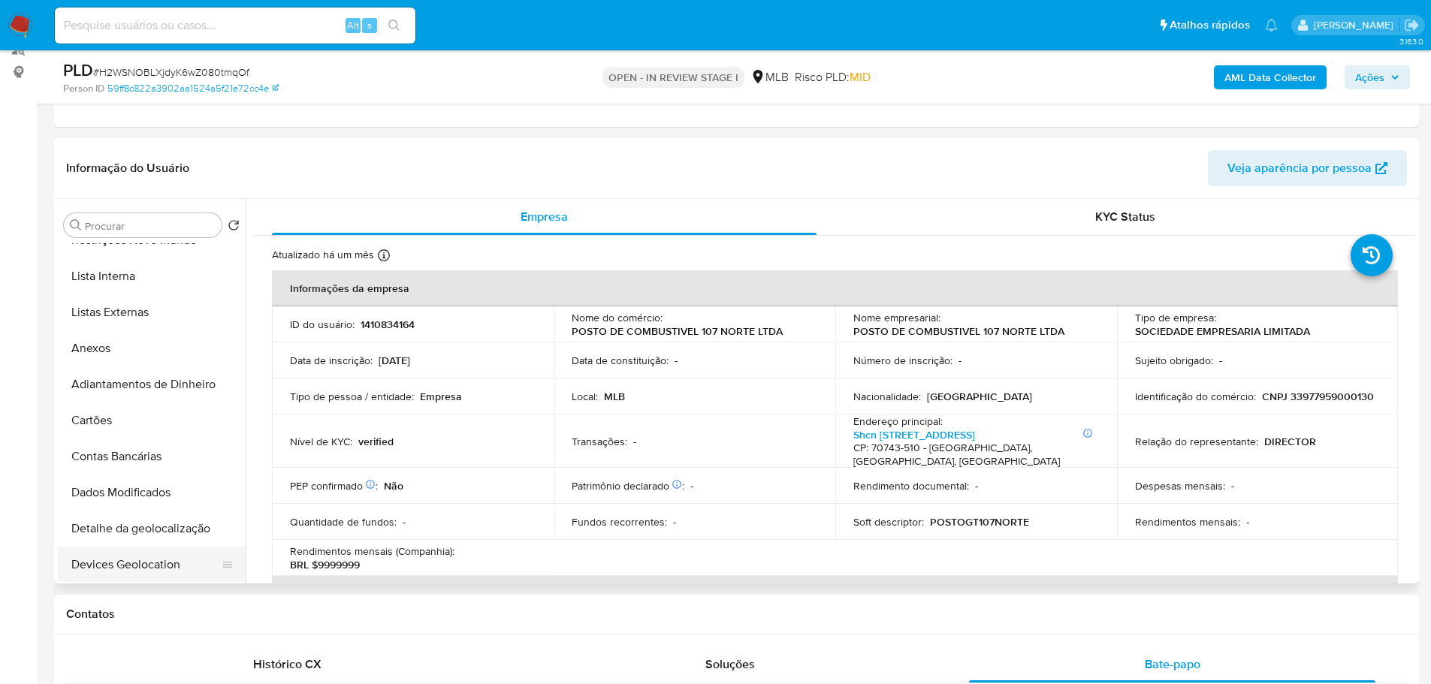
scroll to position [225, 0]
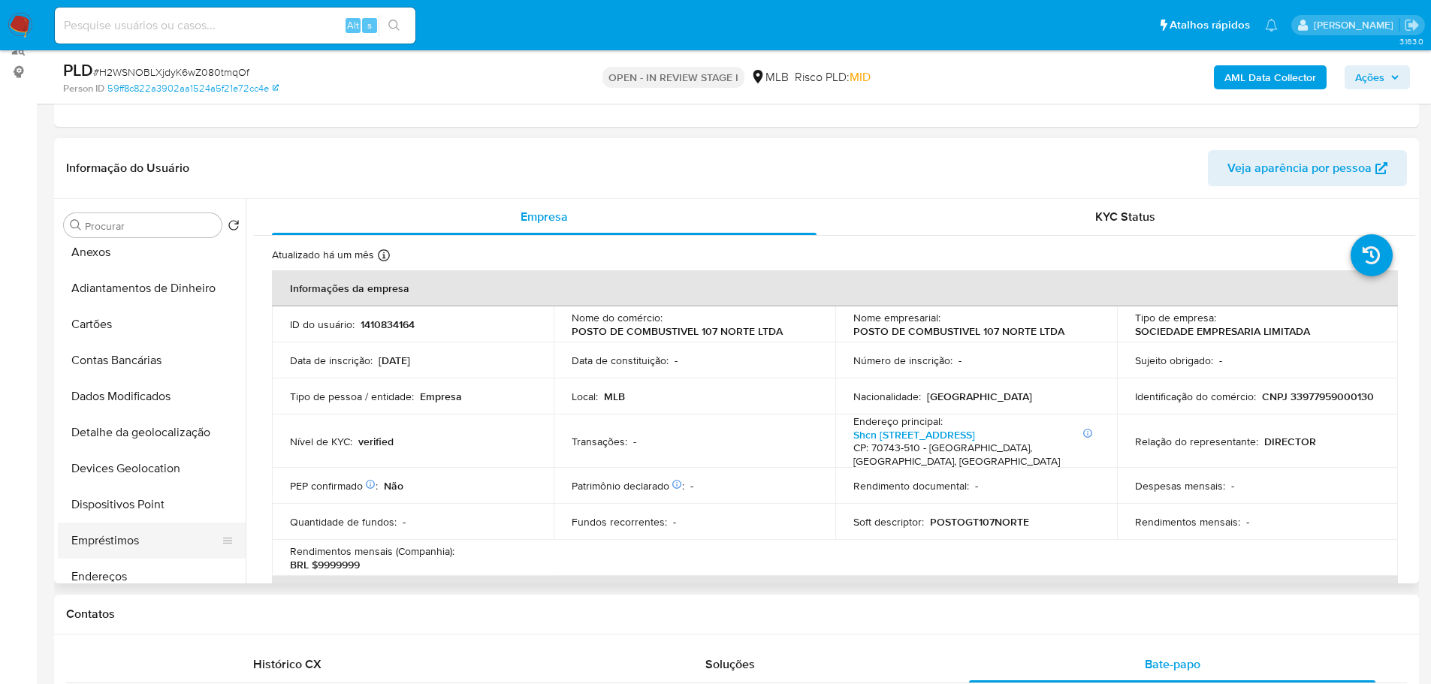
click at [119, 567] on button "Endereços" at bounding box center [152, 577] width 188 height 36
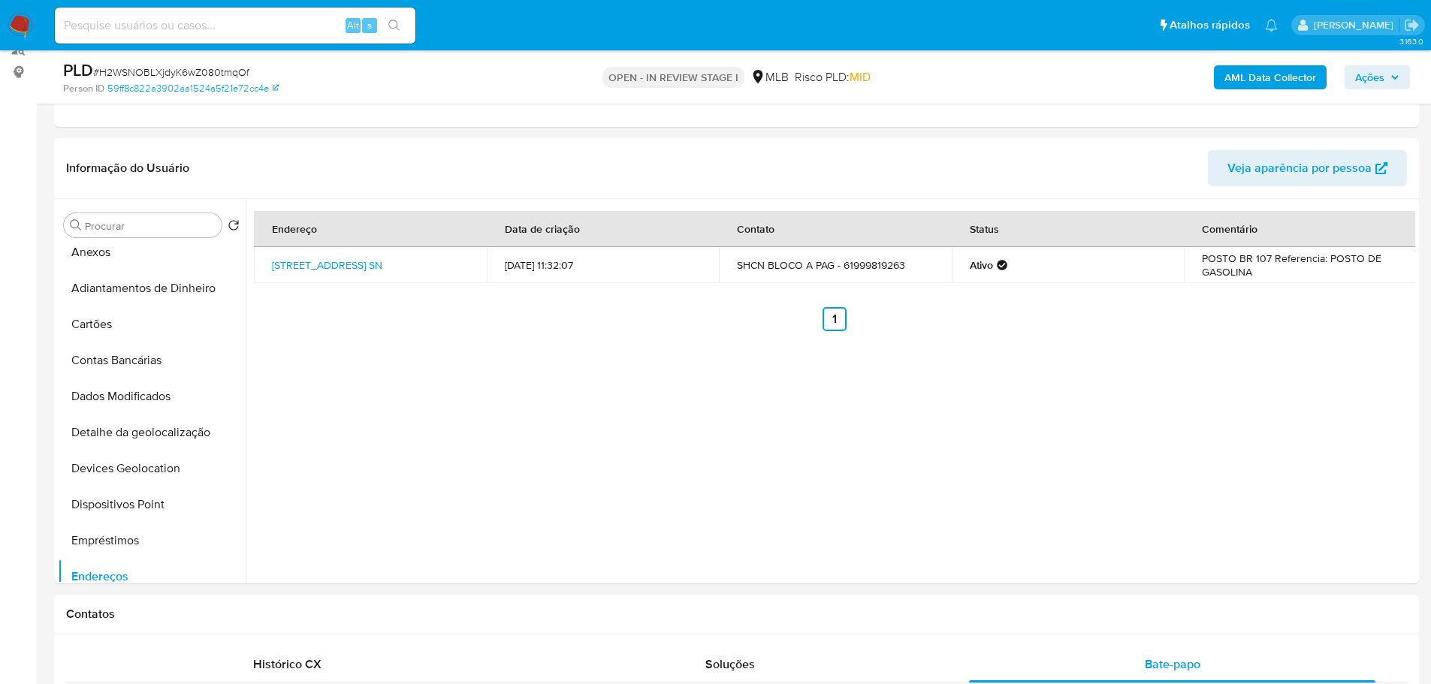
drag, startPoint x: 264, startPoint y: 627, endPoint x: 255, endPoint y: 611, distance: 18.8
click at [264, 627] on div "Contatos" at bounding box center [736, 615] width 1365 height 40
click at [157, 433] on button "Detalhe da geolocalização" at bounding box center [146, 433] width 176 height 36
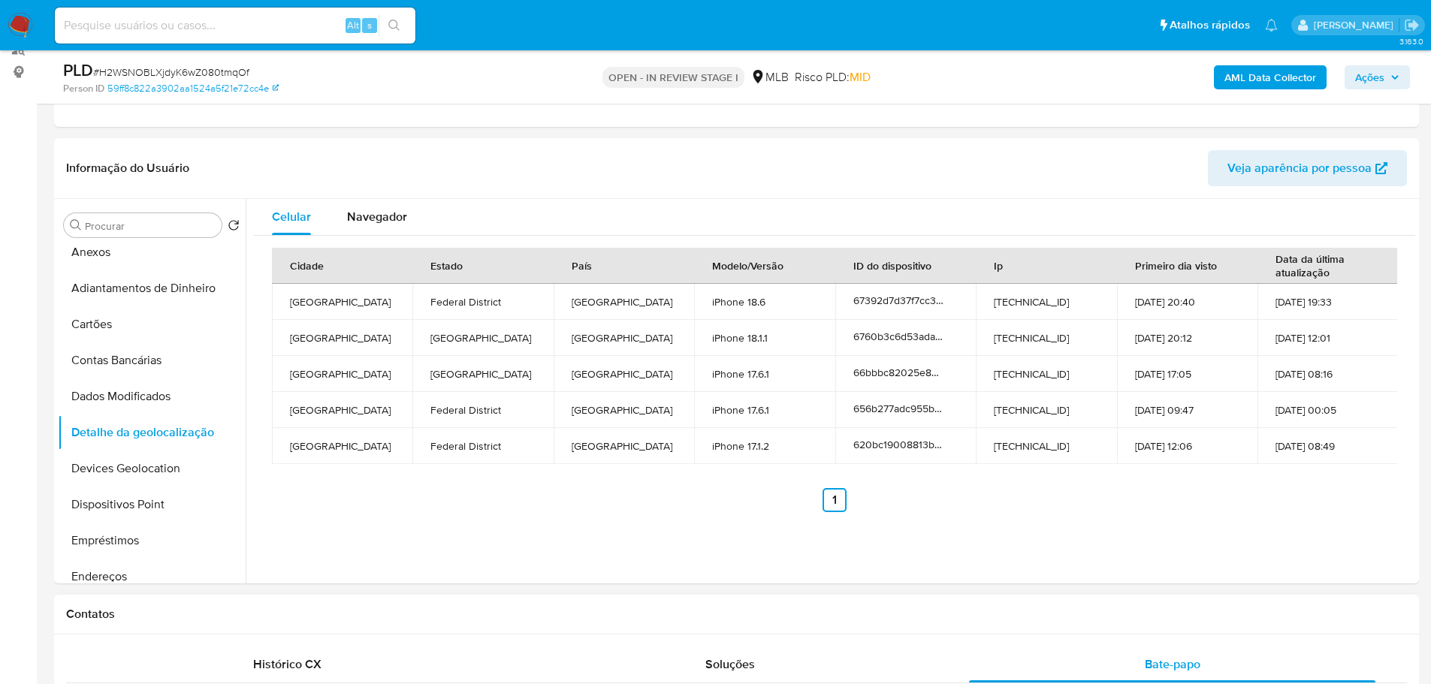
click at [223, 620] on h1 "Contatos" at bounding box center [736, 614] width 1341 height 15
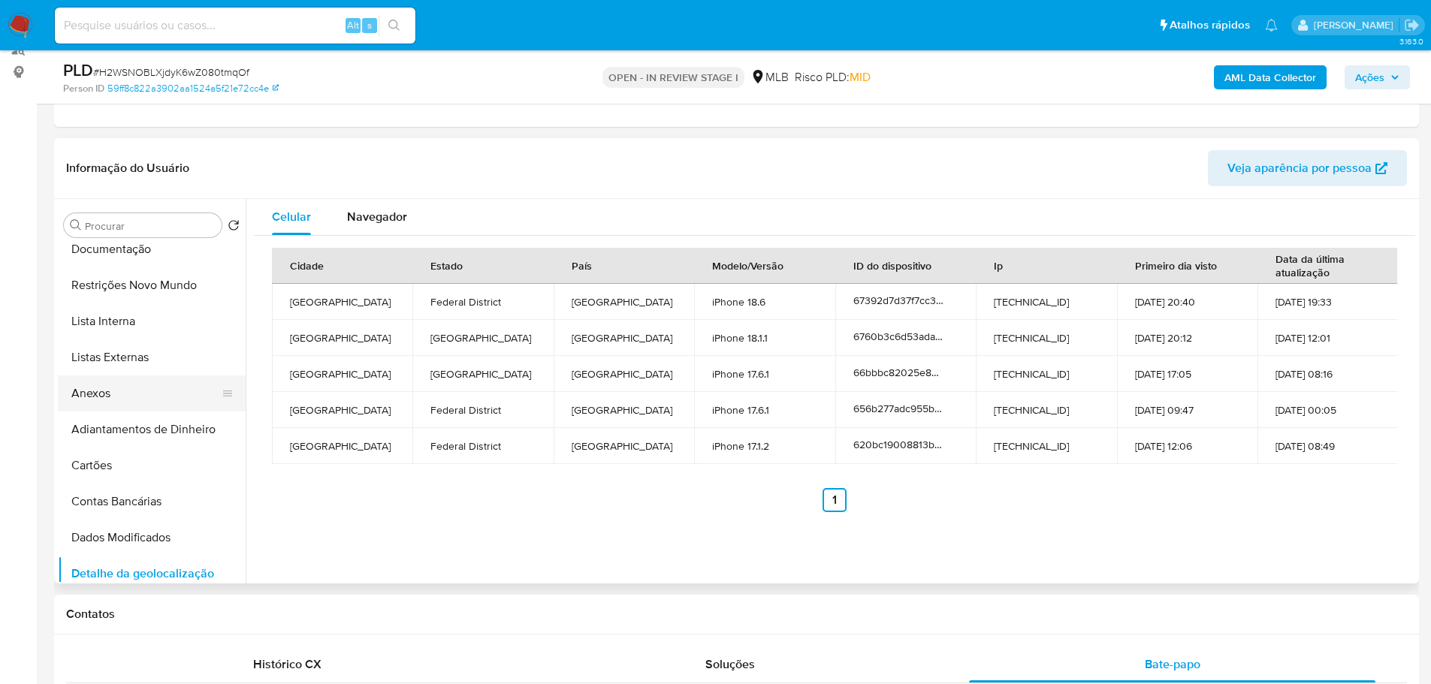
scroll to position [0, 0]
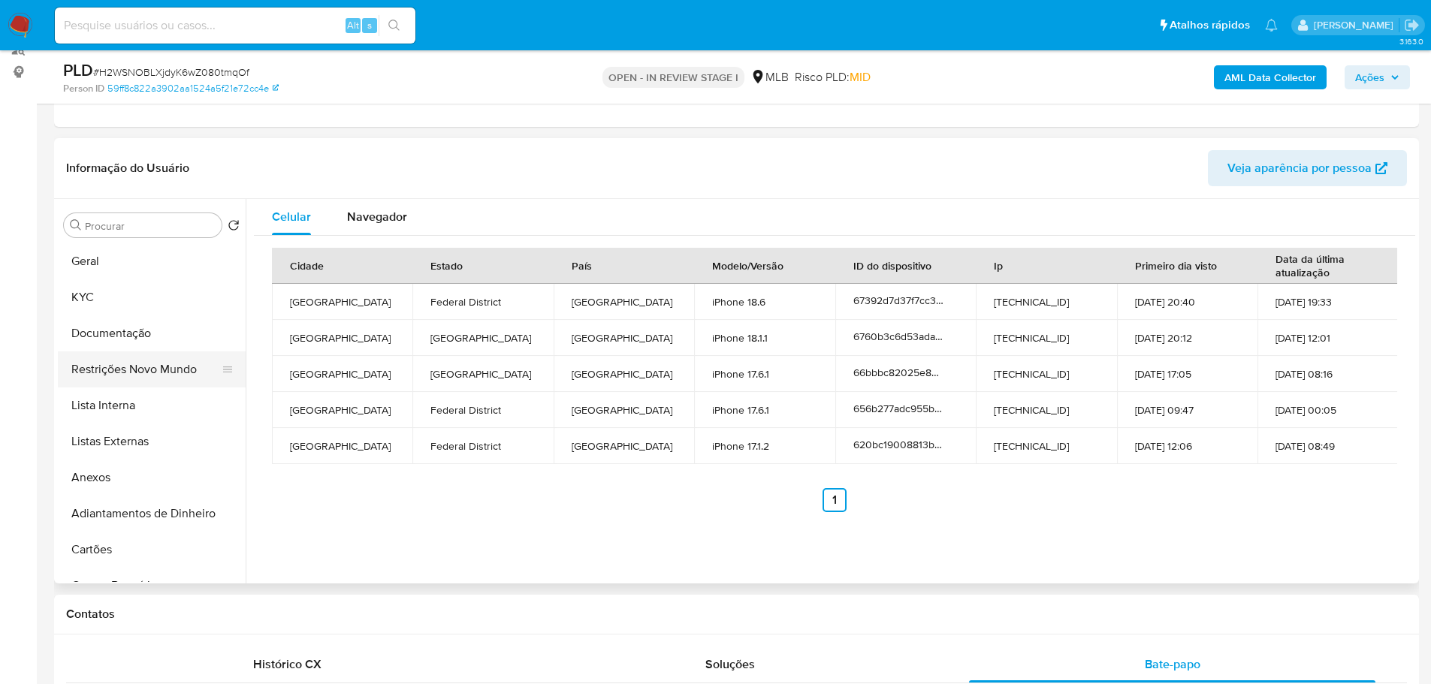
click at [140, 370] on button "Restrições Novo Mundo" at bounding box center [146, 370] width 176 height 36
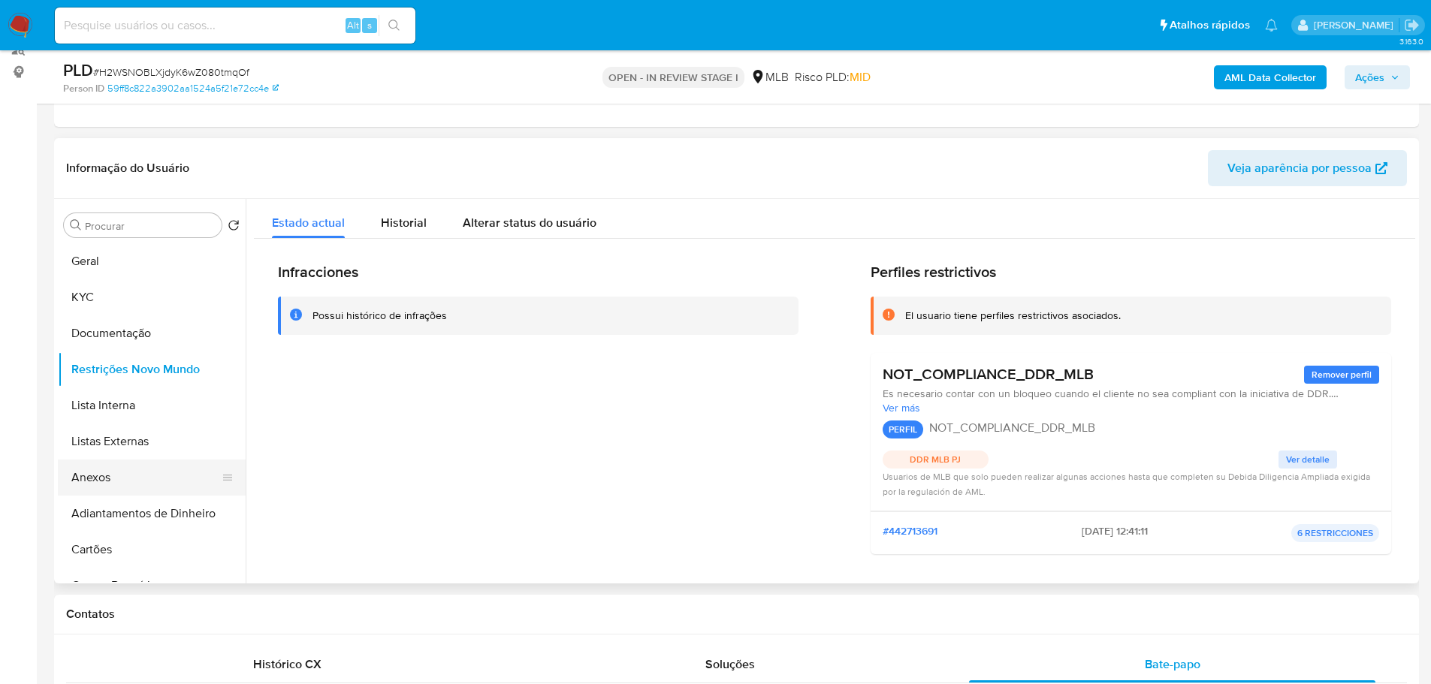
drag, startPoint x: 349, startPoint y: 596, endPoint x: 216, endPoint y: 467, distance: 184.9
click at [349, 596] on div "Contatos" at bounding box center [736, 615] width 1365 height 40
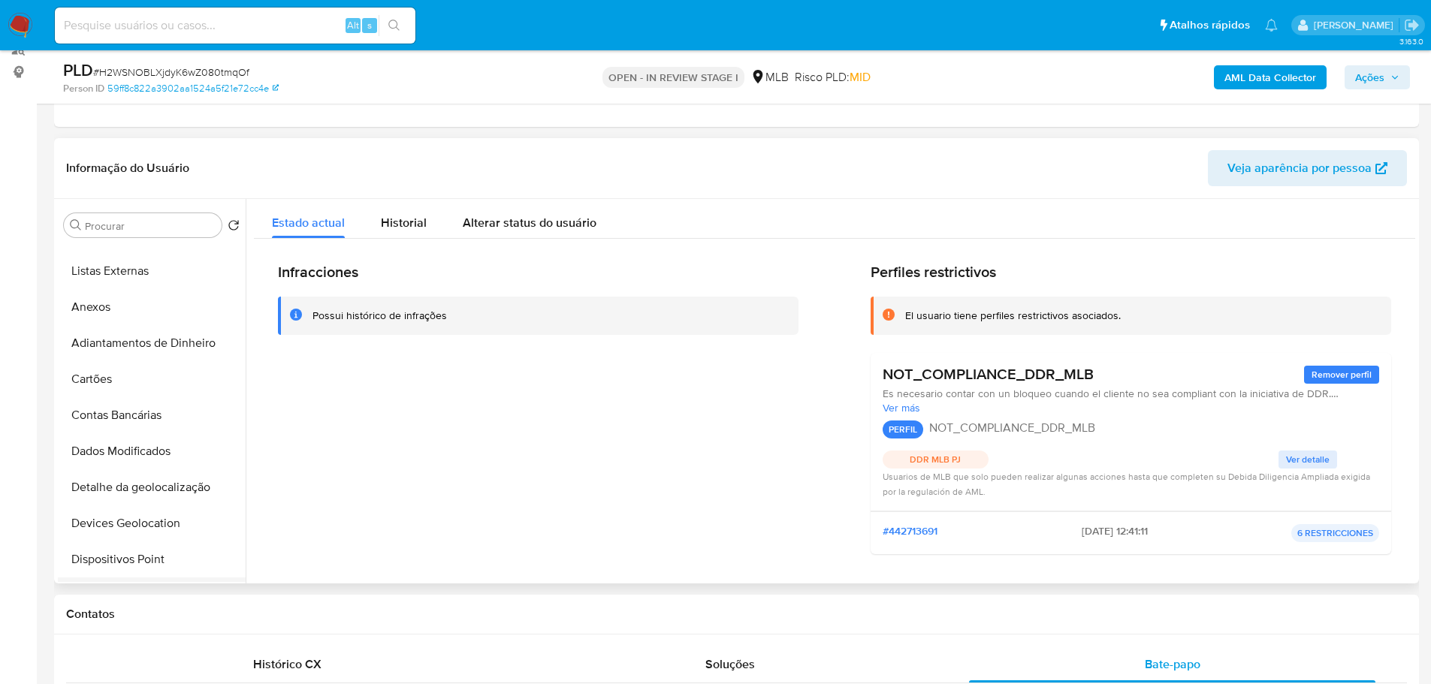
scroll to position [300, 0]
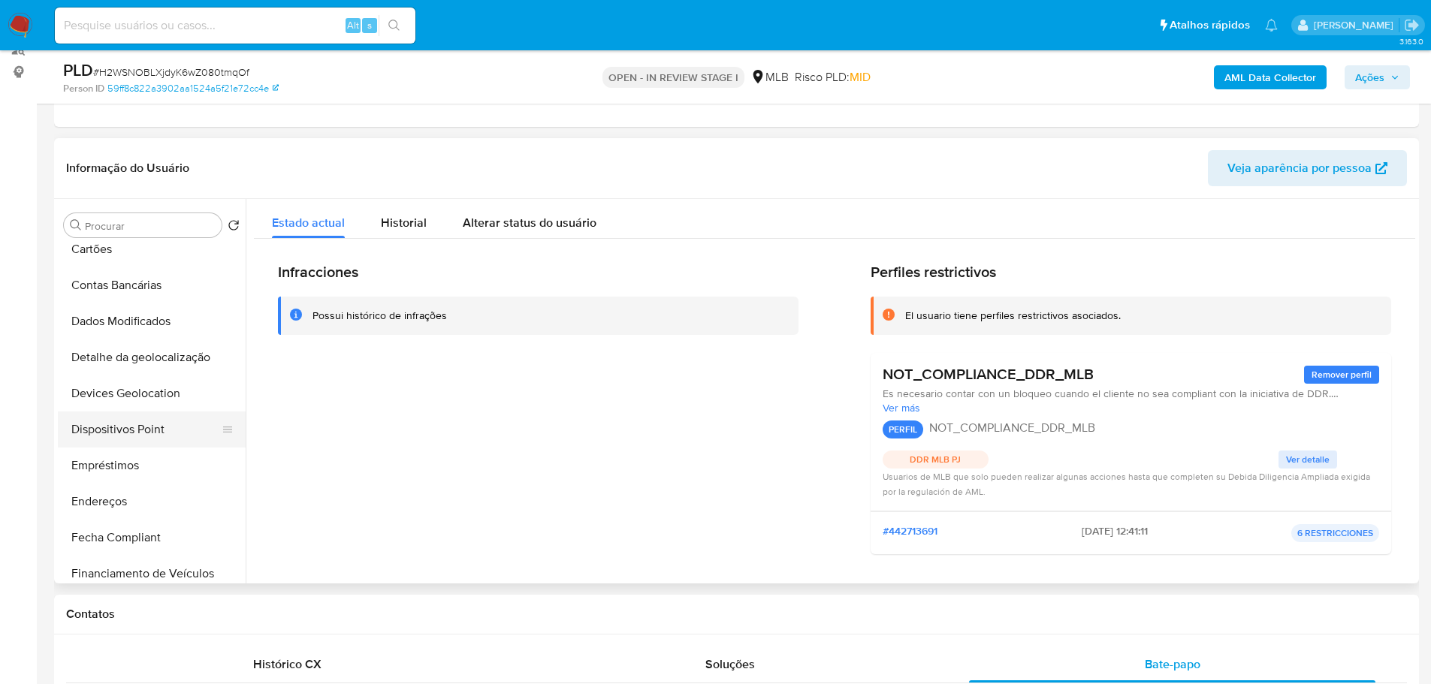
click at [161, 436] on button "Dispositivos Point" at bounding box center [146, 430] width 176 height 36
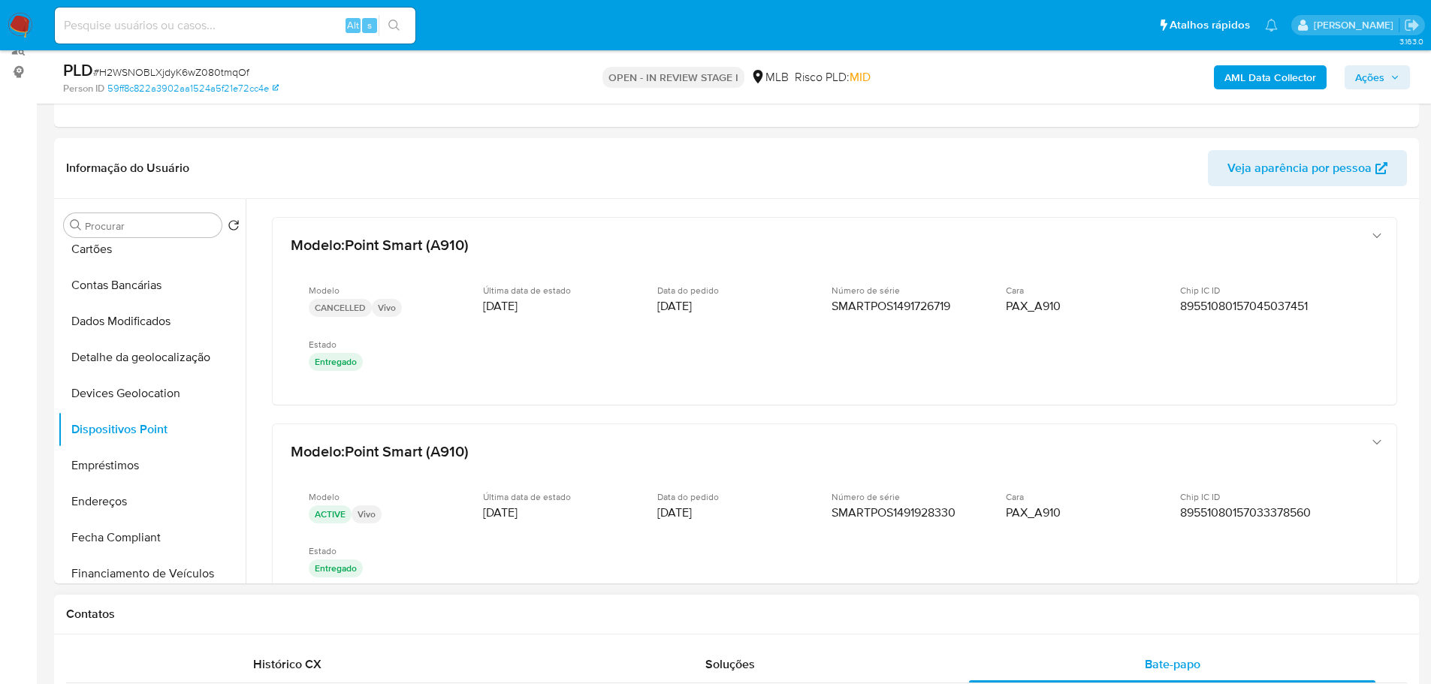
click at [745, 612] on h1 "Contatos" at bounding box center [736, 614] width 1341 height 15
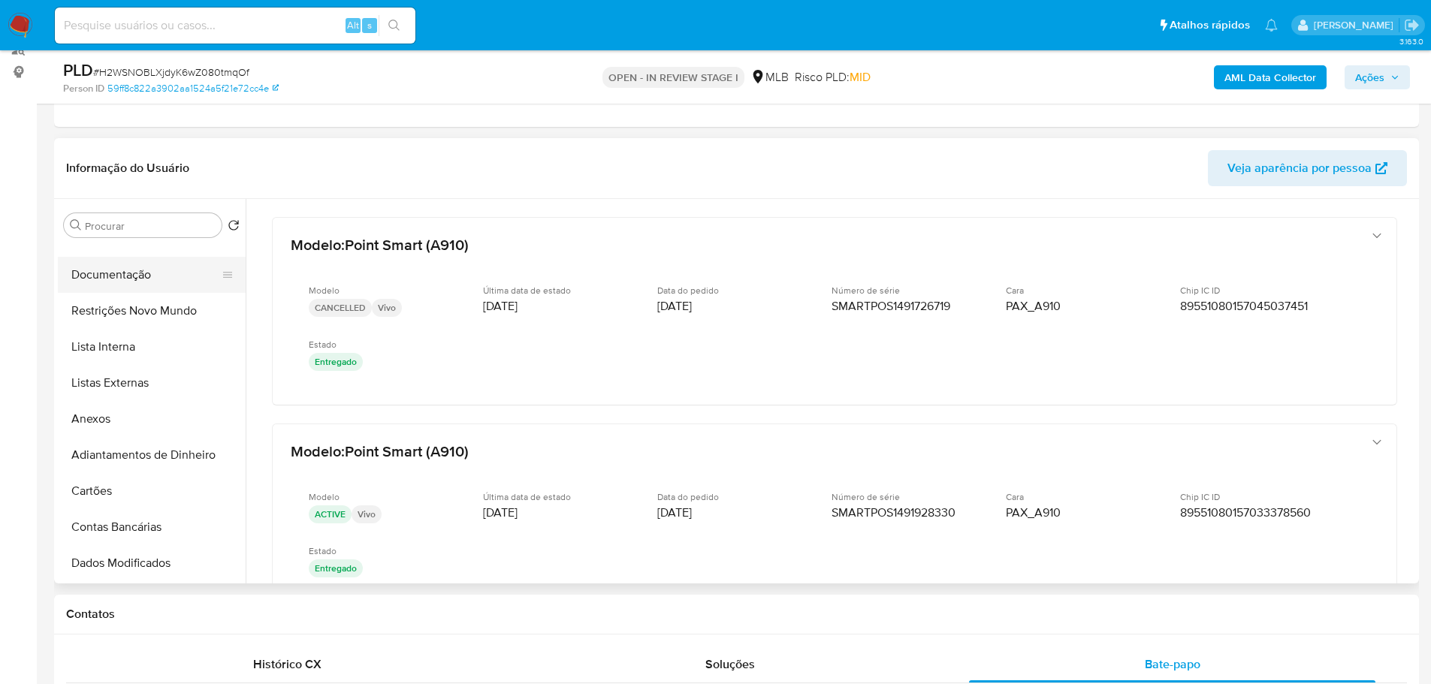
scroll to position [0, 0]
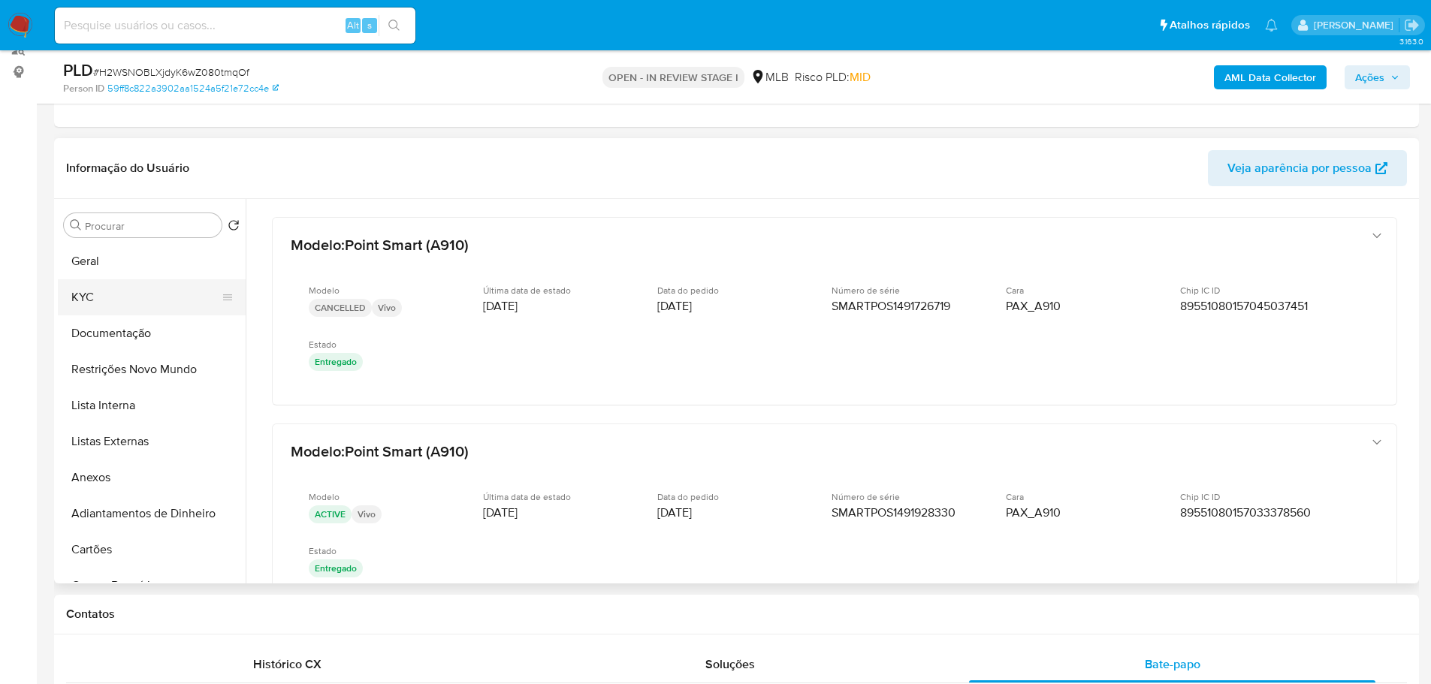
click at [104, 284] on button "KYC" at bounding box center [146, 297] width 176 height 36
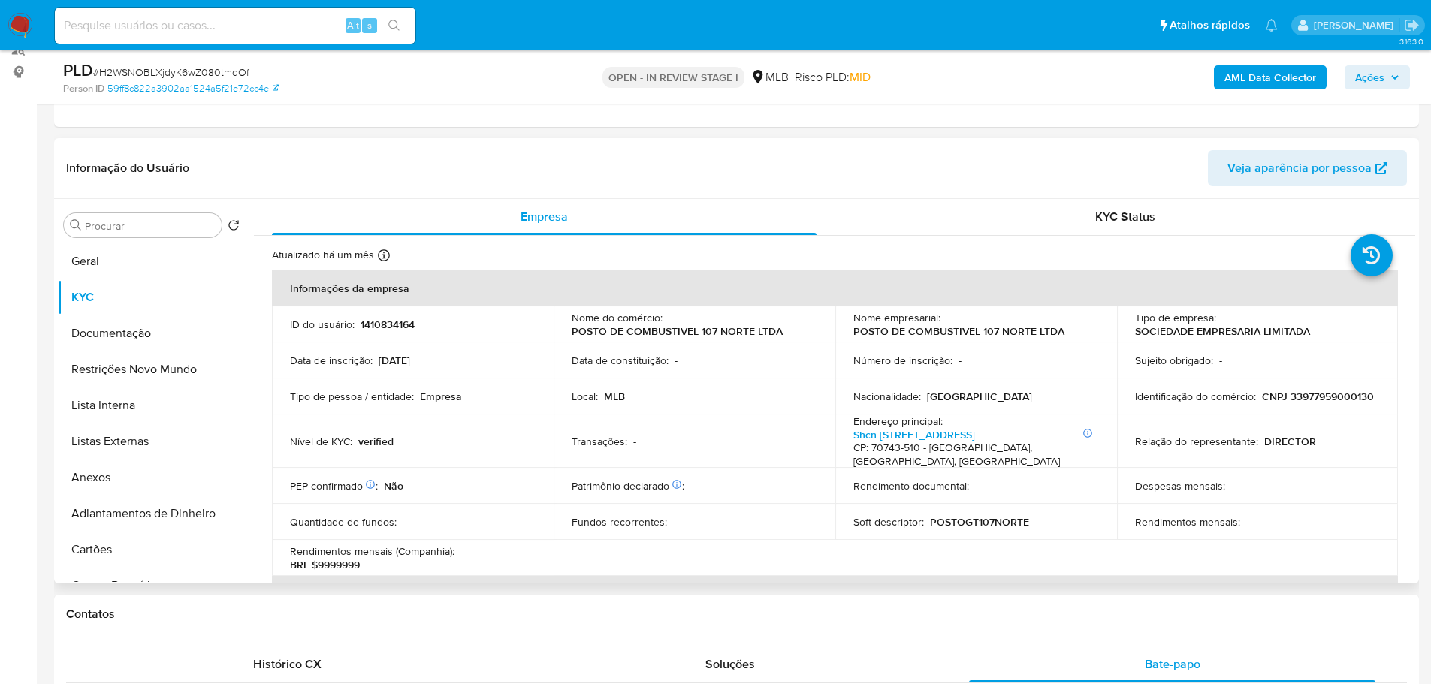
click at [1262, 402] on p "CNPJ 33977959000130" at bounding box center [1318, 397] width 112 height 14
copy p "33977959000130"
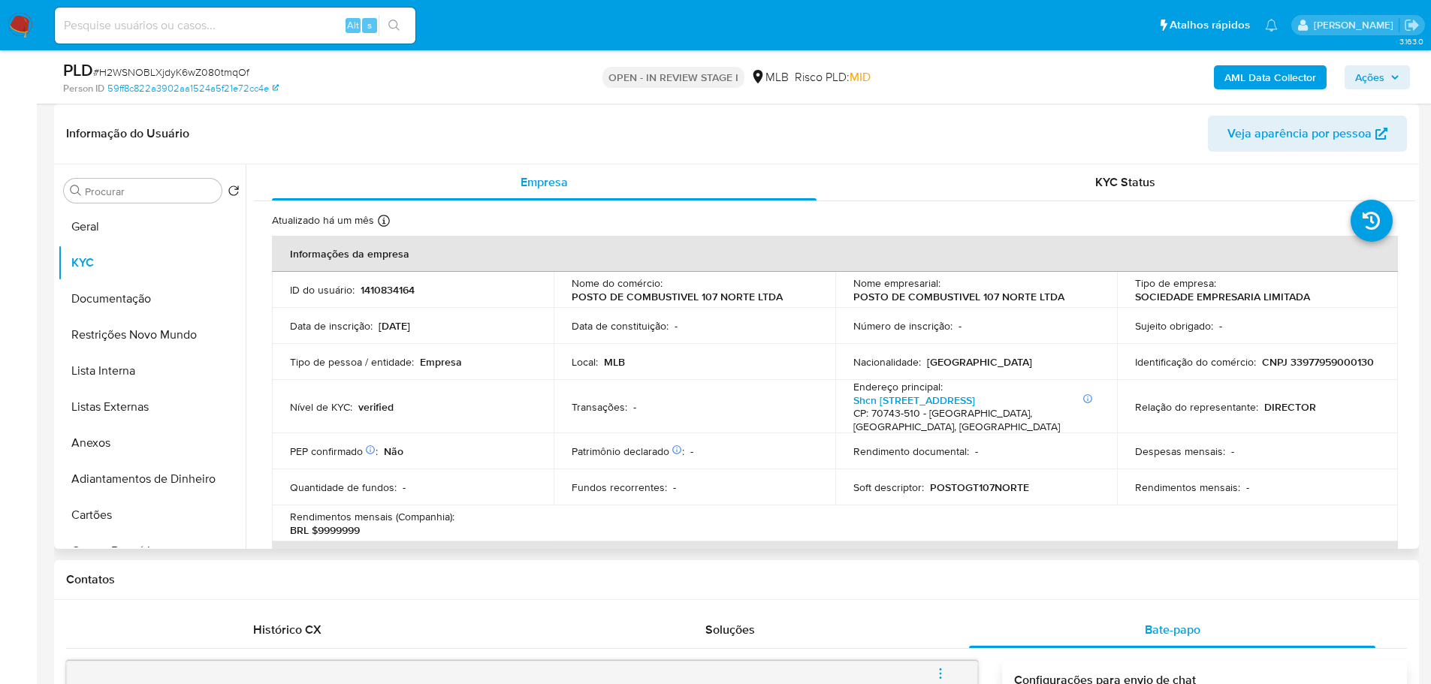
click at [1218, 380] on td "Relação do representante : DIRECTOR" at bounding box center [1258, 406] width 282 height 53
click at [1262, 362] on p "CNPJ 33977959000130" at bounding box center [1318, 362] width 112 height 14
copy p "33977959000130"
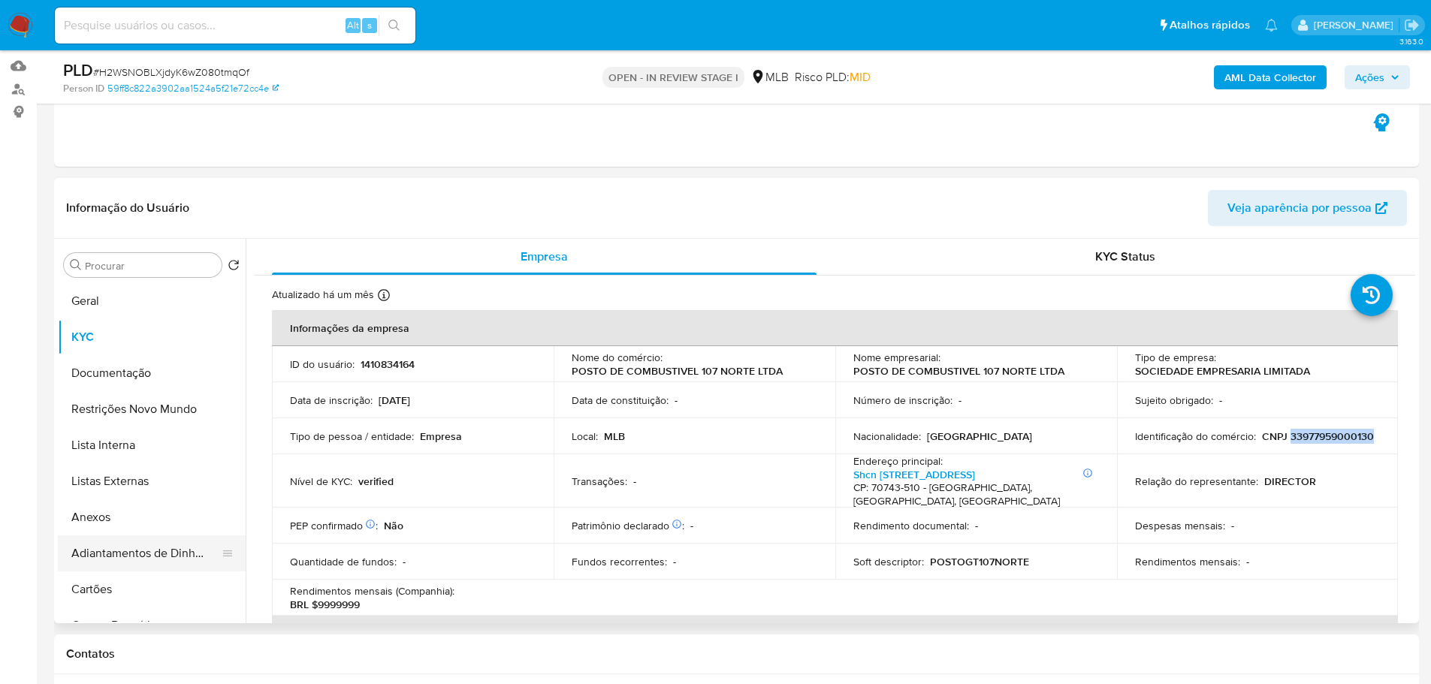
scroll to position [300, 0]
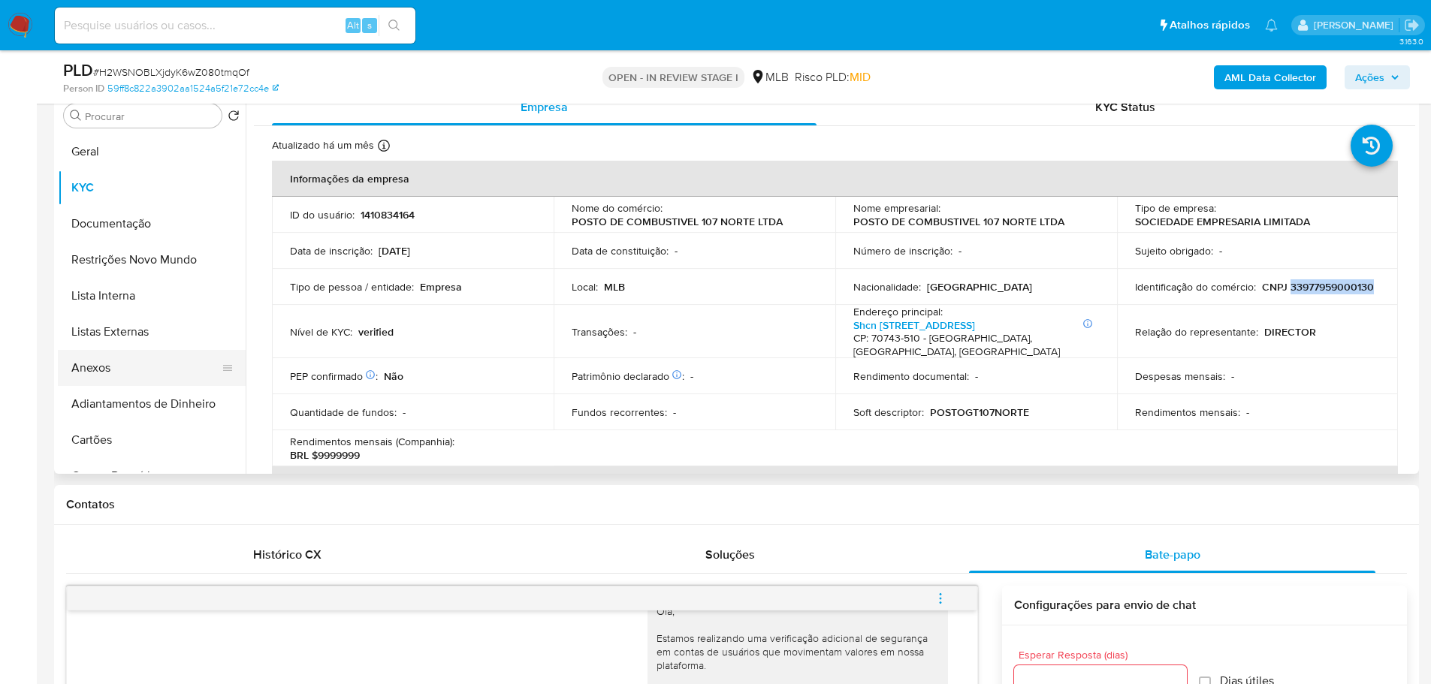
click at [106, 369] on button "Anexos" at bounding box center [146, 368] width 176 height 36
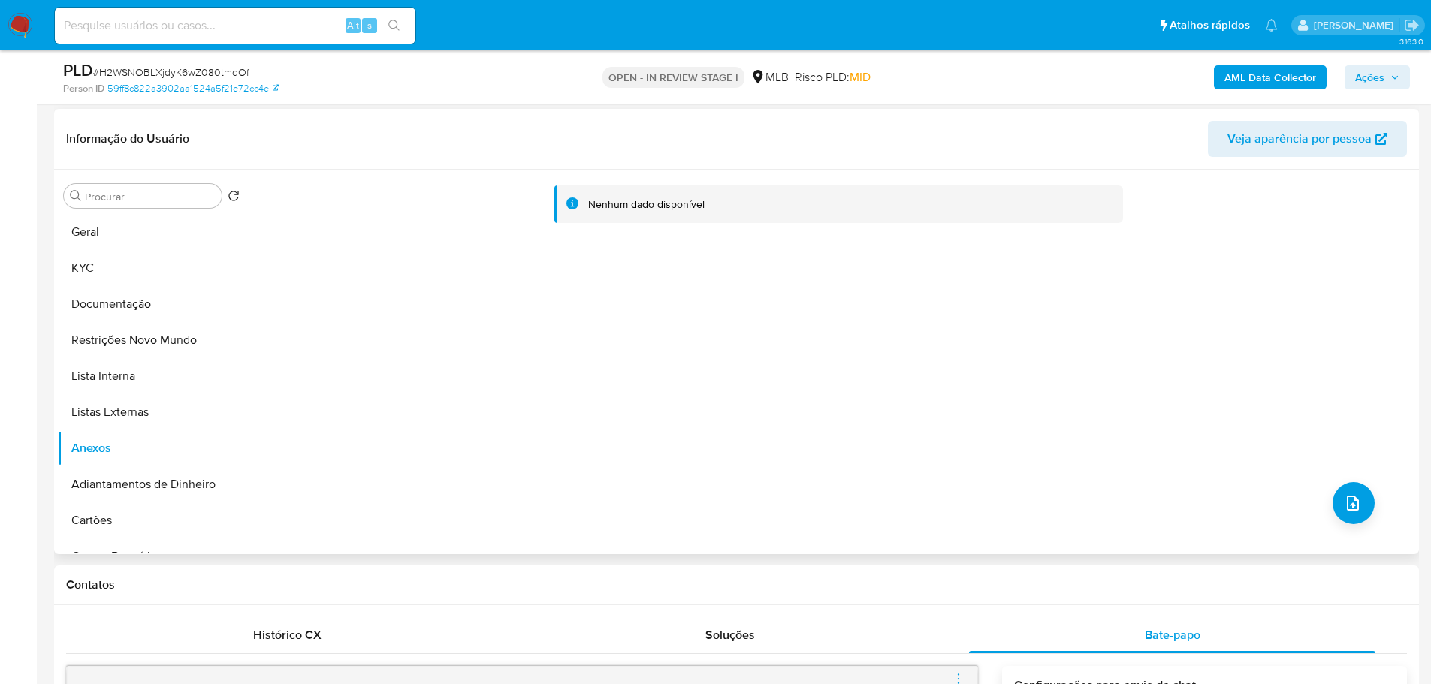
scroll to position [0, 0]
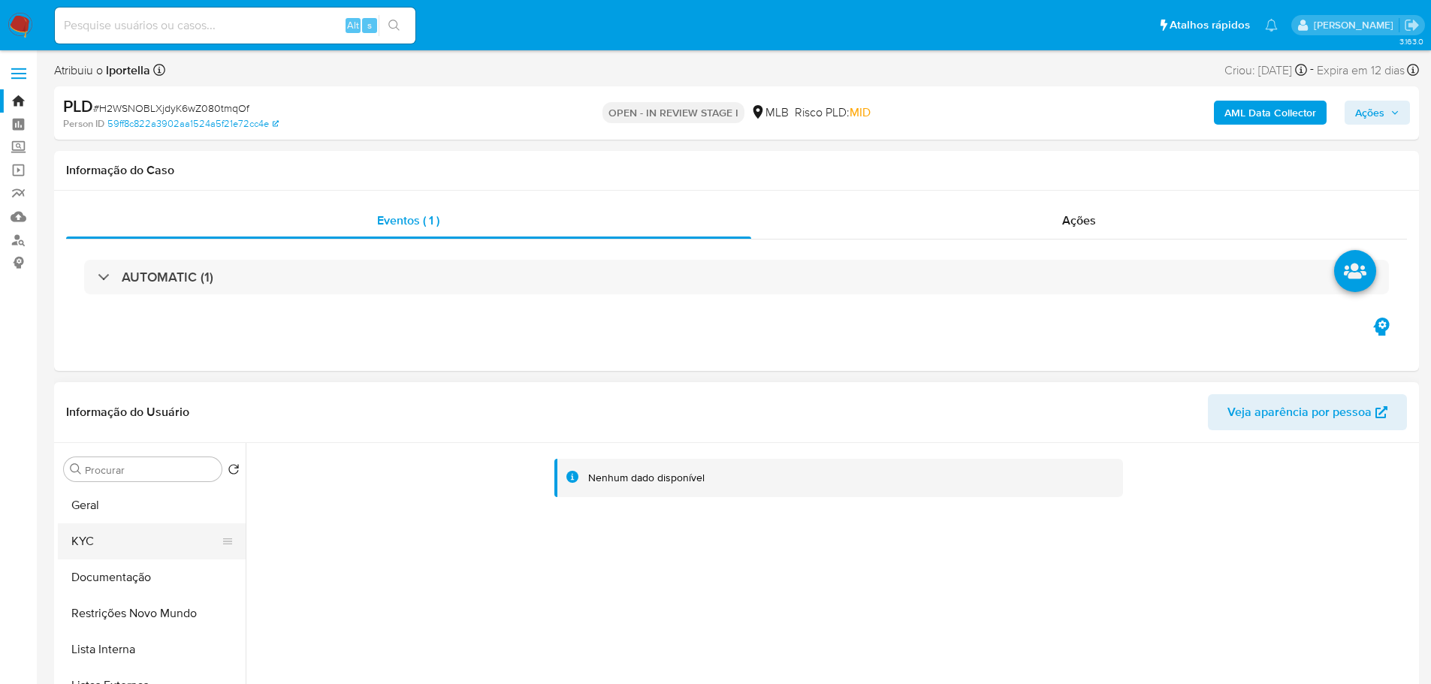
click at [156, 545] on button "KYC" at bounding box center [146, 542] width 176 height 36
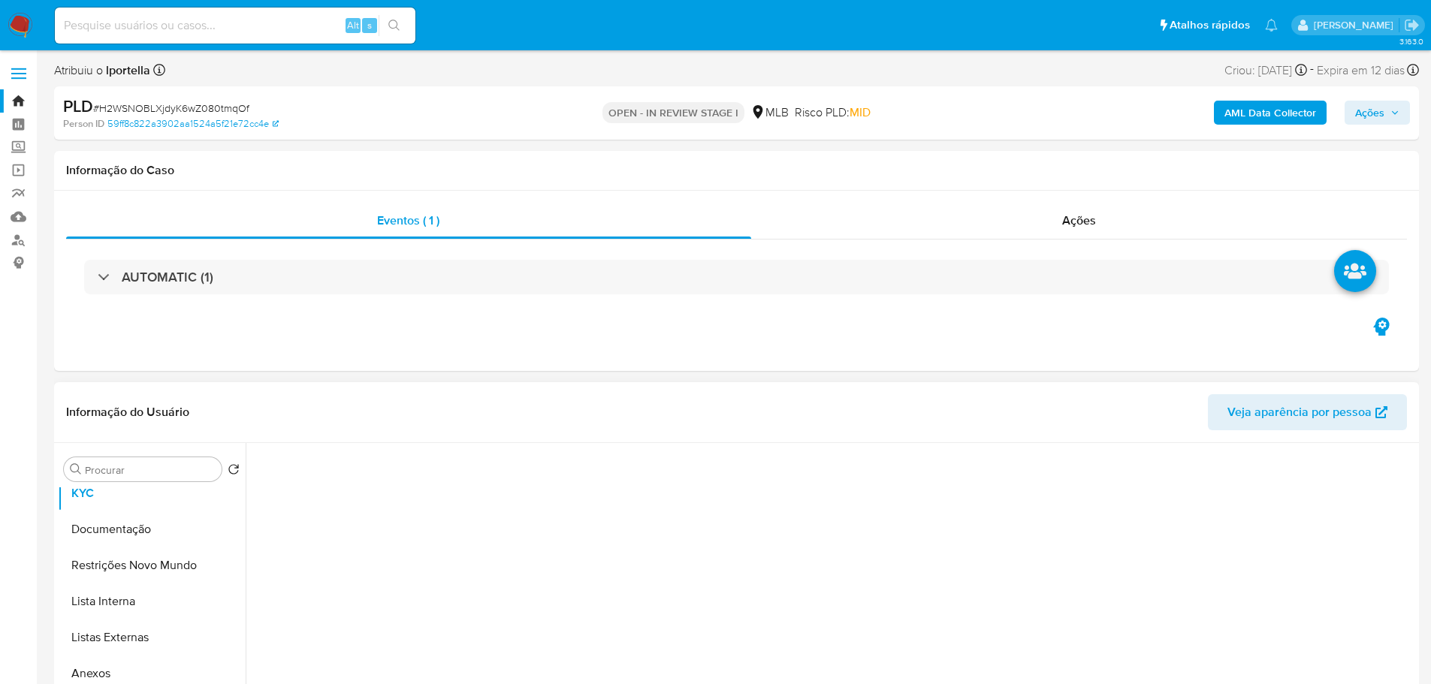
scroll to position [75, 0]
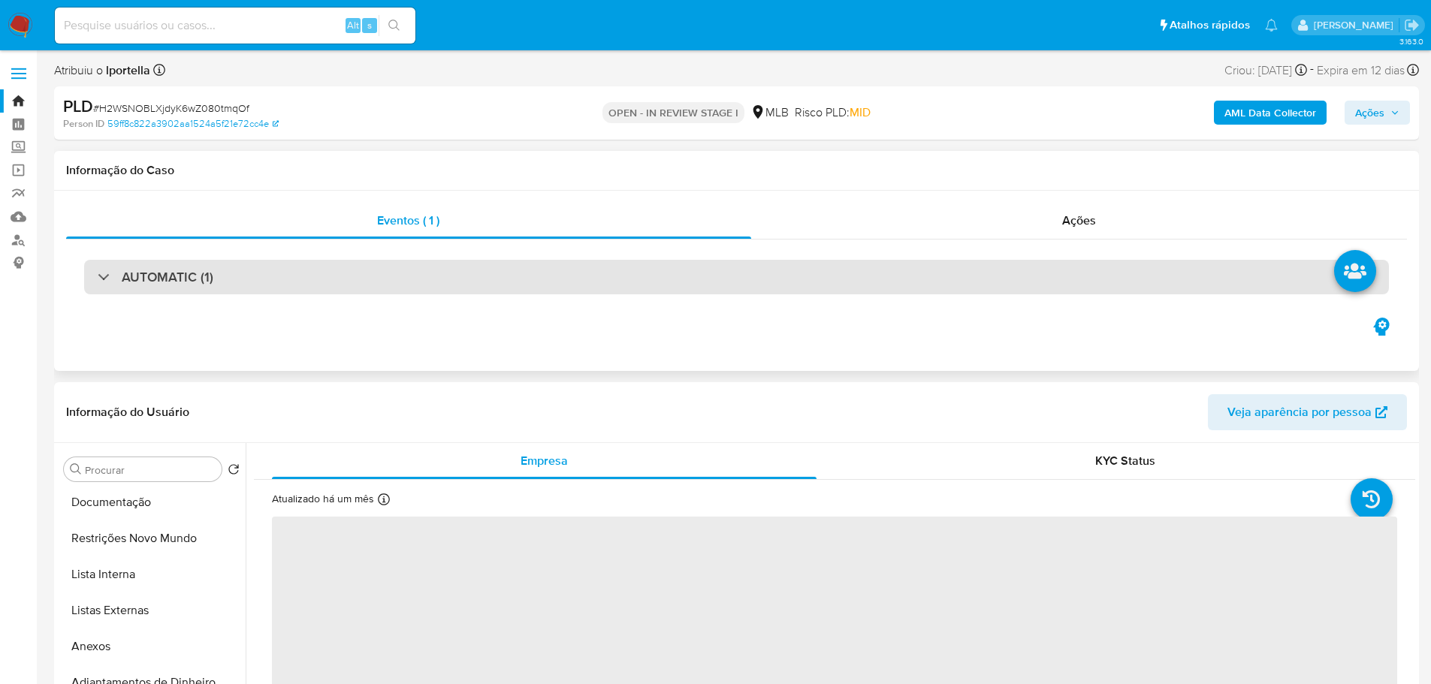
drag, startPoint x: 113, startPoint y: 638, endPoint x: 801, endPoint y: 285, distance: 773.0
click at [115, 638] on button "Anexos" at bounding box center [152, 647] width 188 height 36
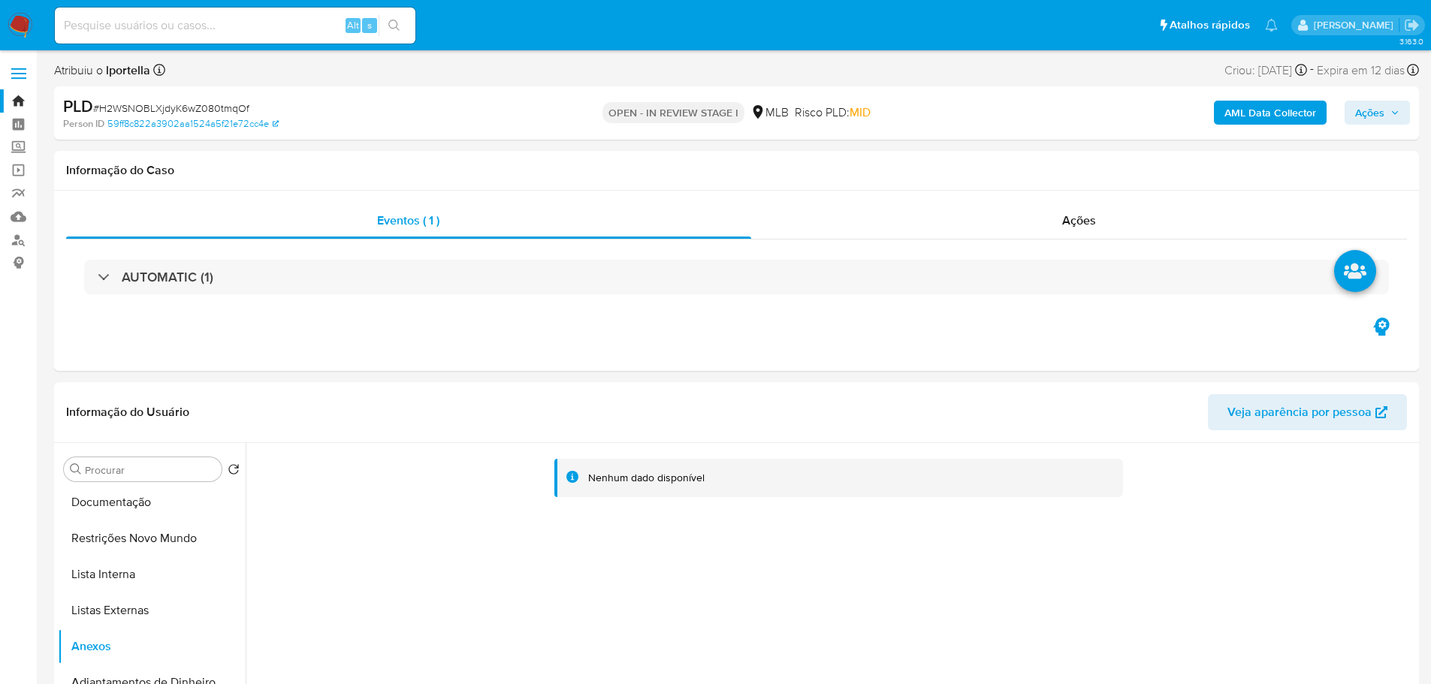
click at [1285, 110] on b "AML Data Collector" at bounding box center [1270, 113] width 92 height 24
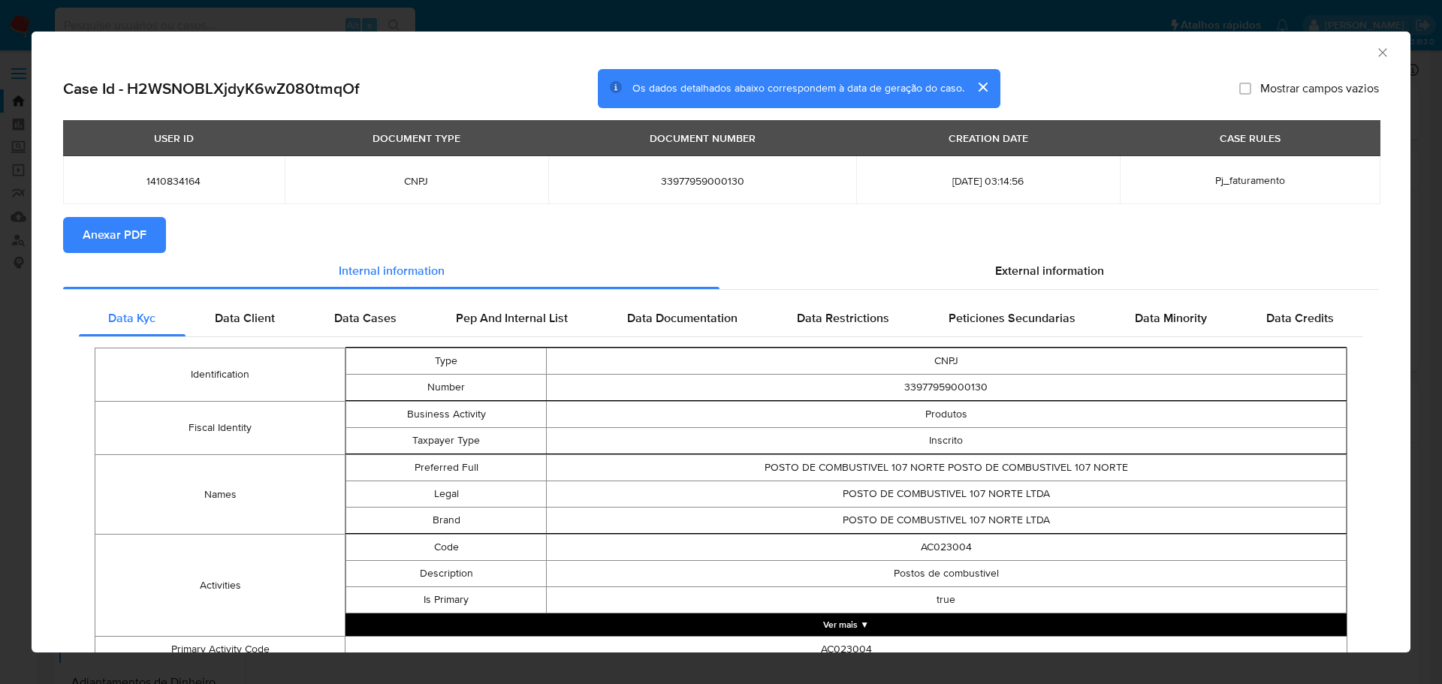
click at [89, 234] on span "Anexar PDF" at bounding box center [115, 235] width 64 height 33
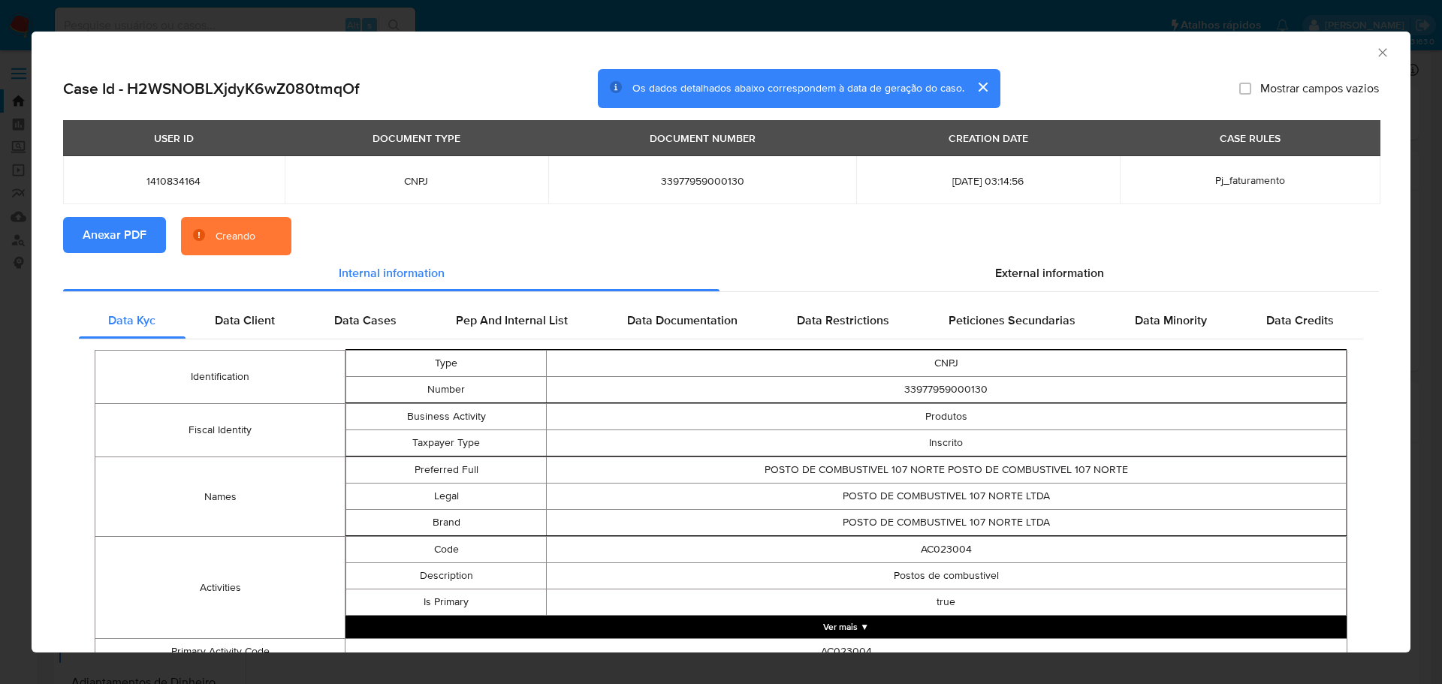
click at [1378, 50] on icon "Fechar a janela" at bounding box center [1382, 52] width 15 height 15
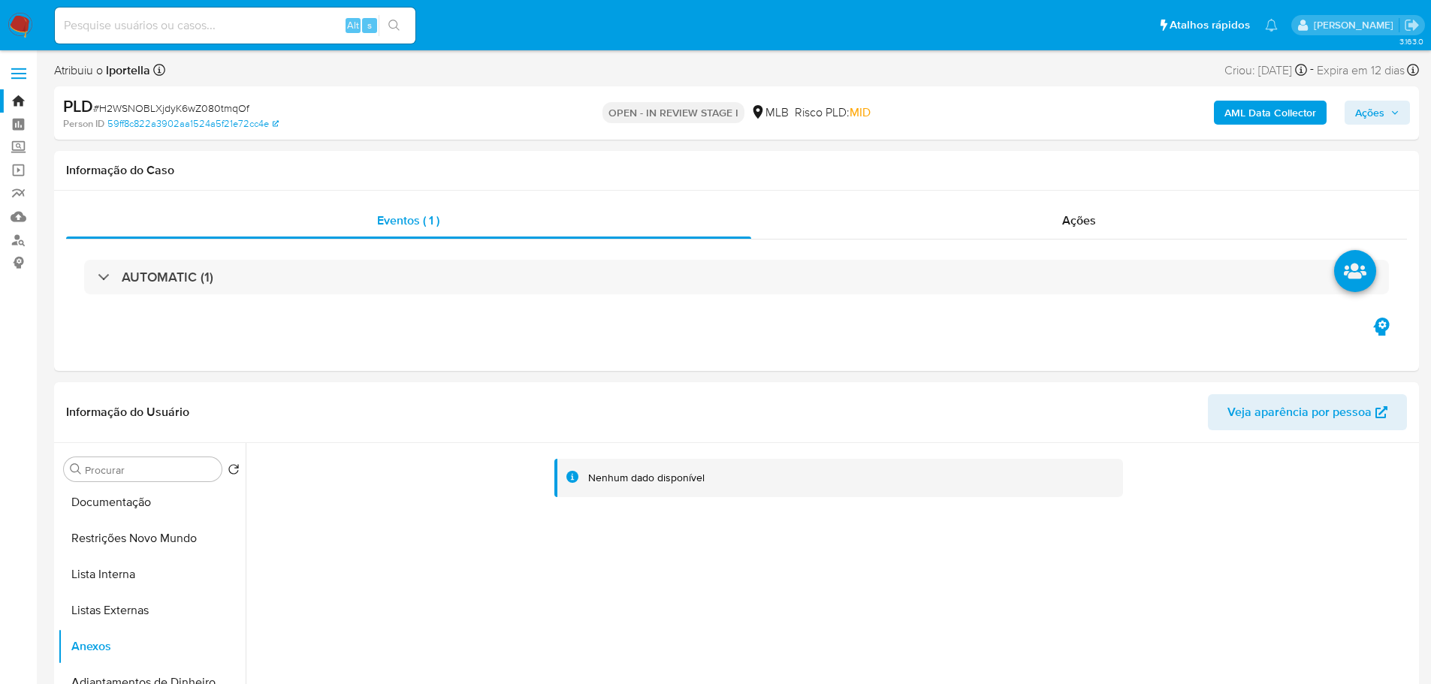
click at [1367, 107] on span "Ações" at bounding box center [1369, 113] width 29 height 24
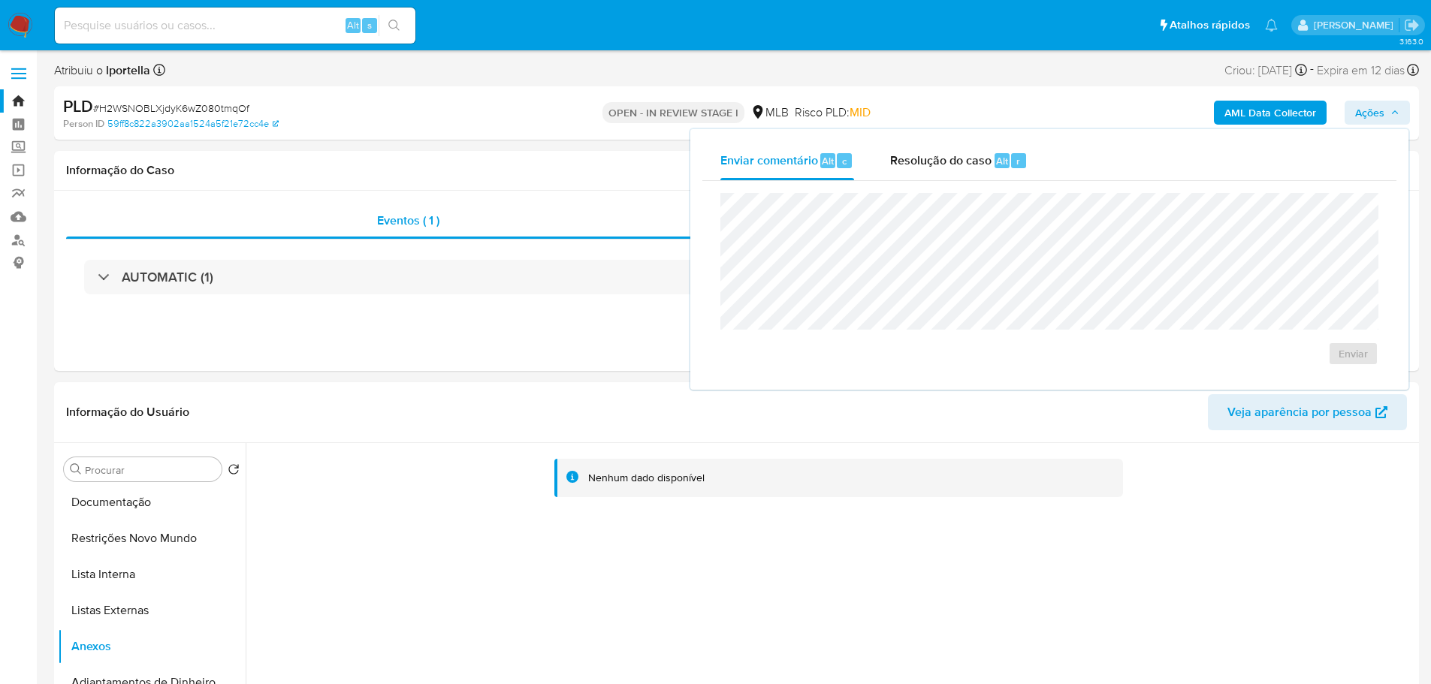
drag, startPoint x: 929, startPoint y: 174, endPoint x: 925, endPoint y: 184, distance: 11.4
click at [929, 171] on div "Resolução do caso Alt r" at bounding box center [958, 160] width 137 height 39
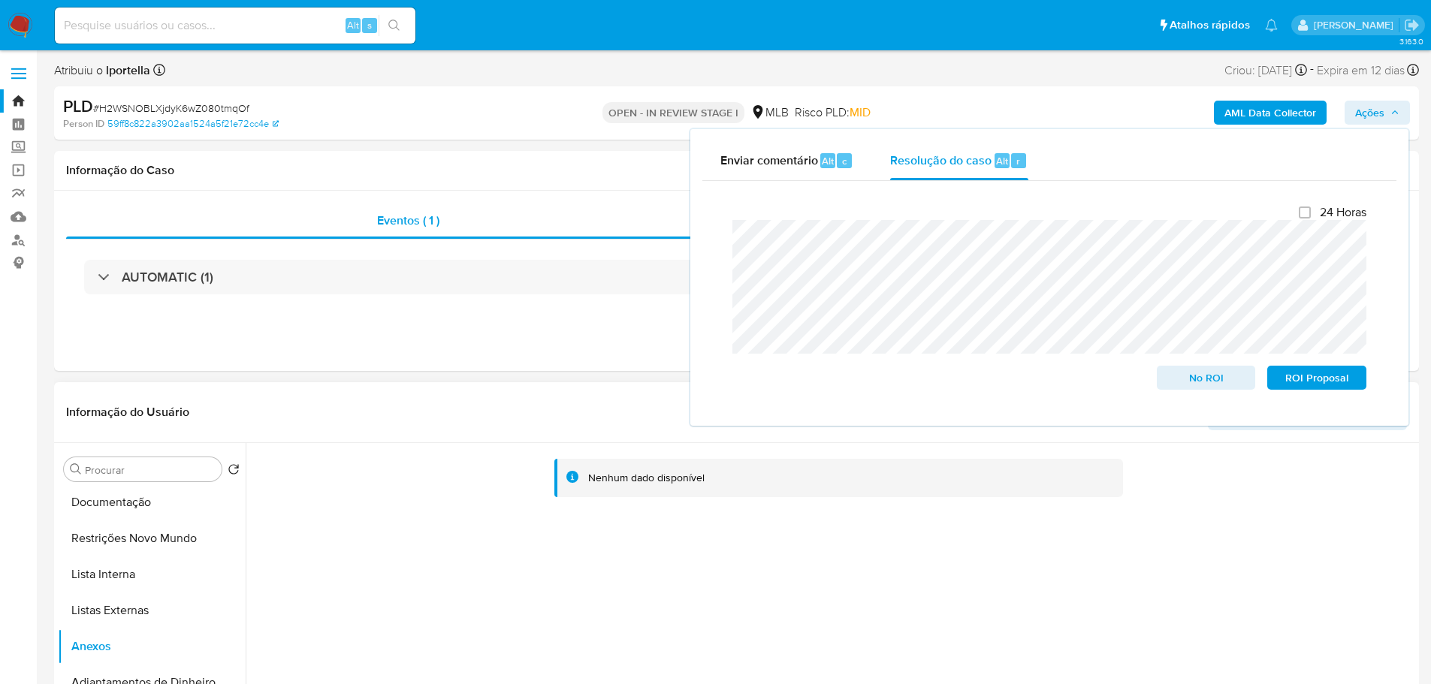
scroll to position [0, 0]
drag, startPoint x: 134, startPoint y: 515, endPoint x: 270, endPoint y: 354, distance: 210.5
click at [134, 515] on button "Geral" at bounding box center [152, 505] width 188 height 36
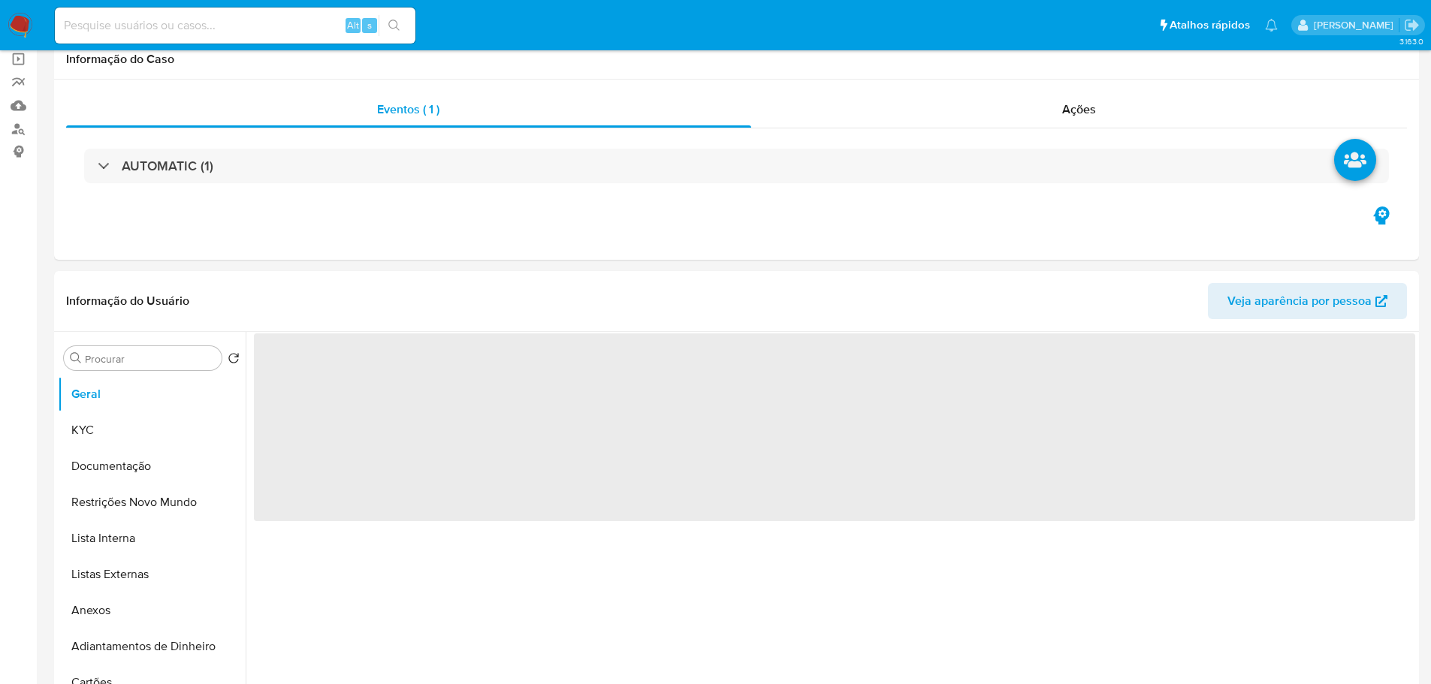
scroll to position [300, 0]
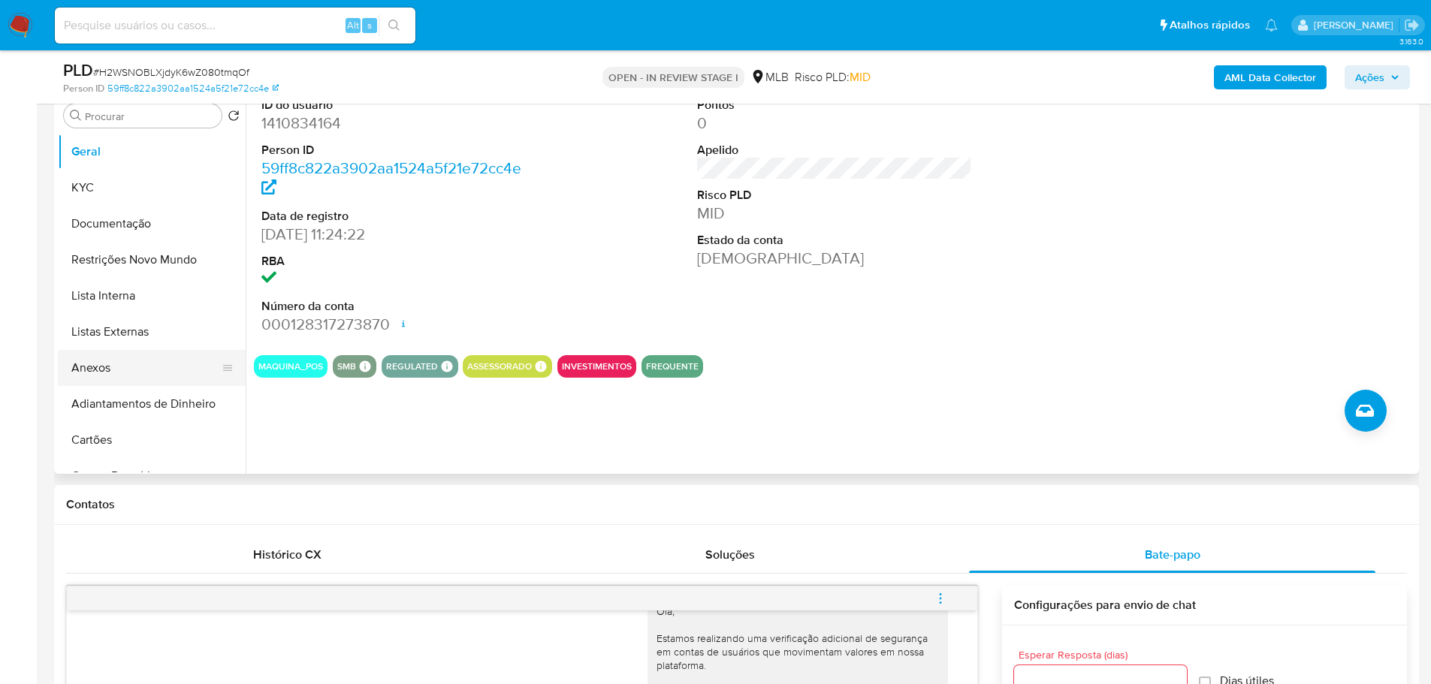
click at [110, 363] on button "Anexos" at bounding box center [146, 368] width 176 height 36
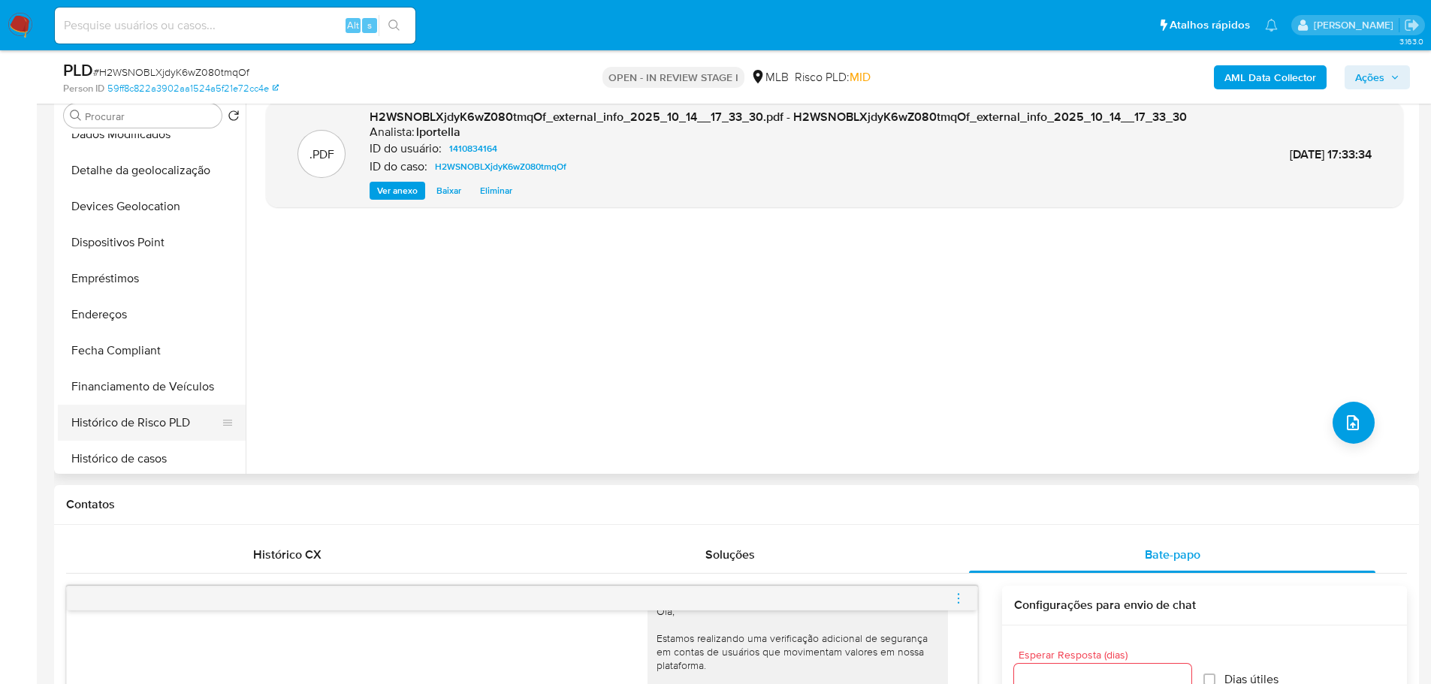
scroll to position [451, 0]
click at [152, 389] on button "Histórico de casos" at bounding box center [146, 386] width 176 height 36
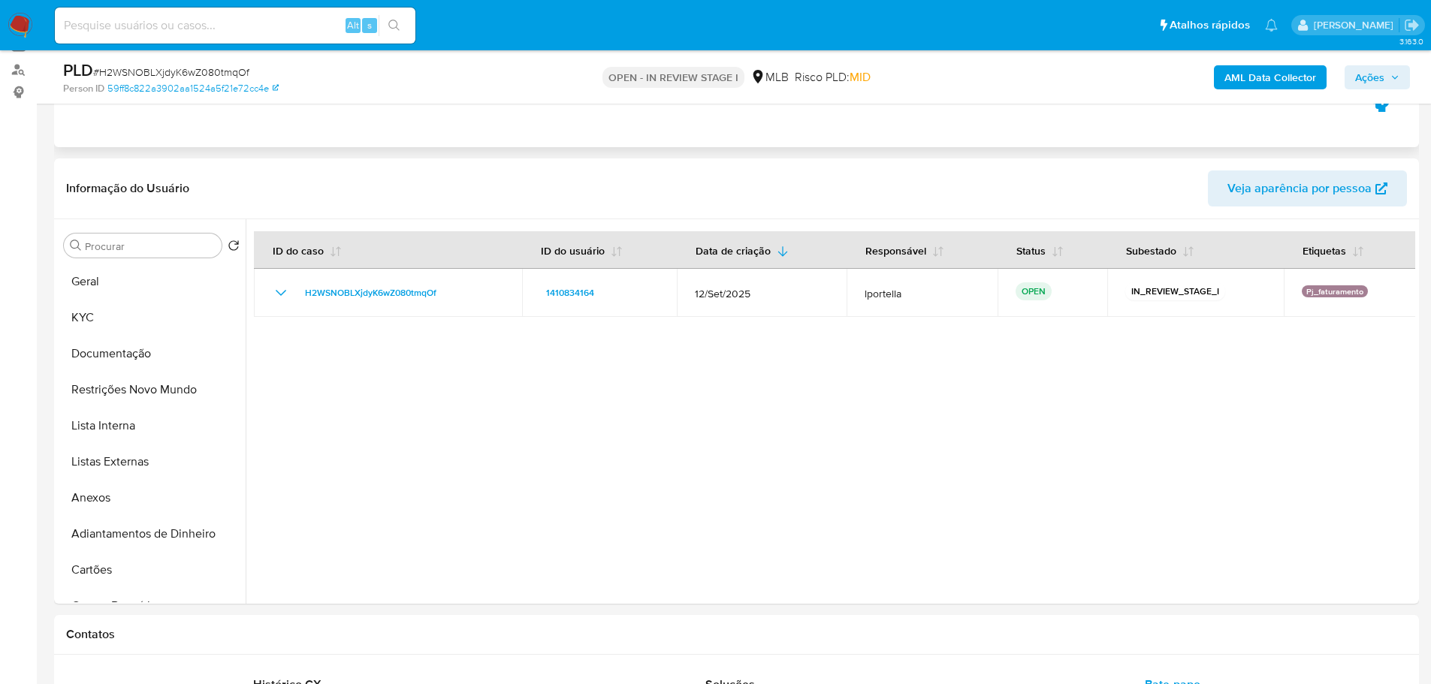
scroll to position [0, 0]
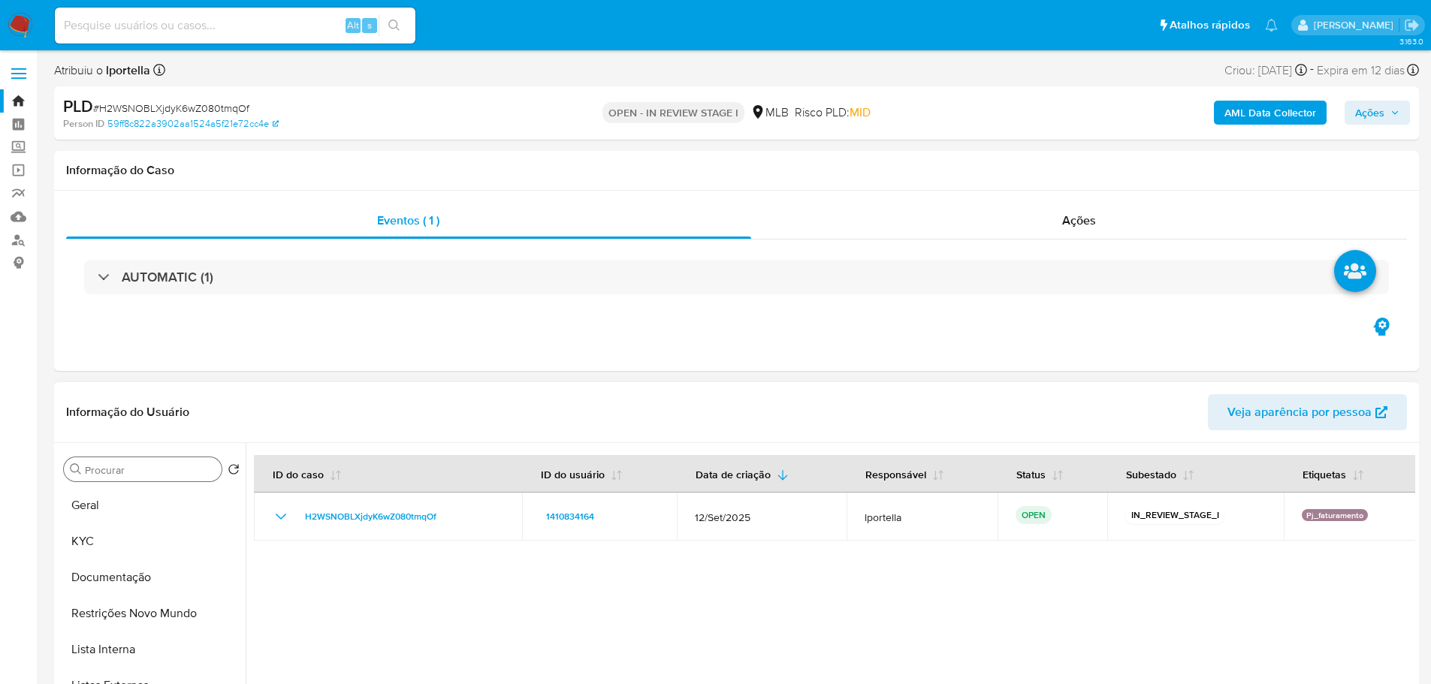
click at [100, 503] on button "Geral" at bounding box center [152, 505] width 188 height 36
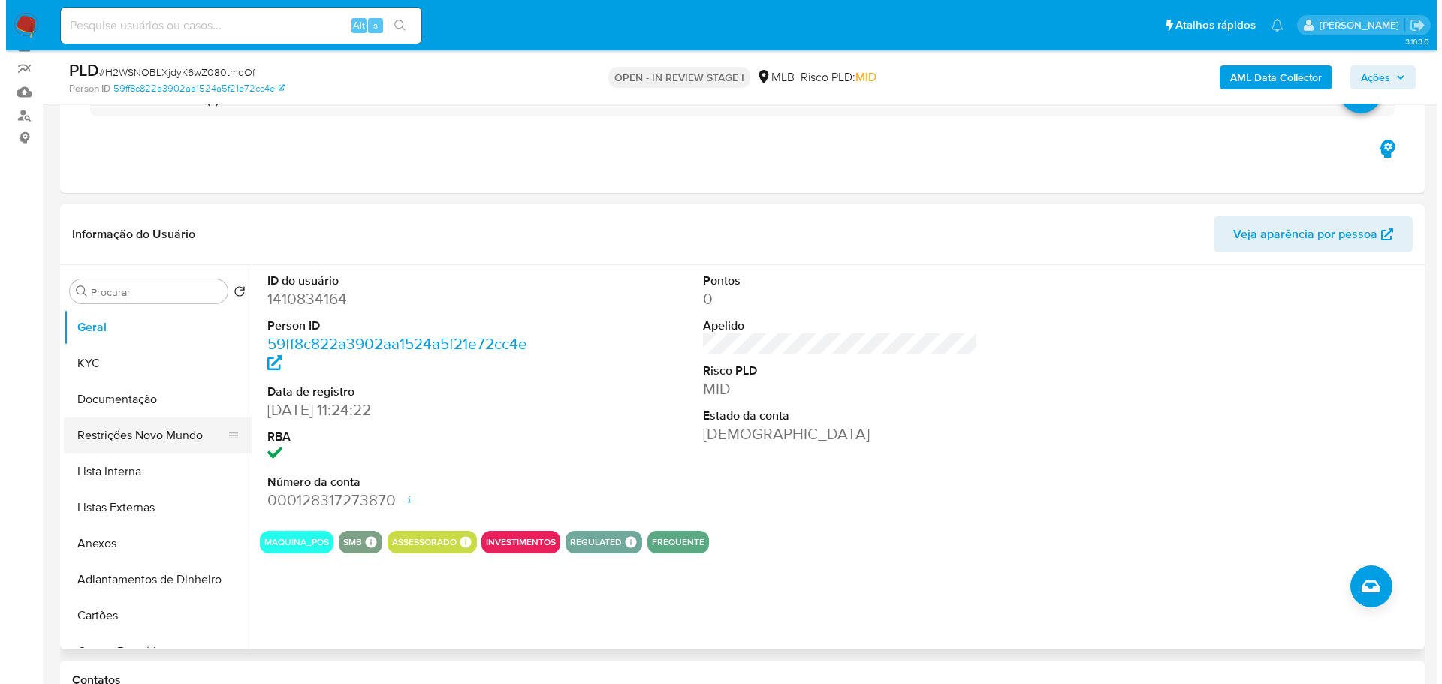
scroll to position [150, 0]
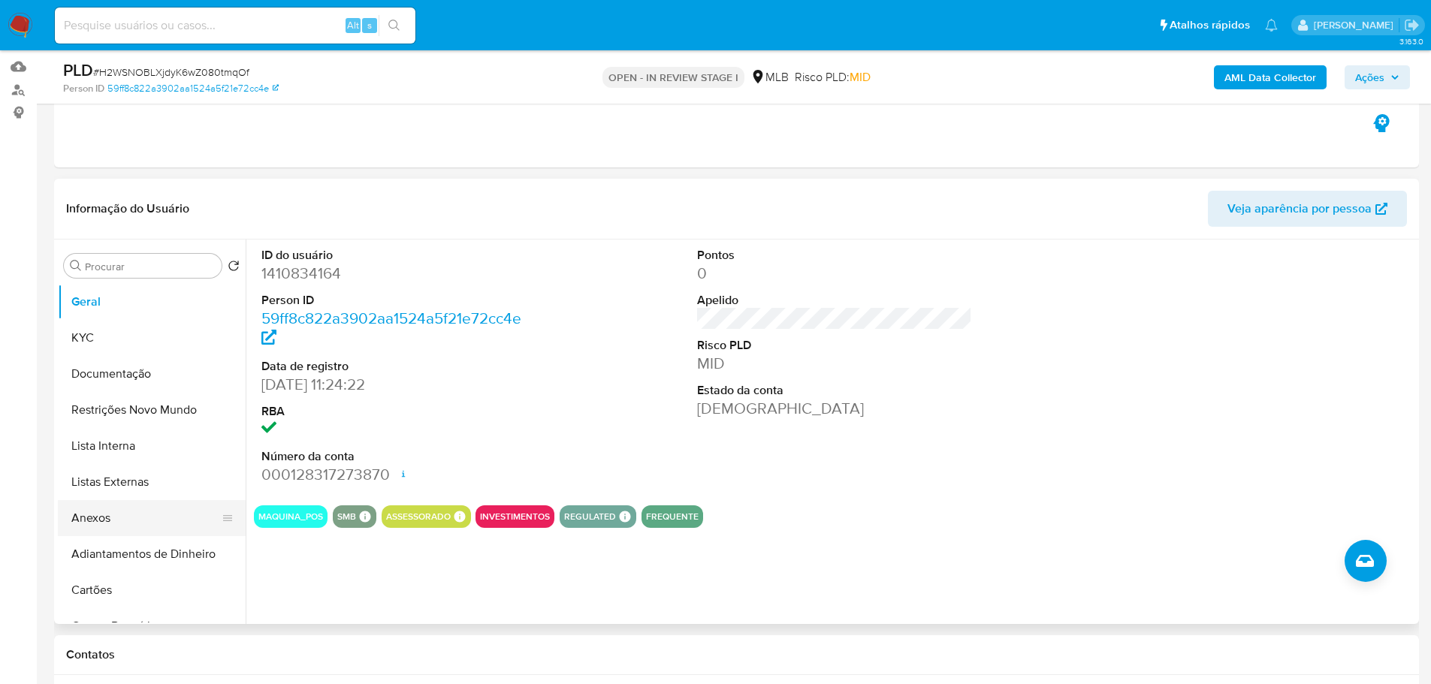
click at [129, 509] on button "Anexos" at bounding box center [146, 518] width 176 height 36
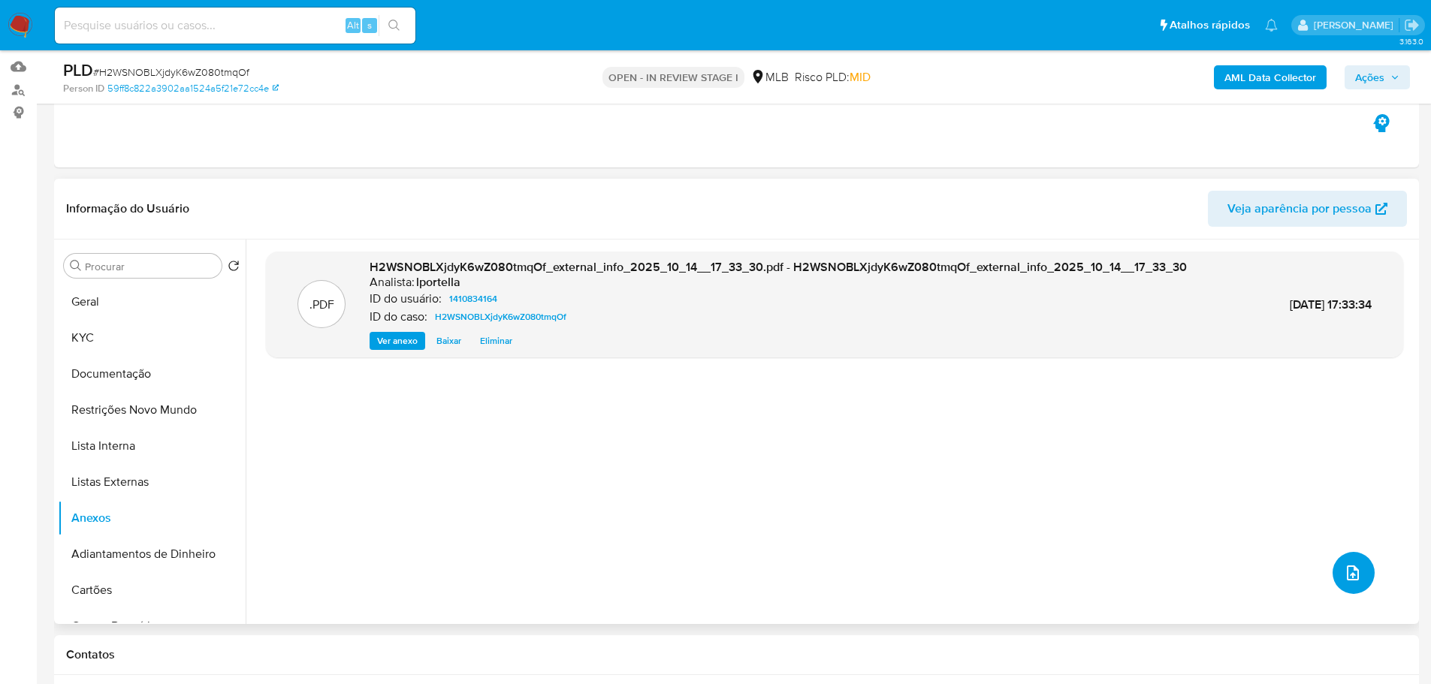
click at [1344, 577] on icon "upload-file" at bounding box center [1353, 573] width 18 height 18
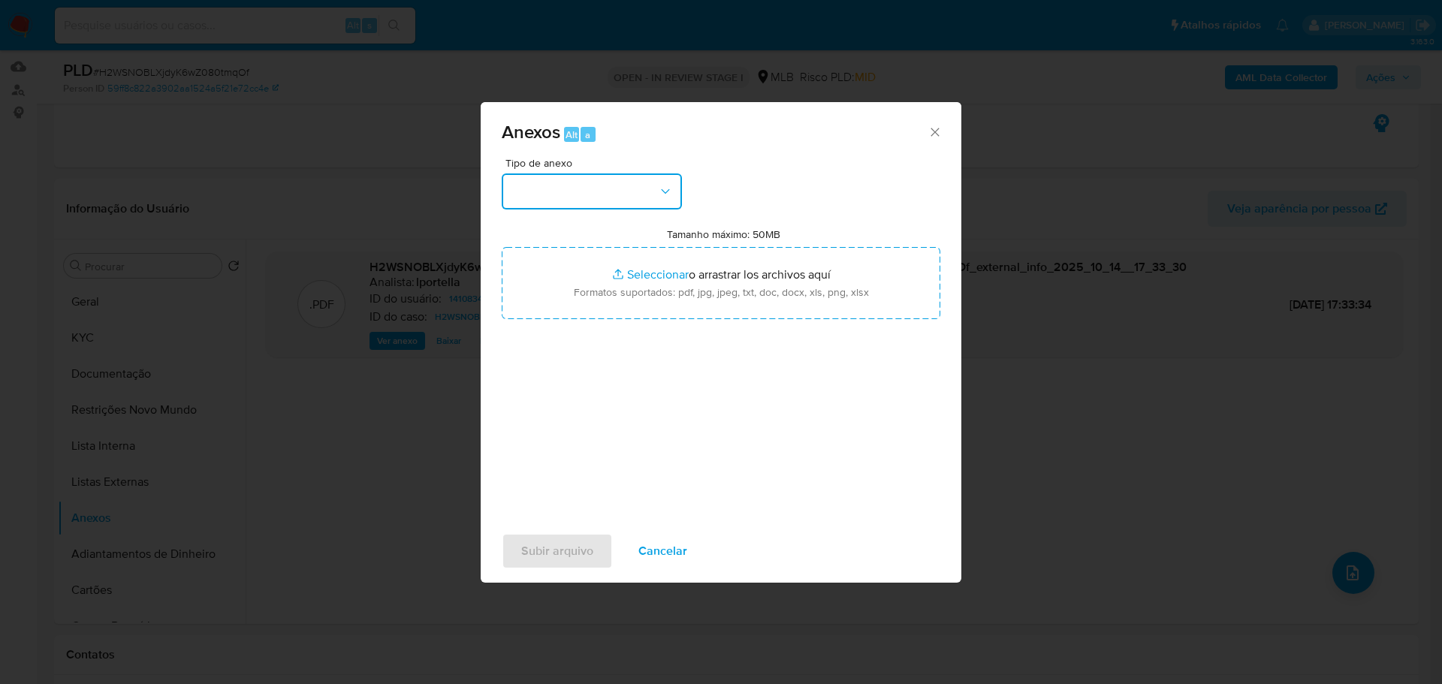
click at [615, 209] on button "button" at bounding box center [592, 192] width 180 height 36
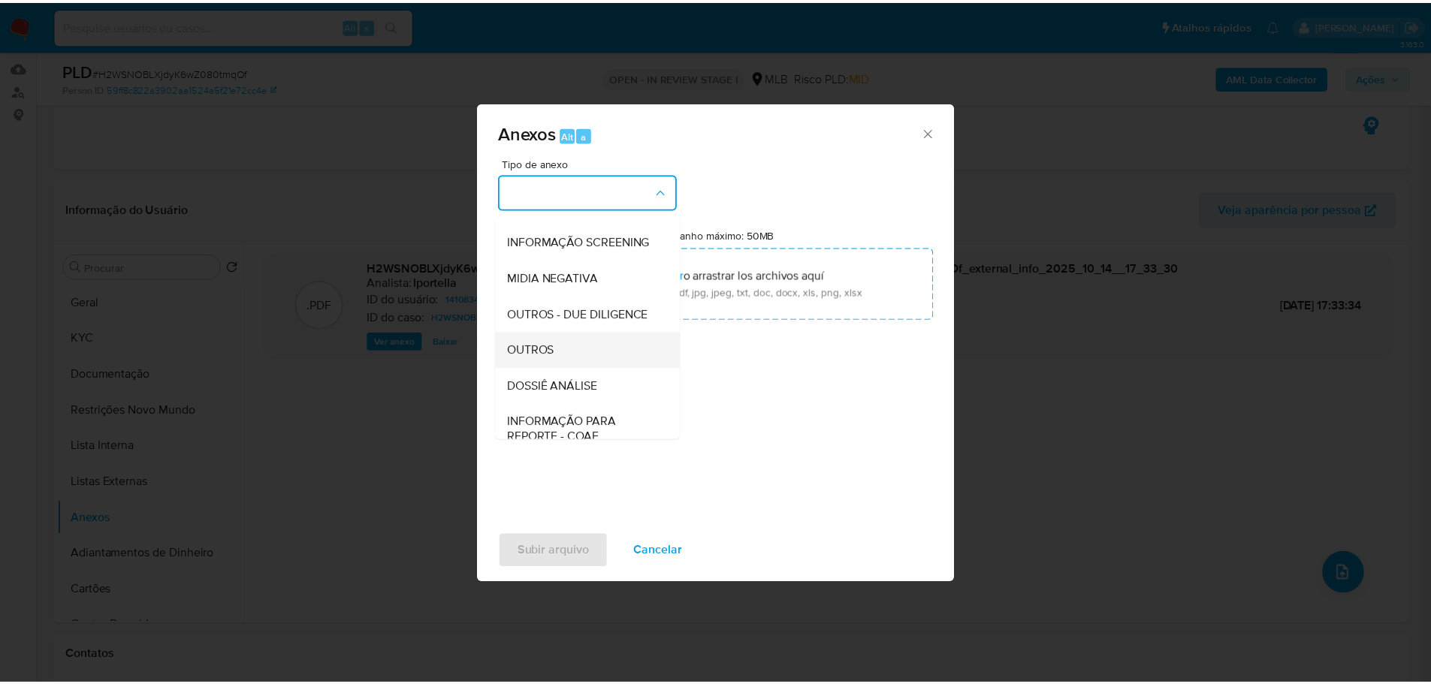
scroll to position [225, 0]
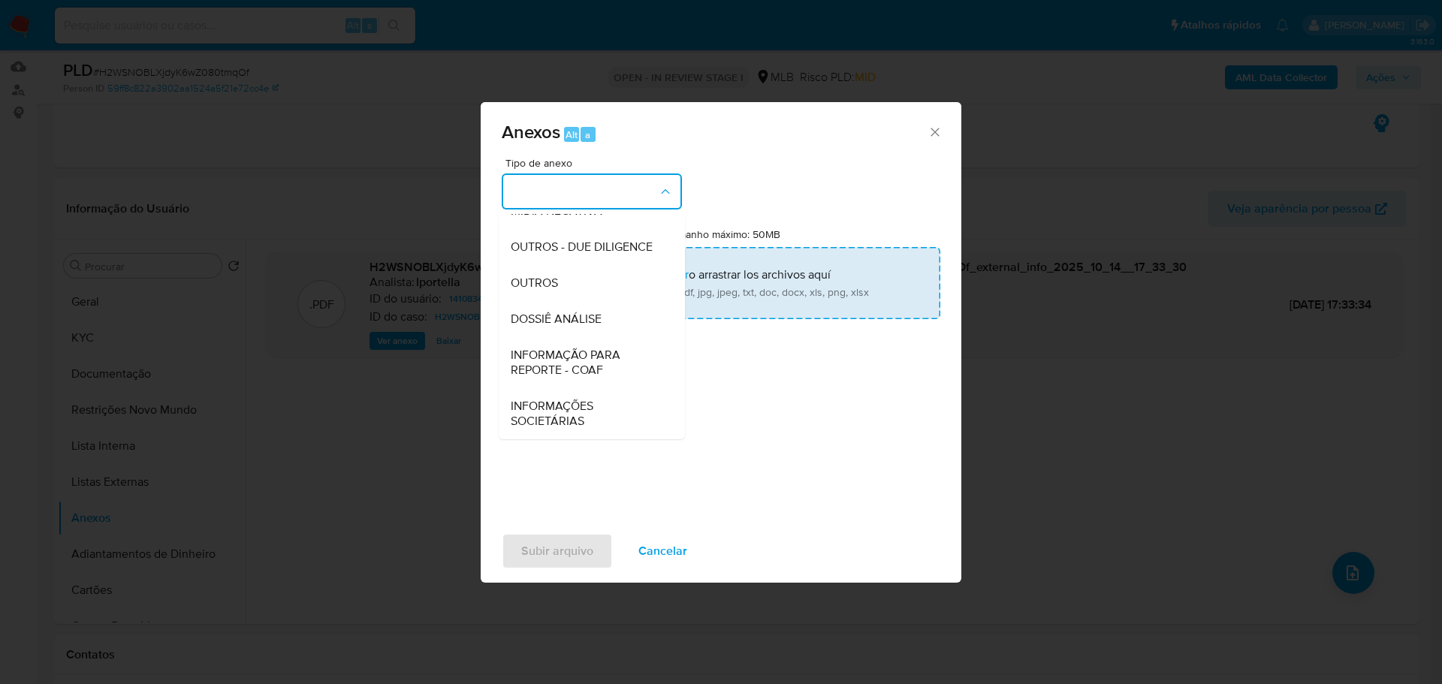
click at [566, 280] on div "OUTROS" at bounding box center [587, 283] width 153 height 36
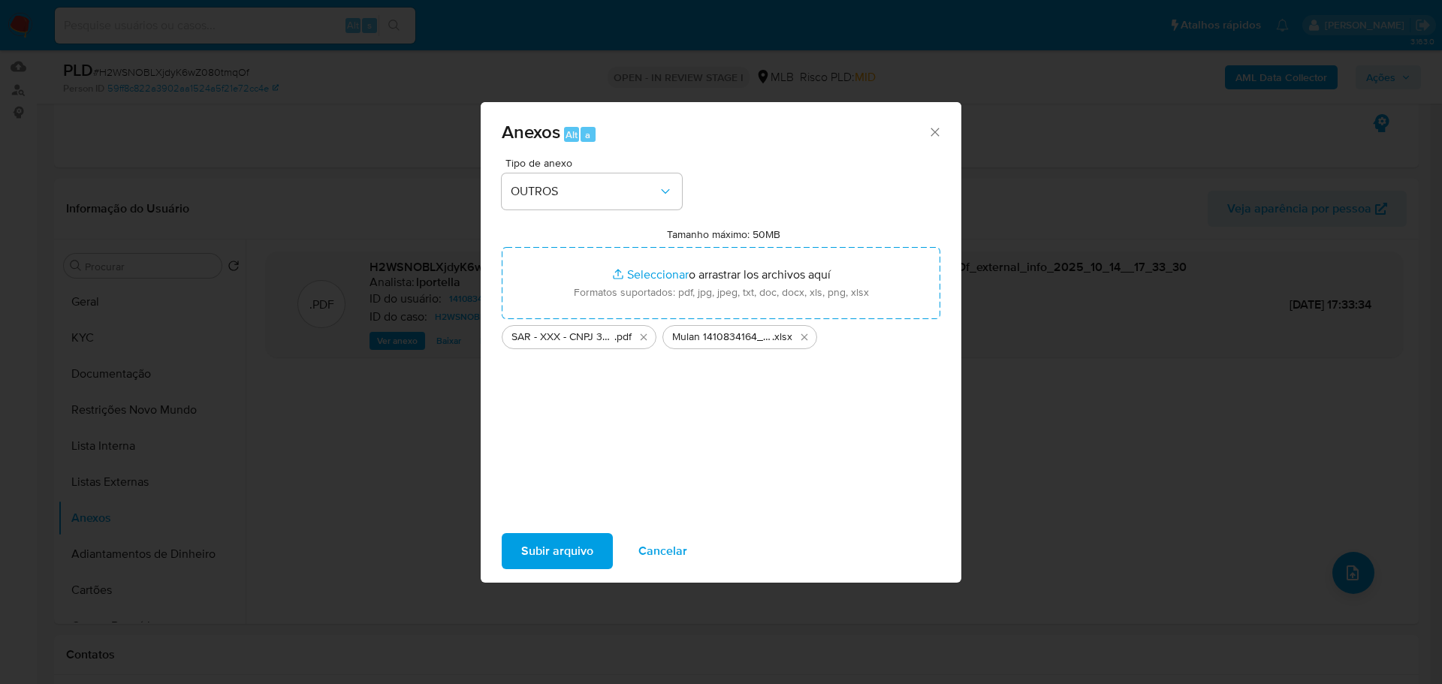
click at [577, 548] on span "Subir arquivo" at bounding box center [557, 551] width 72 height 33
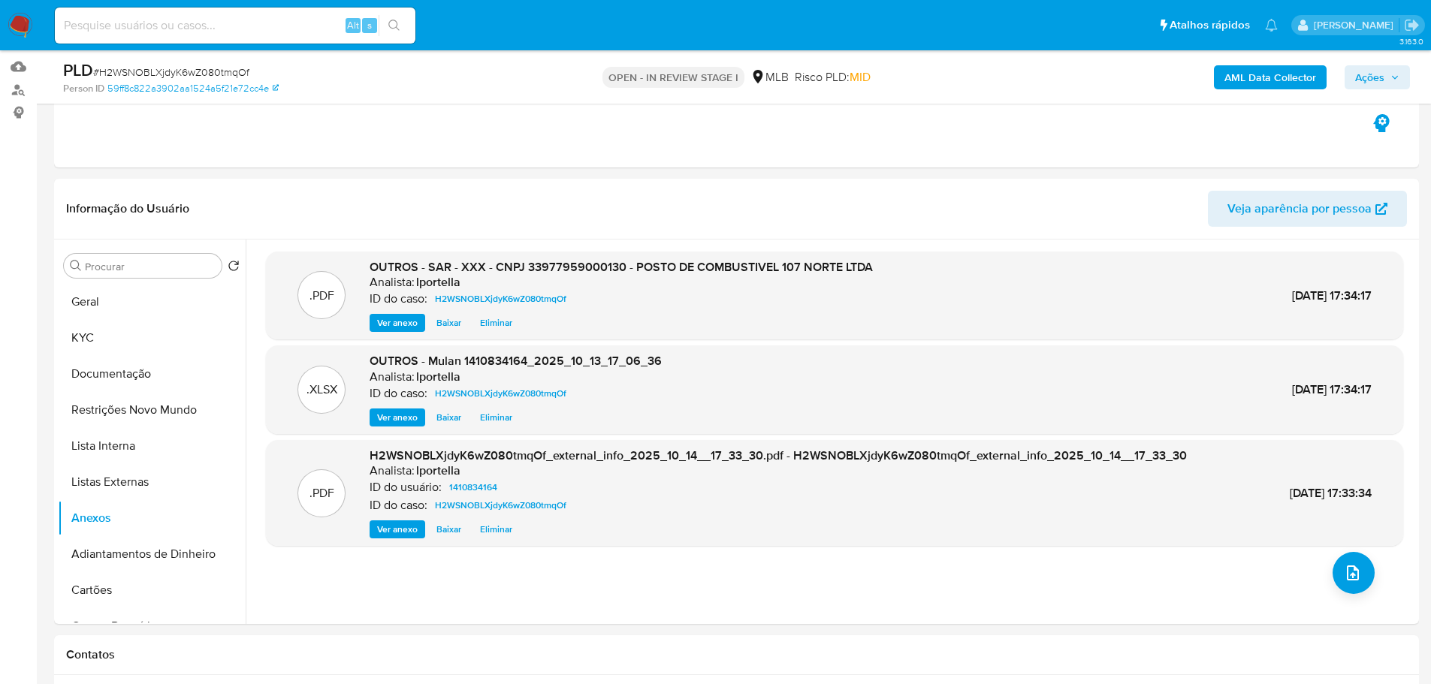
click at [1375, 74] on span "Ações" at bounding box center [1369, 77] width 29 height 24
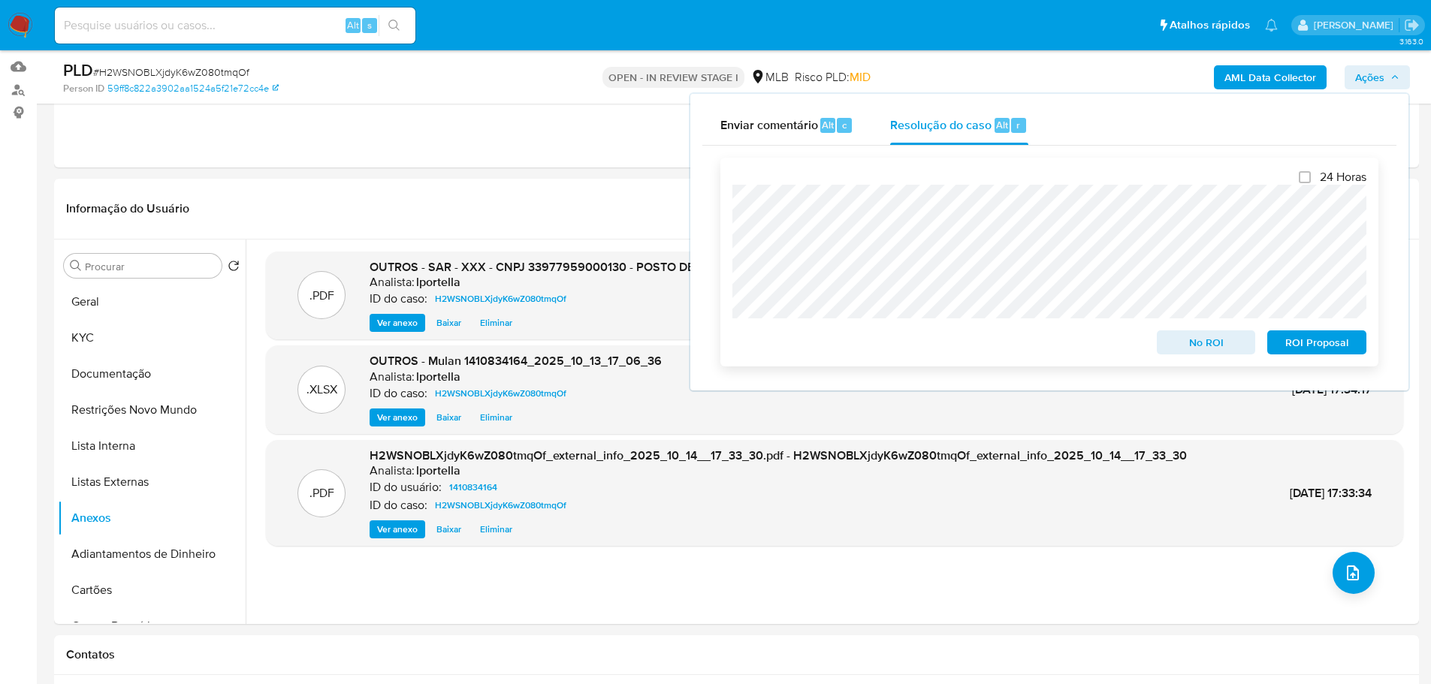
click at [1351, 349] on span "ROI Proposal" at bounding box center [1317, 342] width 78 height 21
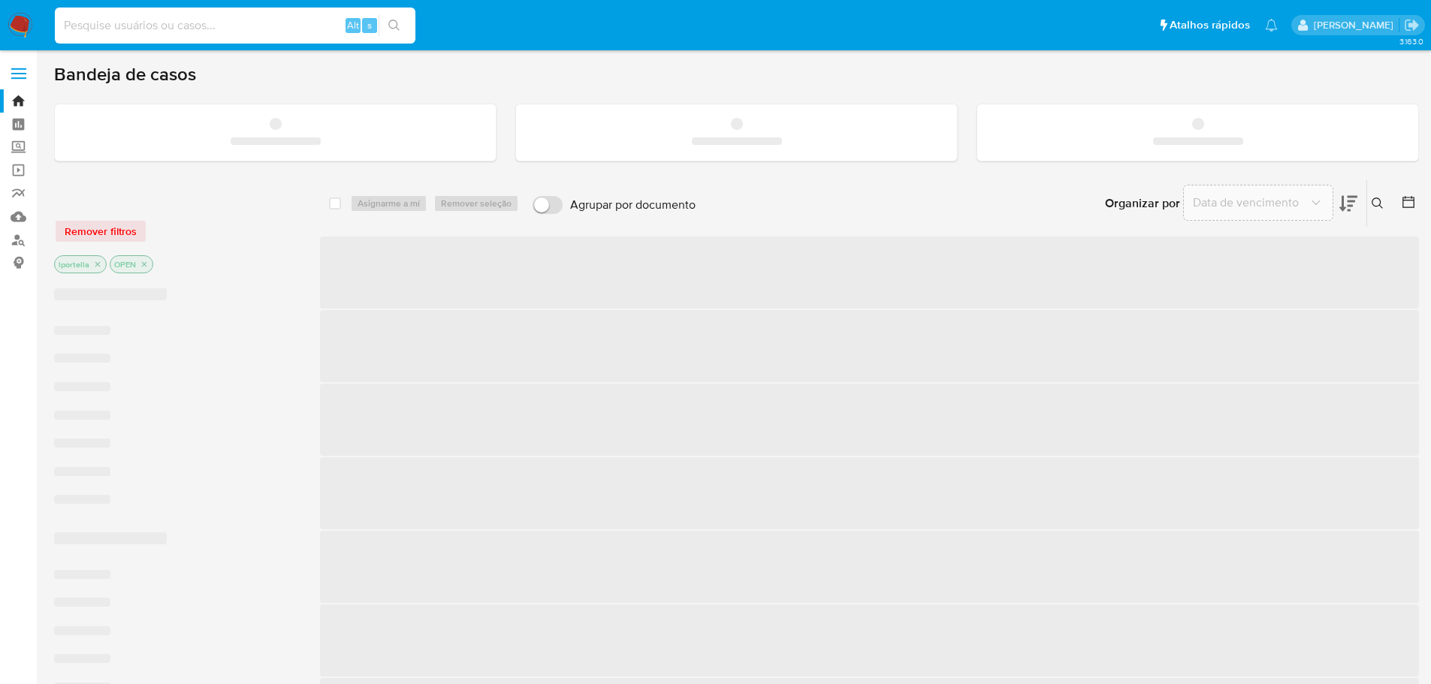
click at [262, 33] on input at bounding box center [235, 26] width 361 height 20
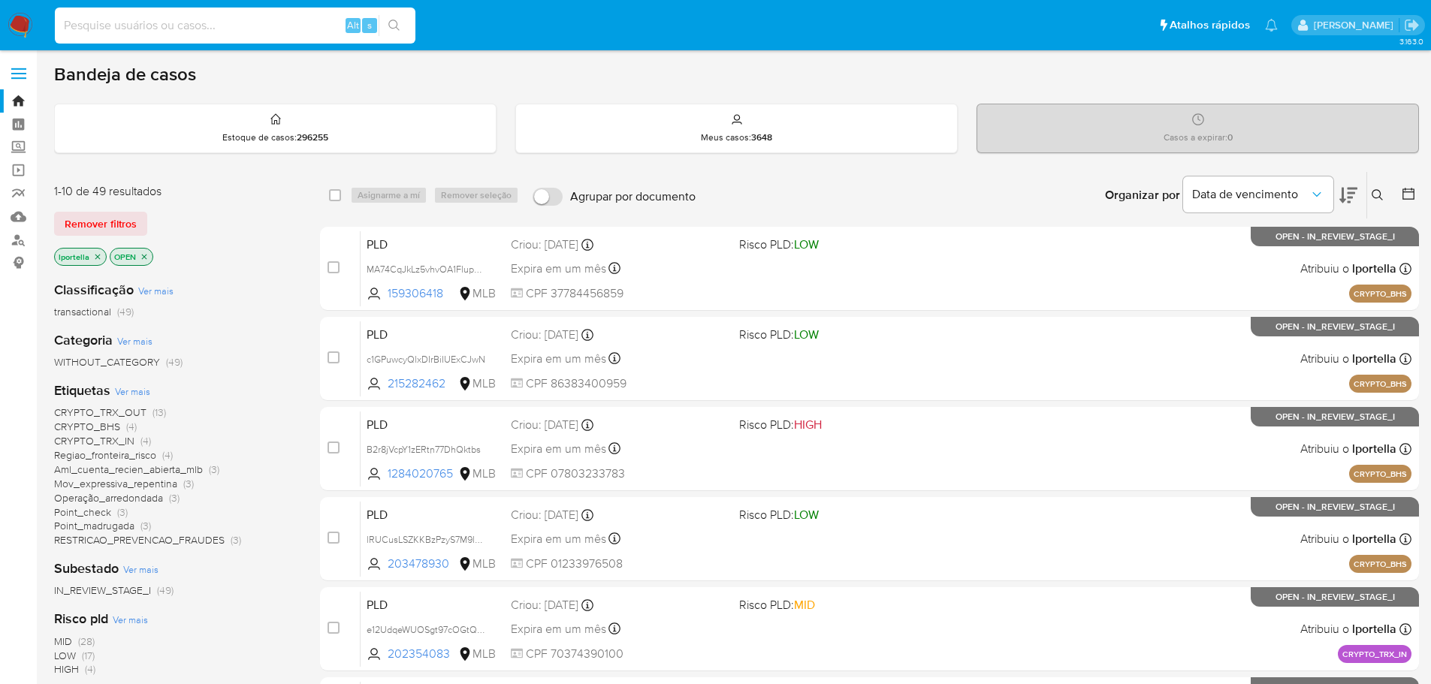
paste input "1074774633"
type input "1074774633"
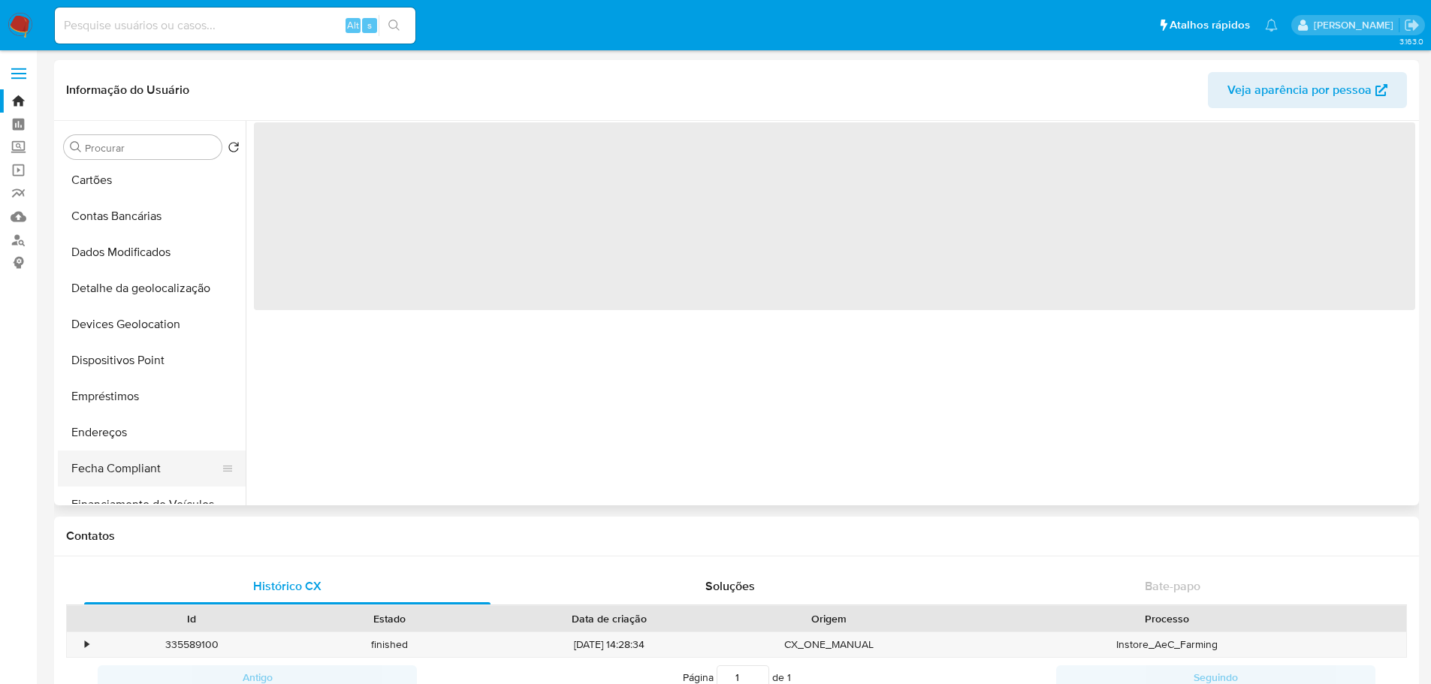
scroll to position [451, 0]
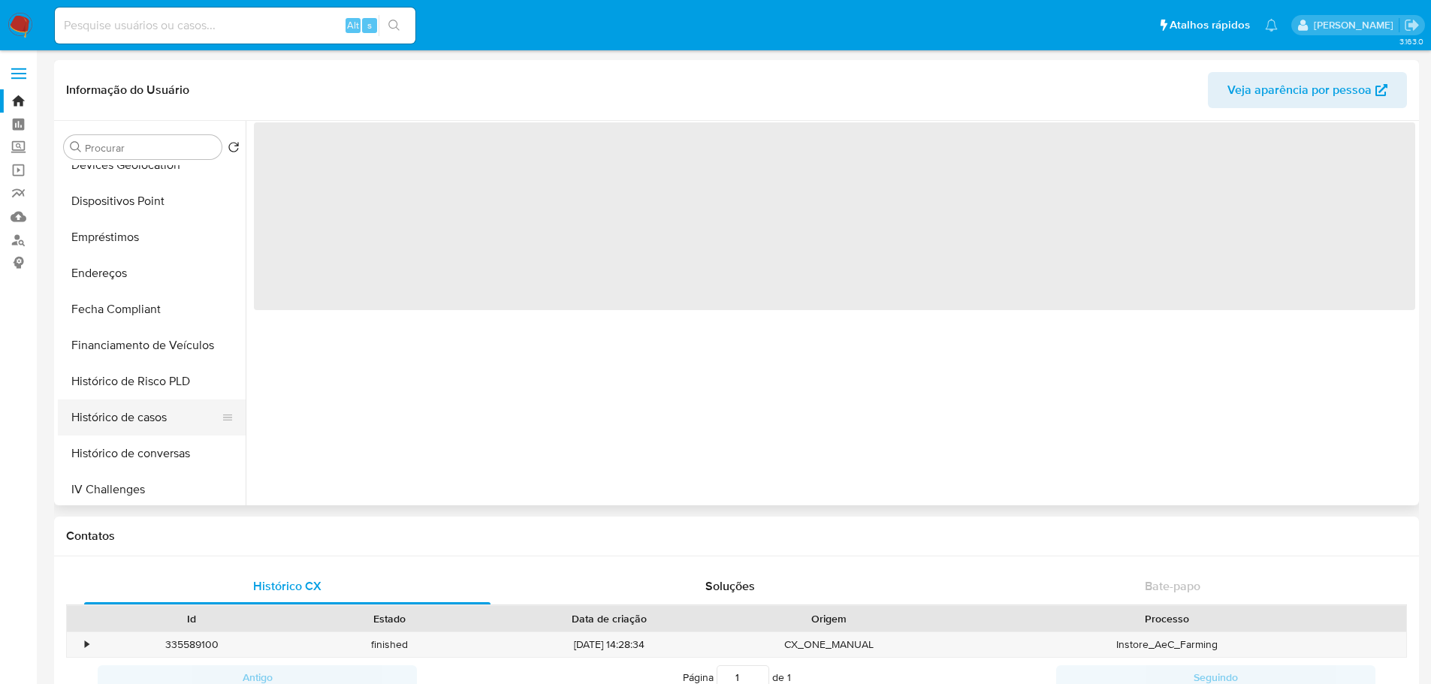
click at [156, 419] on button "Histórico de casos" at bounding box center [146, 418] width 176 height 36
select select "10"
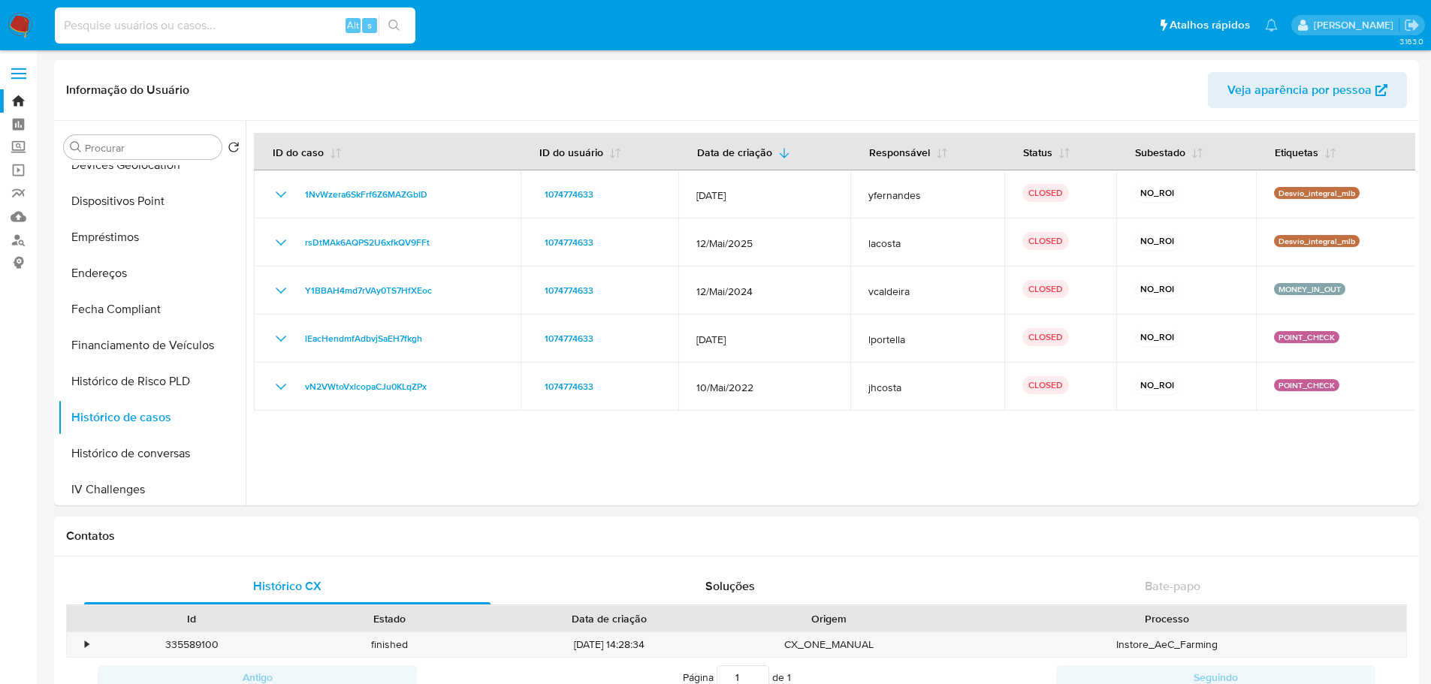
click at [207, 24] on input at bounding box center [235, 26] width 361 height 20
paste input "1404772019"
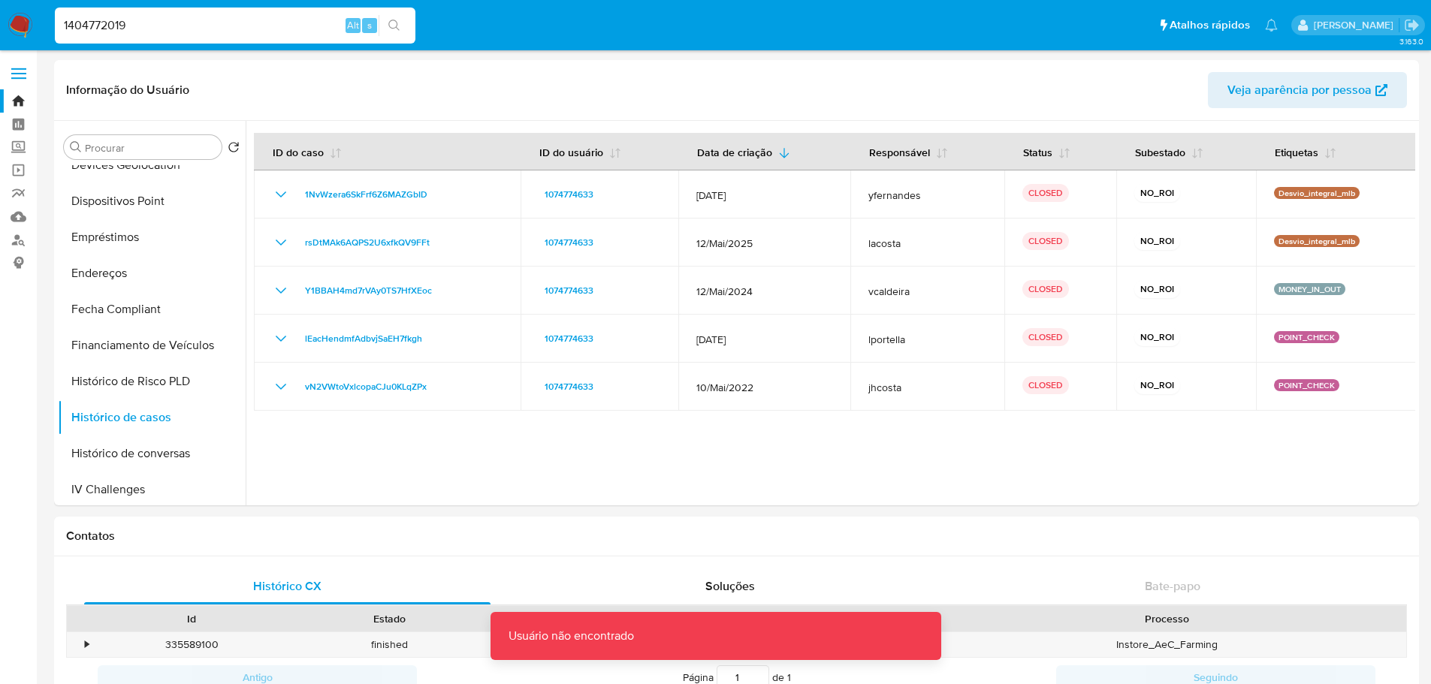
click at [207, 24] on input "1404772019" at bounding box center [235, 26] width 361 height 20
type input "1404772019"
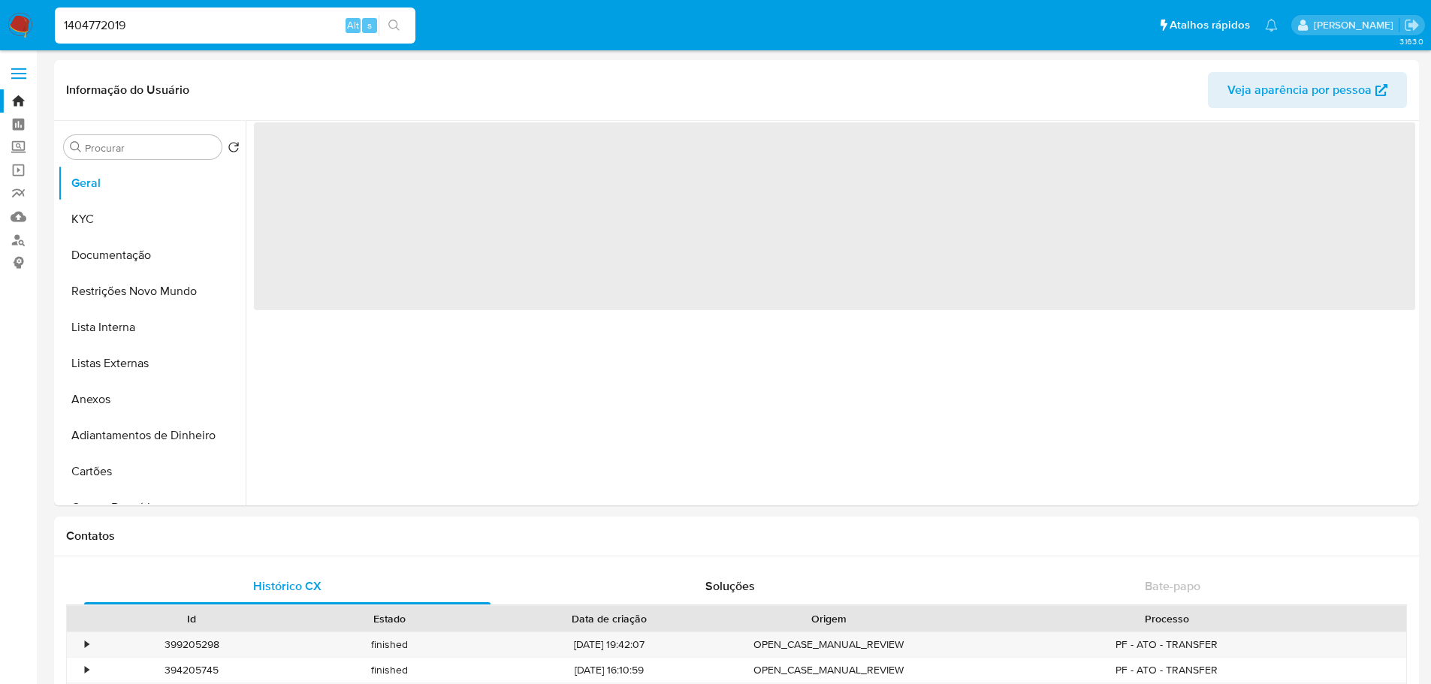
select select "10"
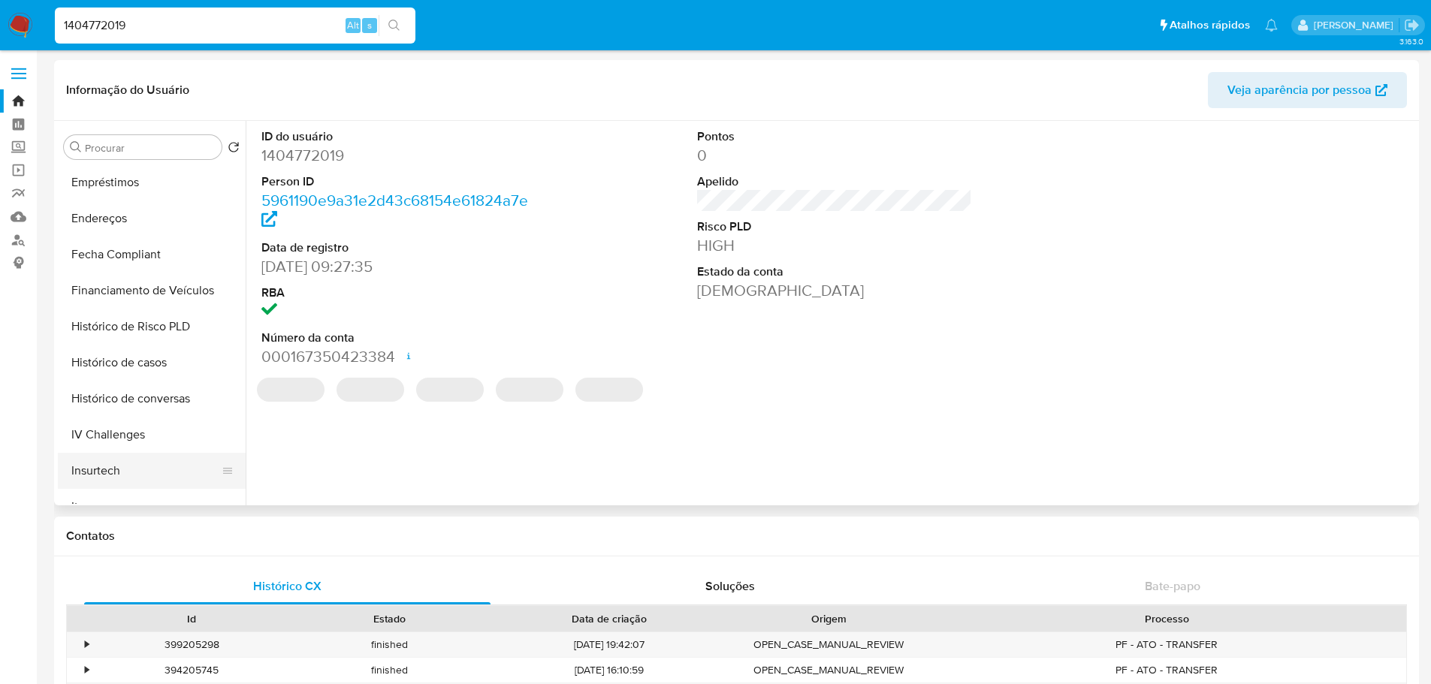
scroll to position [601, 0]
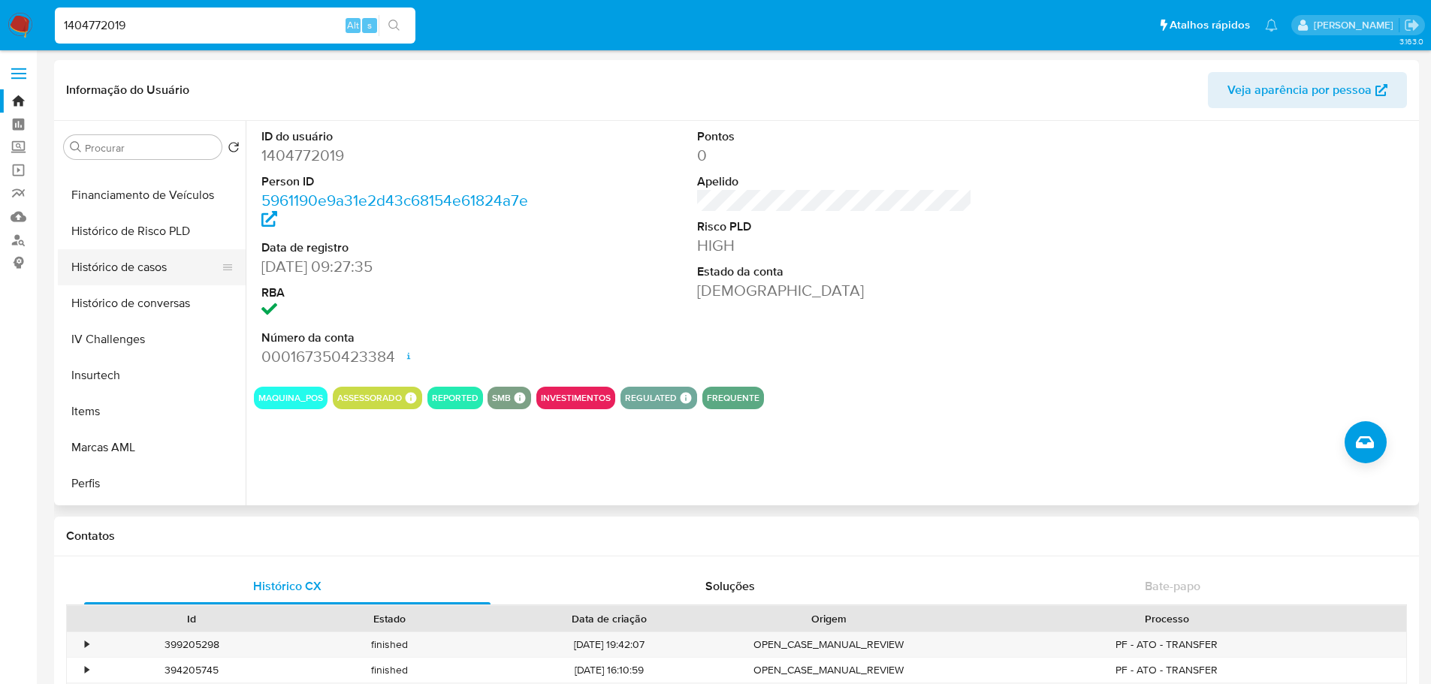
click at [134, 263] on button "Histórico de casos" at bounding box center [146, 267] width 176 height 36
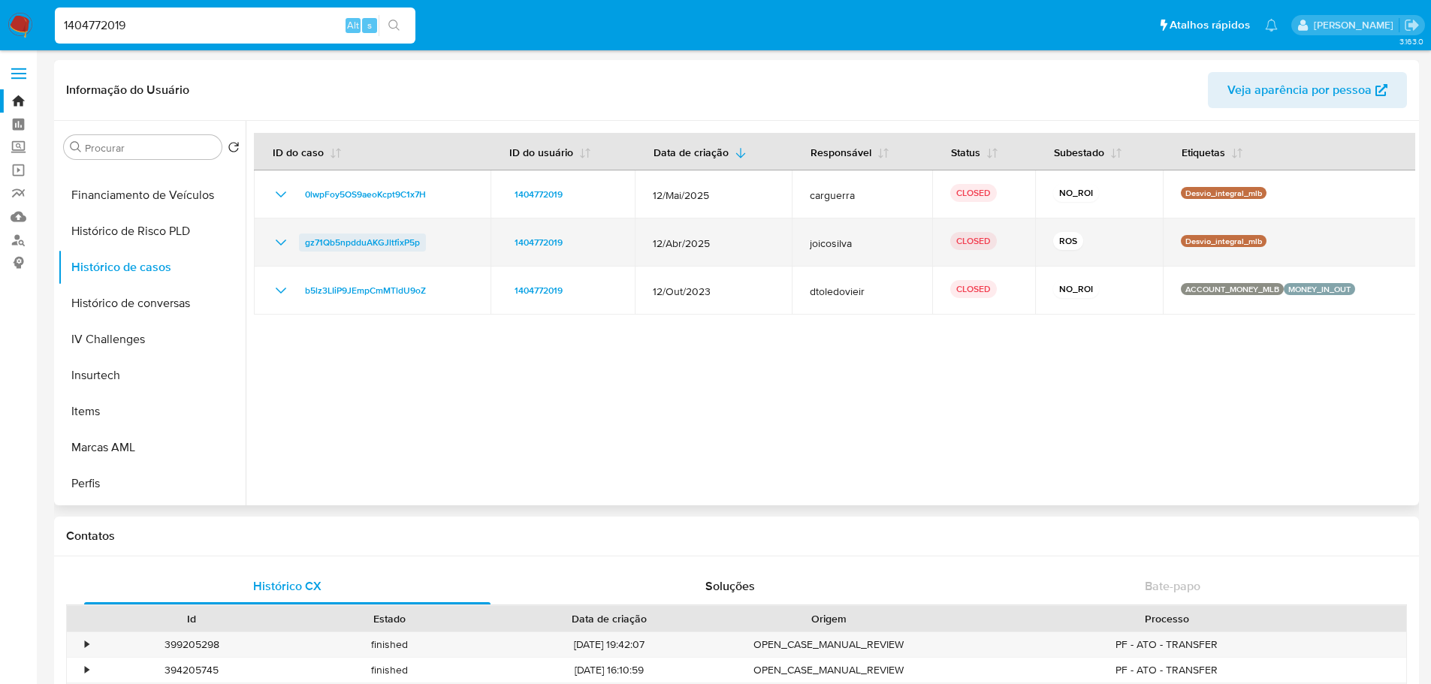
click at [344, 245] on span "gz71Qb5npdduAKGJltfixP5p" at bounding box center [362, 243] width 115 height 18
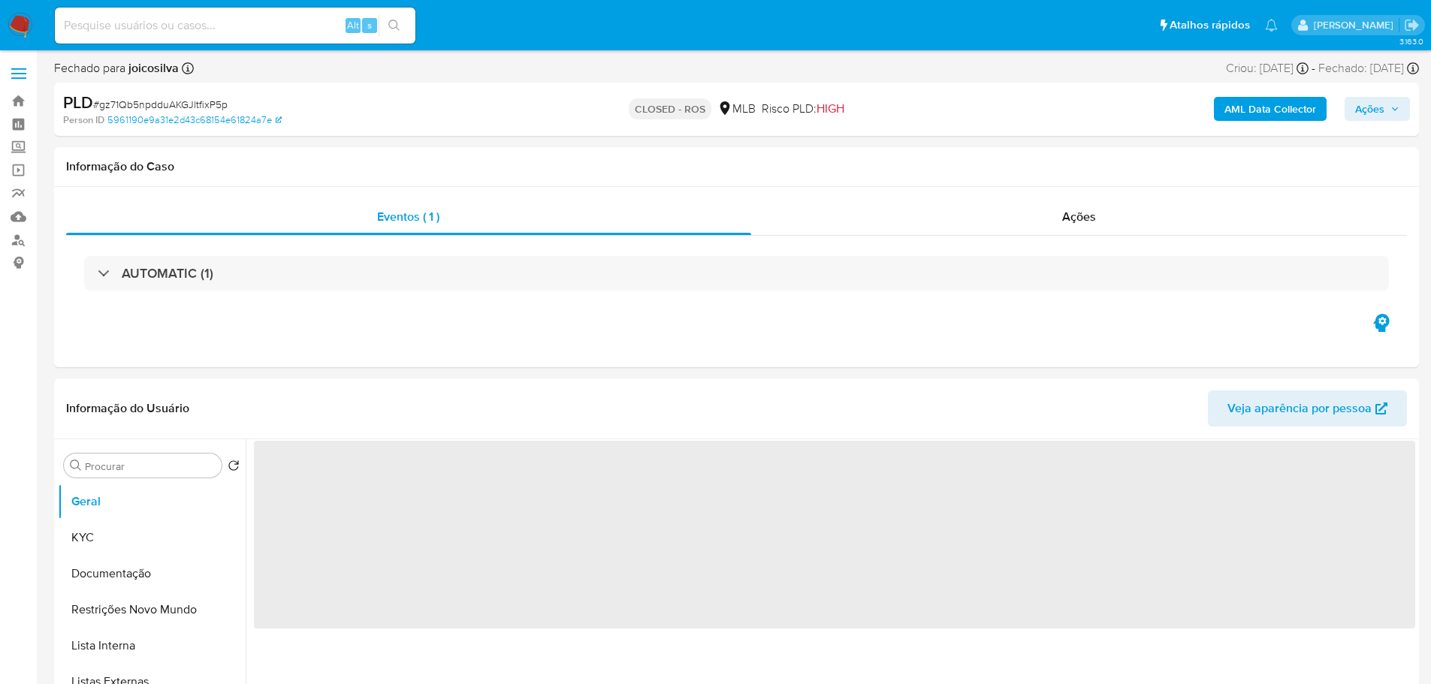
select select "10"
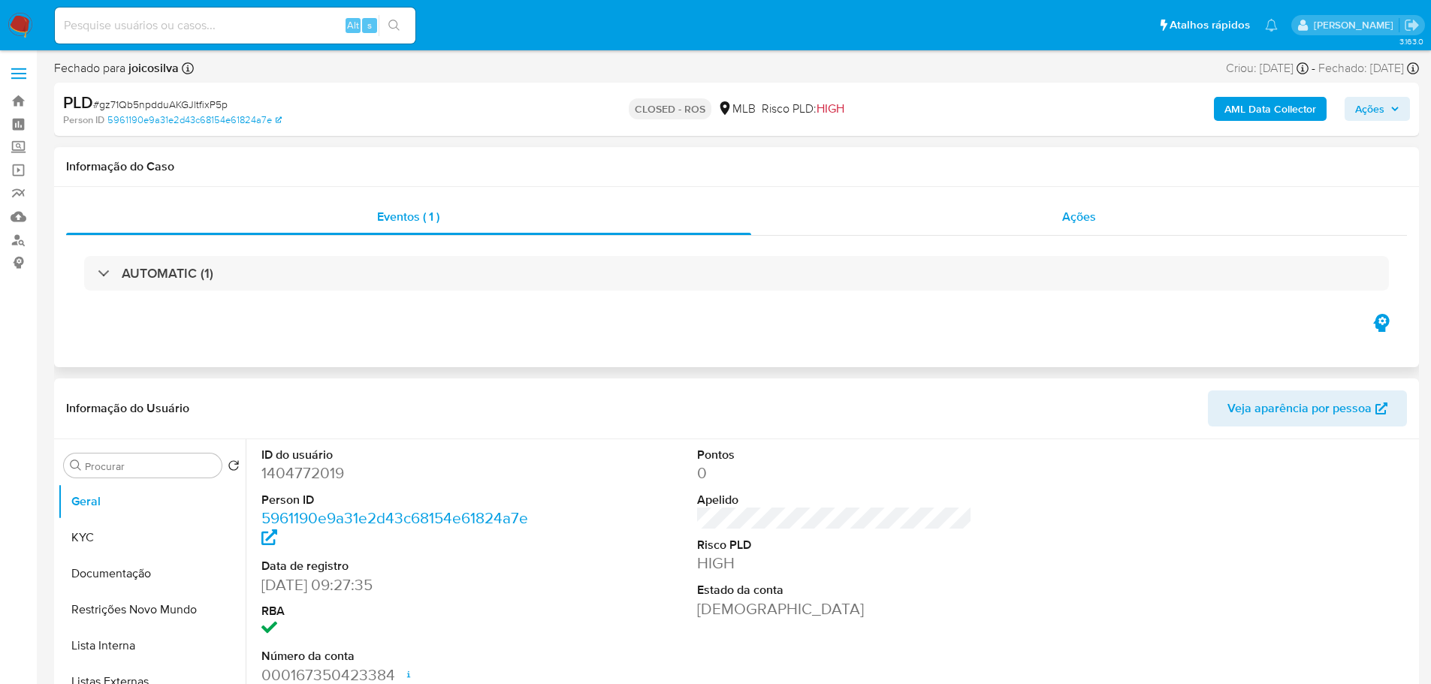
drag, startPoint x: 1061, startPoint y: 192, endPoint x: 1062, endPoint y: 215, distance: 23.3
click at [1061, 192] on div "Eventos ( 1 ) Ações AUTOMATIC (1)" at bounding box center [736, 277] width 1365 height 180
drag, startPoint x: 1065, startPoint y: 218, endPoint x: 601, endPoint y: 218, distance: 464.2
click at [1064, 218] on span "Ações" at bounding box center [1079, 216] width 34 height 17
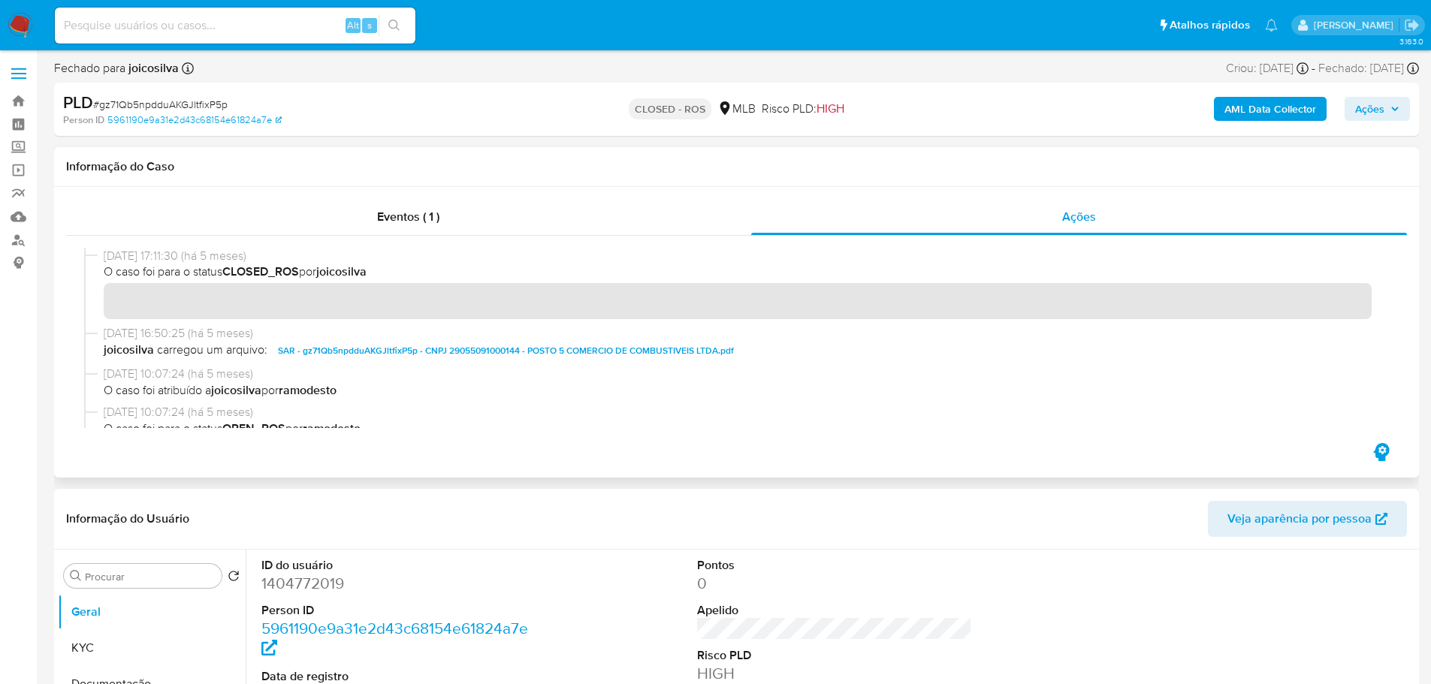
drag, startPoint x: 161, startPoint y: 255, endPoint x: 103, endPoint y: 257, distance: 57.9
click at [103, 257] on div "14/05/2025 17:11:30 (há 5 meses) O caso foi para o status CLOSED_ROS por joicos…" at bounding box center [736, 286] width 1305 height 77
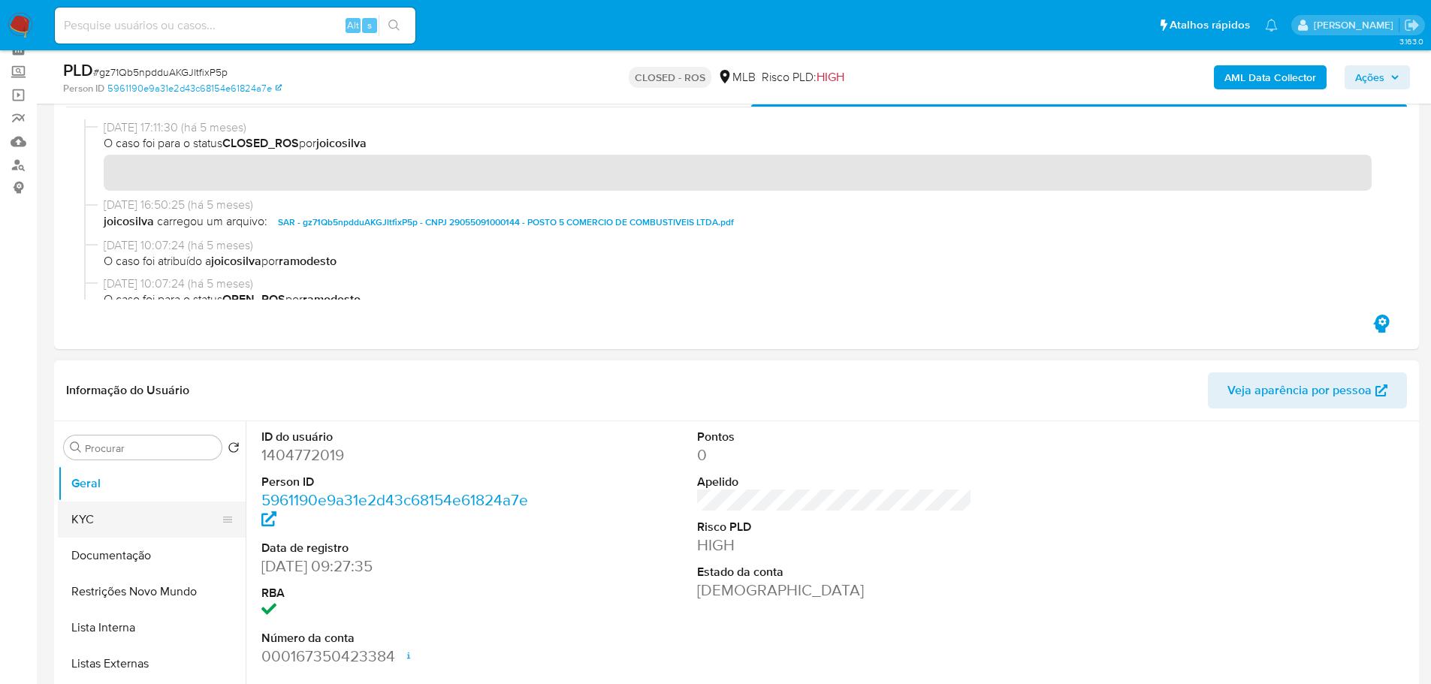
drag, startPoint x: 111, startPoint y: 504, endPoint x: 126, endPoint y: 504, distance: 15.0
click at [111, 504] on button "KYC" at bounding box center [146, 520] width 176 height 36
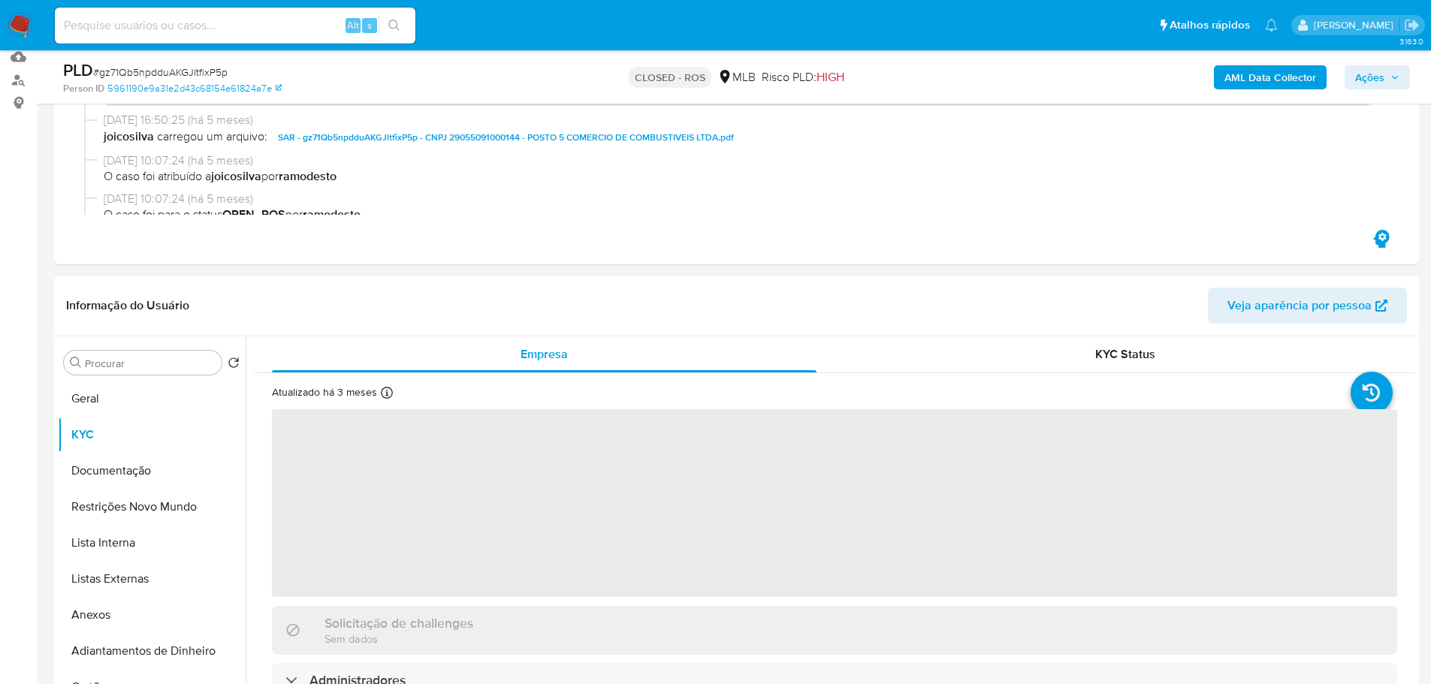
scroll to position [225, 0]
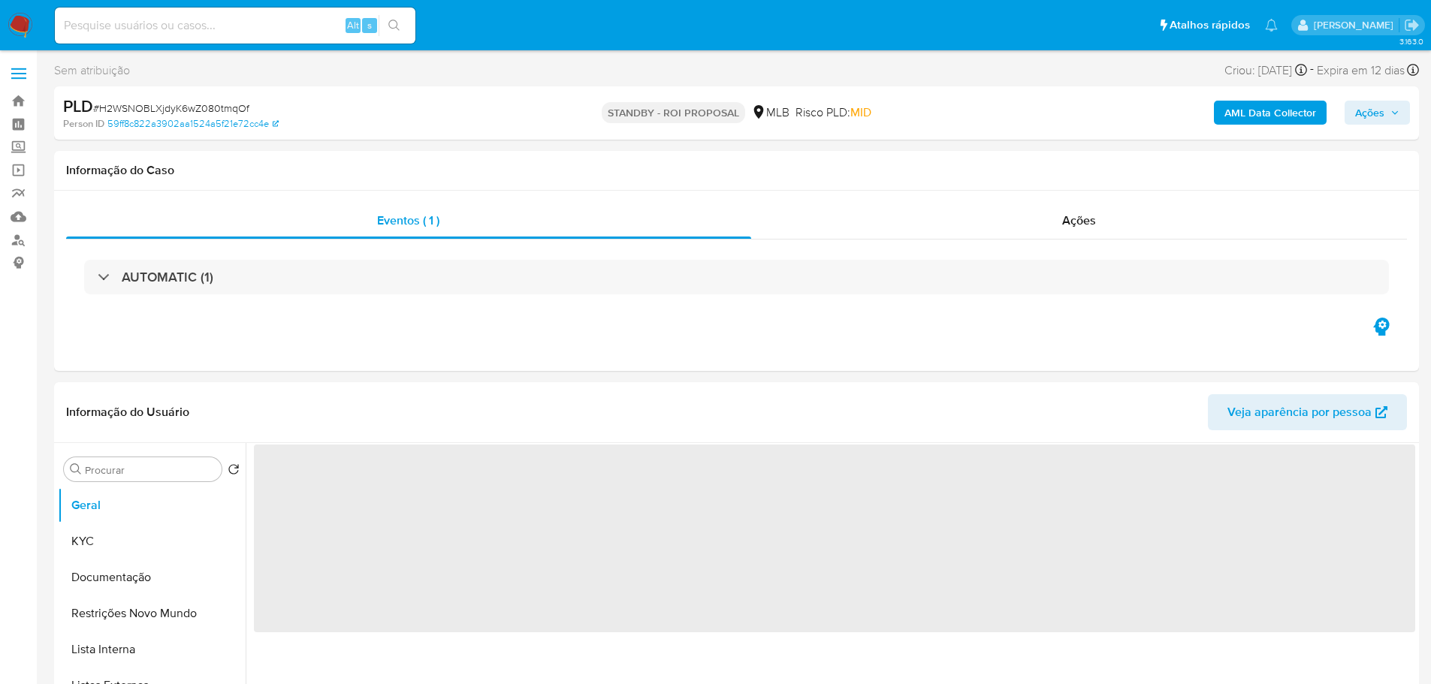
select select "10"
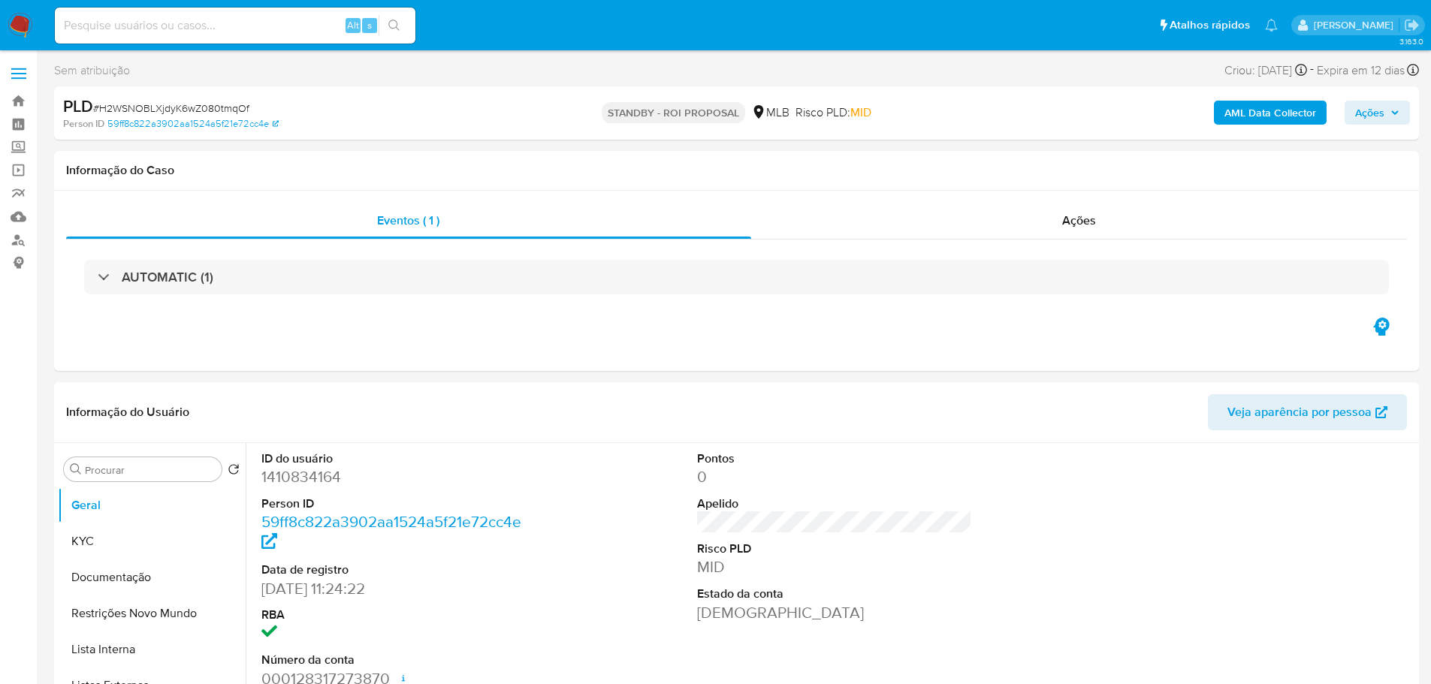
click at [186, 112] on span "# H2WSNOBLXjdyK6wZ080tmqOf" at bounding box center [171, 108] width 156 height 15
click at [186, 113] on span "# H2WSNOBLXjdyK6wZ080tmqOf" at bounding box center [171, 108] width 156 height 15
copy span "H2WSNOBLXjdyK6wZ080tmqOf"
click at [113, 529] on button "KYC" at bounding box center [146, 542] width 176 height 36
